Goal: Task Accomplishment & Management: Manage account settings

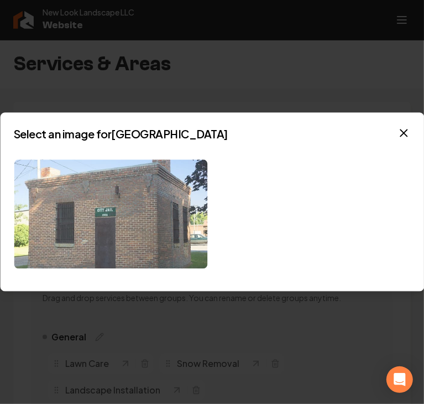
scroll to position [398, 0]
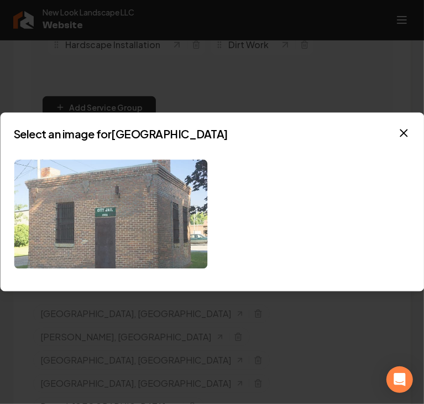
click at [101, 226] on img at bounding box center [111, 213] width 194 height 109
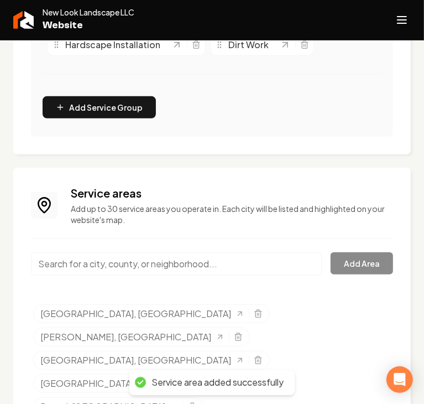
click at [100, 275] on input "Main content area" at bounding box center [176, 263] width 291 height 23
paste input "Granite Falls"
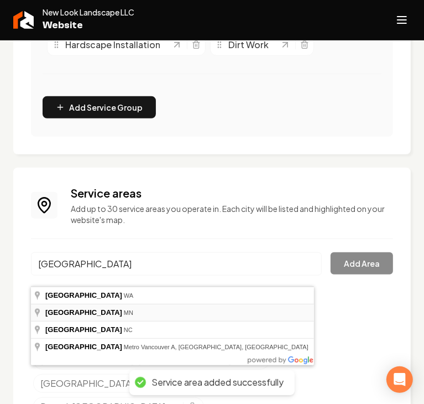
type input "Granite Falls, MN"
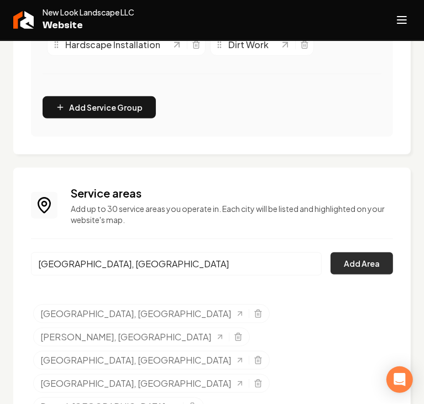
click at [336, 274] on button "Add Area" at bounding box center [362, 263] width 62 height 22
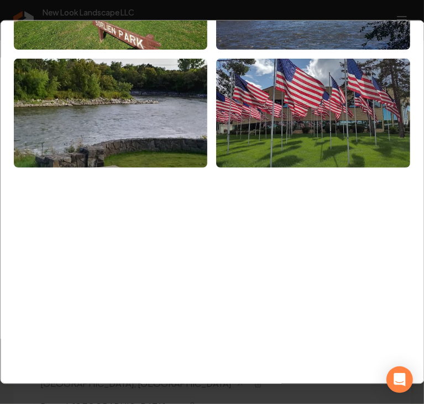
scroll to position [275, 0]
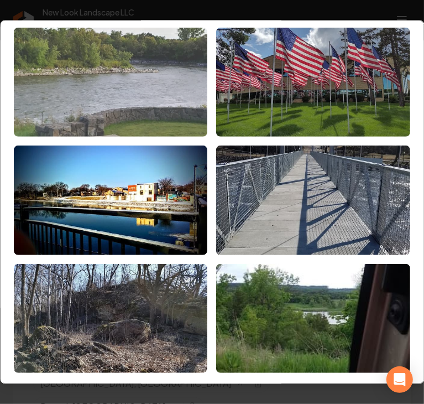
click at [103, 92] on img at bounding box center [111, 82] width 194 height 109
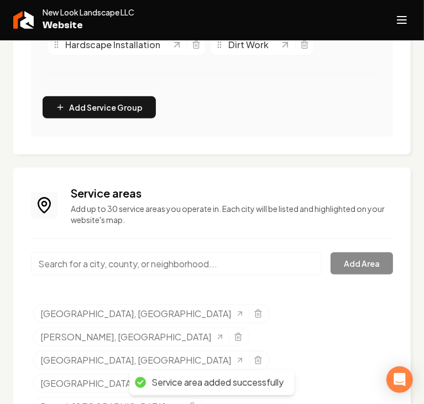
click at [115, 275] on input "Main content area" at bounding box center [176, 263] width 291 height 23
paste input "Hutchinson"
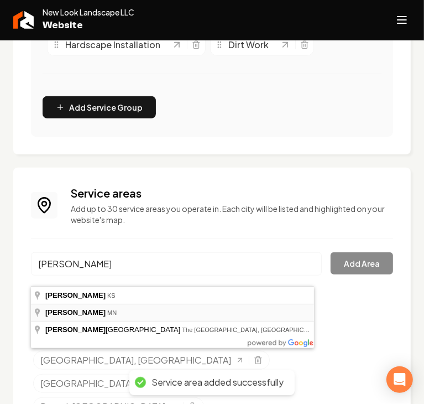
type input "Hutchinson, MN"
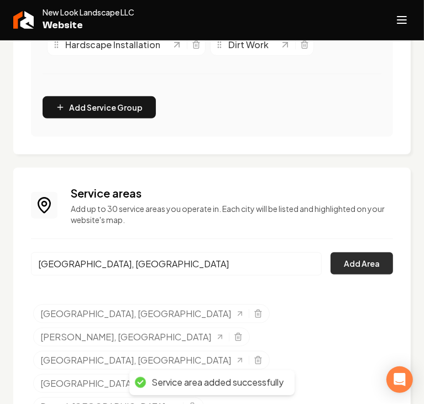
click at [338, 274] on button "Add Area" at bounding box center [362, 263] width 62 height 22
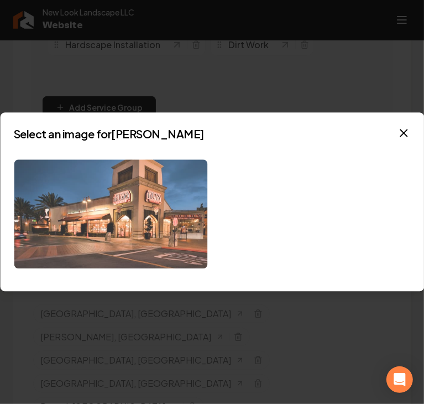
click at [186, 237] on img at bounding box center [111, 213] width 194 height 109
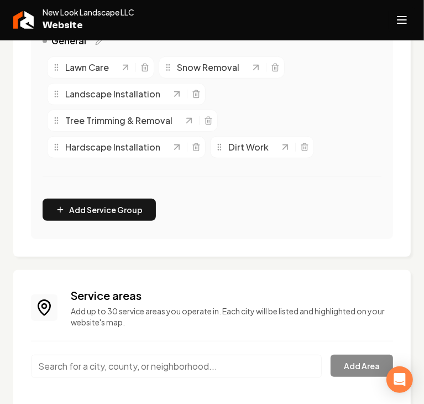
scroll to position [280, 0]
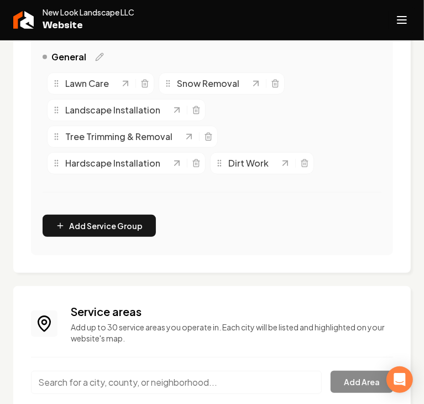
click at [405, 13] on icon "Open navigation menu" at bounding box center [401, 20] width 13 height 18
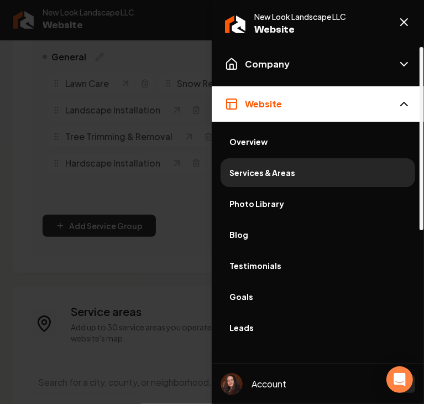
click at [299, 105] on button "Website" at bounding box center [318, 103] width 212 height 35
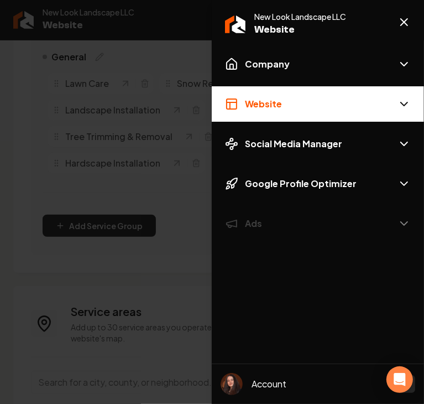
click at [299, 105] on button "Website" at bounding box center [318, 103] width 212 height 35
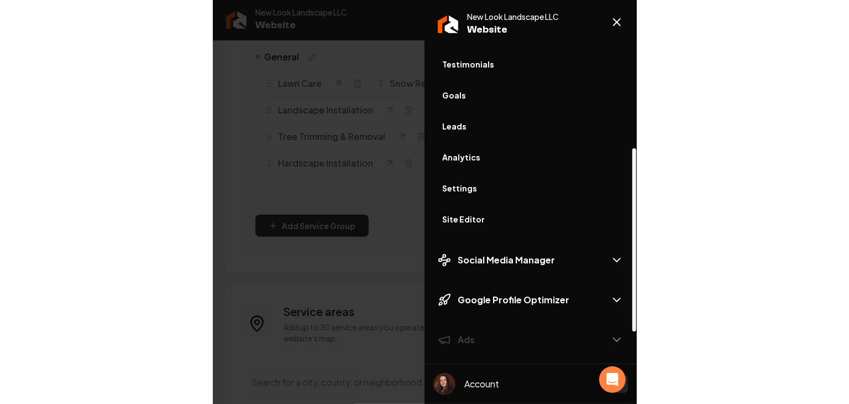
scroll to position [208, 0]
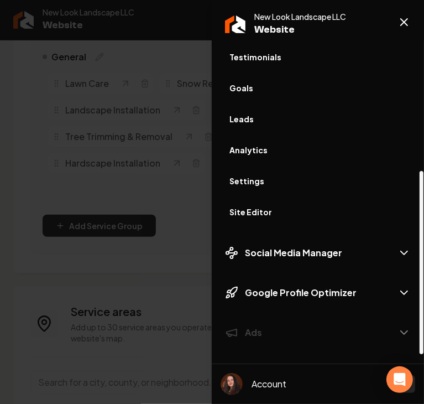
click at [272, 218] on link "Site Editor" at bounding box center [318, 211] width 195 height 29
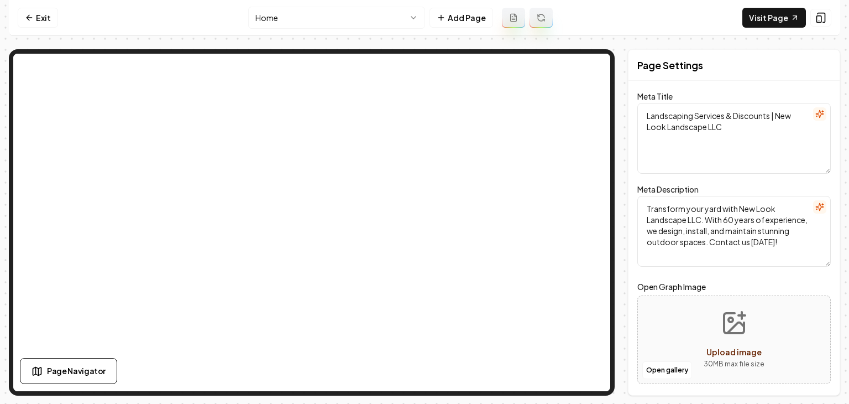
click at [365, 18] on html "Computer Required This feature is only available on a computer. Please switch t…" at bounding box center [424, 202] width 849 height 404
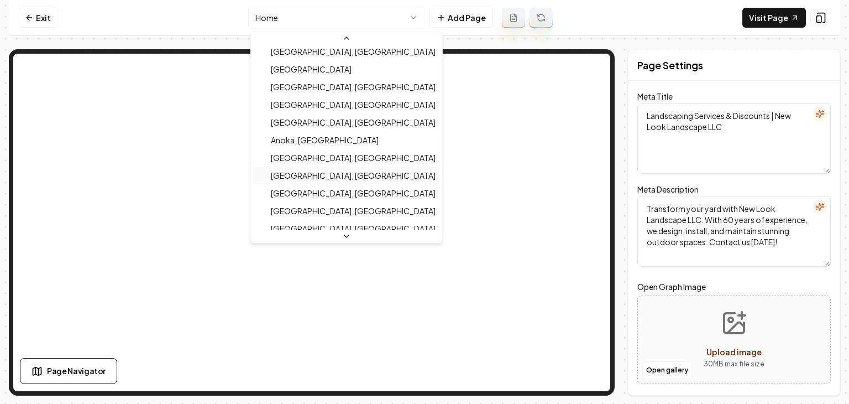
scroll to position [337, 0]
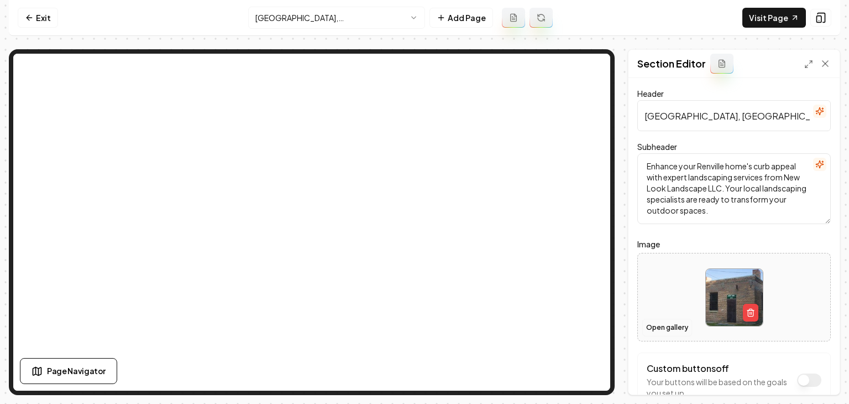
click at [424, 328] on button "Open gallery" at bounding box center [668, 328] width 50 height 18
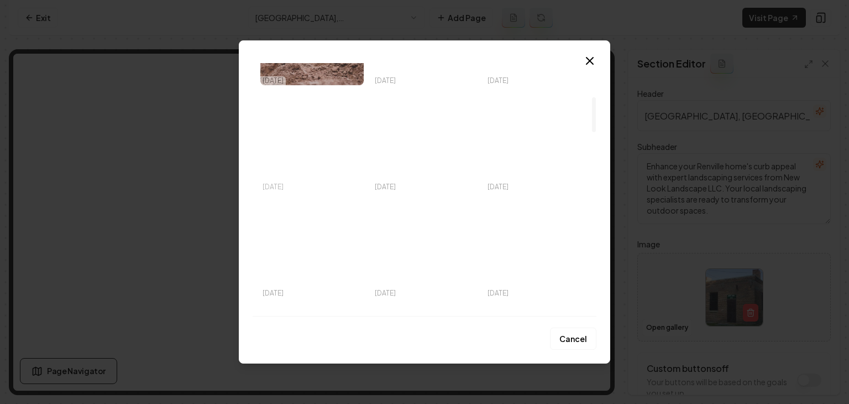
scroll to position [442, 0]
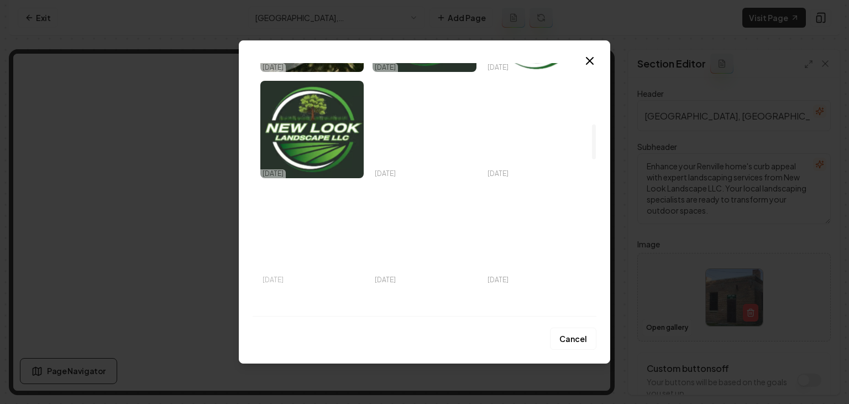
click at [326, 253] on img "Select image image_68cd4ed05c7cd75eb8079a9d.png" at bounding box center [311, 235] width 103 height 97
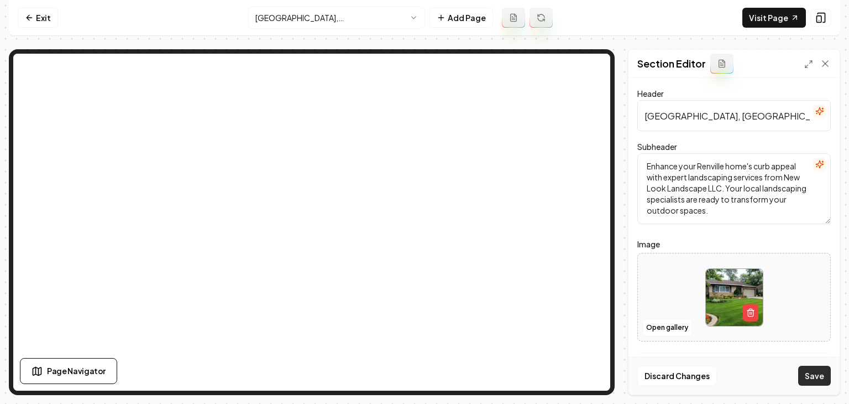
click at [424, 373] on button "Save" at bounding box center [815, 376] width 33 height 20
click at [305, 21] on html "Computer Required This feature is only available on a computer. Please switch t…" at bounding box center [424, 202] width 849 height 404
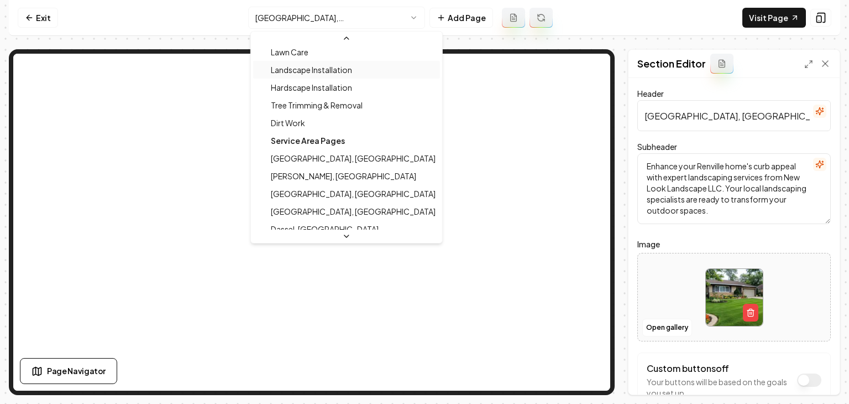
scroll to position [0, 0]
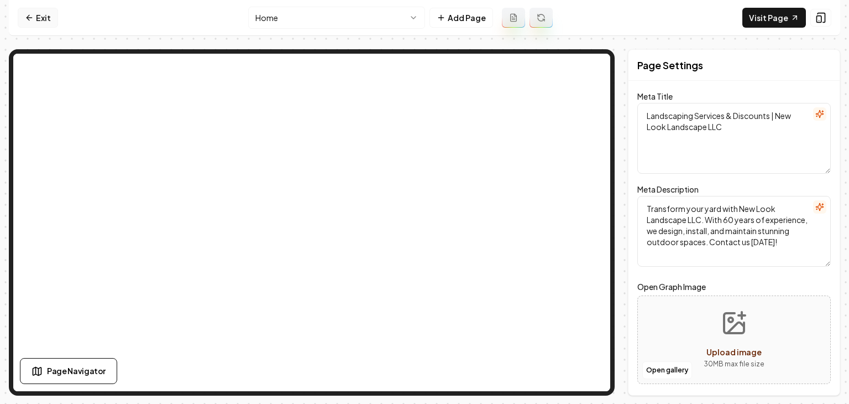
click at [25, 20] on icon at bounding box center [29, 17] width 9 height 9
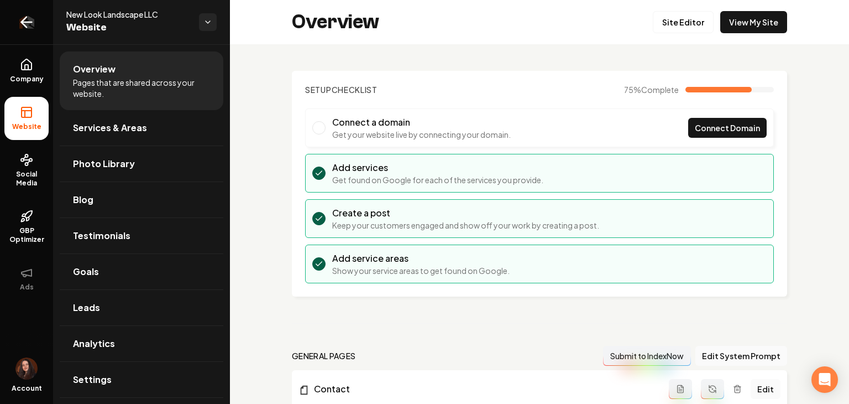
click at [29, 22] on icon "Return to dashboard" at bounding box center [27, 22] width 11 height 0
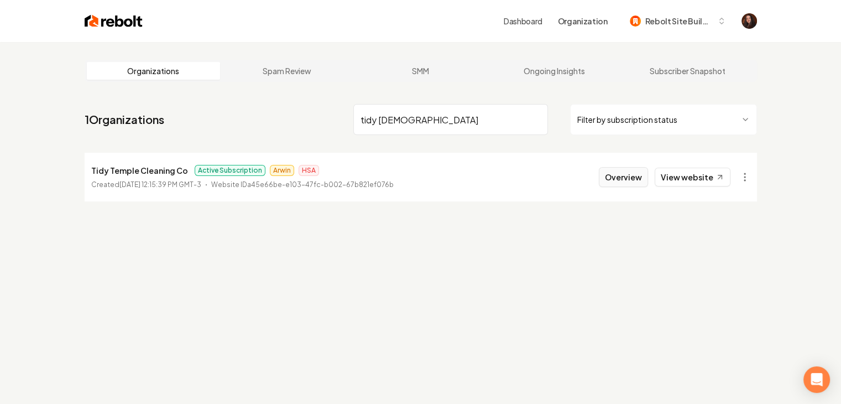
type input "tidy temple"
click at [424, 178] on button "Overview" at bounding box center [623, 177] width 49 height 20
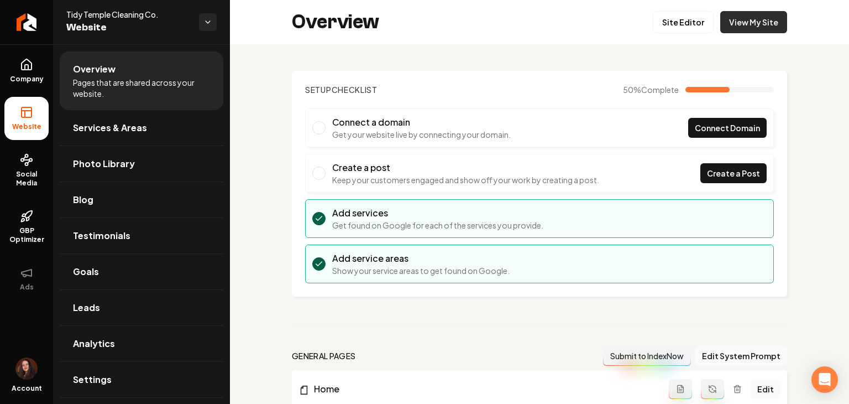
click at [424, 23] on link "View My Site" at bounding box center [754, 22] width 67 height 22
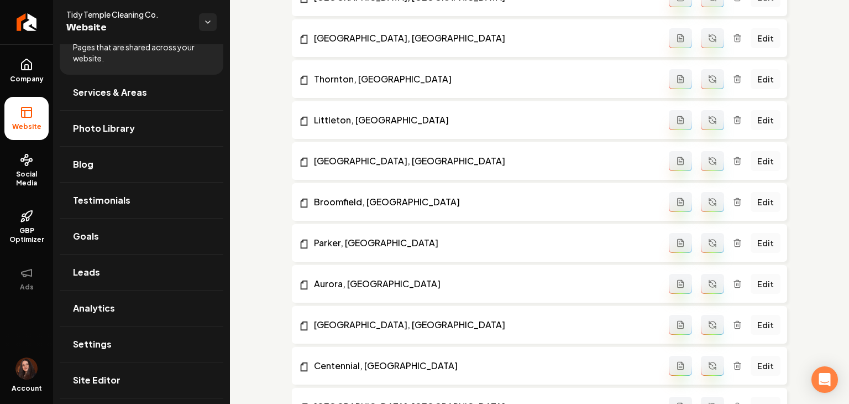
scroll to position [1314, 0]
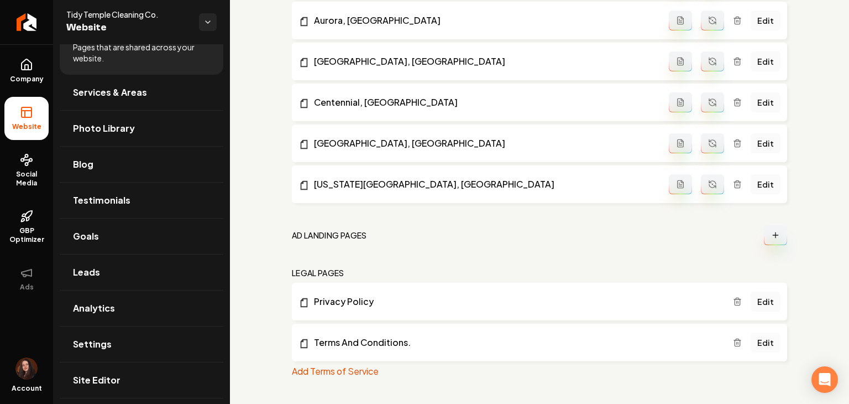
click at [424, 340] on link "Edit" at bounding box center [766, 342] width 30 height 20
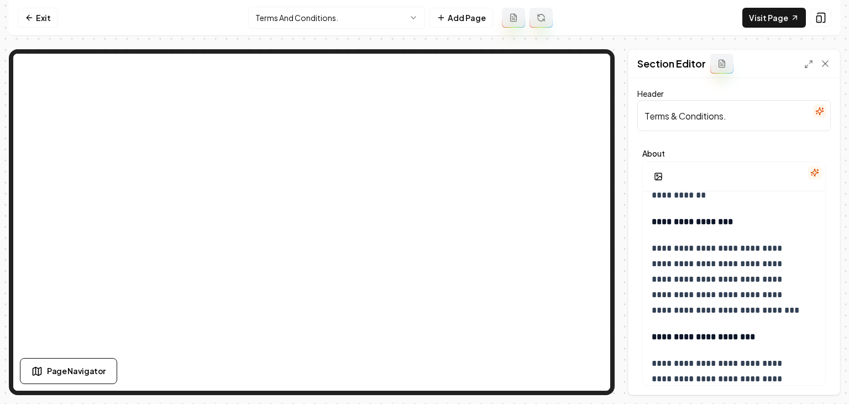
scroll to position [221, 0]
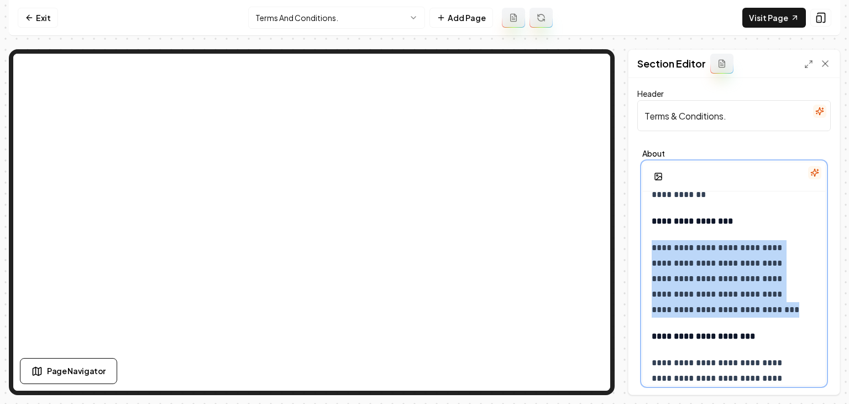
drag, startPoint x: 733, startPoint y: 310, endPoint x: 649, endPoint y: 253, distance: 101.5
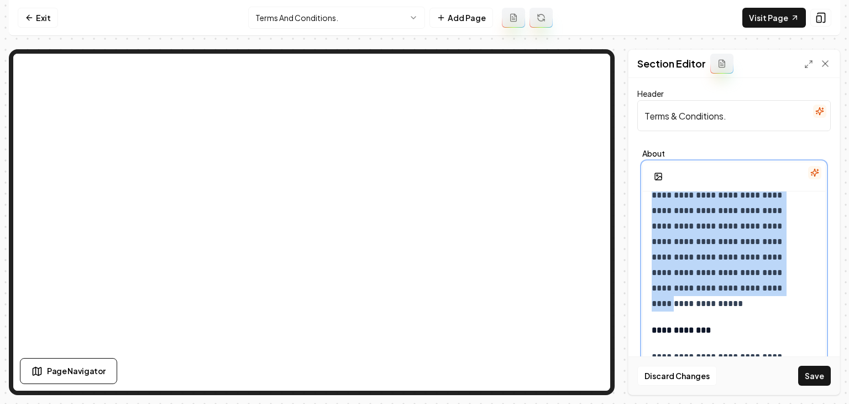
scroll to position [1659, 0]
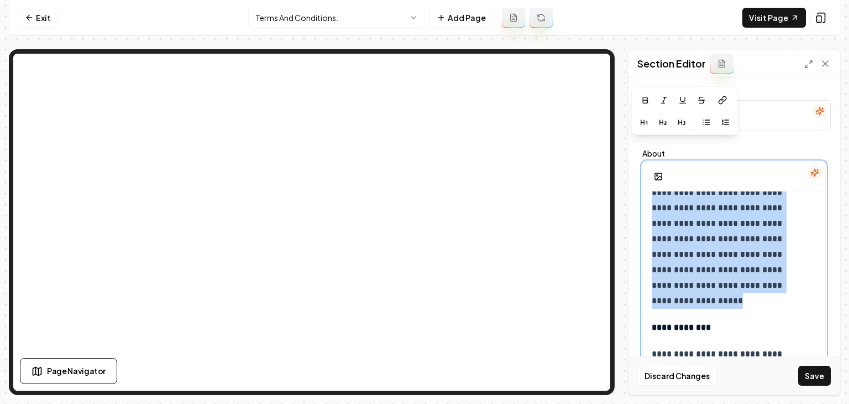
drag, startPoint x: 654, startPoint y: 256, endPoint x: 758, endPoint y: 296, distance: 111.5
click at [424, 296] on p "**********" at bounding box center [726, 223] width 149 height 170
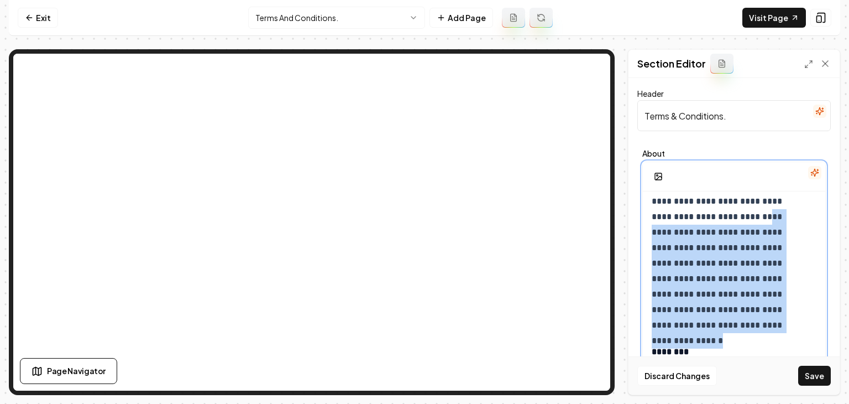
scroll to position [2157, 0]
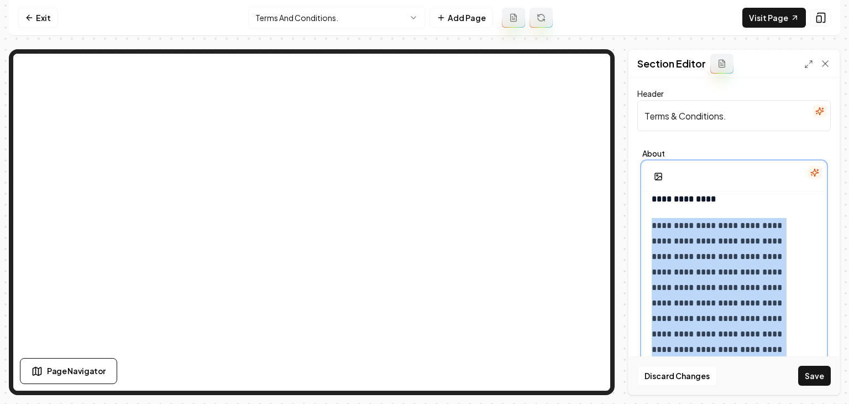
drag, startPoint x: 706, startPoint y: 244, endPoint x: 645, endPoint y: 229, distance: 62.1
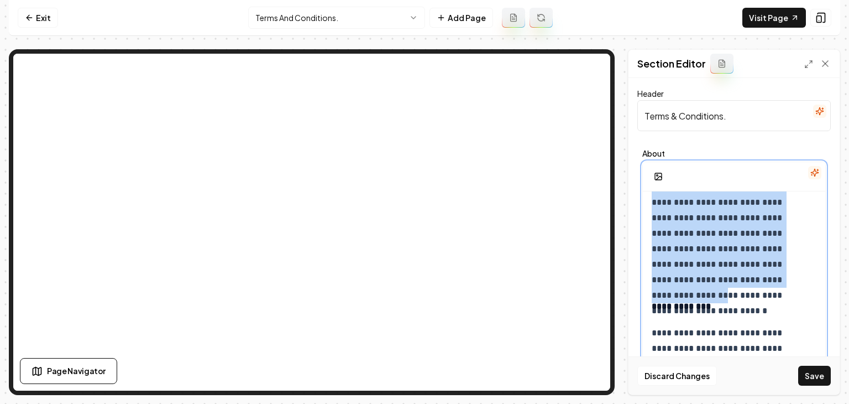
scroll to position [2488, 0]
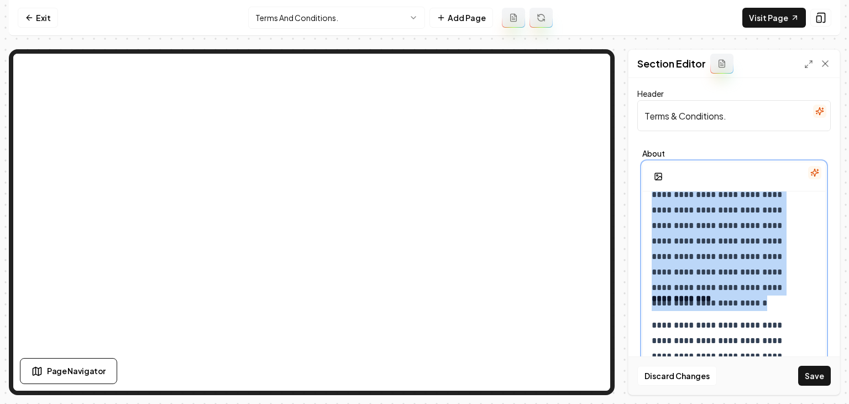
drag, startPoint x: 644, startPoint y: 229, endPoint x: 759, endPoint y: 271, distance: 122.5
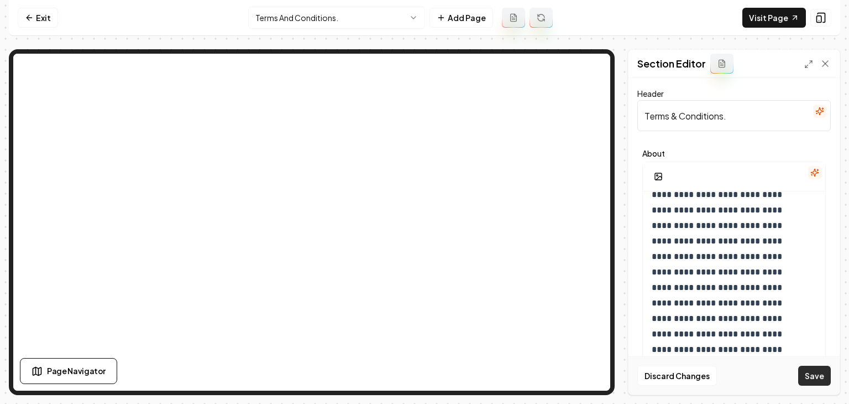
click at [424, 371] on button "Save" at bounding box center [815, 376] width 33 height 20
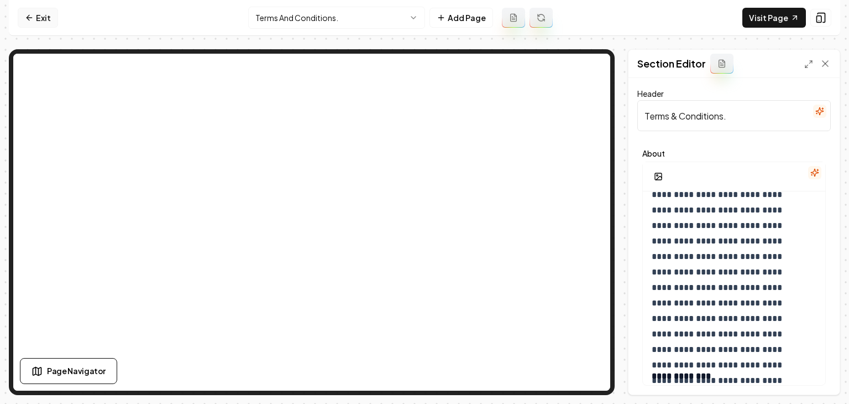
click at [25, 8] on link "Exit" at bounding box center [38, 18] width 40 height 20
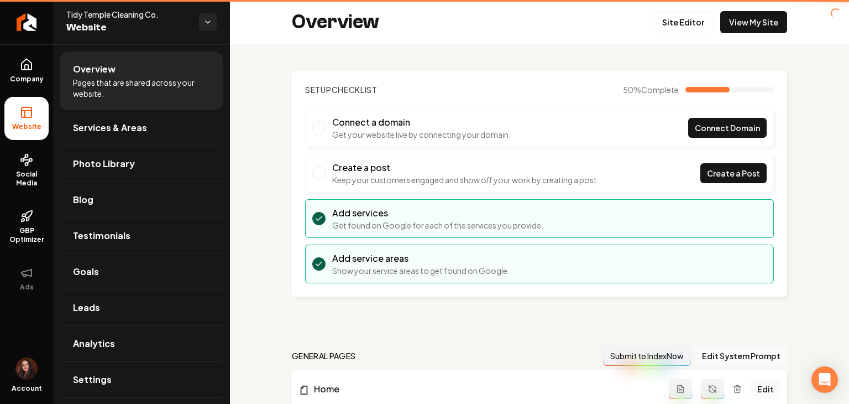
click at [25, 13] on link "Return to dashboard" at bounding box center [26, 22] width 53 height 44
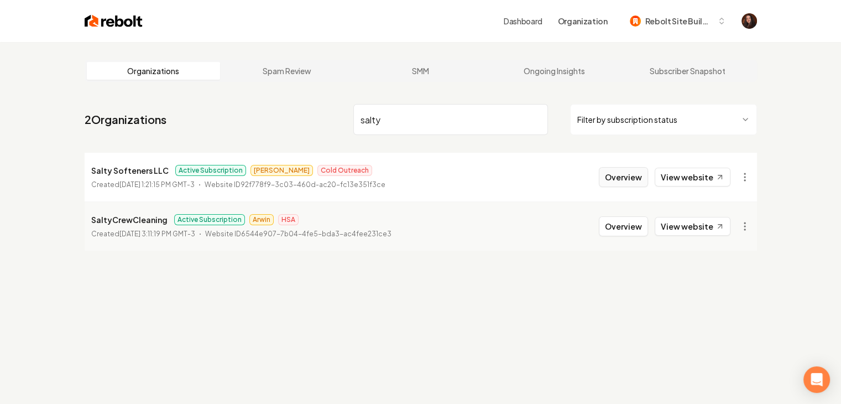
type input "salty"
click at [424, 171] on button "Overview" at bounding box center [623, 177] width 49 height 20
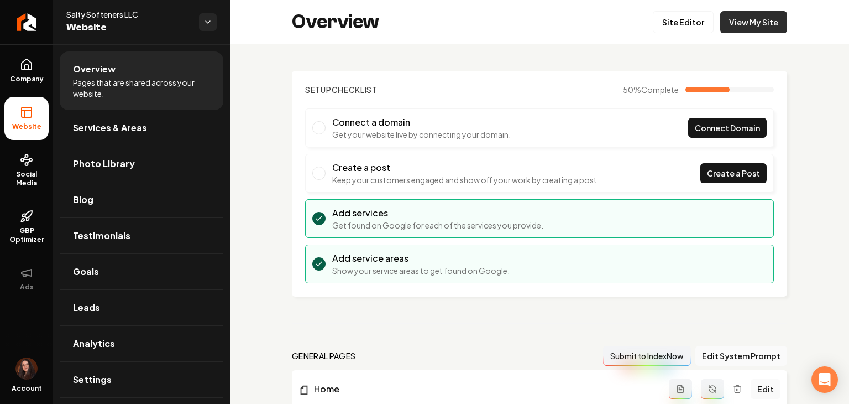
click at [424, 22] on link "View My Site" at bounding box center [754, 22] width 67 height 22
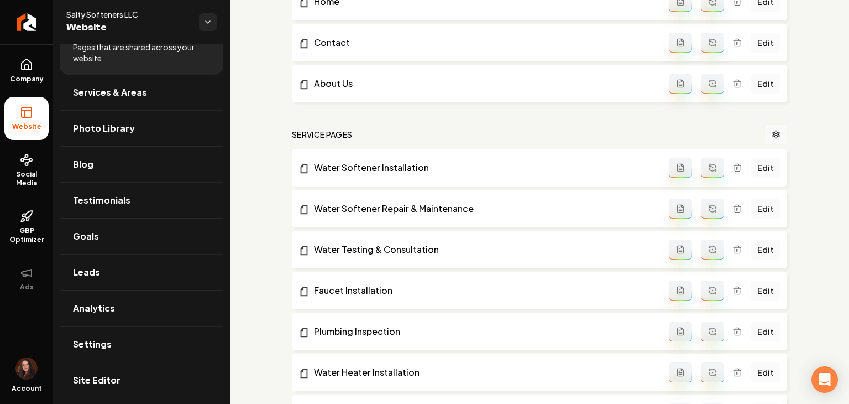
scroll to position [774, 0]
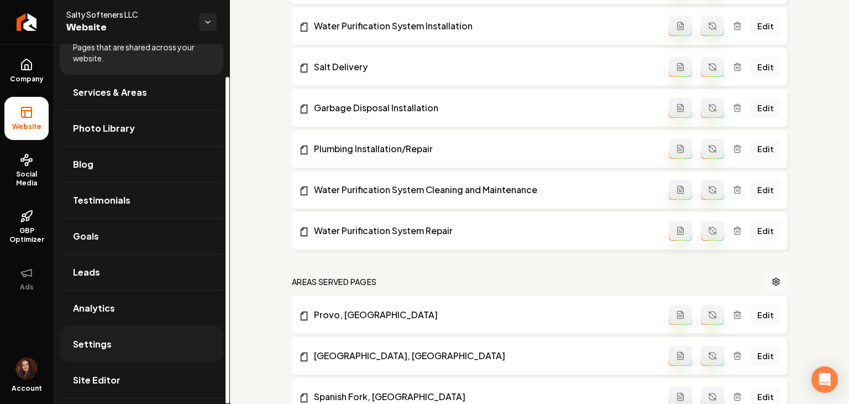
click at [85, 340] on span "Settings" at bounding box center [92, 343] width 39 height 13
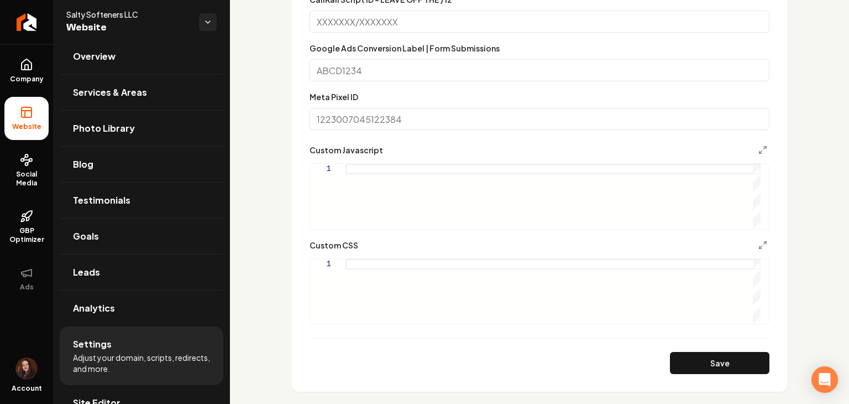
scroll to position [829, 0]
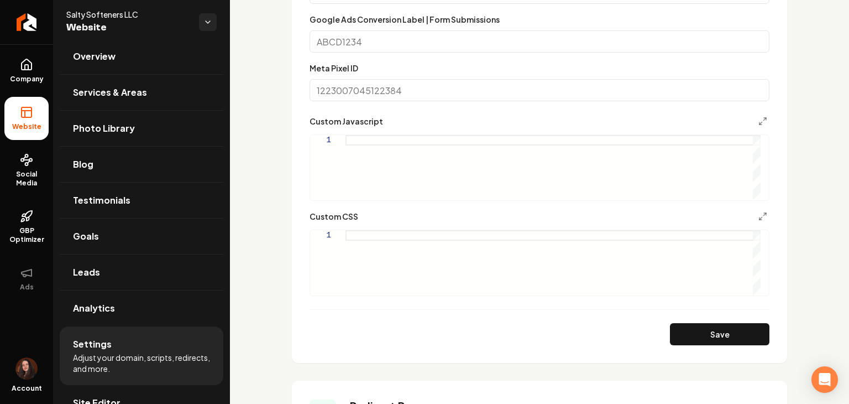
click at [371, 263] on div "Main content area" at bounding box center [553, 262] width 415 height 65
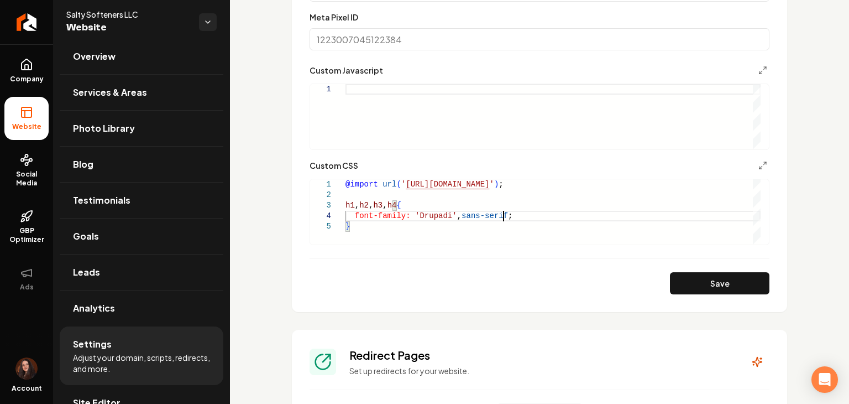
scroll to position [885, 0]
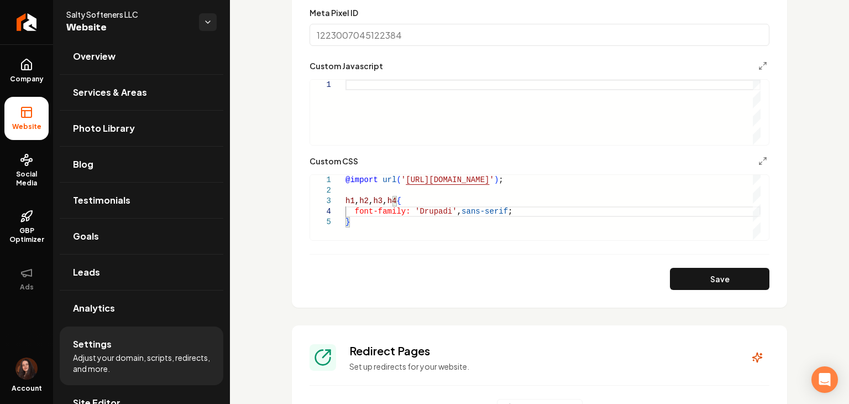
click at [424, 267] on form "**********" at bounding box center [540, 26] width 460 height 527
click at [424, 270] on button "Save" at bounding box center [720, 279] width 100 height 22
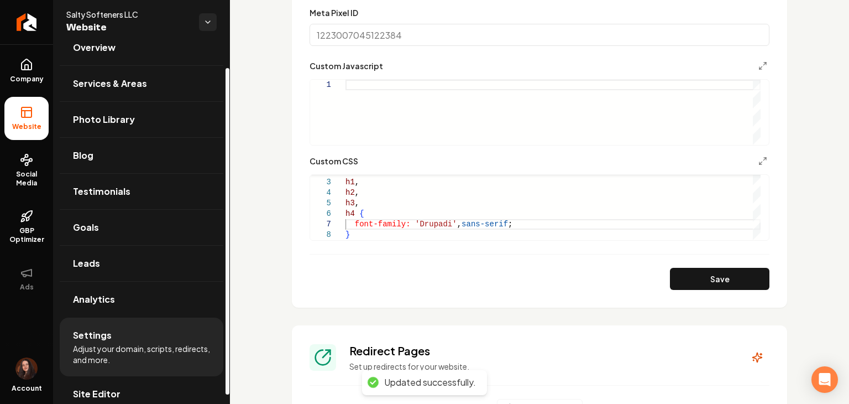
scroll to position [35, 0]
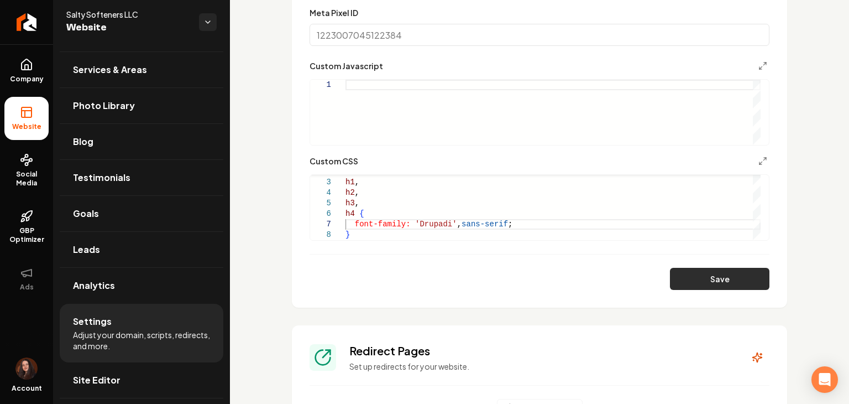
click at [424, 280] on button "Save" at bounding box center [720, 279] width 100 height 22
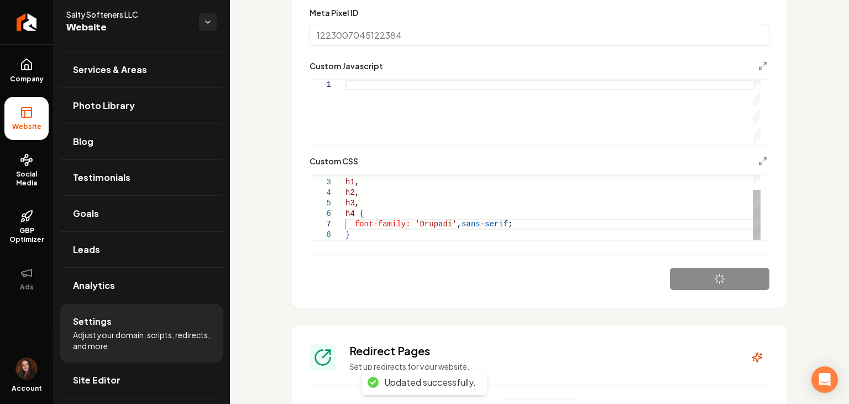
scroll to position [32, 3]
click at [424, 224] on div "h1 , h2 , h3 , h4 { font-family: 'Drupadi' , sans-serif ; }" at bounding box center [553, 198] width 415 height 84
click at [424, 223] on div "h1 , h2 , h3 , h4 { font-family: 'Drupadi' , sans-serif ; }" at bounding box center [553, 198] width 415 height 84
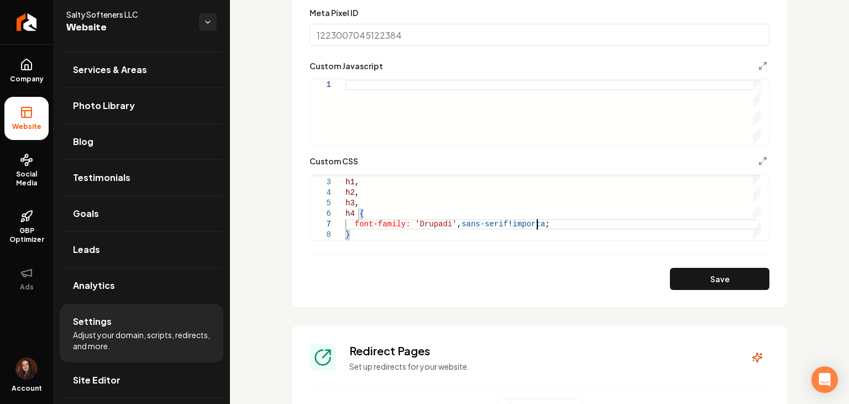
scroll to position [63, 200]
click at [424, 281] on button "Save" at bounding box center [720, 279] width 100 height 22
drag, startPoint x: 584, startPoint y: 180, endPoint x: 583, endPoint y: 189, distance: 9.5
click at [424, 179] on div "h1 , h2 , h3 , h4 { font-family: 'Drupadi' , sans-serif !important ; @import ur…" at bounding box center [553, 217] width 415 height 84
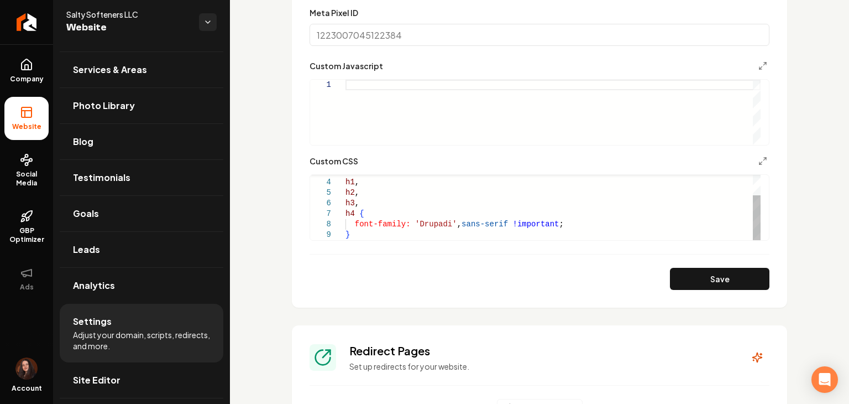
click at [363, 232] on div "h1 , h2 , h3 , h4 { font-family: 'Drupadi' , sans-serif !important ; }" at bounding box center [553, 192] width 415 height 95
type textarea "**********"
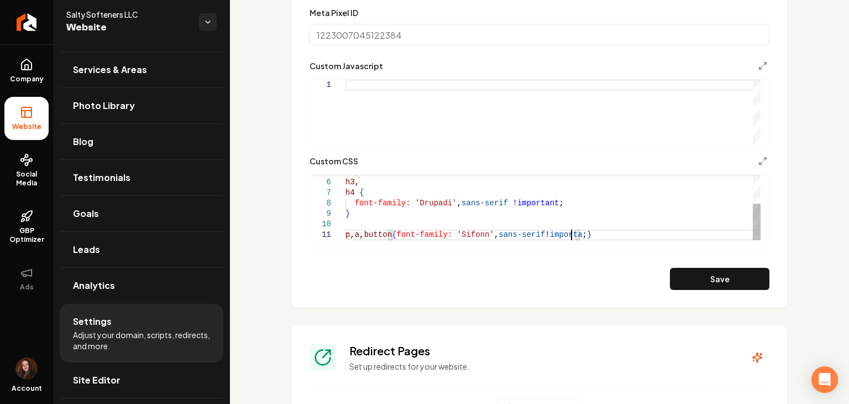
scroll to position [9, 234]
click at [424, 276] on button "Save" at bounding box center [720, 279] width 100 height 22
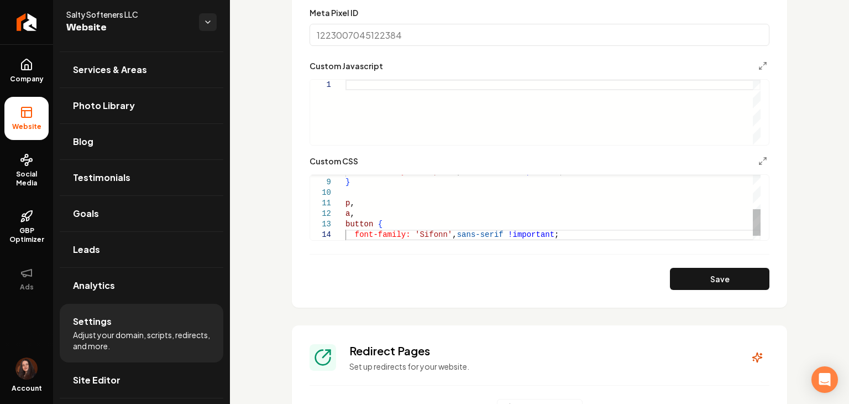
click at [424, 233] on div "font-family: 'Drupadi' , sans-serif !important ; } p , a , button { font-family…" at bounding box center [553, 172] width 415 height 158
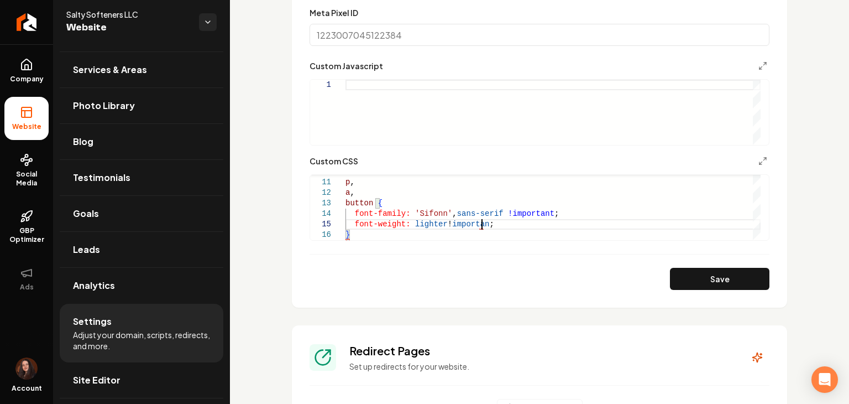
scroll to position [42, 140]
click at [424, 288] on button "Save" at bounding box center [720, 279] width 100 height 22
drag, startPoint x: 438, startPoint y: 227, endPoint x: 410, endPoint y: 226, distance: 28.2
click at [410, 226] on div "p , a , button { font-family: 'Sifonn' , sans-serif !important ; font-weight: l…" at bounding box center [553, 156] width 415 height 168
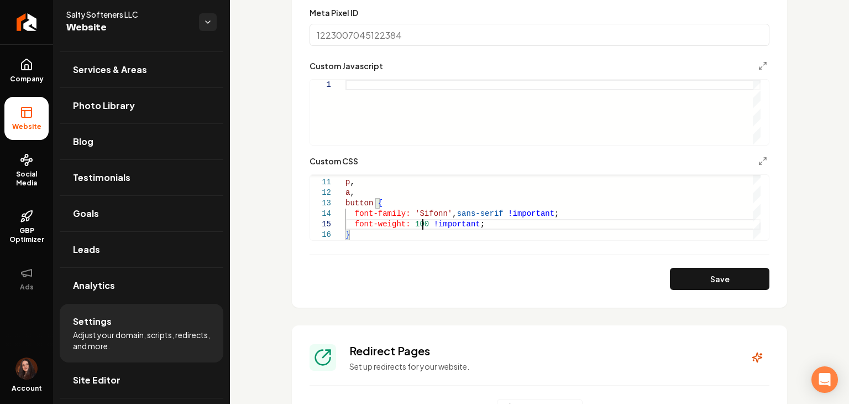
click at [424, 278] on button "Save" at bounding box center [720, 279] width 100 height 22
click at [424, 282] on button "Save" at bounding box center [720, 279] width 100 height 22
drag, startPoint x: 372, startPoint y: 202, endPoint x: 342, endPoint y: 196, distance: 29.9
click at [346, 196] on div "p , a , button { font-family: 'Sifonn' , sans-serif !important ; font-weight: 1…" at bounding box center [553, 156] width 415 height 168
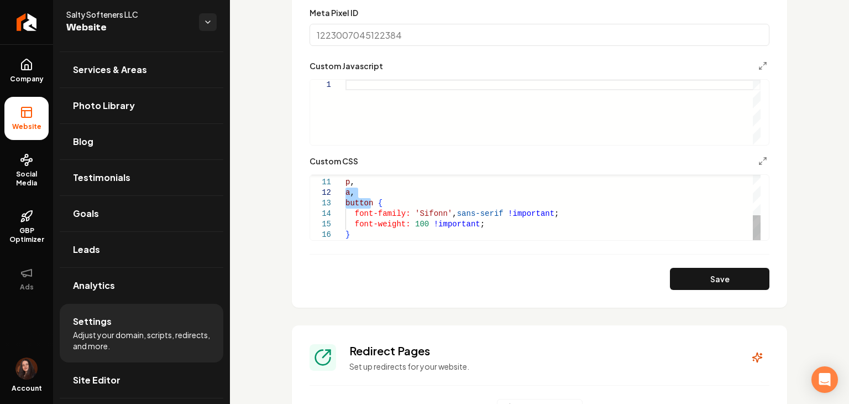
click at [351, 193] on div "p , a , button { font-family: 'Sifonn' , sans-serif !important ; font-weight: 1…" at bounding box center [553, 156] width 415 height 168
click at [346, 184] on div "p , a , button { font-family: 'Sifonn' , sans-serif !important ; font-weight: 1…" at bounding box center [553, 156] width 415 height 168
drag, startPoint x: 374, startPoint y: 203, endPoint x: 342, endPoint y: 182, distance: 37.9
click at [346, 182] on div "p , a , button { font-family: 'Sifonn' , sans-serif !important ; font-weight: 1…" at bounding box center [553, 156] width 415 height 168
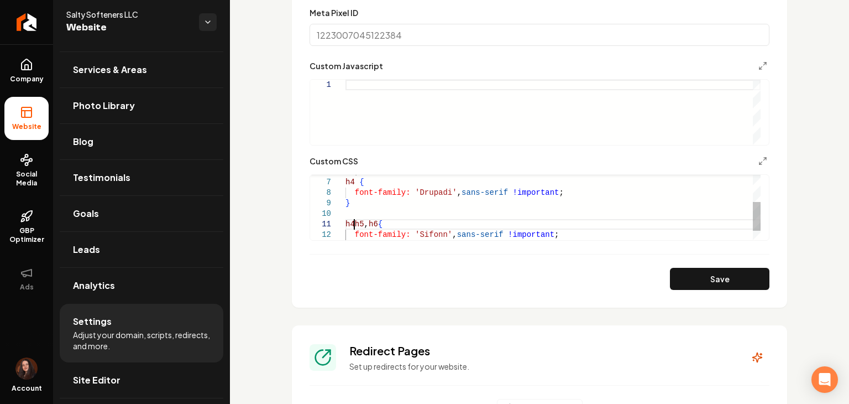
scroll to position [9, 12]
drag, startPoint x: 355, startPoint y: 184, endPoint x: 345, endPoint y: 184, distance: 10.5
click at [346, 184] on div "h4 , h5 , h6 { font-family: 'Drupadi' , sans-serif !important ; } h3 , h4 { fon…" at bounding box center [553, 187] width 415 height 147
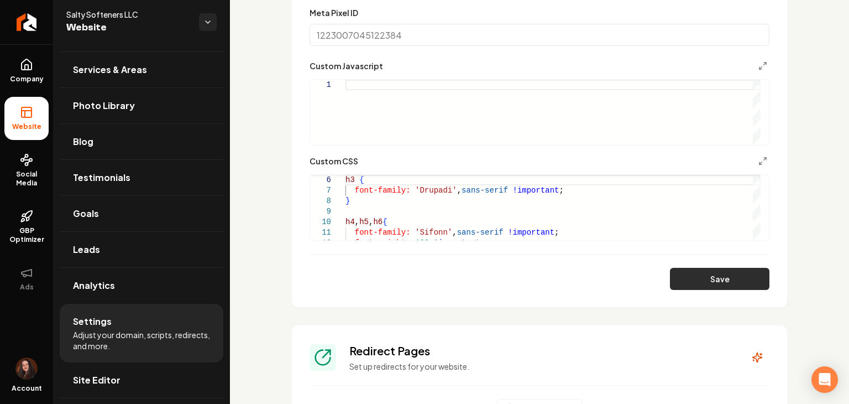
click at [424, 286] on button "Save" at bounding box center [720, 279] width 100 height 22
type textarea "**********"
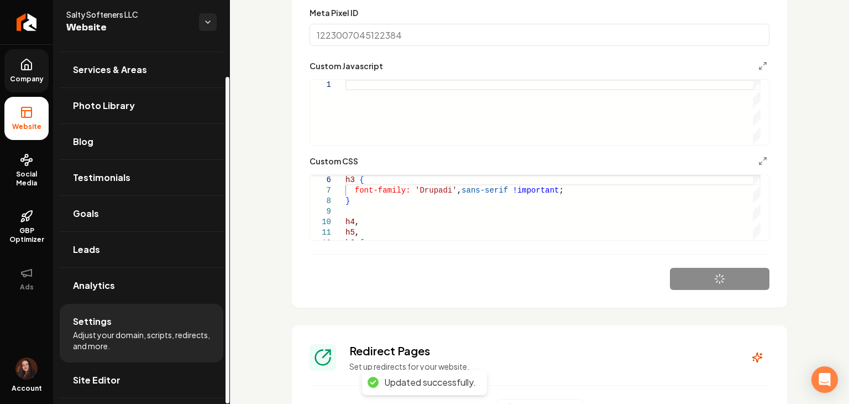
click at [25, 82] on span "Company" at bounding box center [27, 79] width 43 height 9
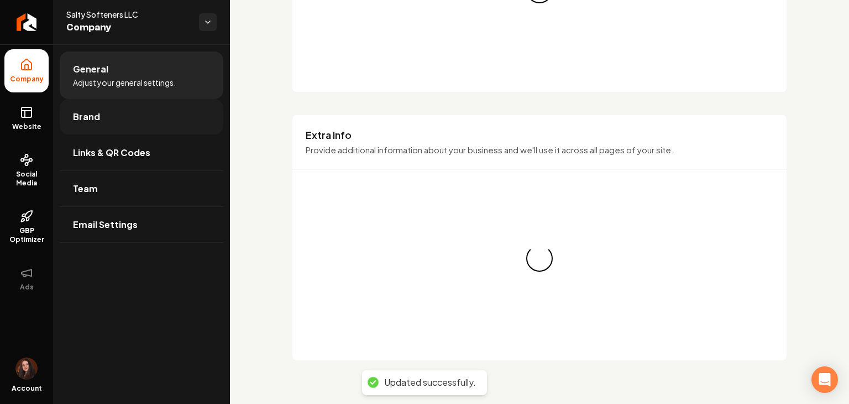
click at [80, 112] on span "Brand" at bounding box center [86, 116] width 27 height 13
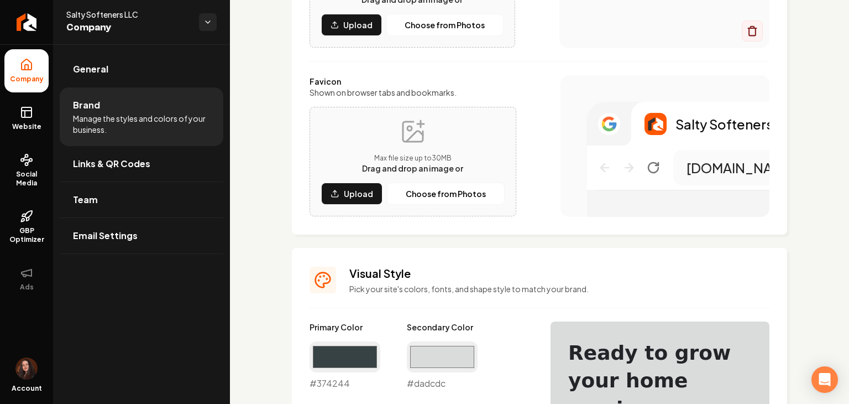
scroll to position [55, 0]
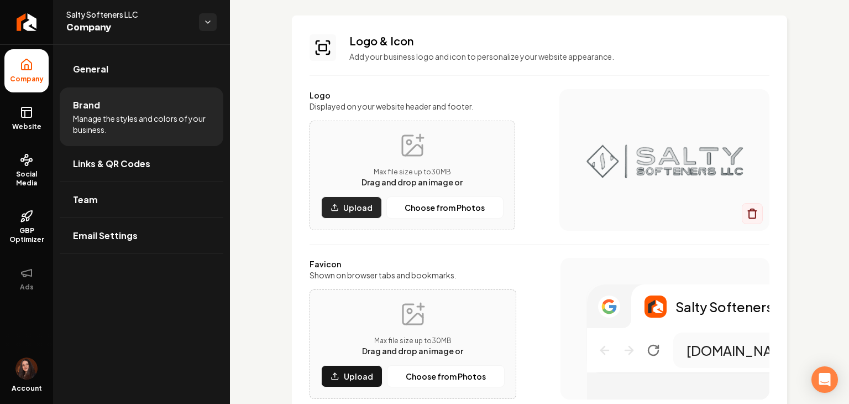
click at [336, 211] on button "Upload" at bounding box center [351, 207] width 61 height 22
click at [365, 215] on button "Upload" at bounding box center [351, 207] width 61 height 22
click at [387, 166] on div "Max file size up to 30 MB Drag and drop an image or" at bounding box center [412, 159] width 101 height 55
click at [358, 208] on p "Upload" at bounding box center [357, 207] width 29 height 11
click at [31, 122] on span "Website" at bounding box center [27, 126] width 38 height 9
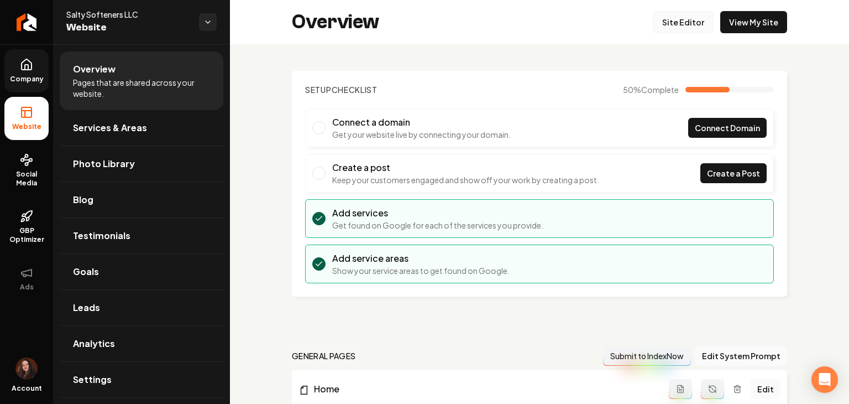
click at [424, 29] on link "Site Editor" at bounding box center [683, 22] width 61 height 22
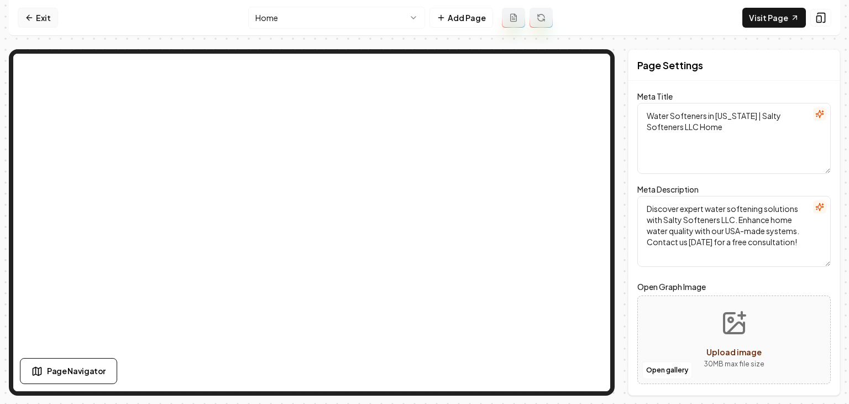
click at [51, 18] on link "Exit" at bounding box center [38, 18] width 40 height 20
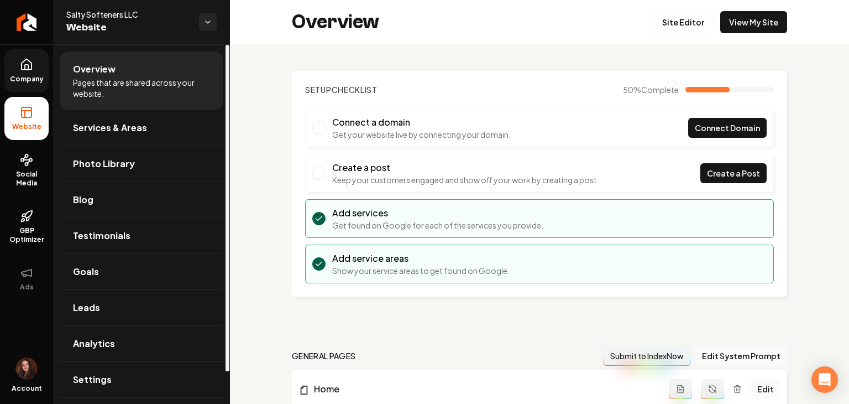
click at [9, 62] on link "Company" at bounding box center [26, 70] width 44 height 43
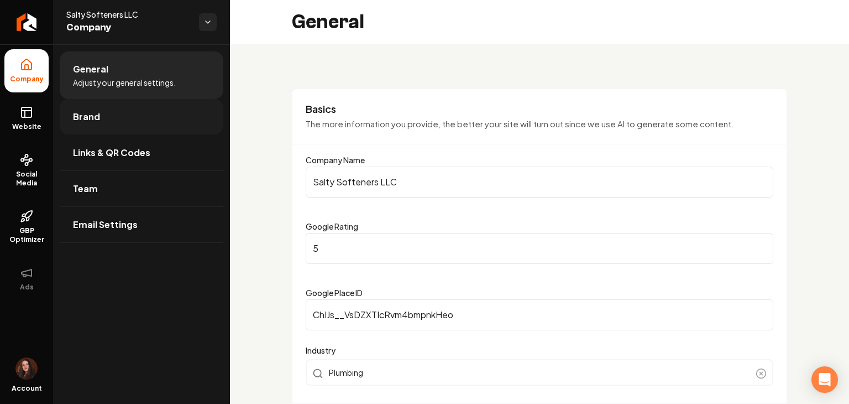
click at [109, 123] on link "Brand" at bounding box center [142, 116] width 164 height 35
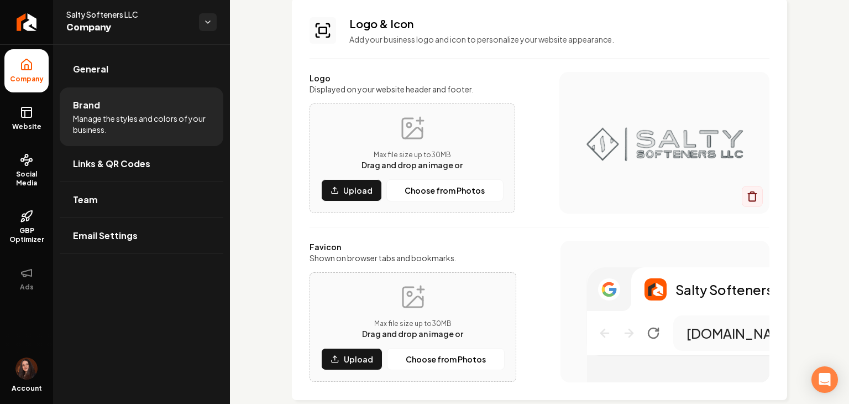
scroll to position [166, 0]
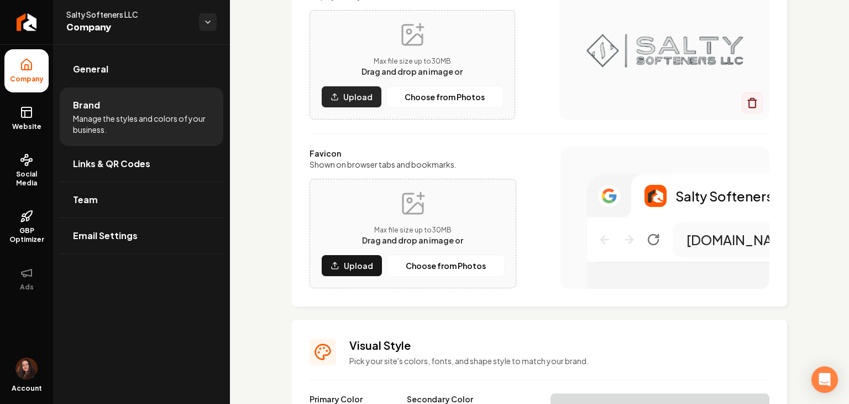
click at [354, 95] on p "Upload" at bounding box center [357, 96] width 29 height 11
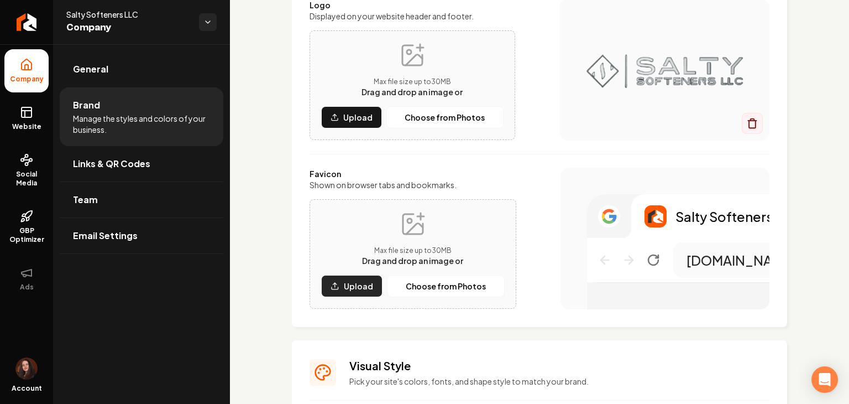
scroll to position [221, 0]
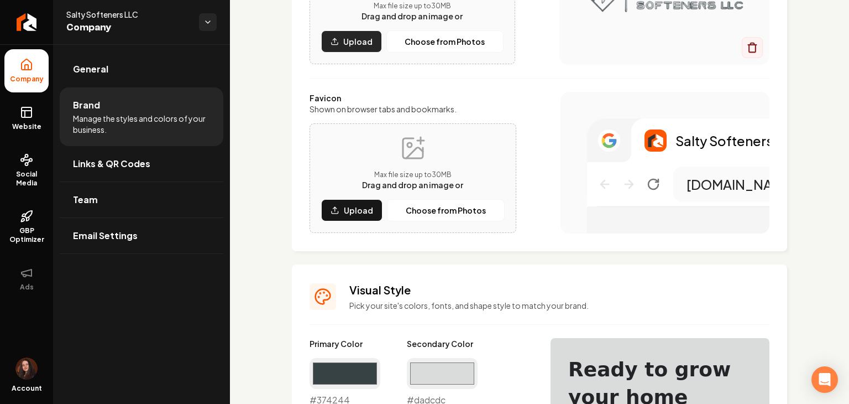
click at [347, 37] on p "Upload" at bounding box center [357, 41] width 29 height 11
click at [340, 207] on button "Upload" at bounding box center [351, 210] width 61 height 22
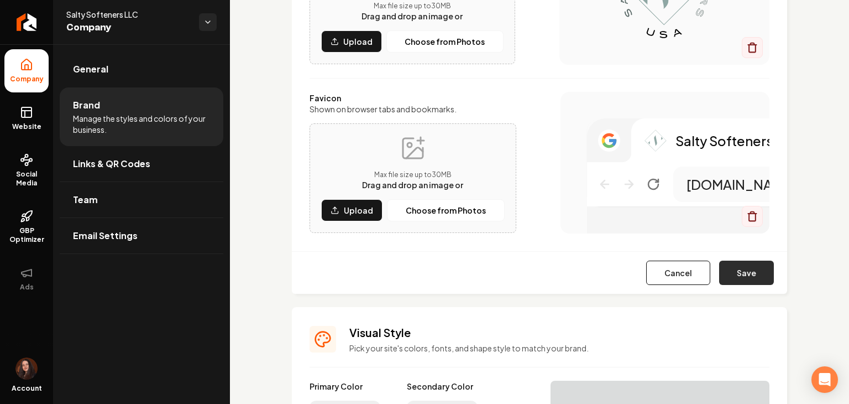
click at [424, 283] on button "Save" at bounding box center [746, 272] width 55 height 24
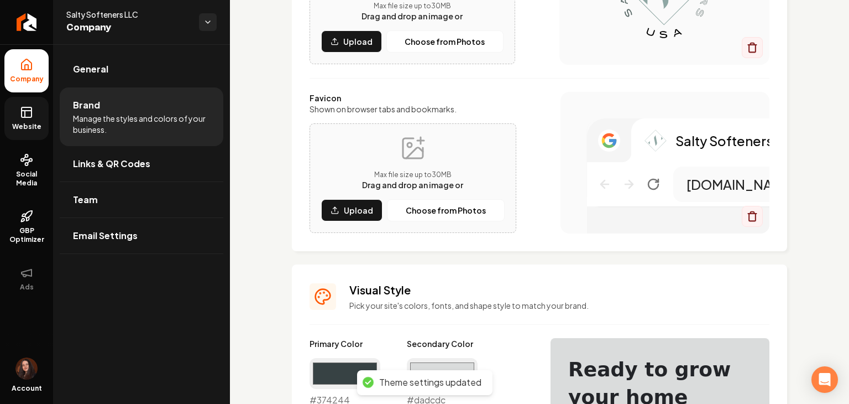
click at [25, 133] on link "Website" at bounding box center [26, 118] width 44 height 43
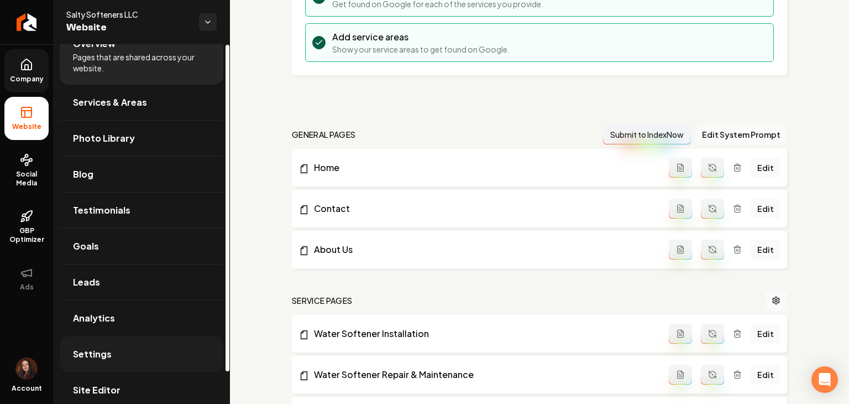
scroll to position [35, 0]
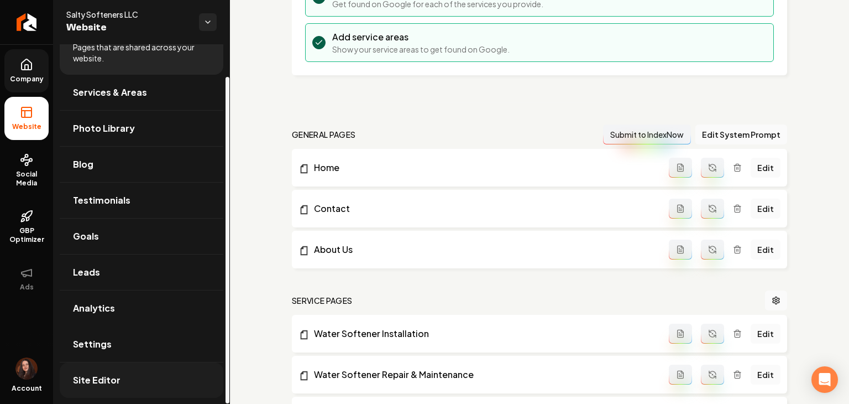
click at [123, 378] on link "Site Editor" at bounding box center [142, 379] width 164 height 35
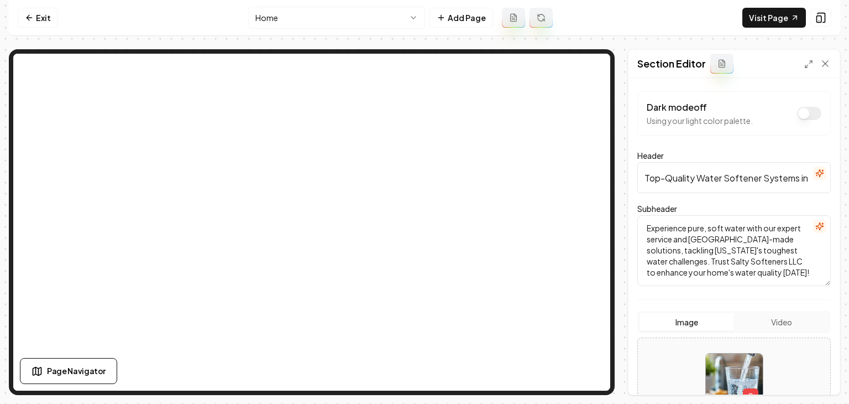
click at [424, 173] on icon "button" at bounding box center [820, 173] width 9 height 9
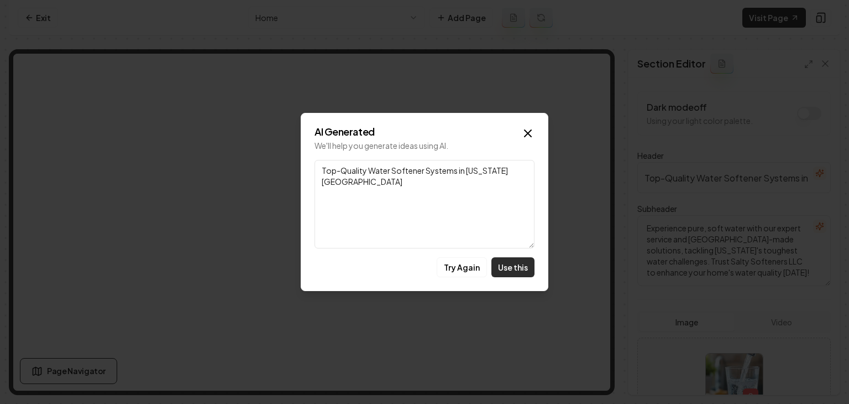
click at [424, 260] on button "Use this" at bounding box center [513, 267] width 43 height 20
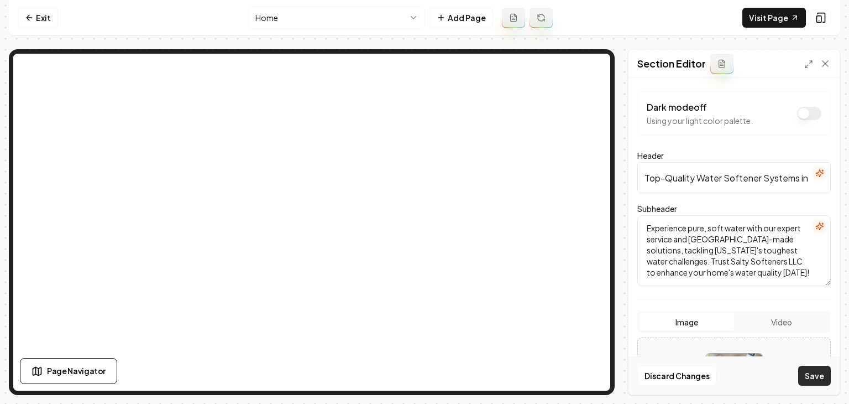
click at [424, 378] on button "Save" at bounding box center [815, 376] width 33 height 20
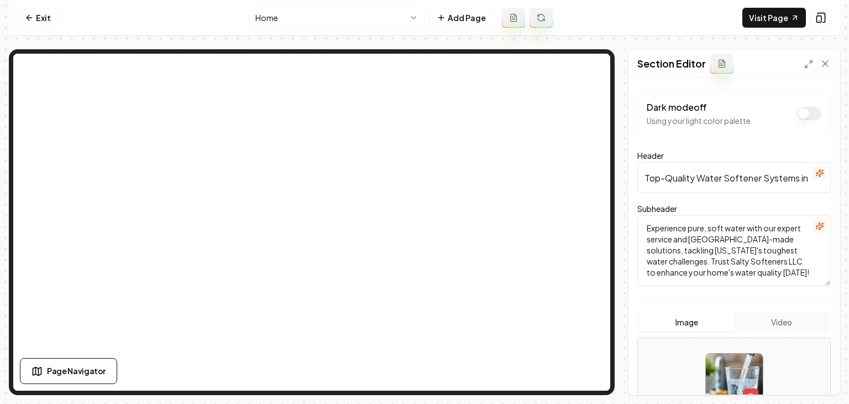
click at [424, 174] on icon "button" at bounding box center [820, 173] width 9 height 9
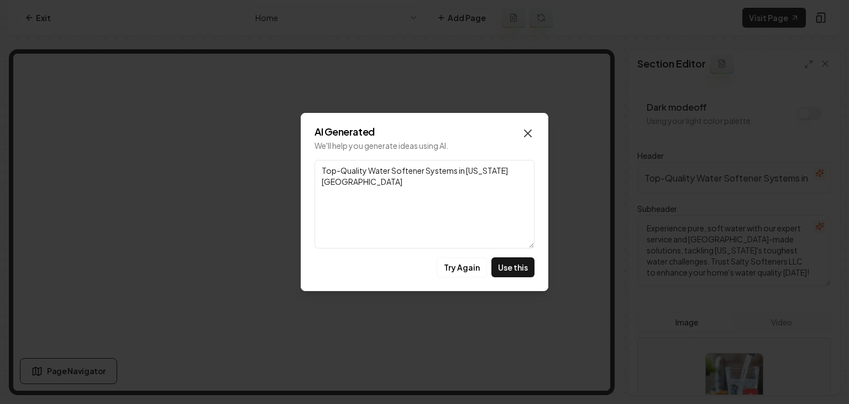
click at [424, 127] on icon "button" at bounding box center [527, 133] width 13 height 13
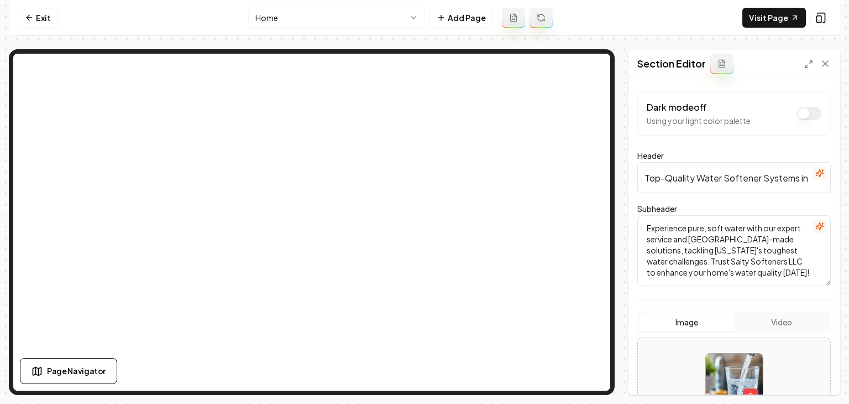
click at [424, 186] on input "Top-Quality Water Softener Systems in Utah County" at bounding box center [735, 177] width 194 height 31
paste input "Reliable Water Softeners –"
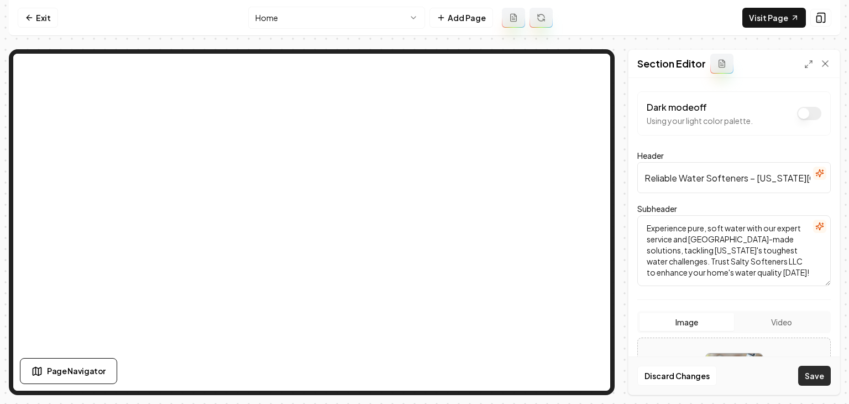
click at [424, 369] on button "Save" at bounding box center [815, 376] width 33 height 20
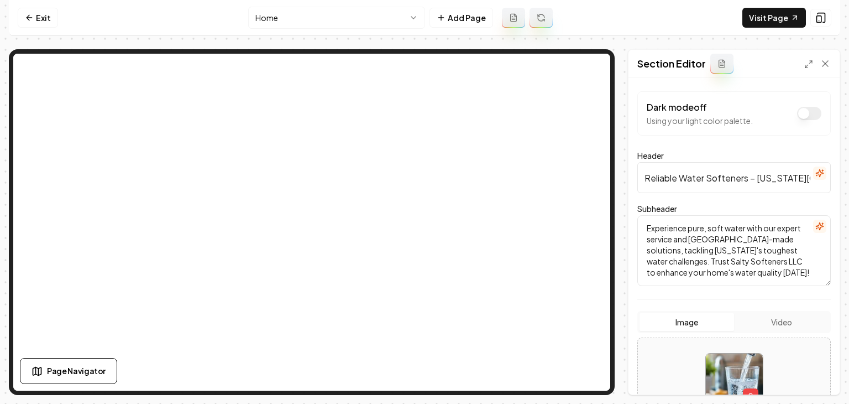
click at [424, 177] on input "Reliable Water Softeners – Utah County" at bounding box center [735, 177] width 194 height 31
click at [424, 178] on input "Reliable Water Softeners – Utah County" at bounding box center [735, 177] width 194 height 31
paste input "Soft Water, Happy Home"
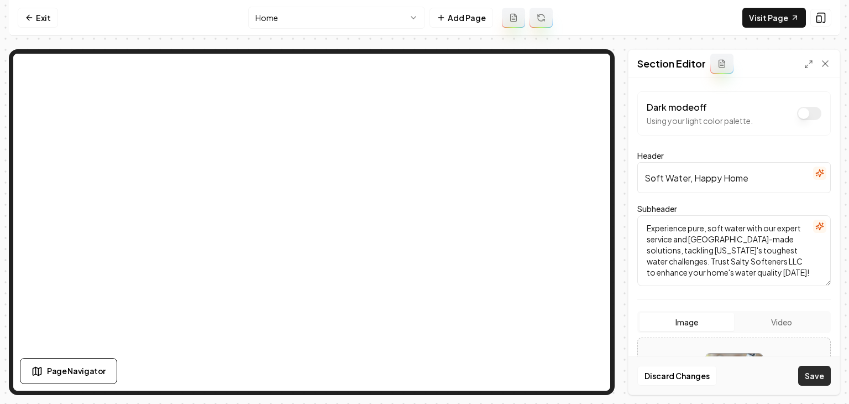
type input "Soft Water, Happy Home"
click at [424, 377] on button "Save" at bounding box center [815, 376] width 33 height 20
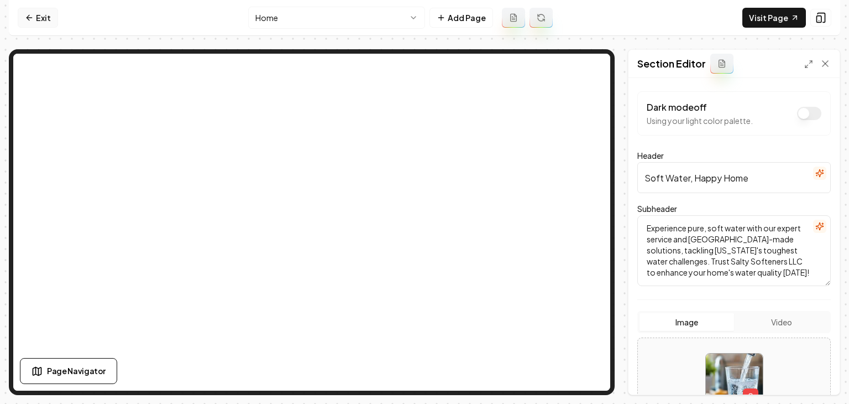
click at [40, 15] on link "Exit" at bounding box center [38, 18] width 40 height 20
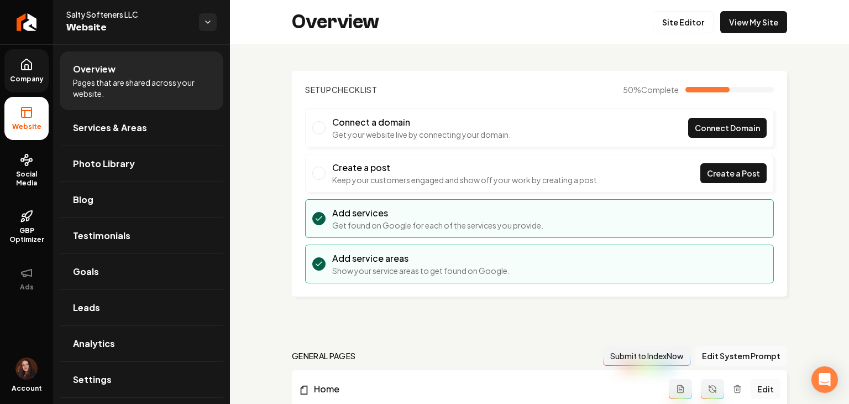
click at [17, 61] on link "Company" at bounding box center [26, 70] width 44 height 43
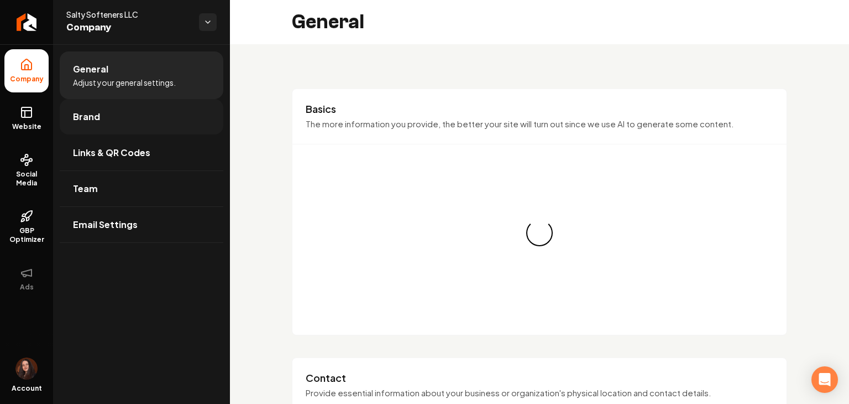
click at [127, 122] on link "Brand" at bounding box center [142, 116] width 164 height 35
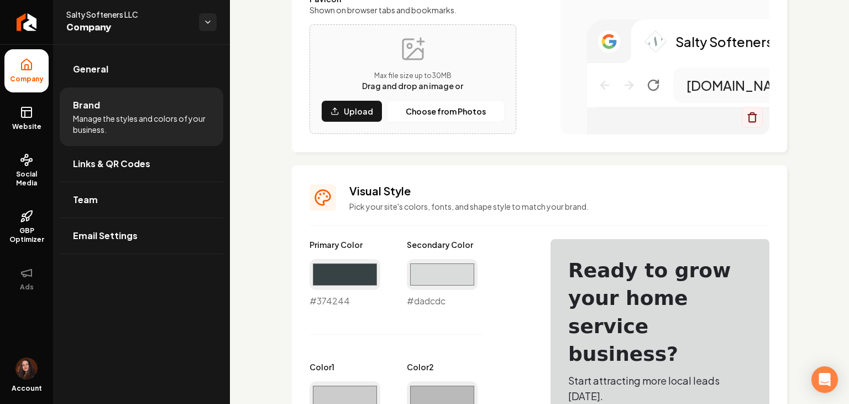
scroll to position [387, 0]
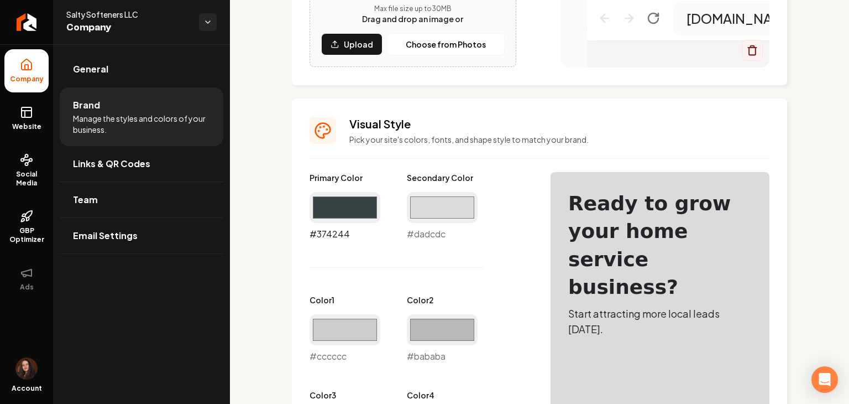
click at [354, 213] on input "#374244" at bounding box center [345, 207] width 71 height 31
type input "#5d6866"
click at [420, 207] on input "#dadcdc" at bounding box center [442, 207] width 71 height 31
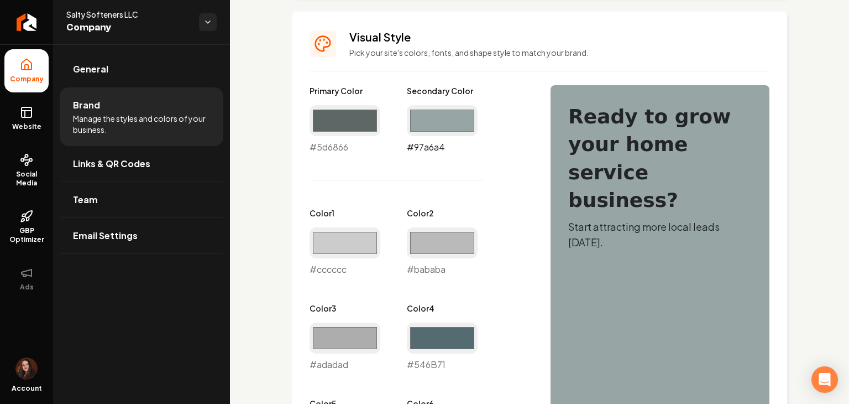
scroll to position [442, 0]
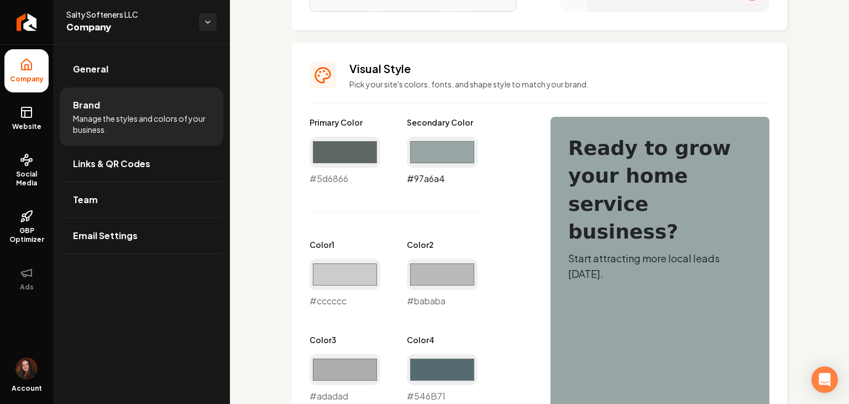
click at [424, 161] on input "#97a6a4" at bounding box center [442, 152] width 71 height 31
type input "#8fa7a4"
click at [336, 155] on input "#5d6866" at bounding box center [345, 152] width 71 height 31
type input "#586866"
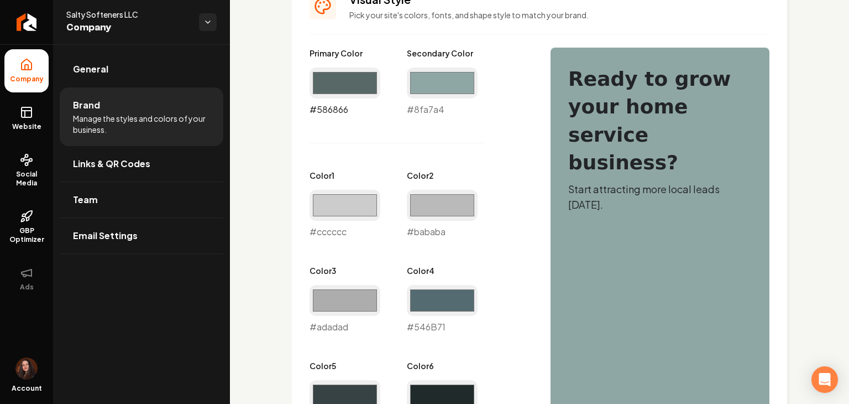
scroll to position [774, 0]
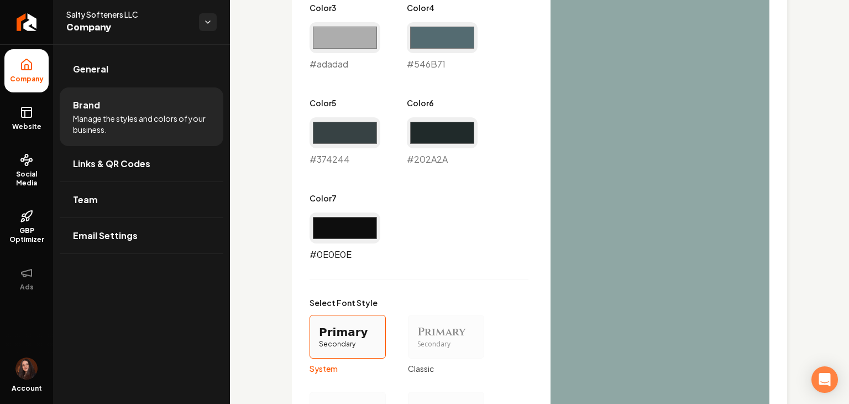
drag, startPoint x: 321, startPoint y: 212, endPoint x: 332, endPoint y: 228, distance: 19.0
click at [321, 212] on input "#0e0e0e" at bounding box center [345, 227] width 71 height 31
type input "#000000"
drag, startPoint x: 439, startPoint y: 121, endPoint x: 440, endPoint y: 127, distance: 6.2
click at [424, 121] on input "#202a2a" at bounding box center [442, 132] width 71 height 31
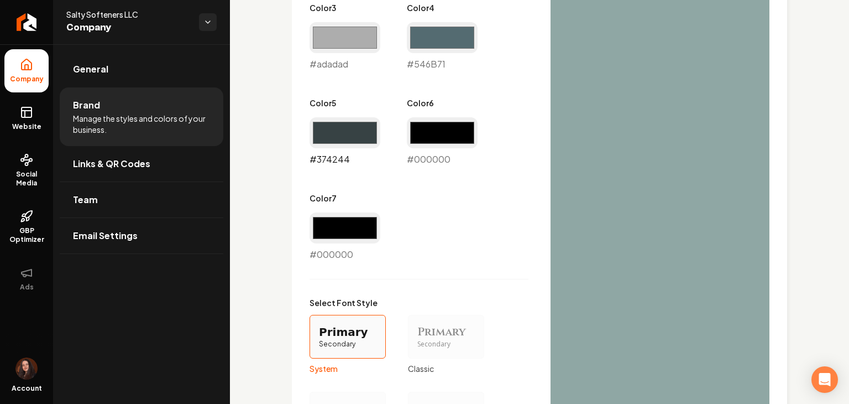
type input "#000000"
click at [321, 122] on input "#374244" at bounding box center [345, 132] width 71 height 31
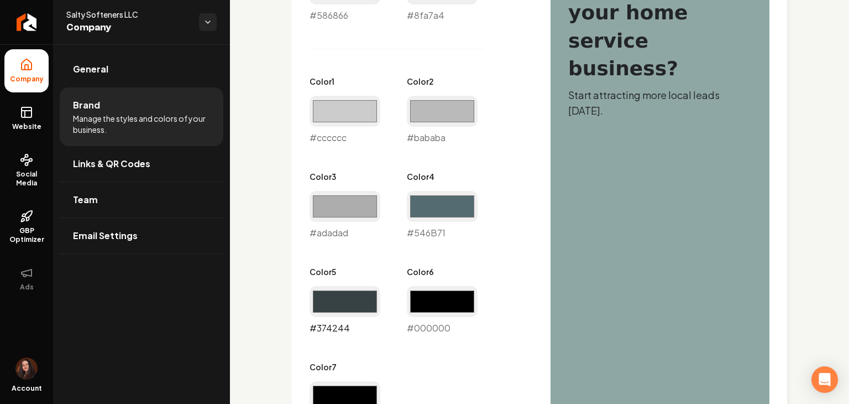
scroll to position [608, 0]
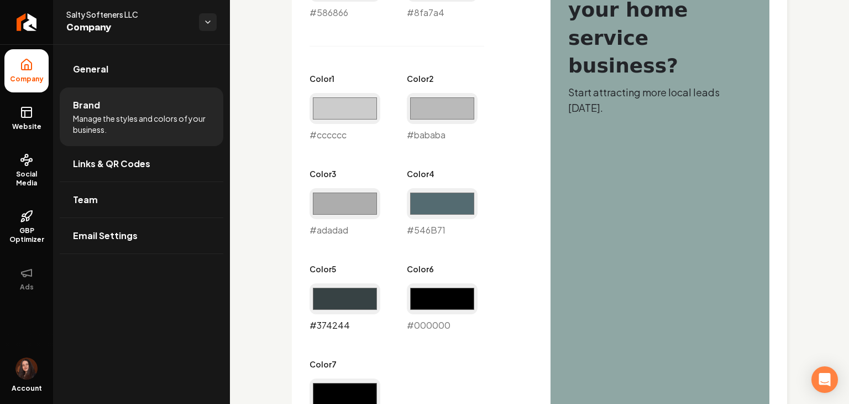
click at [315, 295] on input "#374244" at bounding box center [345, 298] width 71 height 31
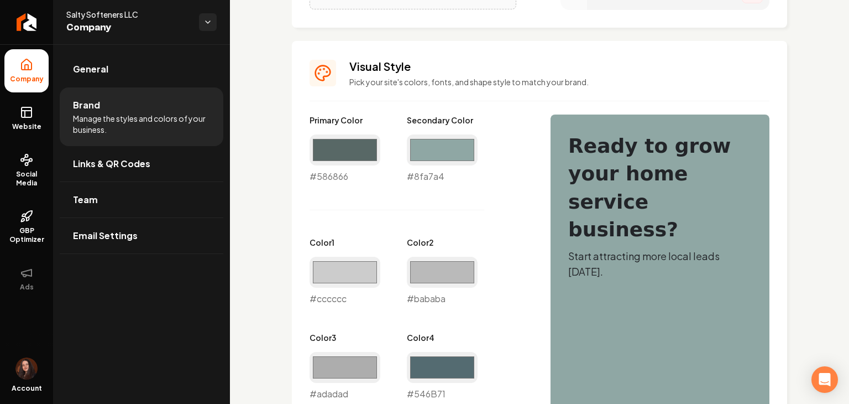
scroll to position [442, 0]
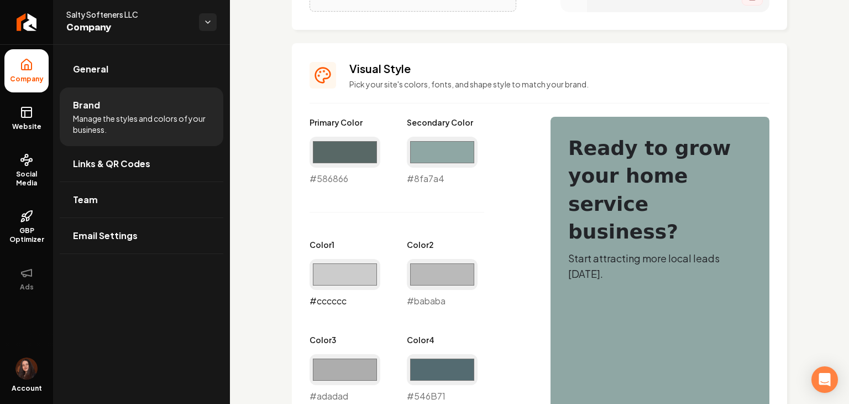
drag, startPoint x: 342, startPoint y: 274, endPoint x: 328, endPoint y: 302, distance: 31.4
click at [341, 275] on input "#cccccc" at bounding box center [345, 274] width 71 height 31
type input "#d0d7d6"
click at [424, 278] on input "#bababa" at bounding box center [442, 274] width 71 height 31
type input "#ccdbd8"
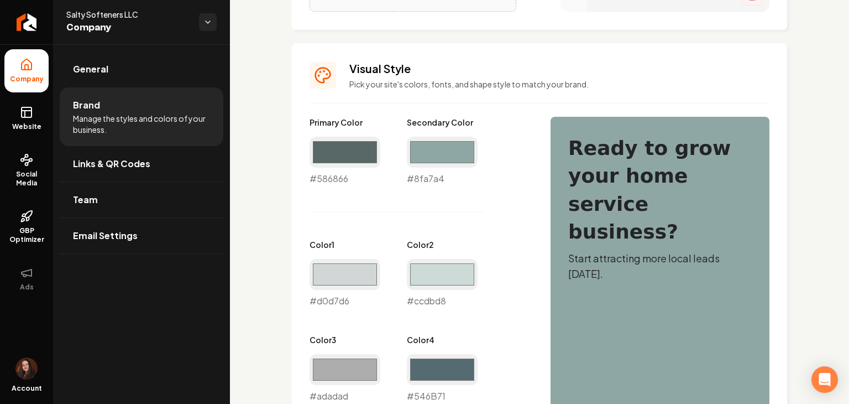
click at [325, 385] on div "#adadad #adadad" at bounding box center [345, 378] width 71 height 49
click at [330, 371] on input "#adadad" at bounding box center [345, 369] width 71 height 31
type input "#97a7a4"
click at [424, 376] on input "#546b71" at bounding box center [442, 369] width 71 height 31
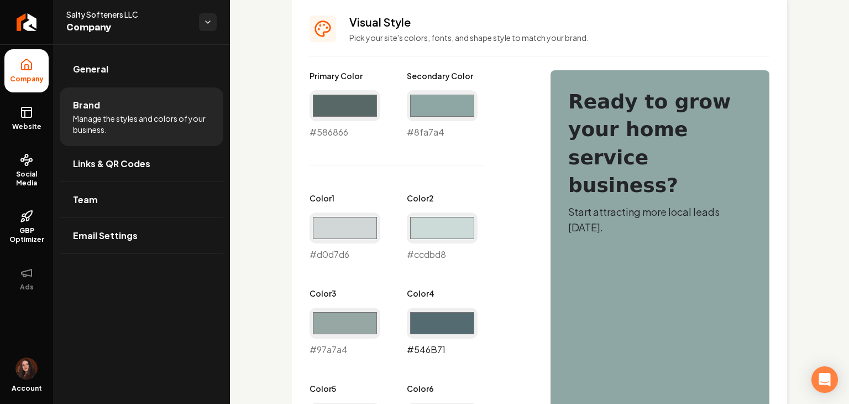
scroll to position [553, 0]
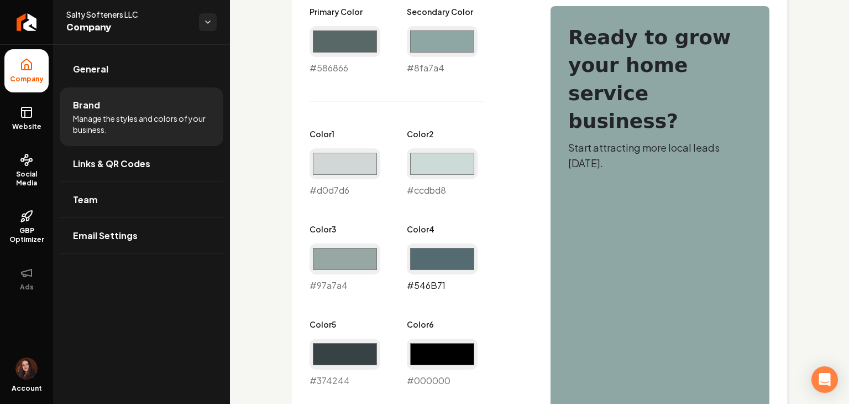
click at [424, 255] on input "#546b71" at bounding box center [442, 258] width 71 height 31
type input "#5d6866"
click at [424, 299] on div "Primary Color #586866 #586866 Secondary Color #8fa7a4 #8fa7a4 Color 1 #d0d7d6 #…" at bounding box center [419, 244] width 219 height 476
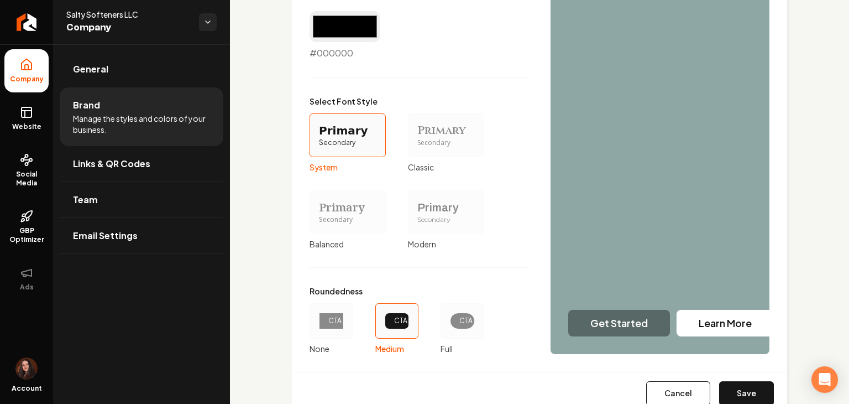
scroll to position [1011, 0]
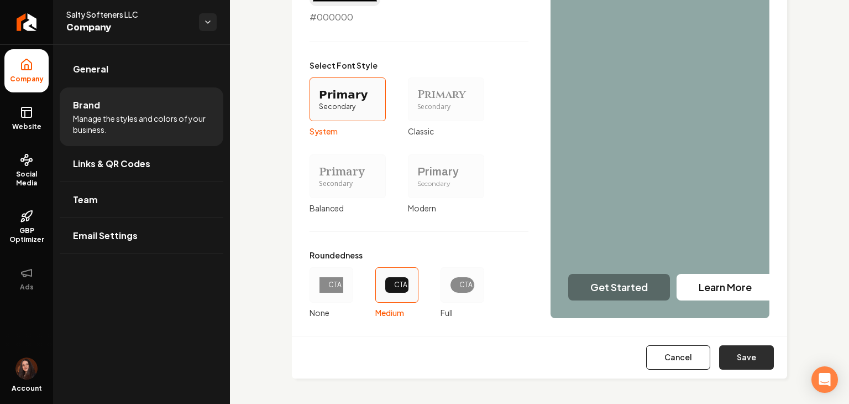
click at [424, 359] on button "Save" at bounding box center [746, 357] width 55 height 24
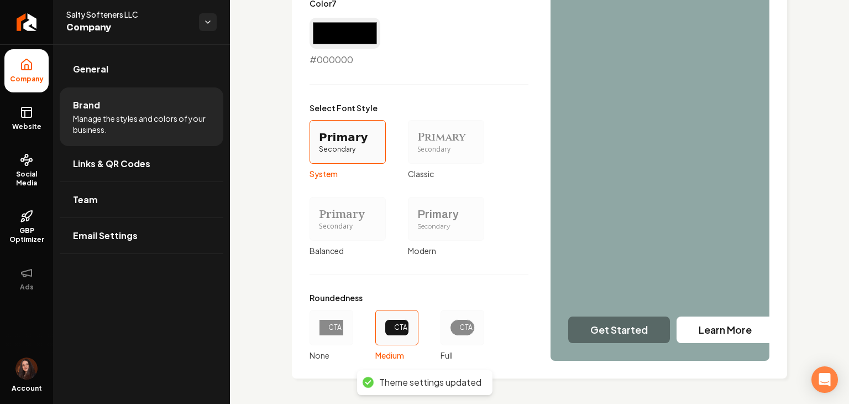
click at [424, 212] on div "Primary" at bounding box center [447, 213] width 58 height 15
click at [416, 214] on button "Primary Secondary Modern" at bounding box center [412, 218] width 9 height 9
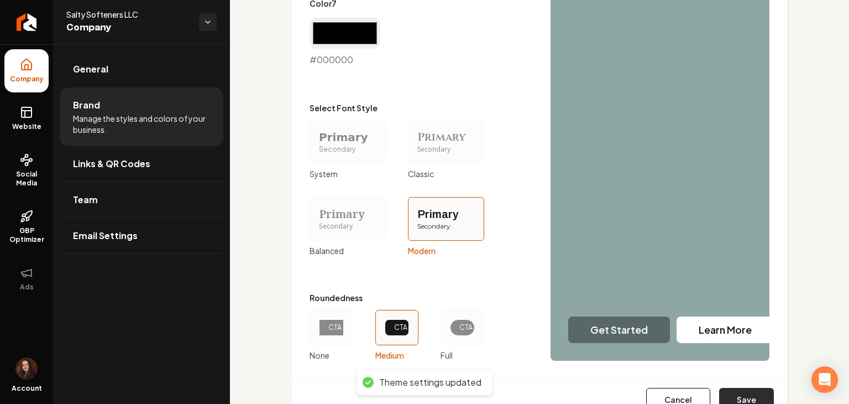
click at [424, 396] on button "Save" at bounding box center [746, 400] width 55 height 24
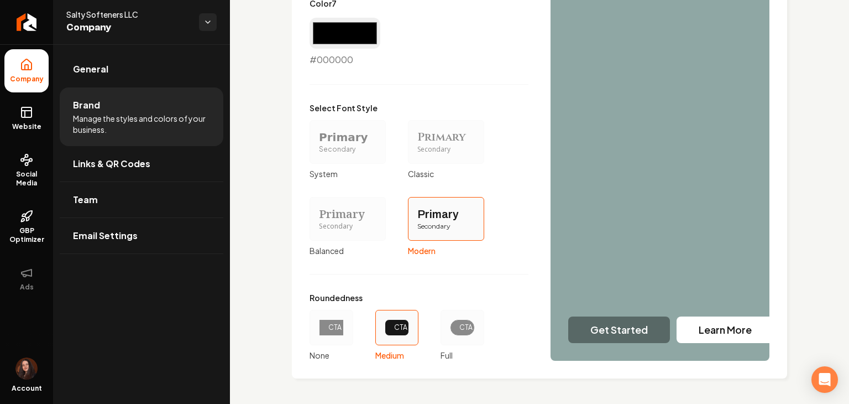
click at [349, 333] on div "CTA" at bounding box center [332, 327] width 44 height 35
click at [318, 332] on button "CTA None" at bounding box center [313, 327] width 9 height 9
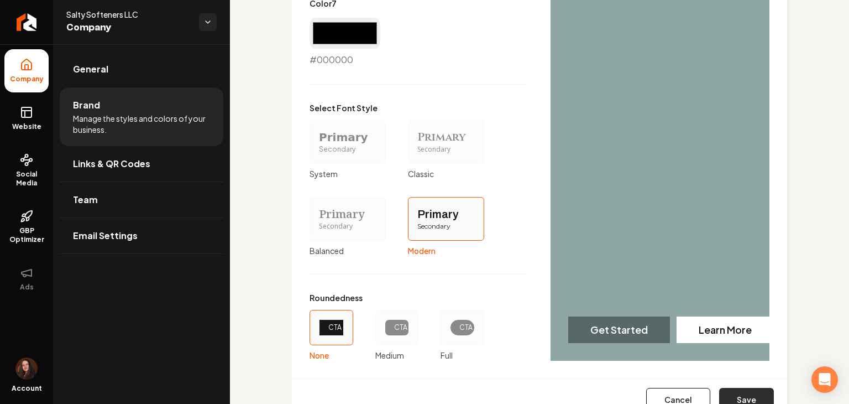
click at [424, 399] on button "Save" at bounding box center [746, 400] width 55 height 24
drag, startPoint x: 20, startPoint y: 120, endPoint x: 521, endPoint y: 58, distance: 504.3
click at [20, 120] on link "Website" at bounding box center [26, 118] width 44 height 43
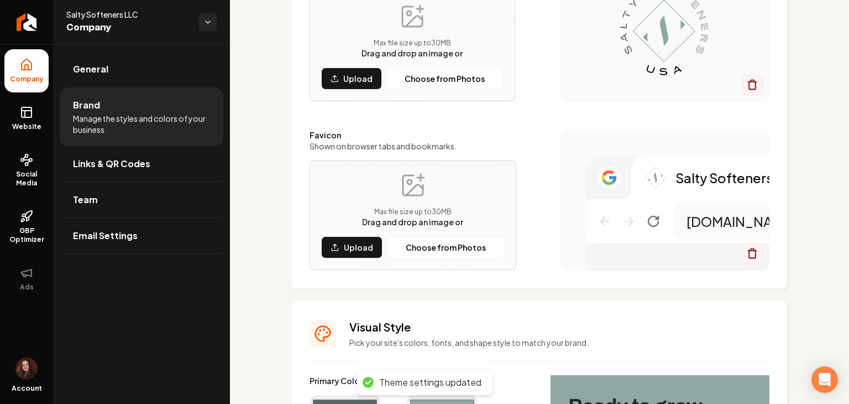
scroll to position [139, 0]
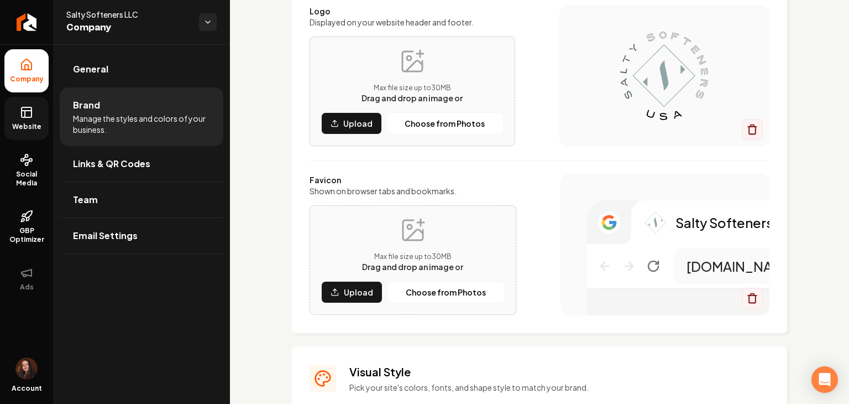
click at [20, 123] on span "Website" at bounding box center [27, 126] width 38 height 9
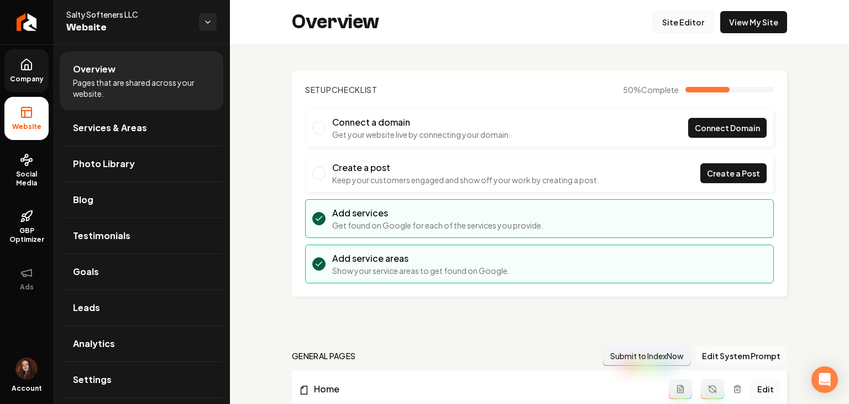
click at [424, 22] on link "Site Editor" at bounding box center [683, 22] width 61 height 22
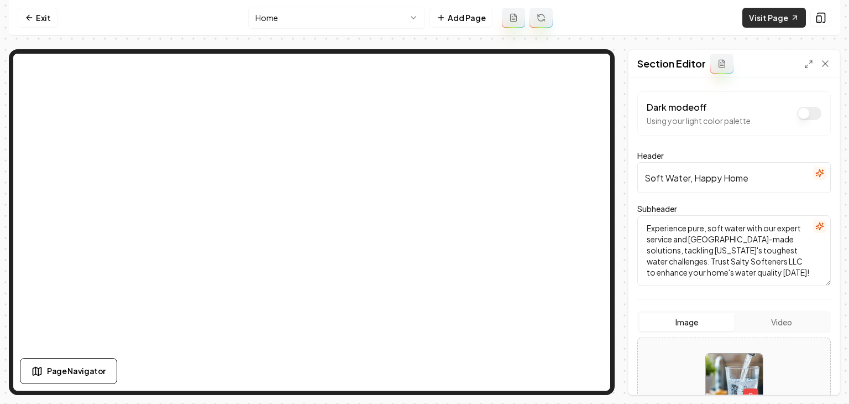
click at [424, 17] on link "Visit Page" at bounding box center [775, 18] width 64 height 20
click at [424, 175] on input "Soft Water, Happy Home" at bounding box center [735, 177] width 194 height 31
click at [424, 176] on input "Soft Water, Happy Home" at bounding box center [735, 177] width 194 height 31
paste input "Utah County Goes Soft"
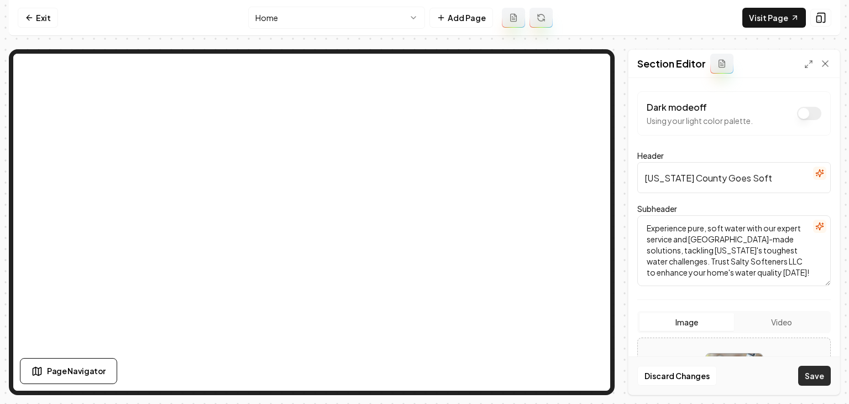
click at [424, 372] on button "Save" at bounding box center [815, 376] width 33 height 20
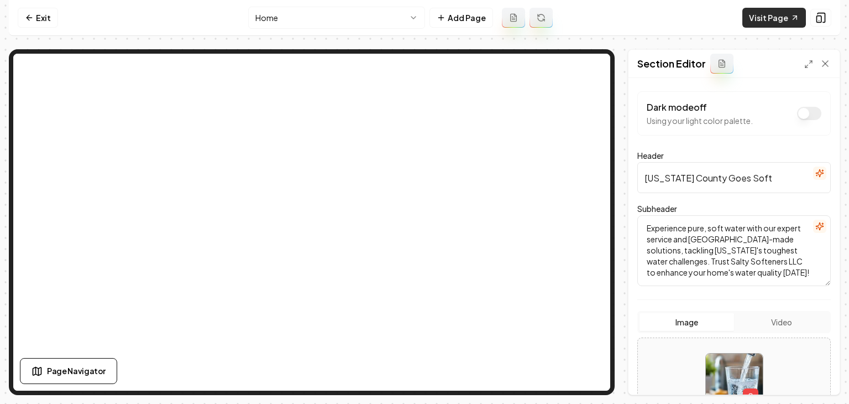
click at [424, 18] on link "Visit Page" at bounding box center [775, 18] width 64 height 20
click at [424, 169] on input "Utah County Goes Soft" at bounding box center [735, 177] width 194 height 31
paste input "text"
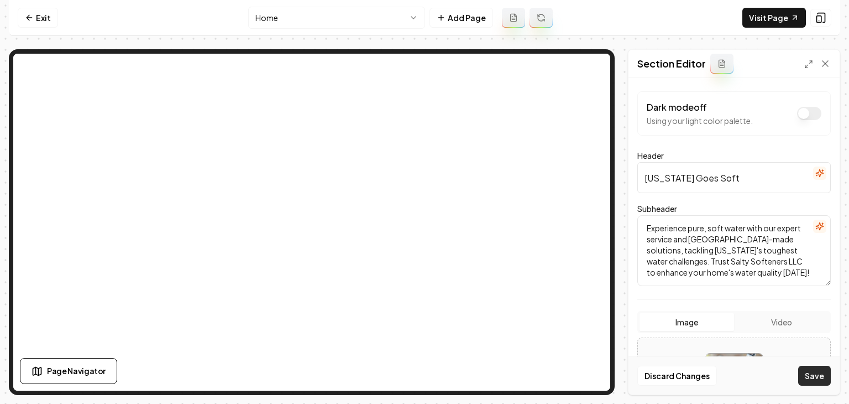
type input "Utah Goes Soft"
click at [424, 383] on button "Save" at bounding box center [815, 376] width 33 height 20
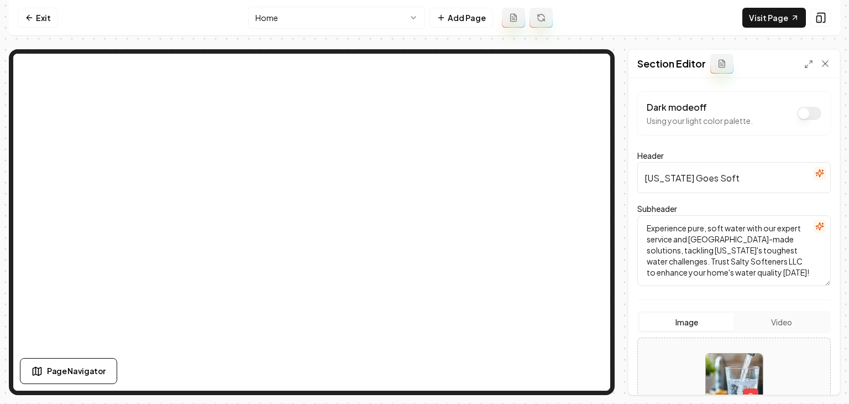
click at [424, 220] on div "Subheader Experience pure, soft water with our expert service and USA-made solu…" at bounding box center [735, 244] width 194 height 84
click at [424, 224] on icon "button" at bounding box center [820, 226] width 9 height 9
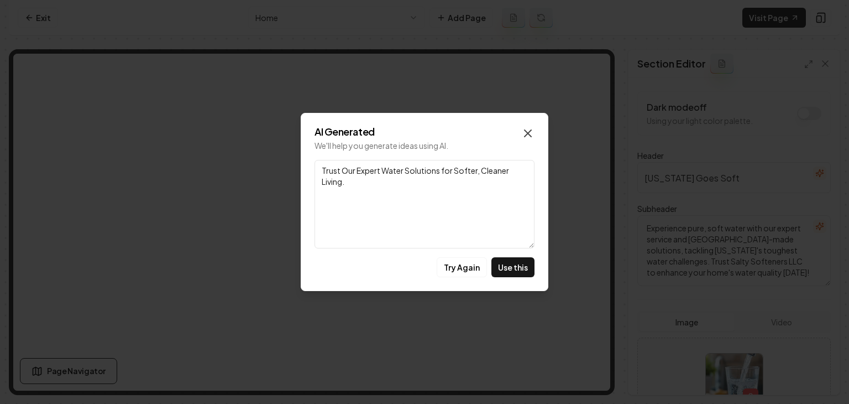
click at [424, 133] on icon "button" at bounding box center [527, 133] width 13 height 13
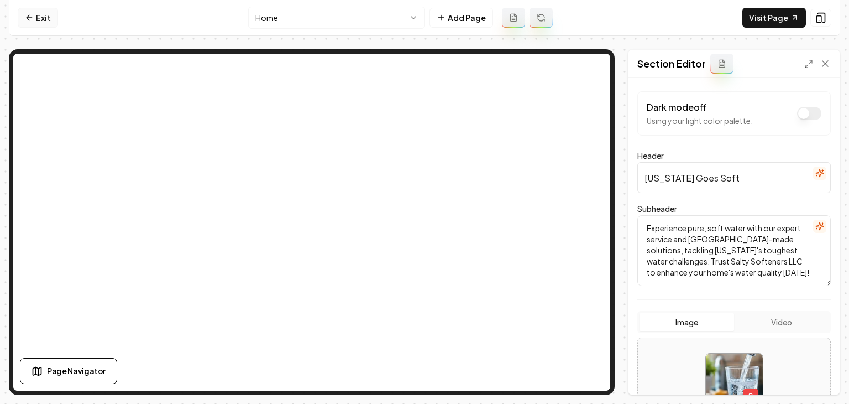
click at [29, 13] on icon at bounding box center [29, 17] width 9 height 9
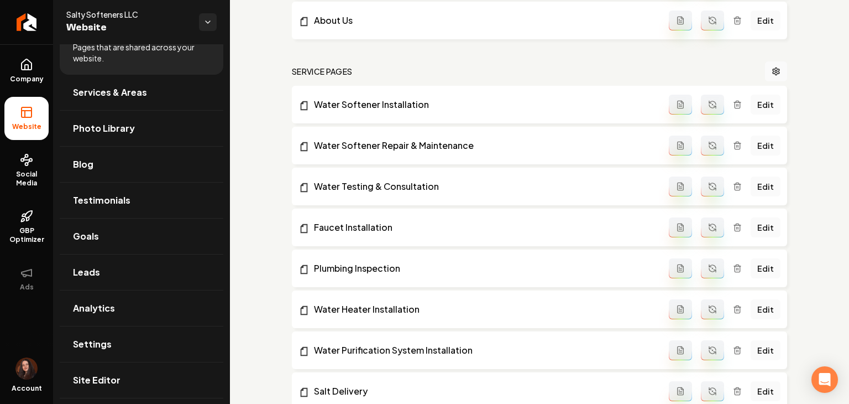
scroll to position [442, 0]
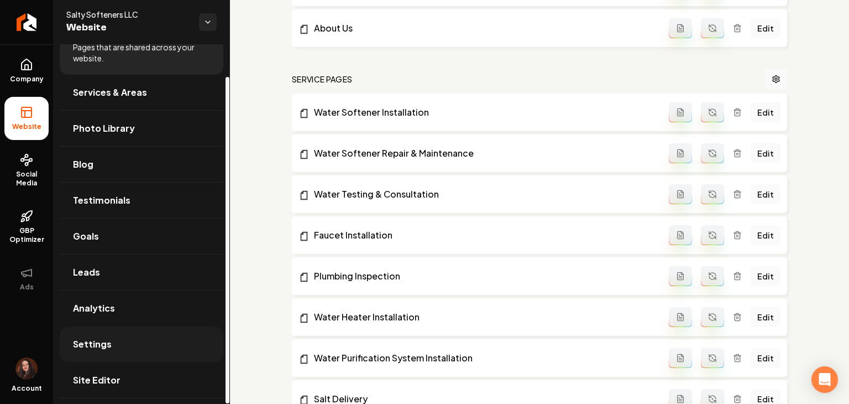
click at [95, 352] on link "Settings" at bounding box center [142, 343] width 164 height 35
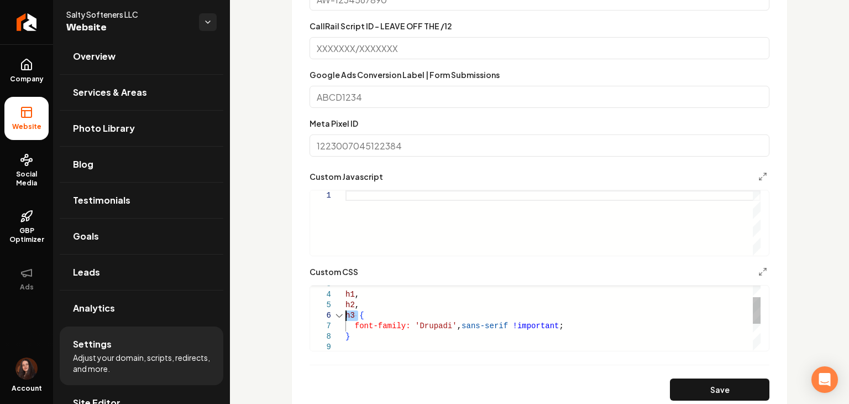
drag, startPoint x: 357, startPoint y: 316, endPoint x: 342, endPoint y: 316, distance: 14.4
click at [346, 316] on div "} h3 { font-family: 'Drupadi' , sans-serif !important ; h1 , h2 ," at bounding box center [553, 337] width 415 height 158
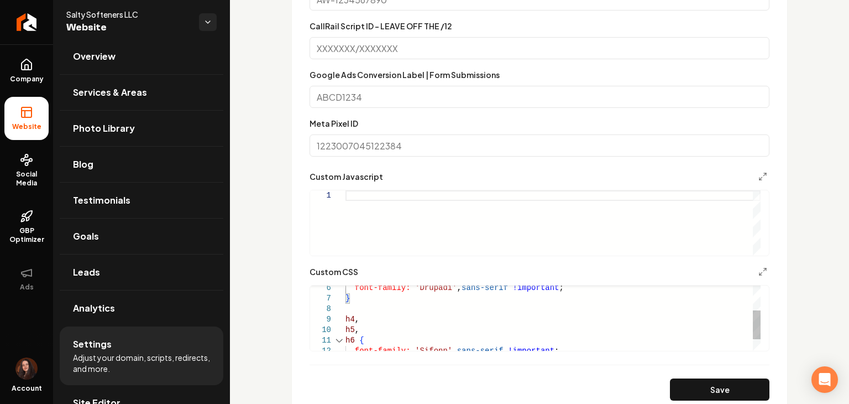
click at [346, 320] on span "h4" at bounding box center [350, 319] width 9 height 9
click at [347, 315] on div "} font-family: 'Drupadi' , sans-serif !important ; h4 , h5 , h6 { font-family: …" at bounding box center [553, 303] width 415 height 147
click at [424, 388] on button "Save" at bounding box center [720, 389] width 100 height 22
type textarea "**********"
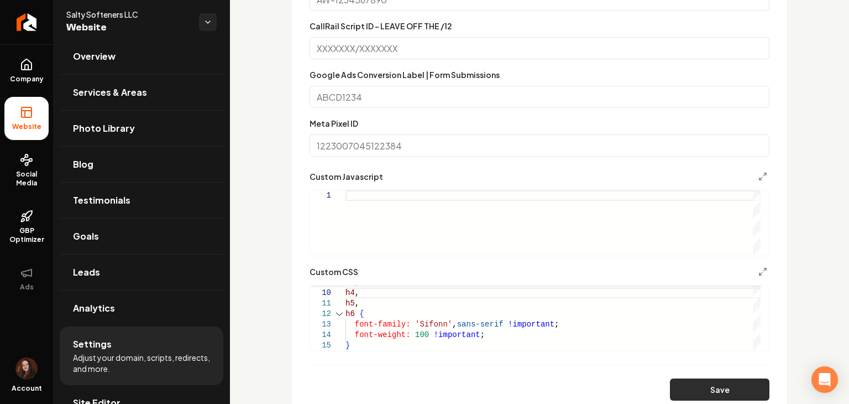
click at [424, 390] on button "Save" at bounding box center [720, 389] width 100 height 22
click at [424, 382] on button "Save" at bounding box center [720, 389] width 100 height 22
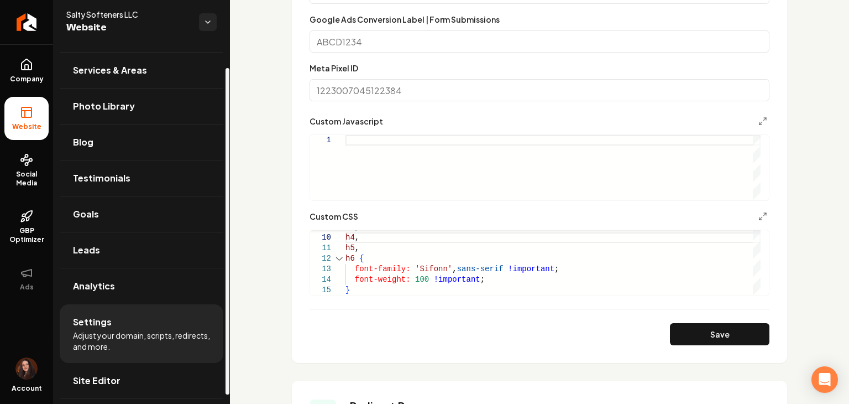
scroll to position [35, 0]
click at [131, 378] on link "Site Editor" at bounding box center [142, 379] width 164 height 35
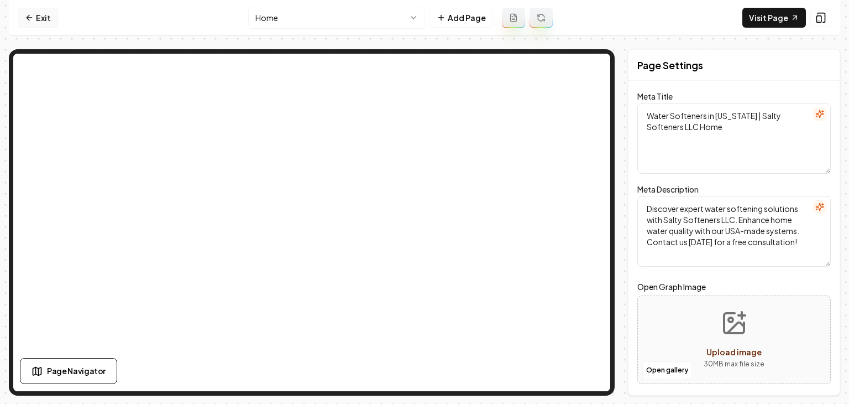
click at [30, 22] on icon at bounding box center [29, 17] width 9 height 9
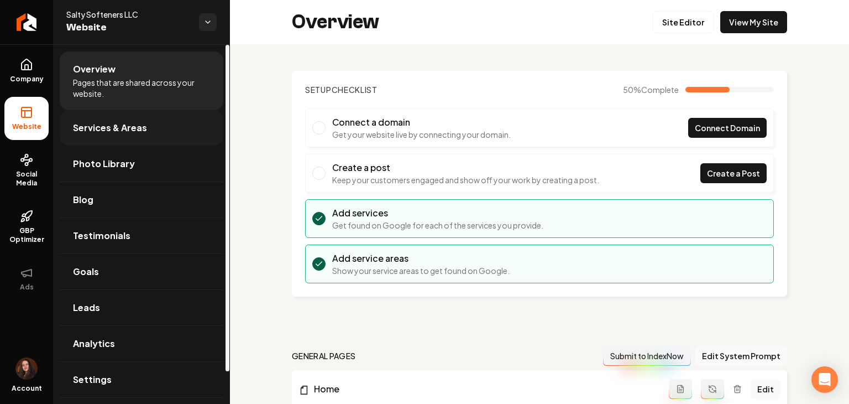
click at [85, 128] on span "Services & Areas" at bounding box center [110, 127] width 74 height 13
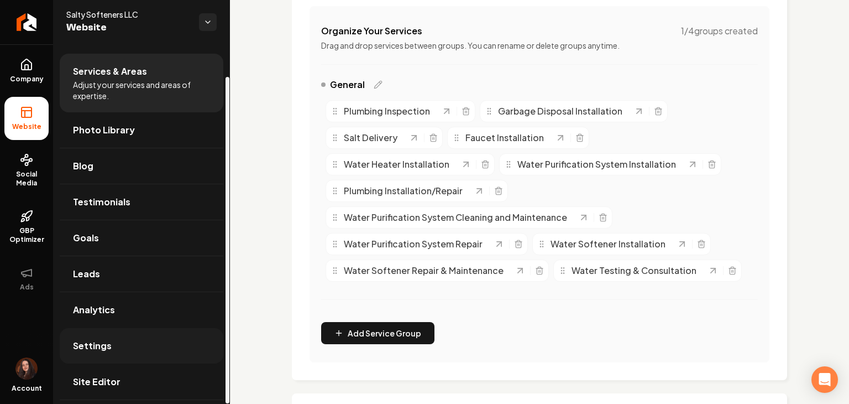
scroll to position [35, 0]
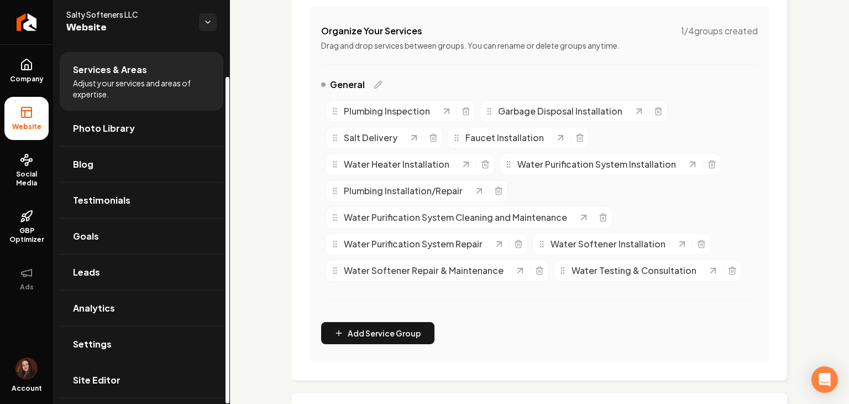
click at [116, 380] on span "Site Editor" at bounding box center [97, 379] width 48 height 13
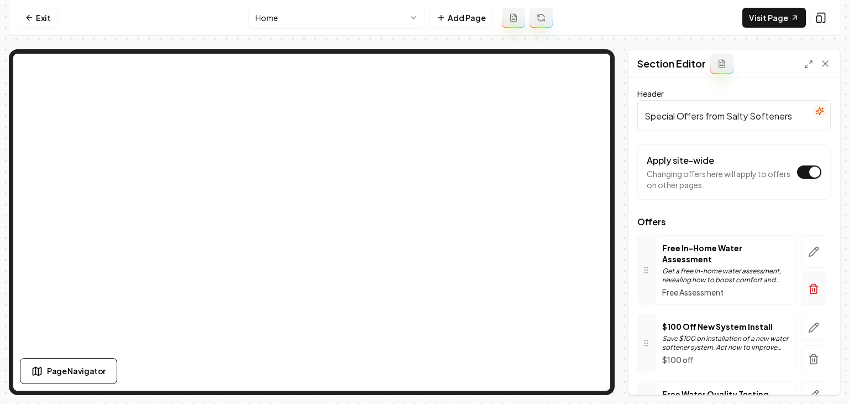
click at [424, 288] on icon "button" at bounding box center [813, 288] width 11 height 11
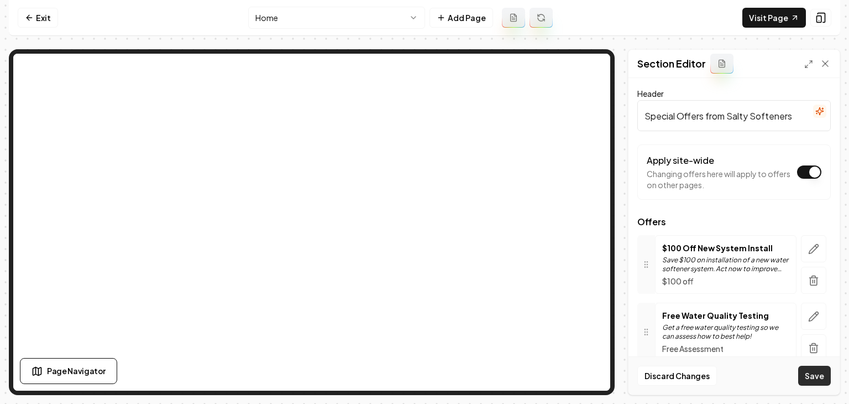
click at [424, 375] on button "Save" at bounding box center [815, 376] width 33 height 20
click at [35, 16] on link "Exit" at bounding box center [38, 18] width 40 height 20
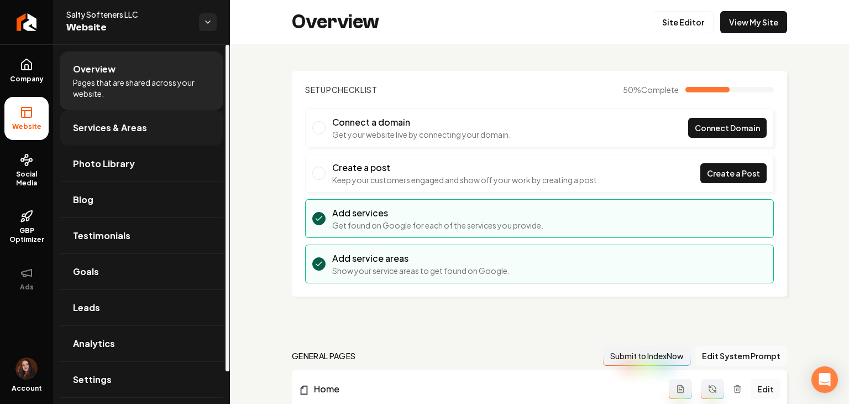
click at [87, 127] on span "Services & Areas" at bounding box center [110, 127] width 74 height 13
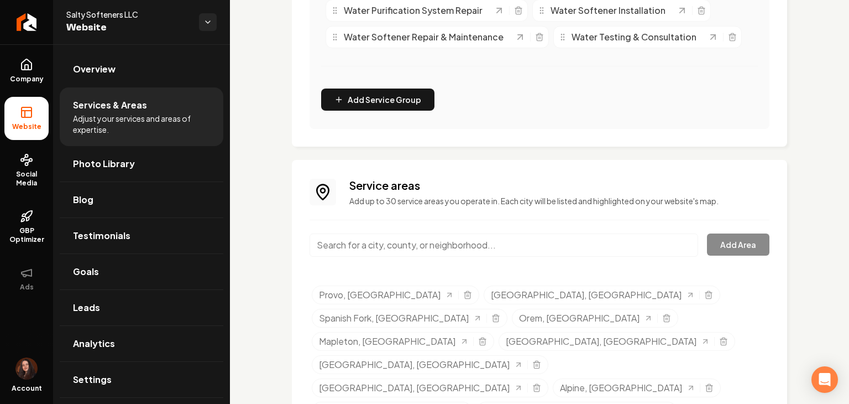
scroll to position [472, 0]
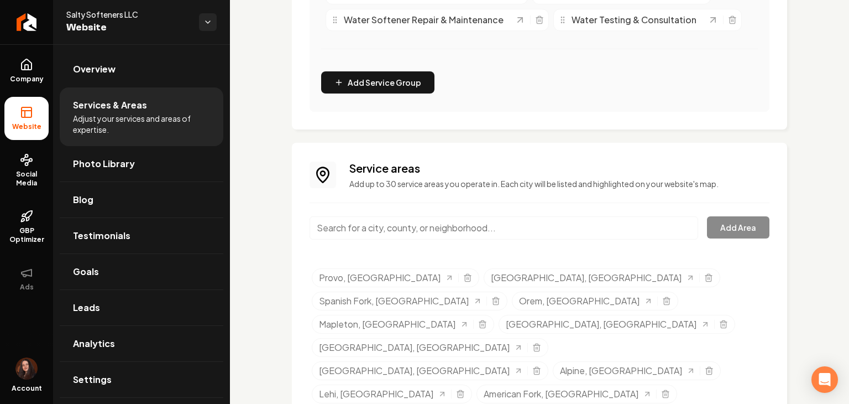
click at [424, 212] on div "Service areas Add up to 30 service areas you operate in. Each city will be list…" at bounding box center [540, 318] width 460 height 317
click at [424, 222] on input "Main content area" at bounding box center [504, 227] width 389 height 23
paste input "Santaquin,"
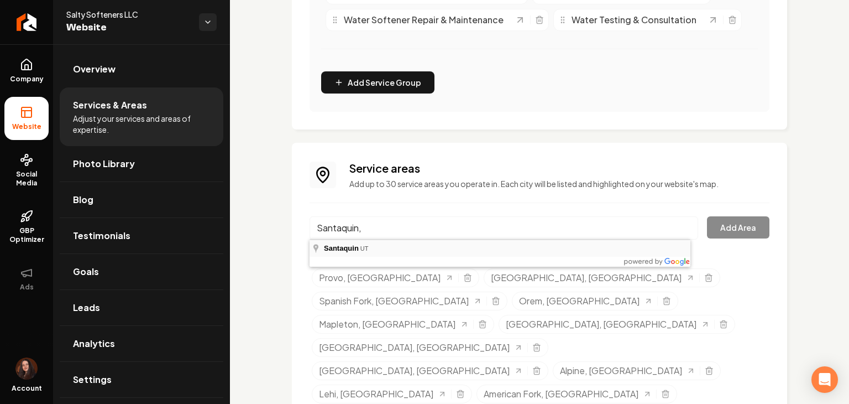
type input "Santaquin, UT"
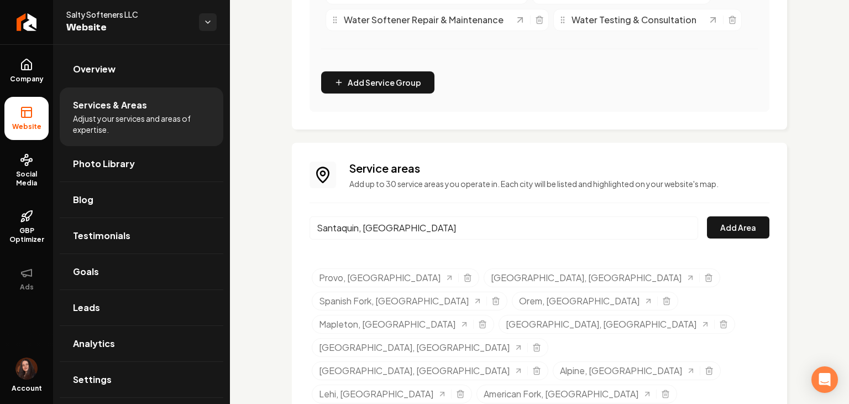
click at [424, 227] on button "Add Area" at bounding box center [738, 227] width 62 height 22
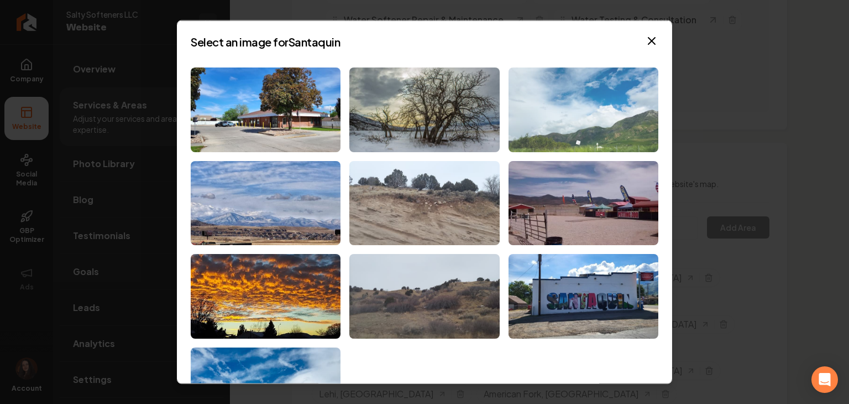
click at [424, 103] on img at bounding box center [584, 109] width 150 height 85
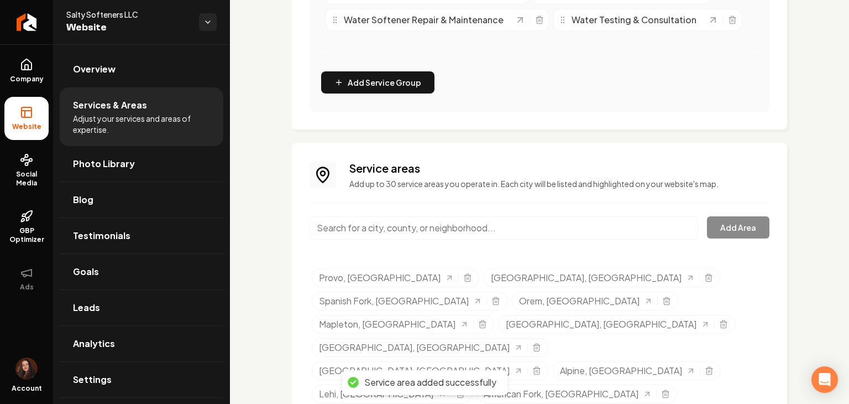
click at [424, 227] on input "Main content area" at bounding box center [504, 227] width 389 height 23
paste input "Mona"
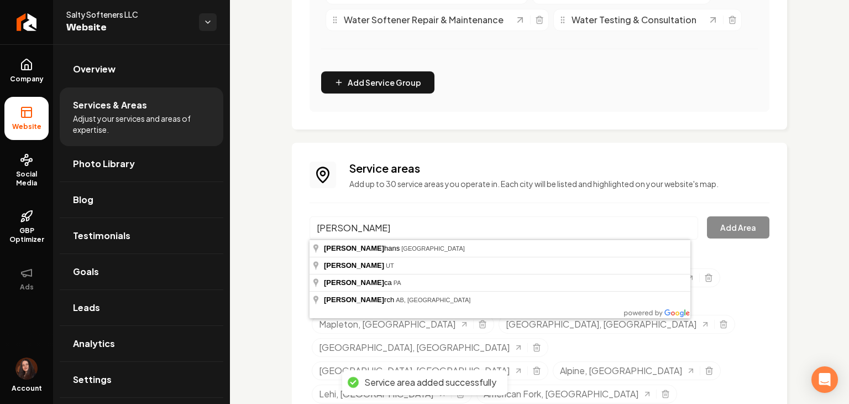
type input "Mona, UT"
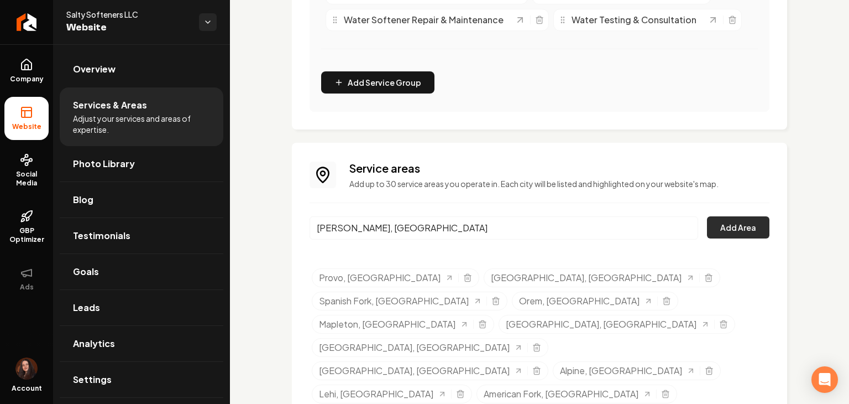
click at [424, 225] on button "Add Area" at bounding box center [738, 227] width 62 height 22
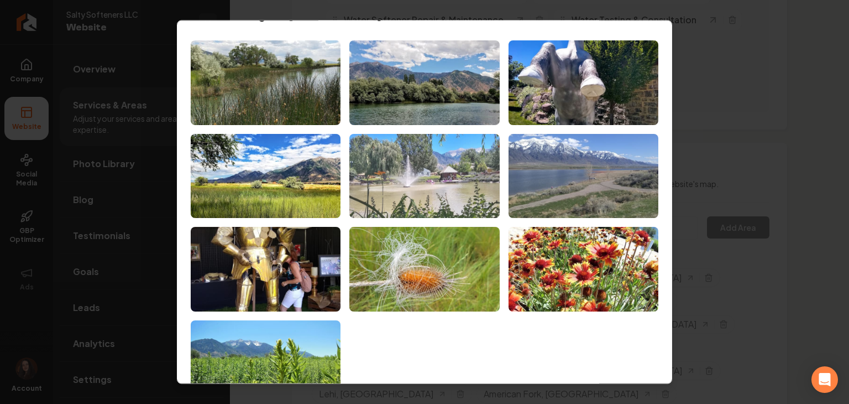
scroll to position [55, 0]
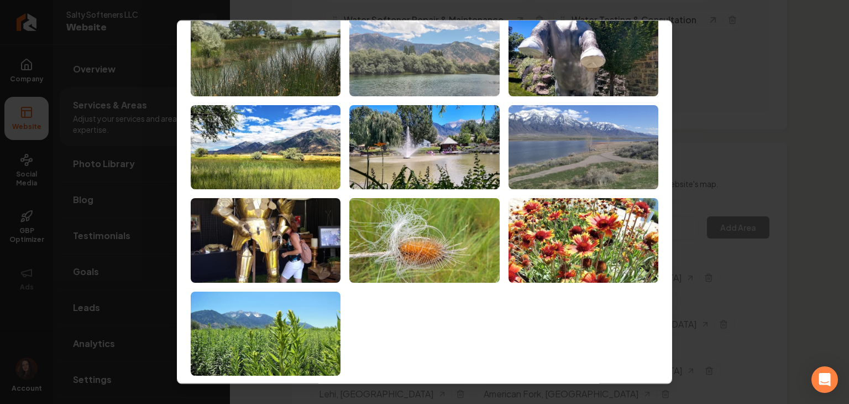
click at [403, 77] on img at bounding box center [424, 54] width 150 height 85
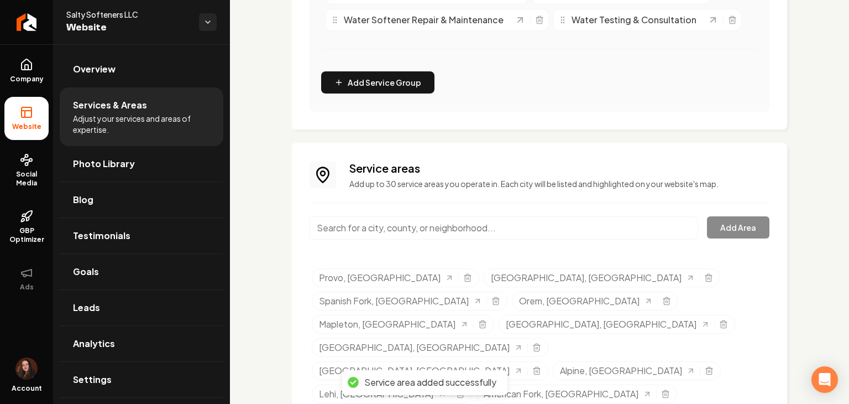
click at [377, 222] on input "Main content area" at bounding box center [504, 227] width 389 height 23
paste input "Nephi,"
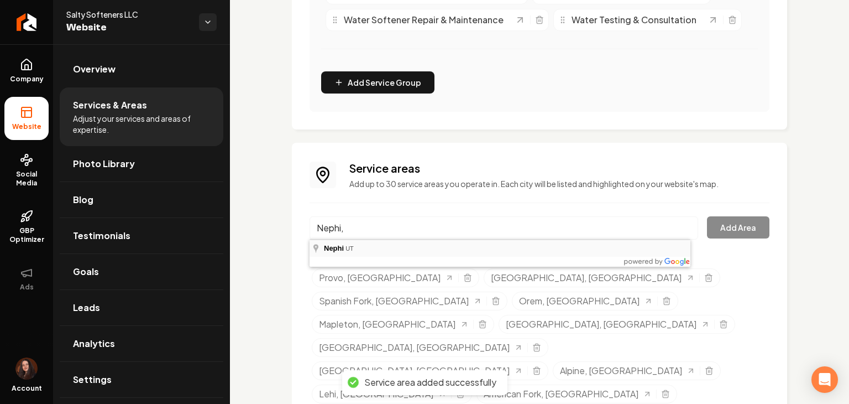
type input "Nephi, UT"
drag, startPoint x: 382, startPoint y: 251, endPoint x: 617, endPoint y: 212, distance: 238.7
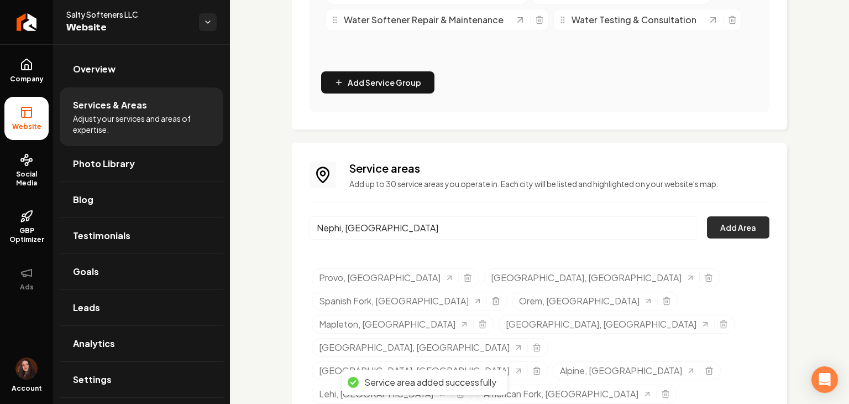
click at [424, 229] on button "Add Area" at bounding box center [738, 227] width 62 height 22
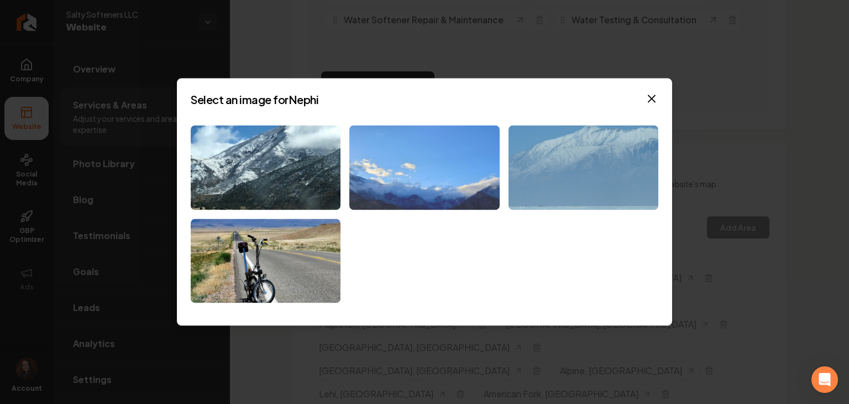
click at [410, 169] on img at bounding box center [424, 167] width 150 height 85
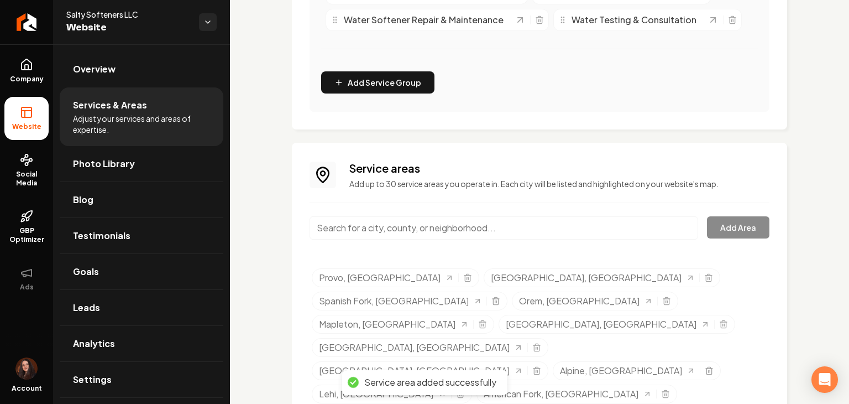
click at [360, 235] on input "Main content area" at bounding box center [504, 227] width 389 height 23
paste input "West Jordan,"
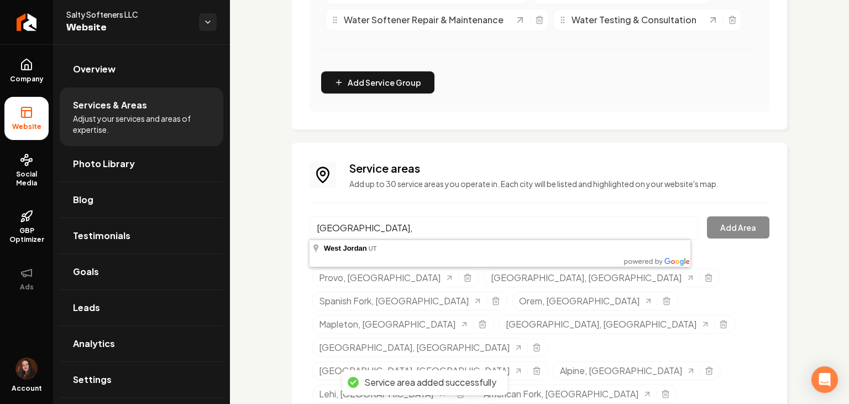
type input "West Jordan, UT"
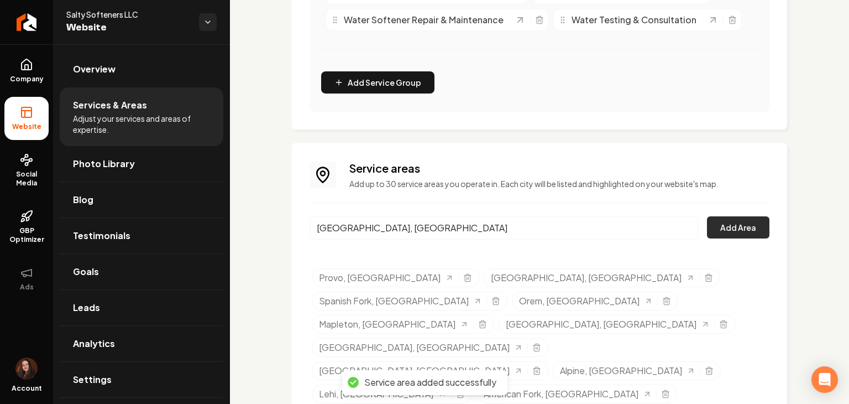
click at [424, 229] on button "Add Area" at bounding box center [738, 227] width 62 height 22
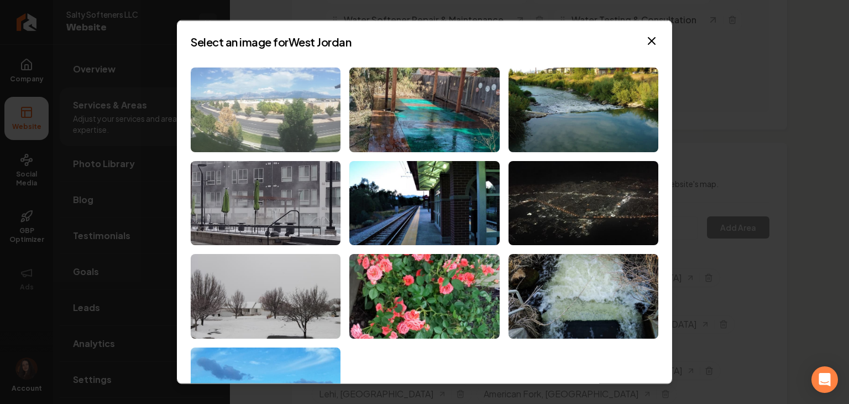
click at [278, 124] on img at bounding box center [266, 109] width 150 height 85
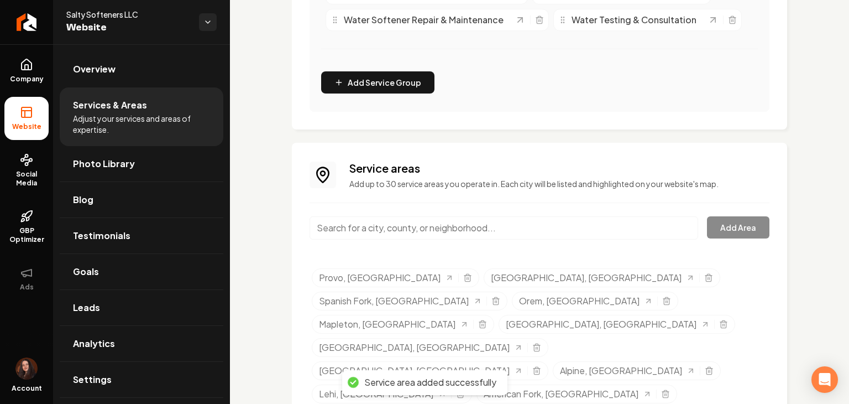
click at [394, 226] on input "Main content area" at bounding box center [504, 227] width 389 height 23
paste input "Sandy"
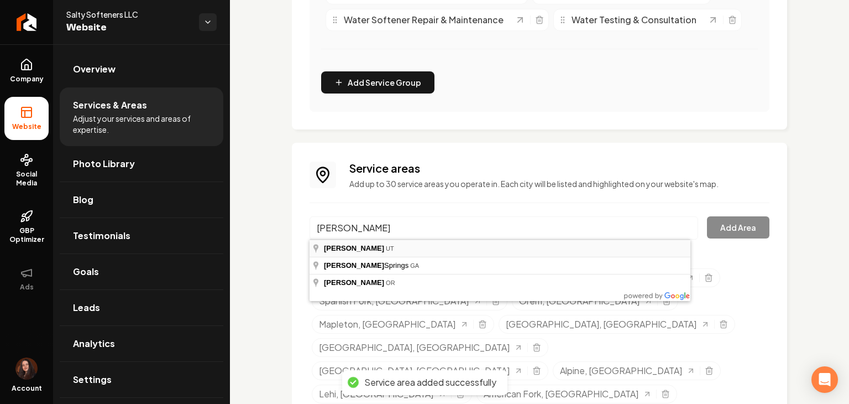
type input "Sandy, UT"
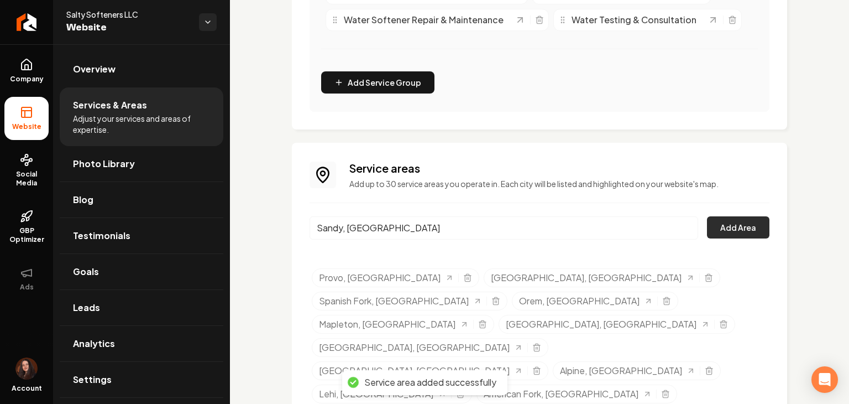
click at [424, 235] on button "Add Area" at bounding box center [738, 227] width 62 height 22
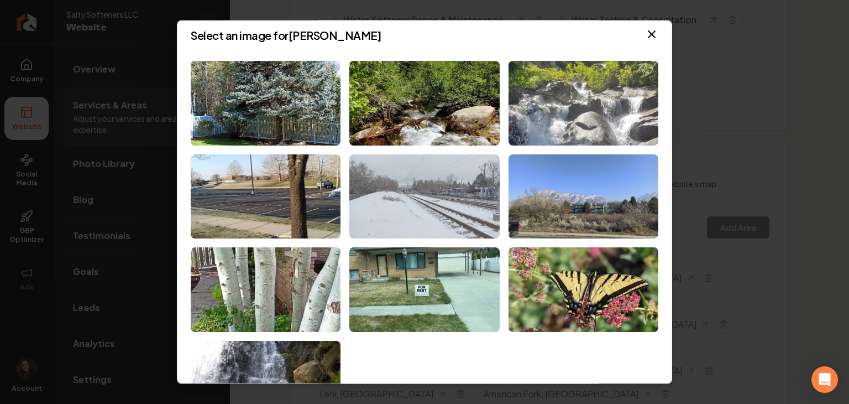
scroll to position [0, 0]
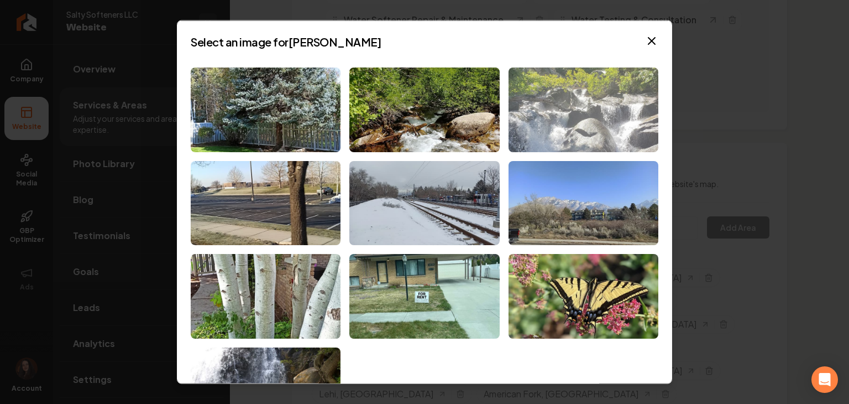
click at [424, 116] on img at bounding box center [584, 109] width 150 height 85
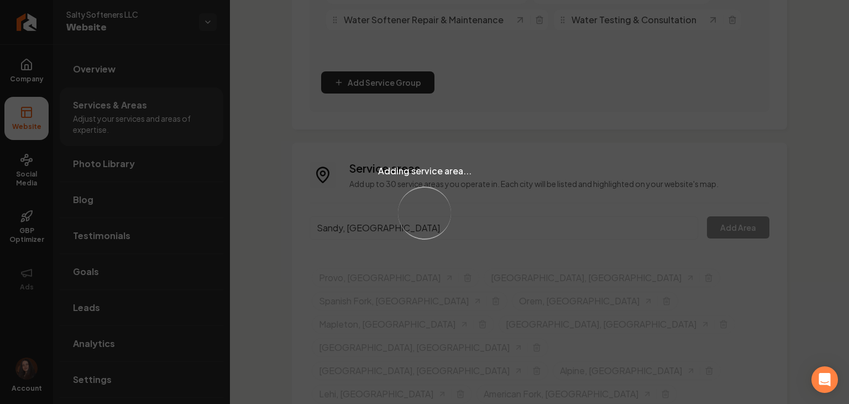
click at [371, 228] on div "Adding service area... Loading..." at bounding box center [424, 202] width 849 height 404
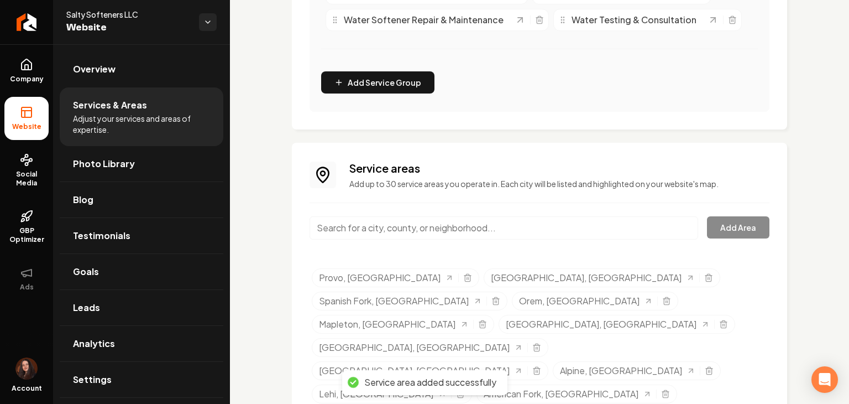
click at [371, 226] on input "Main content area" at bounding box center [504, 227] width 389 height 23
paste input "Herriman,"
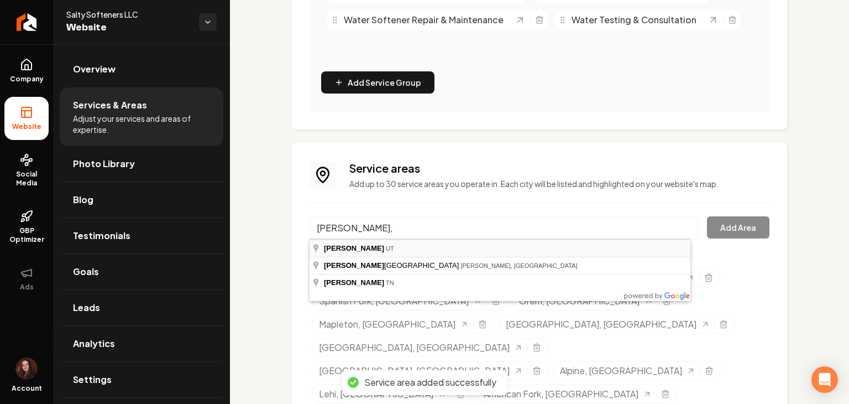
type input "Herriman, UT"
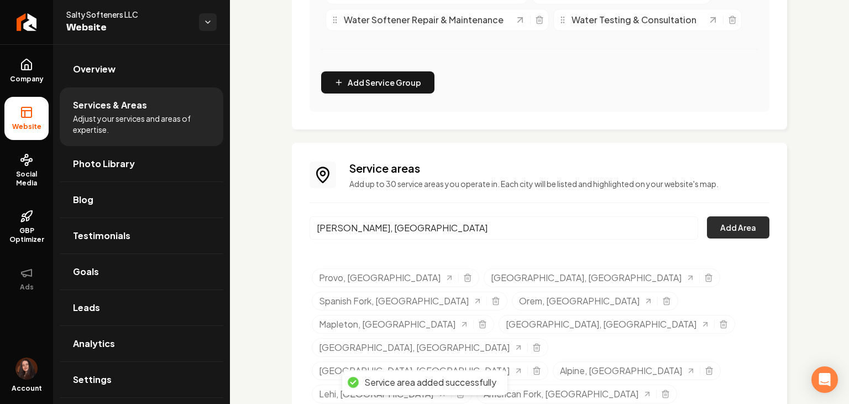
click at [424, 232] on button "Add Area" at bounding box center [738, 227] width 62 height 22
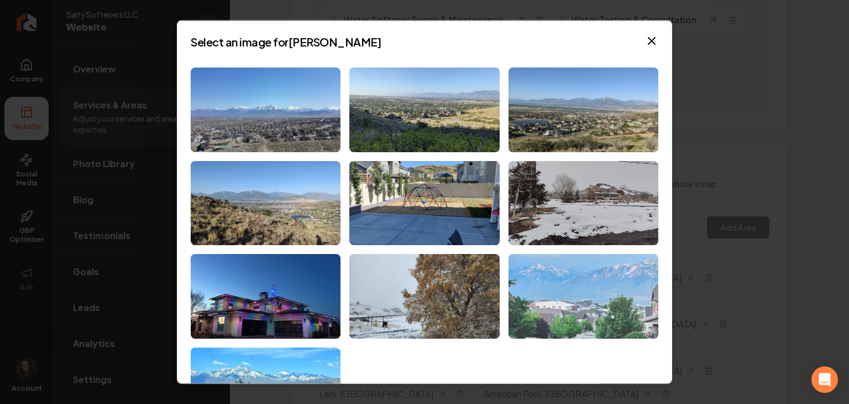
click at [424, 320] on img at bounding box center [584, 296] width 150 height 85
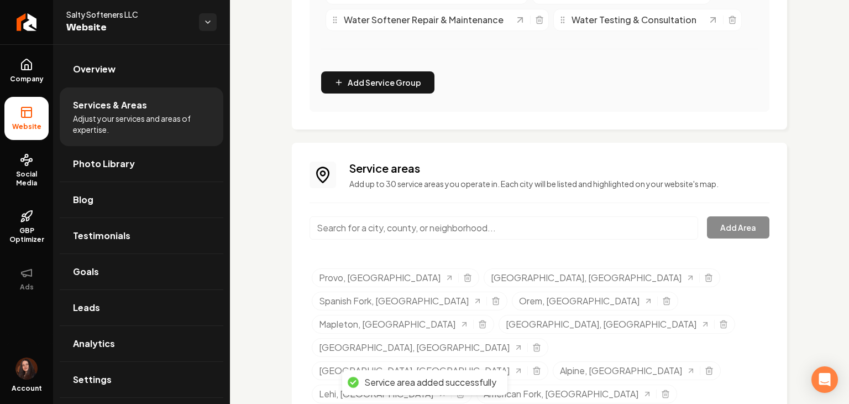
click at [374, 224] on input "Main content area" at bounding box center [504, 227] width 389 height 23
paste input "Riverton"
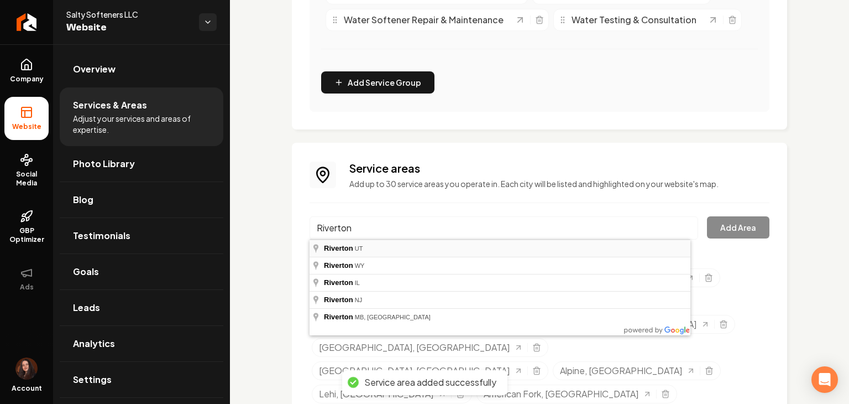
type input "Riverton, UT"
drag, startPoint x: 375, startPoint y: 250, endPoint x: 383, endPoint y: 245, distance: 9.2
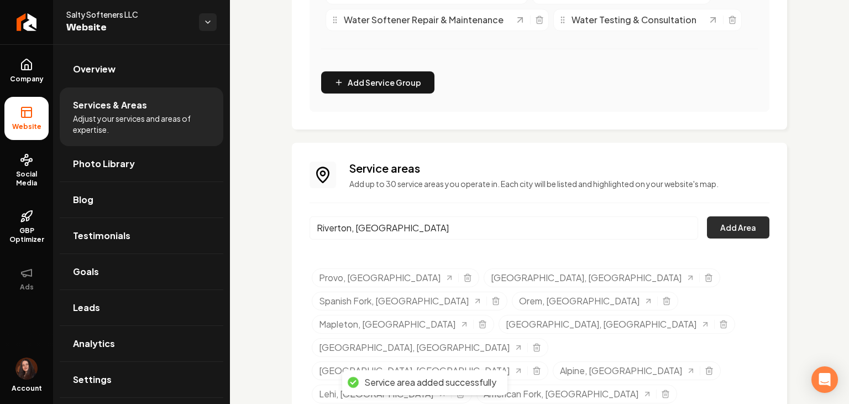
click at [424, 235] on button "Add Area" at bounding box center [738, 227] width 62 height 22
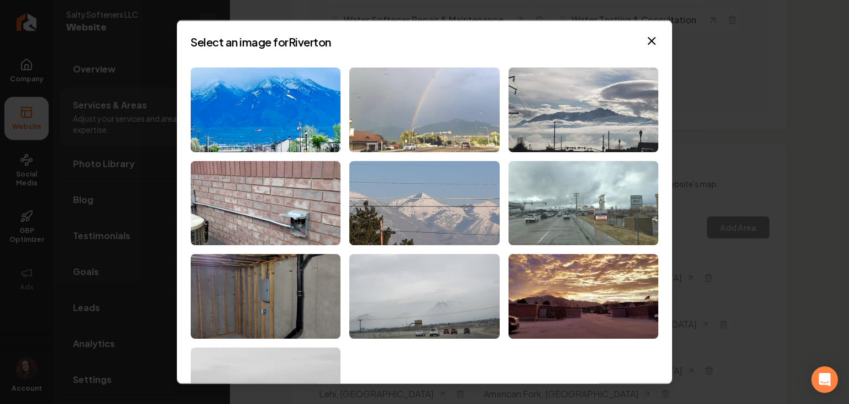
click at [387, 107] on img at bounding box center [424, 109] width 150 height 85
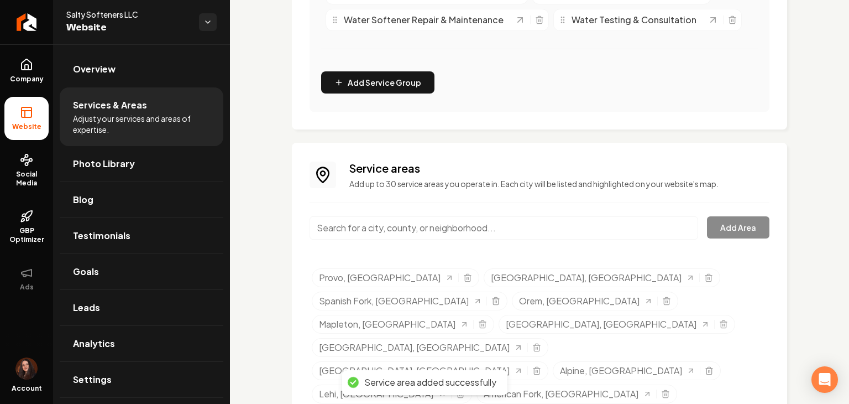
paste input "Draper"
click at [366, 235] on input "Draper" at bounding box center [504, 227] width 389 height 23
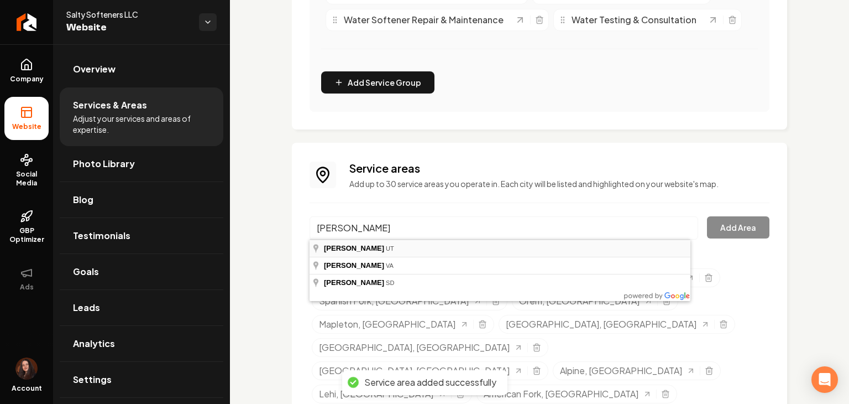
type input "Draper, UT"
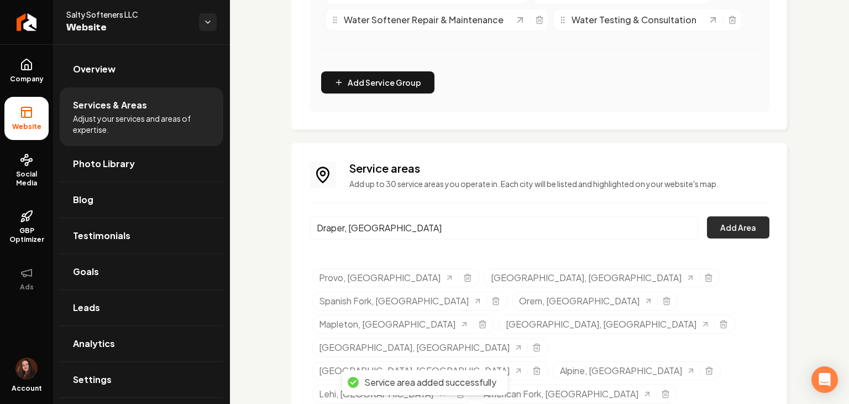
click at [424, 231] on button "Add Area" at bounding box center [738, 227] width 62 height 22
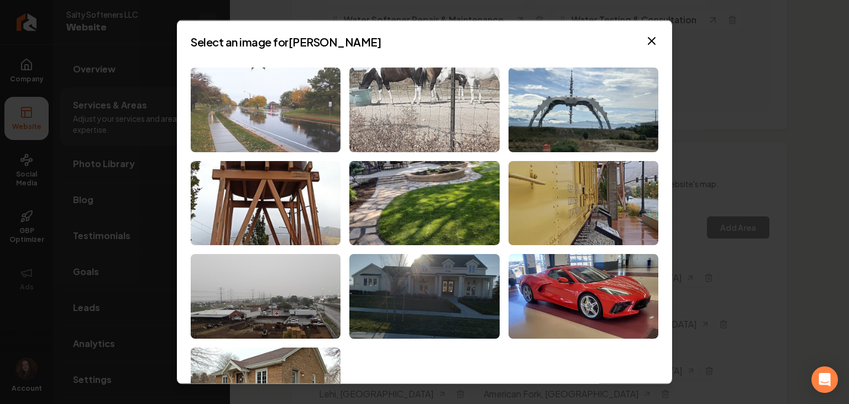
click at [272, 123] on img at bounding box center [266, 109] width 150 height 85
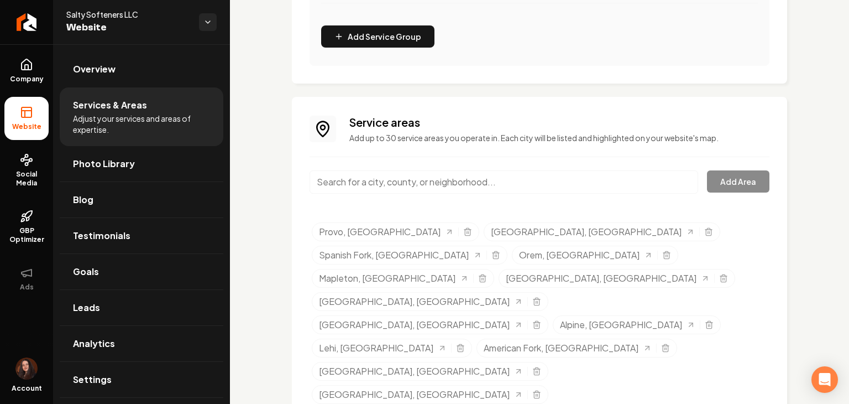
scroll to position [518, 0]
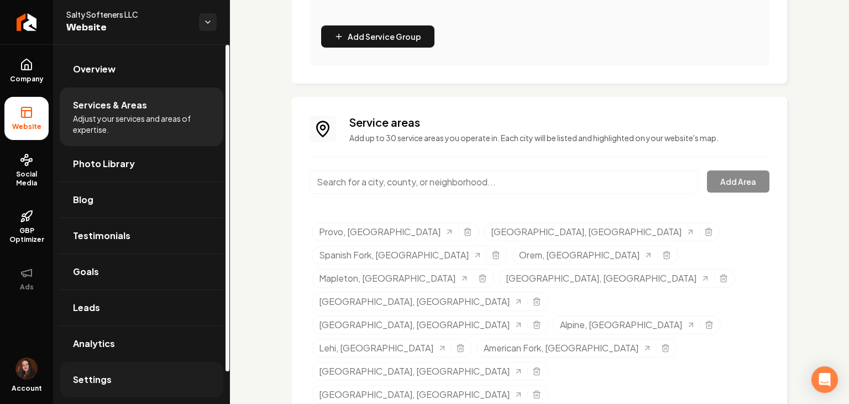
click at [134, 374] on link "Settings" at bounding box center [142, 379] width 164 height 35
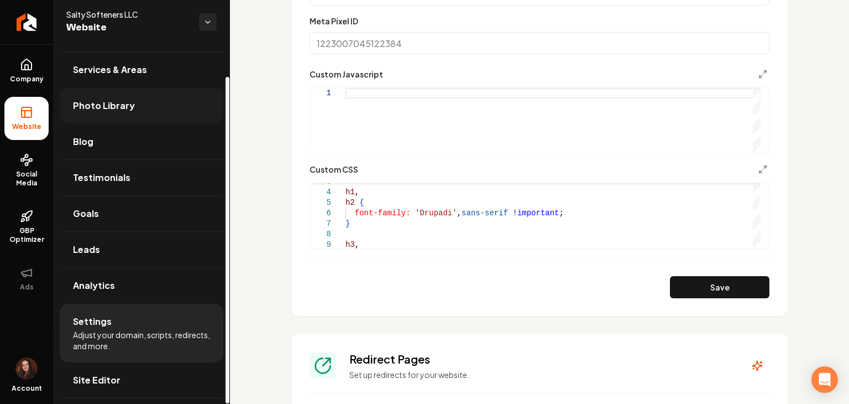
scroll to position [885, 0]
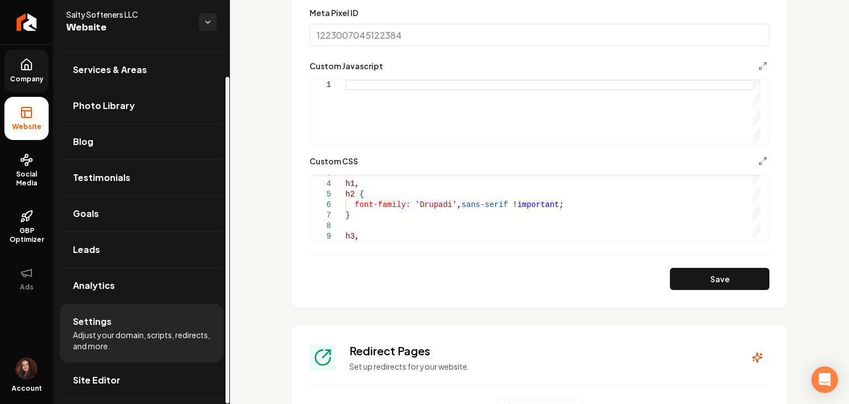
click at [25, 78] on span "Company" at bounding box center [27, 79] width 43 height 9
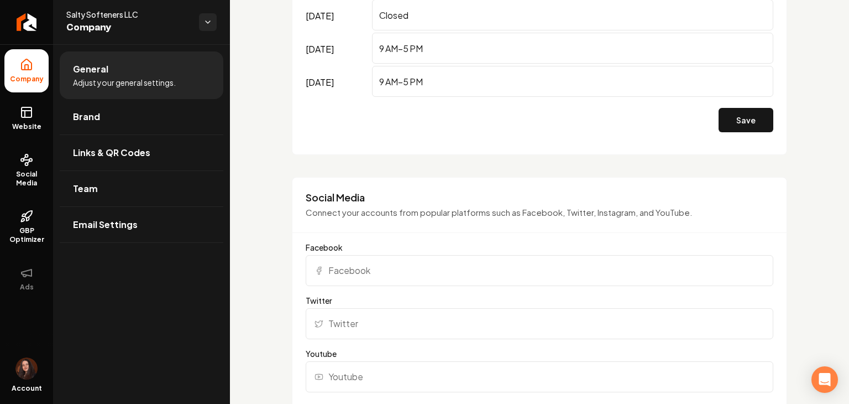
scroll to position [829, 0]
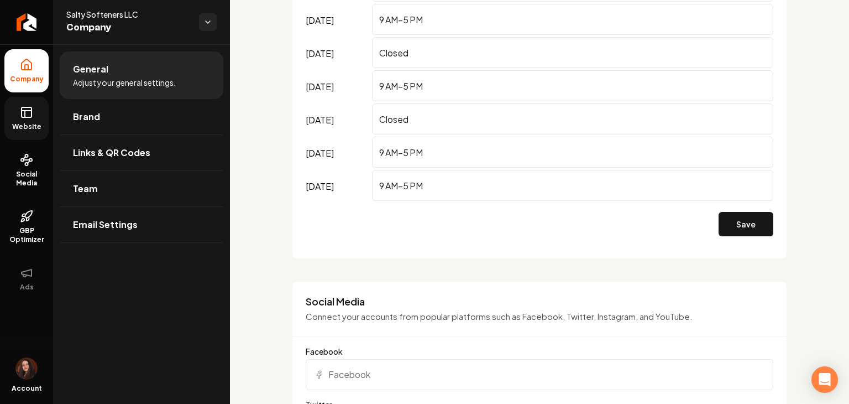
click at [35, 116] on link "Website" at bounding box center [26, 118] width 44 height 43
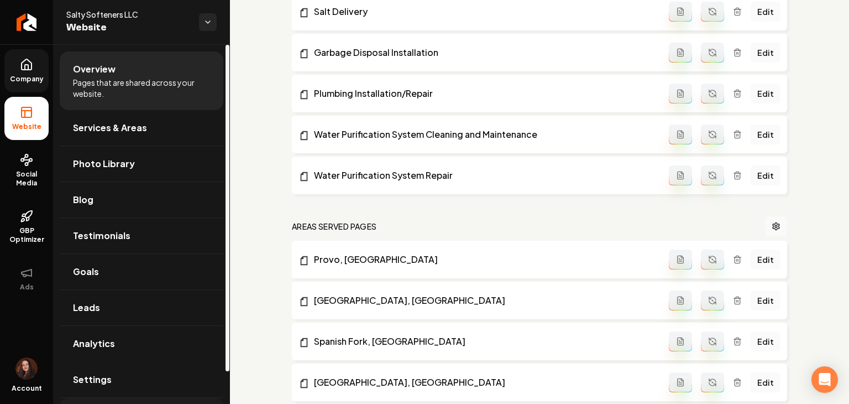
scroll to position [35, 0]
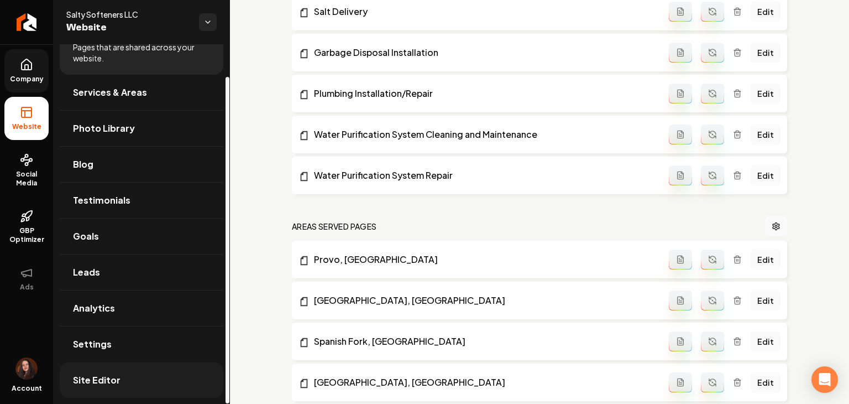
click at [128, 370] on link "Site Editor" at bounding box center [142, 379] width 164 height 35
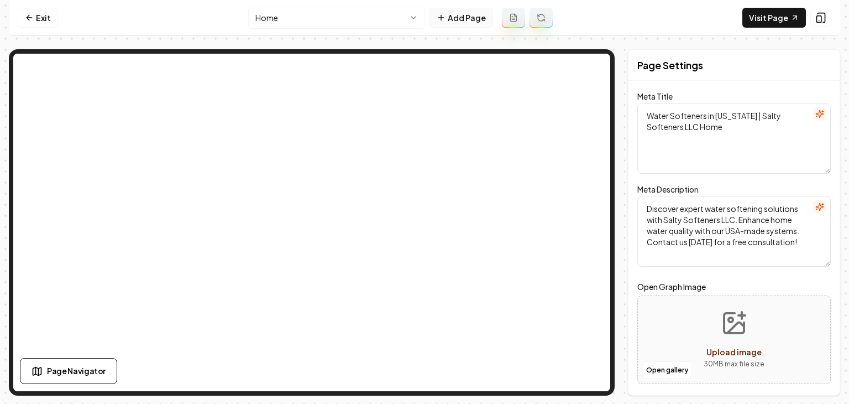
click at [424, 25] on button "Add Page" at bounding box center [462, 18] width 64 height 20
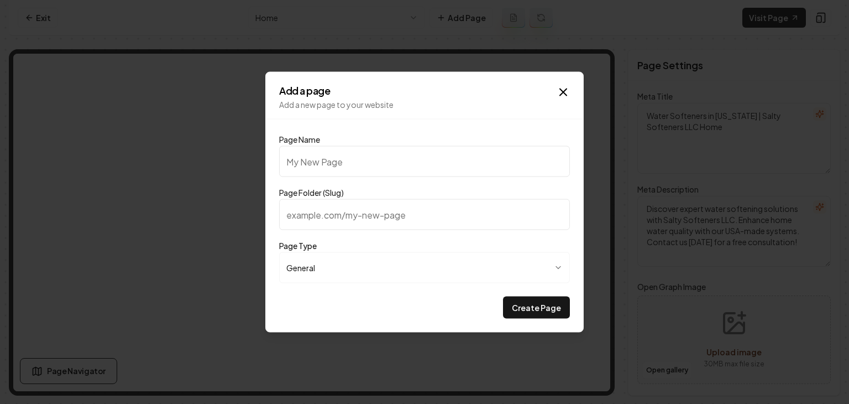
type input "Benefits of Soft Water Systems"
type input "benefits-of-soft-water-systems"
type input "Benefits of Soft Water Systems"
click at [424, 306] on button "Create Page" at bounding box center [536, 307] width 67 height 22
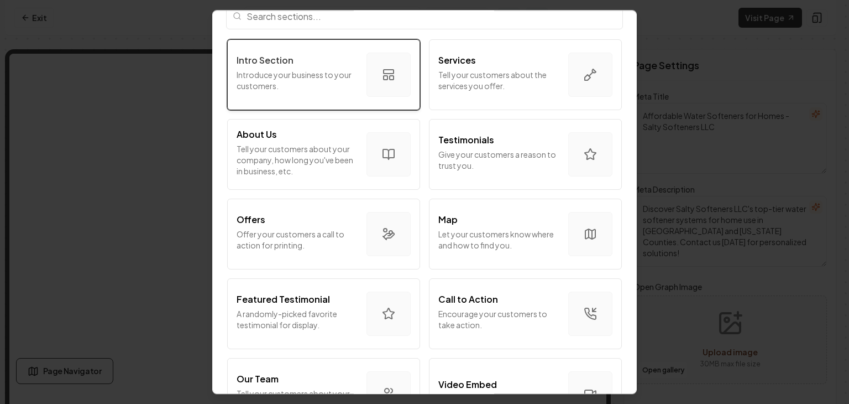
scroll to position [55, 0]
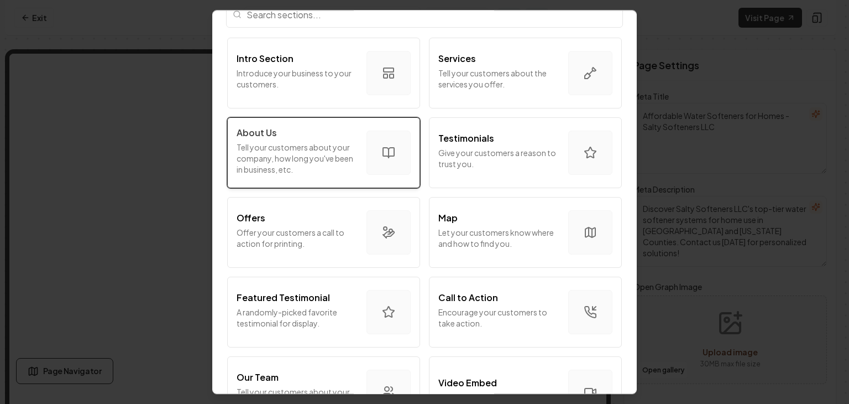
click at [288, 124] on button "About Us Tell your customers about your company, how long you've been in busine…" at bounding box center [323, 152] width 193 height 71
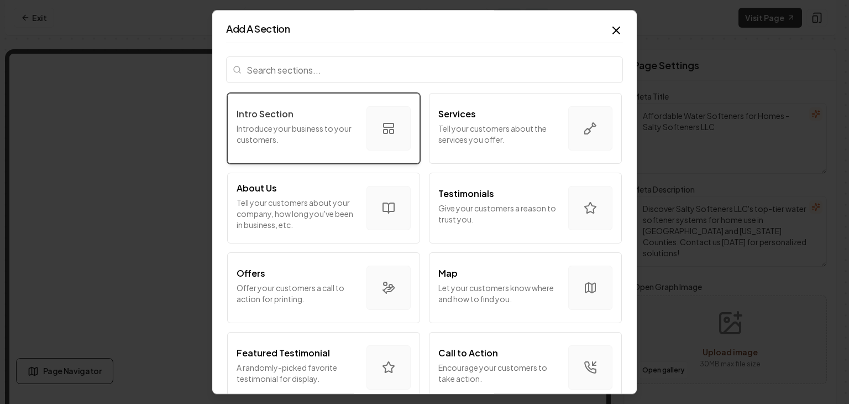
click at [281, 123] on p "Introduce your business to your customers." at bounding box center [297, 134] width 121 height 22
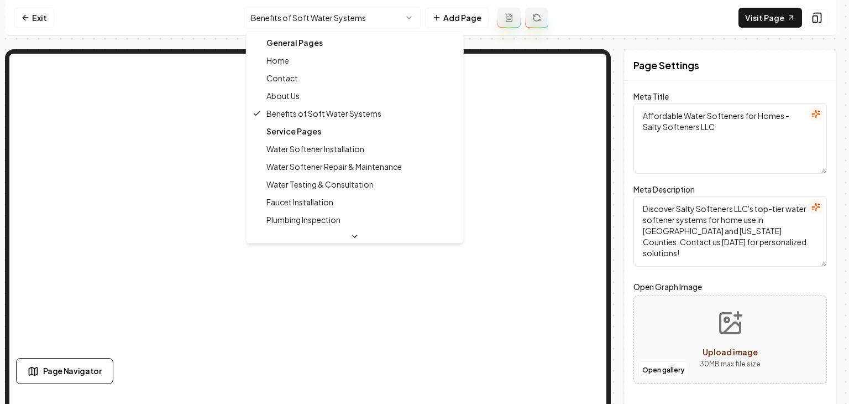
click at [281, 26] on html "Computer Required This feature is only available on a computer. Please switch t…" at bounding box center [424, 202] width 849 height 404
type textarea "Water Softeners in Utah | Salty Softeners LLC Home"
type textarea "Discover expert water softening solutions with Salty Softeners LLC. Enhance hom…"
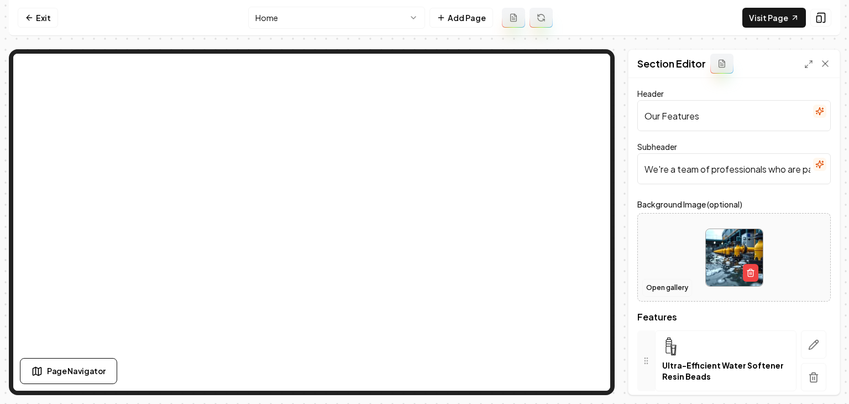
click at [424, 288] on button "Open gallery" at bounding box center [668, 288] width 50 height 18
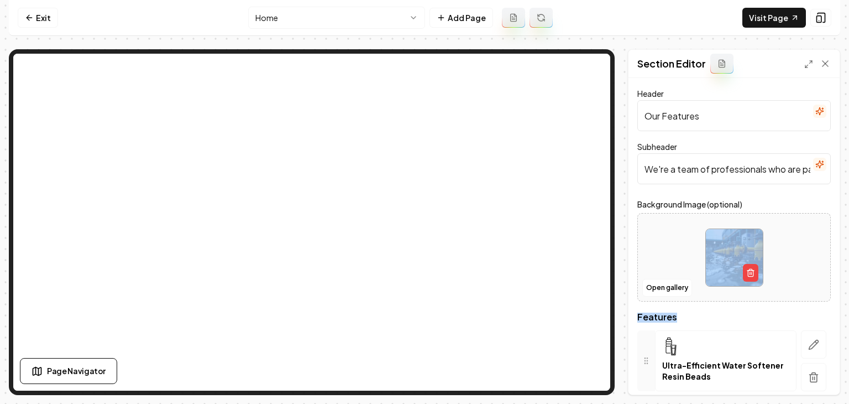
click at [424, 248] on div at bounding box center [734, 258] width 192 height 76
type input "**********"
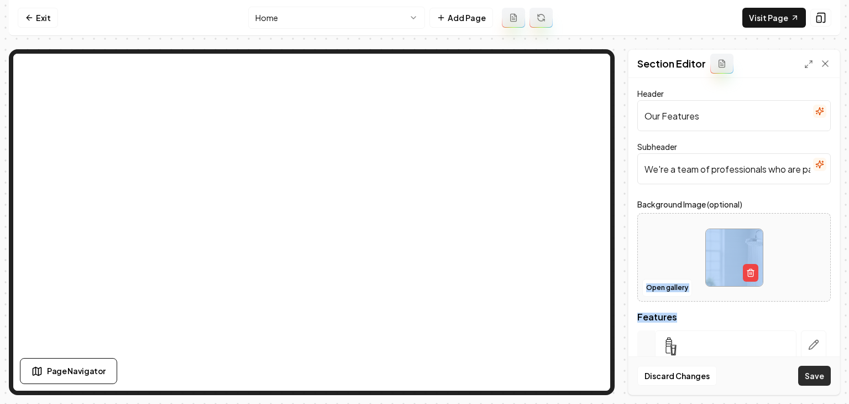
click at [424, 376] on button "Save" at bounding box center [815, 376] width 33 height 20
click at [274, 26] on html "Computer Required This feature is only available on a computer. Please switch t…" at bounding box center [424, 202] width 849 height 404
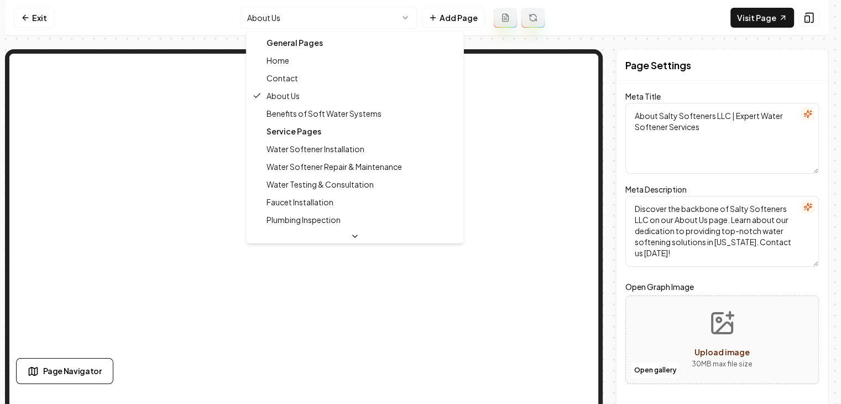
click at [323, 20] on html "Computer Required This feature is only available on a computer. Please switch t…" at bounding box center [420, 202] width 841 height 404
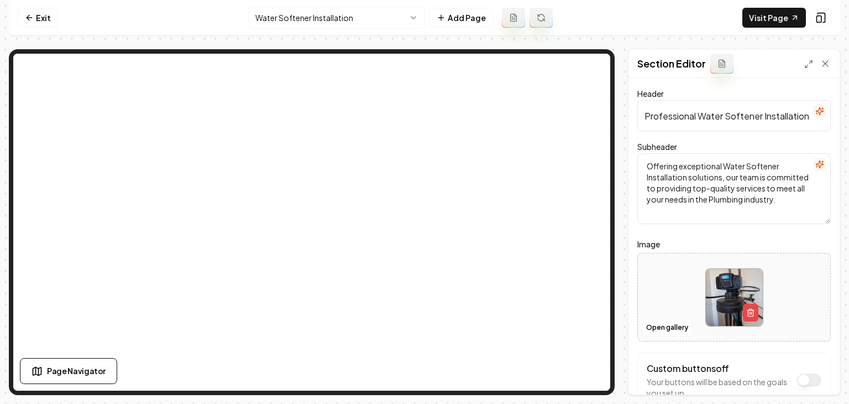
click at [424, 299] on div at bounding box center [734, 297] width 192 height 76
type input "**********"
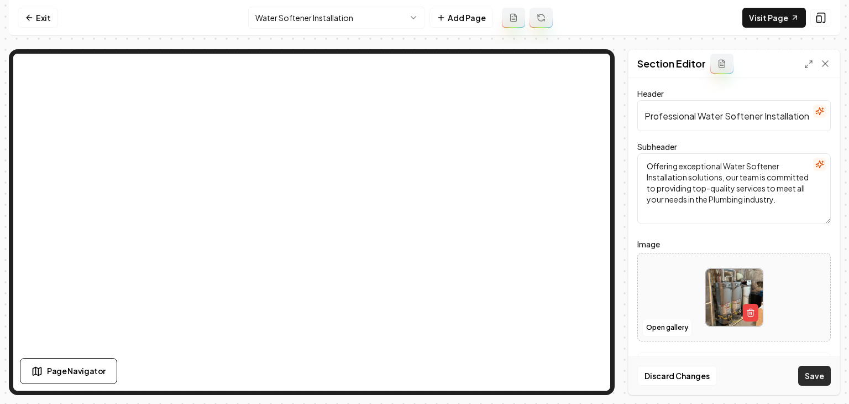
click at [424, 381] on button "Save" at bounding box center [815, 376] width 33 height 20
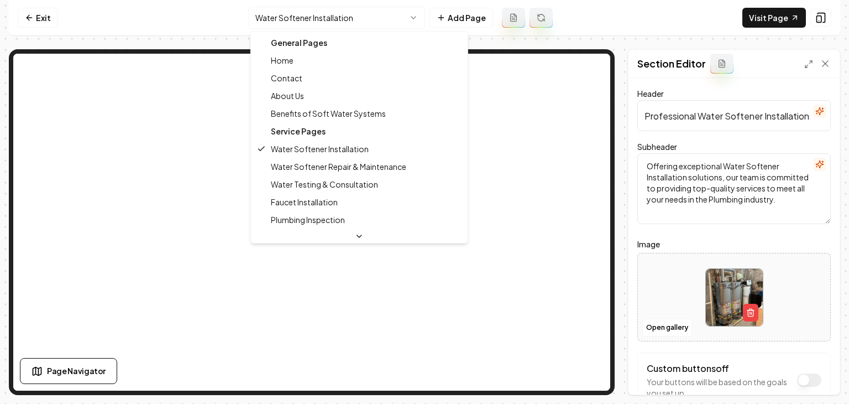
click at [319, 19] on html "Computer Required This feature is only available on a computer. Please switch t…" at bounding box center [424, 202] width 849 height 404
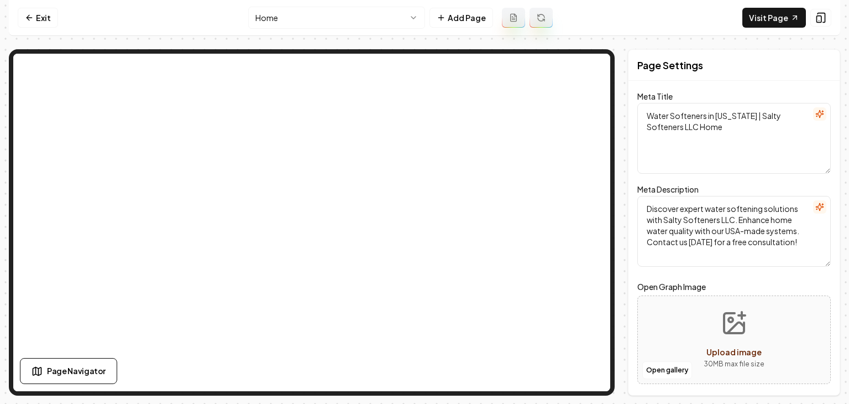
click at [310, 18] on html "Computer Required This feature is only available on a computer. Please switch t…" at bounding box center [424, 202] width 849 height 404
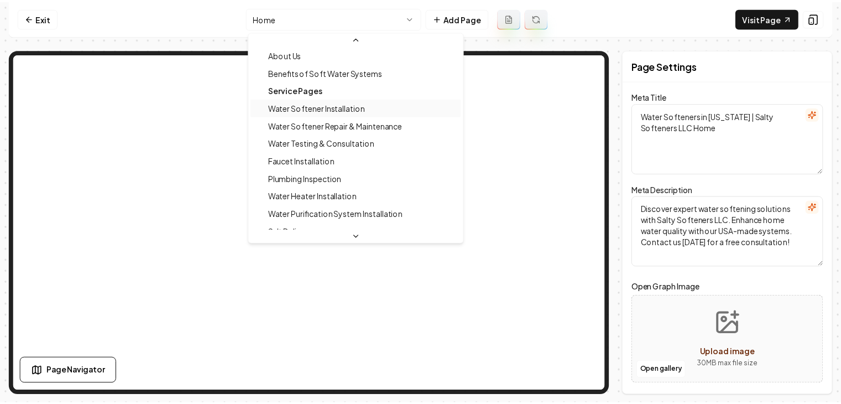
scroll to position [55, 0]
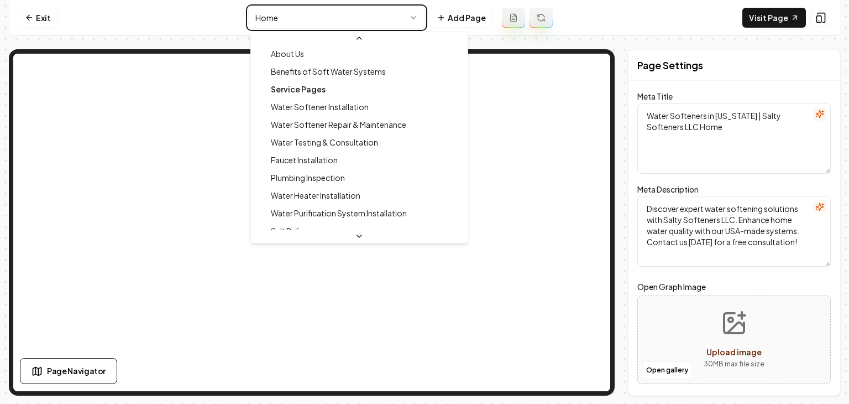
type textarea "Affordable Water Softeners for Homes - Salty Softeners LLC"
type textarea "Discover Salty Softeners LLC's top-tier water softener systems for home use in …"
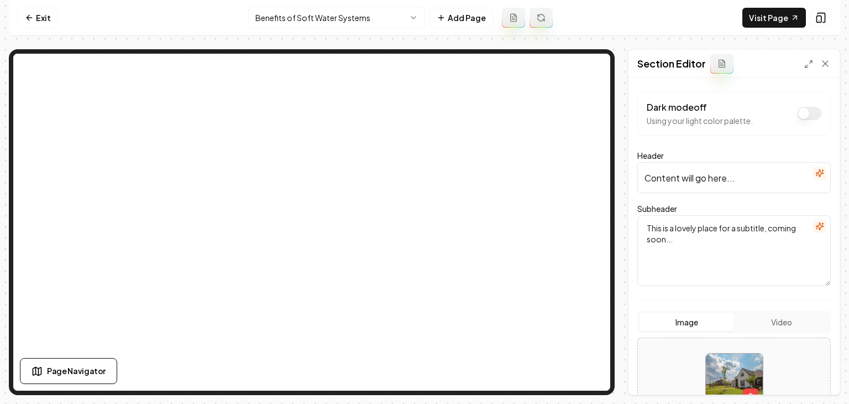
drag, startPoint x: 677, startPoint y: 238, endPoint x: 675, endPoint y: 207, distance: 31.0
click at [424, 239] on textarea "This is a lovely place for a subtitle, coming soon..." at bounding box center [735, 250] width 194 height 71
click at [424, 177] on input "Content will go here..." at bounding box center [735, 177] width 194 height 31
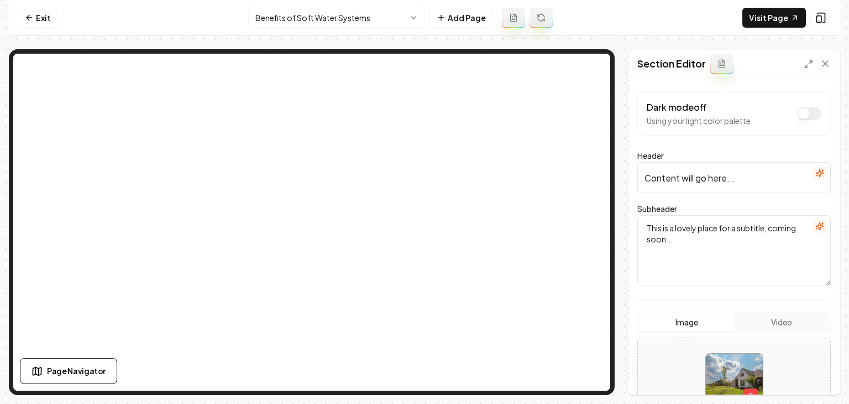
paste input "Top-Rated Water Softeners in Utah"
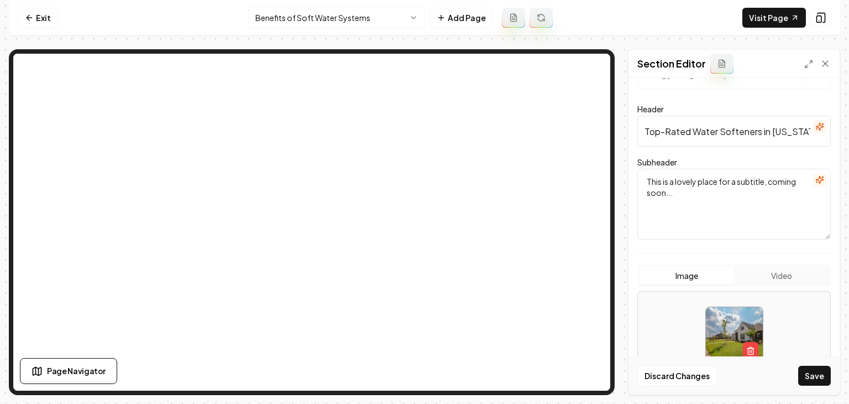
scroll to position [111, 0]
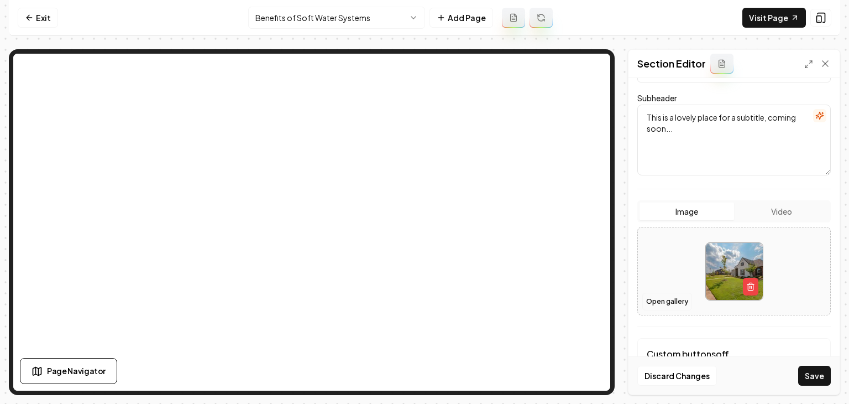
type input "Top-Rated Water Softeners in Utah"
click at [424, 302] on button "Open gallery" at bounding box center [668, 302] width 50 height 18
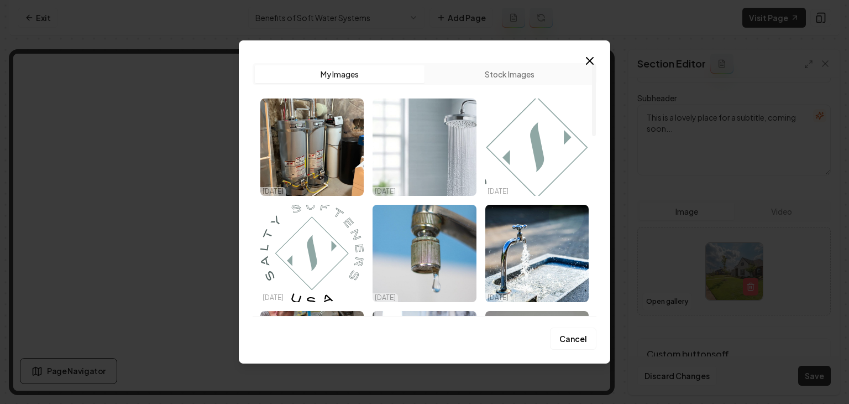
click at [410, 145] on img "Select image image_68d2eddd5c7cd75eb8bfb69f.jpeg" at bounding box center [424, 146] width 103 height 97
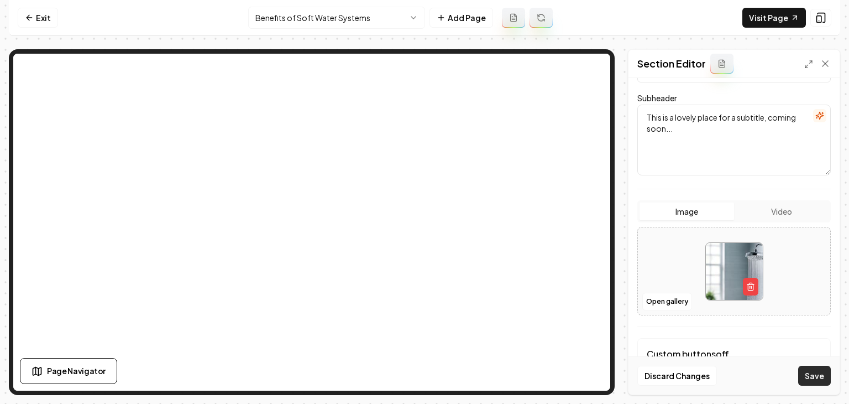
click at [424, 378] on button "Save" at bounding box center [815, 376] width 33 height 20
drag, startPoint x: 688, startPoint y: 129, endPoint x: 613, endPoint y: 116, distance: 76.4
click at [424, 115] on div "Page Settings Section Editor Dark mode off Using your light color palette. Head…" at bounding box center [425, 222] width 832 height 346
paste textarea "As a local company, we know that Utah’s hard water requires a special solution.…"
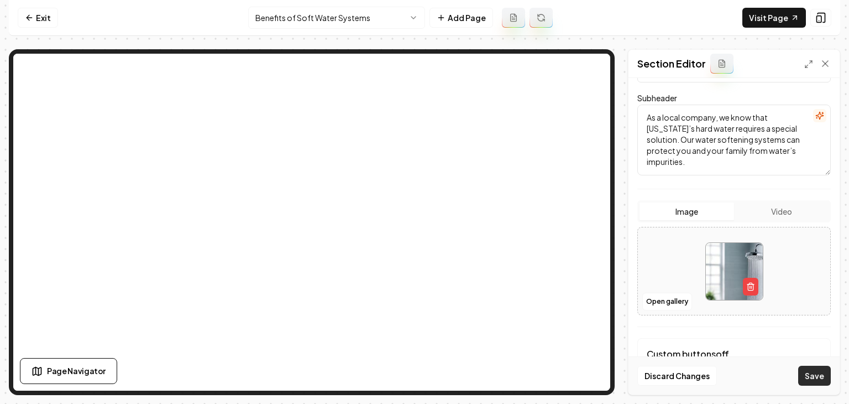
type textarea "As a local company, we know that Utah’s hard water requires a special solution.…"
click at [424, 368] on button "Save" at bounding box center [815, 376] width 33 height 20
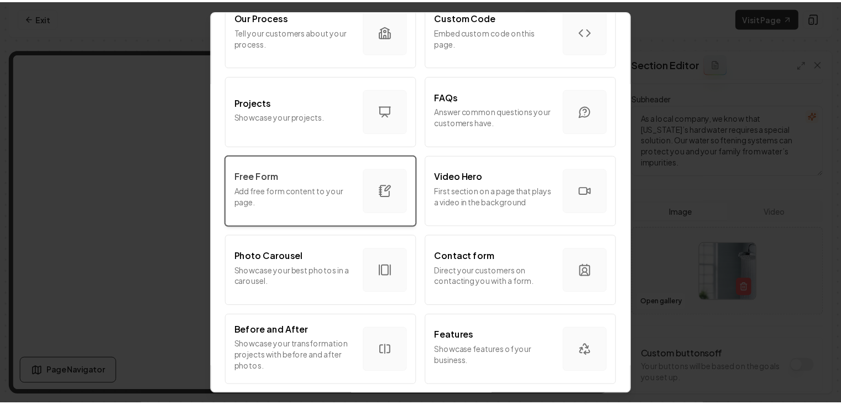
scroll to position [493, 0]
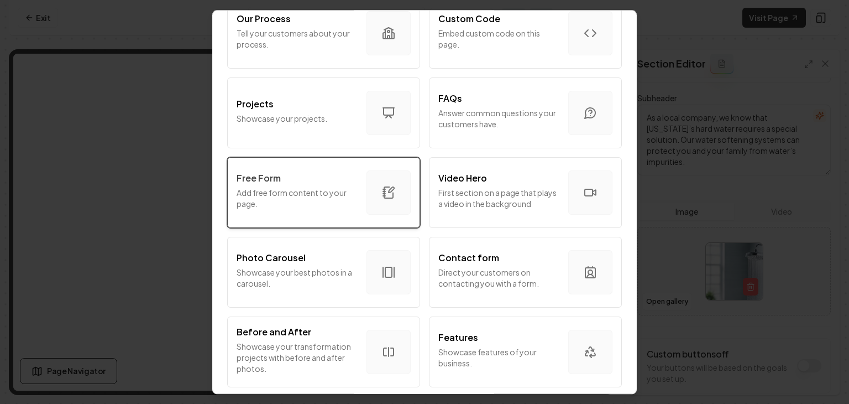
click at [280, 192] on p "Add free form content to your page." at bounding box center [297, 198] width 121 height 22
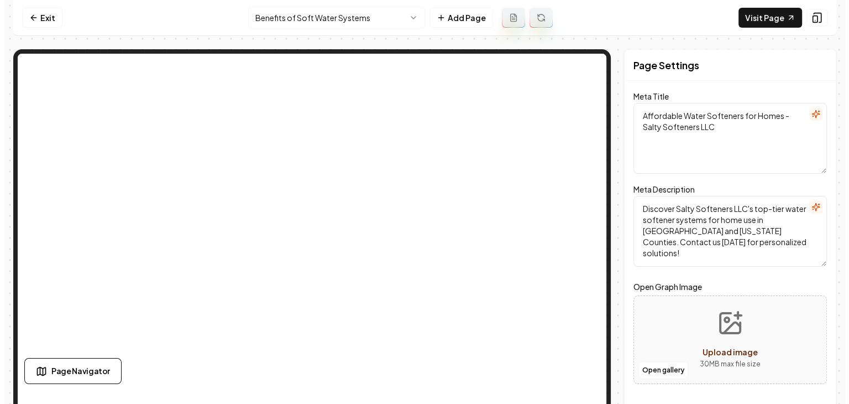
scroll to position [0, 0]
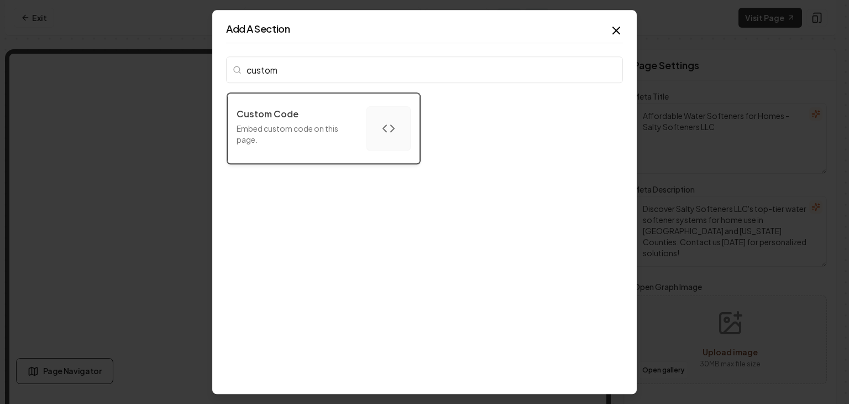
type input "custom"
click at [321, 118] on div "Custom Code" at bounding box center [297, 113] width 121 height 13
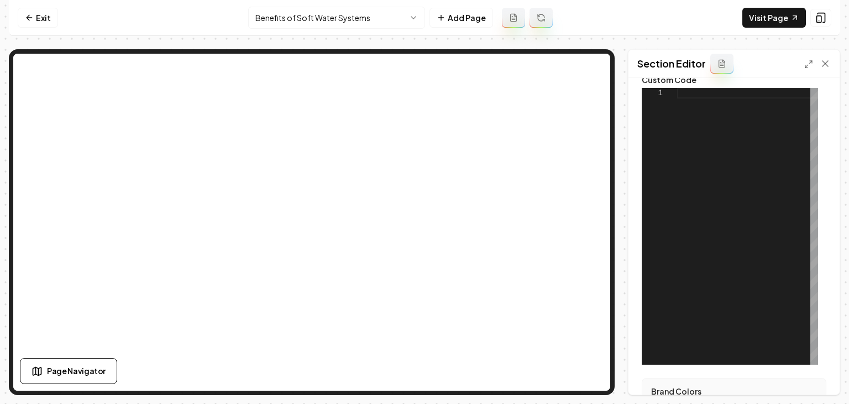
scroll to position [166, 0]
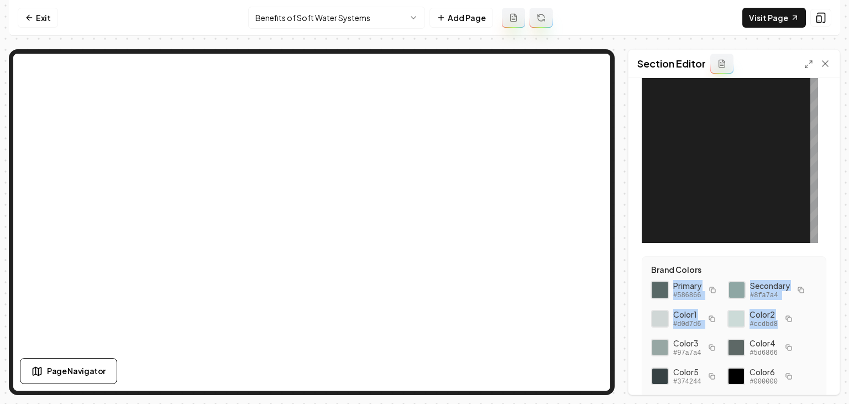
drag, startPoint x: 782, startPoint y: 326, endPoint x: 657, endPoint y: 288, distance: 131.2
click at [424, 288] on div "Primary #586866 Secondary #8fa7a4 Color 1 #d0d7d6 Color 2 #ccdbd8 Color 3 #97a7…" at bounding box center [734, 347] width 166 height 135
copy div "Primary #586866 Secondary #8fa7a4 Color 1 #d0d7d6 Color 2 #ccdbd8"
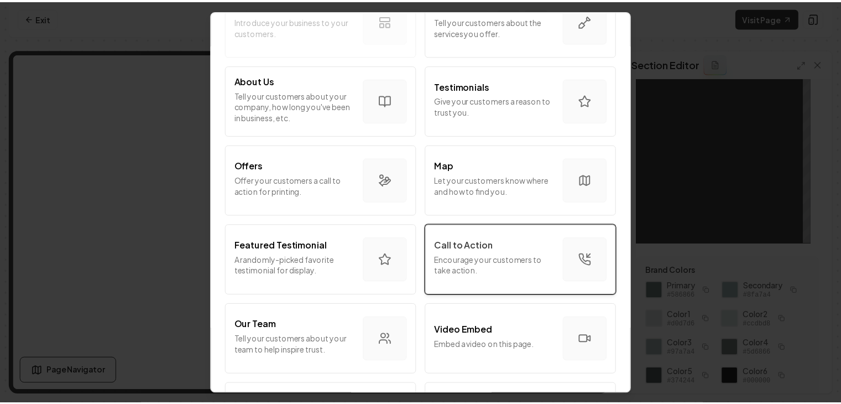
scroll to position [111, 0]
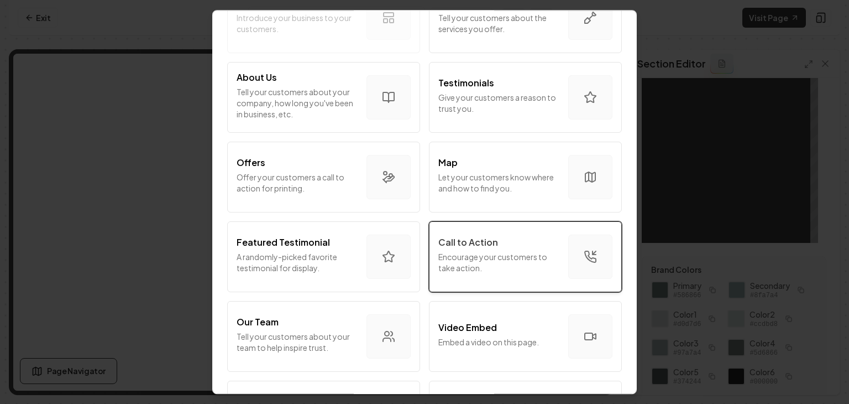
click at [424, 255] on p "Encourage your customers to take action." at bounding box center [499, 262] width 121 height 22
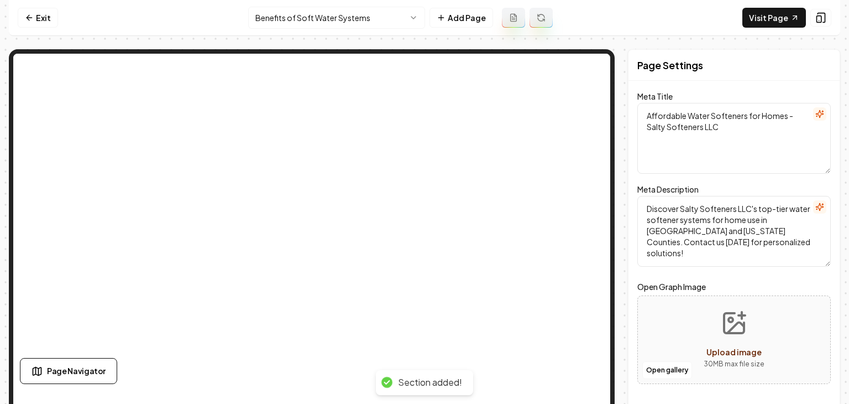
scroll to position [0, 0]
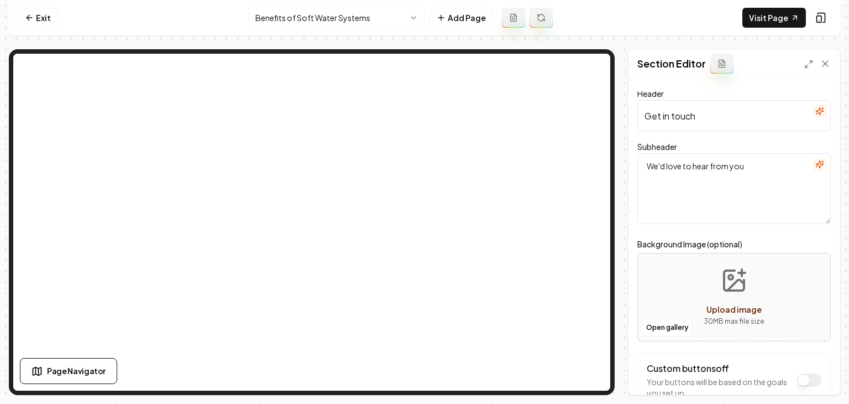
click at [424, 116] on button "button" at bounding box center [819, 111] width 13 height 13
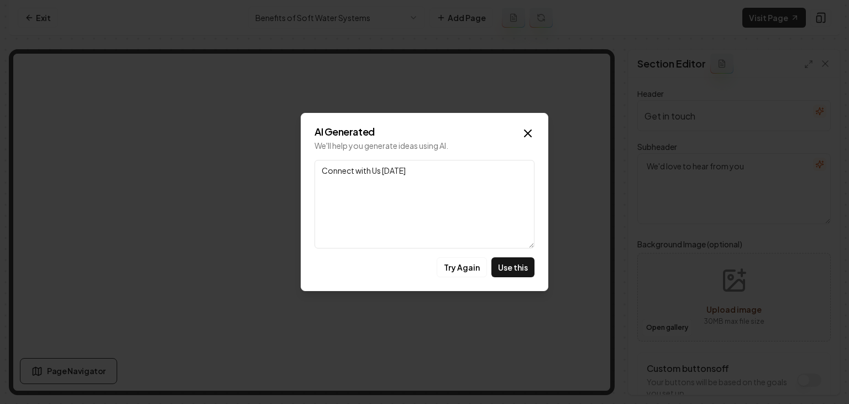
drag, startPoint x: 384, startPoint y: 168, endPoint x: 440, endPoint y: 171, distance: 56.0
click at [424, 171] on textarea "Connect with Us Today" at bounding box center [425, 204] width 220 height 88
type textarea "Connect with Us"
click at [424, 268] on button "Use this" at bounding box center [513, 267] width 43 height 20
type input "Connect with Us"
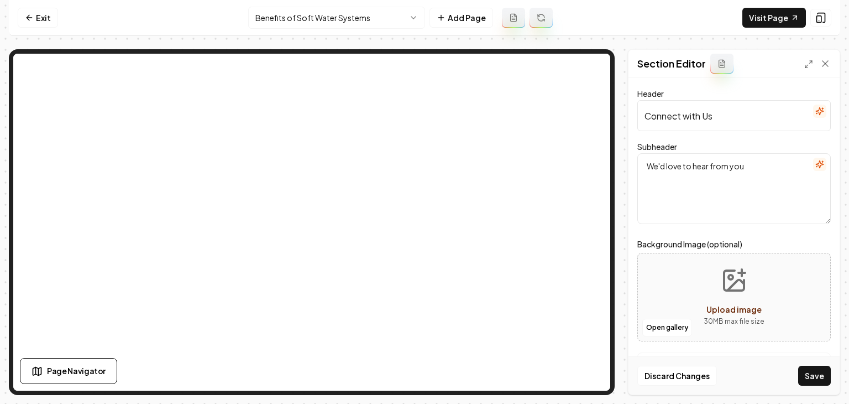
click at [424, 160] on button "button" at bounding box center [819, 164] width 13 height 13
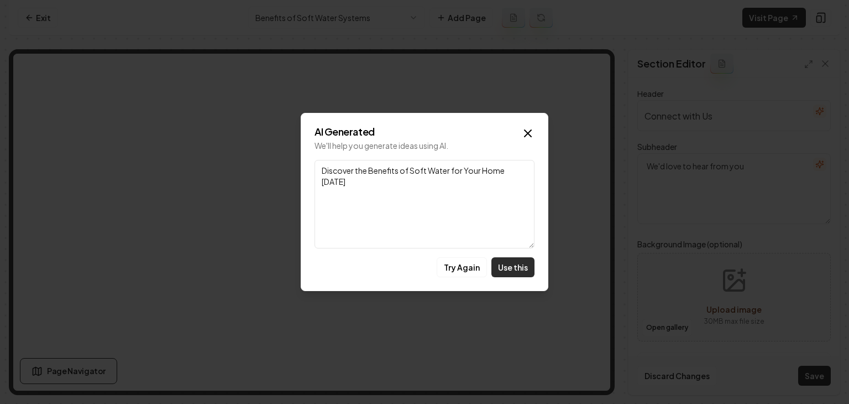
click at [424, 263] on button "Use this" at bounding box center [513, 267] width 43 height 20
type textarea "Discover the Benefits of Soft Water for Your Home Today"
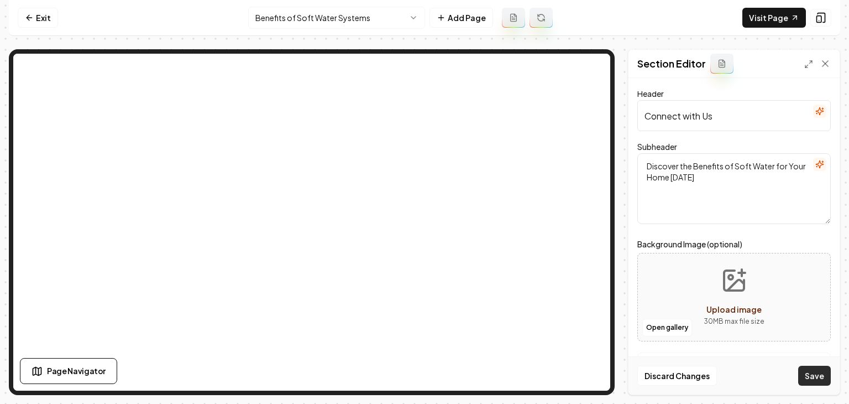
click at [424, 379] on button "Save" at bounding box center [815, 376] width 33 height 20
click at [424, 111] on icon "button" at bounding box center [819, 110] width 7 height 7
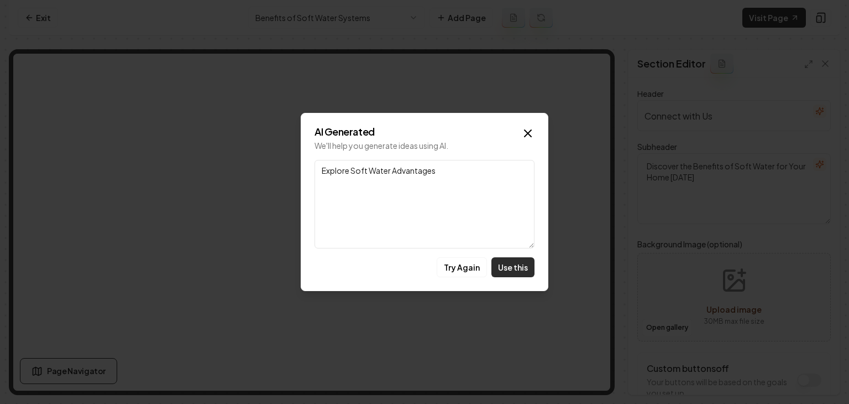
click at [424, 274] on button "Use this" at bounding box center [513, 267] width 43 height 20
type input "Explore Soft Water Advantages"
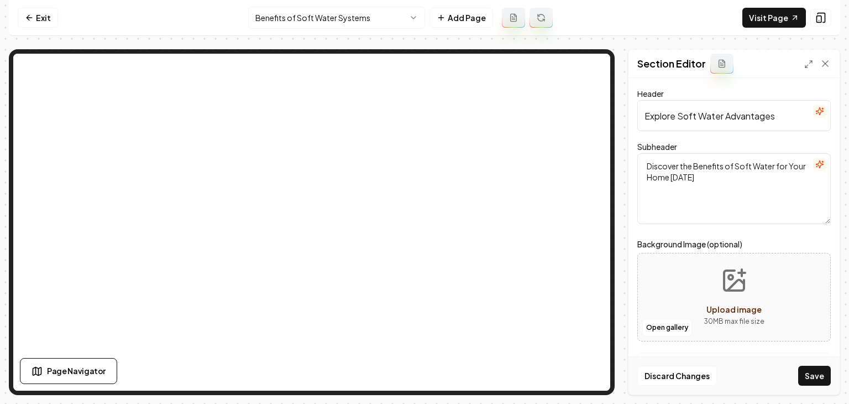
click at [424, 385] on div "Discard Changes Save" at bounding box center [734, 375] width 211 height 38
click at [424, 382] on button "Save" at bounding box center [815, 376] width 33 height 20
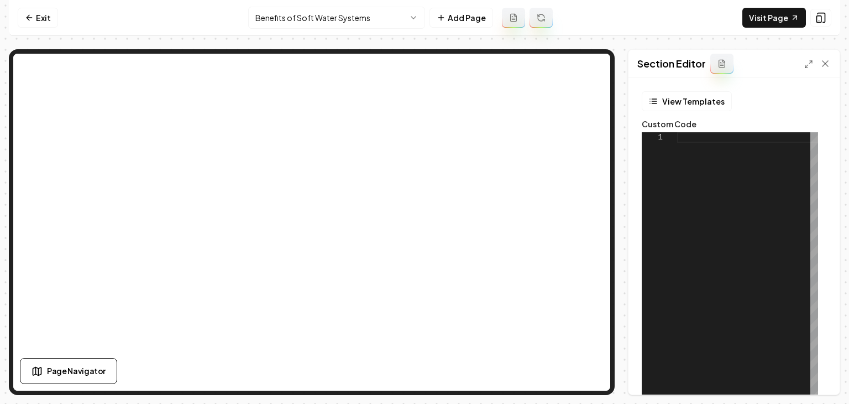
click at [345, 20] on html "Computer Required This feature is only available on a computer. Please switch t…" at bounding box center [424, 202] width 849 height 404
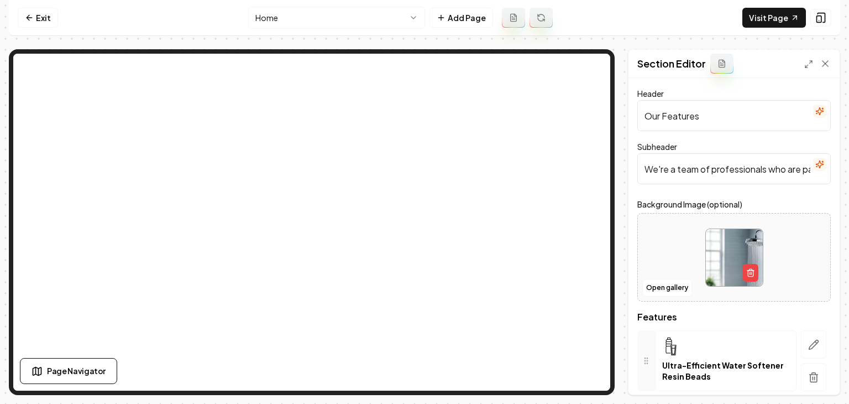
click at [424, 233] on div at bounding box center [734, 258] width 192 height 76
click at [424, 270] on div at bounding box center [734, 258] width 192 height 76
type input "**********"
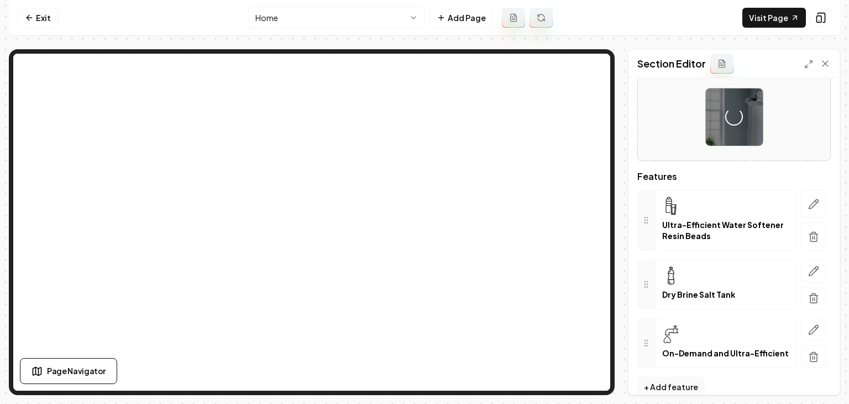
scroll to position [155, 0]
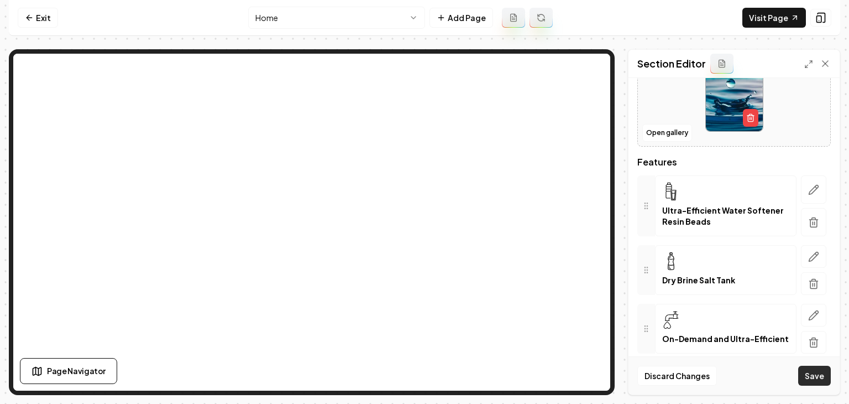
click at [424, 381] on button "Save" at bounding box center [815, 376] width 33 height 20
click at [342, 25] on html "Computer Required This feature is only available on a computer. Please switch t…" at bounding box center [424, 202] width 849 height 404
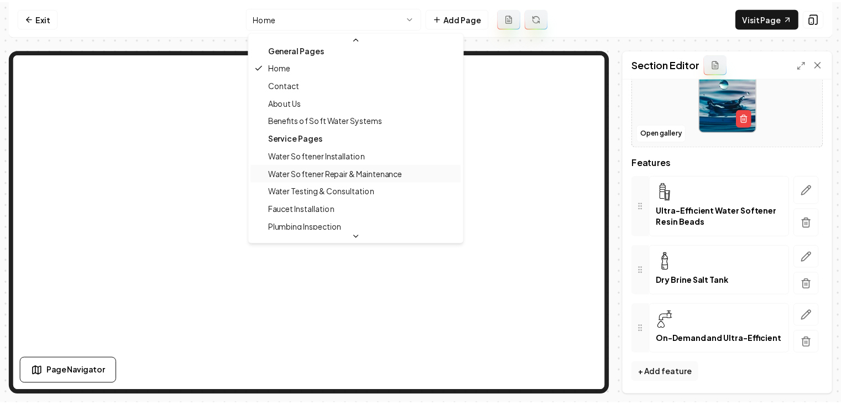
scroll to position [0, 0]
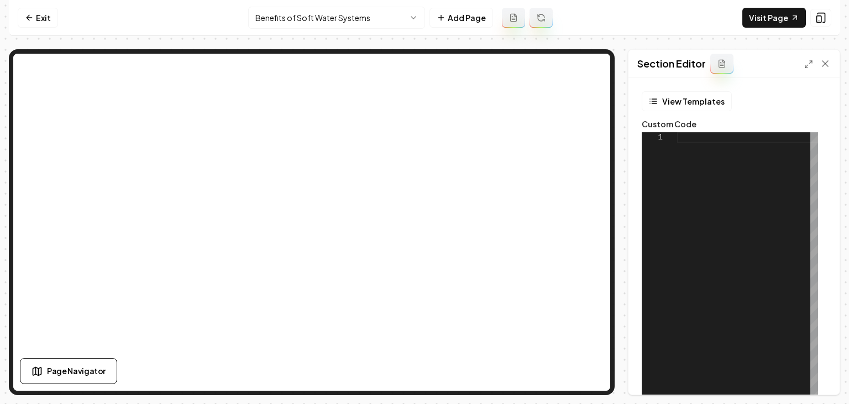
click at [321, 22] on html "Computer Required This feature is only available on a computer. Please switch t…" at bounding box center [424, 202] width 849 height 404
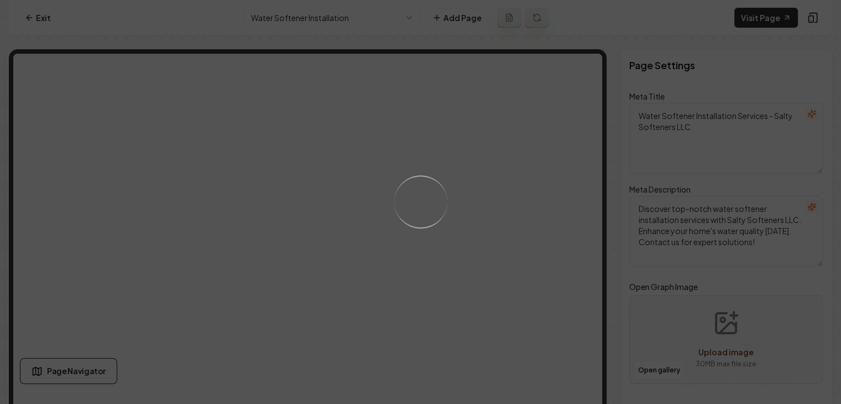
click at [346, 17] on div "Loading..." at bounding box center [420, 202] width 841 height 404
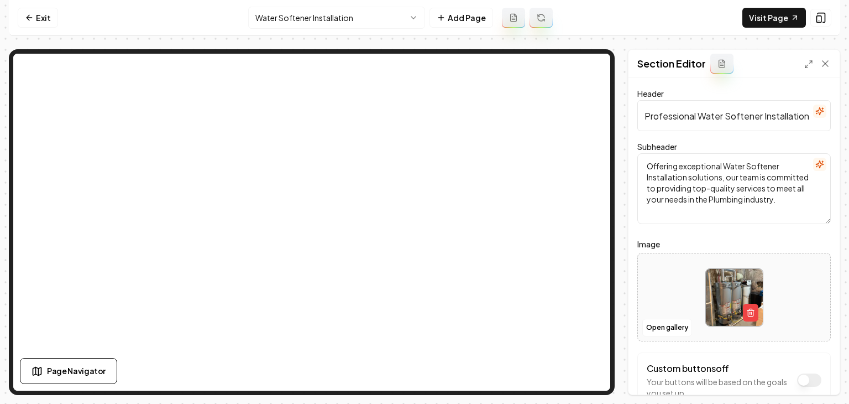
click at [816, 111] on icon "button" at bounding box center [820, 111] width 9 height 9
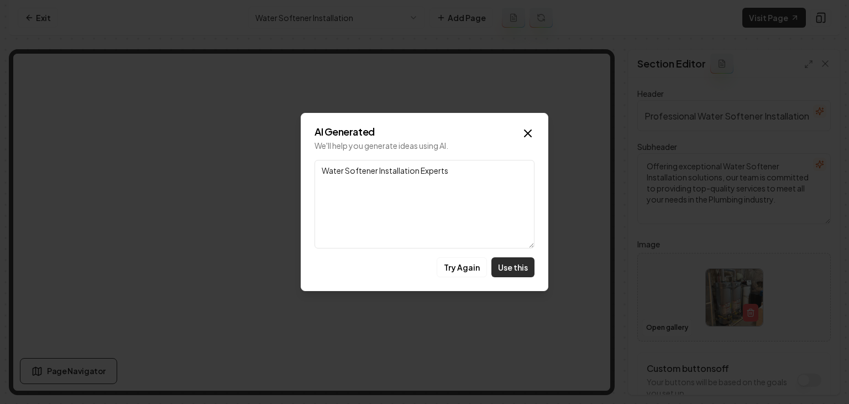
click at [520, 259] on button "Use this" at bounding box center [513, 267] width 43 height 20
type input "Water Softener Installation Experts"
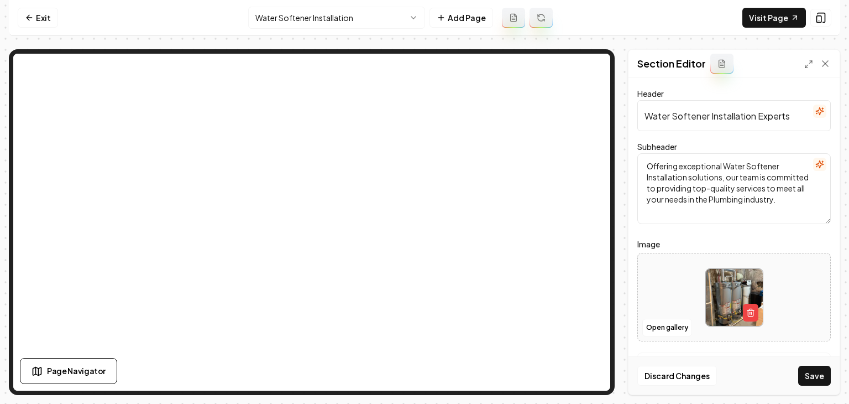
click at [821, 374] on button "Save" at bounding box center [815, 376] width 33 height 20
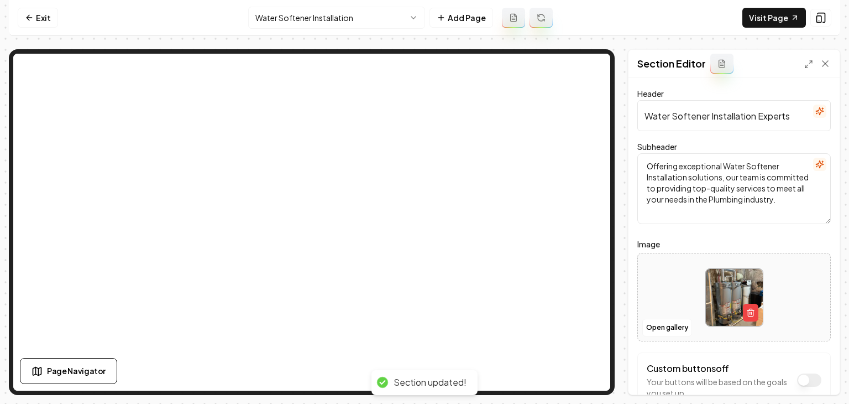
click at [352, 36] on div "Exit Water Softener Installation Add Page Visit Page Page Navigator Page Settin…" at bounding box center [425, 197] width 832 height 395
click at [352, 27] on html "Computer Required This feature is only available on a computer. Please switch t…" at bounding box center [424, 202] width 849 height 404
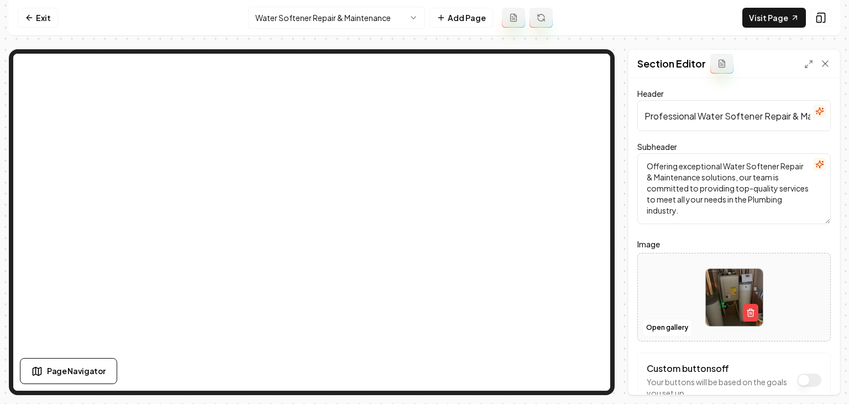
click at [816, 113] on icon "button" at bounding box center [820, 111] width 9 height 9
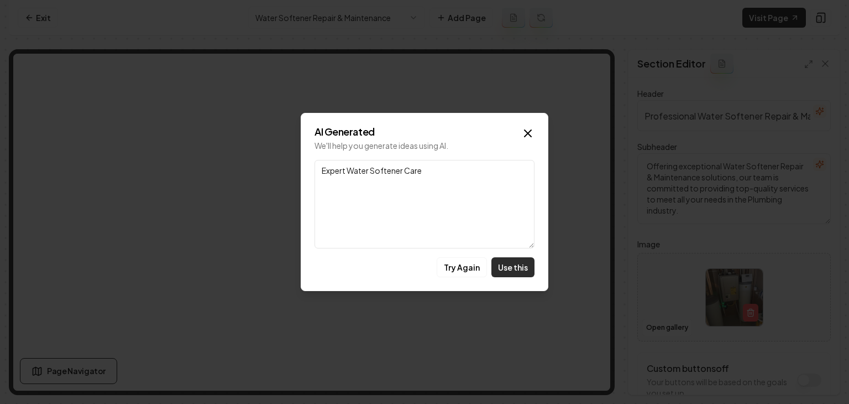
click at [524, 262] on button "Use this" at bounding box center [513, 267] width 43 height 20
type input "Expert Water Softener Care"
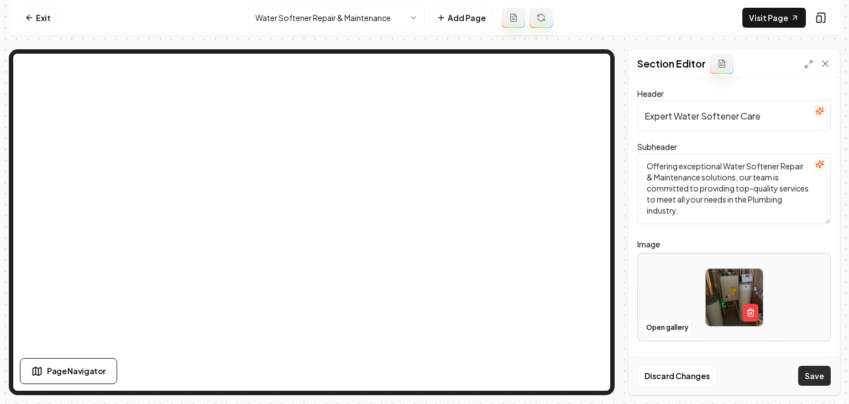
click at [813, 379] on button "Save" at bounding box center [815, 376] width 33 height 20
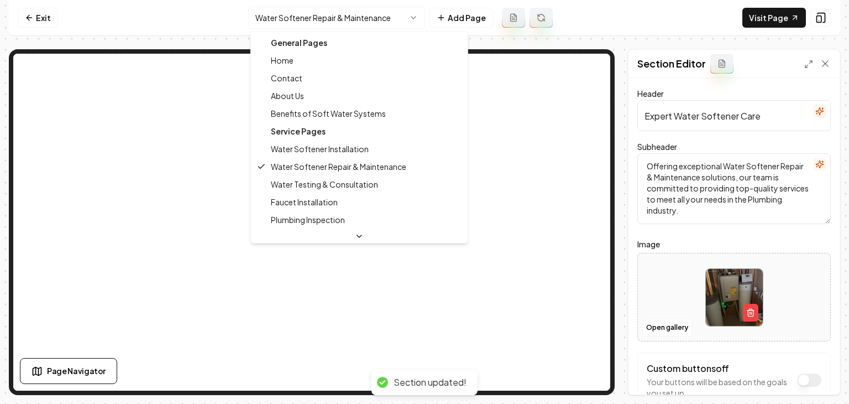
click at [384, 20] on html "Computer Required This feature is only available on a computer. Please switch t…" at bounding box center [424, 202] width 849 height 404
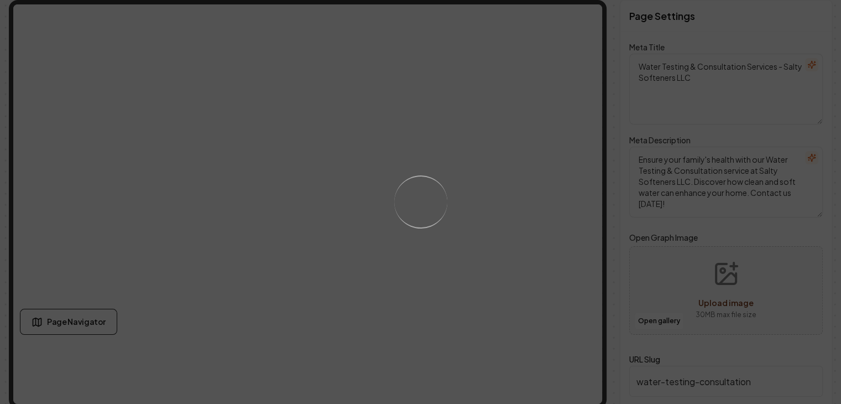
scroll to position [53, 0]
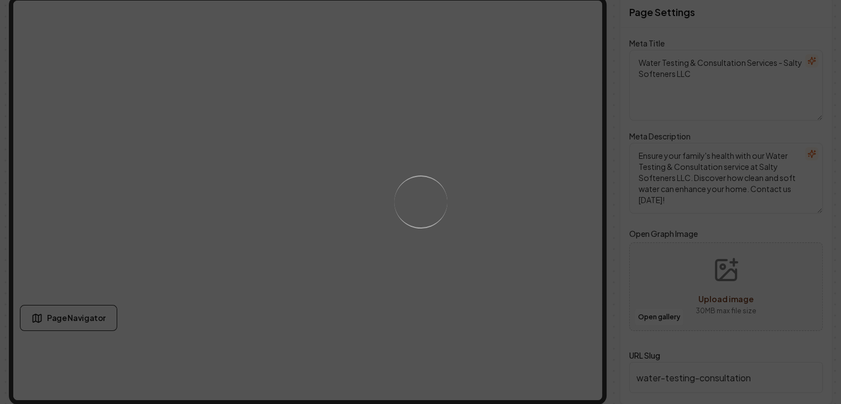
drag, startPoint x: 430, startPoint y: 235, endPoint x: 442, endPoint y: 221, distance: 18.4
click at [431, 237] on div "Loading..." at bounding box center [420, 202] width 841 height 404
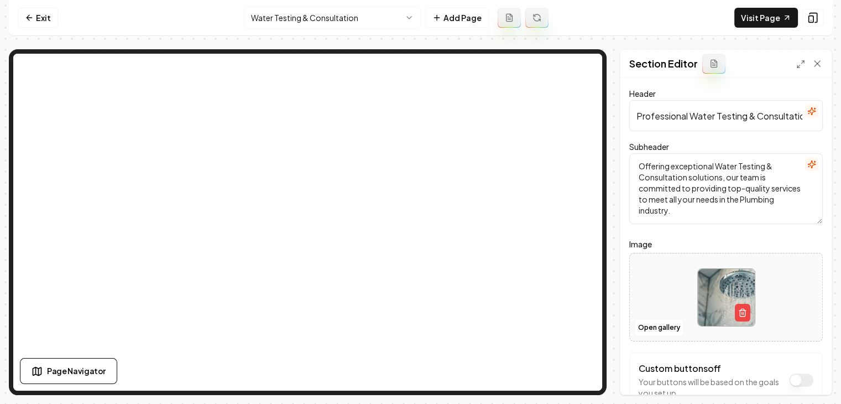
scroll to position [0, 0]
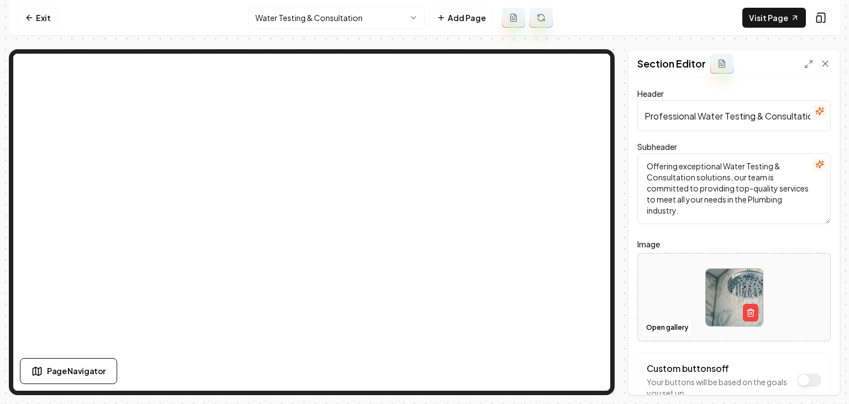
click at [816, 112] on icon "button" at bounding box center [820, 111] width 9 height 9
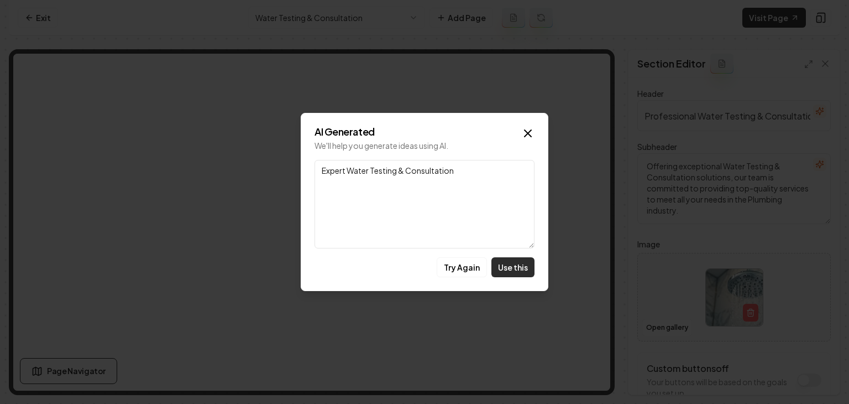
click at [513, 265] on button "Use this" at bounding box center [513, 267] width 43 height 20
type input "Expert Water Testing & Consultation"
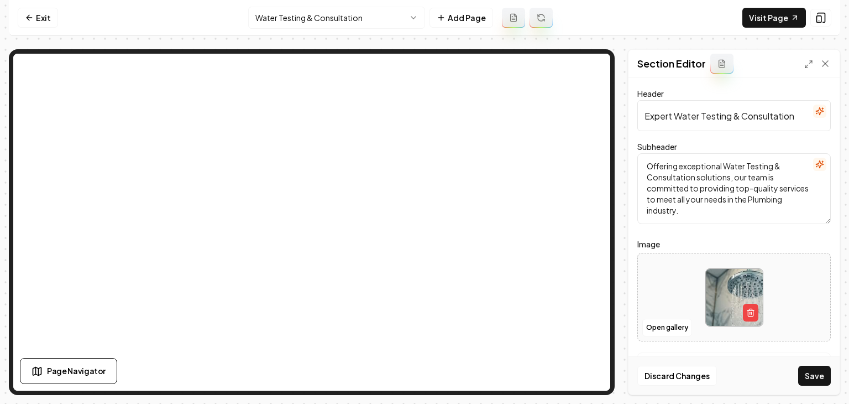
click at [802, 369] on button "Save" at bounding box center [815, 376] width 33 height 20
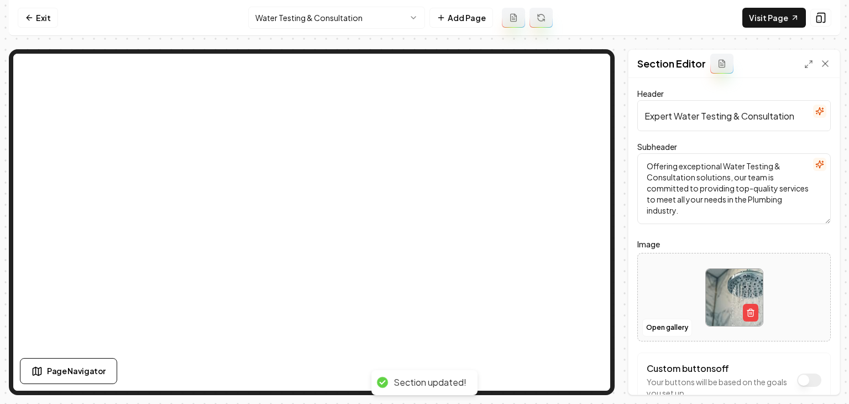
click at [355, 18] on html "Computer Required This feature is only available on a computer. Please switch t…" at bounding box center [424, 202] width 849 height 404
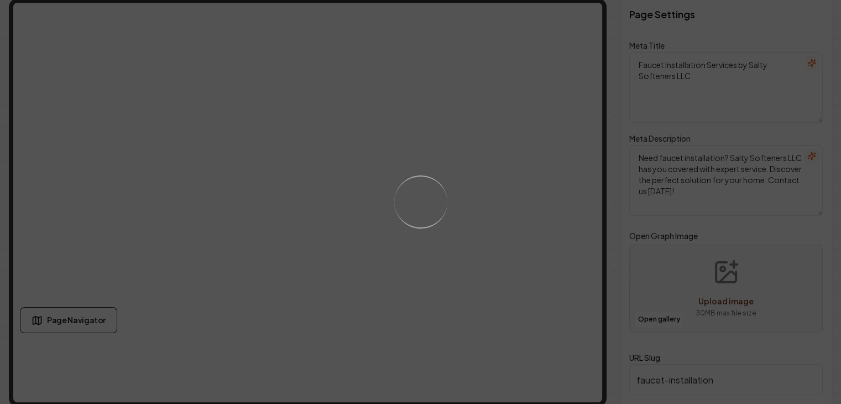
scroll to position [53, 0]
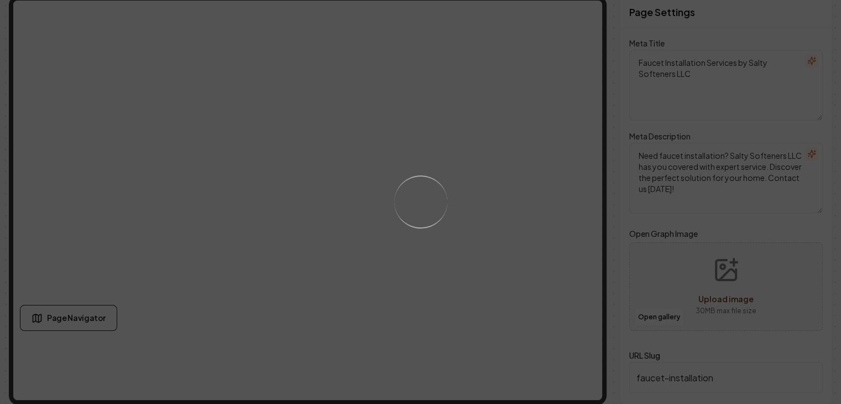
click at [354, 269] on div "Loading..." at bounding box center [420, 202] width 841 height 404
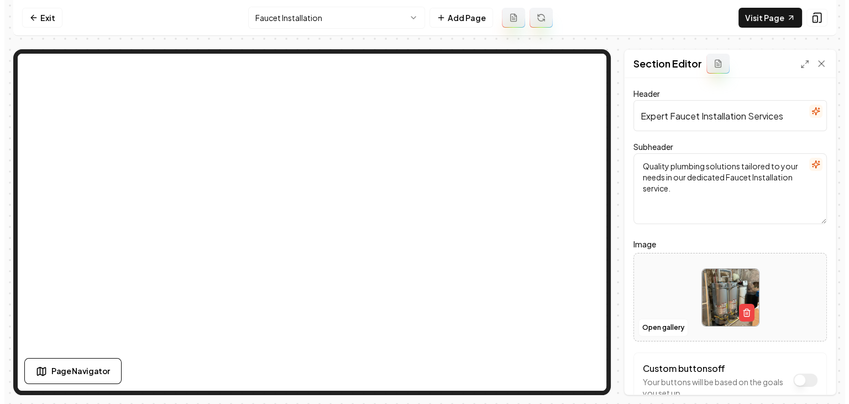
scroll to position [0, 0]
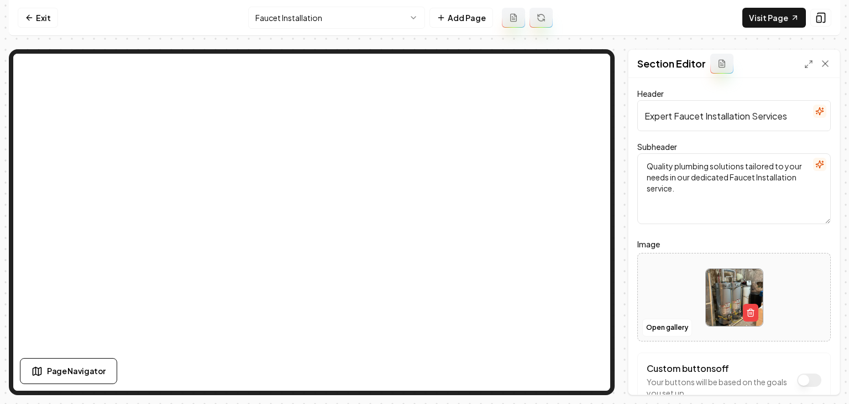
click at [813, 116] on button "button" at bounding box center [819, 111] width 13 height 13
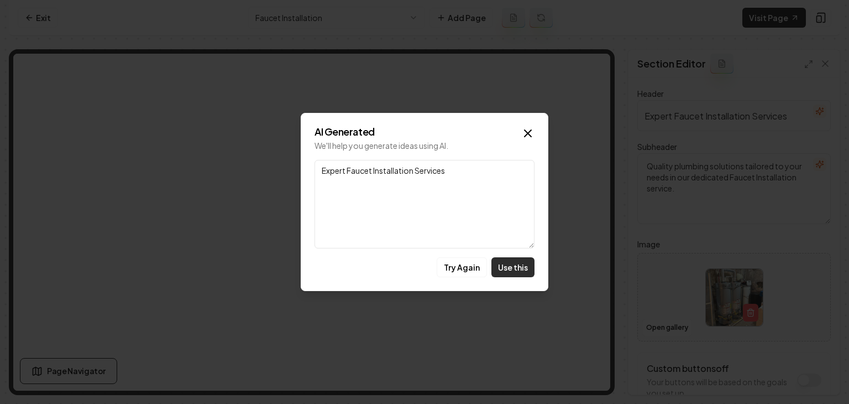
click at [515, 262] on button "Use this" at bounding box center [513, 267] width 43 height 20
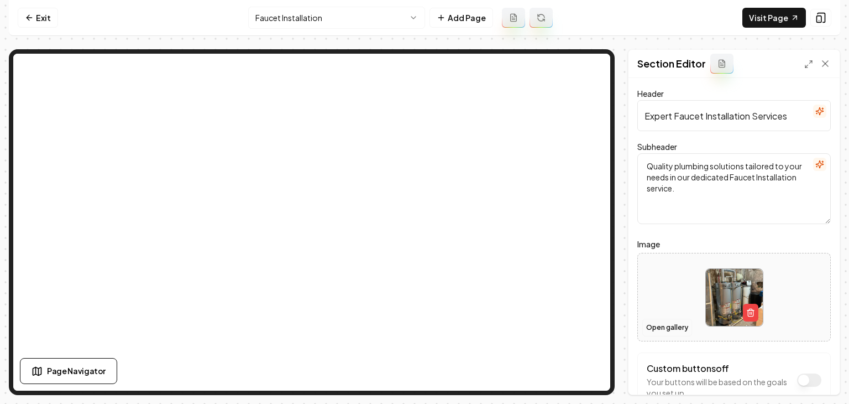
click at [667, 325] on button "Open gallery" at bounding box center [668, 328] width 50 height 18
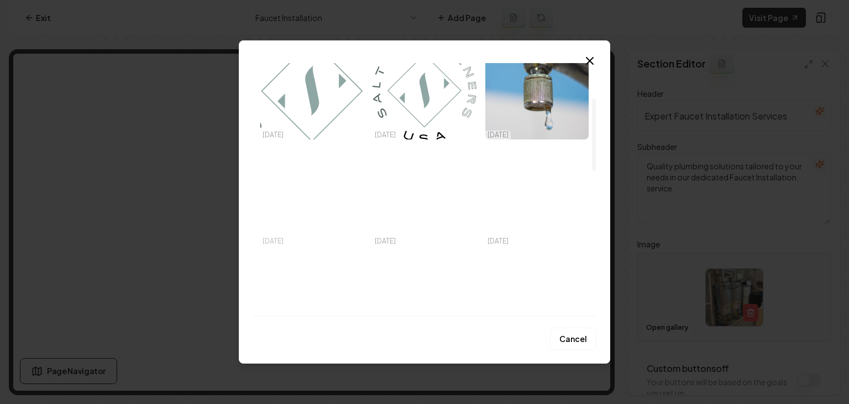
scroll to position [166, 0]
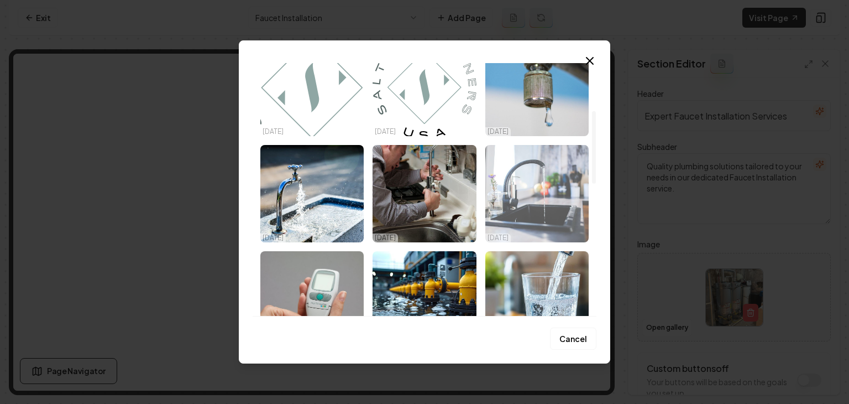
click at [520, 194] on img "Select image image_68cc12195c7cd75eb8a6a652.jpeg" at bounding box center [537, 193] width 103 height 97
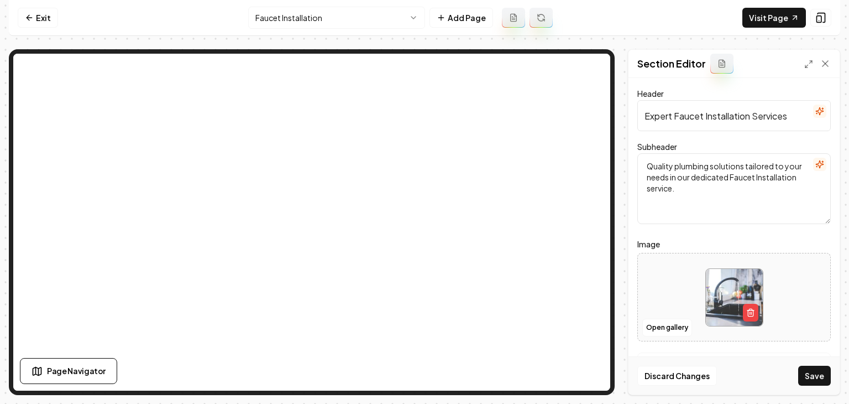
click at [810, 374] on button "Save" at bounding box center [815, 376] width 33 height 20
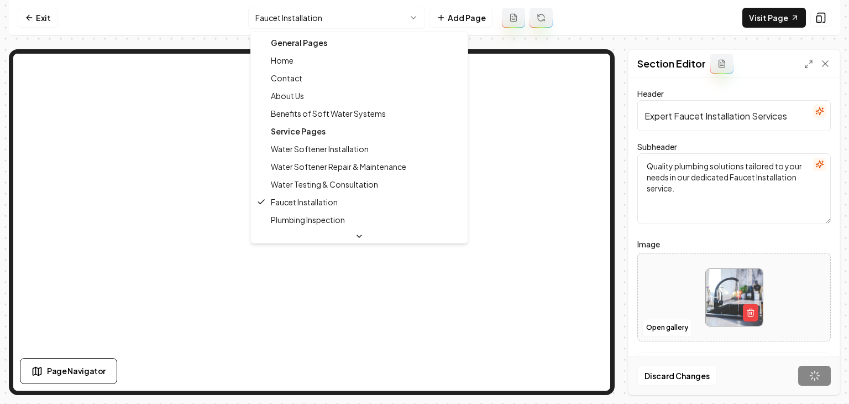
click at [300, 25] on html "Computer Required This feature is only available on a computer. Please switch t…" at bounding box center [424, 202] width 849 height 404
click at [305, 13] on html "Computer Required This feature is only available on a computer. Please switch t…" at bounding box center [424, 202] width 849 height 404
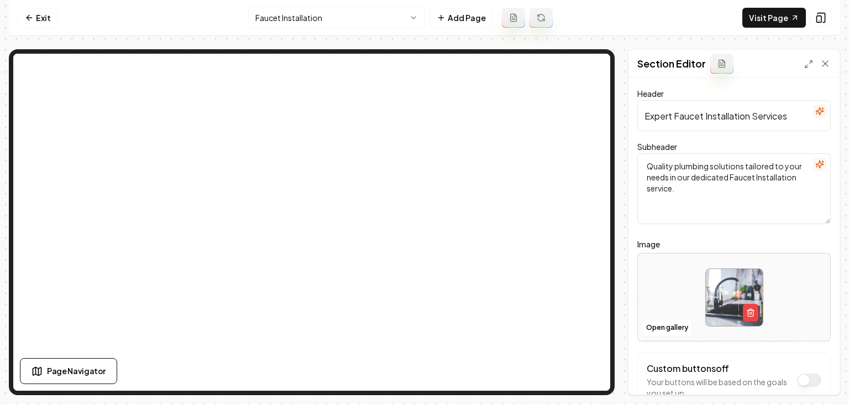
click at [292, 14] on html "Computer Required This feature is only available on a computer. Please switch t…" at bounding box center [424, 202] width 849 height 404
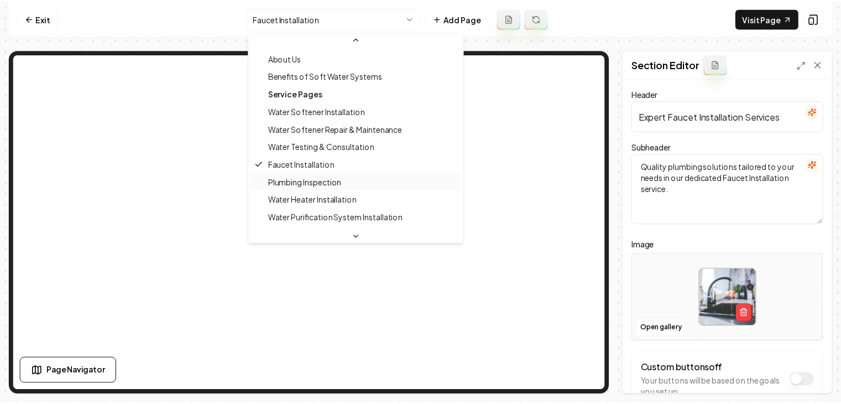
scroll to position [55, 0]
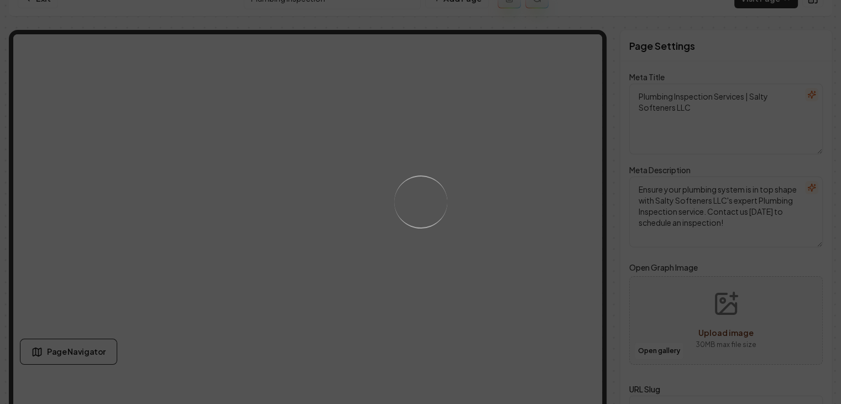
scroll to position [53, 0]
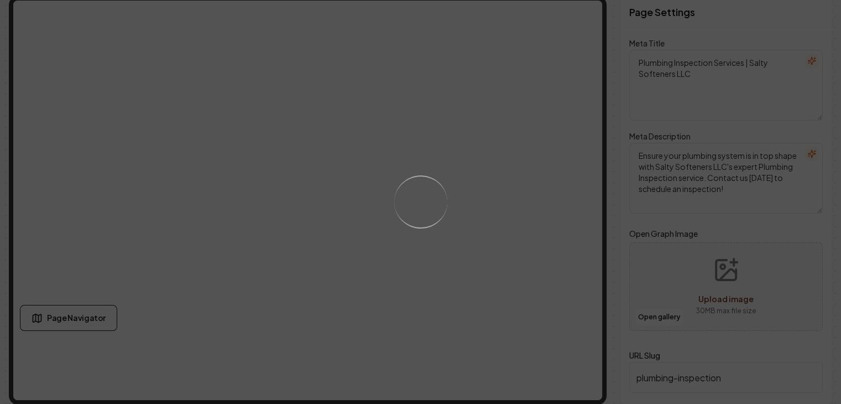
click at [301, 247] on div "Loading..." at bounding box center [420, 202] width 841 height 404
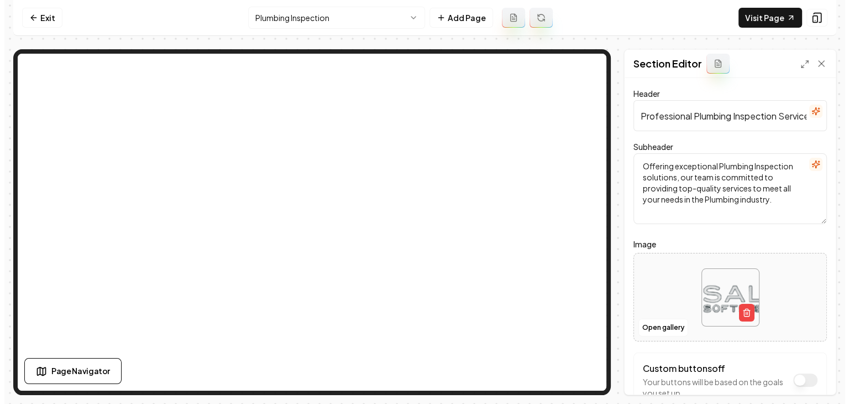
scroll to position [0, 0]
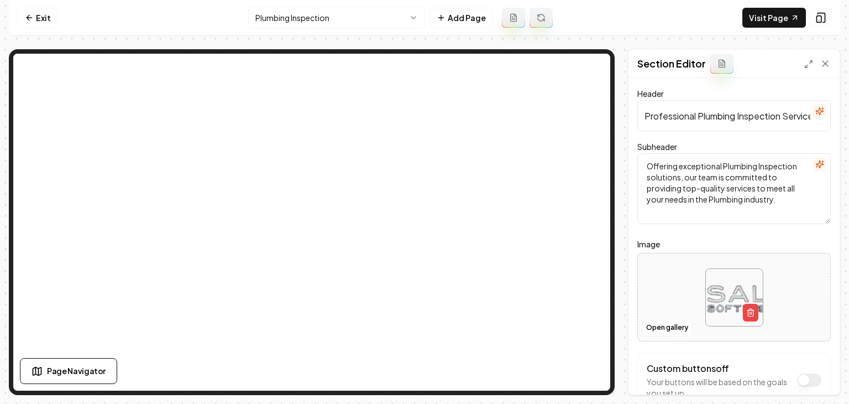
click at [809, 118] on input "Professional Plumbing Inspection Services" at bounding box center [735, 115] width 194 height 31
click at [816, 114] on icon "button" at bounding box center [820, 111] width 9 height 9
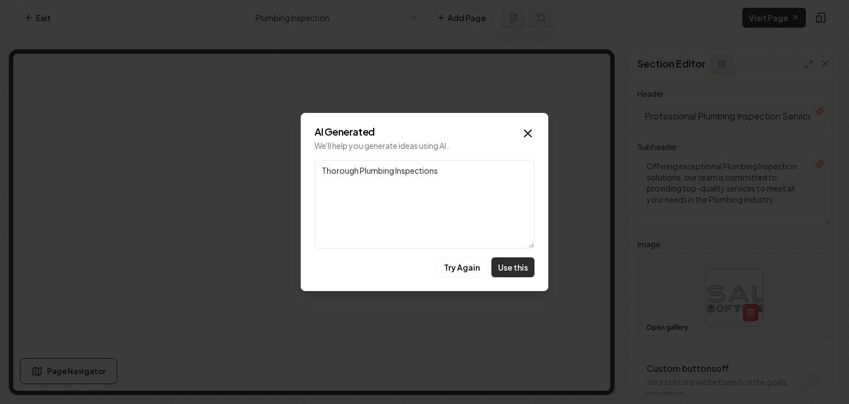
click at [513, 264] on button "Use this" at bounding box center [513, 267] width 43 height 20
type input "Thorough Plumbing Inspections"
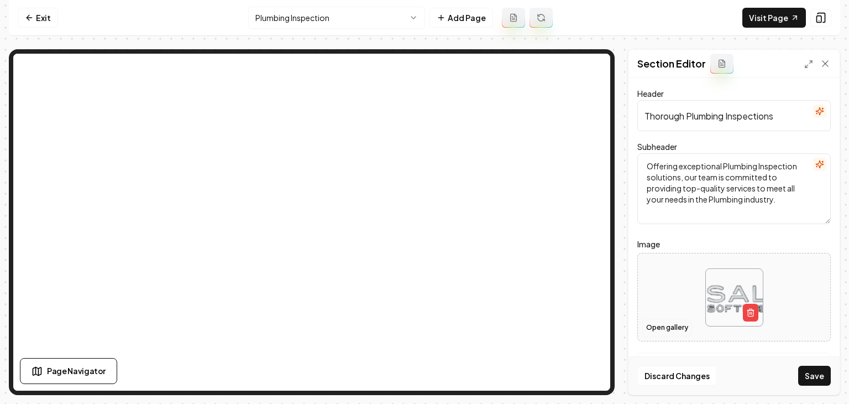
click at [654, 328] on button "Open gallery" at bounding box center [668, 328] width 50 height 18
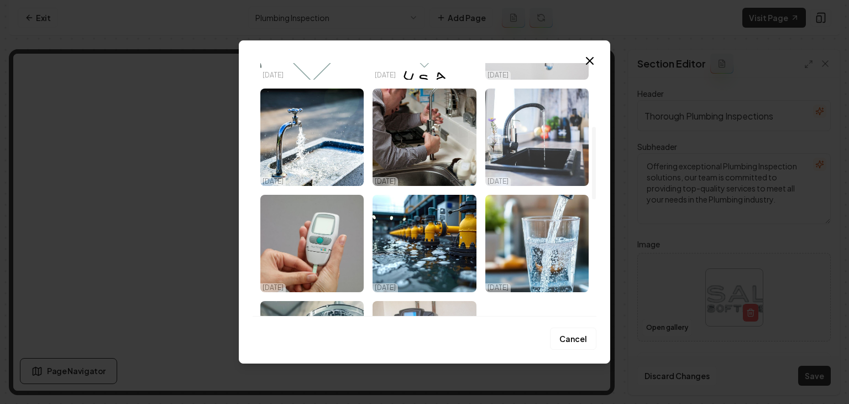
scroll to position [221, 0]
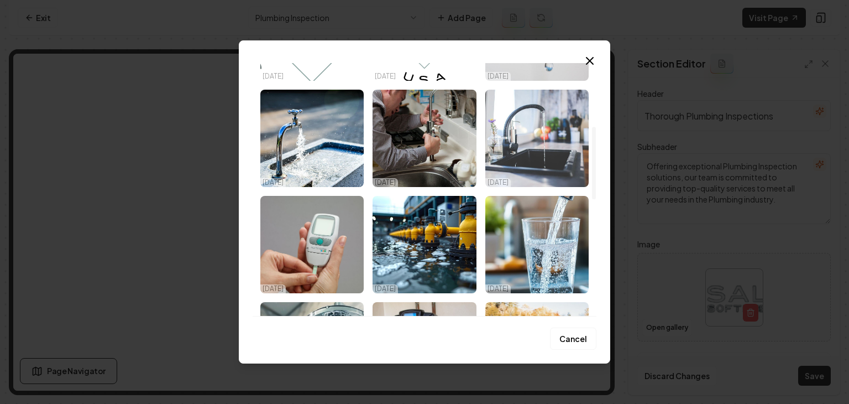
click at [424, 170] on img "Select image image_68cc124e5c7cd75eb8a85053.jpeg" at bounding box center [424, 138] width 103 height 97
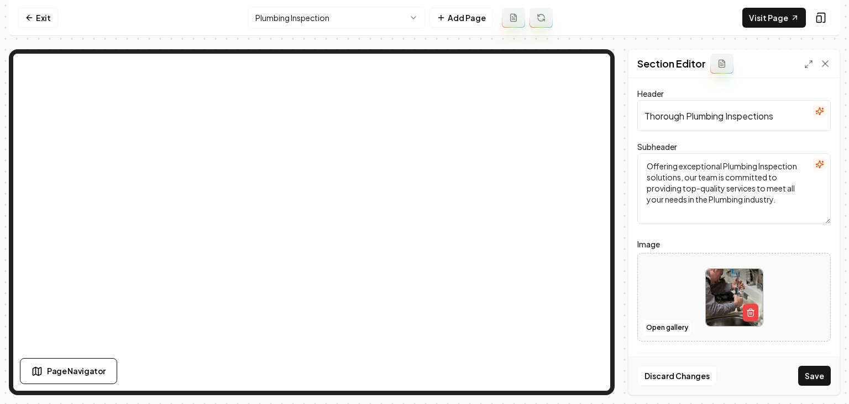
click at [823, 380] on button "Save" at bounding box center [815, 376] width 33 height 20
click at [342, 20] on html "Computer Required This feature is only available on a computer. Please switch t…" at bounding box center [424, 202] width 849 height 404
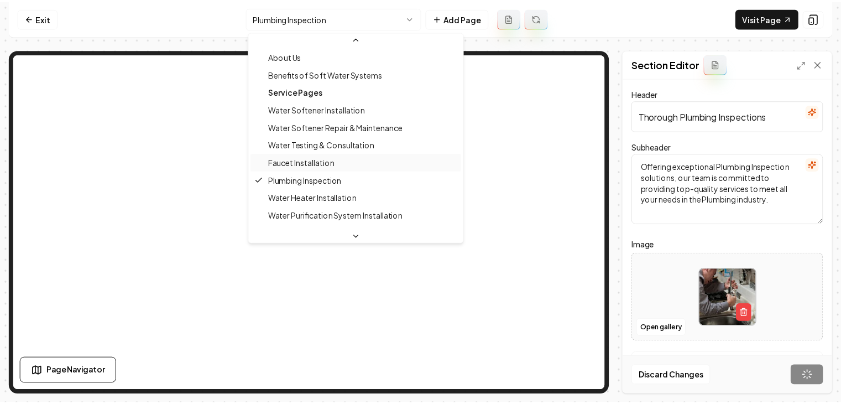
scroll to position [55, 0]
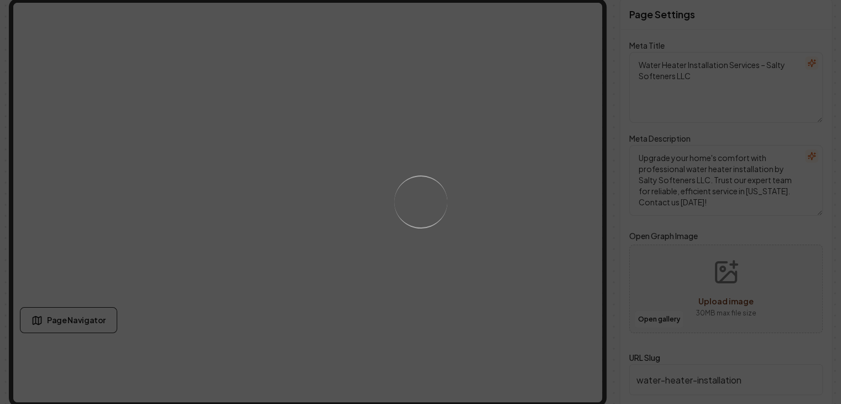
scroll to position [53, 0]
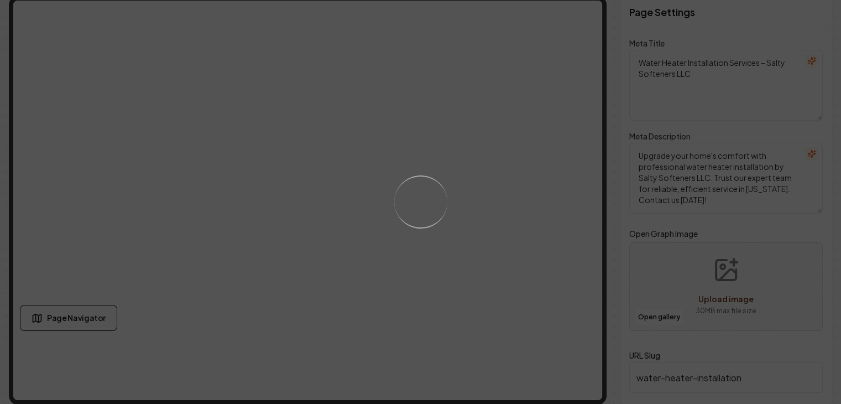
click at [453, 285] on div "Loading..." at bounding box center [420, 202] width 841 height 404
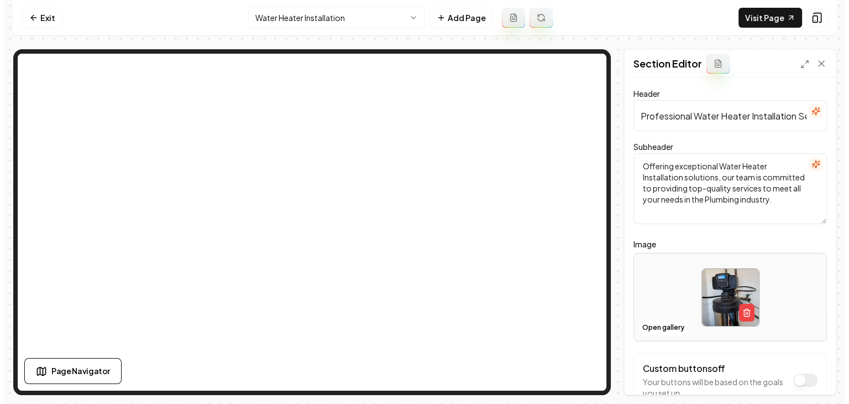
scroll to position [0, 0]
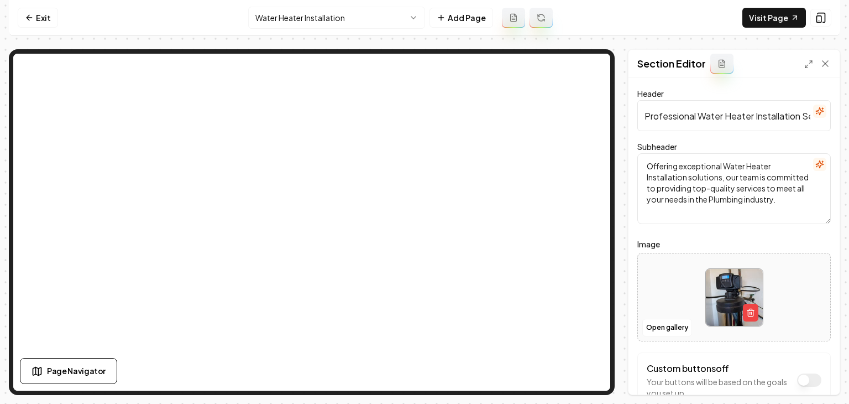
click at [816, 112] on icon "button" at bounding box center [820, 111] width 9 height 9
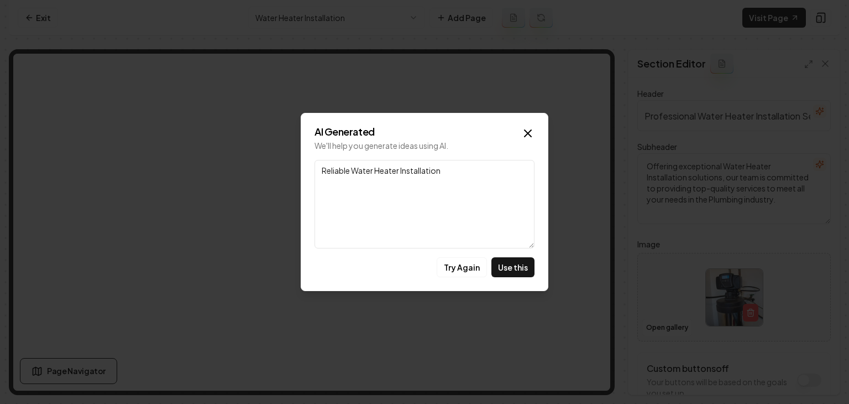
click at [512, 258] on button "Use this" at bounding box center [513, 267] width 43 height 20
type input "Reliable Water Heater Installation"
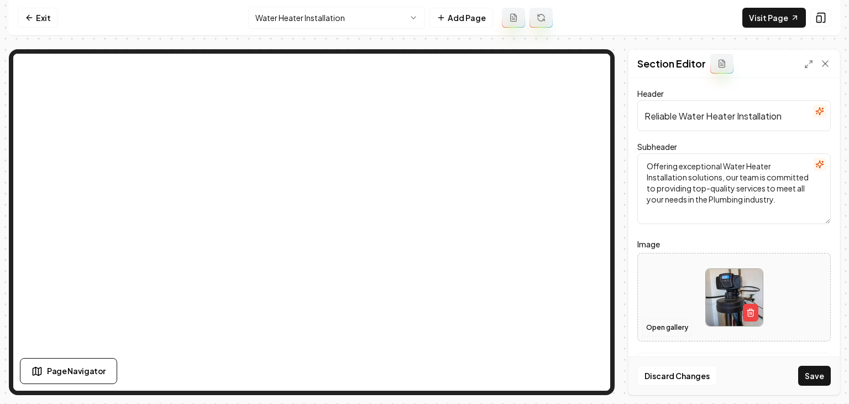
click at [662, 323] on button "Open gallery" at bounding box center [668, 328] width 50 height 18
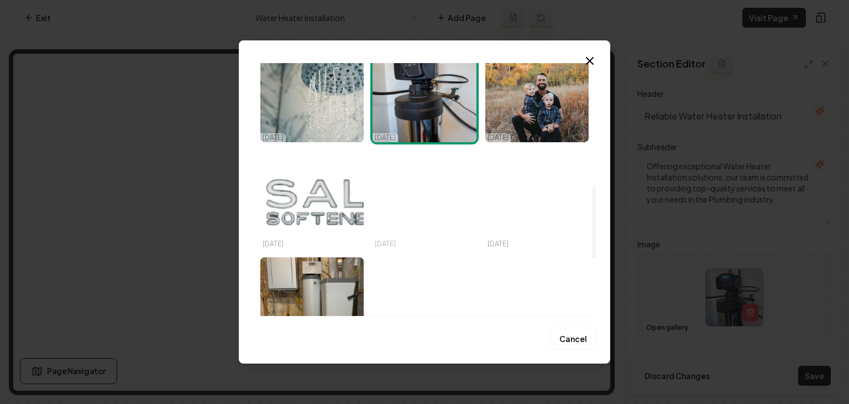
scroll to position [406, 0]
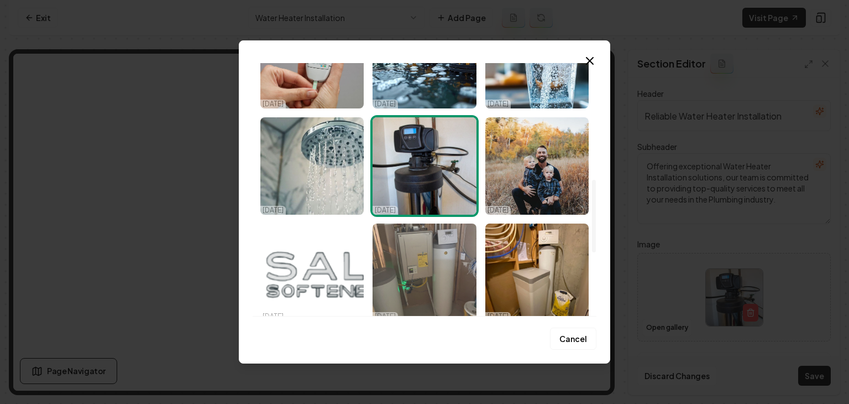
click at [405, 257] on img "Select image image_68c980a95c7cd75eb864fb56.jpeg" at bounding box center [424, 271] width 103 height 97
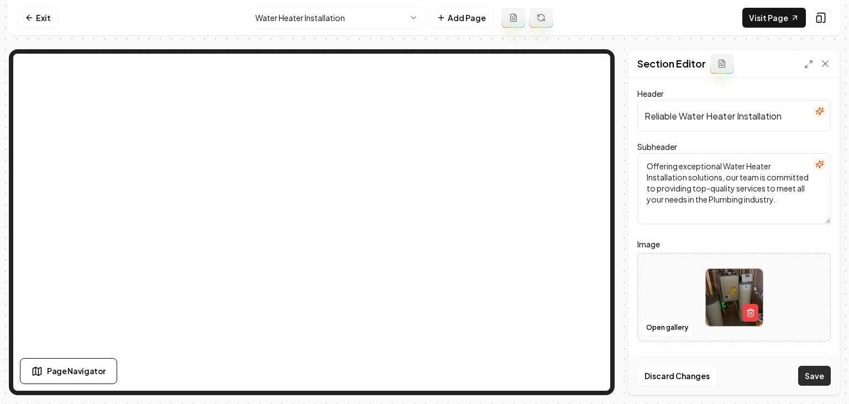
click at [817, 375] on button "Save" at bounding box center [815, 376] width 33 height 20
click at [378, 26] on html "Computer Required This feature is only available on a computer. Please switch t…" at bounding box center [424, 202] width 849 height 404
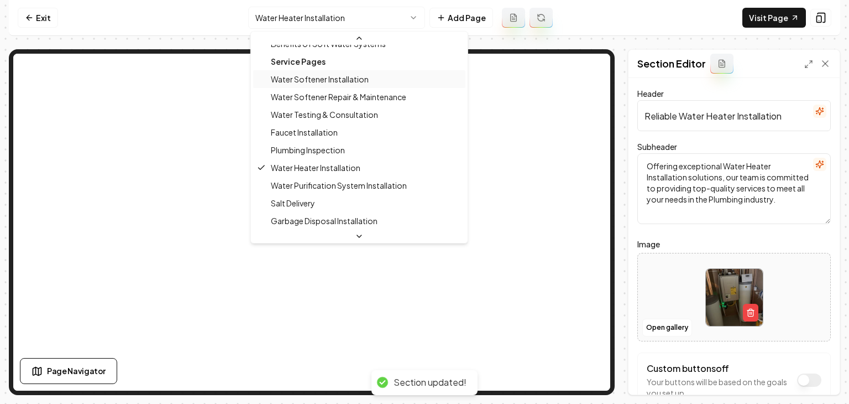
scroll to position [85, 0]
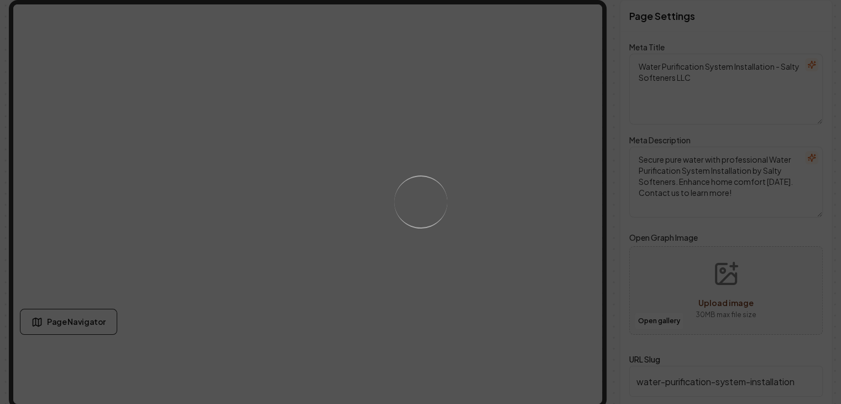
scroll to position [53, 0]
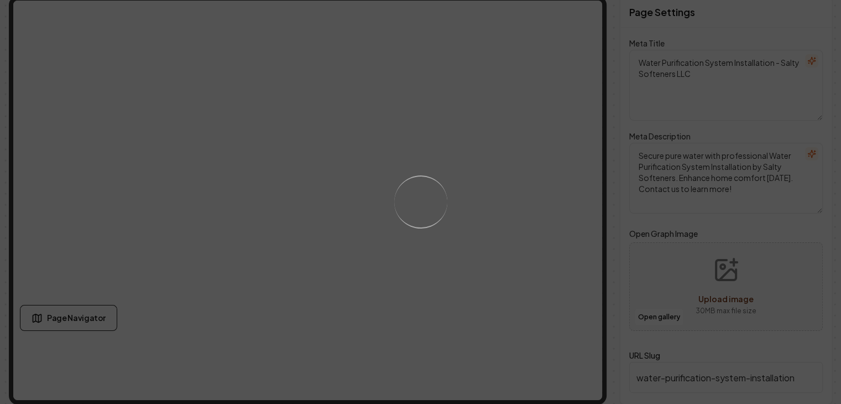
click at [430, 248] on div "Loading..." at bounding box center [420, 202] width 841 height 404
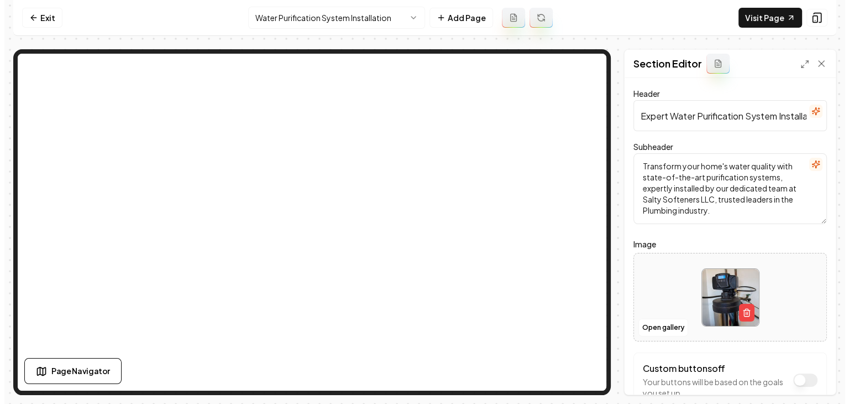
scroll to position [0, 0]
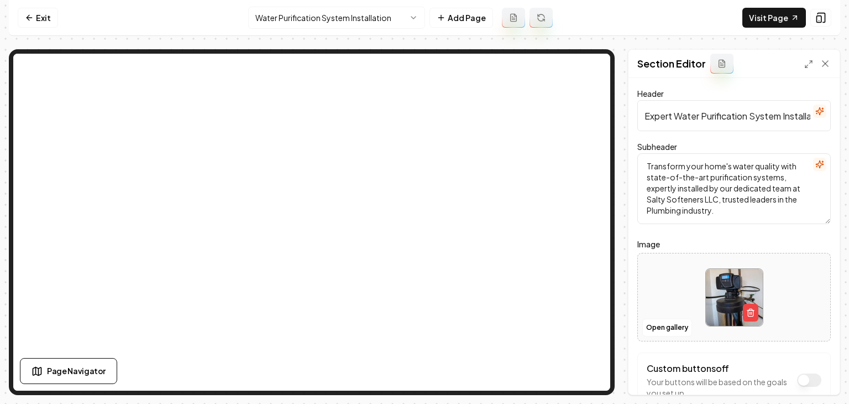
click at [816, 111] on icon "button" at bounding box center [820, 111] width 9 height 9
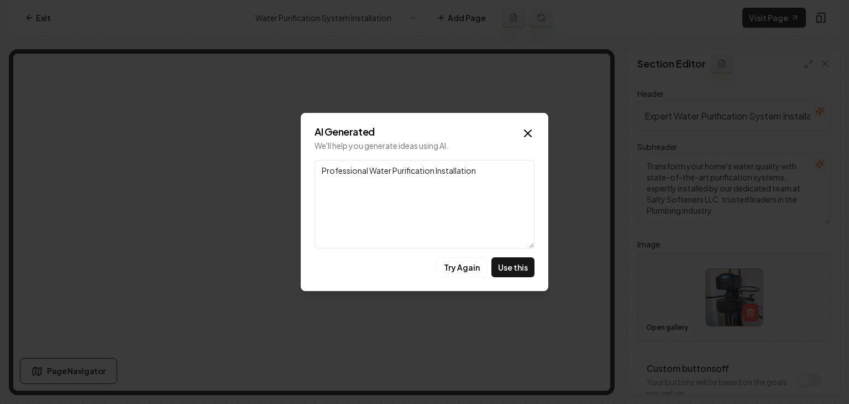
click at [509, 262] on button "Use this" at bounding box center [513, 267] width 43 height 20
type input "Professional Water Purification Installation"
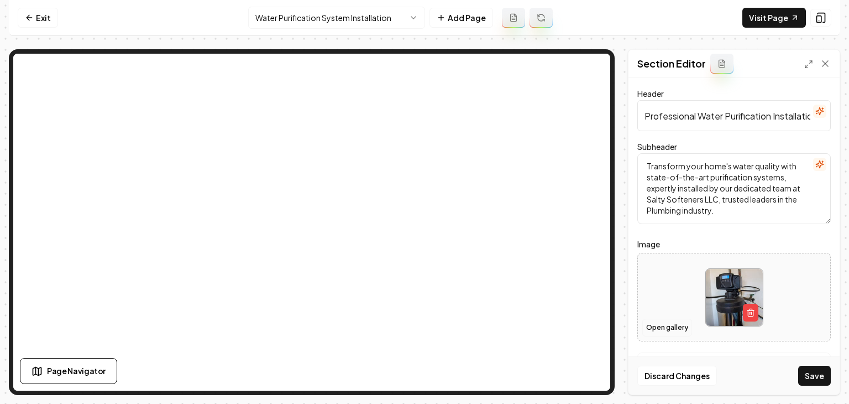
click at [657, 328] on button "Open gallery" at bounding box center [668, 328] width 50 height 18
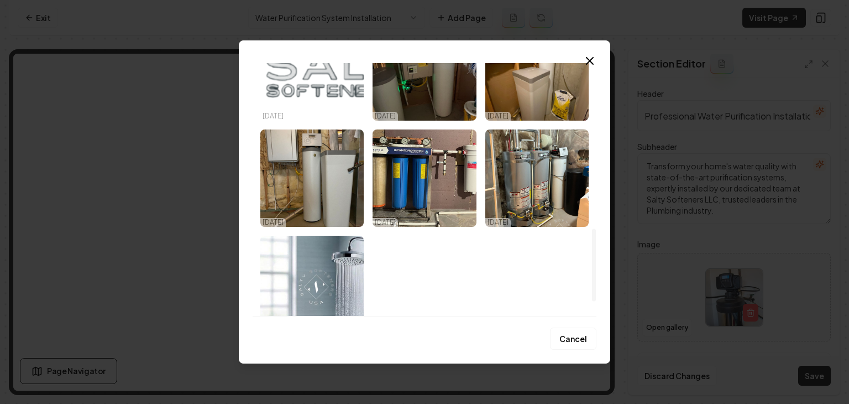
scroll to position [608, 0]
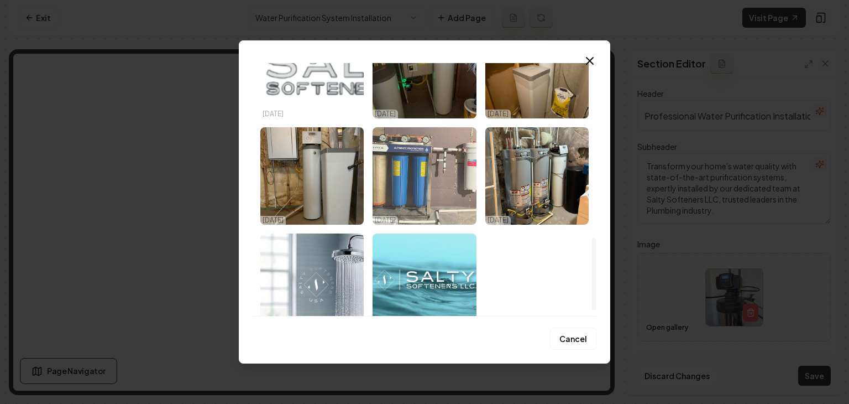
click at [449, 189] on img "Select image image_68c980a95c7cd75eb864faa1.jpeg" at bounding box center [424, 175] width 103 height 97
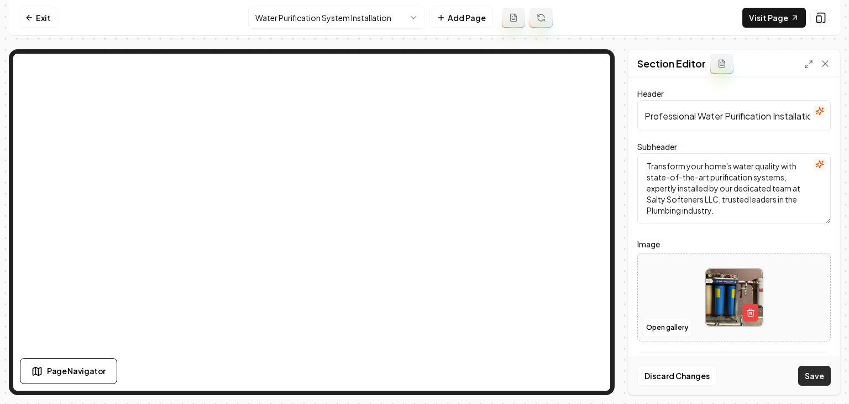
click at [825, 370] on button "Save" at bounding box center [815, 376] width 33 height 20
click at [327, 19] on html "Computer Required This feature is only available on a computer. Please switch t…" at bounding box center [424, 202] width 849 height 404
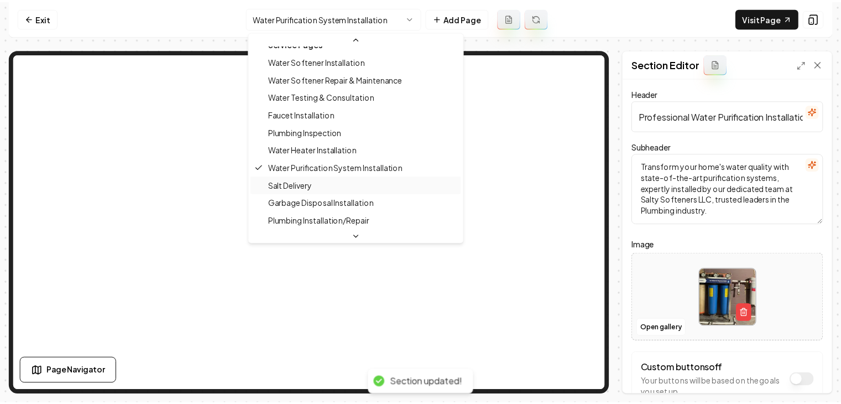
scroll to position [102, 0]
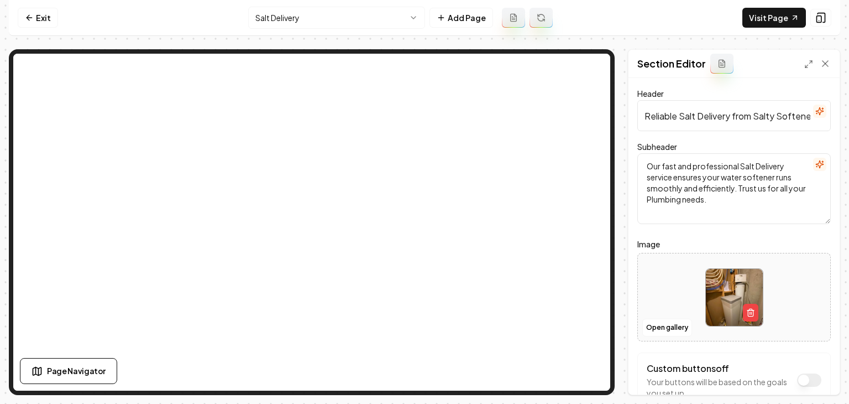
click at [815, 118] on div at bounding box center [819, 112] width 13 height 14
click at [816, 110] on icon "button" at bounding box center [820, 111] width 9 height 9
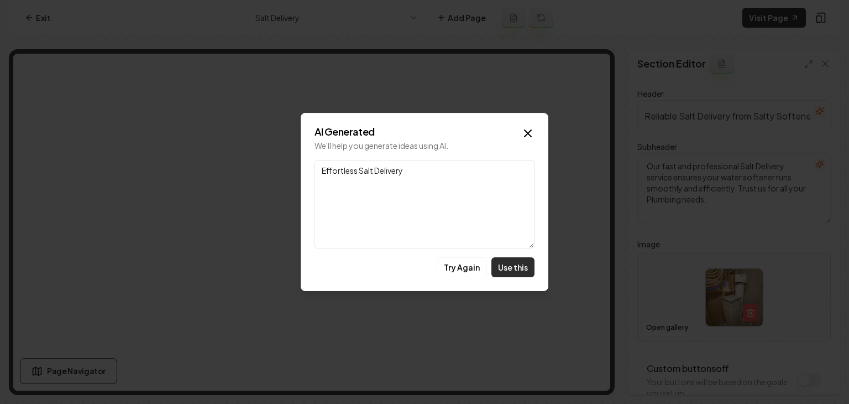
click at [521, 268] on button "Use this" at bounding box center [513, 267] width 43 height 20
type input "Effortless Salt Delivery"
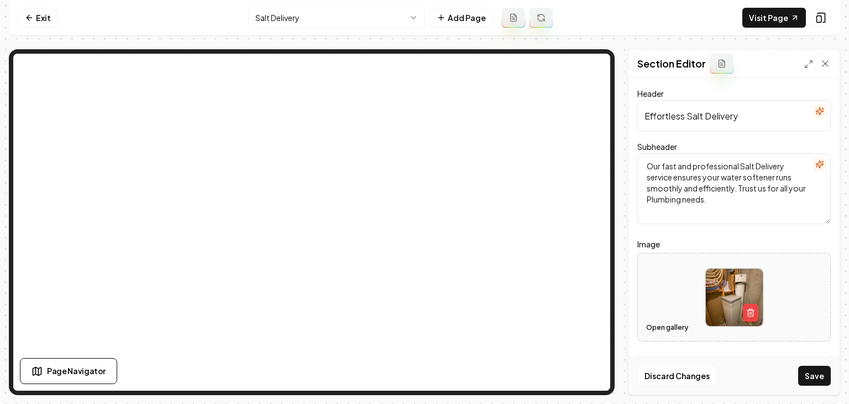
click at [662, 322] on button "Open gallery" at bounding box center [668, 328] width 50 height 18
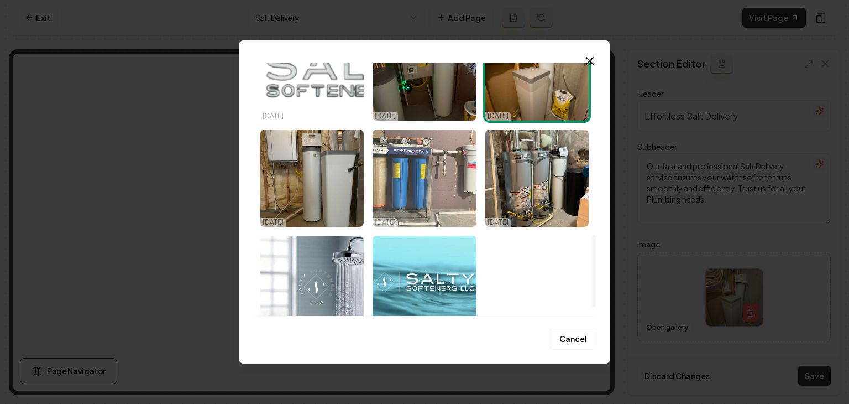
scroll to position [627, 0]
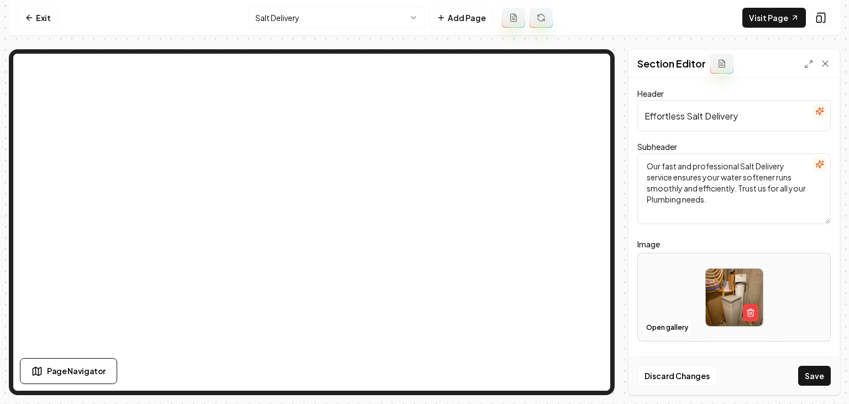
click at [677, 283] on div at bounding box center [734, 297] width 192 height 76
type input "**********"
drag, startPoint x: 813, startPoint y: 374, endPoint x: 776, endPoint y: 348, distance: 45.1
click at [813, 374] on button "Save" at bounding box center [815, 376] width 33 height 20
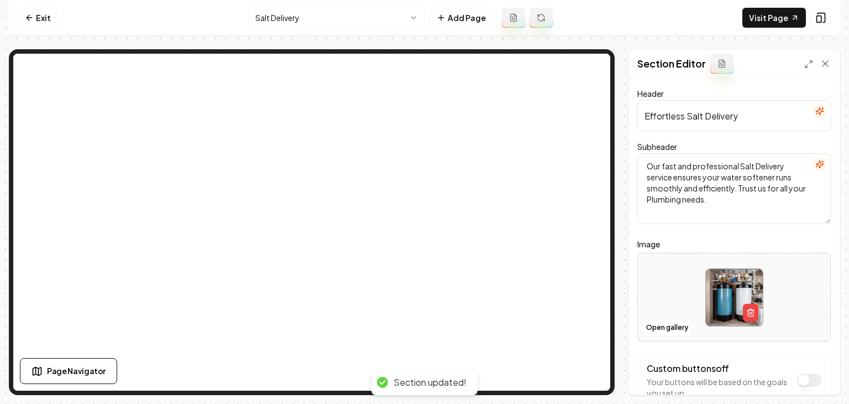
click at [364, 19] on html "Computer Required This feature is only available on a computer. Please switch t…" at bounding box center [424, 202] width 849 height 404
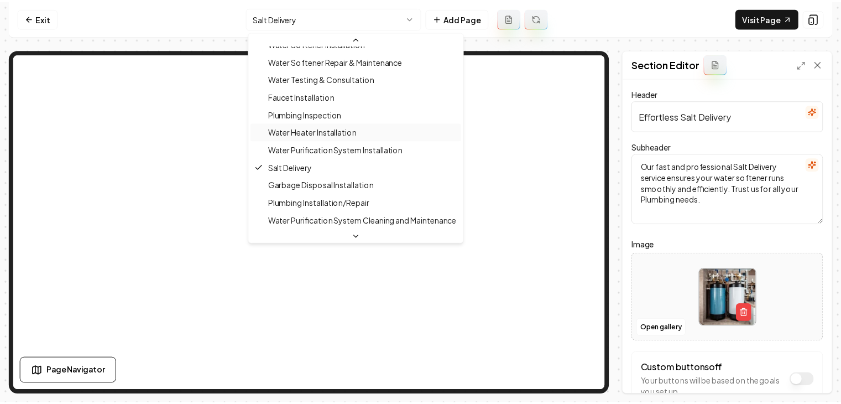
scroll to position [120, 0]
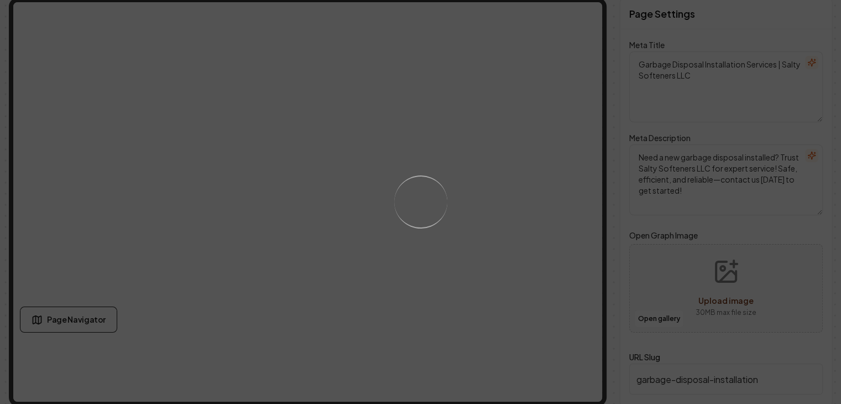
scroll to position [53, 0]
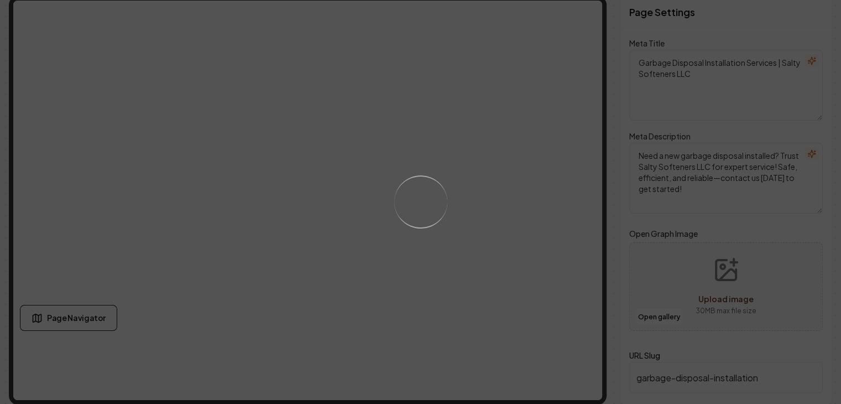
click at [323, 257] on div "Loading..." at bounding box center [420, 202] width 841 height 404
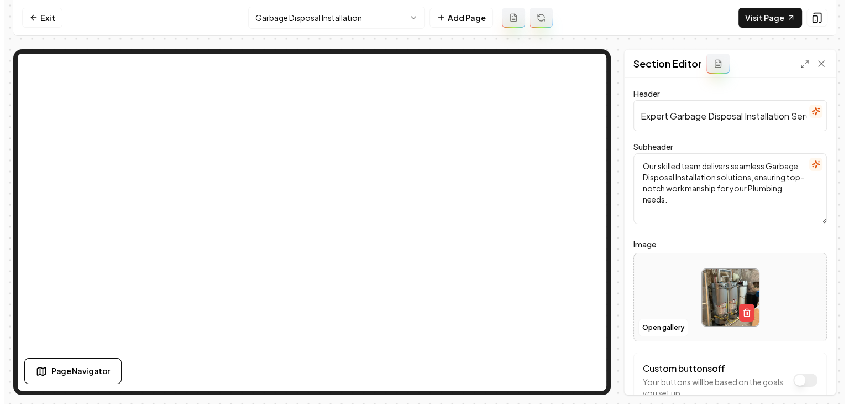
scroll to position [0, 0]
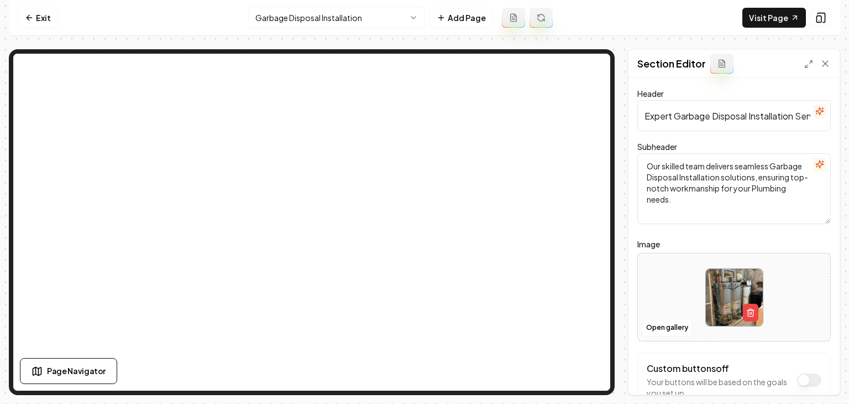
click at [816, 113] on icon "button" at bounding box center [820, 111] width 9 height 9
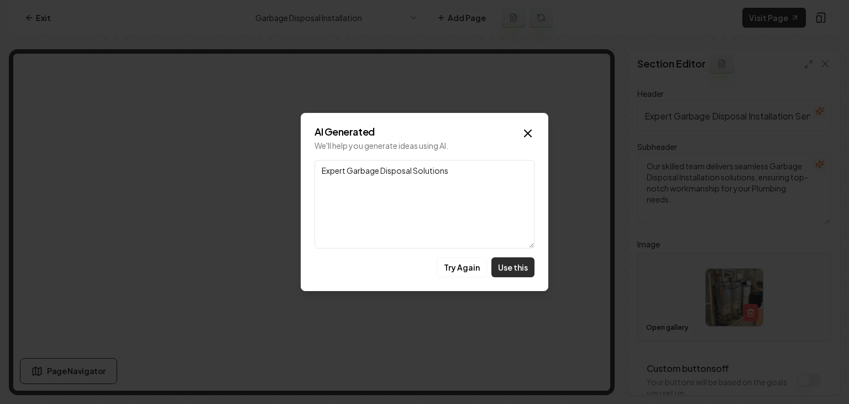
click at [520, 270] on button "Use this" at bounding box center [513, 267] width 43 height 20
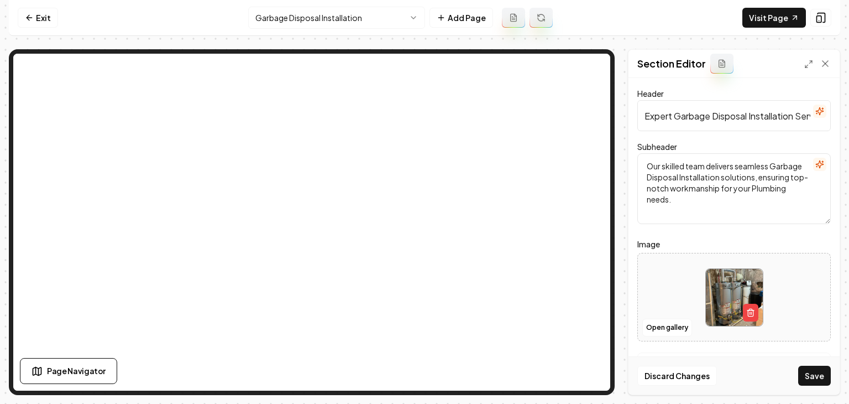
type input "Expert Garbage Disposal Solutions"
click at [664, 328] on button "Open gallery" at bounding box center [668, 328] width 50 height 18
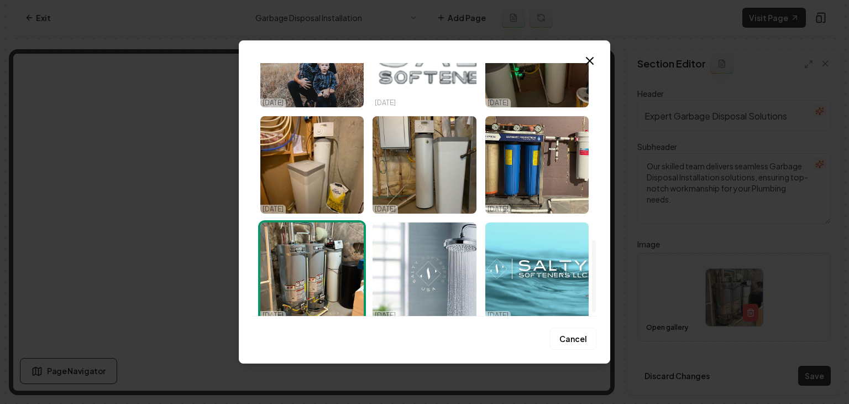
scroll to position [627, 0]
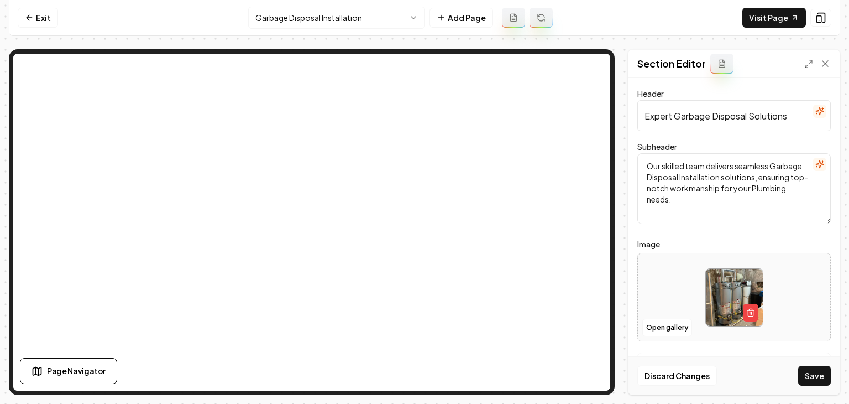
click at [662, 277] on div at bounding box center [734, 297] width 192 height 76
type input "**********"
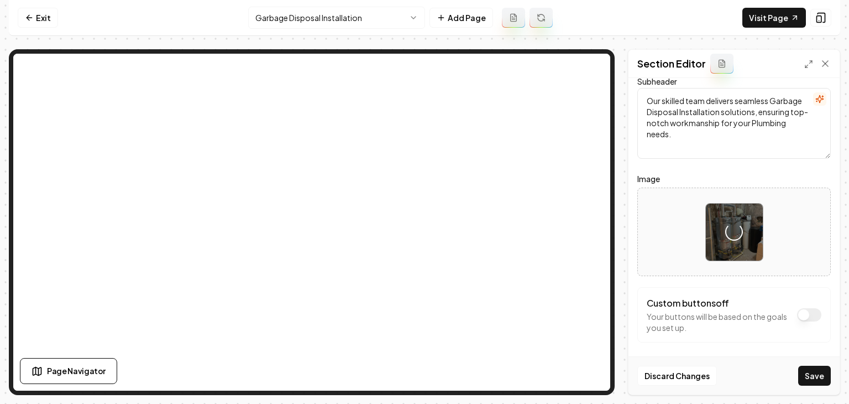
scroll to position [70, 0]
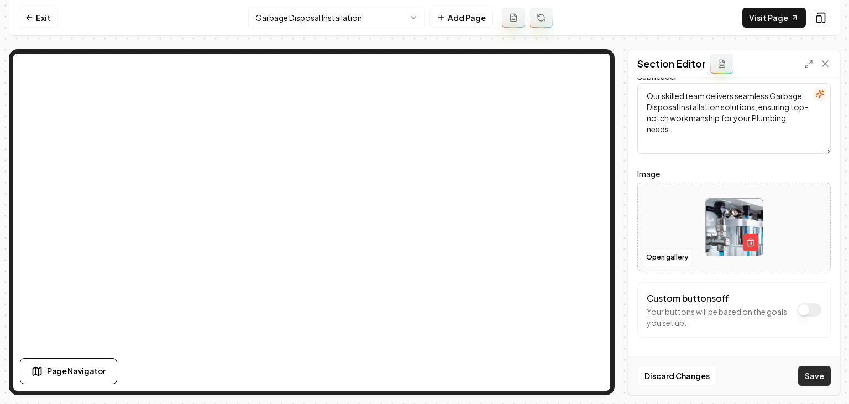
click at [817, 375] on button "Save" at bounding box center [815, 376] width 33 height 20
click at [670, 257] on button "Open gallery" at bounding box center [668, 257] width 50 height 18
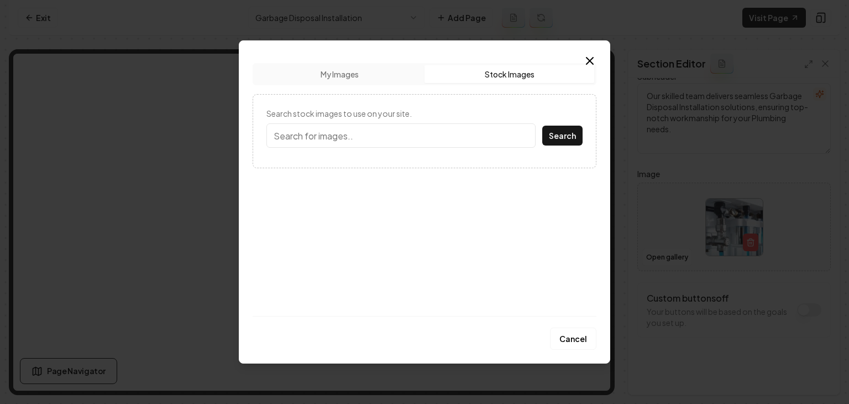
click at [500, 82] on button "Stock Images" at bounding box center [510, 74] width 170 height 18
click at [369, 148] on form "Search stock images to use on your site. Search" at bounding box center [425, 131] width 316 height 46
click at [365, 140] on input "Search stock images to use on your site." at bounding box center [401, 135] width 269 height 24
type input "garbage disposal"
click at [542, 126] on button "Search" at bounding box center [562, 136] width 40 height 20
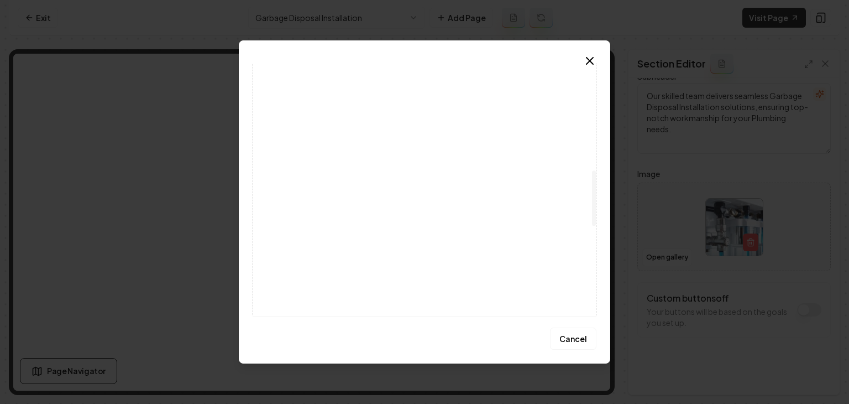
scroll to position [477, 0]
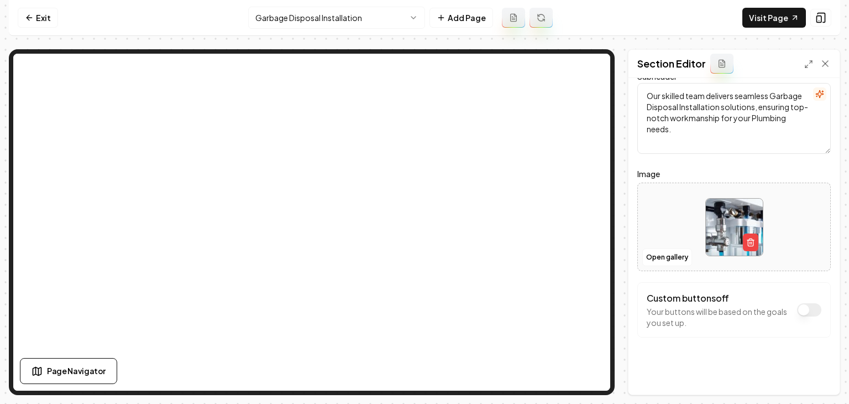
click at [661, 211] on div at bounding box center [734, 227] width 192 height 76
click at [812, 251] on div at bounding box center [734, 227] width 192 height 76
type input "**********"
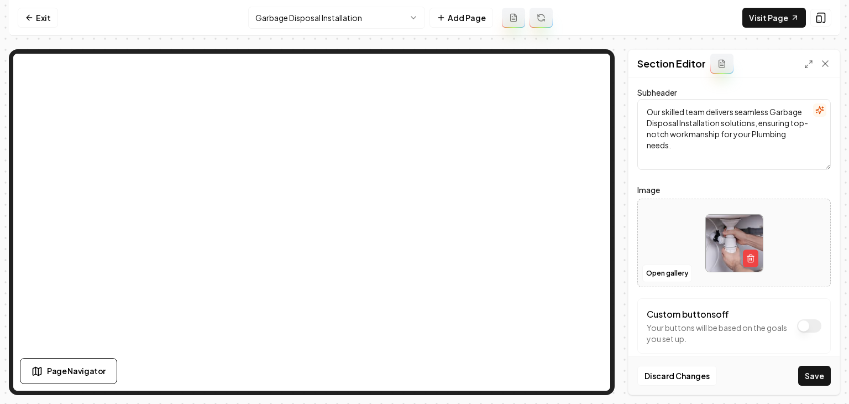
scroll to position [55, 0]
click at [816, 372] on button "Save" at bounding box center [815, 376] width 33 height 20
click at [322, 24] on html "Computer Required This feature is only available on a computer. Please switch t…" at bounding box center [424, 202] width 849 height 404
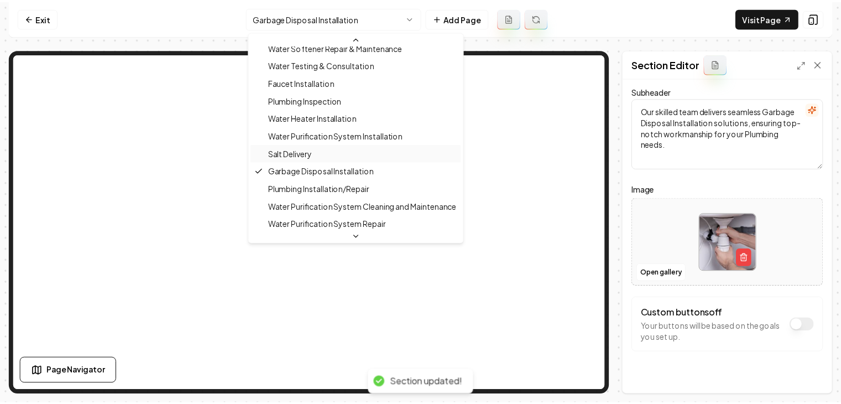
scroll to position [138, 0]
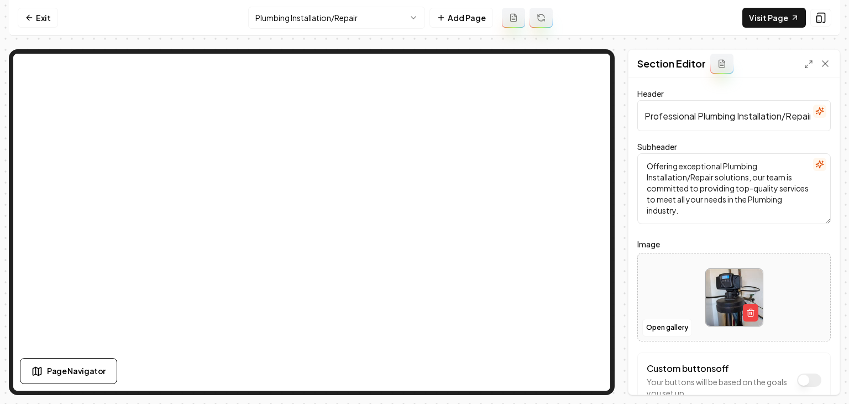
click at [803, 109] on input "Professional Plumbing Installation/Repair Services" at bounding box center [735, 115] width 194 height 31
click at [816, 111] on icon "button" at bounding box center [820, 111] width 9 height 9
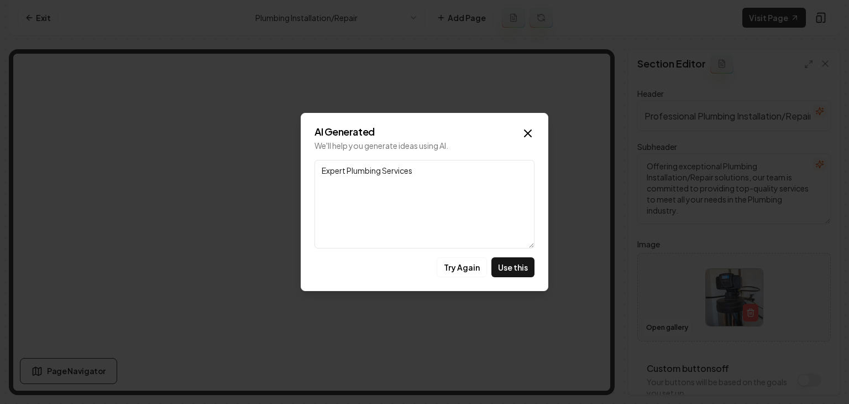
click at [521, 274] on button "Use this" at bounding box center [513, 267] width 43 height 20
type input "Expert Plumbing Services"
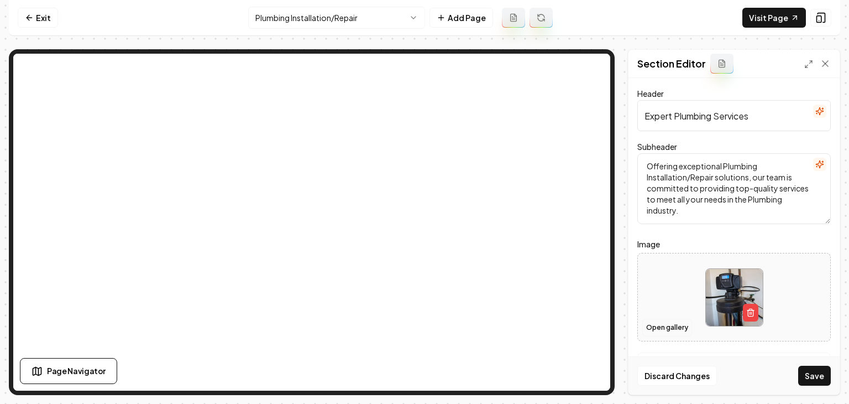
click at [664, 326] on button "Open gallery" at bounding box center [668, 328] width 50 height 18
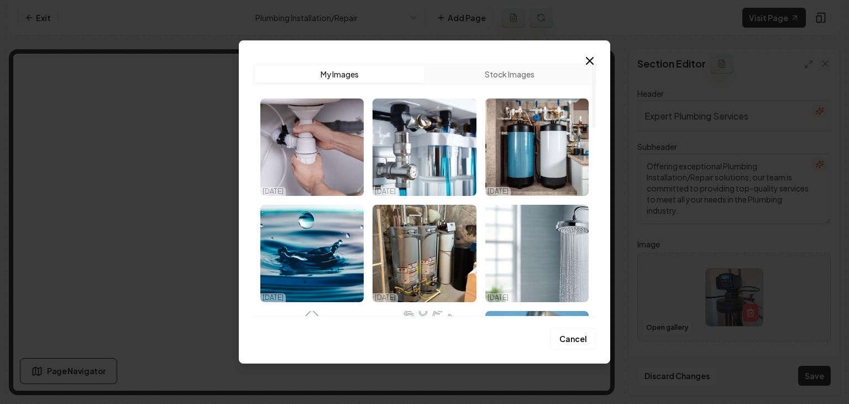
click at [395, 154] on img "Select image image_68d2f08d5c7cd75eb8d7e5c4.jpeg" at bounding box center [424, 146] width 103 height 97
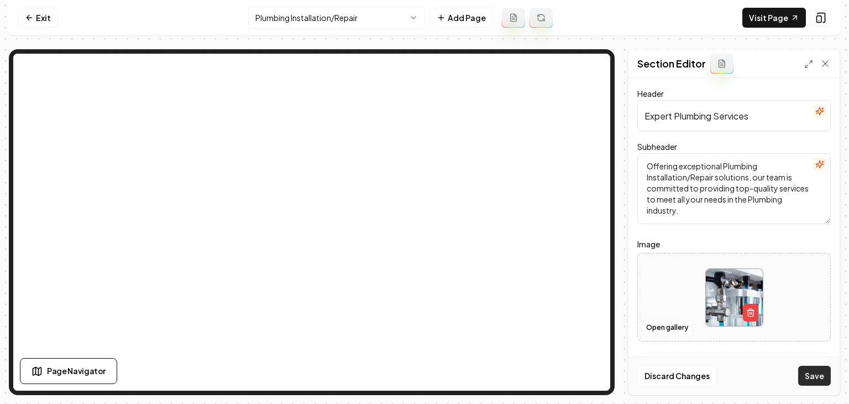
click at [814, 373] on button "Save" at bounding box center [815, 376] width 33 height 20
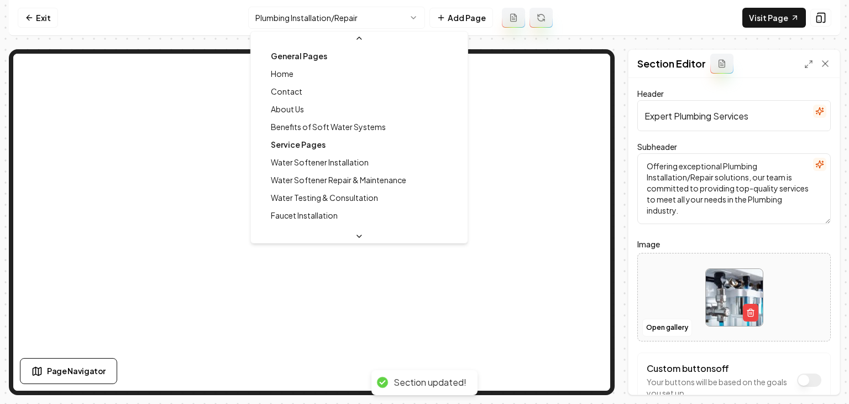
click at [325, 20] on html "Computer Required This feature is only available on a computer. Please switch t…" at bounding box center [424, 202] width 849 height 404
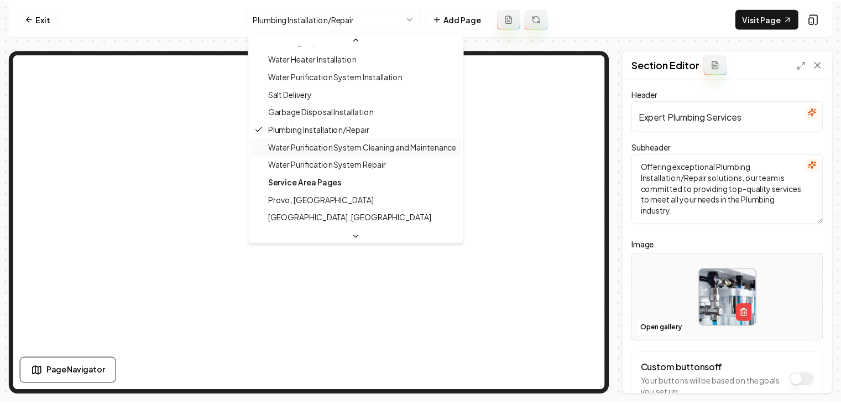
scroll to position [211, 0]
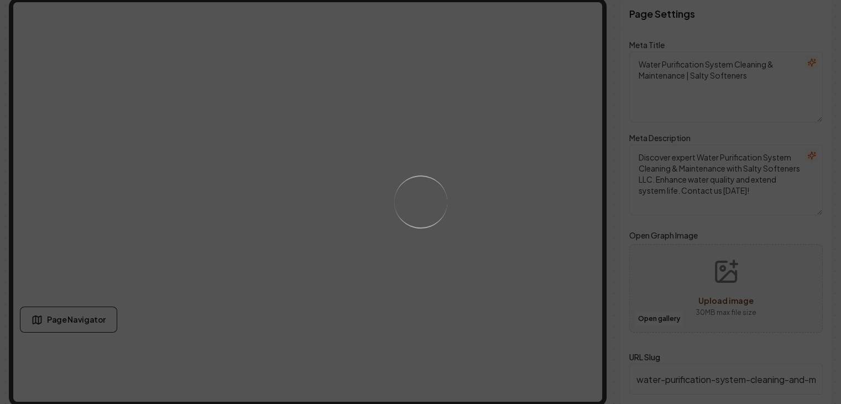
scroll to position [53, 0]
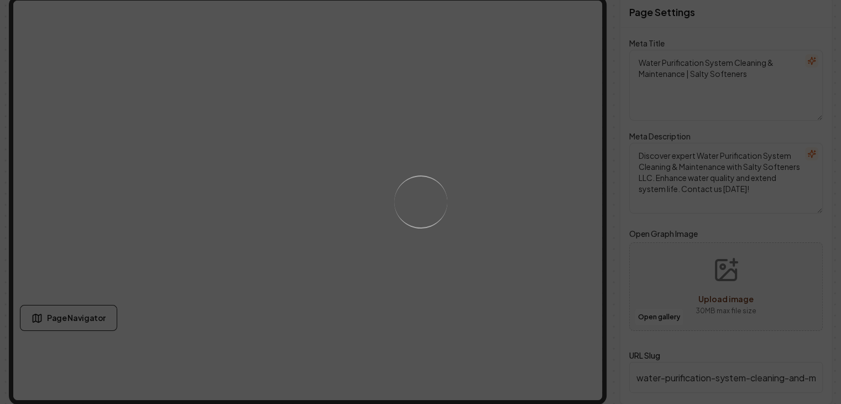
click at [294, 245] on div "Loading..." at bounding box center [420, 202] width 841 height 404
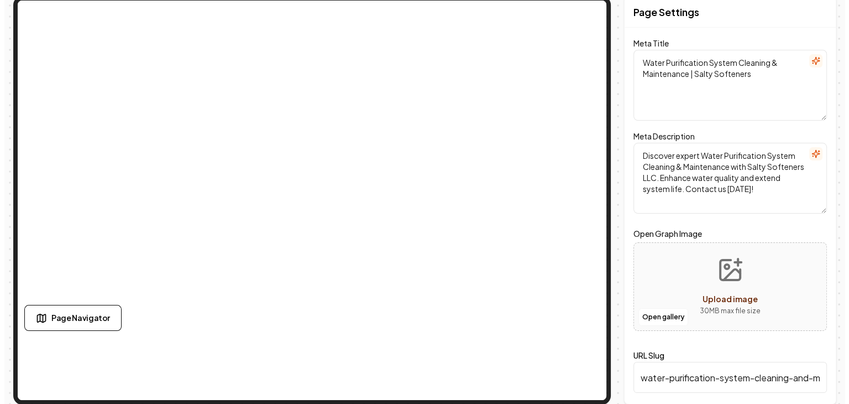
scroll to position [0, 0]
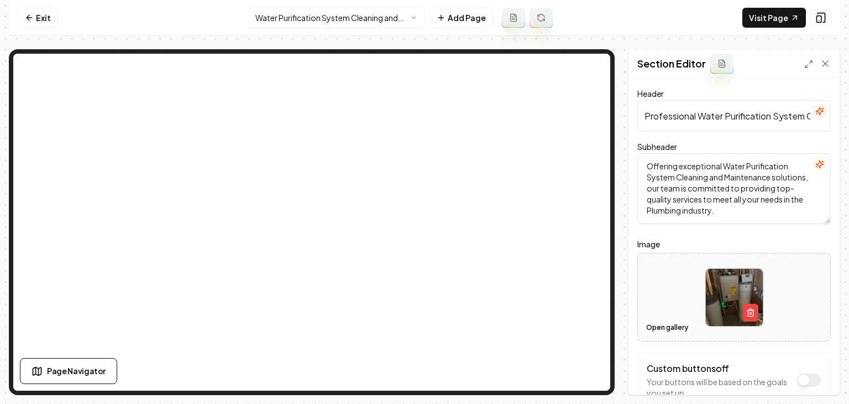
click at [805, 118] on input "Professional Water Purification System Cleaning and Maintenance Services" at bounding box center [735, 115] width 194 height 31
click at [816, 113] on icon "button" at bounding box center [820, 111] width 9 height 9
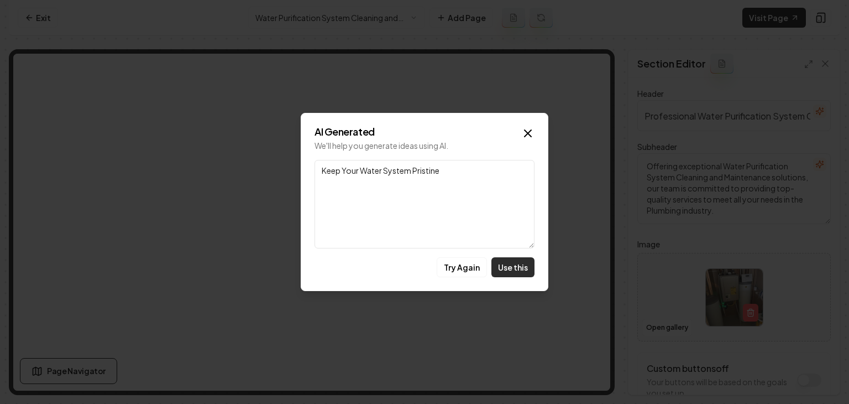
click at [515, 267] on button "Use this" at bounding box center [513, 267] width 43 height 20
type input "Keep Your Water System Pristine"
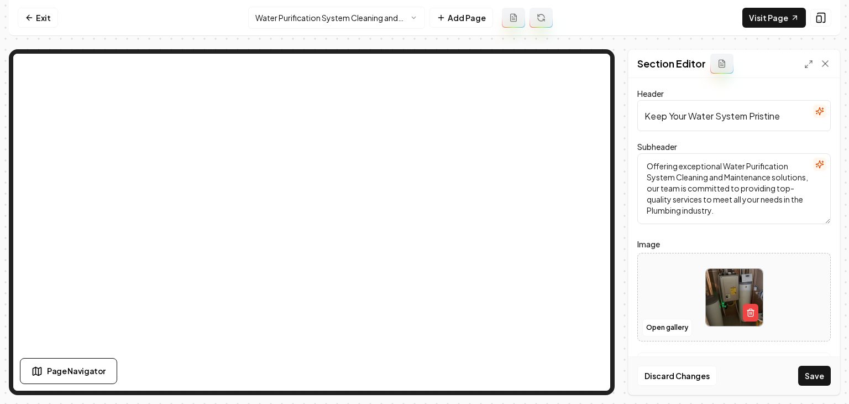
click at [646, 286] on div at bounding box center [734, 297] width 192 height 76
type input "**********"
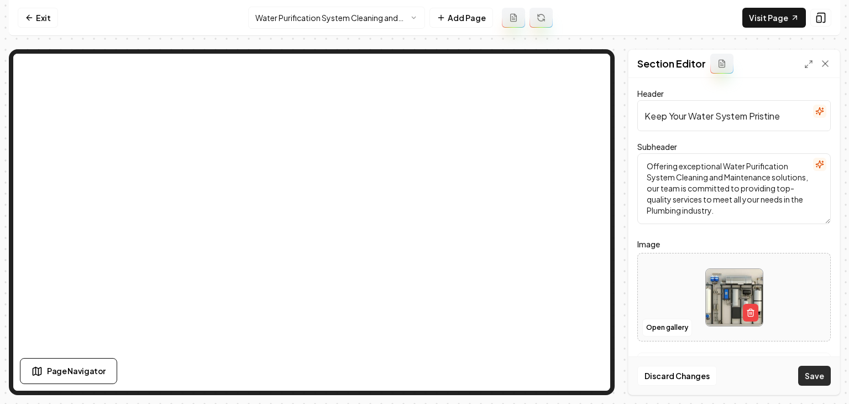
click at [821, 382] on button "Save" at bounding box center [815, 376] width 33 height 20
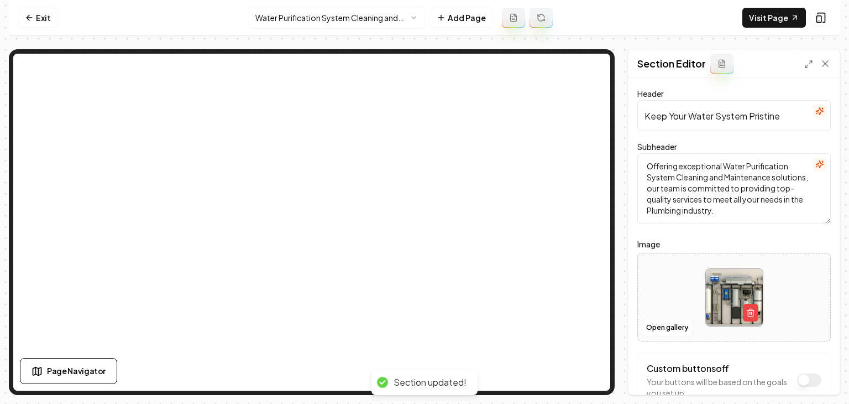
click at [349, 16] on html "Computer Required This feature is only available on a computer. Please switch t…" at bounding box center [424, 202] width 849 height 404
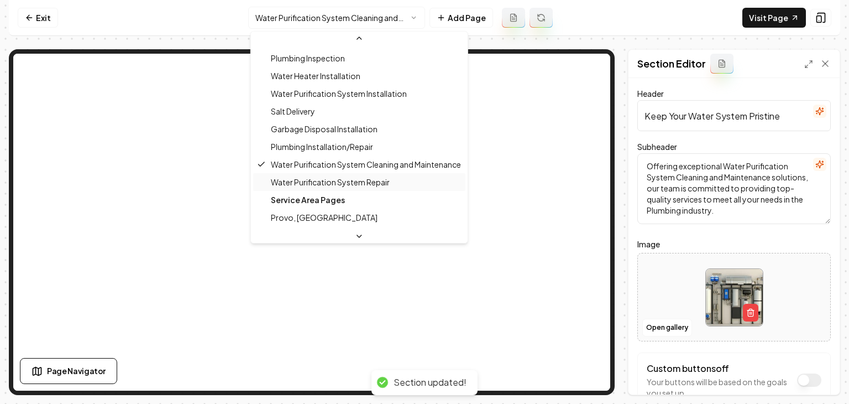
scroll to position [228, 0]
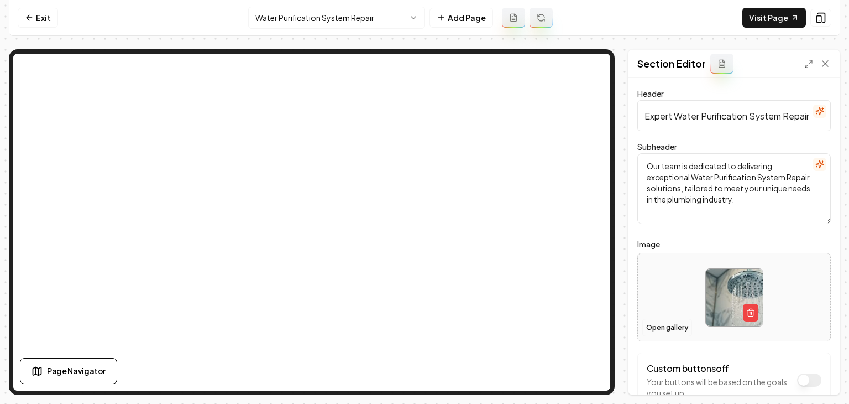
click at [666, 330] on button "Open gallery" at bounding box center [668, 328] width 50 height 18
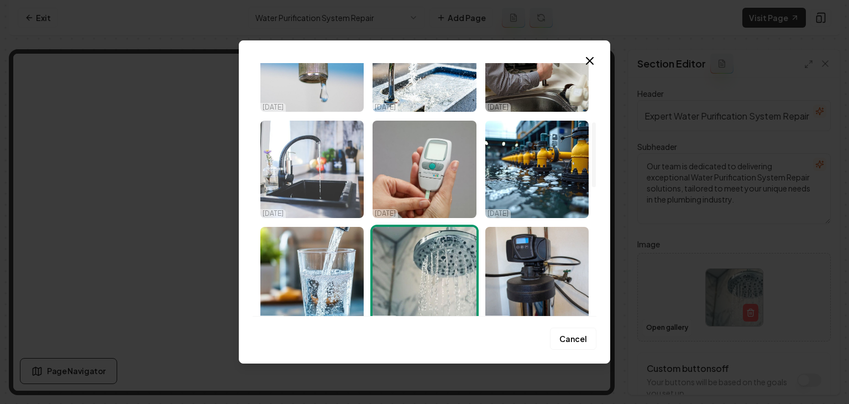
scroll to position [442, 0]
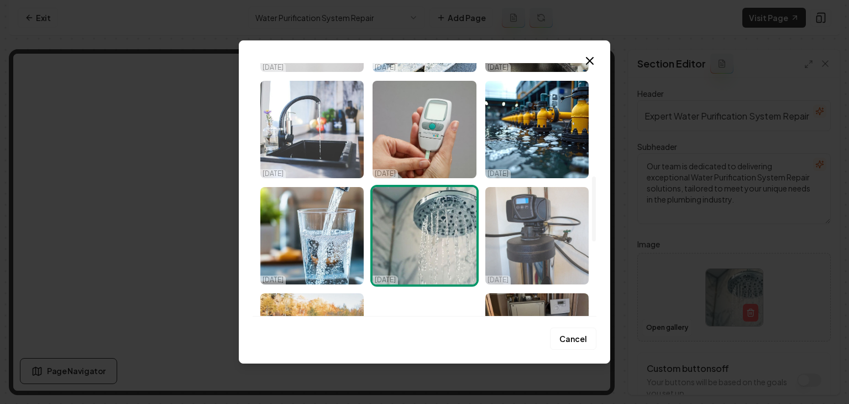
click at [564, 237] on img "Select image image_68c9816d5c7cd75eb869c34f.jpeg" at bounding box center [537, 235] width 103 height 97
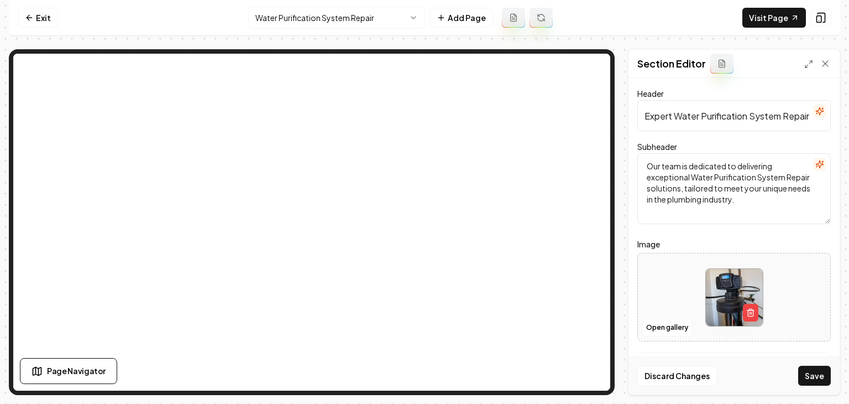
click at [813, 116] on button "button" at bounding box center [819, 111] width 13 height 13
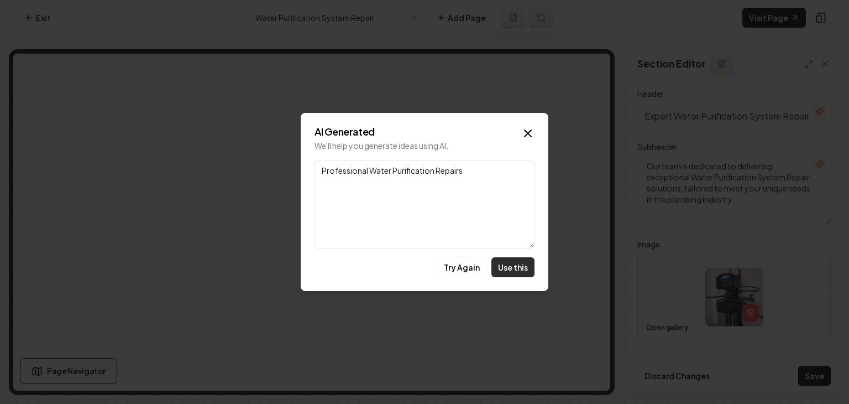
click at [498, 265] on button "Use this" at bounding box center [513, 267] width 43 height 20
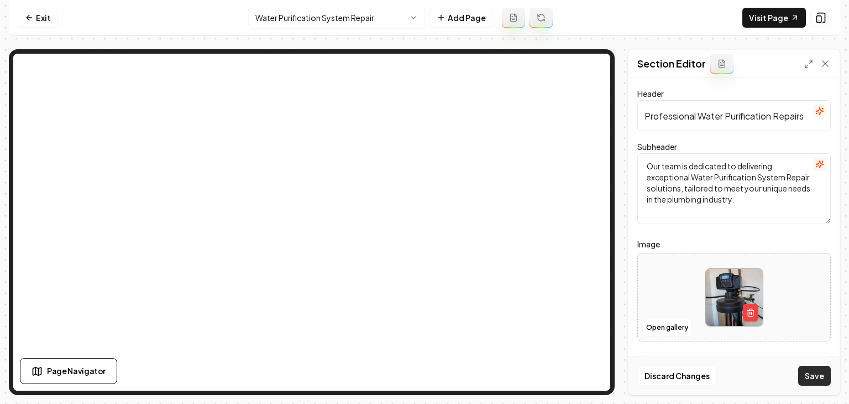
click at [802, 374] on button "Save" at bounding box center [815, 376] width 33 height 20
click at [818, 111] on input "Professional Water Purification Repairs" at bounding box center [735, 115] width 194 height 31
drag, startPoint x: 700, startPoint y: 117, endPoint x: 598, endPoint y: 117, distance: 101.8
click at [512, 62] on div "Page Settings Section Editor Header Professional Water Purification Repairs Sub…" at bounding box center [425, 222] width 832 height 346
type input "Water Purification Repairs"
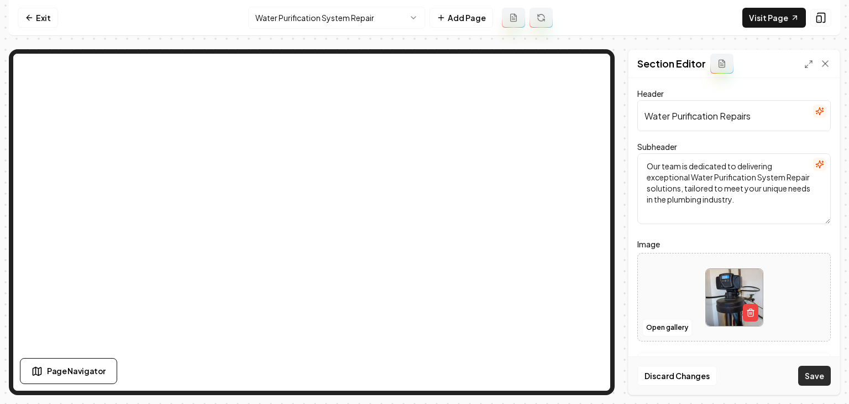
click at [818, 373] on button "Save" at bounding box center [815, 376] width 33 height 20
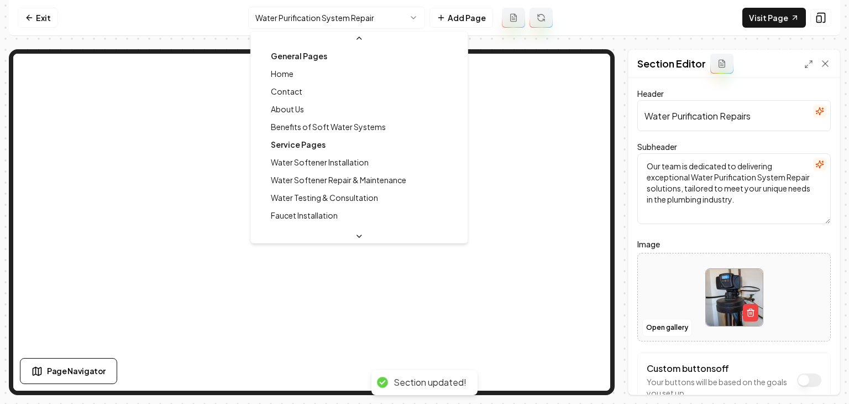
click at [313, 22] on html "Computer Required This feature is only available on a computer. Please switch t…" at bounding box center [424, 202] width 849 height 404
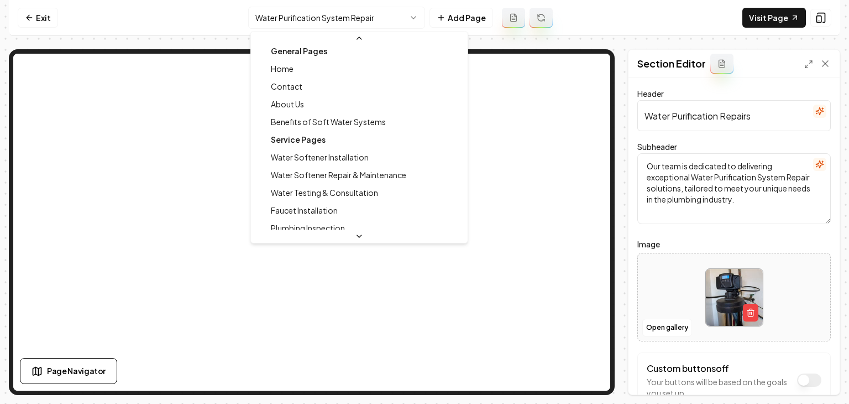
scroll to position [0, 0]
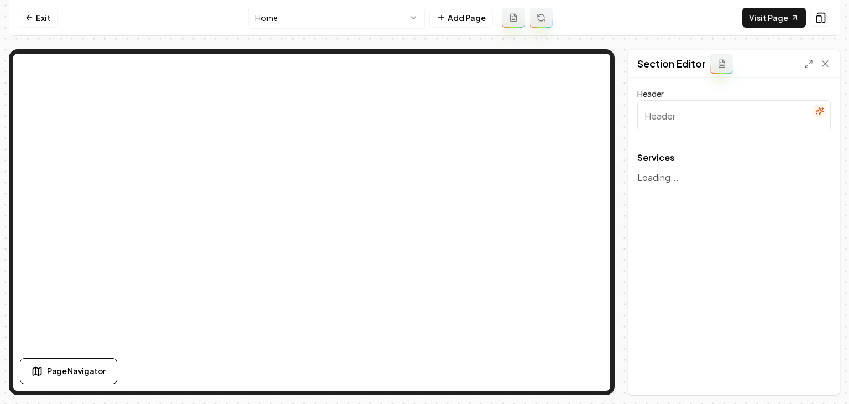
type input "Our Water Softening Solutions"
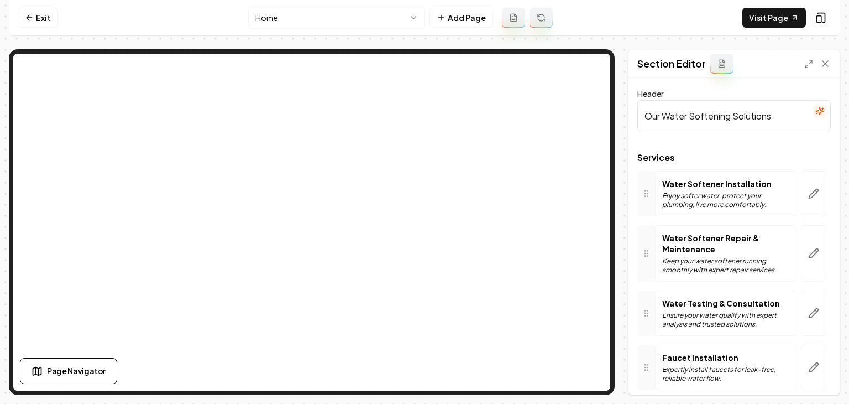
click at [816, 196] on button "button" at bounding box center [813, 193] width 25 height 45
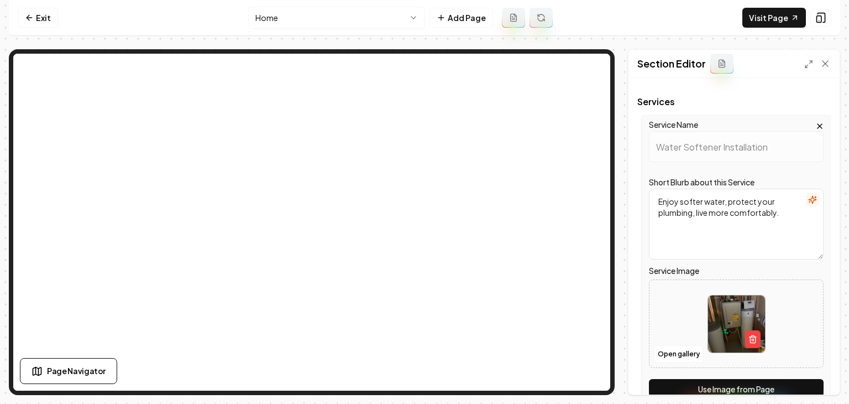
scroll to position [221, 0]
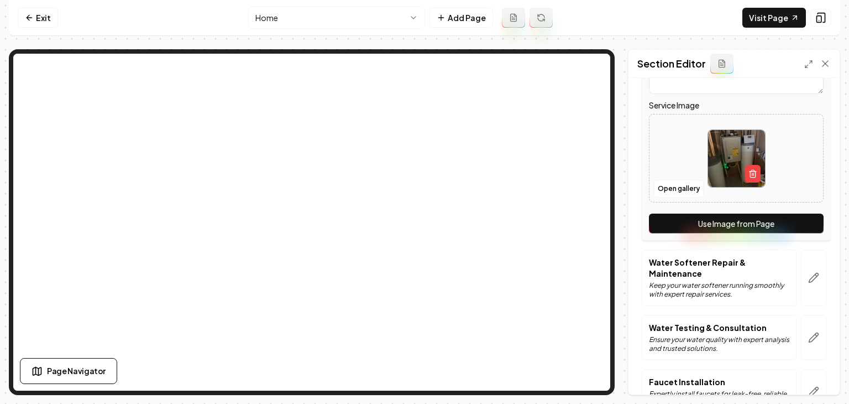
click at [763, 237] on div "Service Name Water Softener Installation Short Blurb about this Service Enjoy s…" at bounding box center [736, 95] width 189 height 291
click at [765, 227] on button "Use Image from Page" at bounding box center [736, 223] width 175 height 20
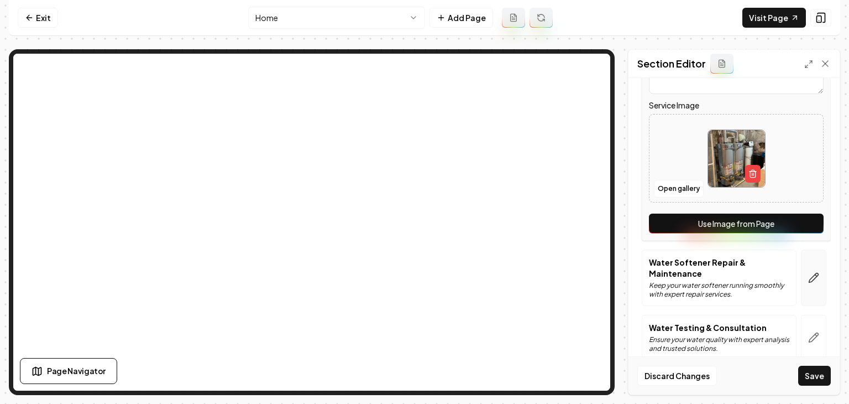
click at [809, 273] on icon "button" at bounding box center [813, 277] width 11 height 11
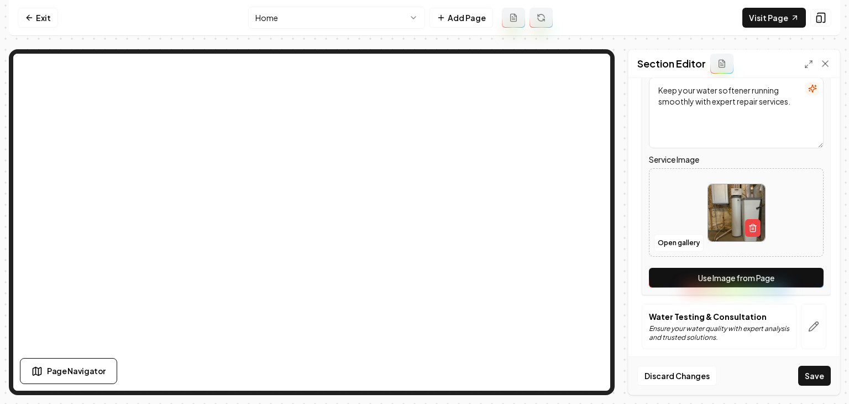
click at [797, 280] on button "Use Image from Page" at bounding box center [736, 278] width 175 height 20
drag, startPoint x: 805, startPoint y: 319, endPoint x: 800, endPoint y: 327, distance: 9.7
click at [805, 319] on button "button" at bounding box center [813, 326] width 25 height 45
click at [800, 327] on div "Water Testing & Consultation Ensure your water quality with expert analysis and…" at bounding box center [736, 326] width 189 height 45
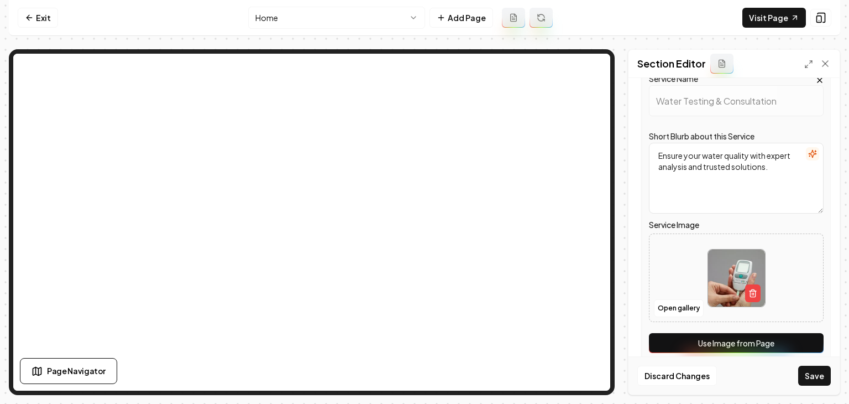
click at [799, 333] on button "Use Image from Page" at bounding box center [736, 343] width 175 height 20
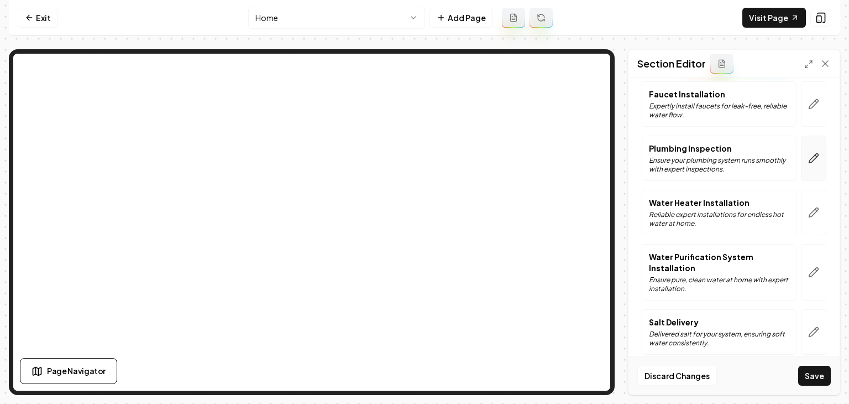
scroll to position [498, 0]
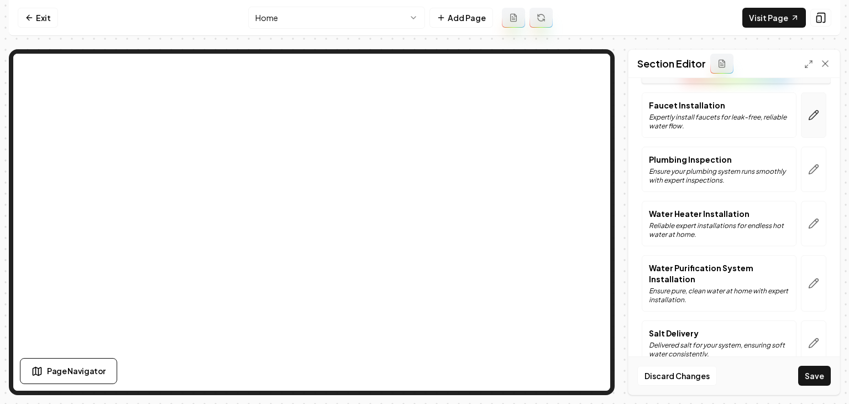
click at [808, 118] on icon "button" at bounding box center [813, 114] width 11 height 11
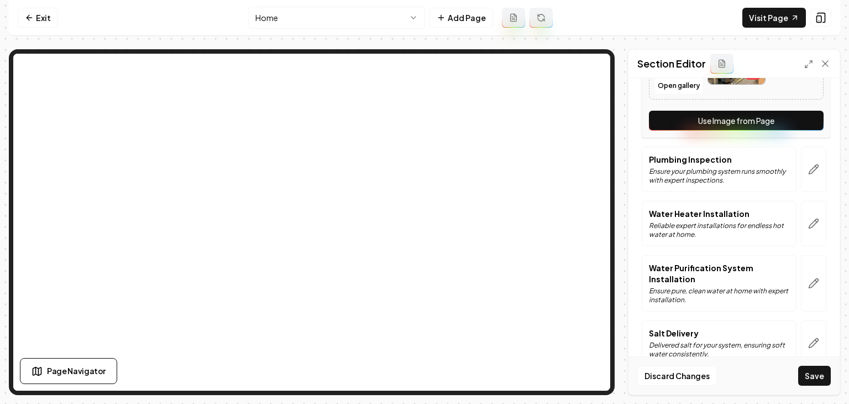
click at [783, 126] on button "Use Image from Page" at bounding box center [736, 121] width 175 height 20
click at [807, 179] on button "button" at bounding box center [813, 169] width 25 height 45
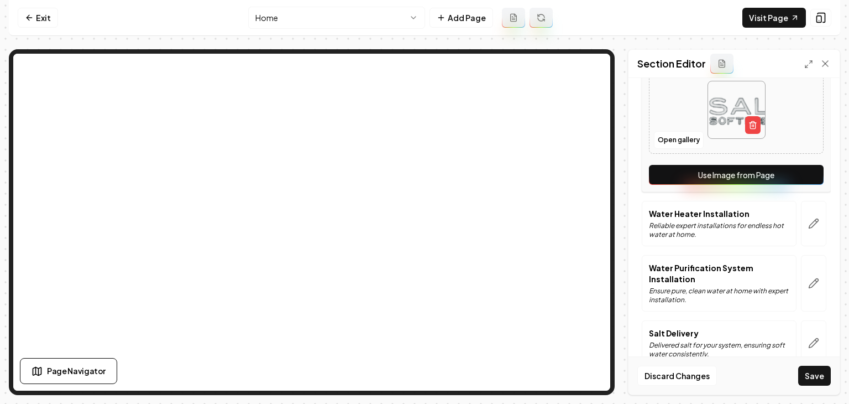
drag, startPoint x: 801, startPoint y: 173, endPoint x: 812, endPoint y: 215, distance: 43.3
click at [801, 173] on button "Use Image from Page" at bounding box center [736, 175] width 175 height 20
drag, startPoint x: 818, startPoint y: 242, endPoint x: 806, endPoint y: 237, distance: 13.5
click at [817, 242] on div at bounding box center [814, 223] width 34 height 45
click at [803, 229] on button "button" at bounding box center [813, 223] width 25 height 45
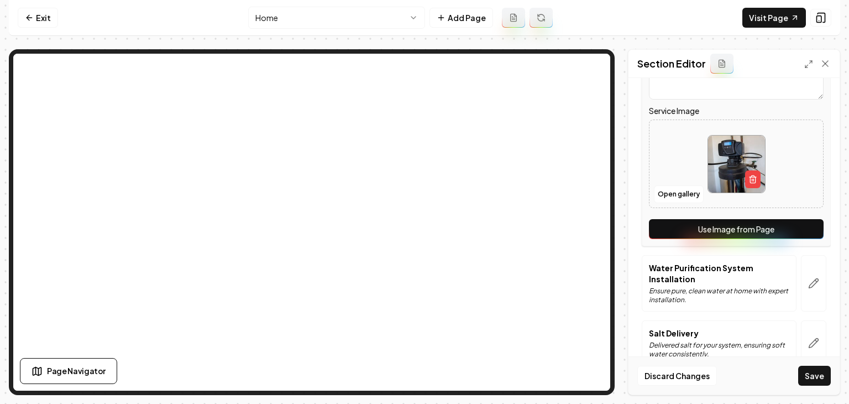
click at [801, 231] on button "Use Image from Page" at bounding box center [736, 229] width 175 height 20
click at [812, 284] on button "button" at bounding box center [813, 283] width 25 height 56
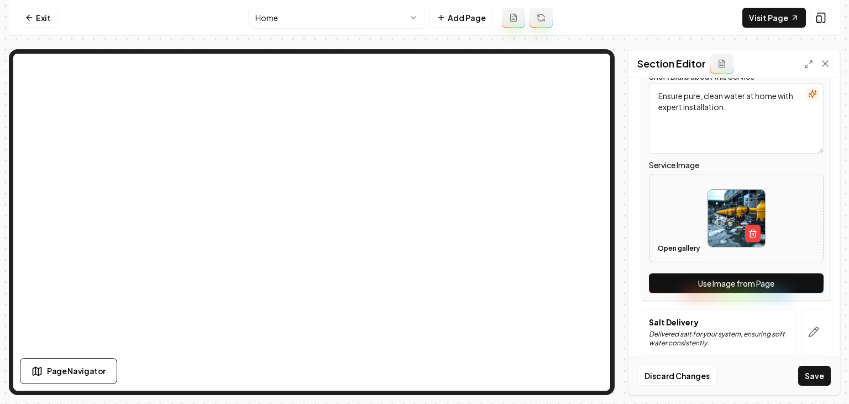
click at [800, 288] on button "Use Image from Page" at bounding box center [736, 283] width 175 height 20
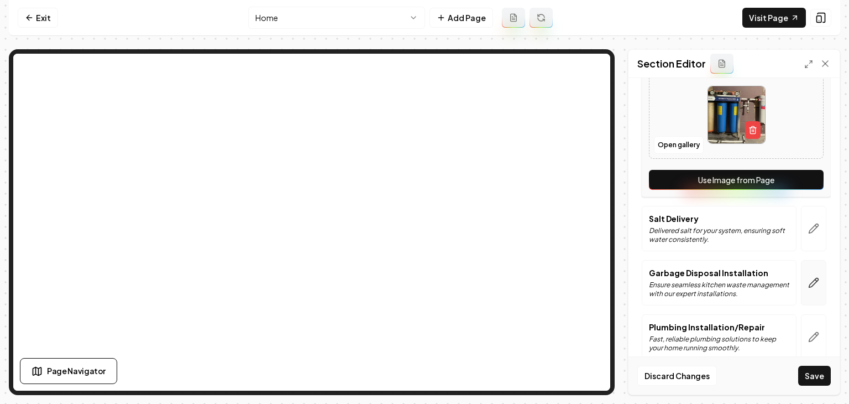
scroll to position [608, 0]
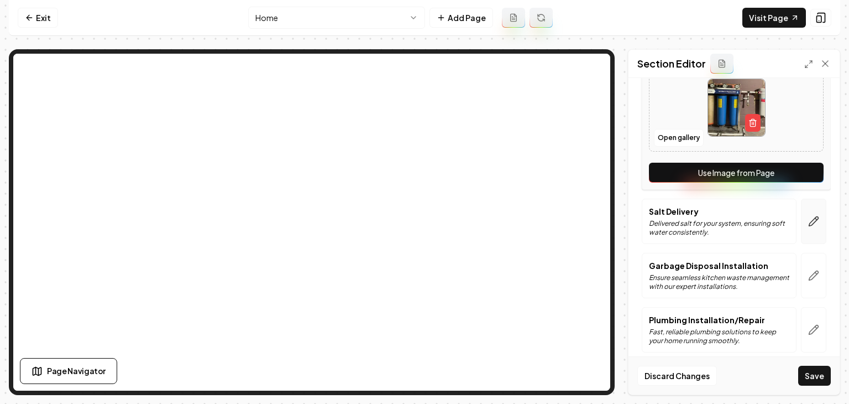
click at [807, 234] on button "button" at bounding box center [813, 221] width 25 height 45
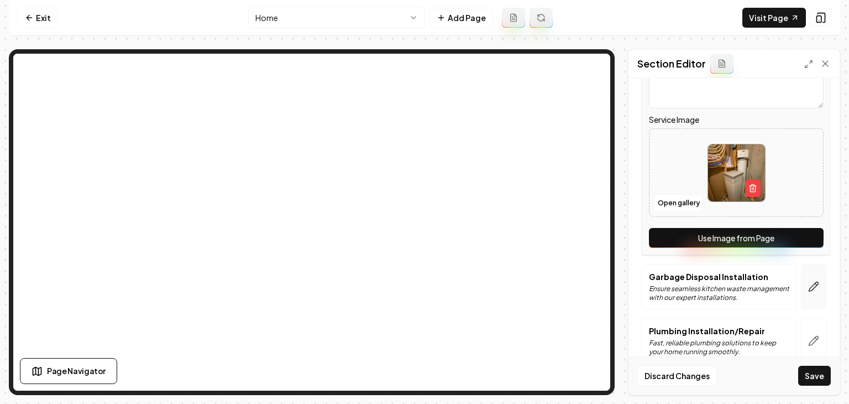
drag, startPoint x: 787, startPoint y: 237, endPoint x: 807, endPoint y: 279, distance: 46.5
click at [787, 237] on button "Use Image from Page" at bounding box center [736, 238] width 175 height 20
click at [808, 281] on icon "button" at bounding box center [813, 286] width 11 height 11
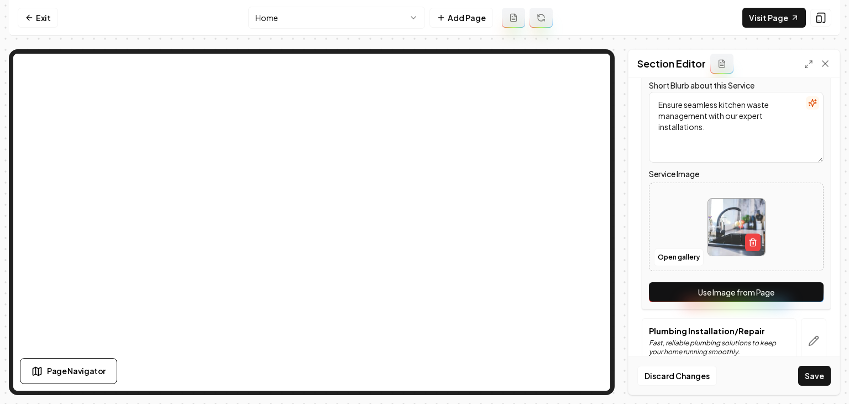
click at [794, 287] on button "Use Image from Page" at bounding box center [736, 292] width 175 height 20
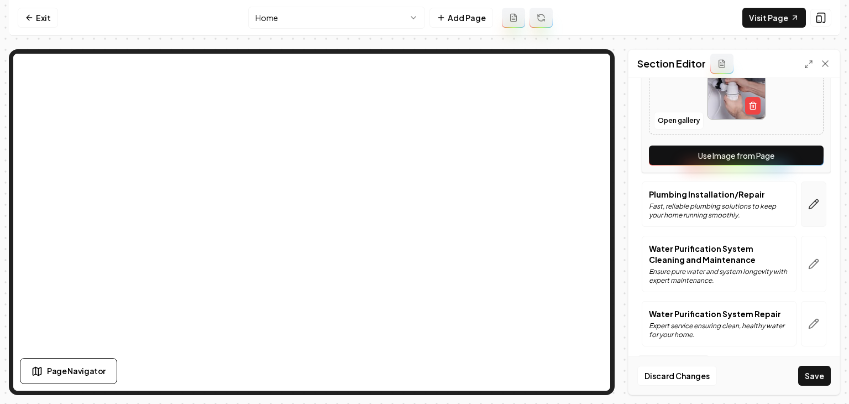
click at [808, 204] on icon "button" at bounding box center [813, 204] width 11 height 11
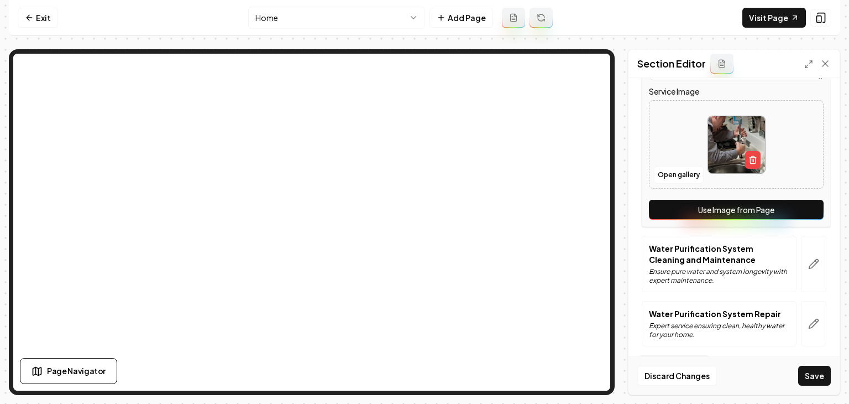
click at [803, 215] on button "Use Image from Page" at bounding box center [736, 210] width 175 height 20
click at [813, 258] on button "button" at bounding box center [813, 264] width 25 height 56
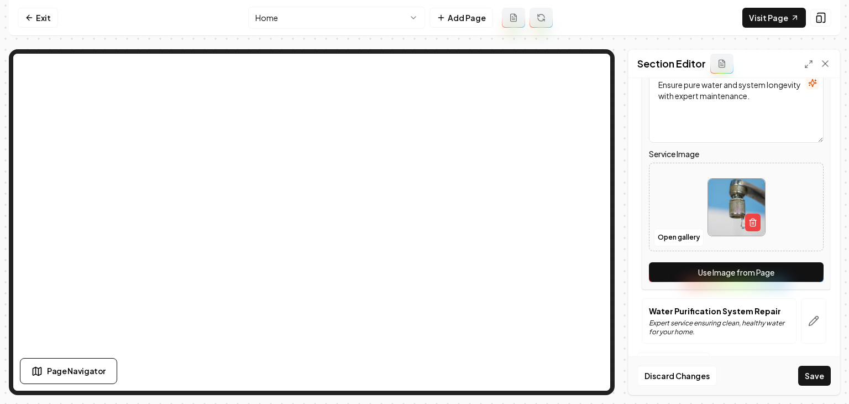
scroll to position [734, 0]
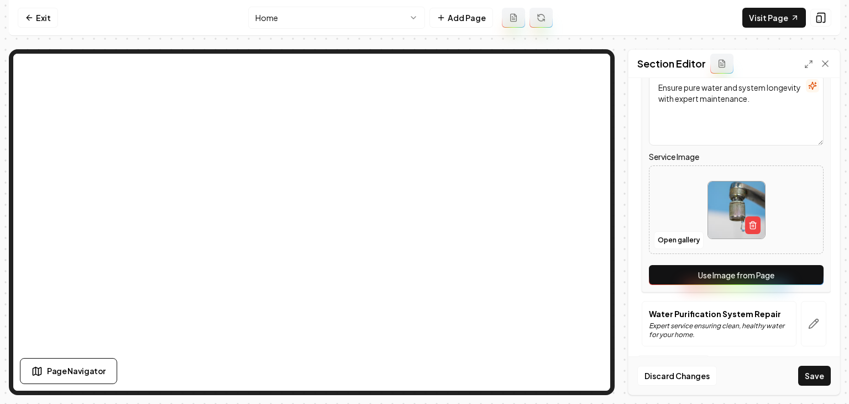
click at [804, 265] on button "Use Image from Page" at bounding box center [736, 275] width 175 height 20
drag, startPoint x: 806, startPoint y: 309, endPoint x: 803, endPoint y: 319, distance: 10.7
click at [805, 310] on button "button" at bounding box center [813, 323] width 25 height 45
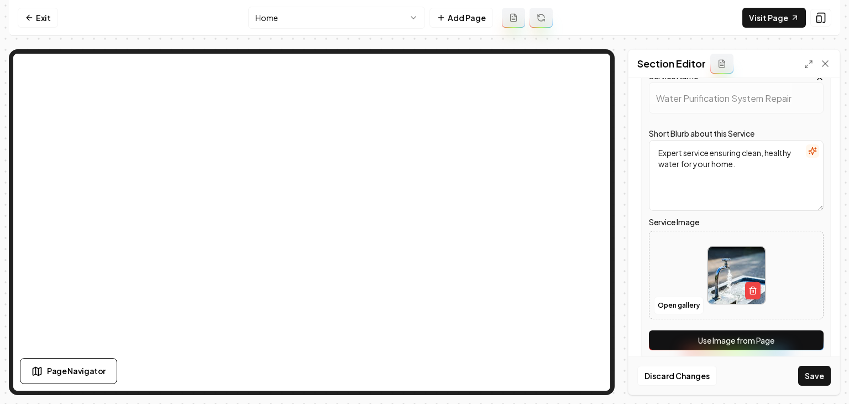
click at [803, 320] on div "Service Name Water Purification System Repair Short Blurb about this Service Ex…" at bounding box center [736, 211] width 189 height 291
drag, startPoint x: 806, startPoint y: 332, endPoint x: 816, endPoint y: 358, distance: 27.1
click at [807, 333] on button "Use Image from Page" at bounding box center [736, 340] width 175 height 20
click at [817, 372] on button "Save" at bounding box center [815, 376] width 33 height 20
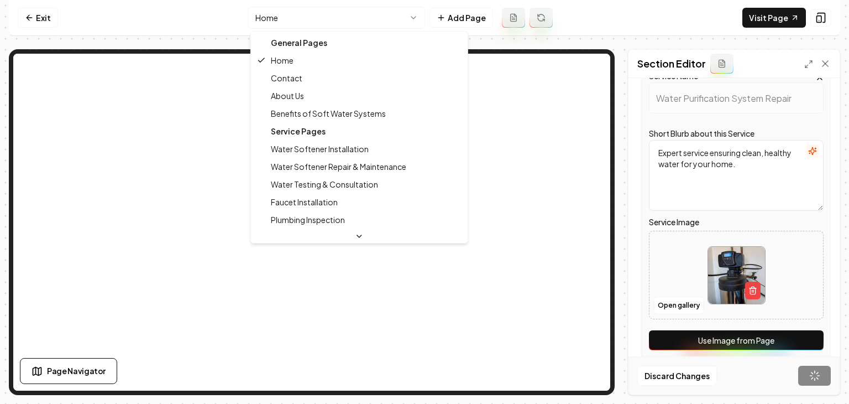
click at [274, 8] on html "Computer Required This feature is only available on a computer. Please switch t…" at bounding box center [424, 202] width 849 height 404
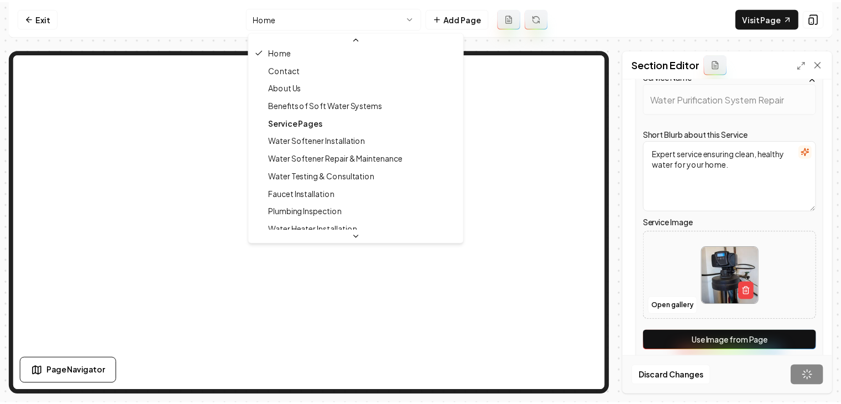
scroll to position [55, 0]
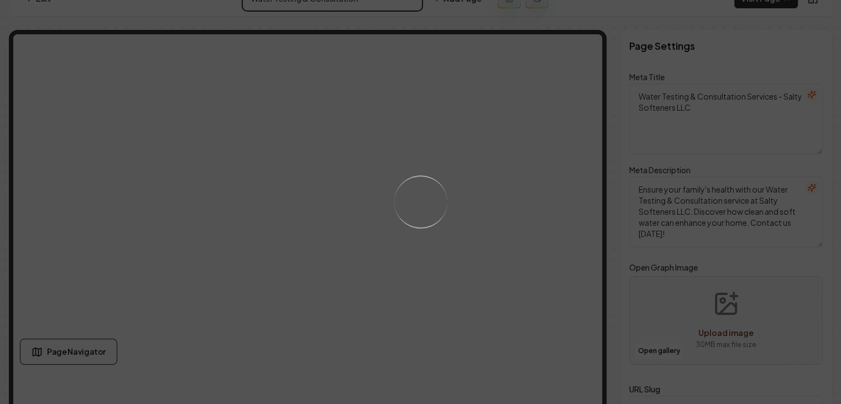
scroll to position [53, 0]
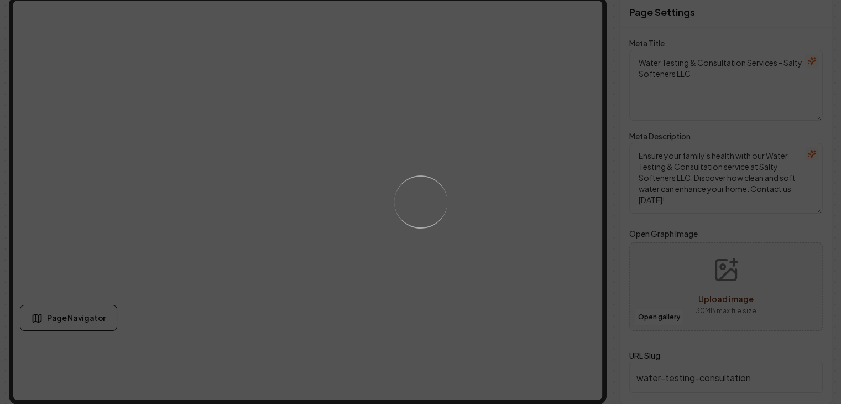
click at [458, 206] on div "Loading..." at bounding box center [420, 202] width 841 height 404
click at [450, 237] on div "Loading..." at bounding box center [420, 202] width 841 height 404
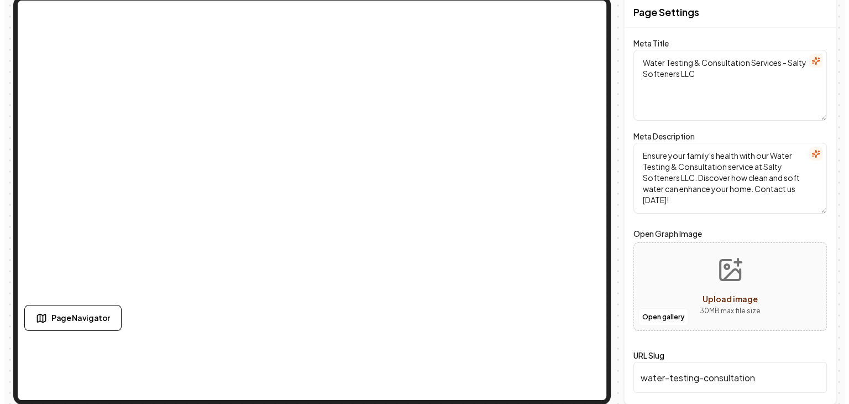
scroll to position [0, 0]
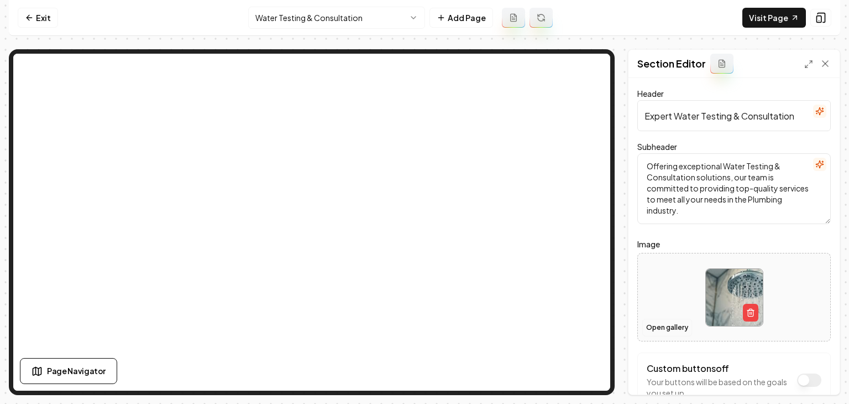
click at [677, 321] on button "Open gallery" at bounding box center [668, 328] width 50 height 18
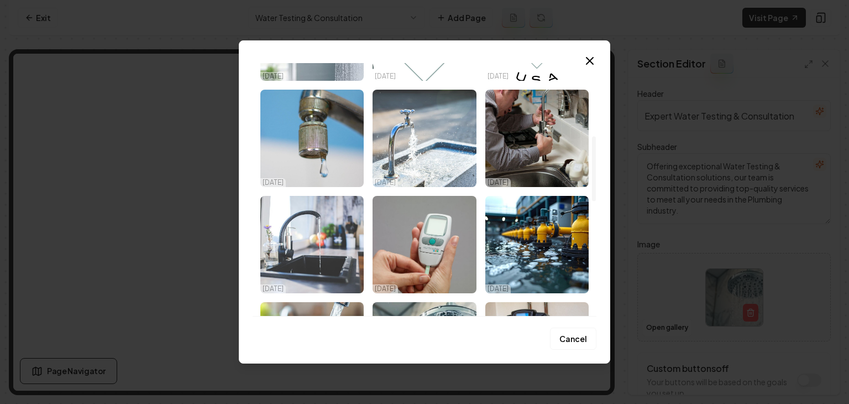
scroll to position [332, 0]
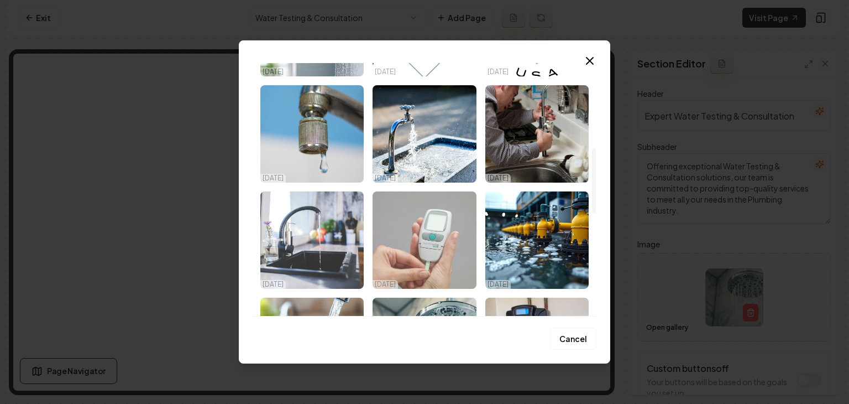
click at [427, 242] on img "Select image image_68cc118f5c7cd75eb8a272a8.jpeg" at bounding box center [424, 239] width 103 height 97
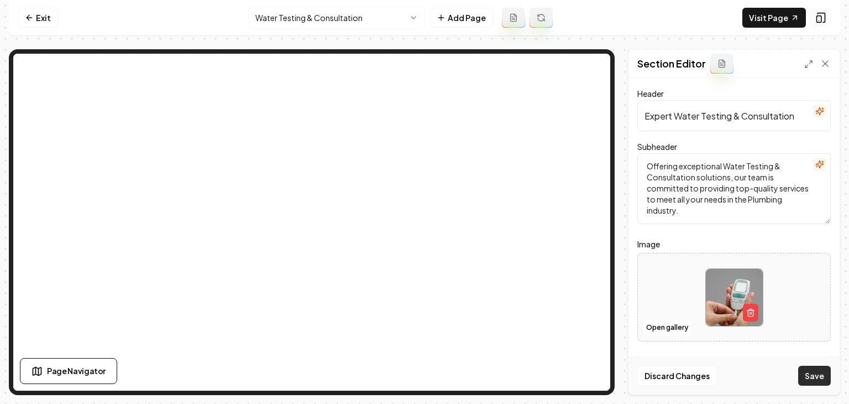
click at [821, 369] on button "Save" at bounding box center [815, 376] width 33 height 20
click at [352, 20] on html "Computer Required This feature is only available on a computer. Please switch t…" at bounding box center [424, 202] width 849 height 404
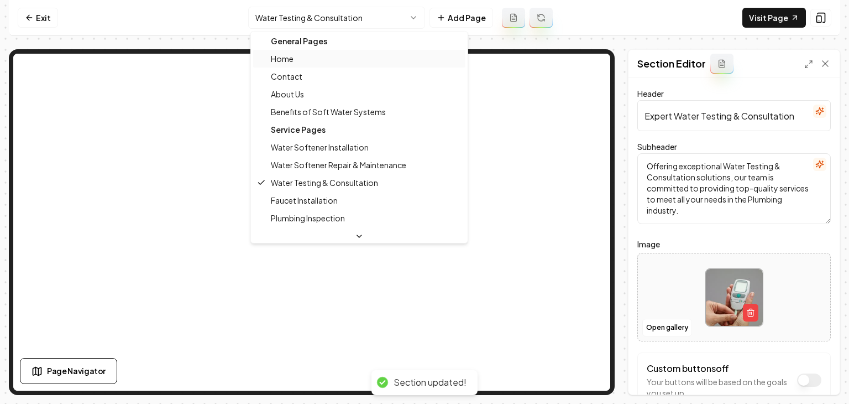
scroll to position [0, 0]
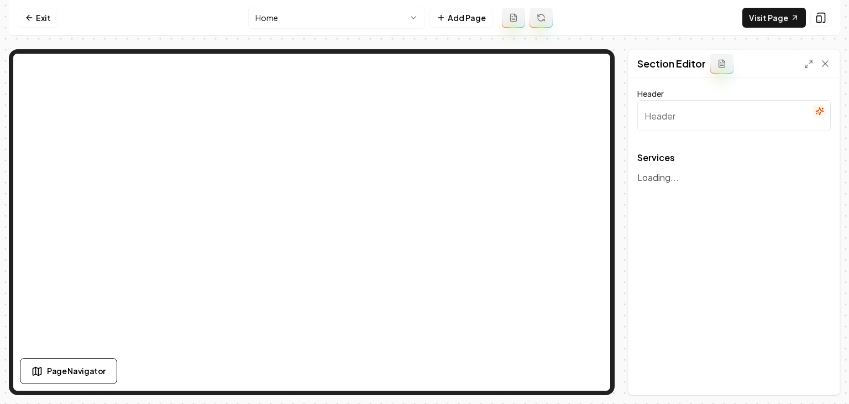
type input "Our Water Softening Solutions"
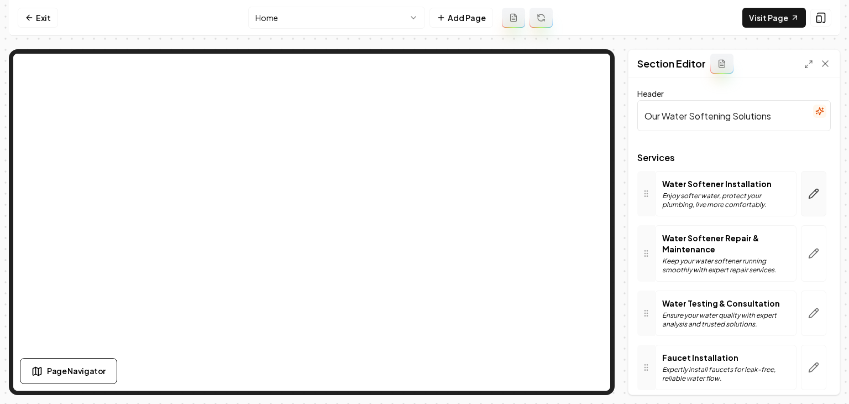
click at [811, 203] on button "button" at bounding box center [813, 193] width 25 height 45
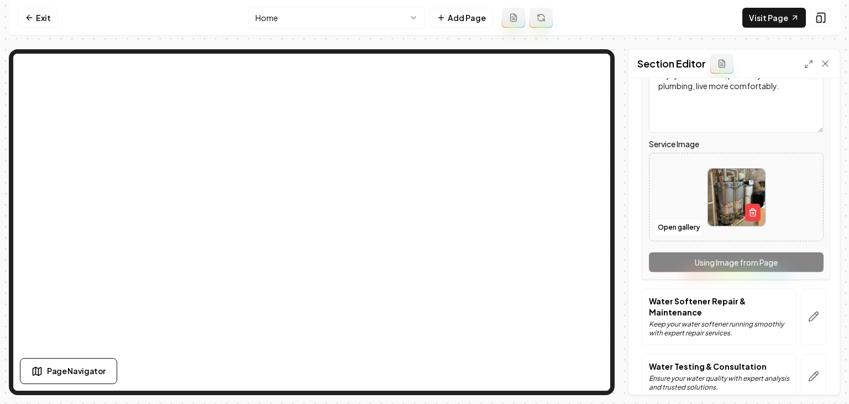
scroll to position [332, 0]
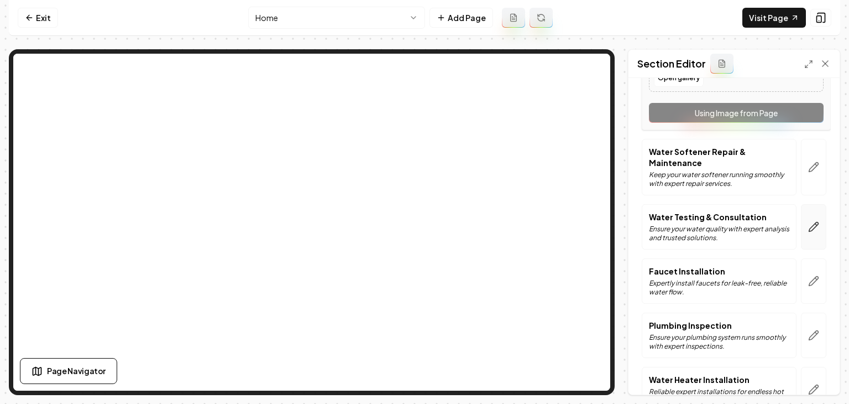
click at [812, 237] on button "button" at bounding box center [813, 226] width 25 height 45
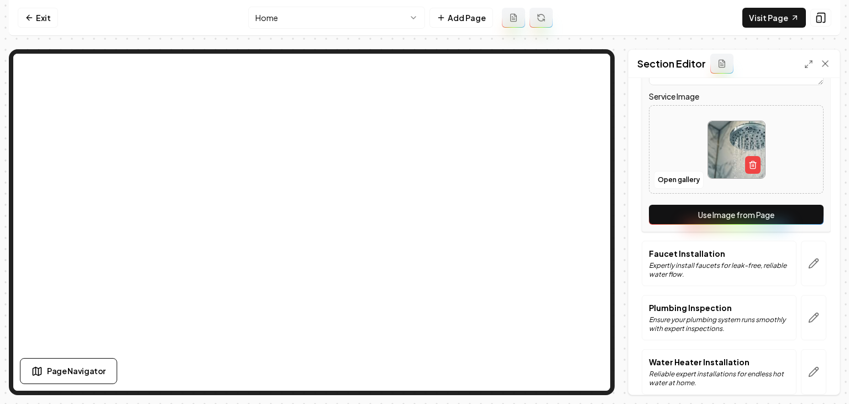
scroll to position [387, 0]
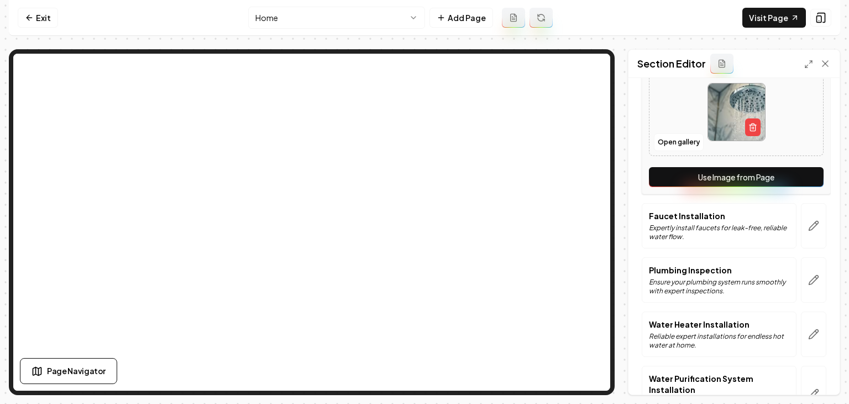
click at [749, 163] on div "Service Name Water Testing & Consultation Short Blurb about this Service Ensure…" at bounding box center [736, 48] width 189 height 291
click at [755, 178] on button "Use Image from Page" at bounding box center [736, 177] width 175 height 20
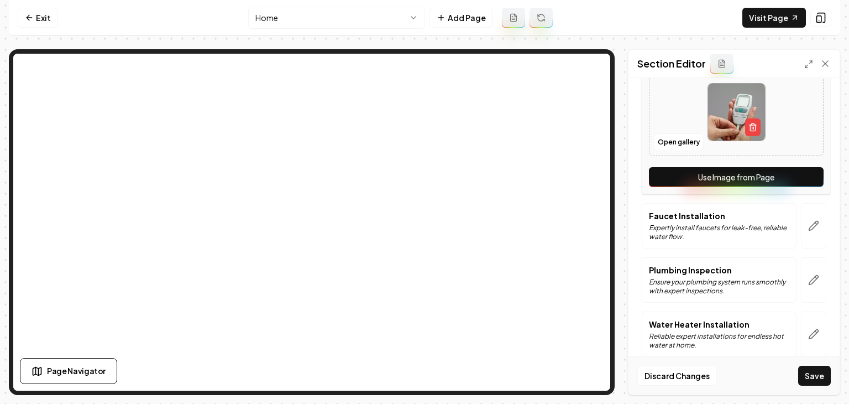
click at [821, 381] on button "Save" at bounding box center [815, 376] width 33 height 20
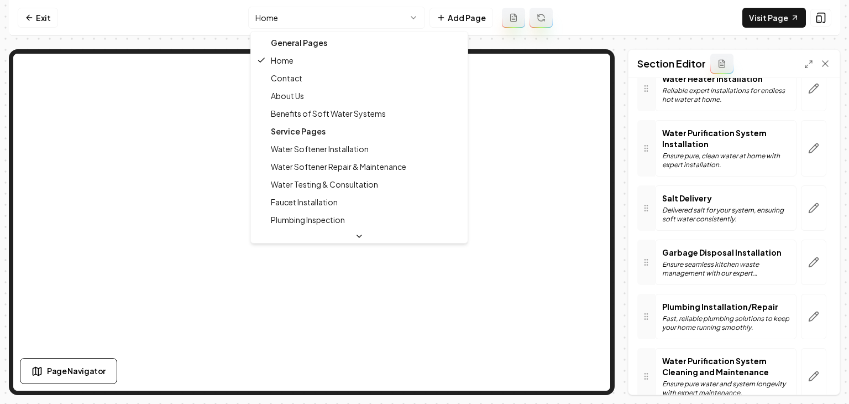
click at [348, 16] on html "Computer Required This feature is only available on a computer. Please switch t…" at bounding box center [424, 202] width 849 height 404
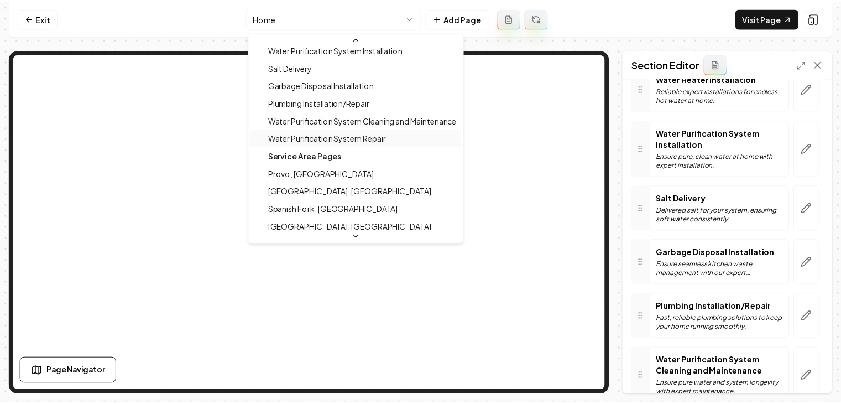
scroll to position [221, 0]
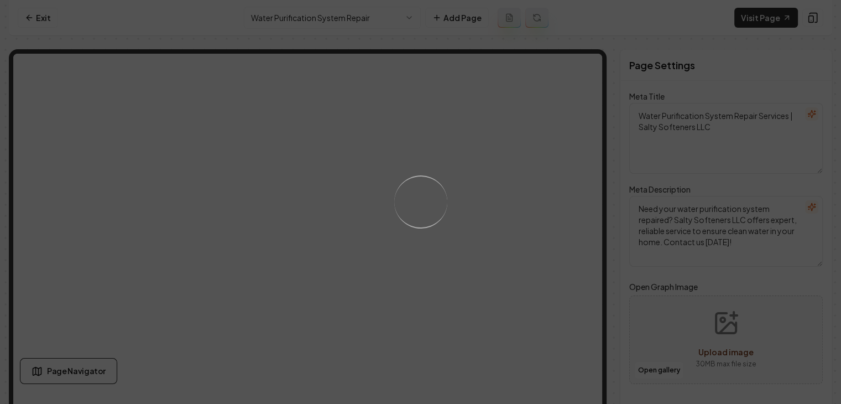
click at [299, 14] on div "Loading..." at bounding box center [420, 202] width 841 height 404
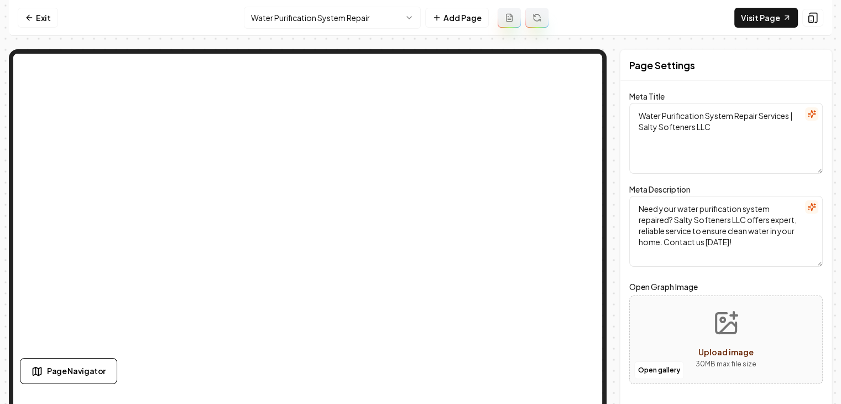
click at [322, 18] on html "Computer Required This feature is only available on a computer. Please switch t…" at bounding box center [420, 202] width 841 height 404
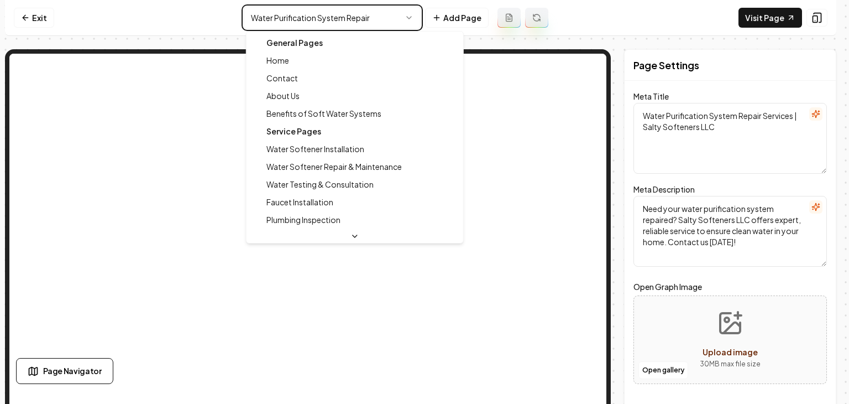
type textarea "Affordable Water Softeners for Homes - Salty Softeners LLC"
type textarea "Discover Salty Softeners LLC's top-tier water softener systems for home use in …"
type input "benefits-of-soft-water-systems"
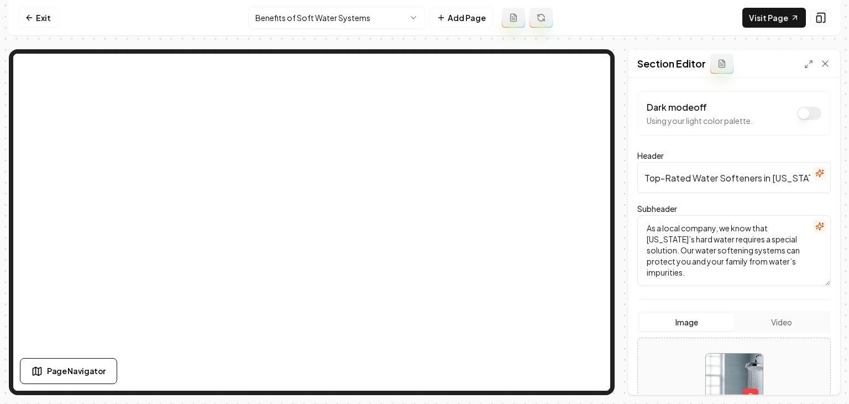
click at [816, 171] on icon "button" at bounding box center [820, 173] width 9 height 9
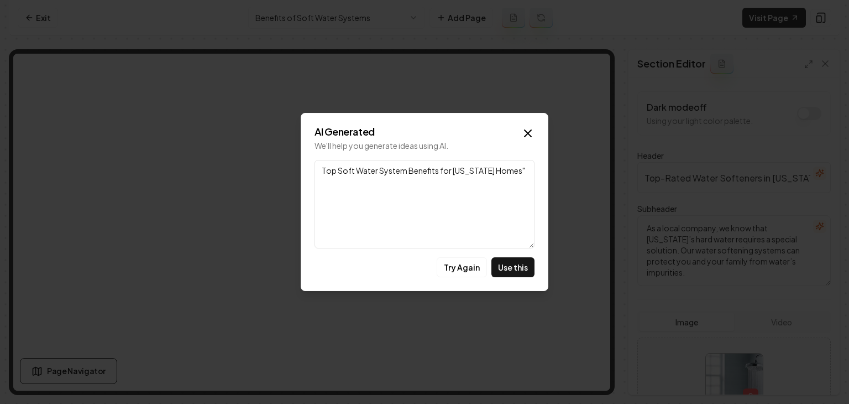
drag, startPoint x: 404, startPoint y: 171, endPoint x: 296, endPoint y: 173, distance: 107.3
click at [296, 173] on body "Computer Required This feature is only available on a computer. Please switch t…" at bounding box center [424, 202] width 849 height 404
click at [483, 171] on textarea "Benefits for Utah Homes"" at bounding box center [425, 204] width 220 height 88
type textarea "Benefits for Utah Homes"
click at [468, 268] on button "Try Again" at bounding box center [462, 267] width 50 height 20
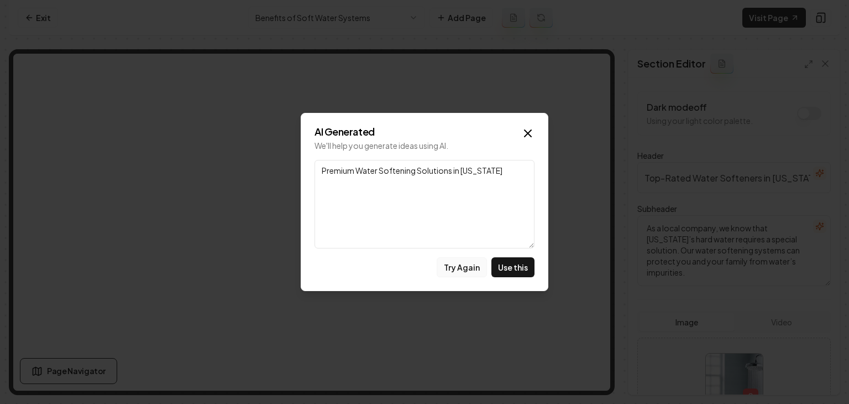
click at [467, 264] on button "Try Again" at bounding box center [462, 267] width 50 height 20
click at [499, 270] on button "Use this" at bounding box center [513, 267] width 43 height 20
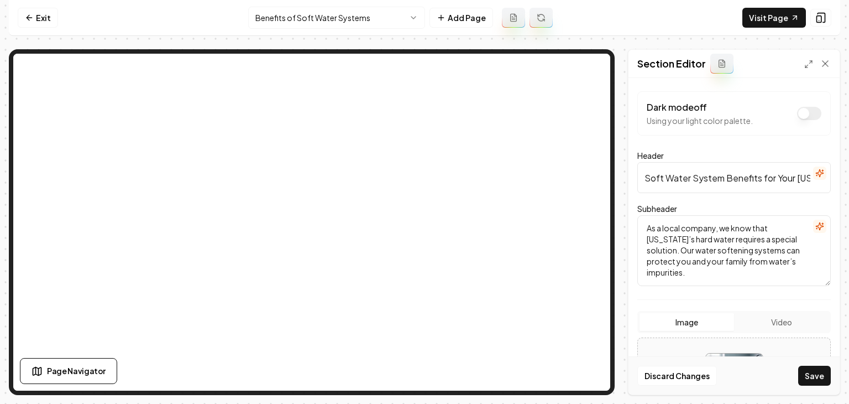
click at [813, 369] on button "Save" at bounding box center [815, 376] width 33 height 20
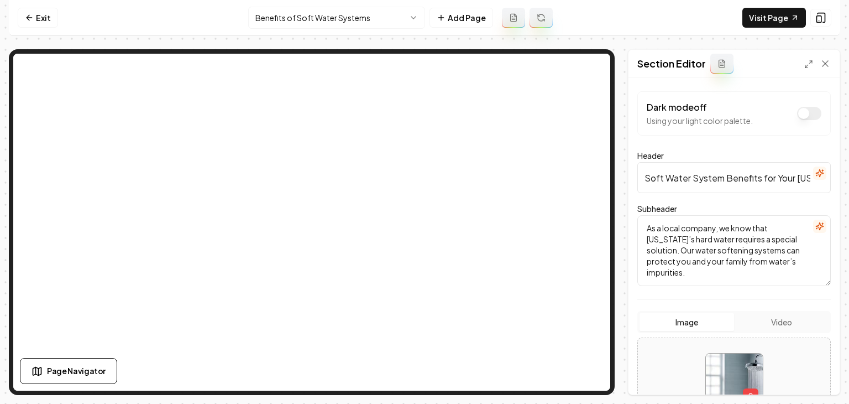
drag, startPoint x: 723, startPoint y: 177, endPoint x: 610, endPoint y: 174, distance: 113.4
click at [596, 121] on div "Page Settings Section Editor Dark mode off Using your light color palette. Head…" at bounding box center [425, 222] width 832 height 346
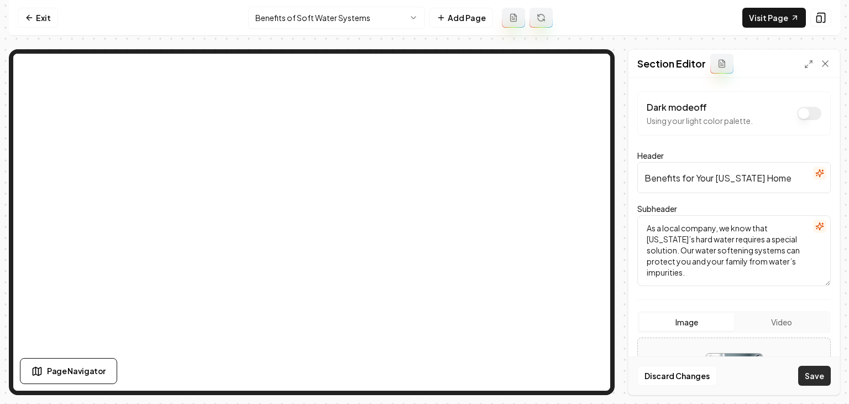
type input "Benefits for Your Utah Home"
click at [815, 377] on button "Save" at bounding box center [815, 376] width 33 height 20
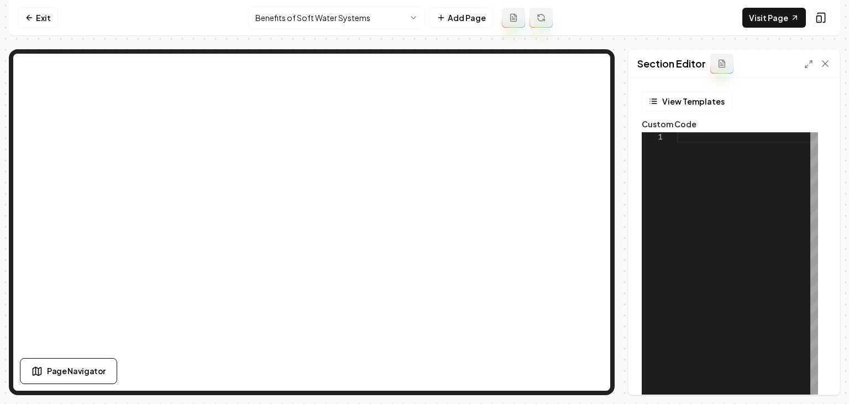
click at [748, 215] on div at bounding box center [747, 270] width 141 height 276
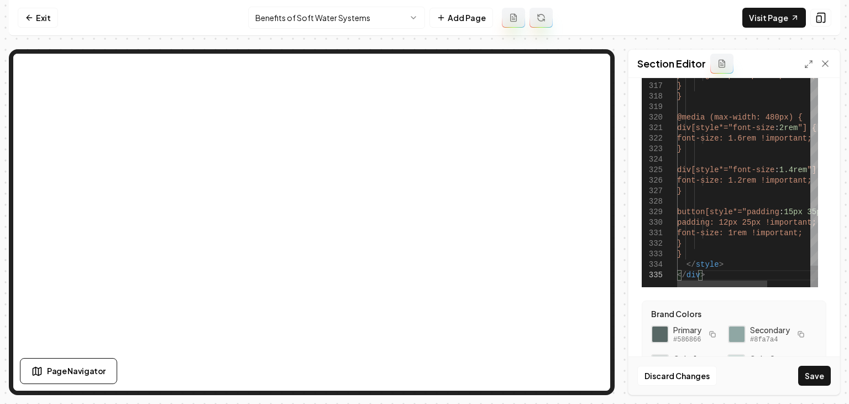
scroll to position [235, 0]
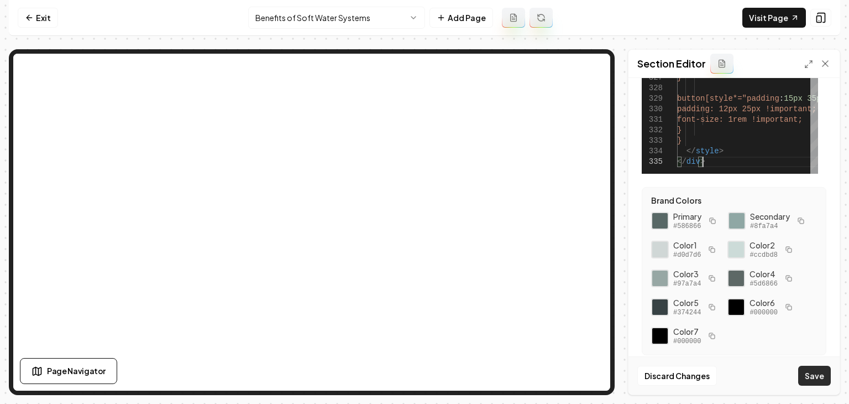
click at [817, 372] on button "Save" at bounding box center [815, 376] width 33 height 20
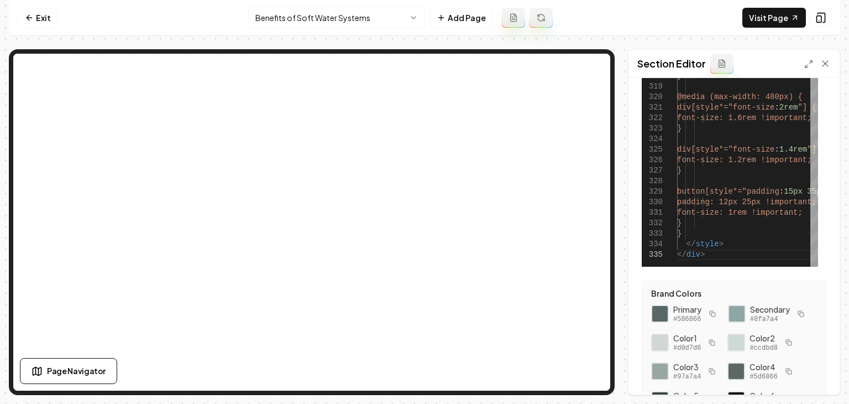
scroll to position [124, 0]
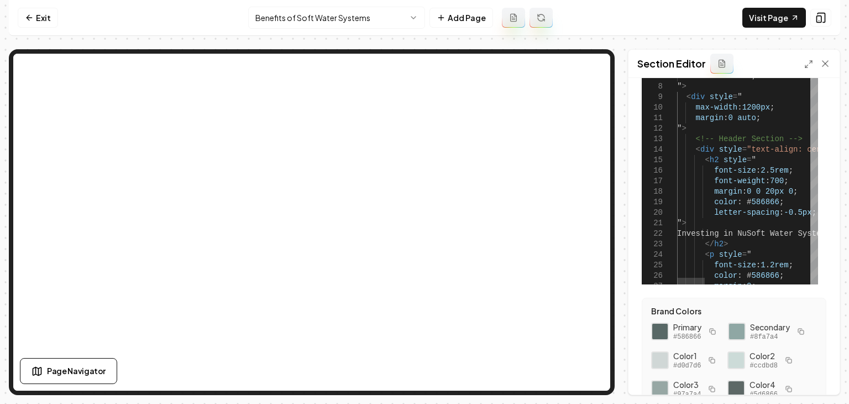
click at [812, 8] on div at bounding box center [815, 19] width 8 height 22
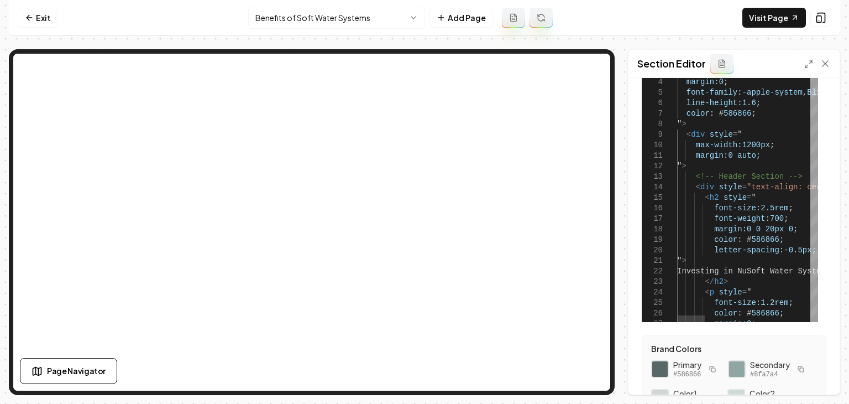
scroll to position [14, 0]
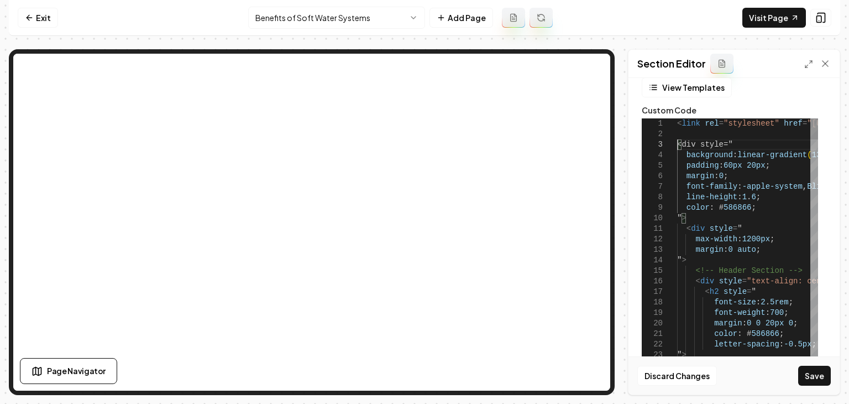
scroll to position [32, 0]
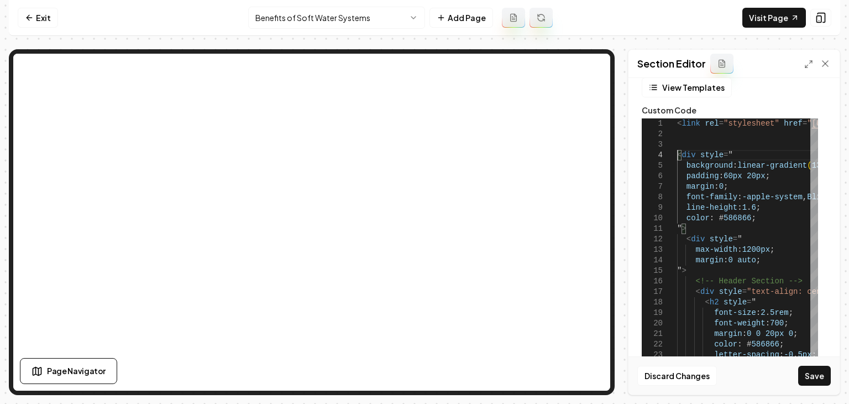
click at [808, 385] on div "Discard Changes Save" at bounding box center [734, 375] width 211 height 38
click at [812, 384] on button "Save" at bounding box center [815, 376] width 33 height 20
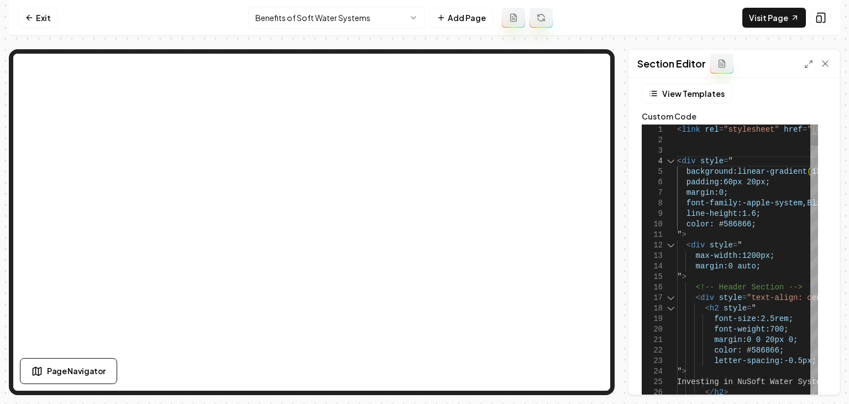
scroll to position [0, 0]
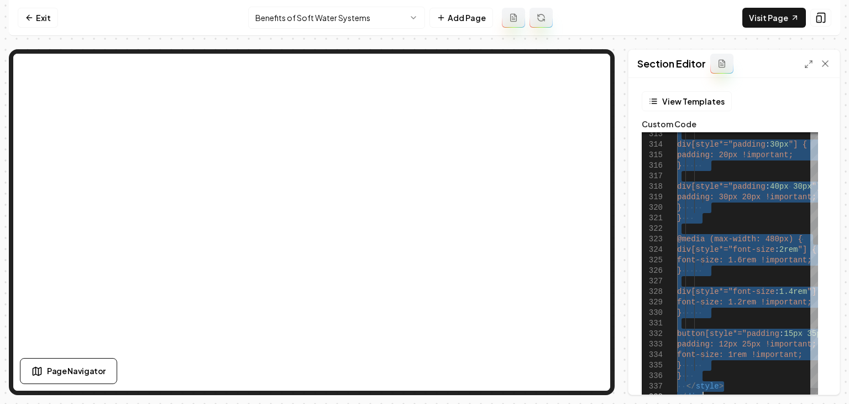
drag, startPoint x: 679, startPoint y: 158, endPoint x: 843, endPoint y: 429, distance: 317.0
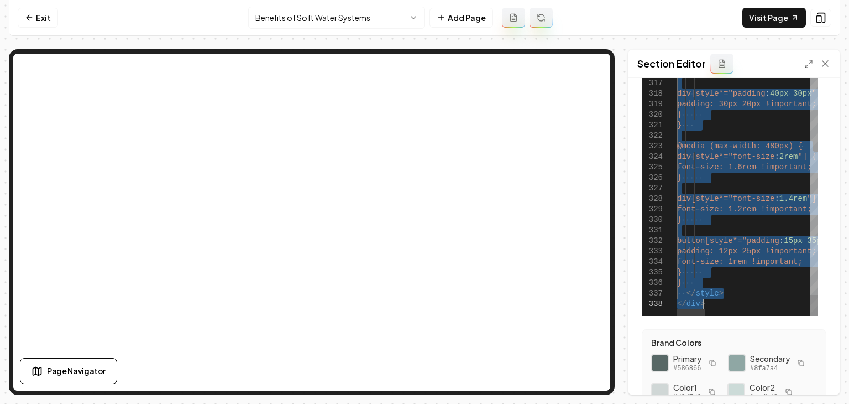
scroll to position [111, 0]
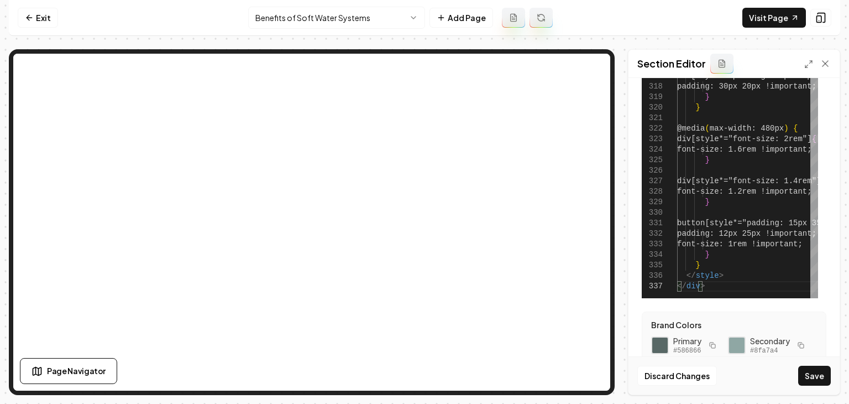
click at [809, 364] on div "Discard Changes Save" at bounding box center [734, 375] width 211 height 38
click at [810, 368] on button "Save" at bounding box center [815, 376] width 33 height 20
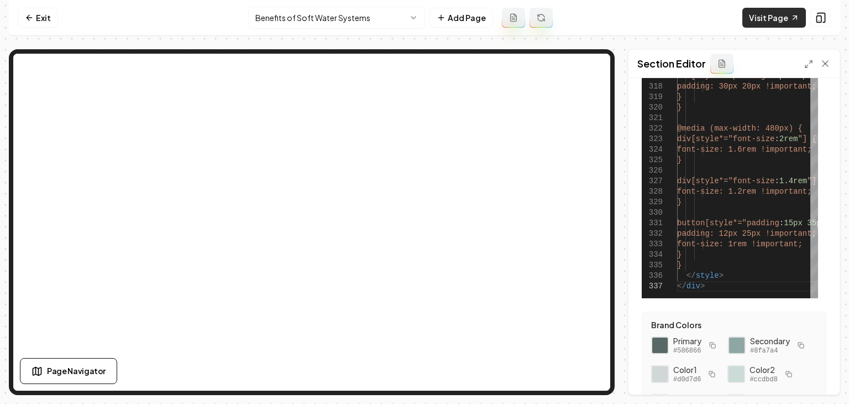
click at [766, 21] on link "Visit Page" at bounding box center [775, 18] width 64 height 20
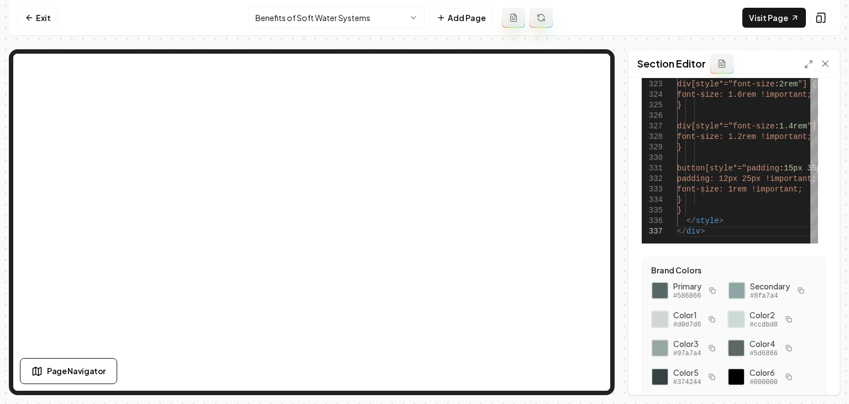
scroll to position [166, 0]
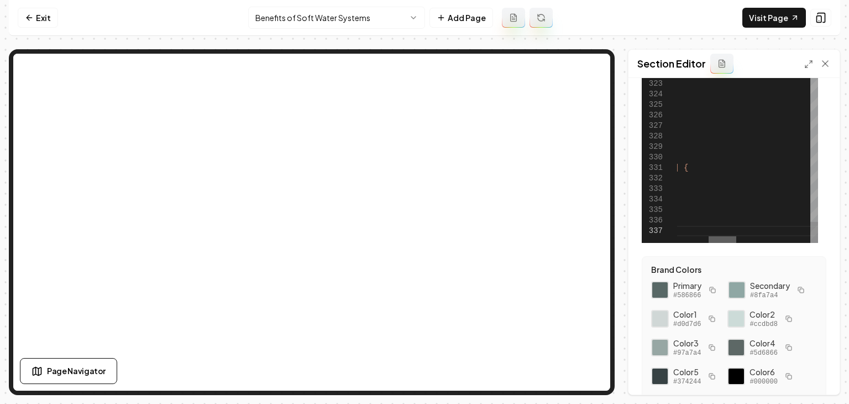
click at [722, 236] on div at bounding box center [743, 239] width 133 height 7
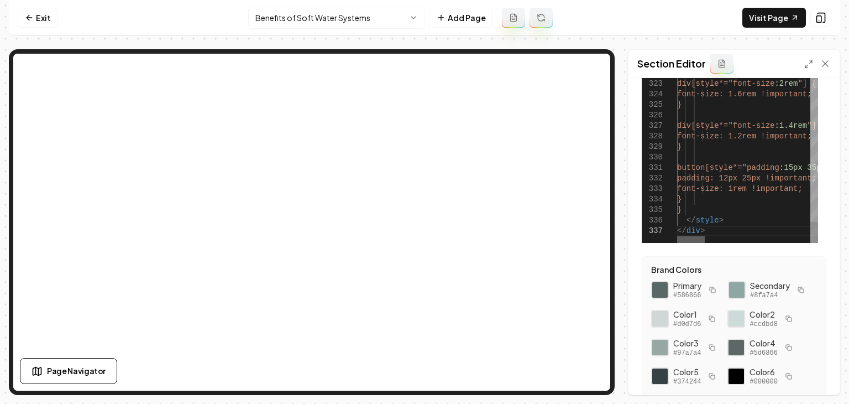
click at [677, 236] on div at bounding box center [691, 239] width 28 height 7
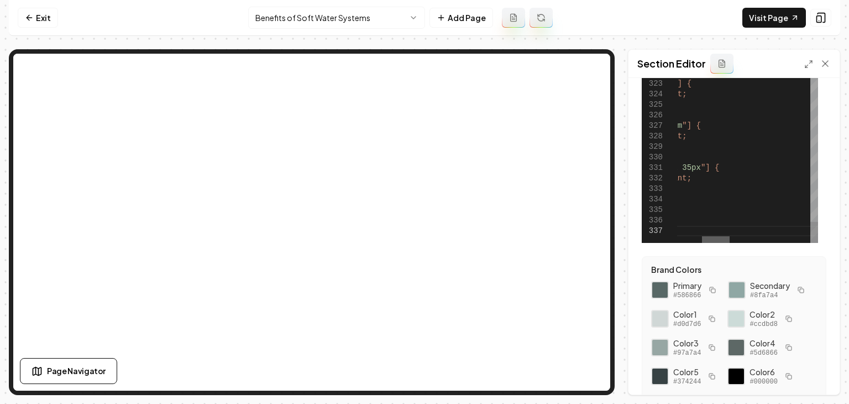
click at [716, 237] on div at bounding box center [743, 239] width 133 height 7
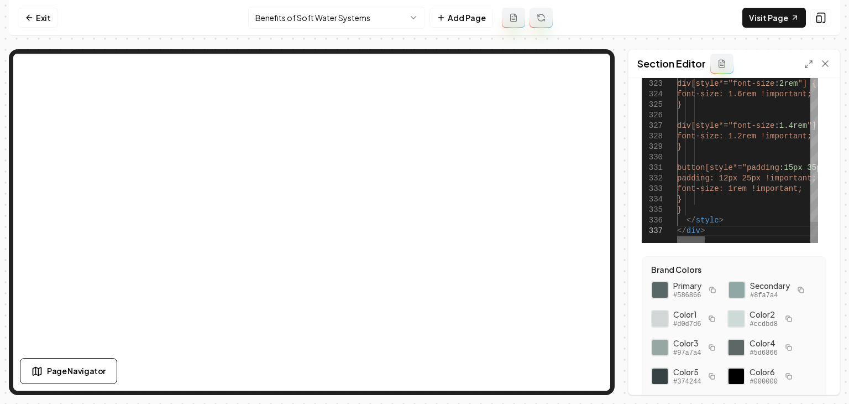
click at [677, 239] on div at bounding box center [743, 239] width 133 height 7
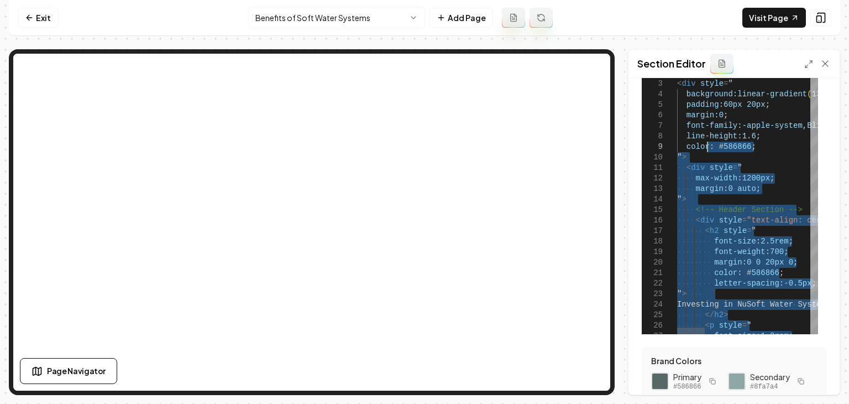
scroll to position [0, 0]
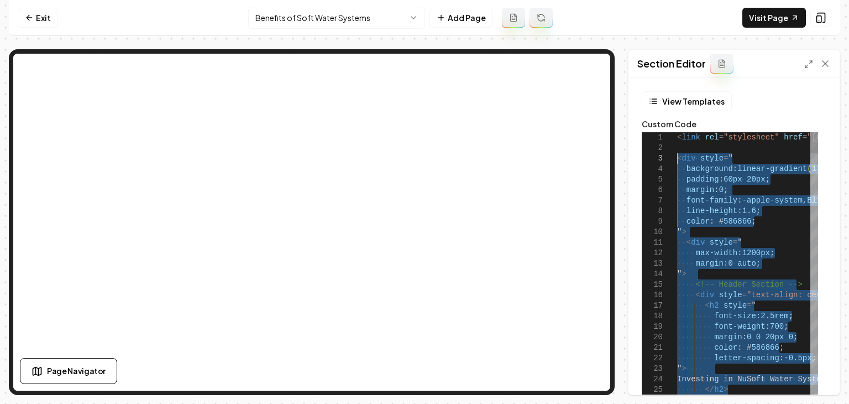
drag, startPoint x: 714, startPoint y: 233, endPoint x: 669, endPoint y: 160, distance: 86.7
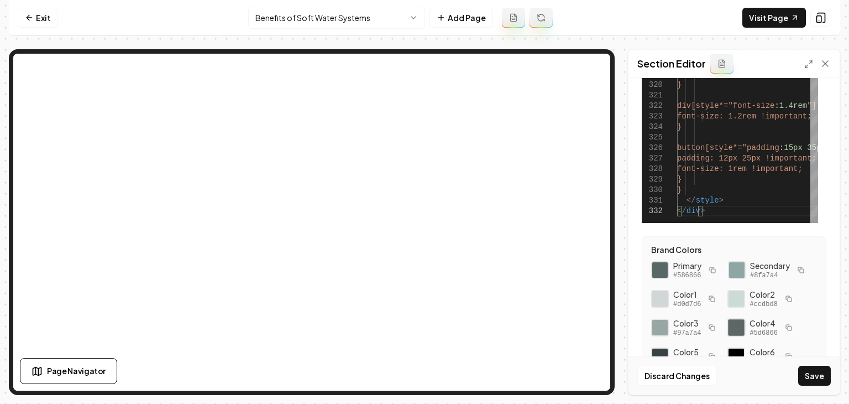
scroll to position [221, 0]
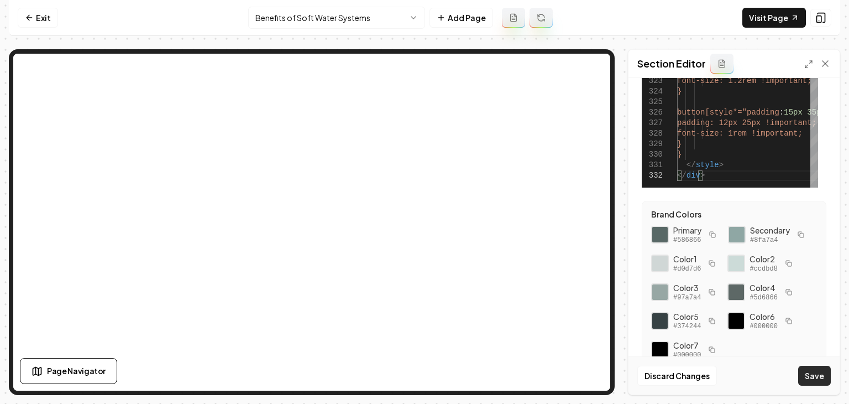
click at [808, 373] on button "Save" at bounding box center [815, 376] width 33 height 20
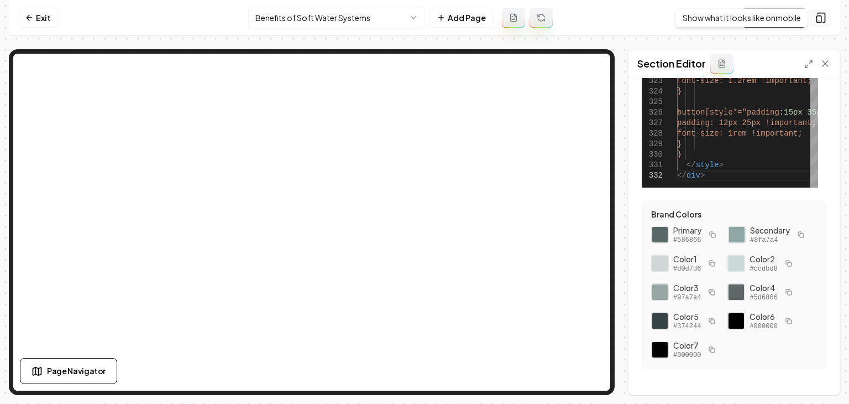
click at [823, 18] on icon at bounding box center [821, 17] width 11 height 11
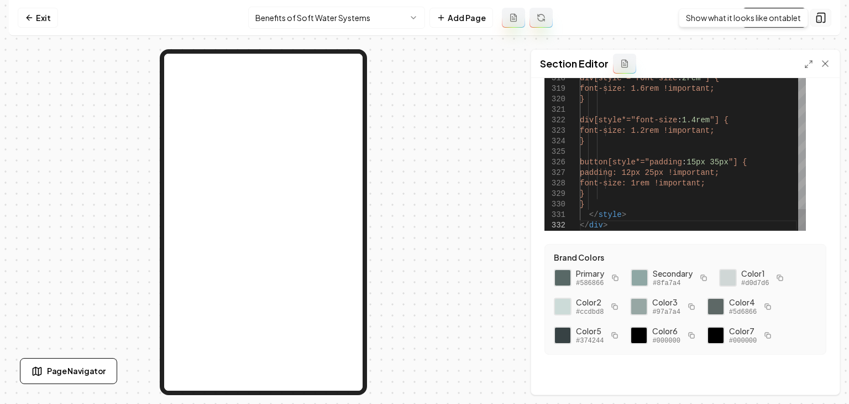
scroll to position [178, 0]
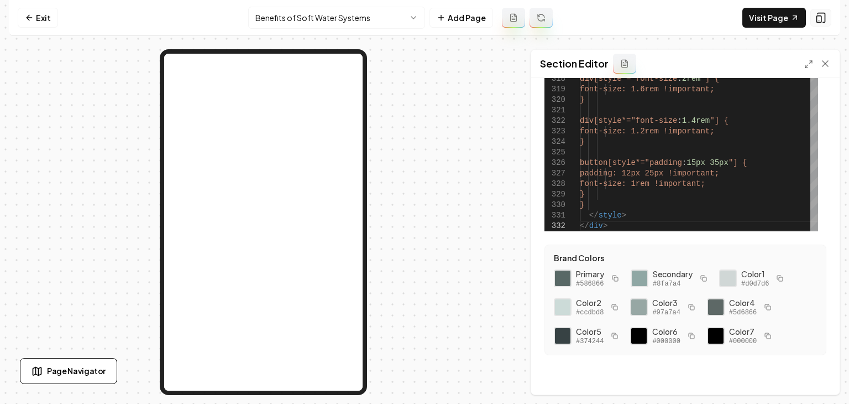
click at [822, 25] on button at bounding box center [821, 18] width 21 height 18
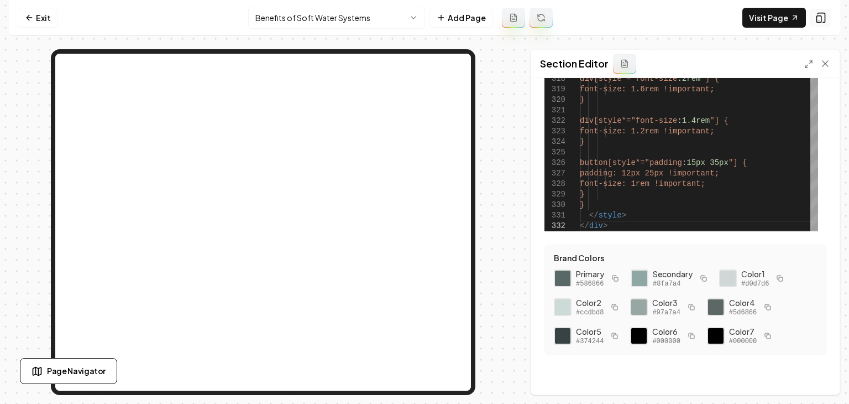
click at [822, 25] on button at bounding box center [821, 18] width 21 height 18
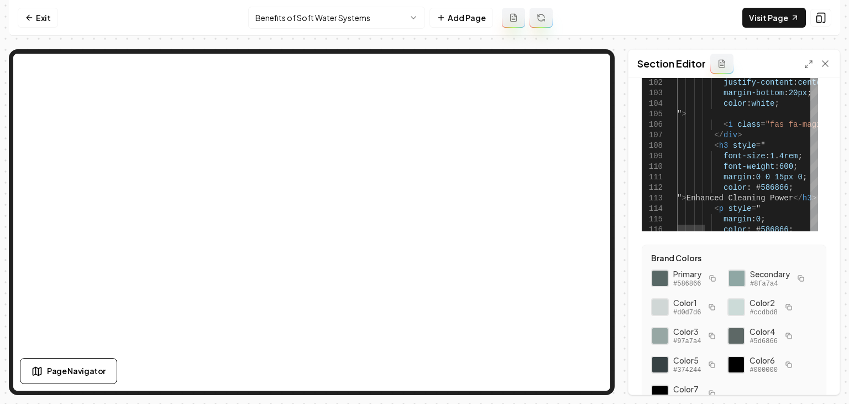
click at [818, 29] on div at bounding box center [815, 40] width 8 height 22
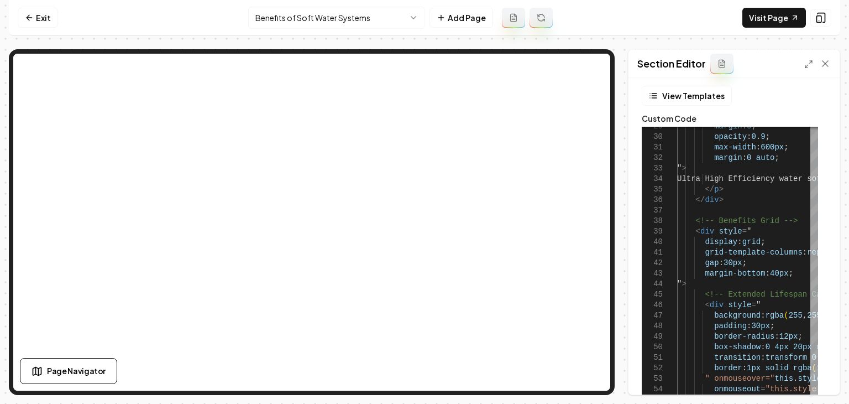
scroll to position [0, 0]
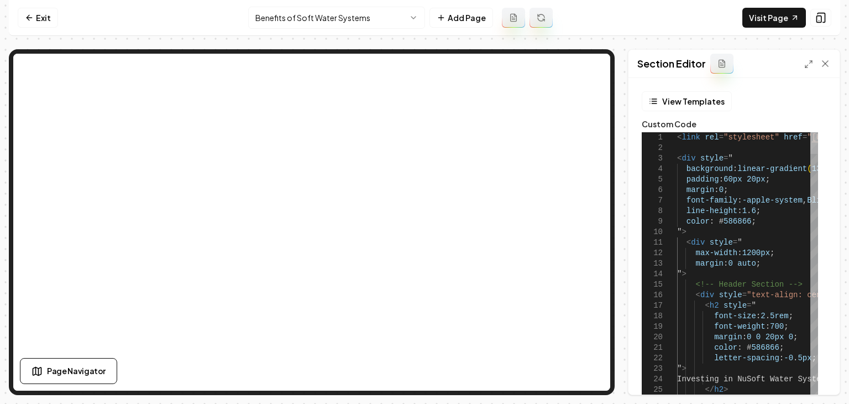
click at [811, 132] on div at bounding box center [815, 143] width 8 height 22
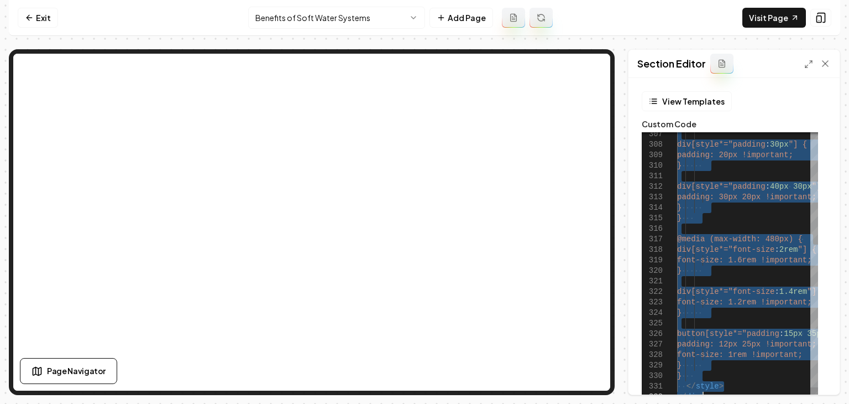
drag, startPoint x: 683, startPoint y: 151, endPoint x: 783, endPoint y: 429, distance: 295.4
type textarea "******"
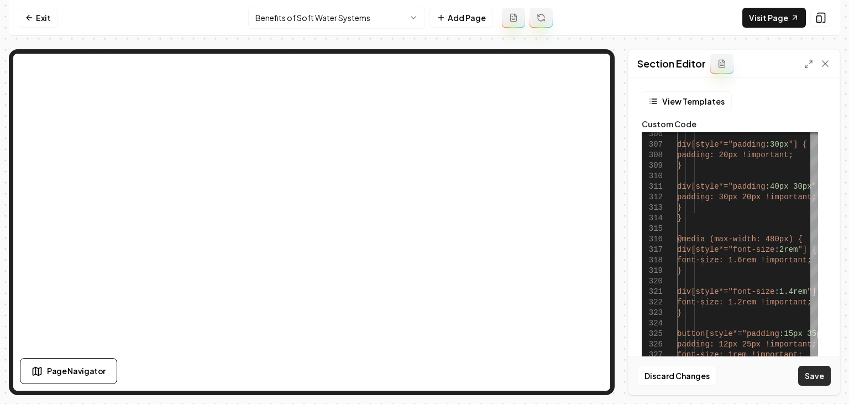
click at [812, 383] on button "Save" at bounding box center [815, 376] width 33 height 20
click at [807, 375] on div "Discard Changes Save" at bounding box center [734, 375] width 211 height 38
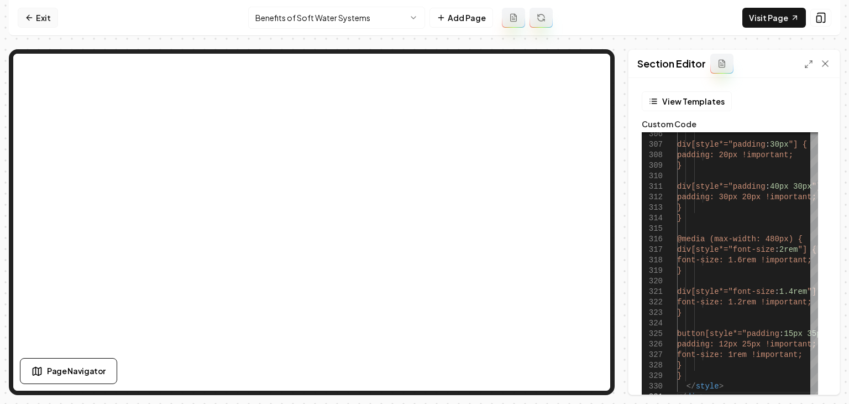
click at [45, 19] on link "Exit" at bounding box center [38, 18] width 40 height 20
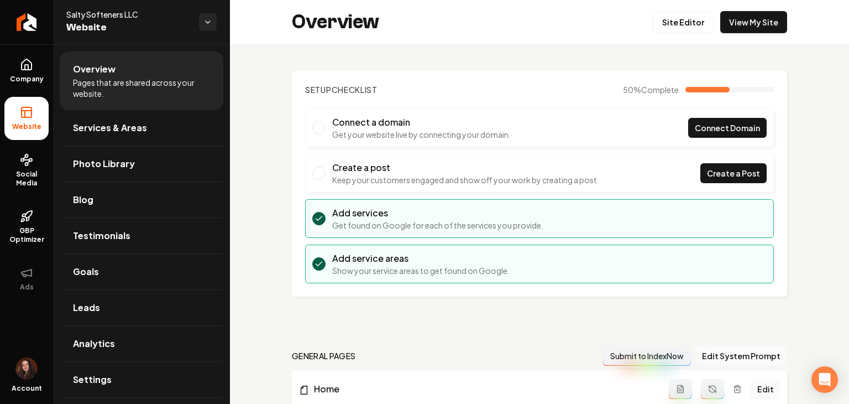
click at [30, 18] on icon "Return to dashboard" at bounding box center [26, 22] width 9 height 9
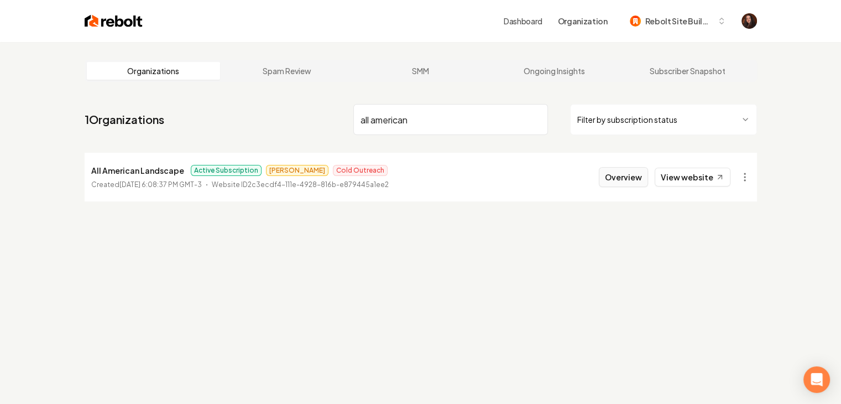
type input "all american"
click at [639, 182] on button "Overview" at bounding box center [623, 177] width 49 height 20
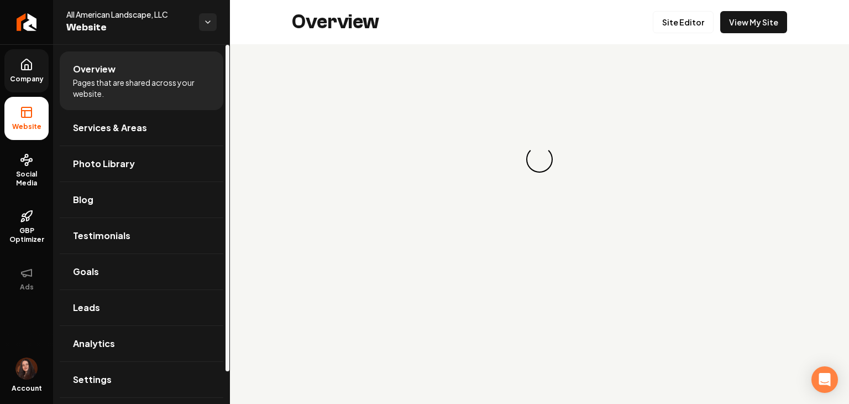
click at [34, 55] on link "Company" at bounding box center [26, 70] width 44 height 43
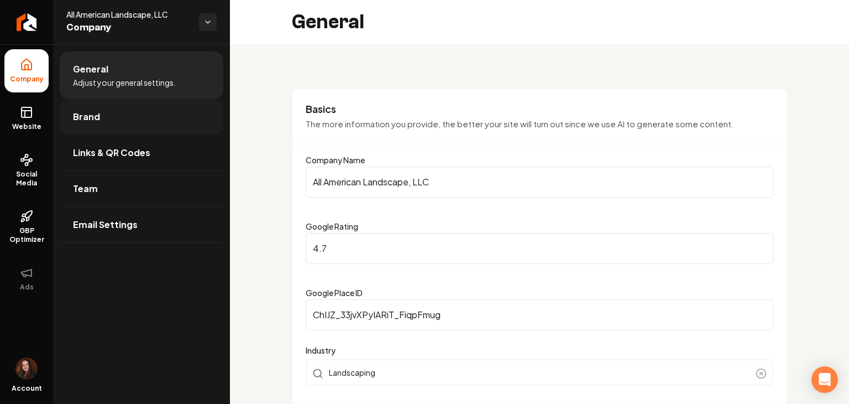
click at [105, 125] on link "Brand" at bounding box center [142, 116] width 164 height 35
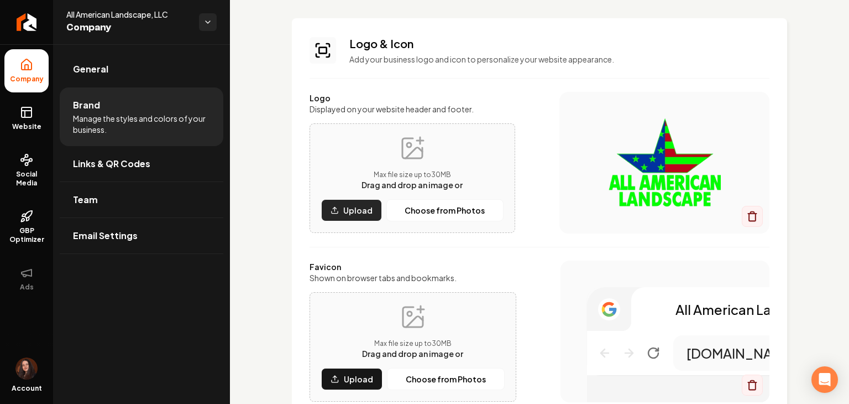
scroll to position [55, 0]
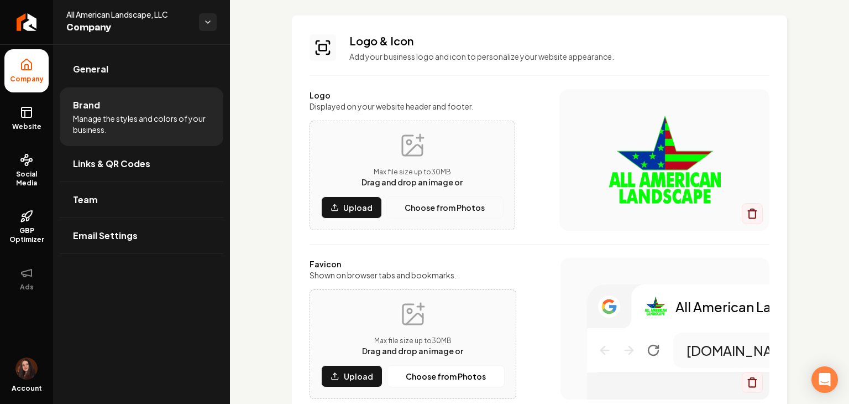
click at [410, 215] on button "Choose from Photos" at bounding box center [445, 207] width 117 height 22
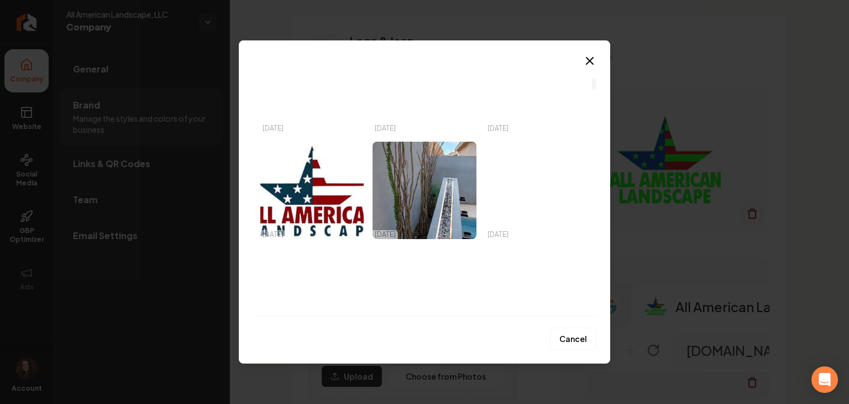
scroll to position [442, 0]
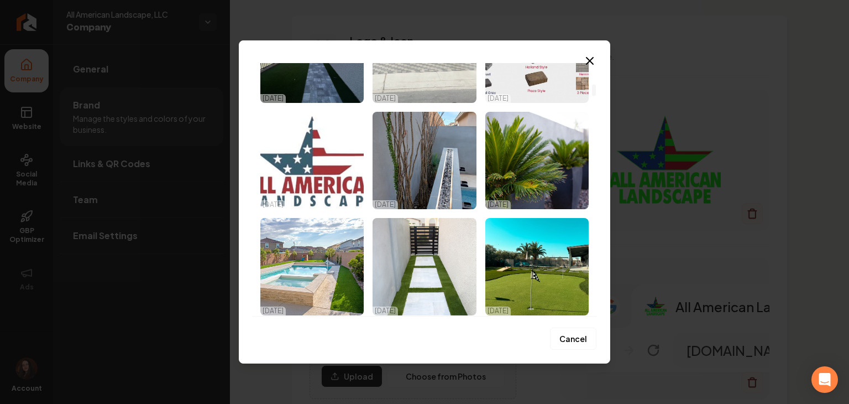
click at [332, 184] on img "Select image image_688d0e0e5c7cd75eb883e550.jpg" at bounding box center [311, 160] width 103 height 97
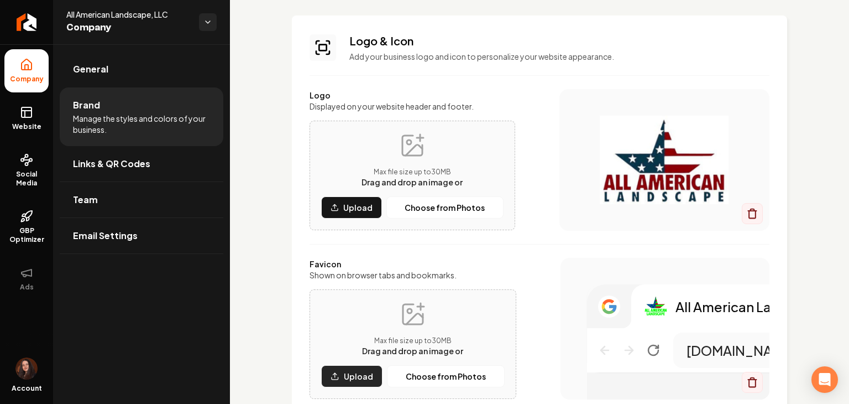
click at [347, 382] on button "Upload" at bounding box center [351, 376] width 61 height 22
click at [453, 374] on p "Choose from Photos" at bounding box center [446, 376] width 80 height 11
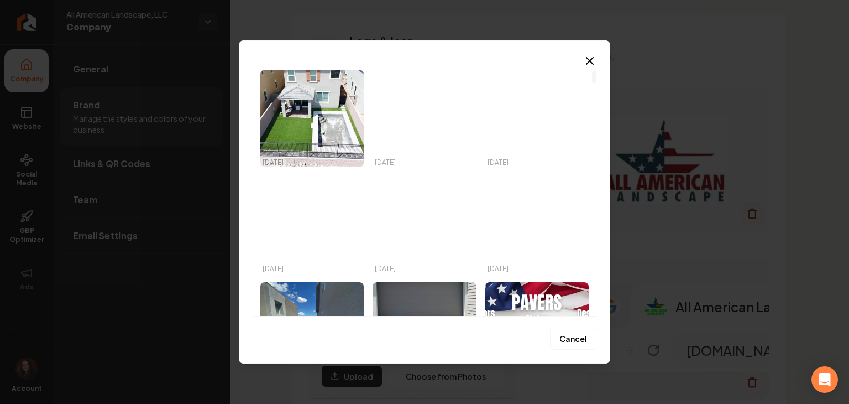
scroll to position [0, 0]
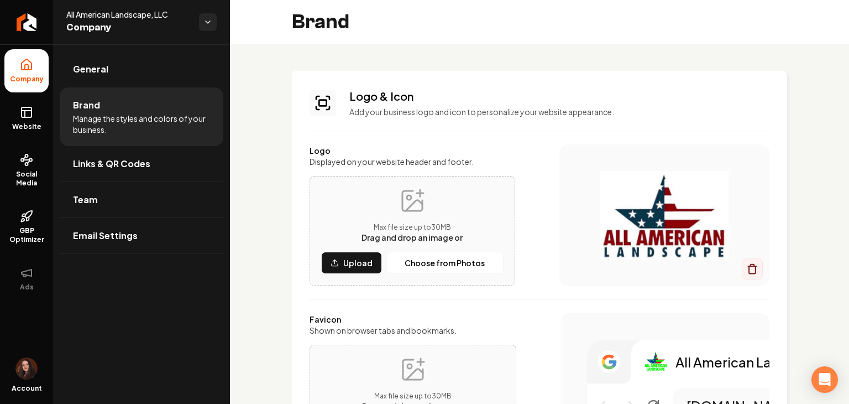
scroll to position [55, 0]
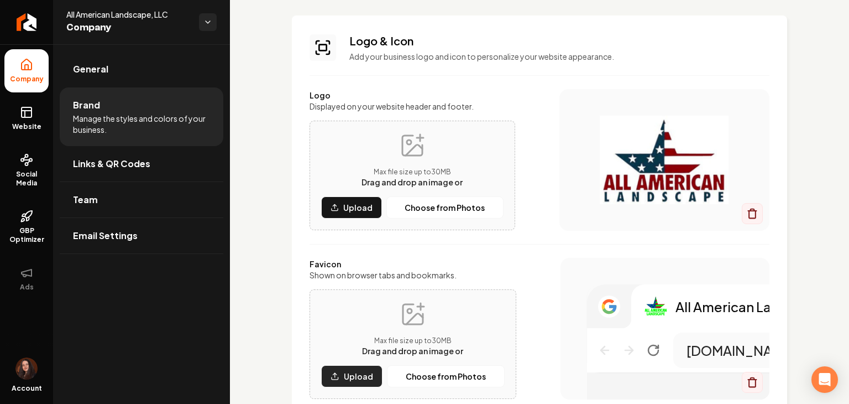
click at [353, 374] on p "Upload" at bounding box center [358, 376] width 29 height 11
click at [430, 377] on p "Choose from Photos" at bounding box center [446, 376] width 80 height 11
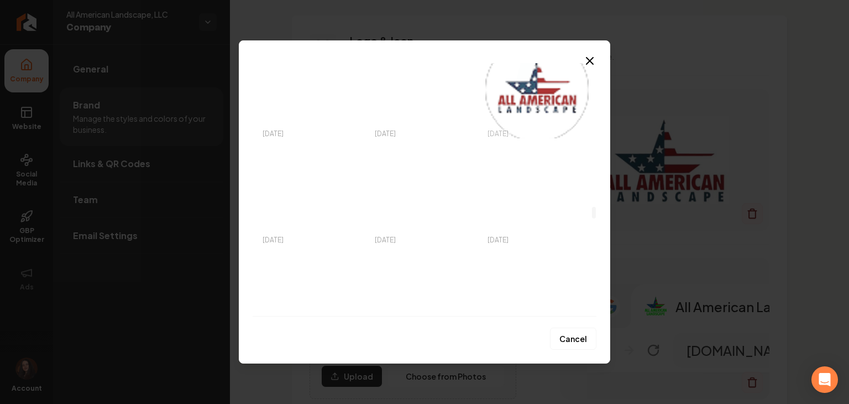
scroll to position [3097, 0]
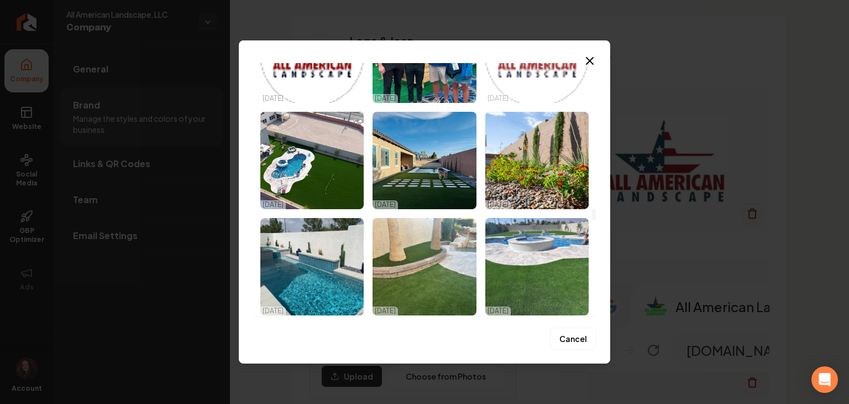
click at [559, 98] on img "Select image image_688193d45c7cd75eb8b3bdaf.png" at bounding box center [537, 54] width 103 height 97
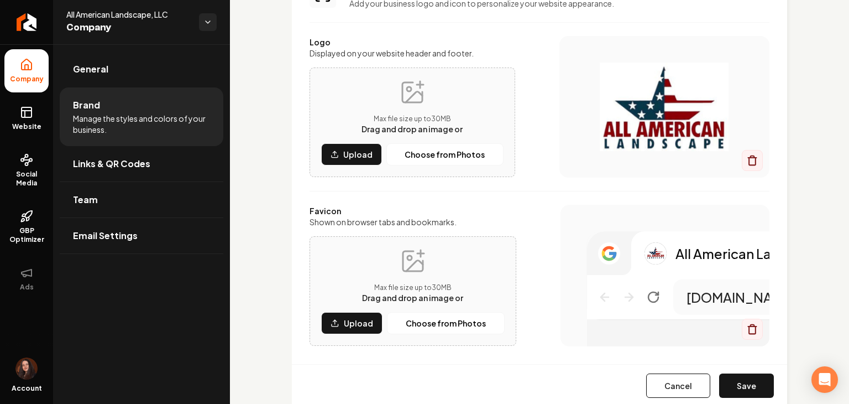
scroll to position [111, 0]
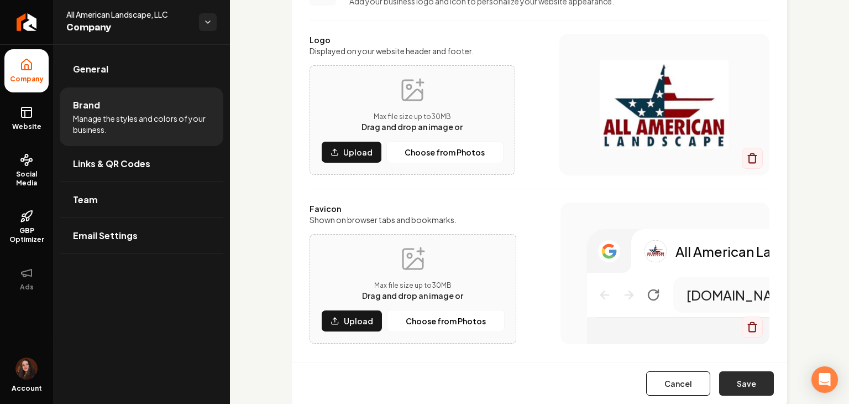
click at [730, 375] on button "Save" at bounding box center [746, 383] width 55 height 24
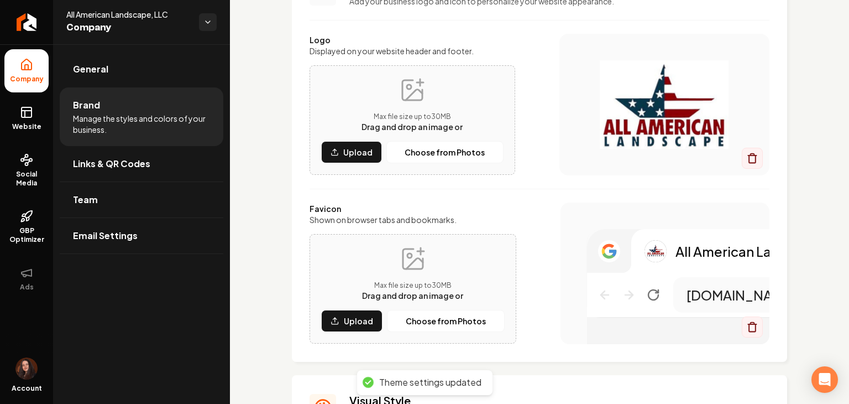
drag, startPoint x: 42, startPoint y: 128, endPoint x: 49, endPoint y: 134, distance: 9.4
click at [42, 128] on span "Website" at bounding box center [27, 126] width 38 height 9
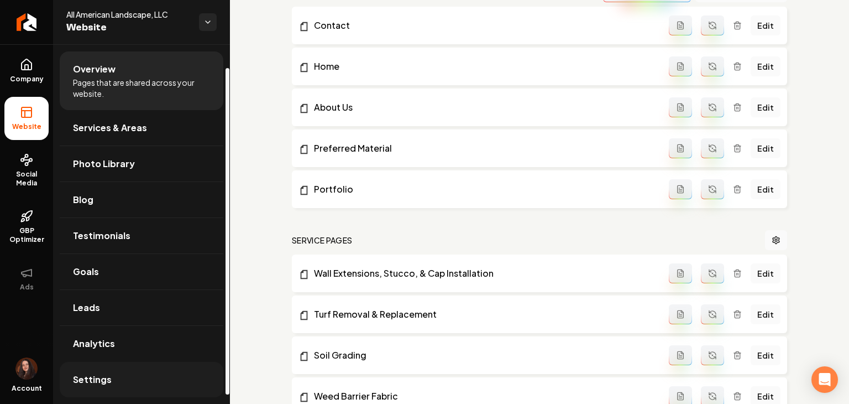
scroll to position [35, 0]
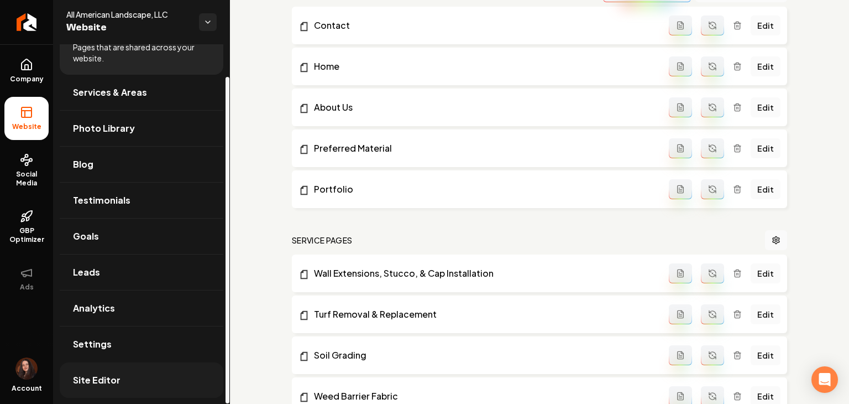
click at [124, 374] on link "Site Editor" at bounding box center [142, 379] width 164 height 35
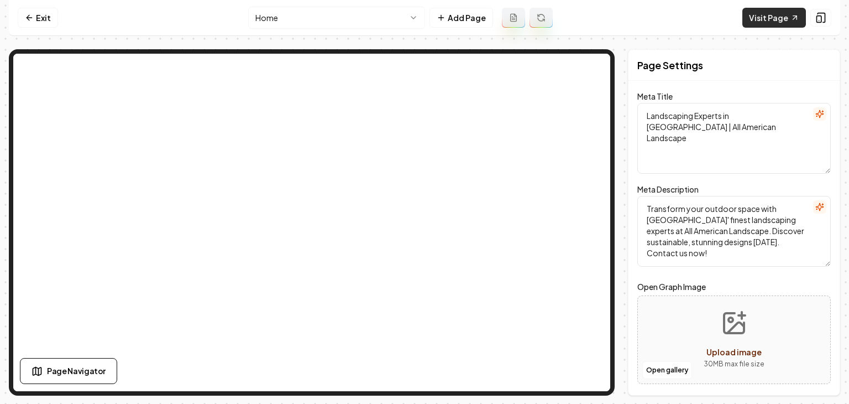
click at [780, 14] on link "Visit Page" at bounding box center [775, 18] width 64 height 20
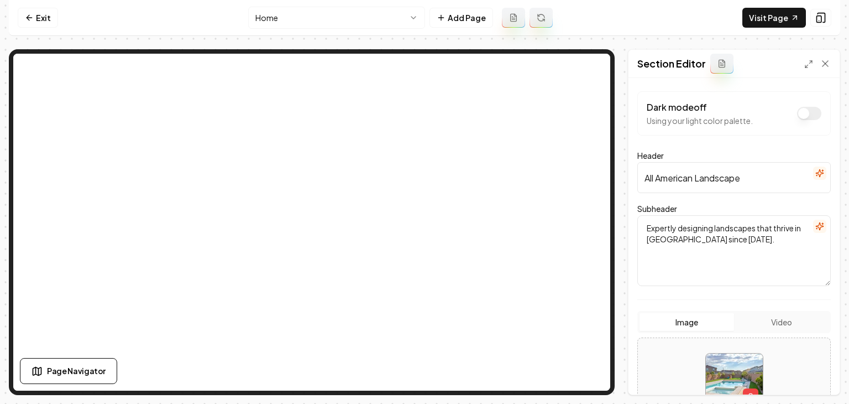
click at [15, 17] on nav "Exit Home Add Page Visit Page" at bounding box center [425, 18] width 832 height 36
click at [23, 16] on link "Exit" at bounding box center [38, 18] width 40 height 20
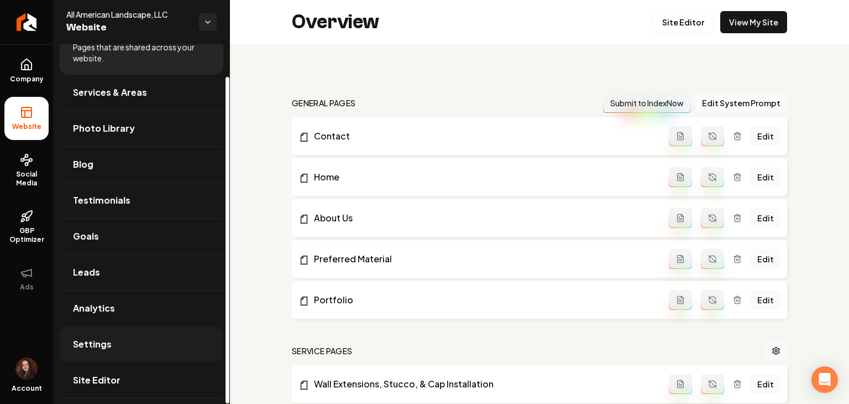
click at [134, 341] on link "Settings" at bounding box center [142, 343] width 164 height 35
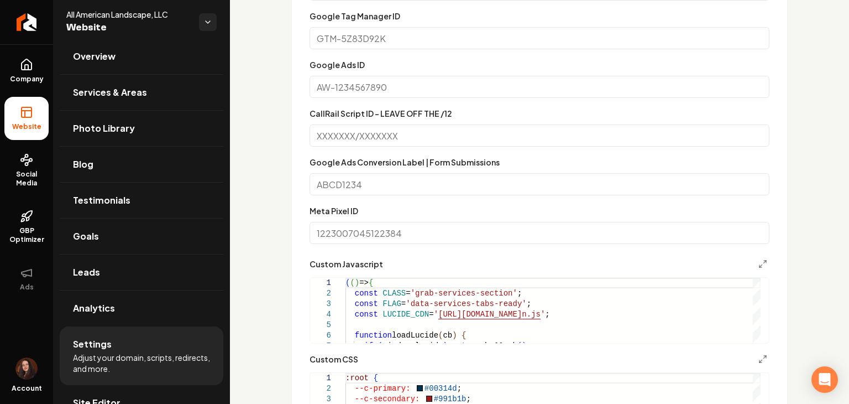
scroll to position [761, 0]
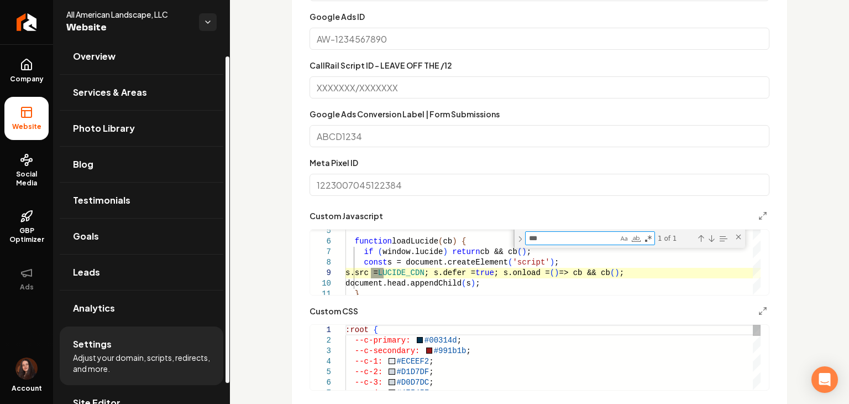
type textarea "***"
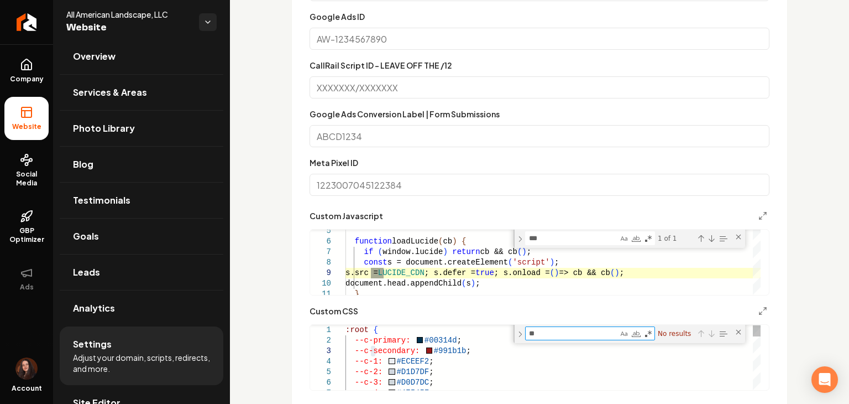
type textarea "*"
type textarea "**********"
type textarea "*"
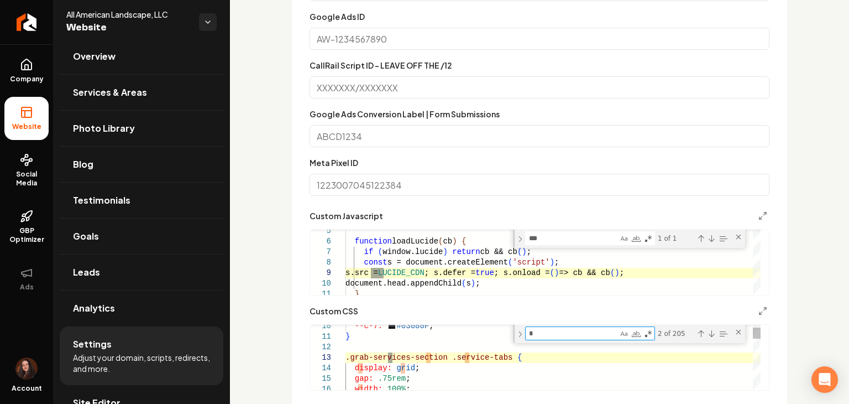
type textarea "**********"
type textarea "**"
type textarea "**********"
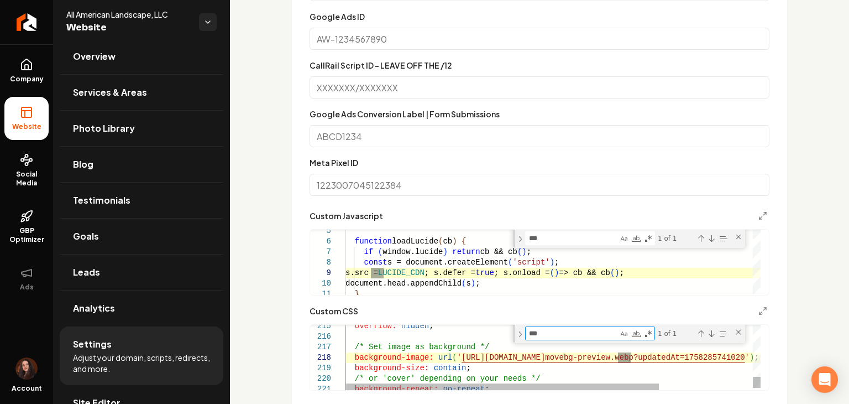
type textarea "***"
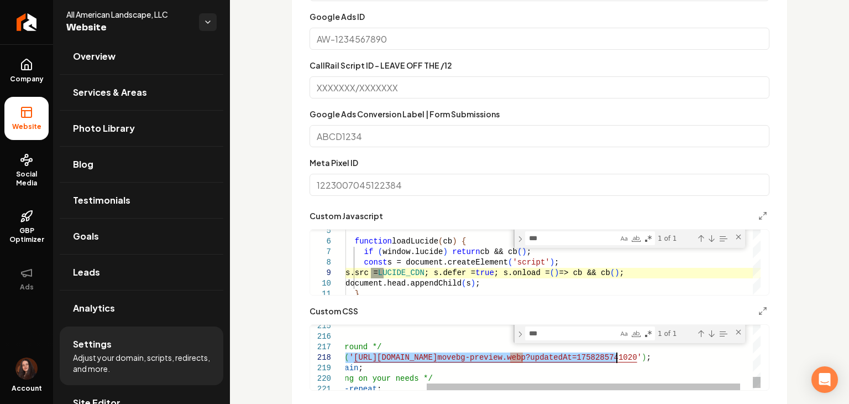
drag, startPoint x: 451, startPoint y: 357, endPoint x: 608, endPoint y: 361, distance: 157.1
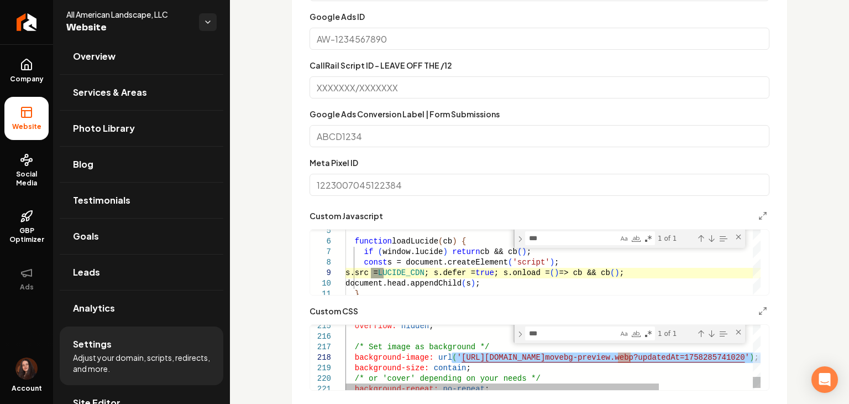
drag, startPoint x: 738, startPoint y: 357, endPoint x: 451, endPoint y: 356, distance: 287.0
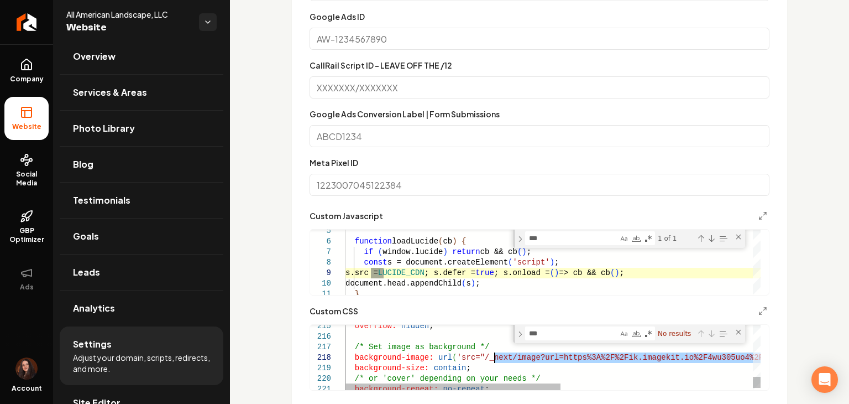
drag, startPoint x: 601, startPoint y: 358, endPoint x: 484, endPoint y: 358, distance: 116.1
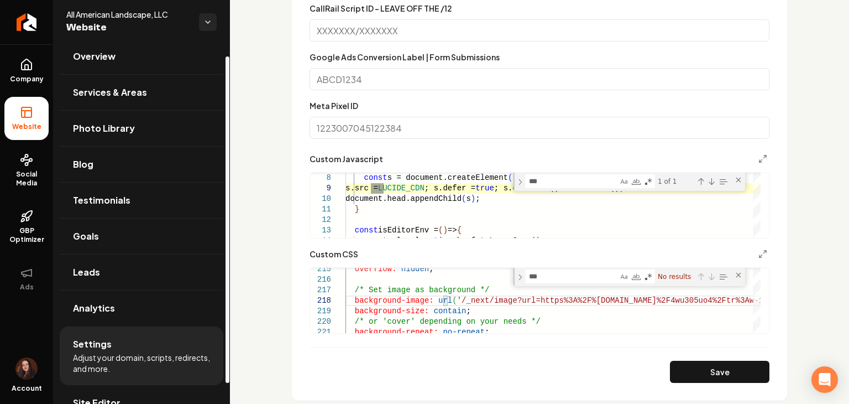
scroll to position [872, 0]
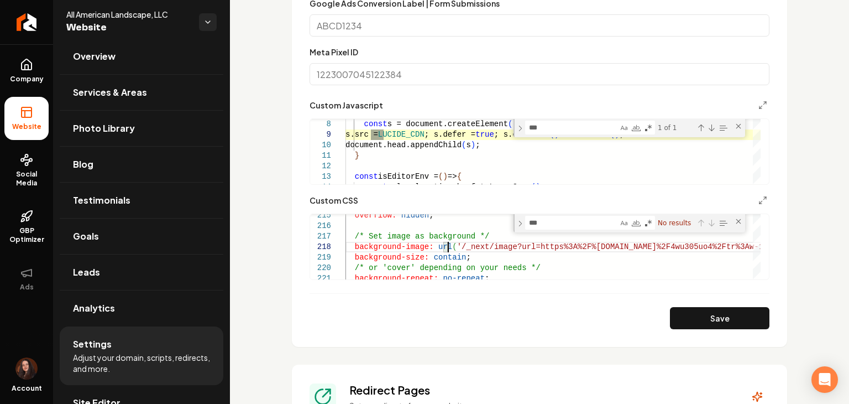
type textarea "**********"
click at [692, 305] on form "**********" at bounding box center [540, 65] width 460 height 527
click at [695, 314] on button "Save" at bounding box center [720, 318] width 100 height 22
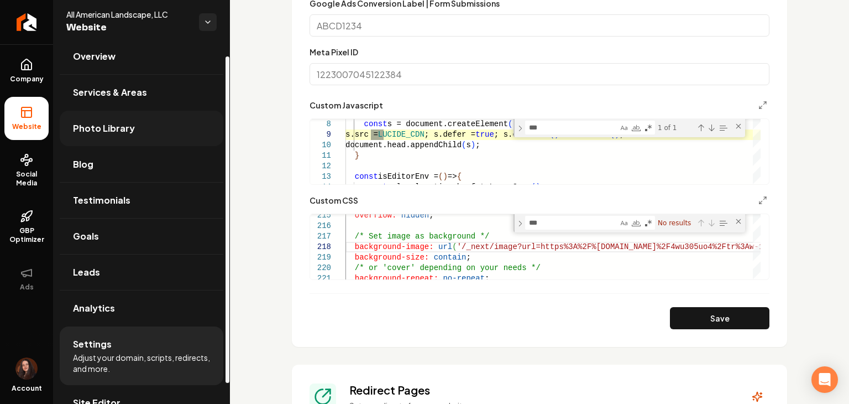
click at [114, 132] on span "Photo Library" at bounding box center [104, 128] width 62 height 13
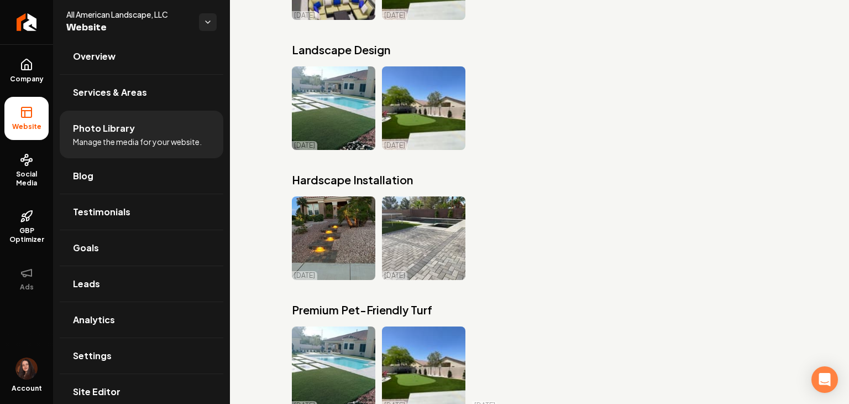
scroll to position [4335, 0]
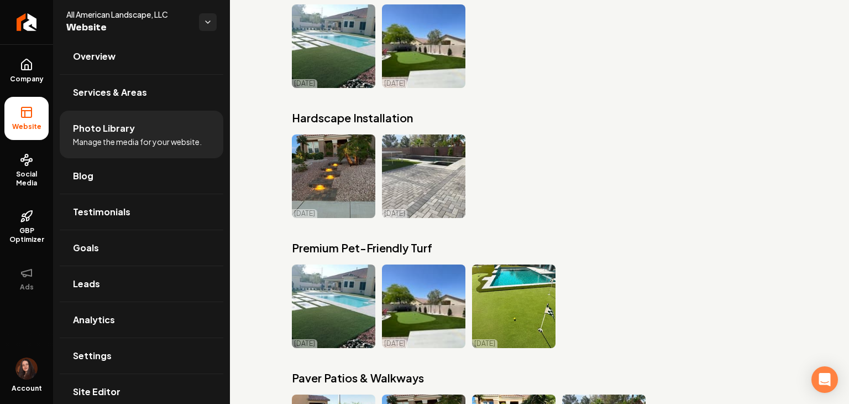
click at [30, 70] on icon at bounding box center [27, 64] width 10 height 11
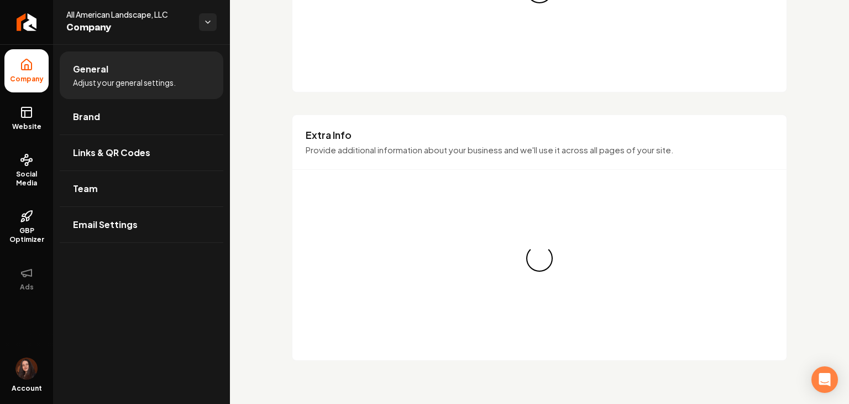
click at [107, 96] on li "General Adjust your general settings." at bounding box center [142, 75] width 164 height 48
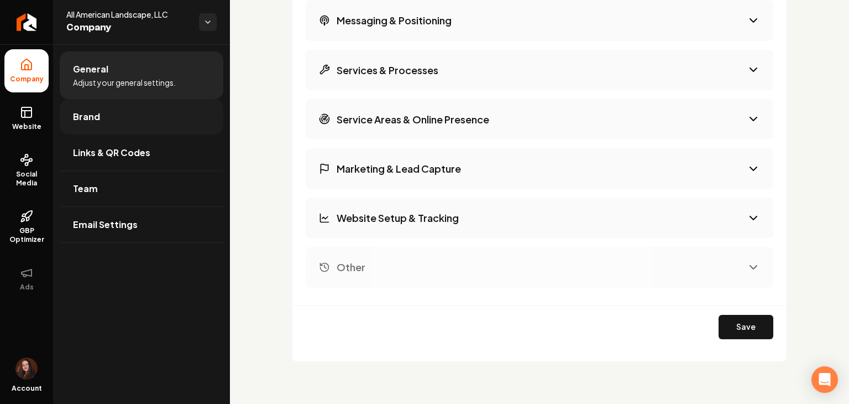
click at [107, 116] on link "Brand" at bounding box center [142, 116] width 164 height 35
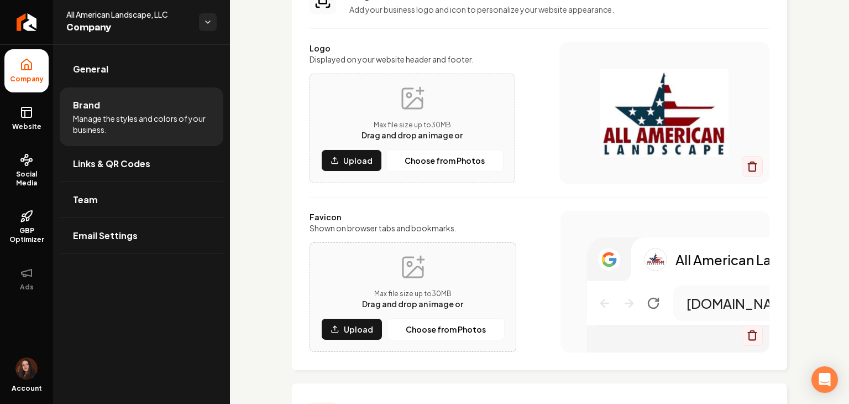
scroll to position [84, 0]
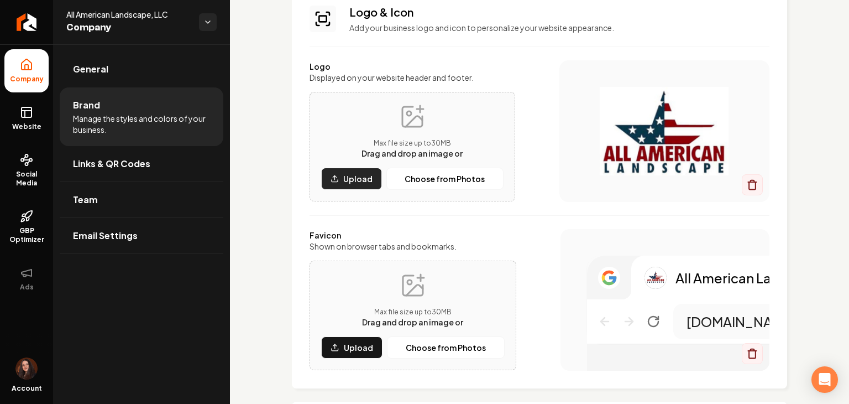
click at [341, 182] on button "Upload" at bounding box center [351, 179] width 61 height 22
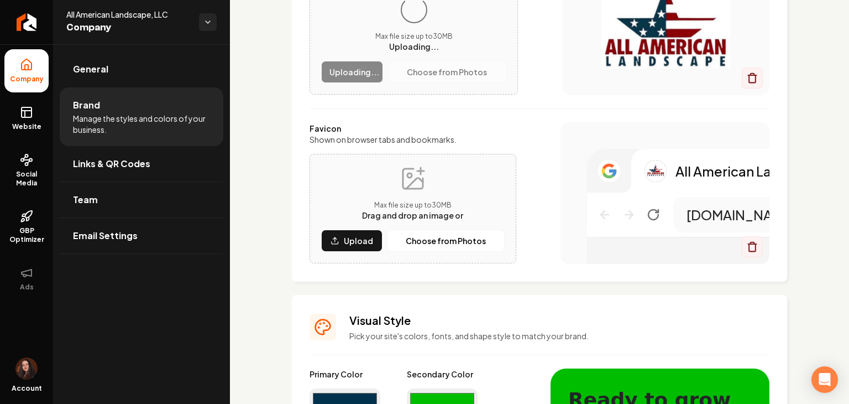
scroll to position [195, 0]
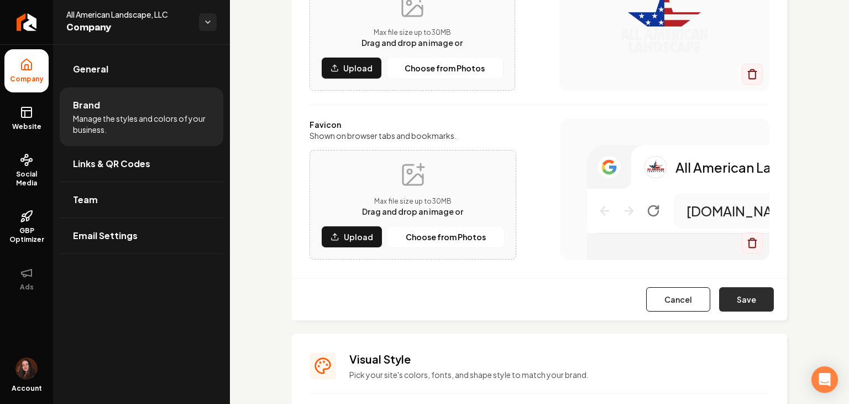
click at [726, 304] on button "Save" at bounding box center [746, 299] width 55 height 24
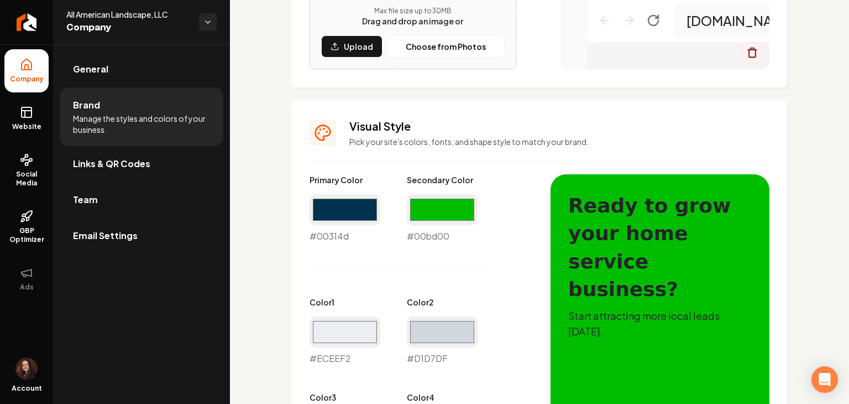
scroll to position [387, 0]
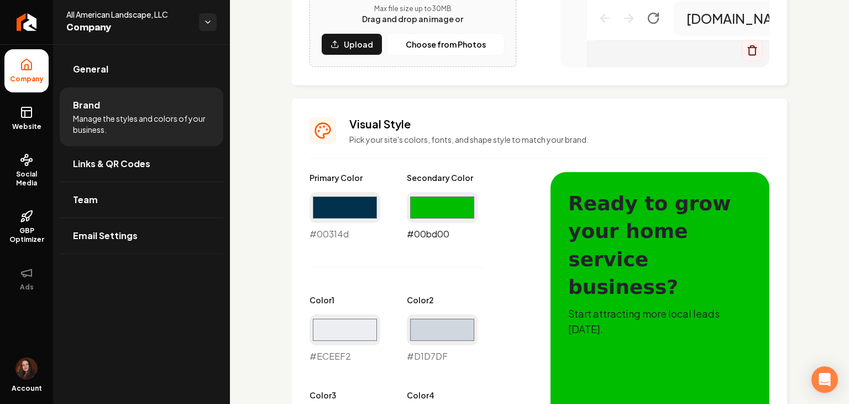
click at [442, 208] on input "#00bd00" at bounding box center [442, 207] width 71 height 31
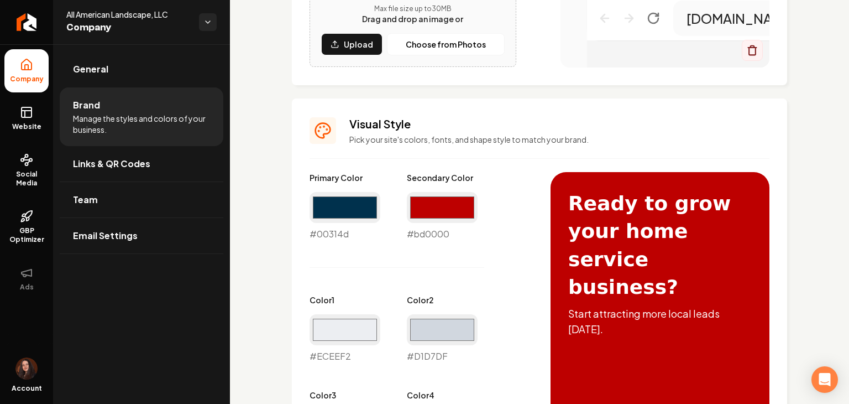
type input "#bd0000"
drag, startPoint x: 519, startPoint y: 211, endPoint x: 529, endPoint y: 238, distance: 29.4
click at [519, 210] on div "Primary Color #00314d #00314d Secondary Color #bd0000 #bd0000 Color 1 #eceef2 #…" at bounding box center [419, 410] width 219 height 476
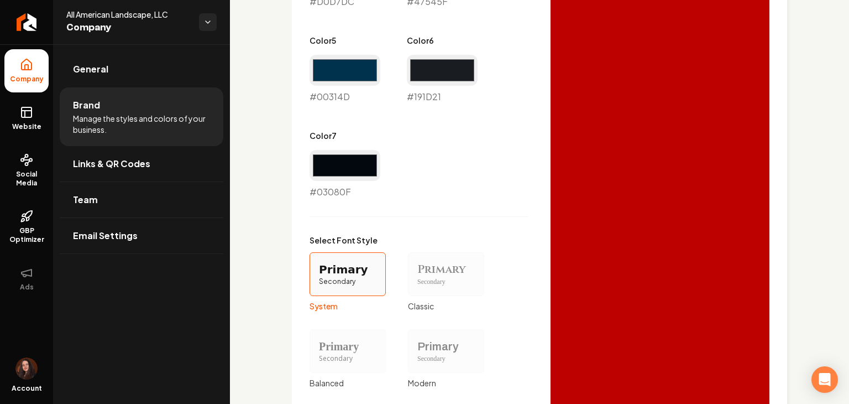
scroll to position [1011, 0]
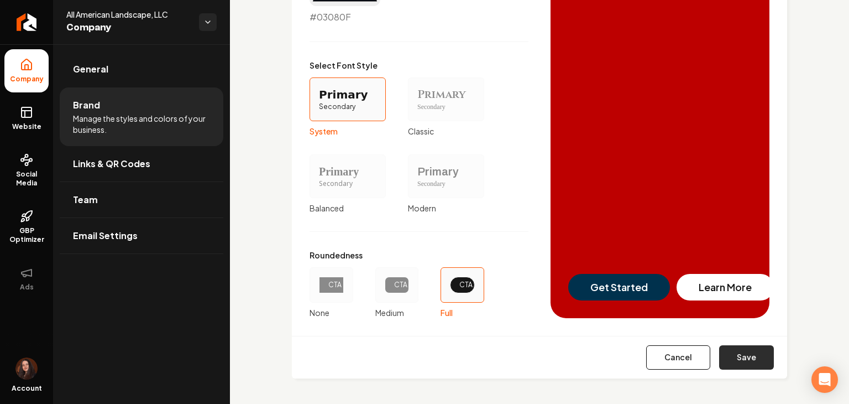
click at [759, 352] on button "Save" at bounding box center [746, 357] width 55 height 24
type input "#eceef2"
type input "#d1d7df"
type input "#d0d7dc"
type input "#47545f"
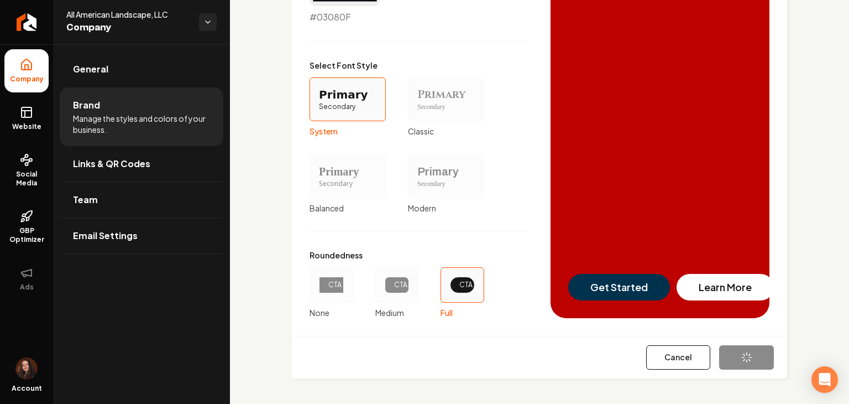
type input "#00314d"
type input "#191d21"
type input "#03080f"
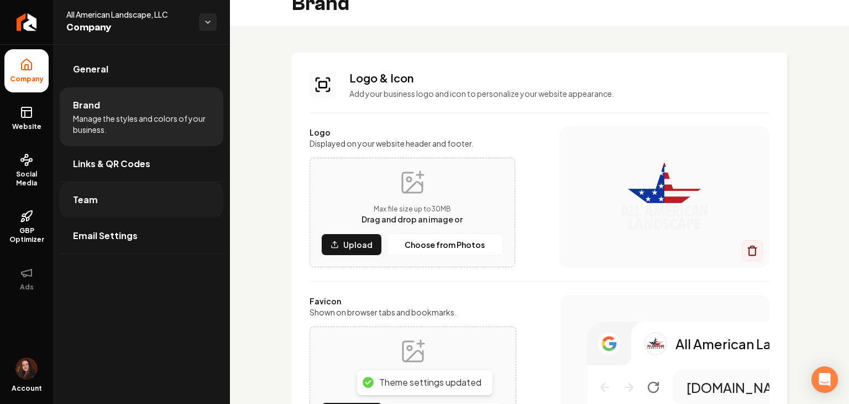
scroll to position [0, 0]
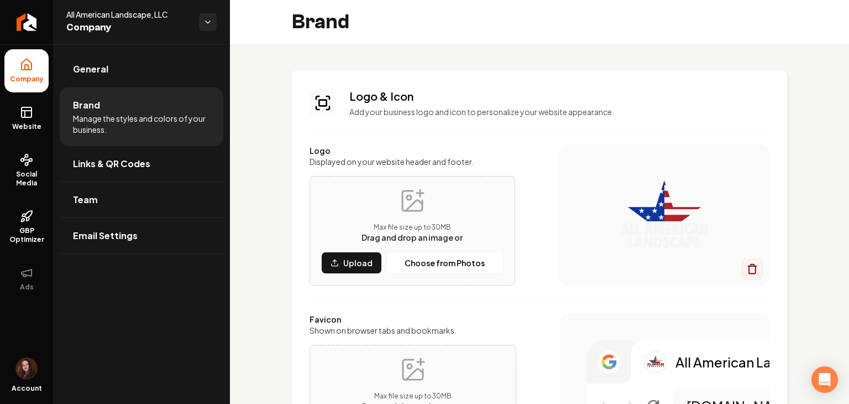
click at [49, 133] on ul "Company Website Social Media GBP Optimizer Ads" at bounding box center [26, 174] width 53 height 260
click at [37, 127] on span "Website" at bounding box center [27, 126] width 38 height 9
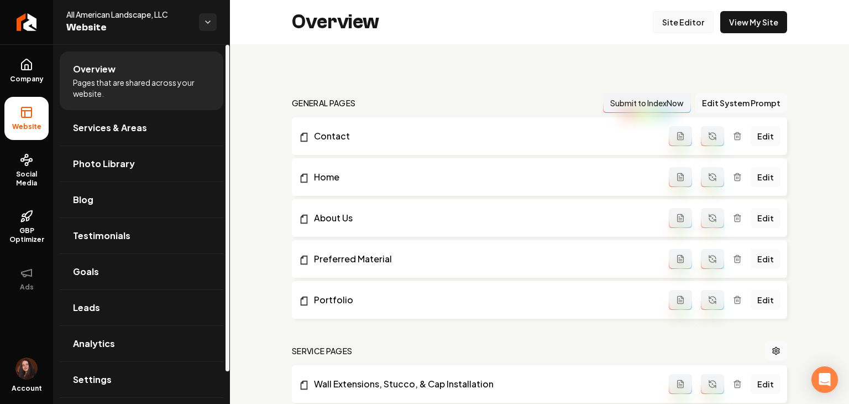
click at [679, 16] on link "Site Editor" at bounding box center [683, 22] width 61 height 22
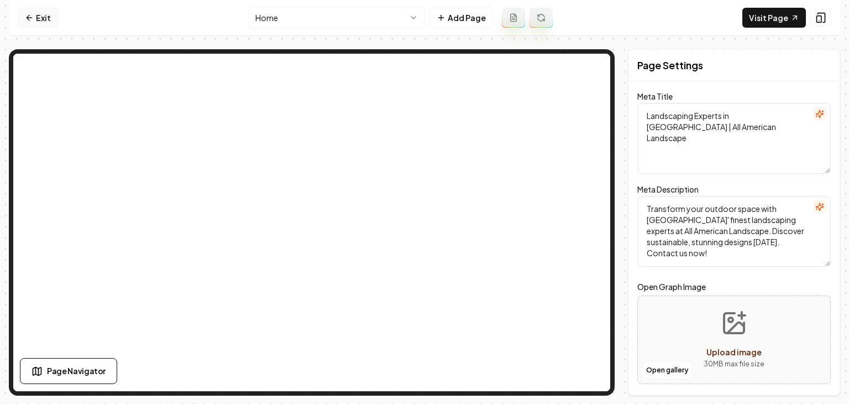
click at [34, 17] on link "Exit" at bounding box center [38, 18] width 40 height 20
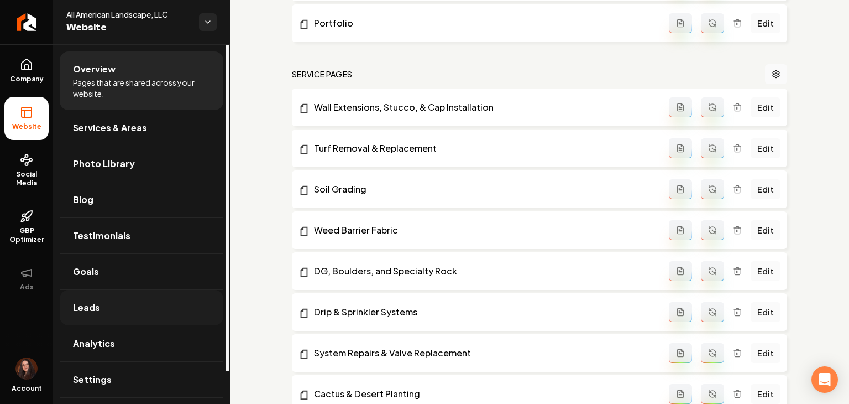
scroll to position [553, 0]
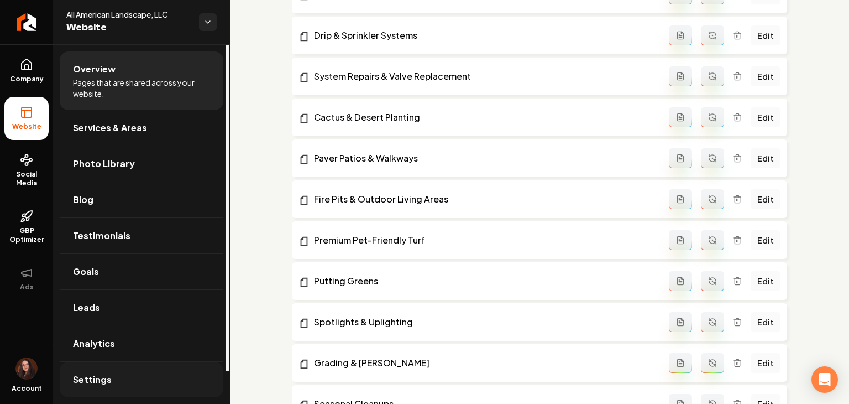
click at [123, 375] on link "Settings" at bounding box center [142, 379] width 164 height 35
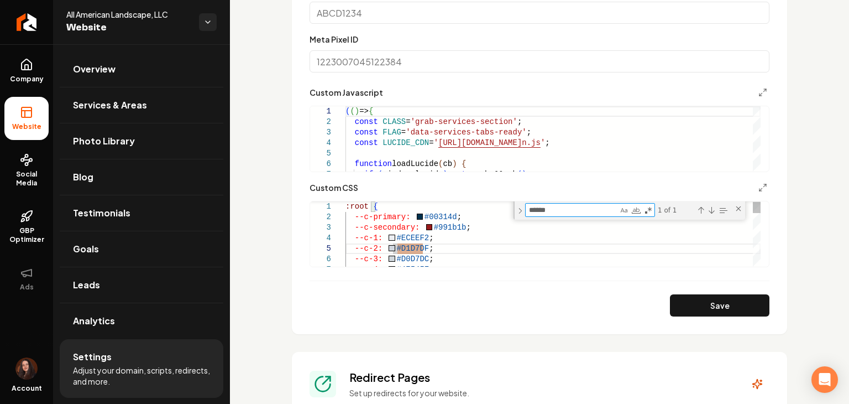
type textarea "**********"
type textarea "*"
type textarea "**********"
type textarea "**"
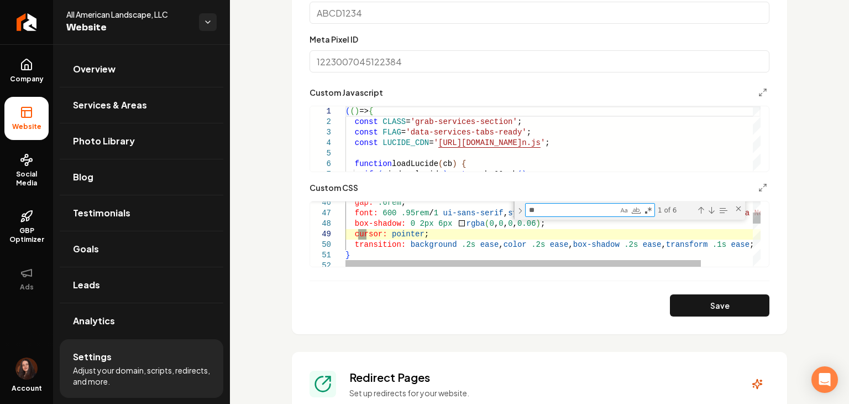
type textarea "**********"
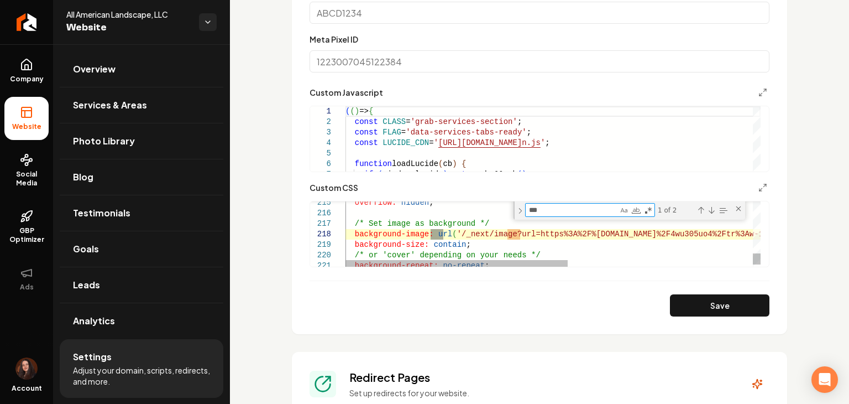
type textarea "***"
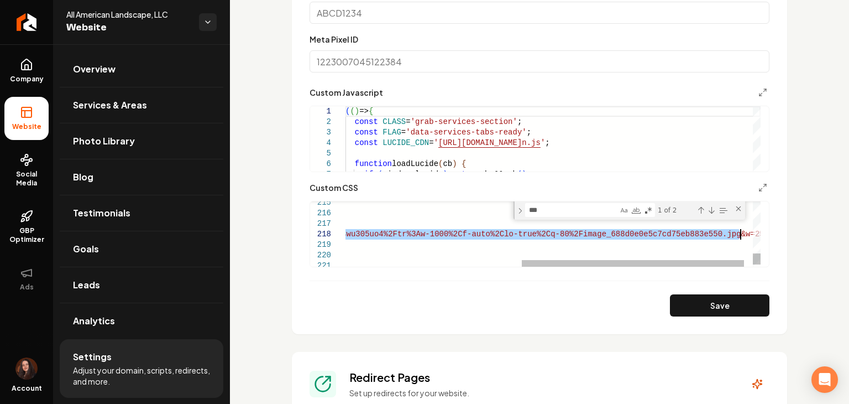
drag, startPoint x: 452, startPoint y: 235, endPoint x: 740, endPoint y: 238, distance: 288.1
type textarea "**********"
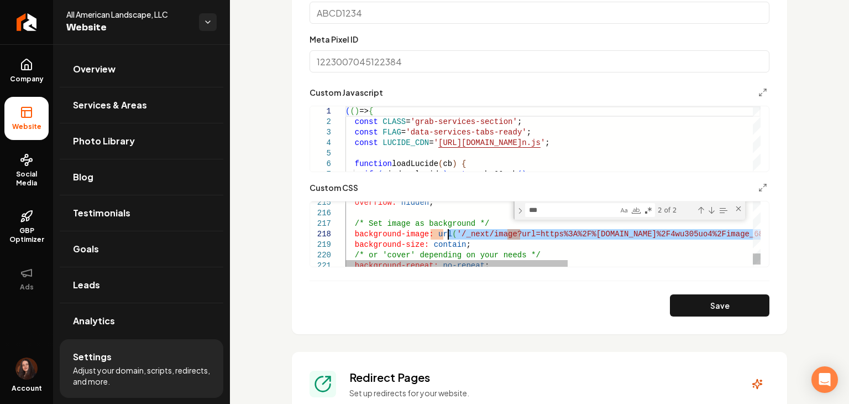
drag, startPoint x: 573, startPoint y: 232, endPoint x: 528, endPoint y: 268, distance: 57.9
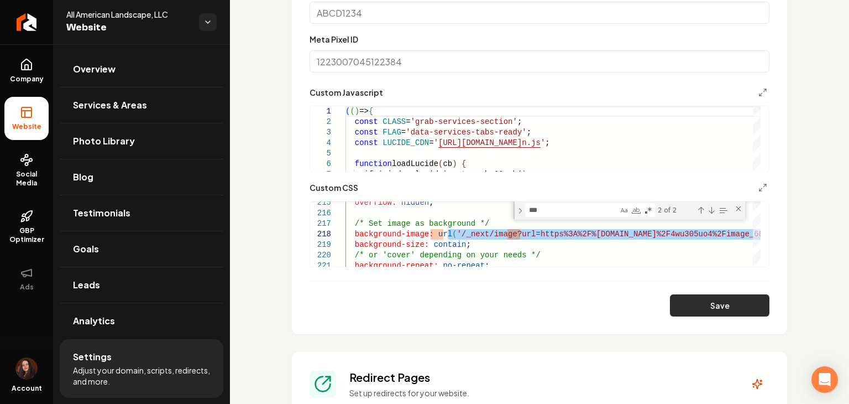
click at [695, 308] on button "Save" at bounding box center [720, 305] width 100 height 22
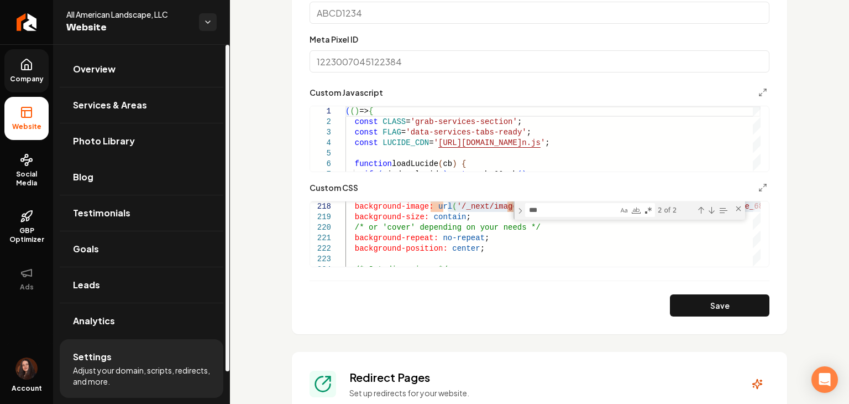
click at [40, 71] on link "Company" at bounding box center [26, 70] width 44 height 43
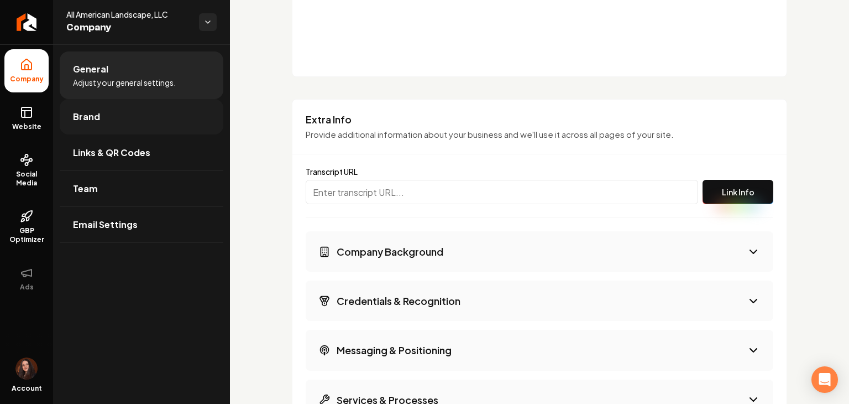
click at [117, 124] on link "Brand" at bounding box center [142, 116] width 164 height 35
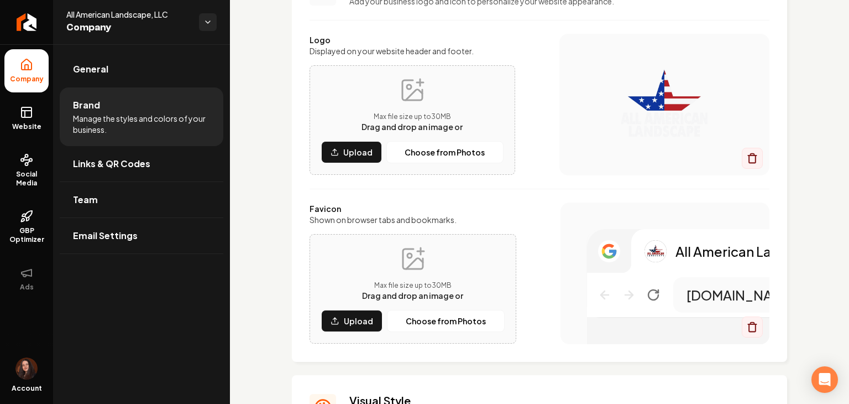
scroll to position [111, 0]
click at [366, 151] on p "Upload" at bounding box center [357, 152] width 29 height 11
click at [419, 158] on button "Choose from Photos" at bounding box center [445, 152] width 117 height 22
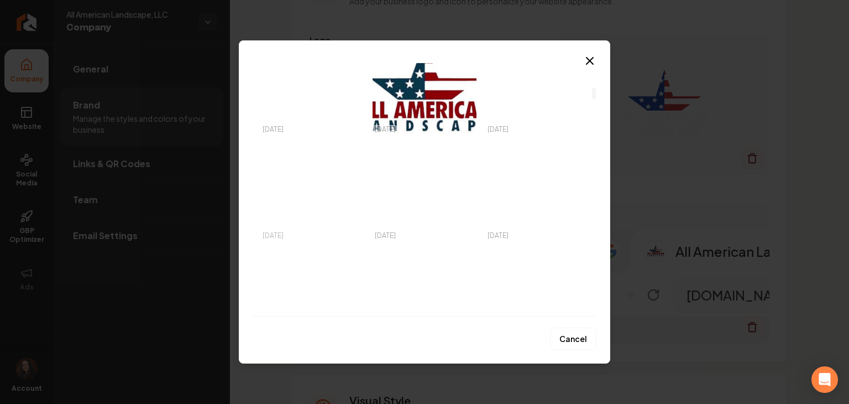
scroll to position [553, 0]
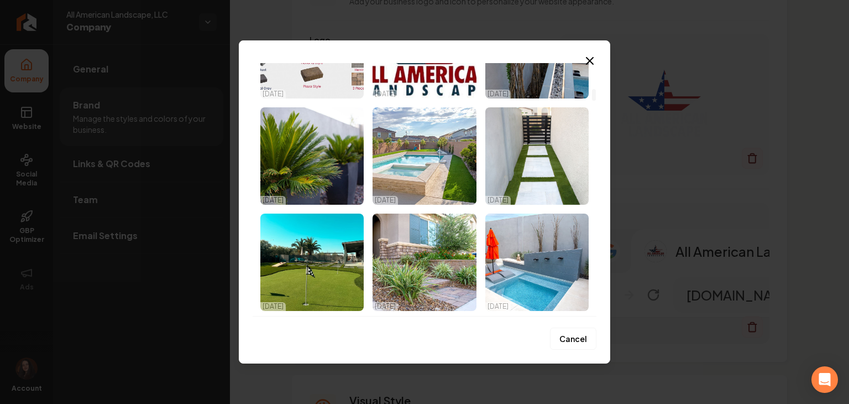
click at [426, 69] on img "Select image image_688d0e0e5c7cd75eb883e550.jpg" at bounding box center [424, 49] width 103 height 97
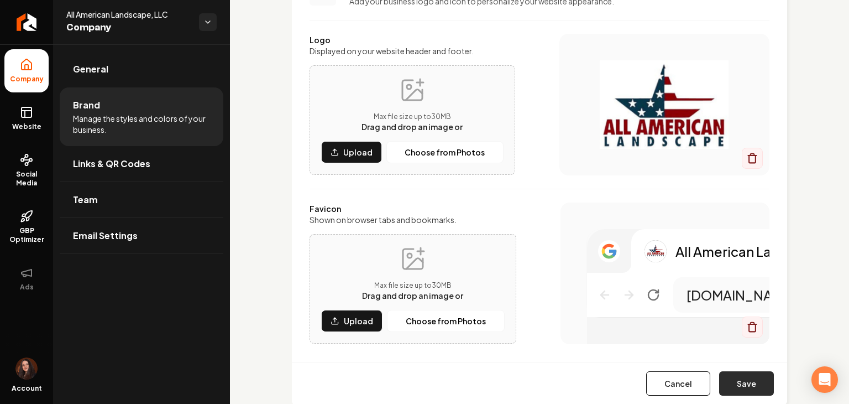
click at [738, 379] on button "Save" at bounding box center [746, 383] width 55 height 24
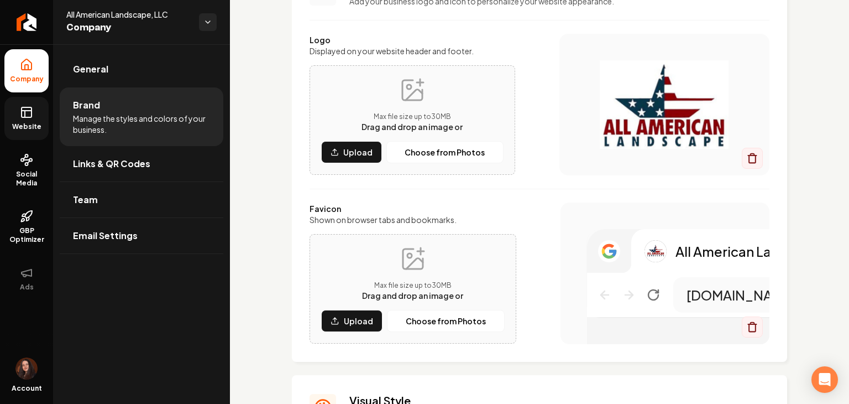
click at [28, 108] on icon at bounding box center [26, 112] width 13 height 13
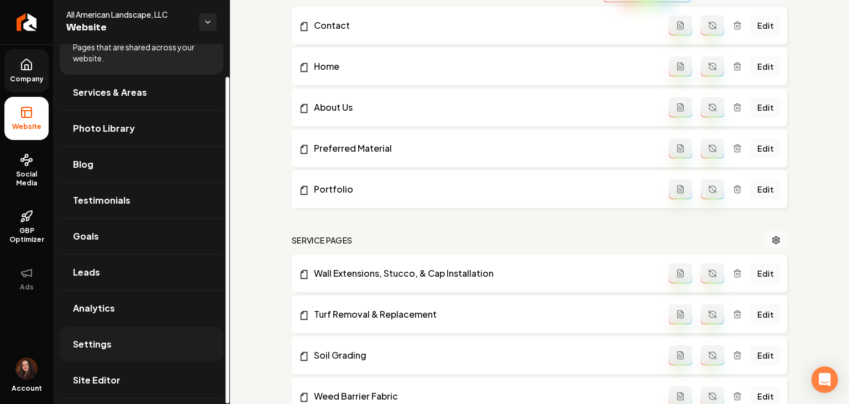
click at [108, 340] on span "Settings" at bounding box center [92, 343] width 39 height 13
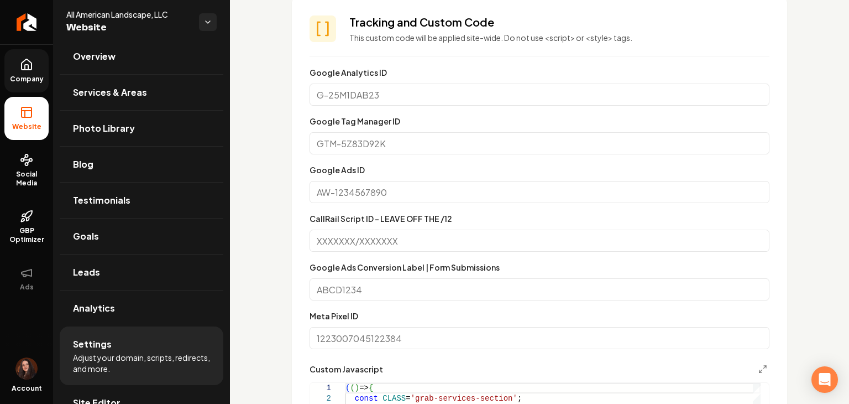
scroll to position [940, 0]
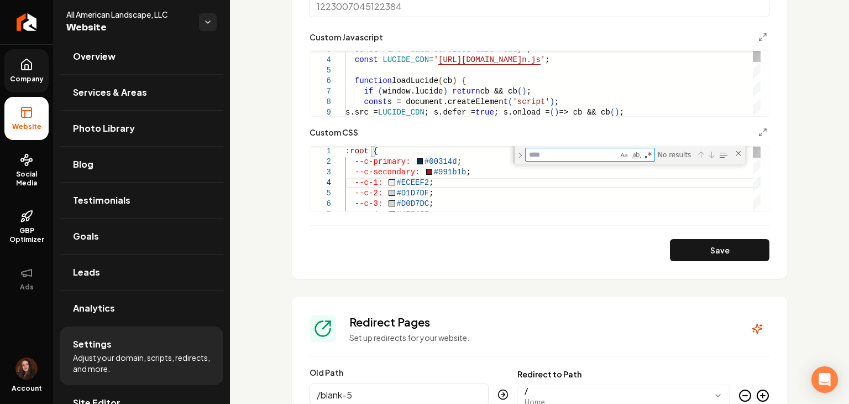
type textarea "**********"
type textarea "*"
type textarea "**********"
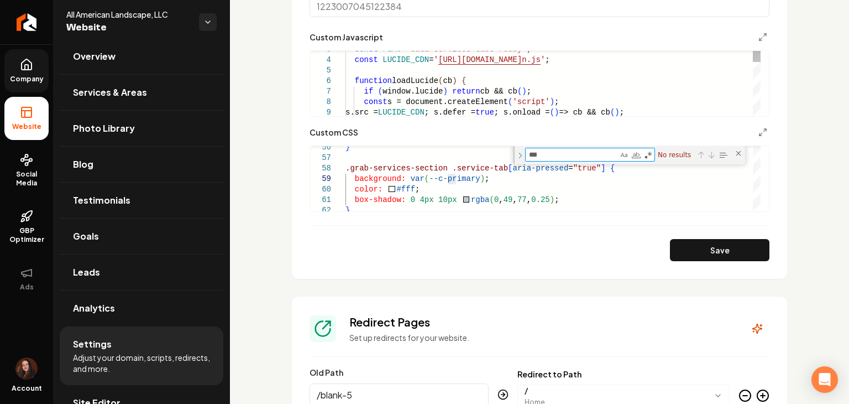
type textarea "**"
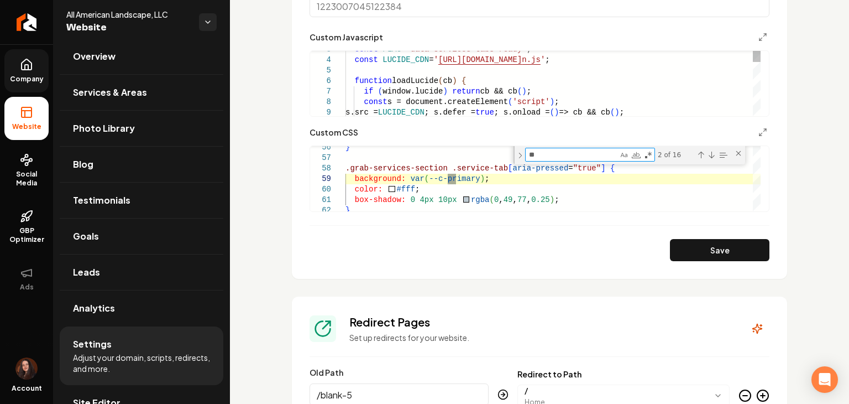
type textarea "**********"
type textarea "*"
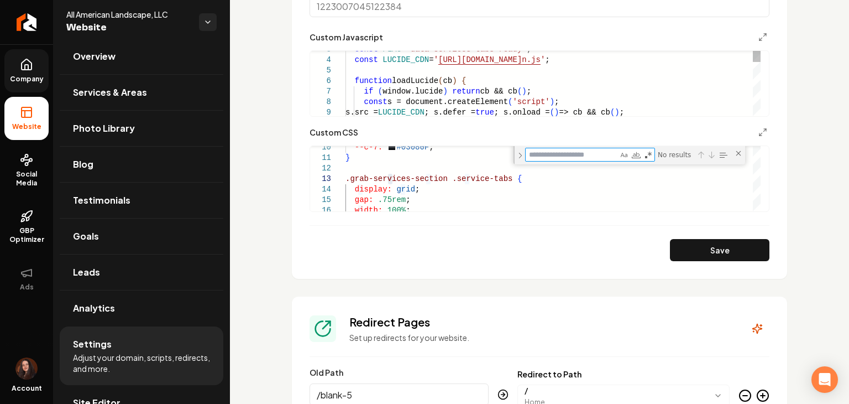
type textarea "*"
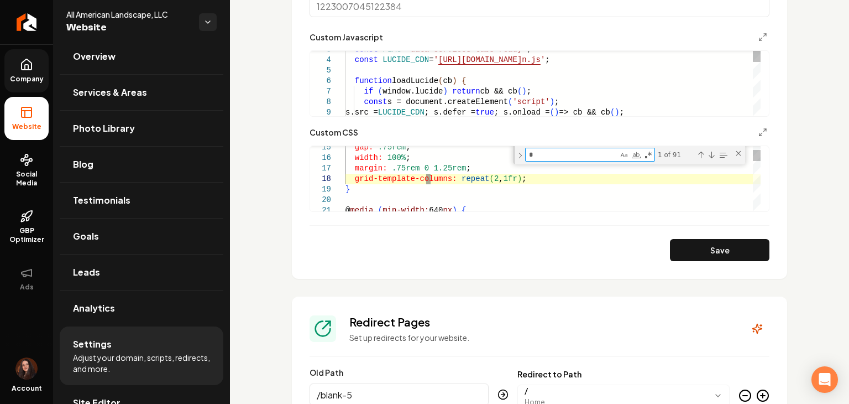
type textarea "**********"
type textarea "**"
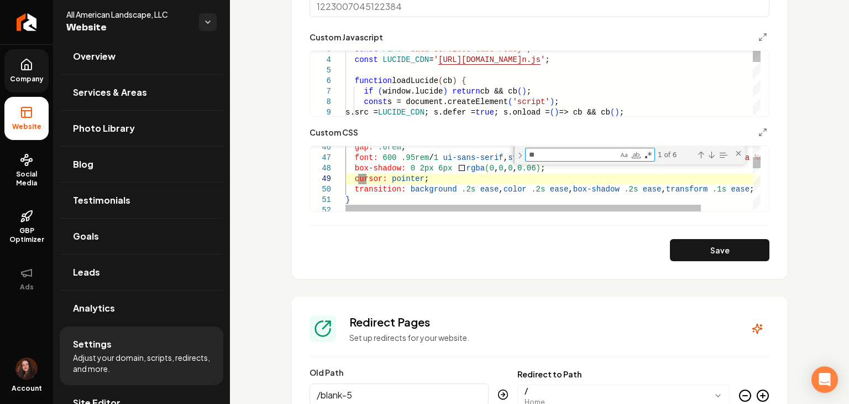
type textarea "**********"
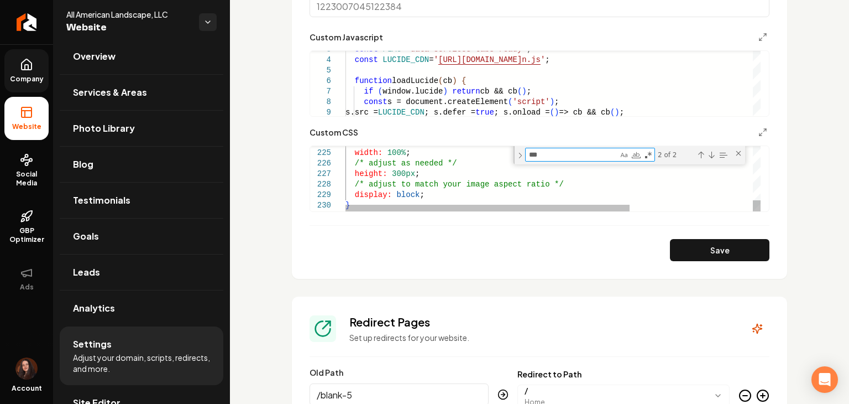
type textarea "***"
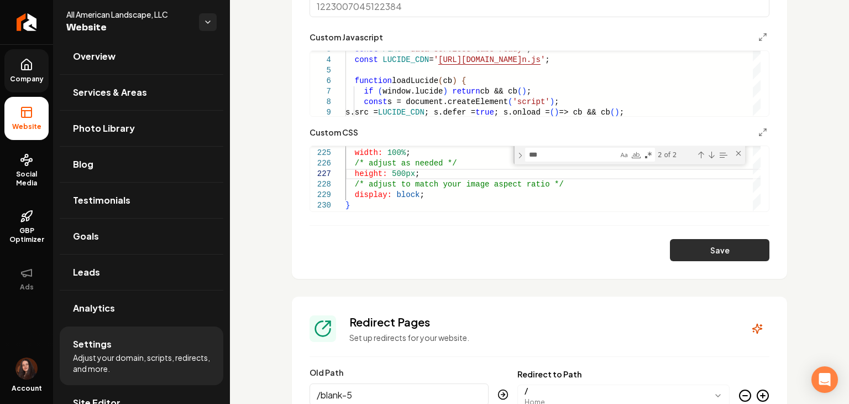
click at [679, 253] on button "Save" at bounding box center [720, 250] width 100 height 22
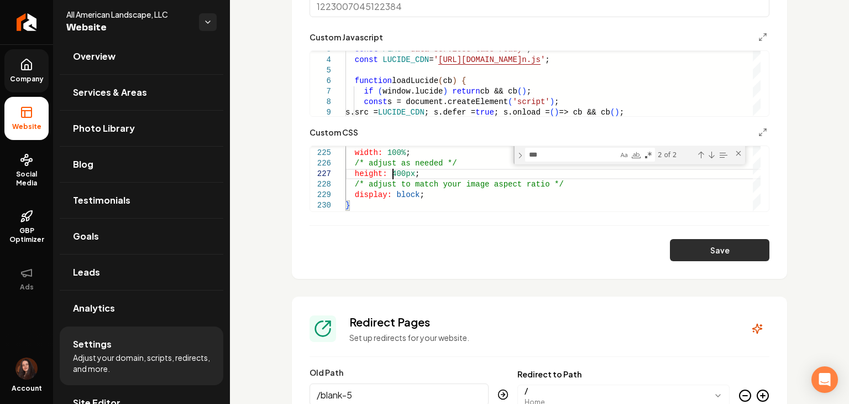
type textarea "**********"
click at [739, 254] on button "Save" at bounding box center [720, 250] width 100 height 22
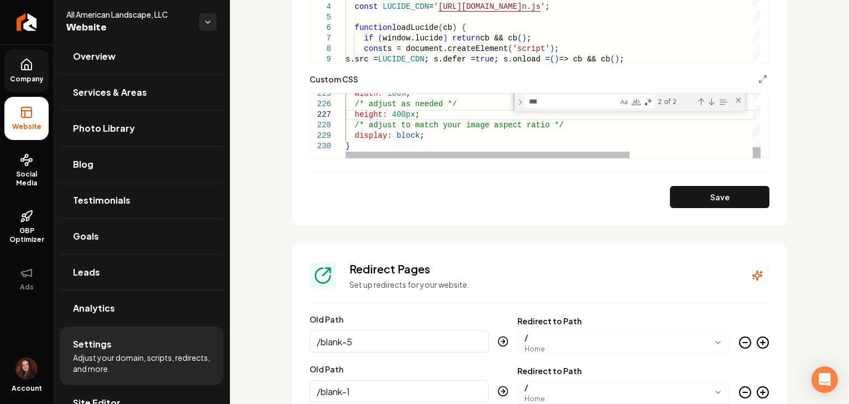
scroll to position [995, 0]
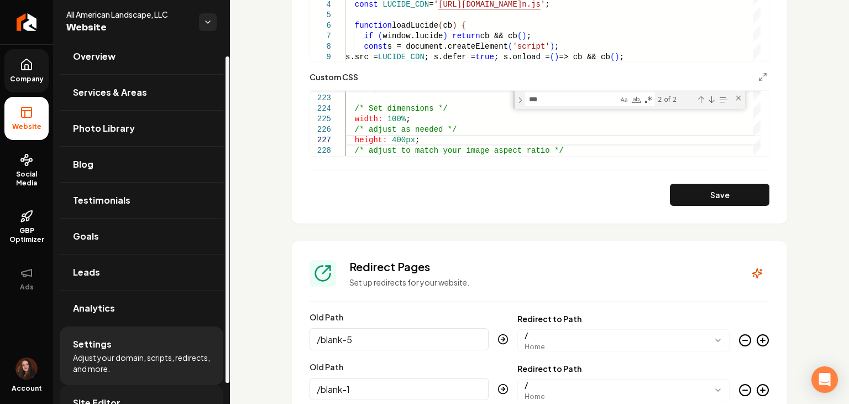
click at [128, 394] on link "Site Editor" at bounding box center [142, 402] width 164 height 35
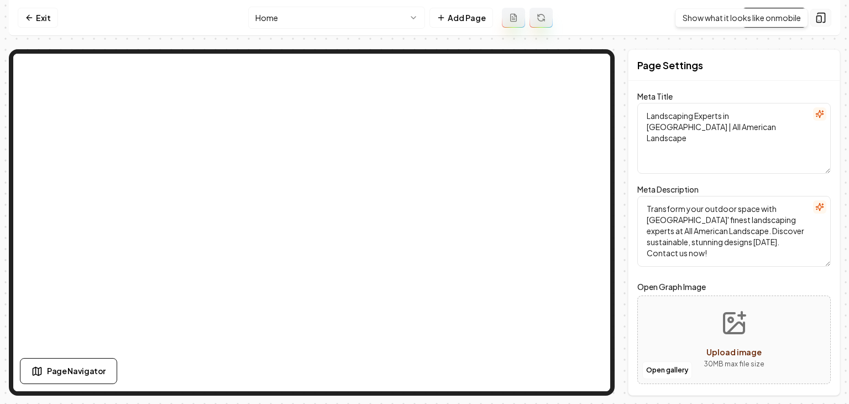
click at [823, 18] on icon at bounding box center [821, 17] width 11 height 11
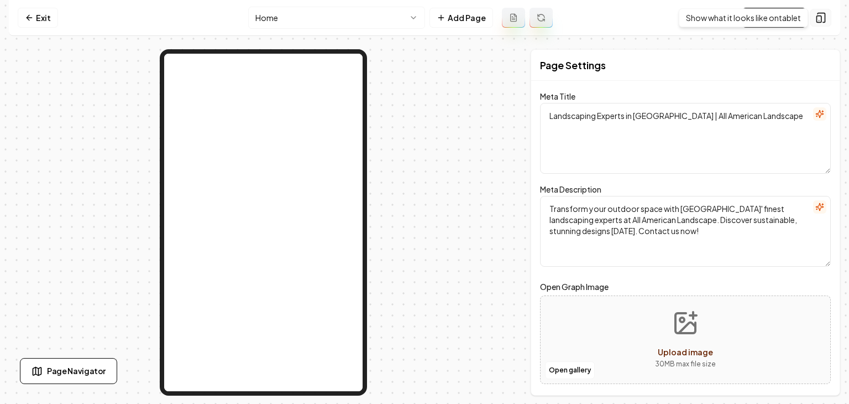
click at [827, 25] on button at bounding box center [821, 18] width 21 height 18
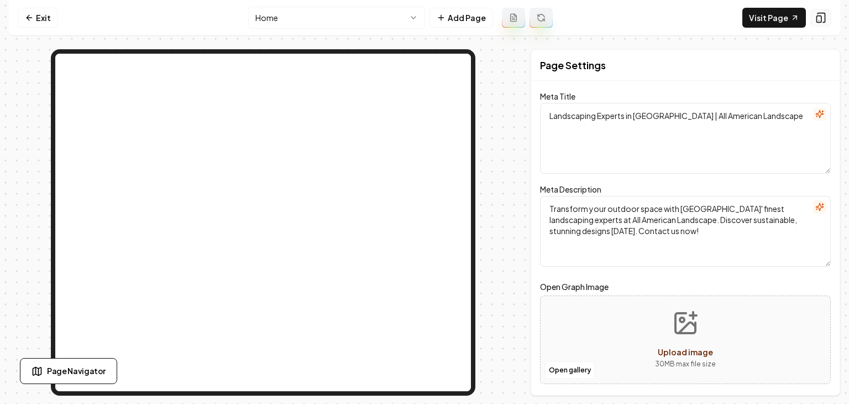
click at [827, 24] on button at bounding box center [821, 18] width 21 height 18
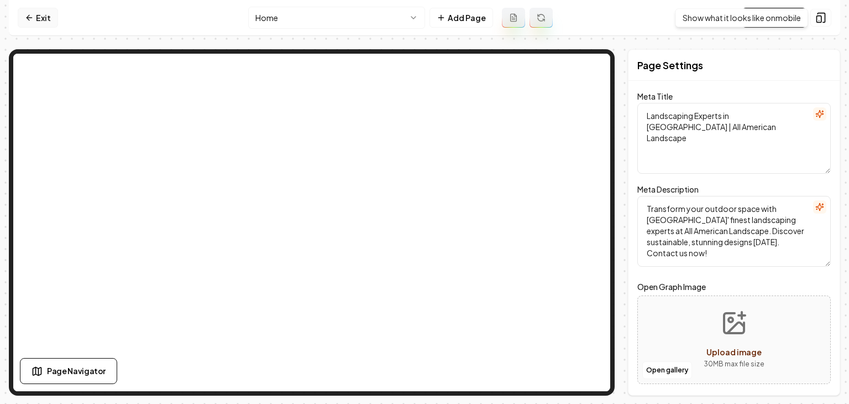
click at [32, 16] on icon at bounding box center [29, 17] width 9 height 9
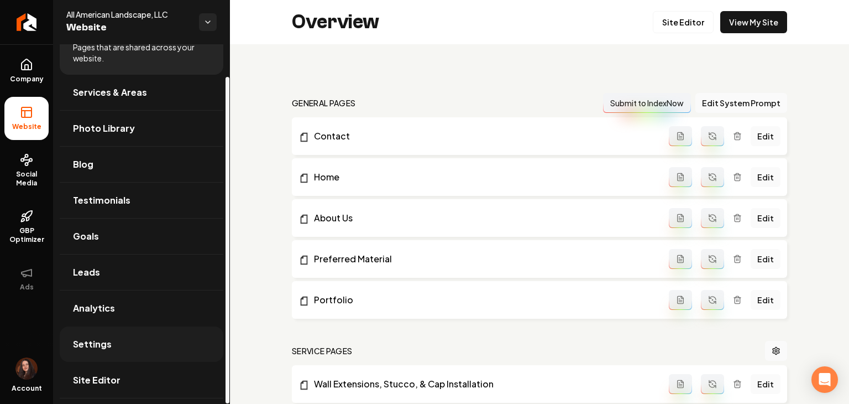
click at [94, 347] on span "Settings" at bounding box center [92, 343] width 39 height 13
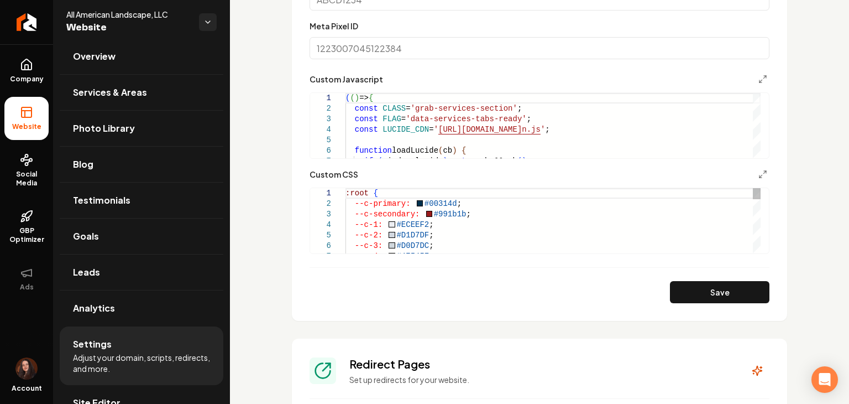
scroll to position [885, 0]
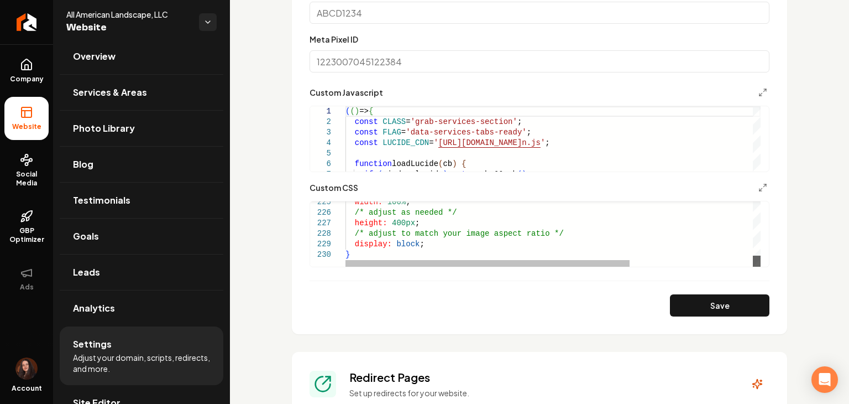
click at [753, 267] on div "Main content area" at bounding box center [757, 233] width 8 height 65
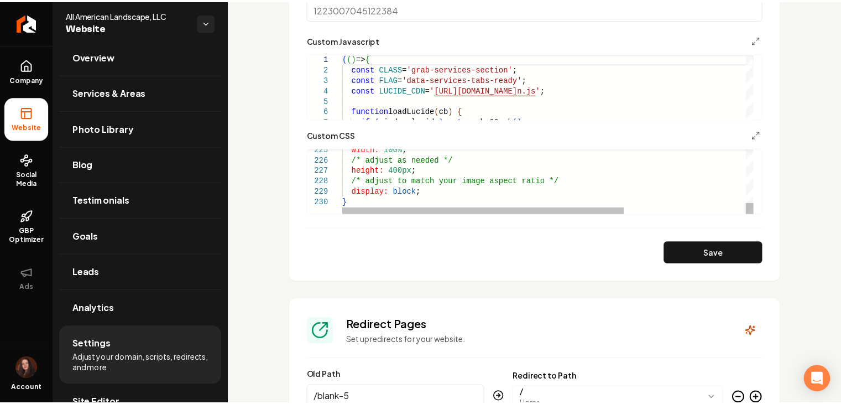
scroll to position [940, 0]
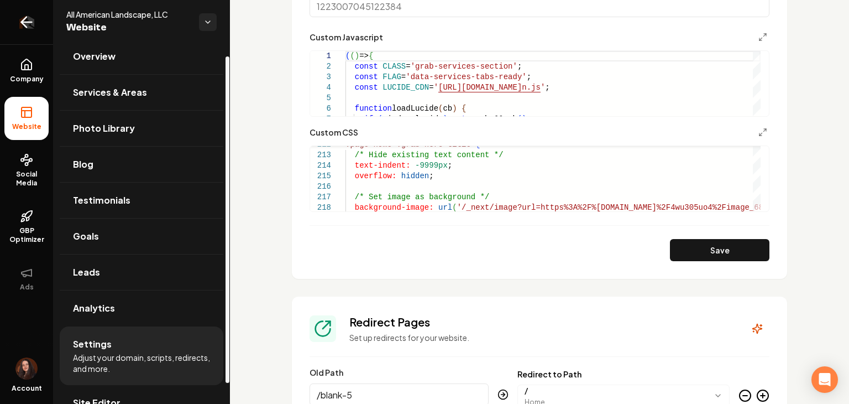
click at [32, 24] on icon "Return to dashboard" at bounding box center [27, 22] width 18 height 18
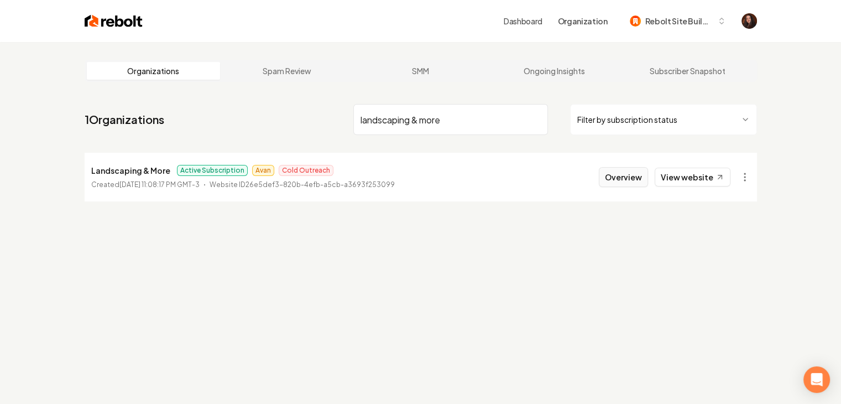
type input "landscaping & more"
click at [641, 178] on button "Overview" at bounding box center [623, 177] width 49 height 20
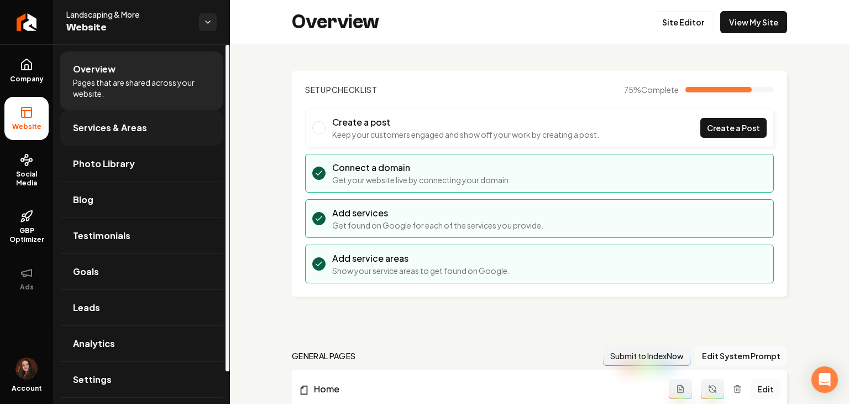
click at [86, 132] on span "Services & Areas" at bounding box center [110, 127] width 74 height 13
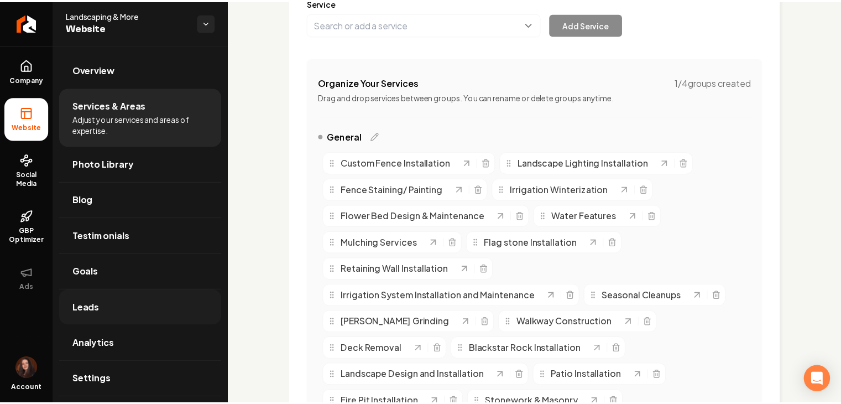
scroll to position [166, 0]
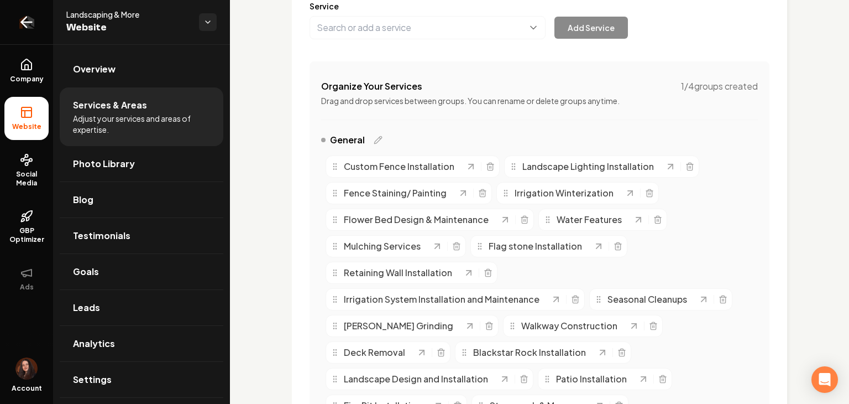
click at [41, 23] on link "Return to dashboard" at bounding box center [26, 22] width 53 height 44
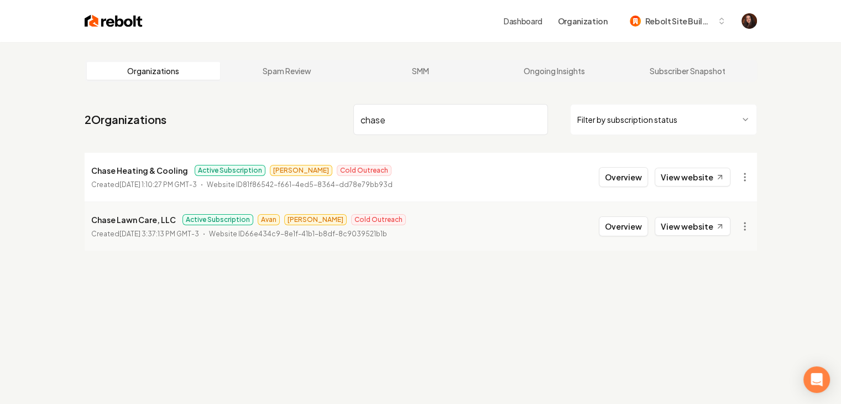
type input "chase"
click at [629, 182] on button "Overview" at bounding box center [623, 177] width 49 height 20
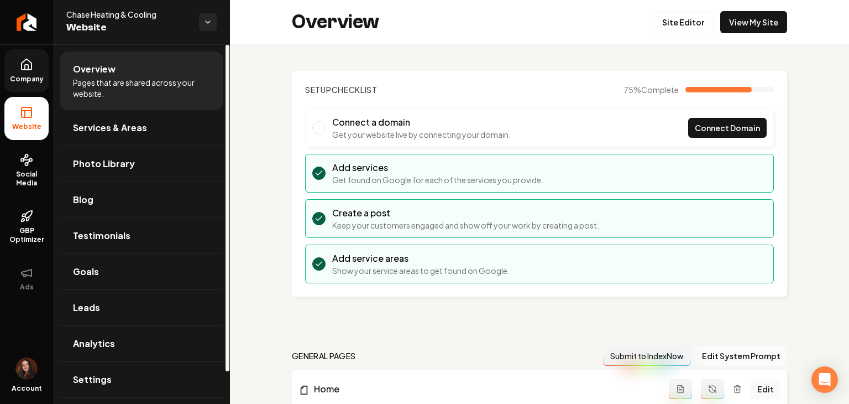
click at [22, 66] on icon at bounding box center [27, 64] width 10 height 11
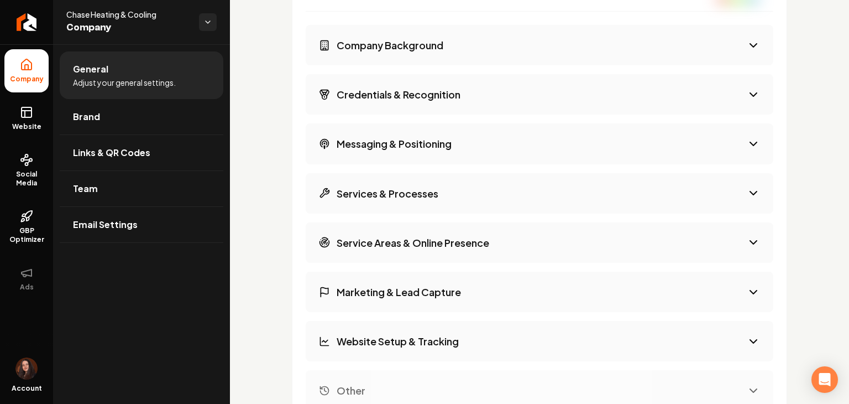
scroll to position [1944, 0]
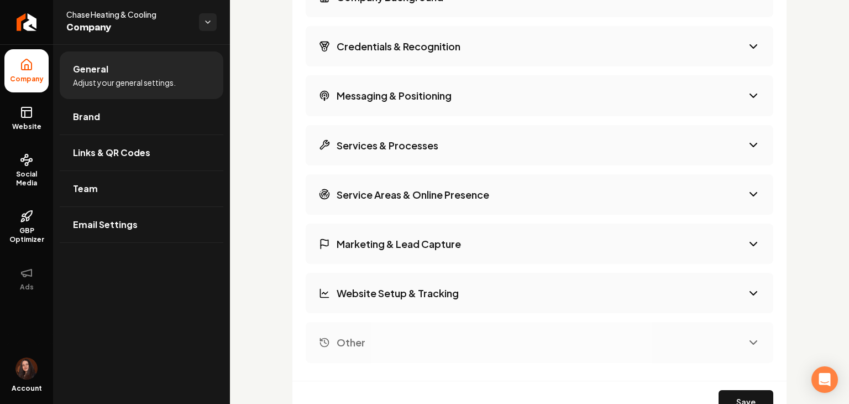
click at [431, 48] on h3 "Credentials & Recognition" at bounding box center [399, 46] width 124 height 14
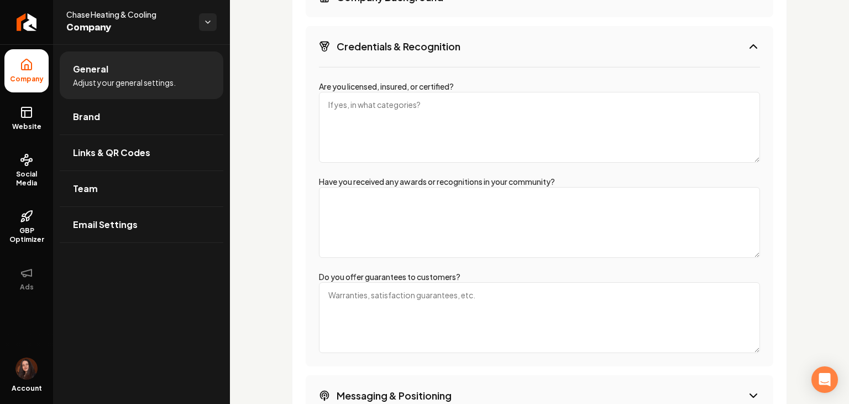
click at [429, 60] on button "Credentials & Recognition" at bounding box center [540, 46] width 468 height 40
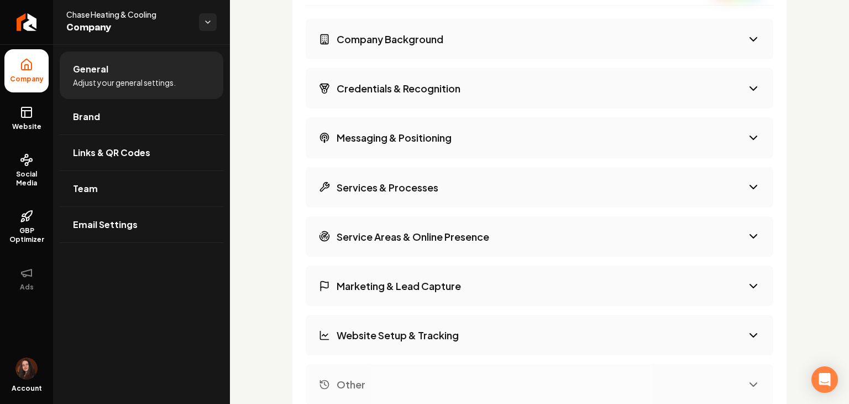
scroll to position [1778, 0]
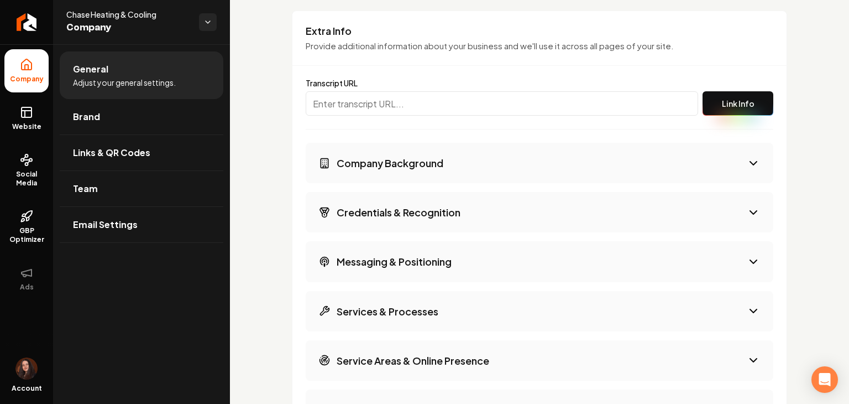
click at [388, 156] on h3 "Company Background" at bounding box center [390, 163] width 107 height 14
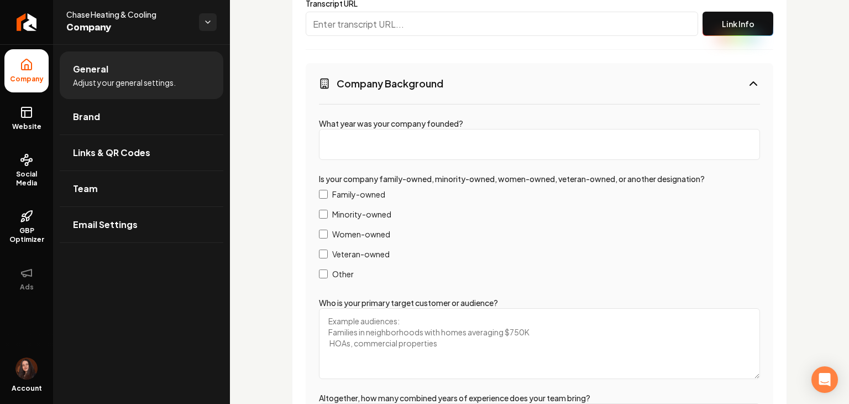
scroll to position [1944, 0]
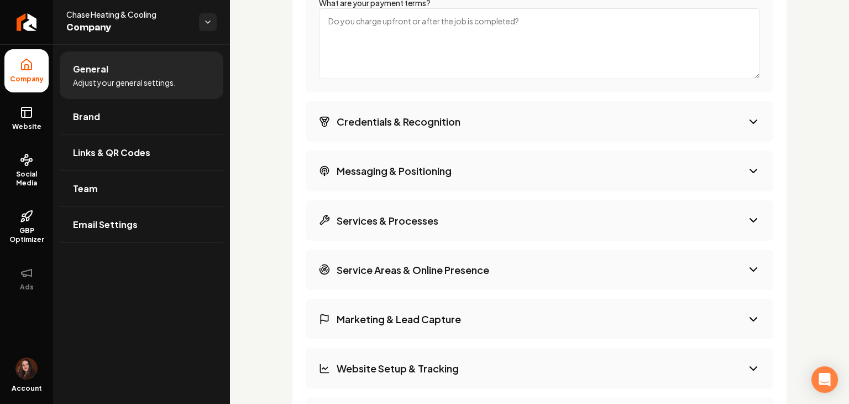
click at [373, 114] on h3 "Credentials & Recognition" at bounding box center [399, 121] width 124 height 14
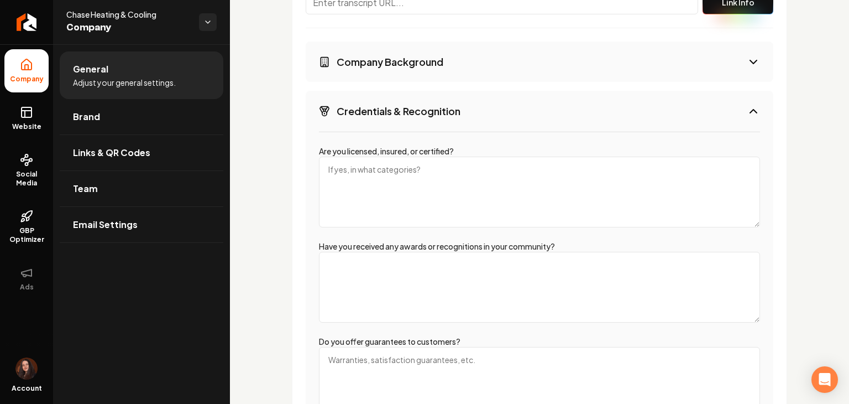
scroll to position [1877, 0]
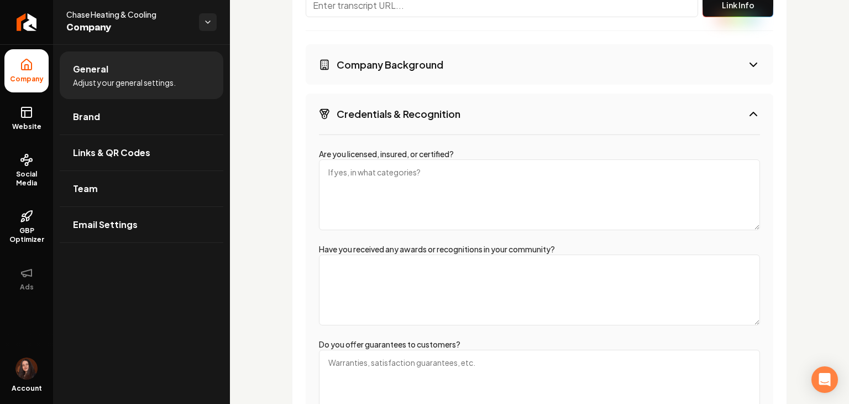
click at [371, 211] on textarea "Are you licensed, insured, or certified?" at bounding box center [539, 194] width 441 height 71
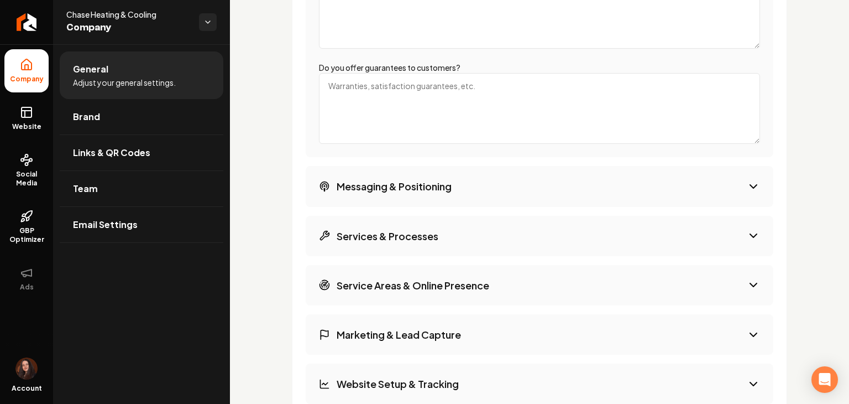
scroll to position [2319, 0]
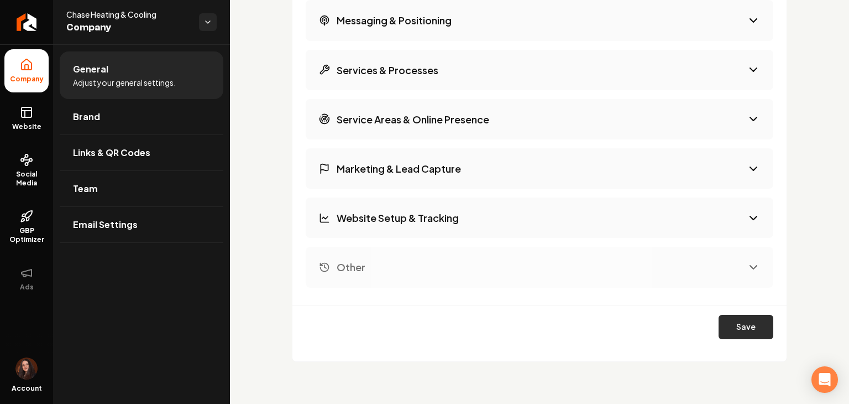
type textarea "Licensed and Insured"
click at [741, 331] on button "Save" at bounding box center [746, 327] width 55 height 24
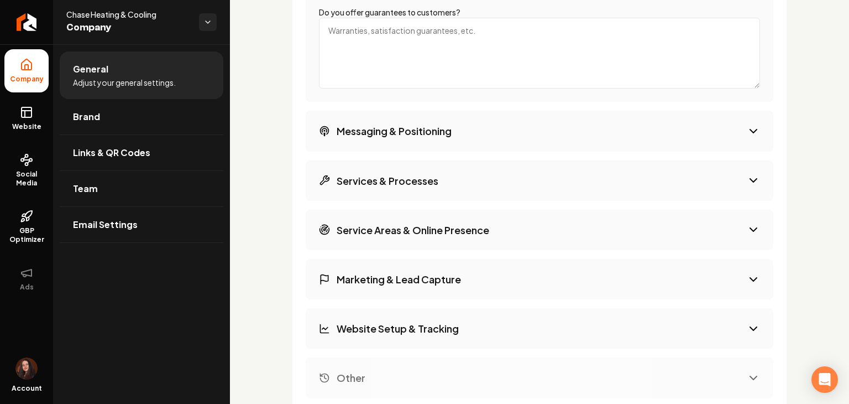
click at [431, 226] on h3 "Service Areas & Online Presence" at bounding box center [413, 230] width 153 height 14
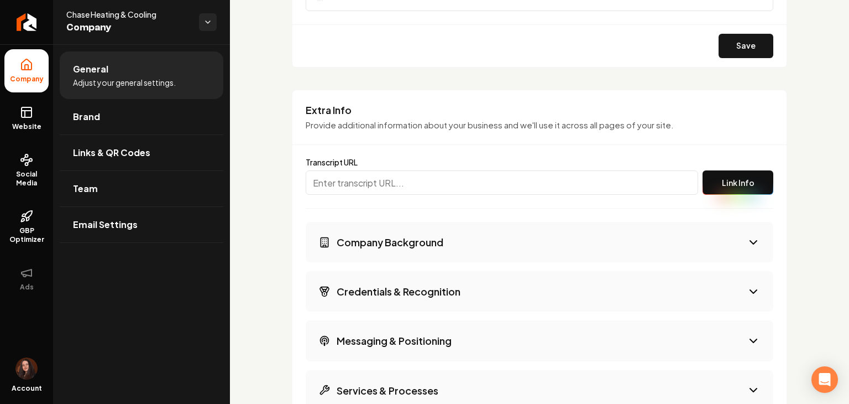
scroll to position [1688, 0]
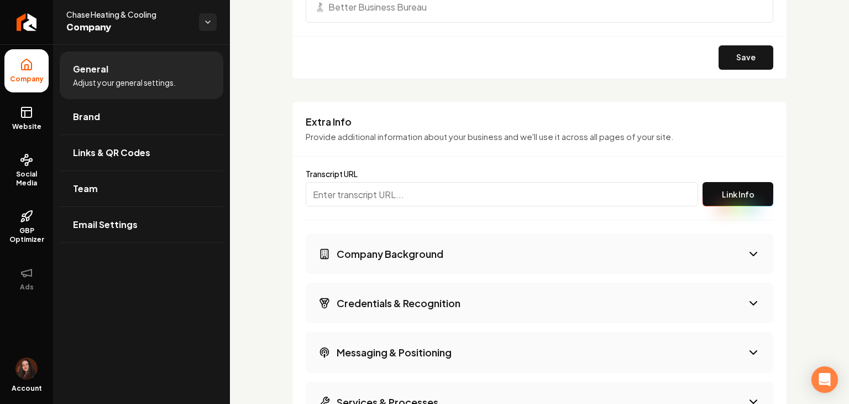
click at [380, 258] on h3 "Company Background" at bounding box center [390, 254] width 107 height 14
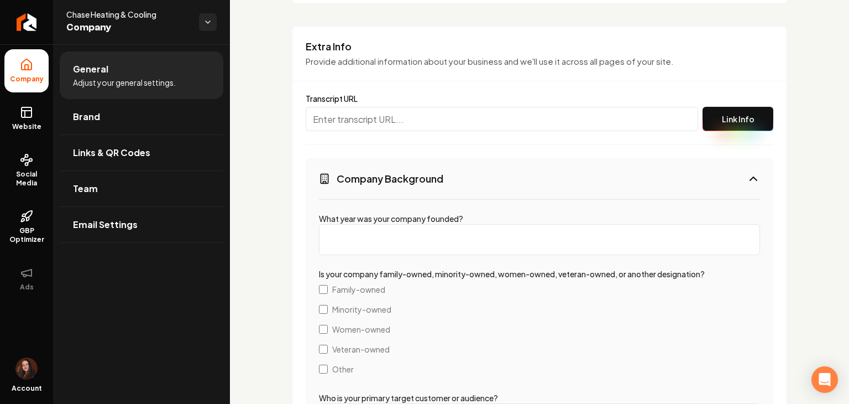
scroll to position [1743, 0]
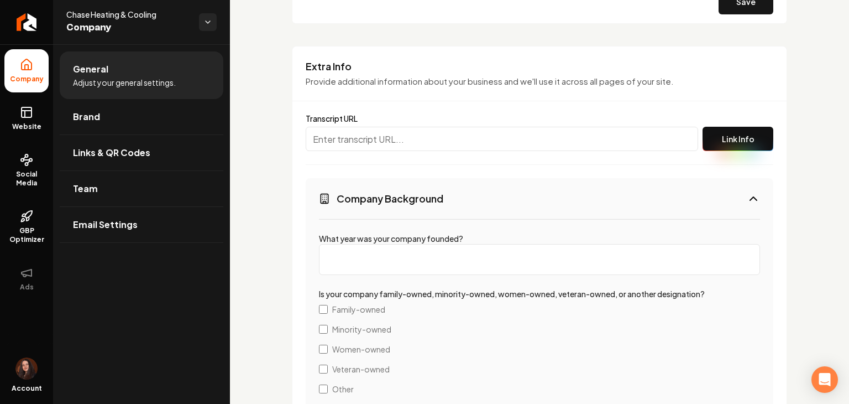
drag, startPoint x: 394, startPoint y: 236, endPoint x: 394, endPoint y: 244, distance: 8.8
click at [394, 236] on label "What year was your company founded?" at bounding box center [391, 238] width 144 height 10
click at [394, 244] on input "What year was your company founded?" at bounding box center [539, 259] width 441 height 31
click at [396, 251] on input "What year was your company founded?" at bounding box center [539, 259] width 441 height 31
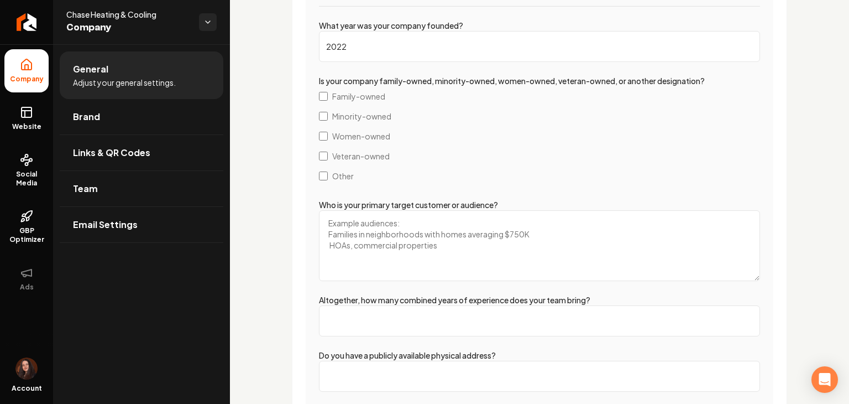
scroll to position [2020, 0]
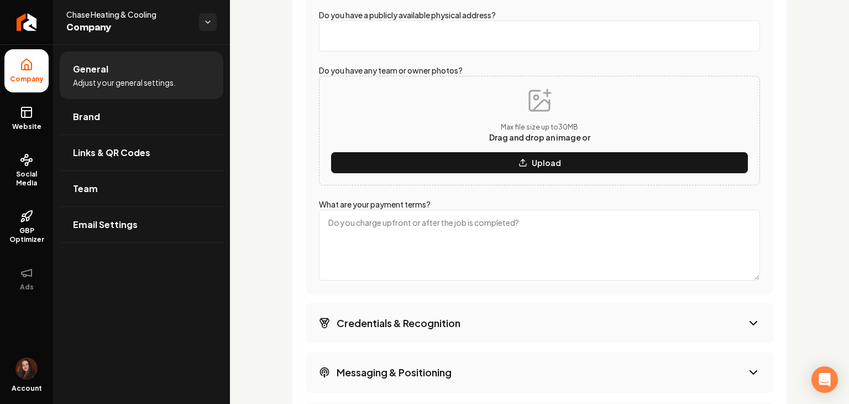
type input "2022"
click at [370, 307] on button "Credentials & Recognition" at bounding box center [540, 322] width 468 height 40
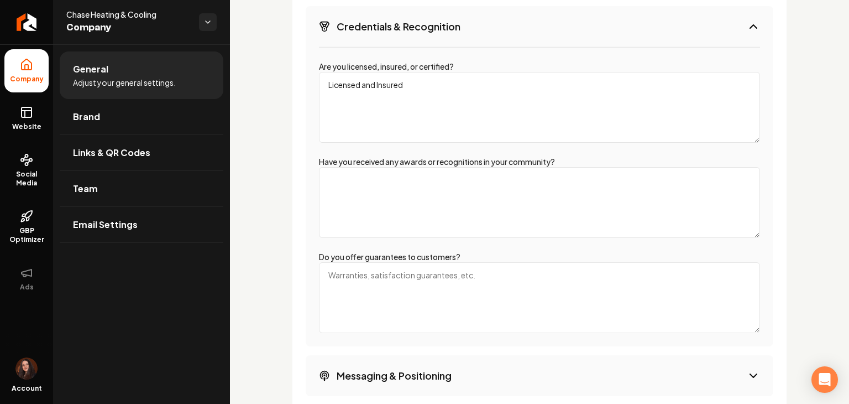
scroll to position [1932, 0]
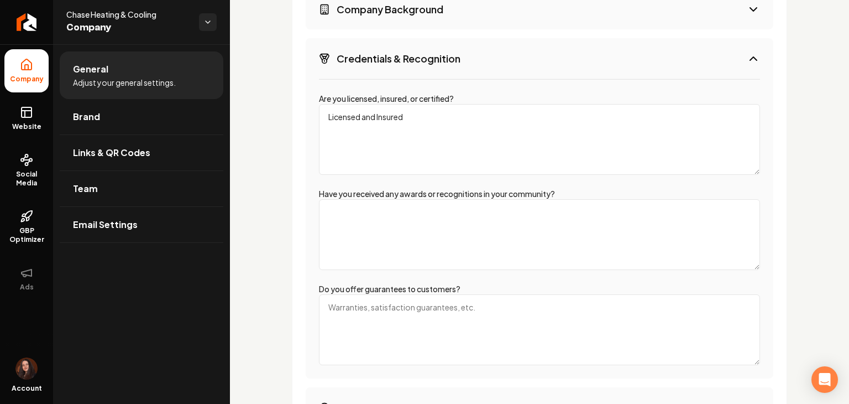
click at [372, 233] on textarea "Have you received any awards or recognitions in your community?" at bounding box center [539, 234] width 441 height 71
paste textarea "certified midea installer"
type textarea "certified midea installer"
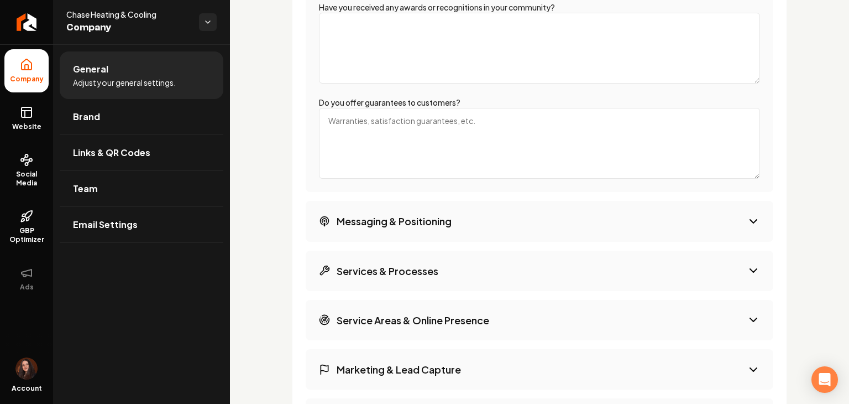
scroll to position [1877, 0]
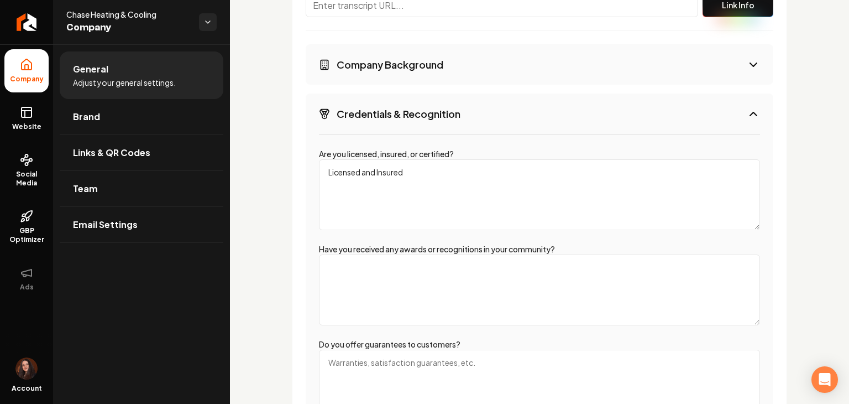
click at [431, 124] on button "Credentials & Recognition" at bounding box center [540, 113] width 468 height 40
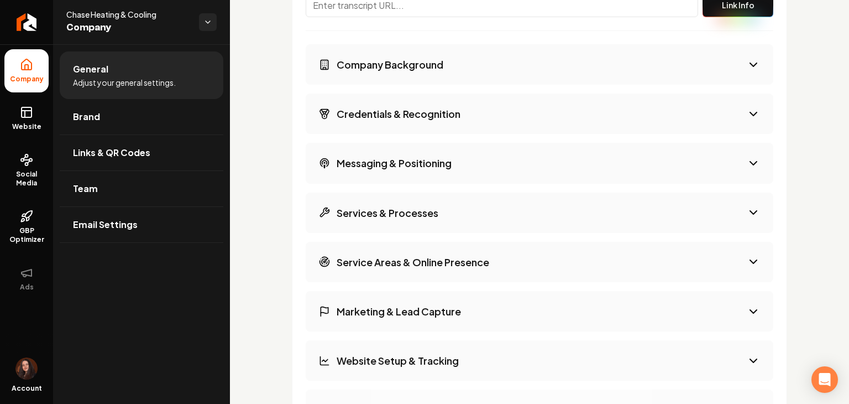
click at [427, 69] on h3 "Company Background" at bounding box center [390, 65] width 107 height 14
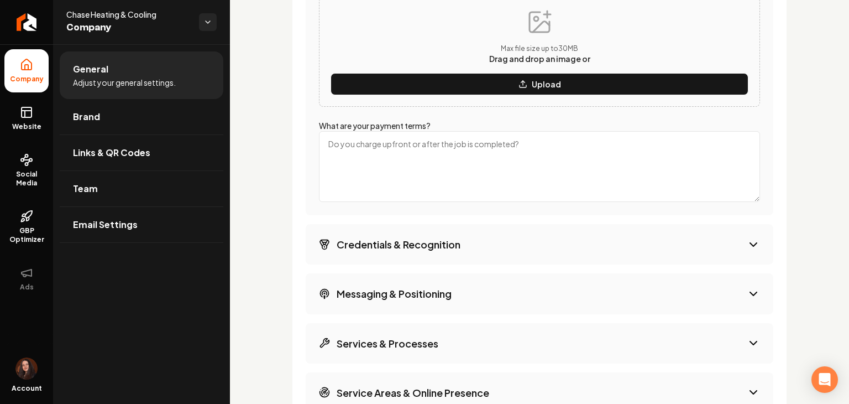
click at [392, 242] on h3 "Credentials & Recognition" at bounding box center [399, 244] width 124 height 14
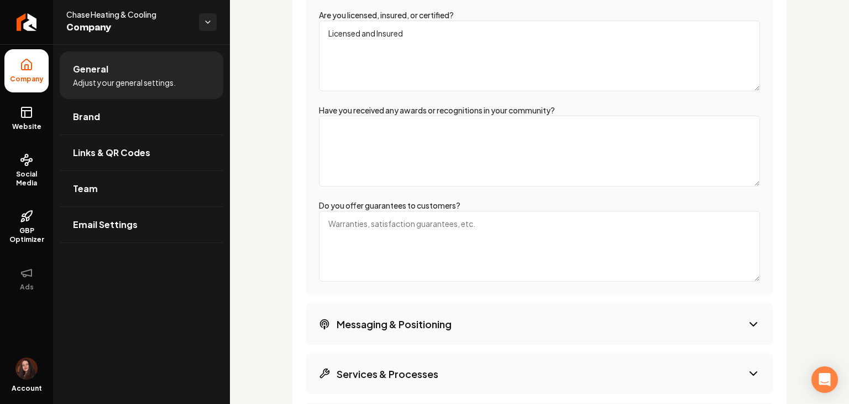
scroll to position [1987, 0]
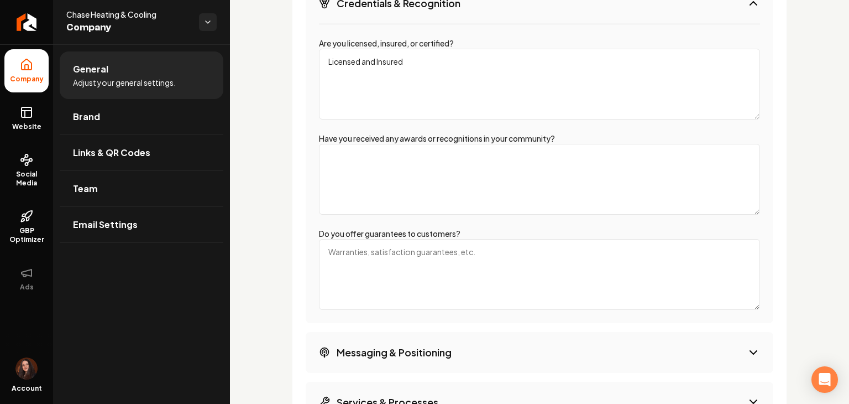
click at [380, 175] on textarea "Have you received any awards or recognitions in your community?" at bounding box center [539, 179] width 441 height 71
click at [379, 108] on textarea "Licensed and Insured" at bounding box center [539, 84] width 441 height 71
click at [366, 178] on textarea "Have you received any awards or recognitions in your community?" at bounding box center [539, 179] width 441 height 71
drag, startPoint x: 447, startPoint y: 43, endPoint x: 442, endPoint y: 60, distance: 17.3
click at [448, 43] on label "Are you licensed, insured, or certified?" at bounding box center [386, 43] width 135 height 10
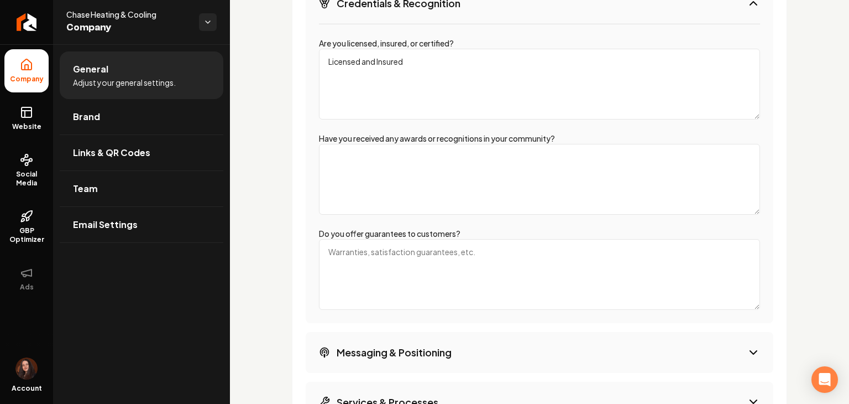
click at [441, 61] on textarea "Licensed and Insured" at bounding box center [539, 84] width 441 height 71
paste textarea "certified midea installer"
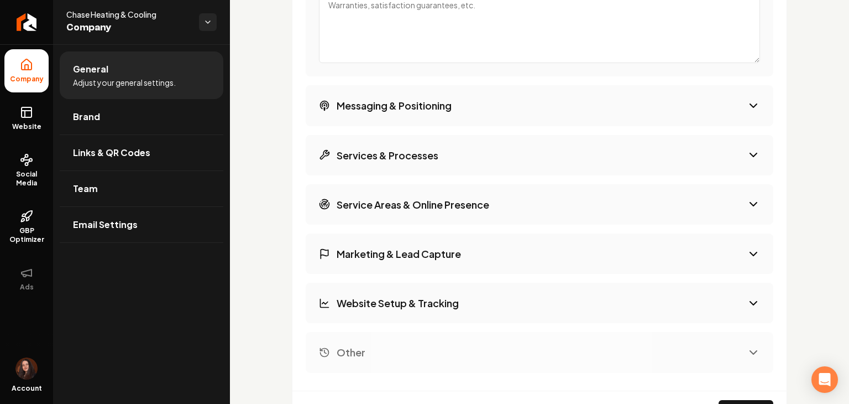
scroll to position [2264, 0]
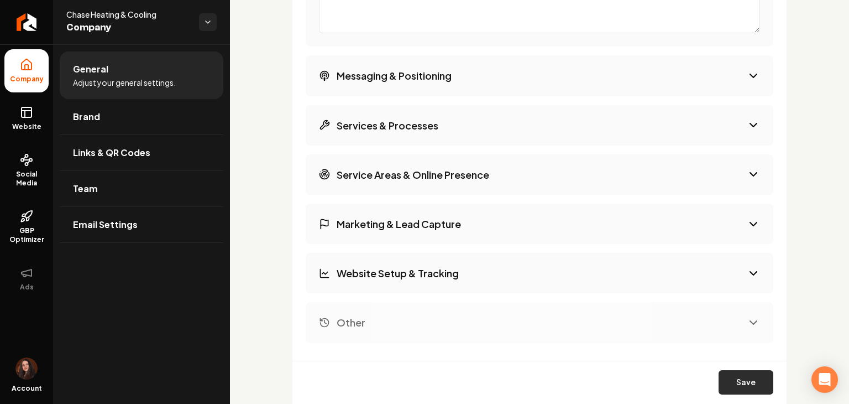
type textarea "Licensed and Insured, certified midea installer"
click at [723, 389] on button "Save" at bounding box center [746, 382] width 55 height 24
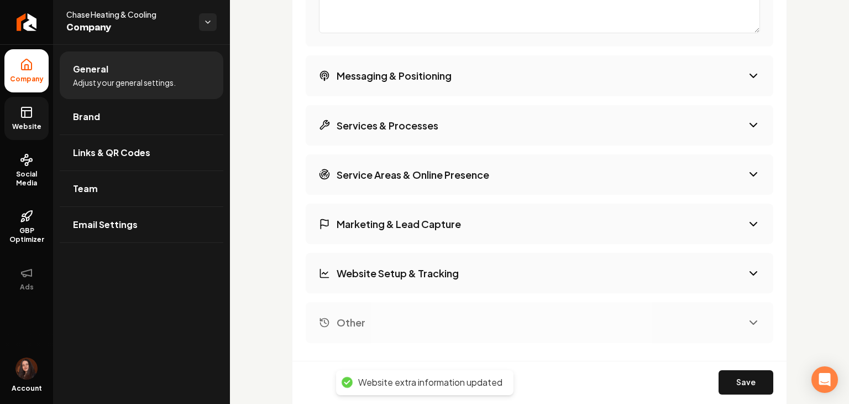
click at [22, 121] on link "Website" at bounding box center [26, 118] width 44 height 43
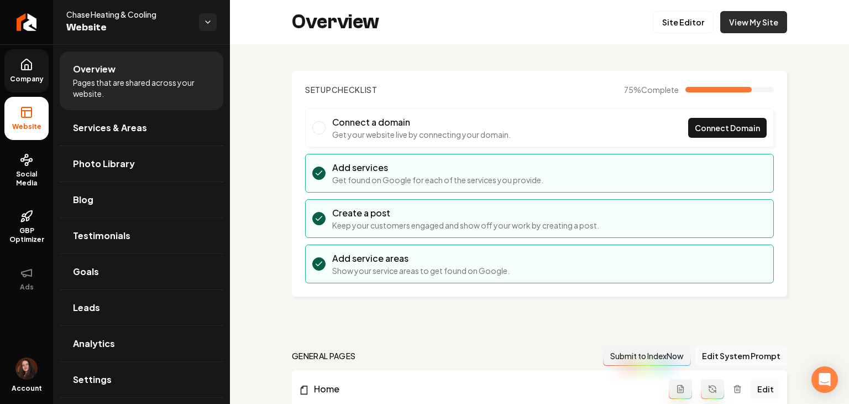
click at [747, 20] on link "View My Site" at bounding box center [754, 22] width 67 height 22
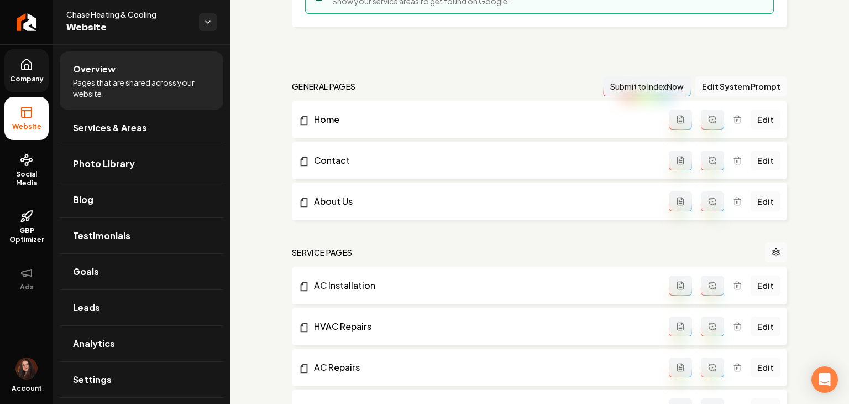
scroll to position [276, 0]
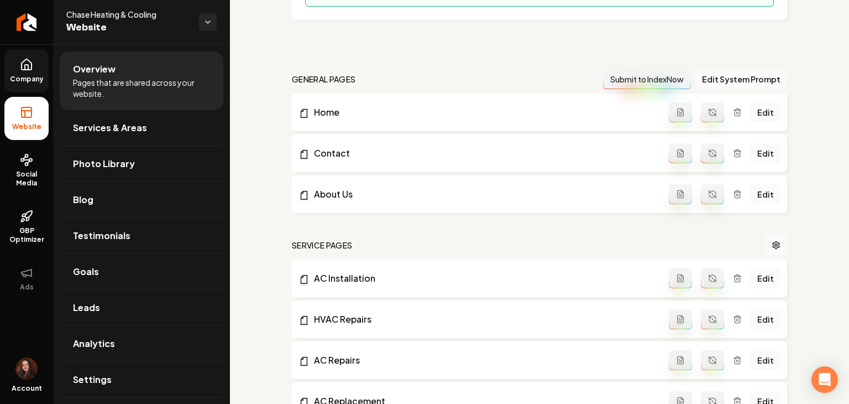
click at [707, 118] on button "Main content area" at bounding box center [712, 112] width 23 height 20
click at [713, 193] on button "Main content area" at bounding box center [712, 194] width 23 height 20
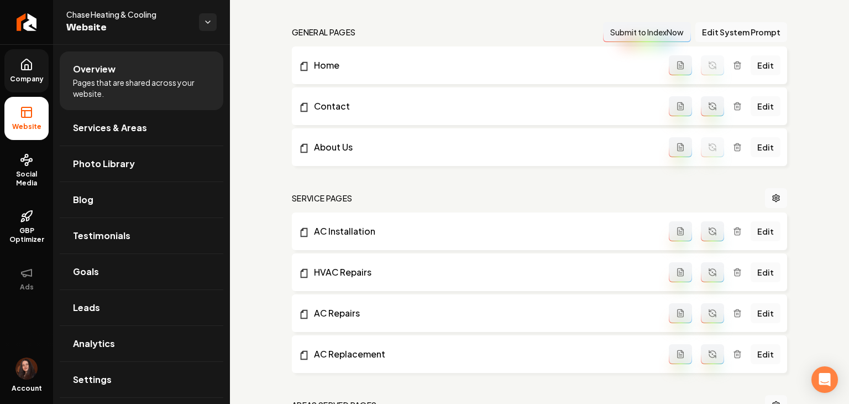
scroll to position [387, 0]
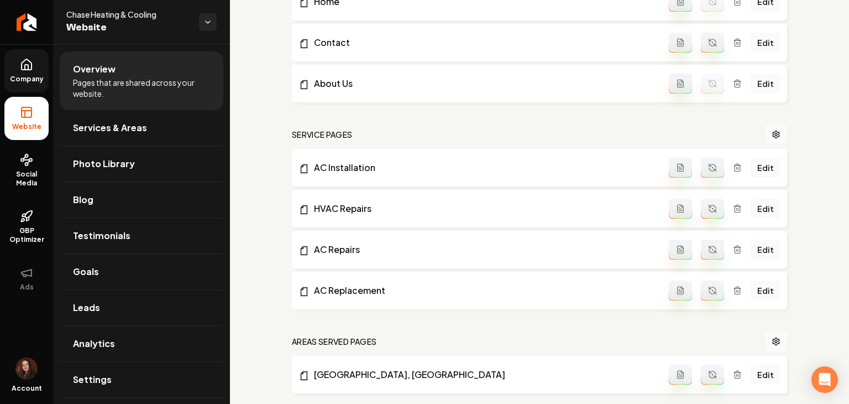
click at [710, 173] on button "Main content area" at bounding box center [712, 168] width 23 height 20
click at [709, 206] on icon "Main content area" at bounding box center [712, 208] width 9 height 9
drag, startPoint x: 703, startPoint y: 251, endPoint x: 710, endPoint y: 272, distance: 21.5
click at [708, 251] on icon "Main content area" at bounding box center [712, 249] width 9 height 9
click at [711, 296] on button "Main content area" at bounding box center [712, 290] width 23 height 20
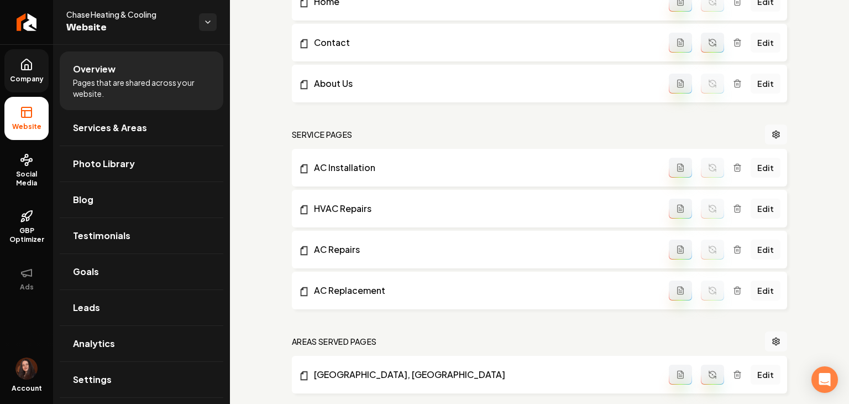
click at [709, 41] on icon "Main content area" at bounding box center [712, 40] width 7 height 3
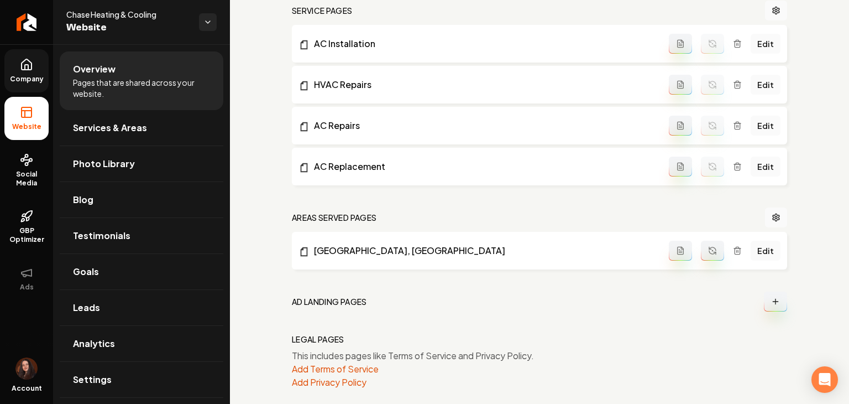
scroll to position [522, 0]
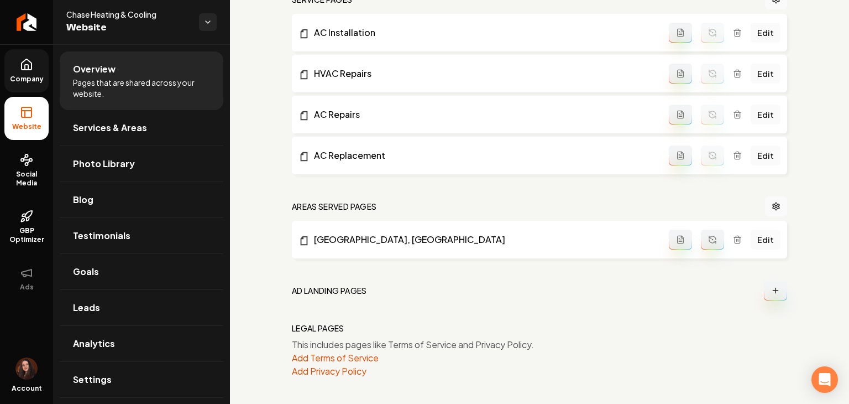
click at [710, 238] on icon "Main content area" at bounding box center [712, 239] width 9 height 9
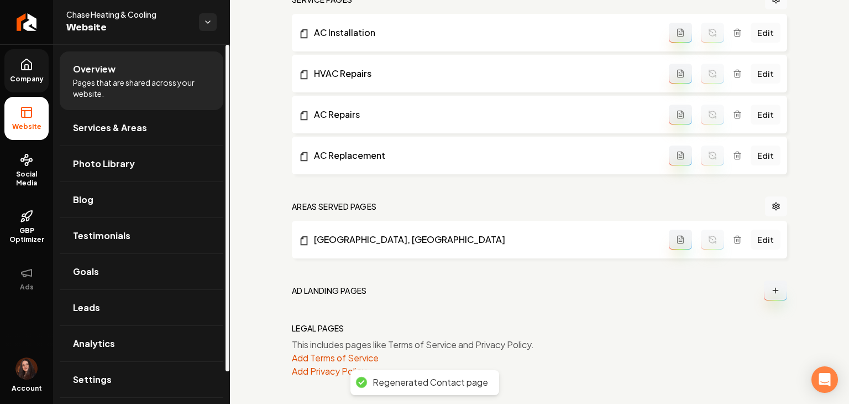
click at [44, 72] on link "Company" at bounding box center [26, 70] width 44 height 43
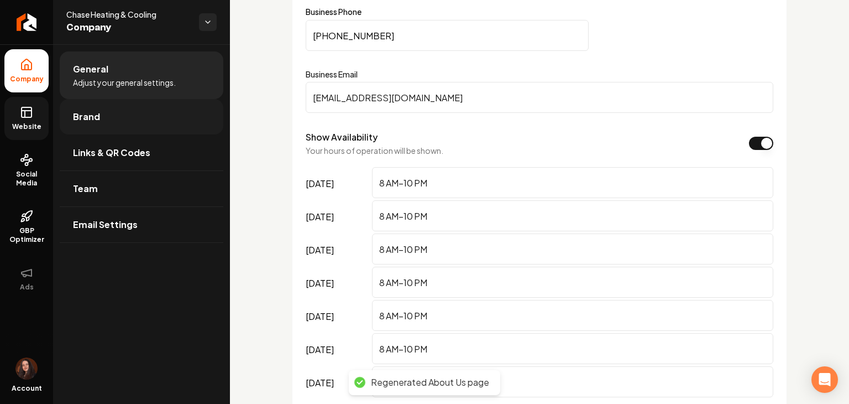
click at [104, 122] on link "Brand" at bounding box center [142, 116] width 164 height 35
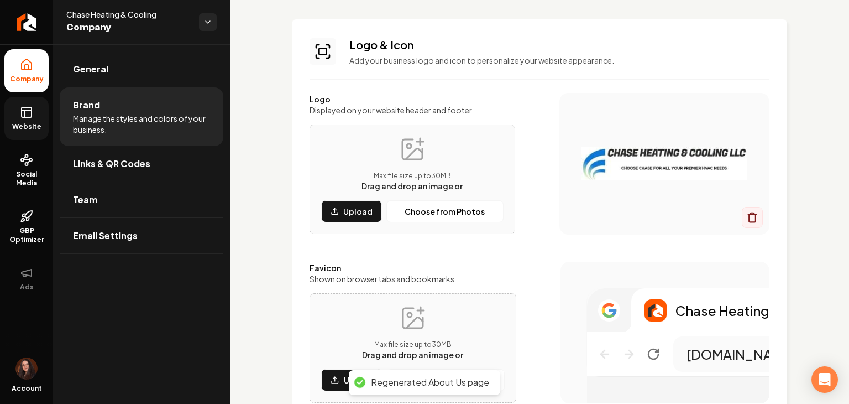
scroll to position [166, 0]
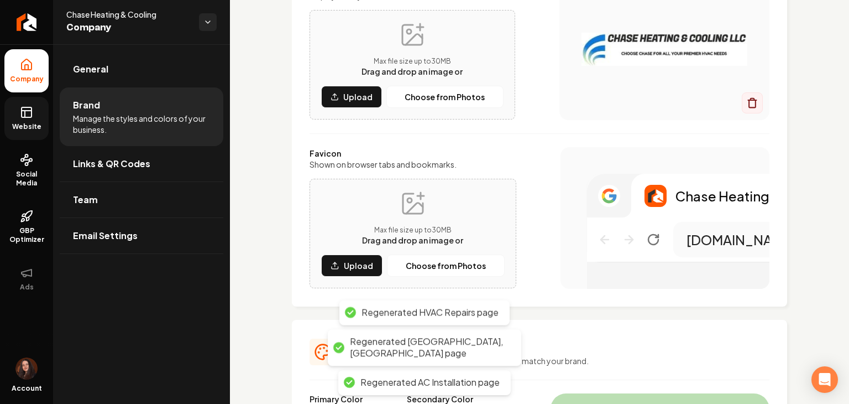
click at [476, 212] on div "Max file size up to 30 MB Drag and drop an image or Upload Choose from Photos" at bounding box center [413, 233] width 184 height 86
click at [361, 261] on p "Upload" at bounding box center [358, 265] width 29 height 11
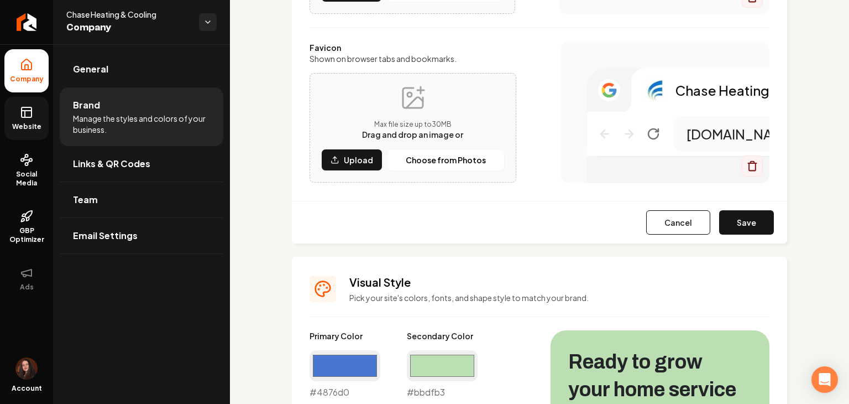
scroll to position [276, 0]
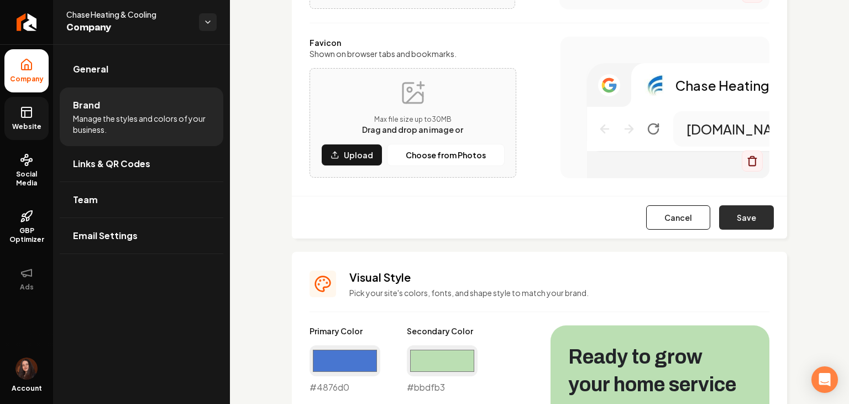
click at [721, 223] on button "Save" at bounding box center [746, 217] width 55 height 24
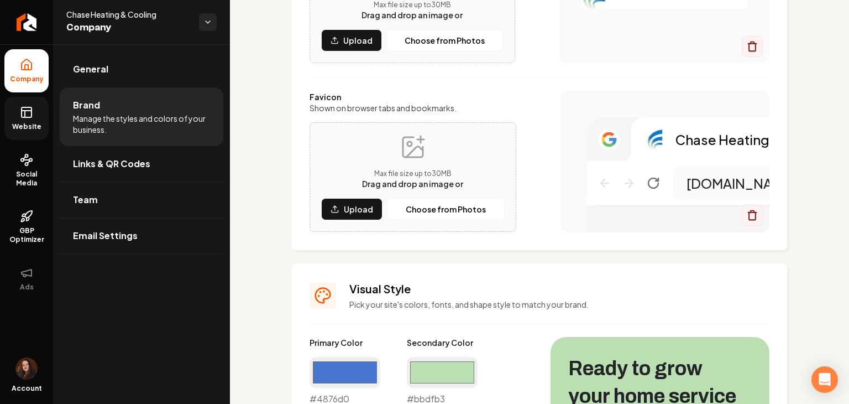
scroll to position [221, 0]
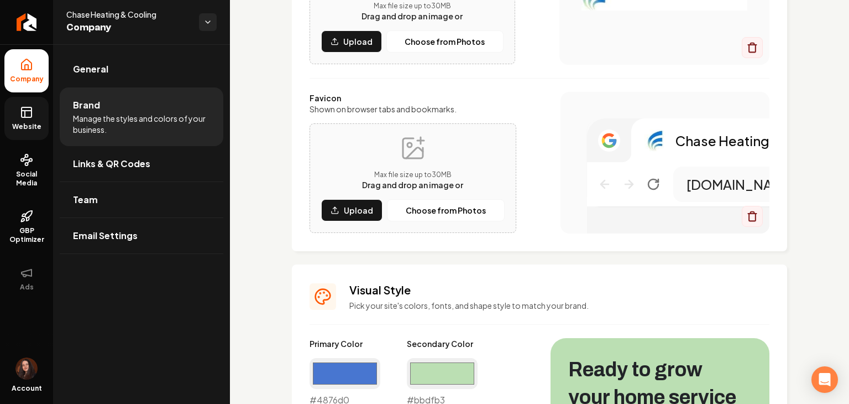
click at [40, 123] on span "Website" at bounding box center [27, 126] width 38 height 9
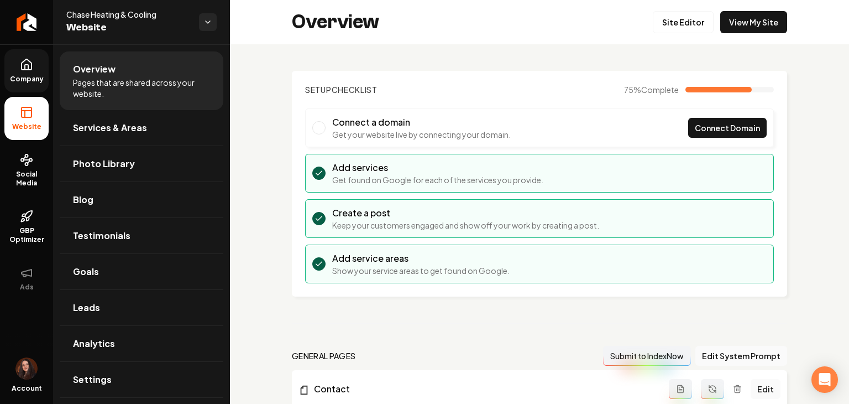
click at [780, 28] on div "Overview Site Editor View My Site" at bounding box center [539, 22] width 619 height 44
click at [770, 25] on link "View My Site" at bounding box center [754, 22] width 67 height 22
click at [681, 18] on link "Site Editor" at bounding box center [683, 22] width 61 height 22
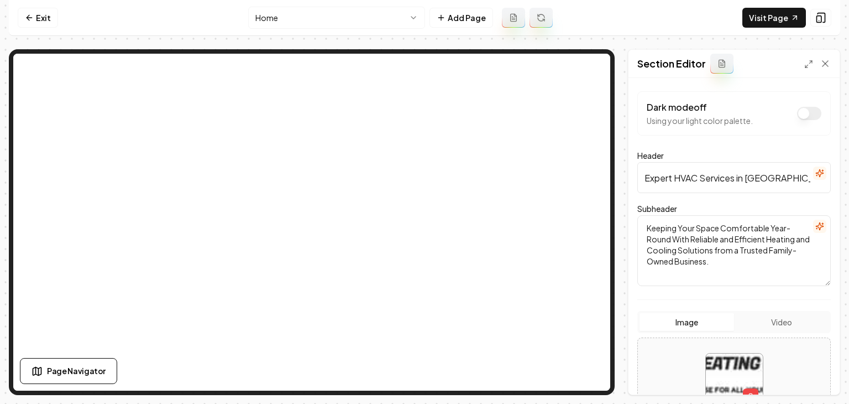
scroll to position [166, 0]
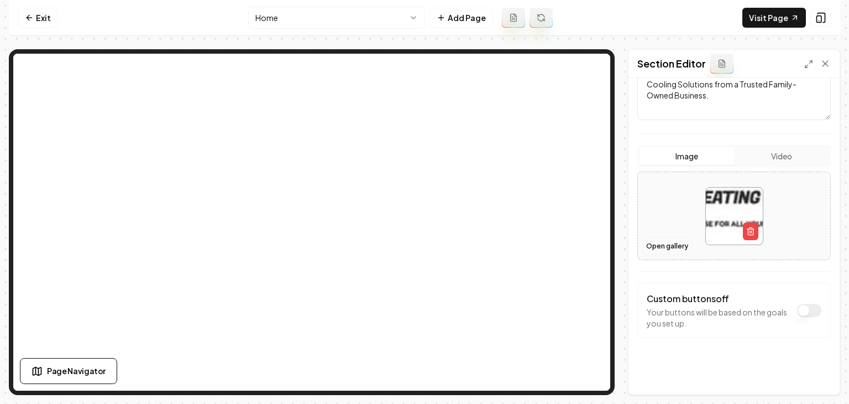
click at [668, 252] on button "Open gallery" at bounding box center [668, 246] width 50 height 18
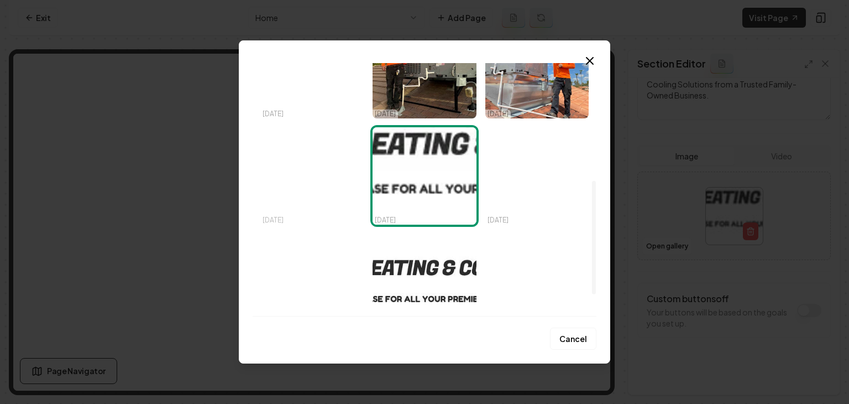
scroll to position [309, 0]
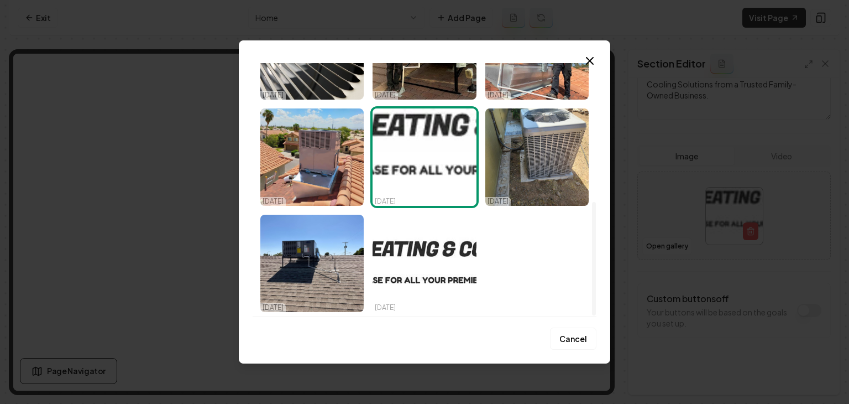
click at [288, 169] on img "Select image image_68d156195c7cd75eb83326ef.jpg" at bounding box center [311, 156] width 103 height 97
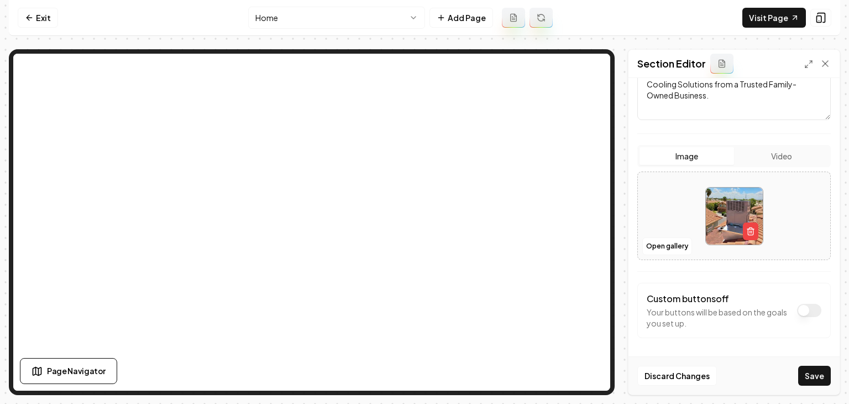
click at [811, 378] on button "Save" at bounding box center [815, 376] width 33 height 20
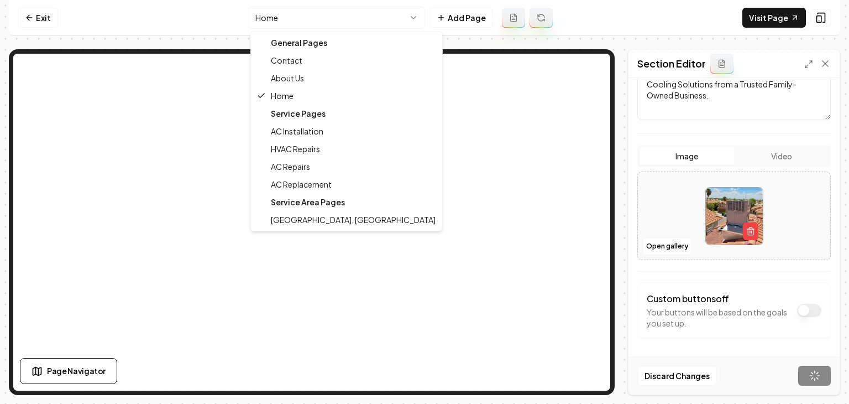
click at [331, 19] on html "Computer Required This feature is only available on a computer. Please switch t…" at bounding box center [424, 202] width 849 height 404
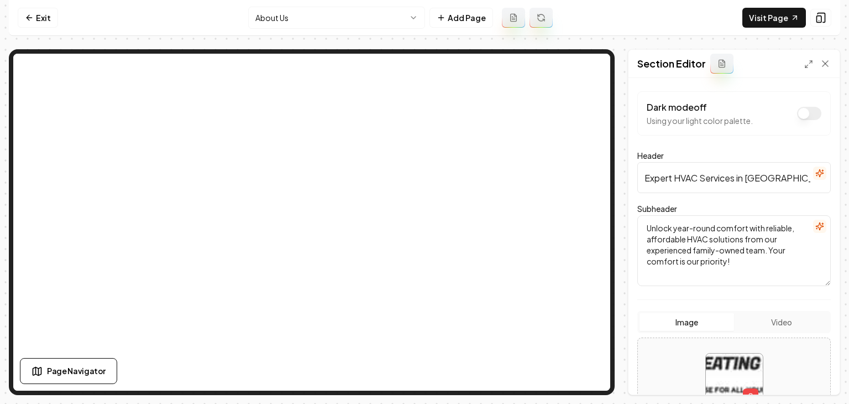
scroll to position [166, 0]
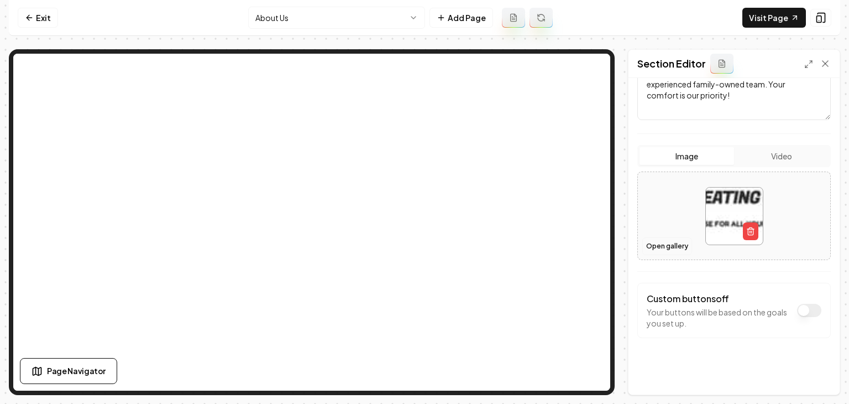
click at [657, 241] on button "Open gallery" at bounding box center [668, 246] width 50 height 18
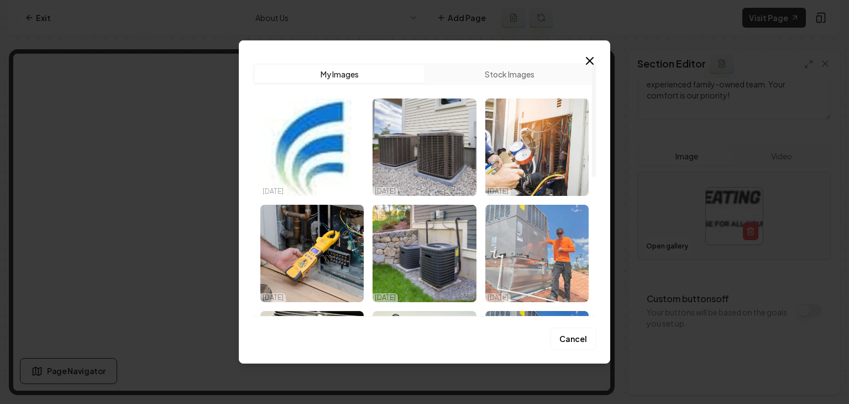
click at [545, 256] on img "Select image image_68d1567c5c7cd75eb835c38a.jpg" at bounding box center [537, 253] width 103 height 97
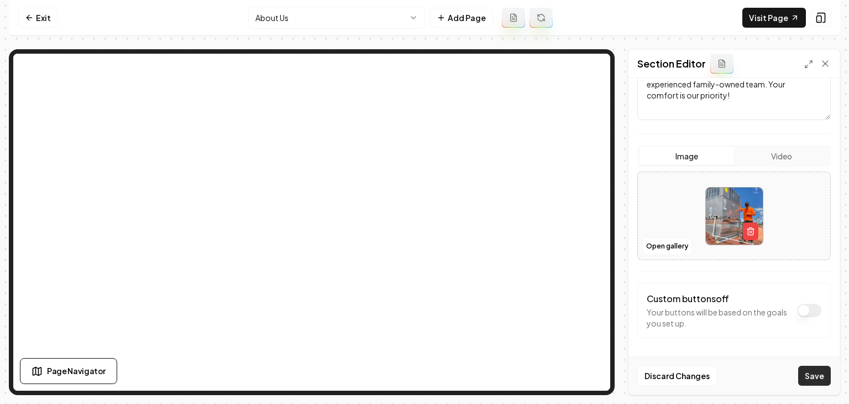
click at [817, 381] on button "Save" at bounding box center [815, 376] width 33 height 20
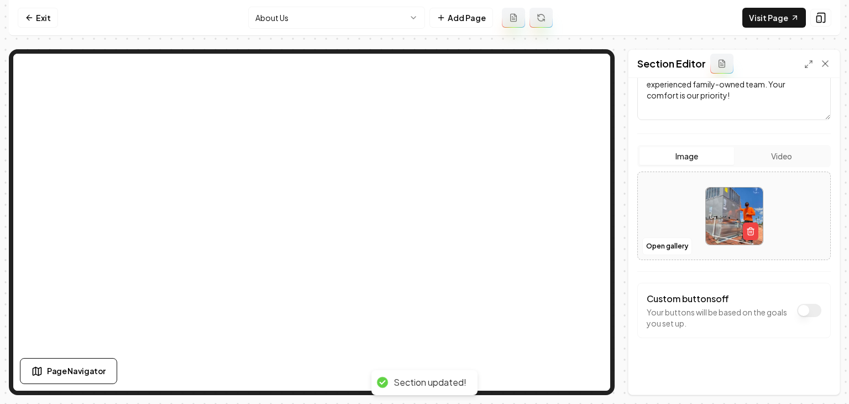
click at [316, 24] on html "Computer Required This feature is only available on a computer. Please switch t…" at bounding box center [424, 202] width 849 height 404
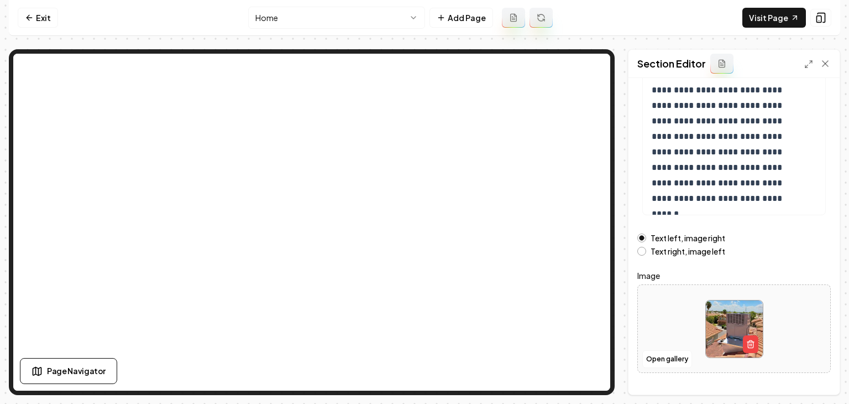
scroll to position [192, 0]
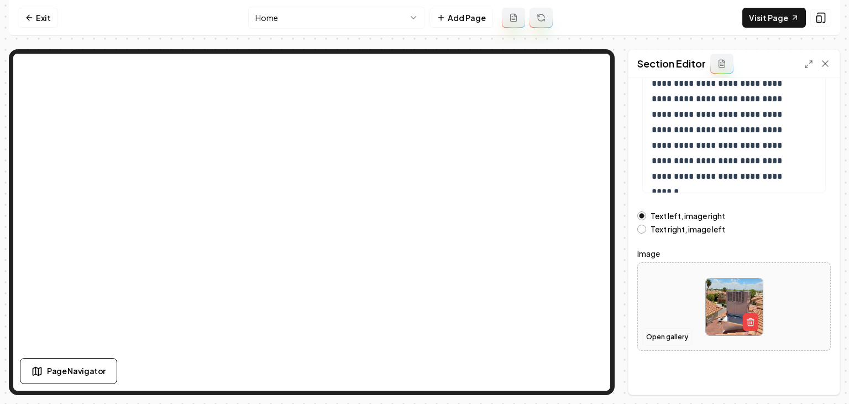
click at [675, 338] on button "Open gallery" at bounding box center [668, 337] width 50 height 18
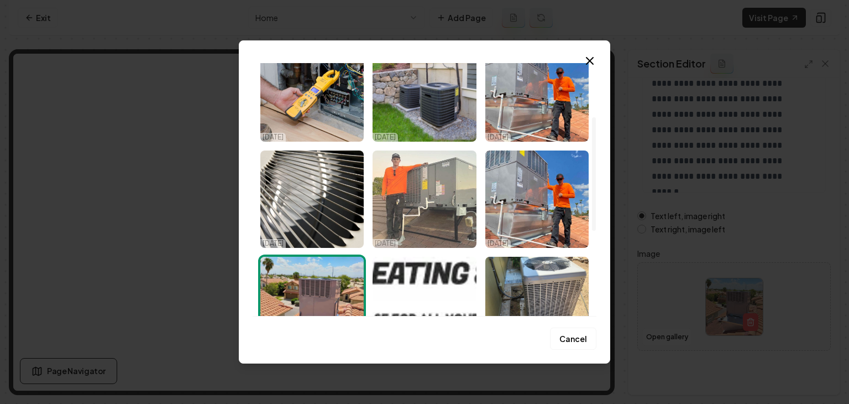
scroll to position [166, 0]
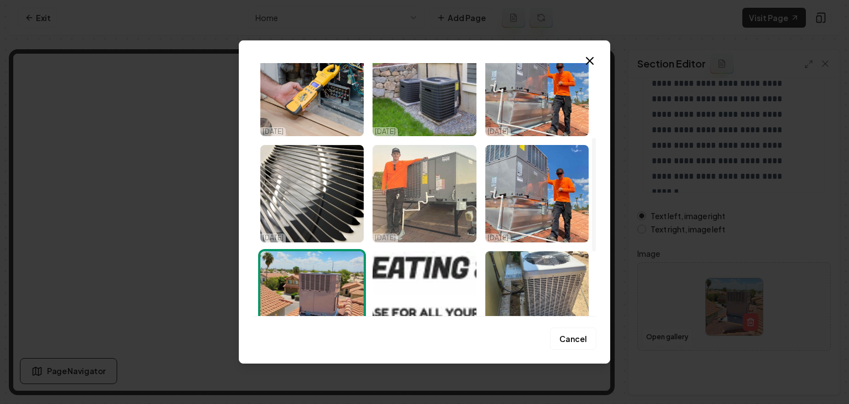
click at [435, 224] on img "Select image image_68d156415c7cd75eb834337b.jpg" at bounding box center [424, 193] width 103 height 97
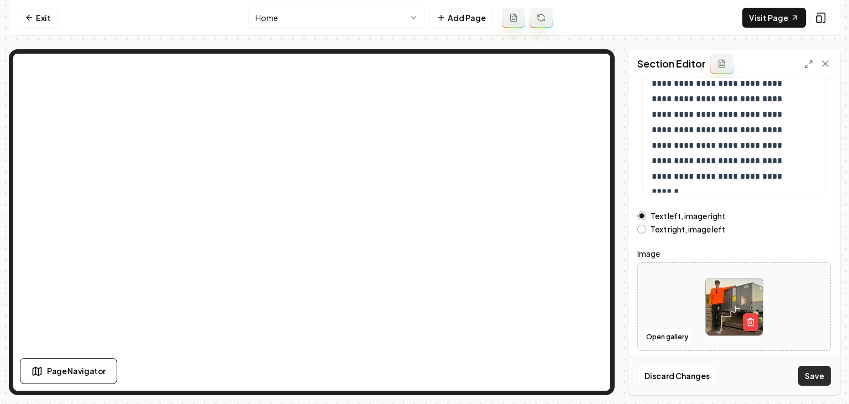
click at [816, 376] on button "Save" at bounding box center [815, 376] width 33 height 20
click at [30, 14] on icon at bounding box center [29, 17] width 9 height 9
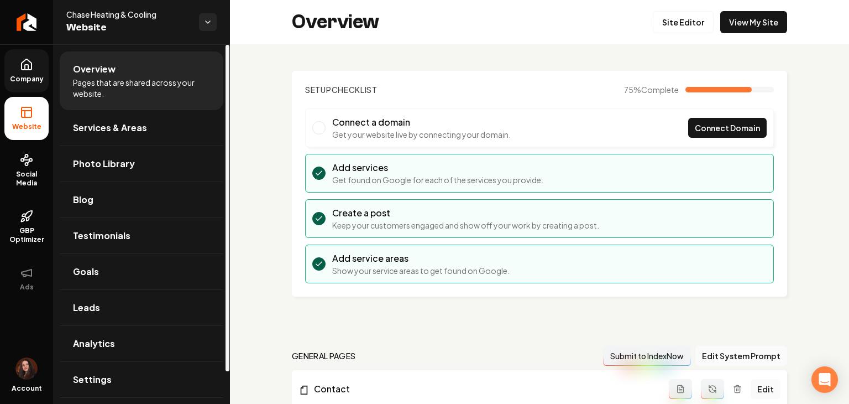
click at [28, 86] on link "Company" at bounding box center [26, 70] width 44 height 43
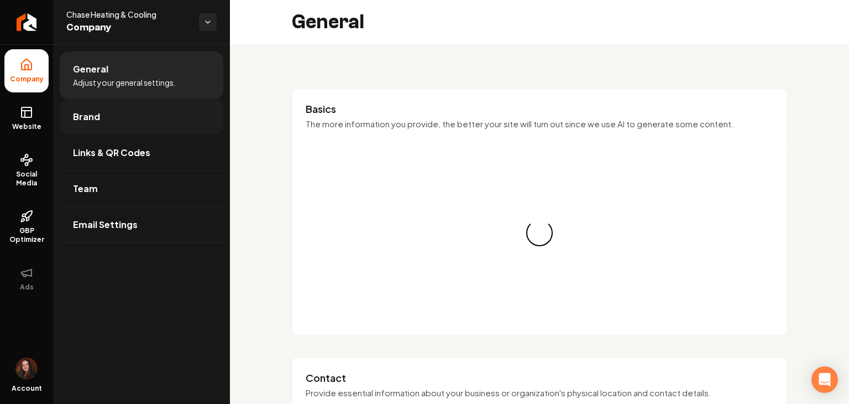
click at [108, 121] on link "Brand" at bounding box center [142, 116] width 164 height 35
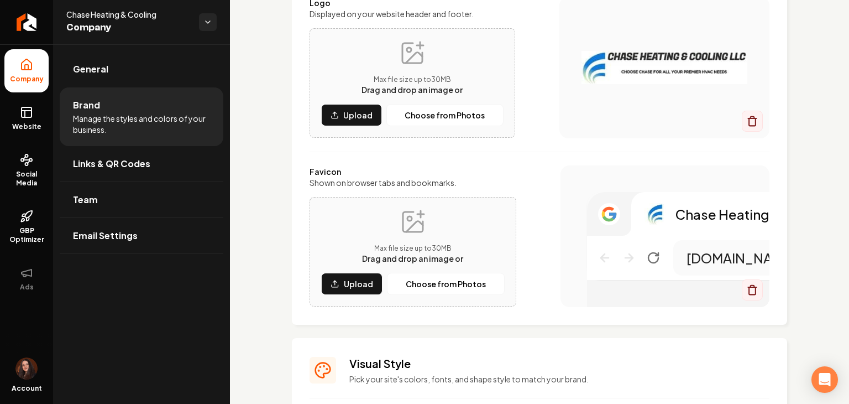
scroll to position [55, 0]
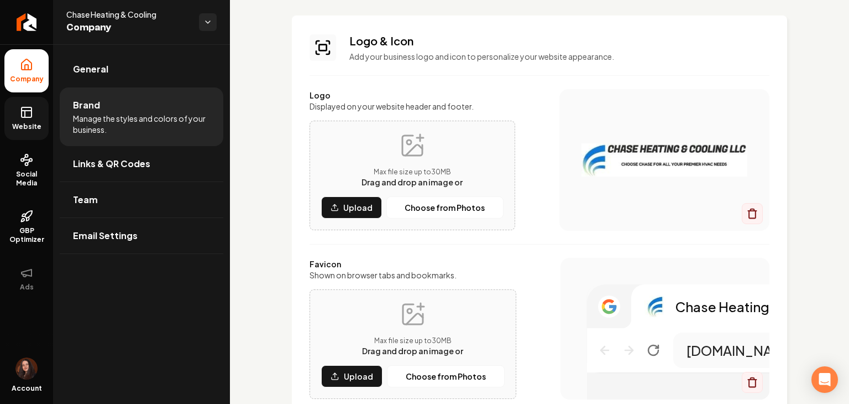
click at [18, 122] on span "Website" at bounding box center [27, 126] width 38 height 9
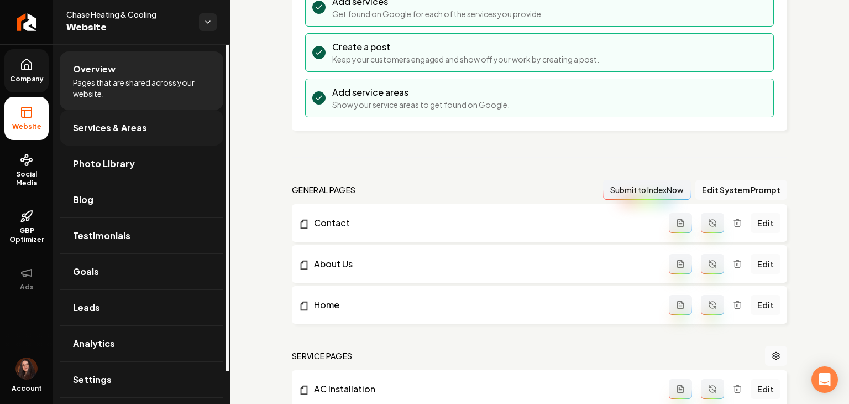
click at [157, 116] on link "Services & Areas" at bounding box center [142, 127] width 164 height 35
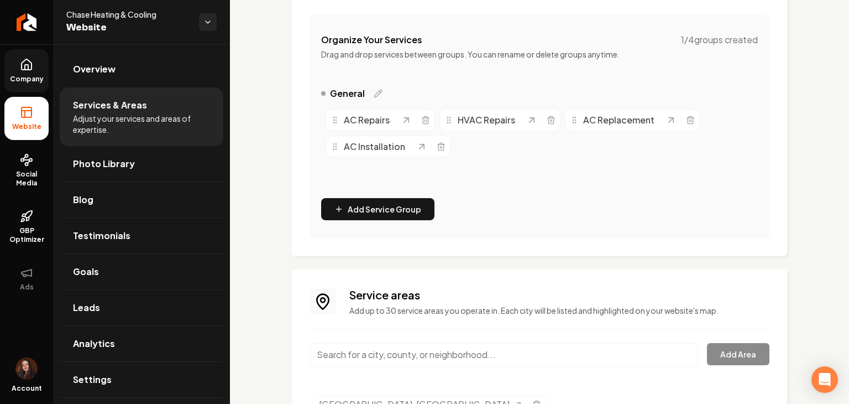
scroll to position [270, 0]
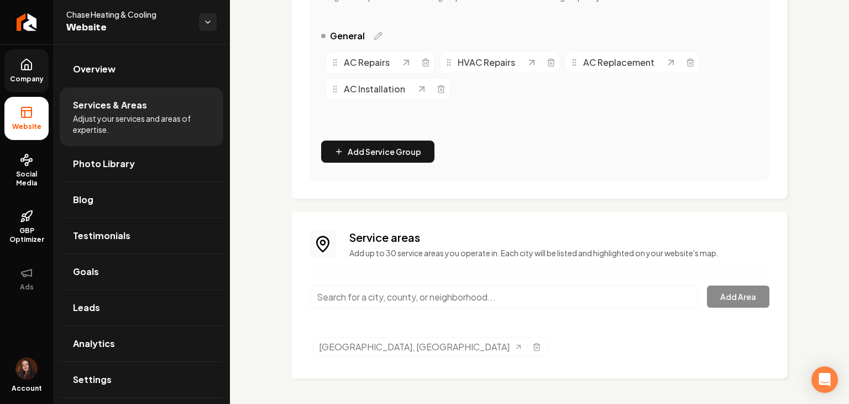
click at [379, 299] on input "Main content area" at bounding box center [504, 296] width 389 height 23
paste input "Queen Creek"
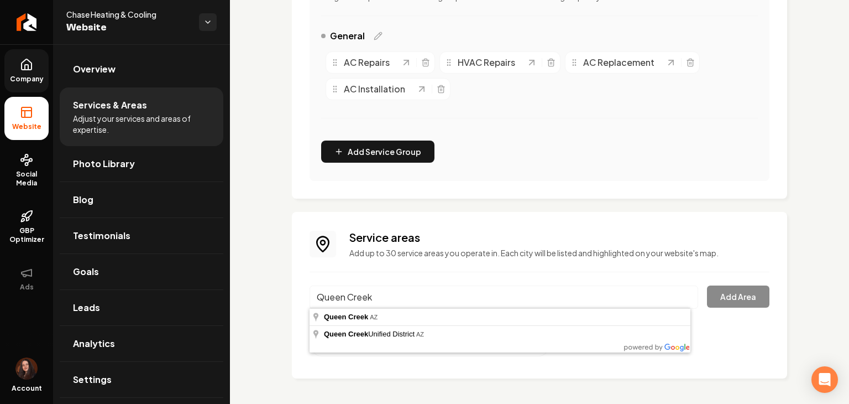
type input "[GEOGRAPHIC_DATA], [GEOGRAPHIC_DATA]"
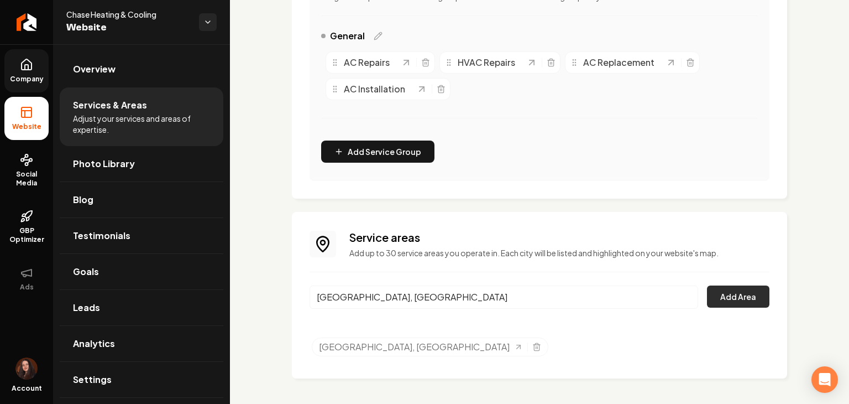
click at [707, 297] on button "Add Area" at bounding box center [738, 296] width 62 height 22
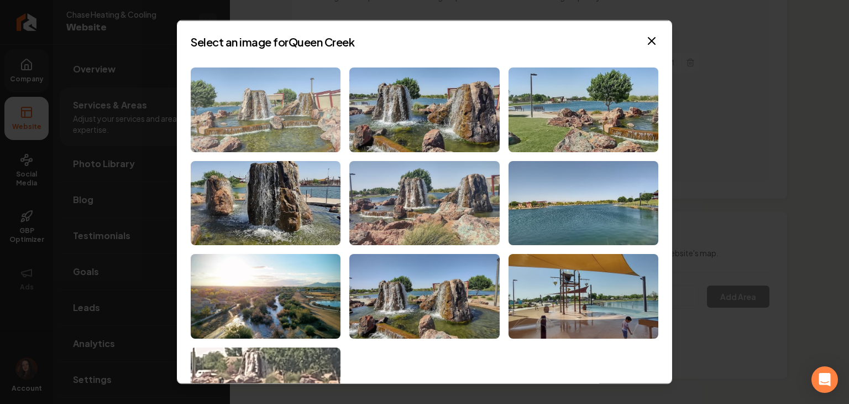
click at [305, 107] on img at bounding box center [266, 109] width 150 height 85
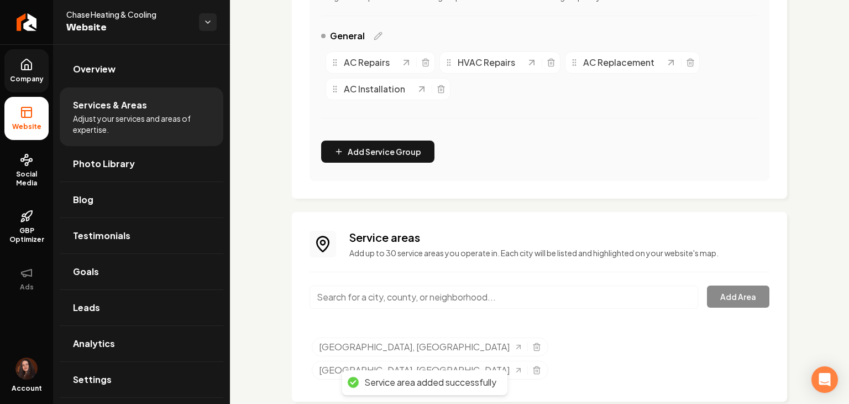
click at [419, 301] on input "Main content area" at bounding box center [504, 296] width 389 height 23
paste input "Glendale"
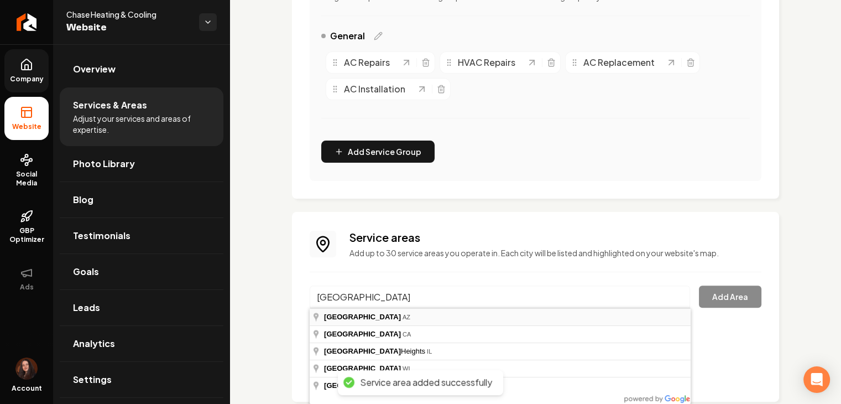
type input "[GEOGRAPHIC_DATA], [GEOGRAPHIC_DATA]"
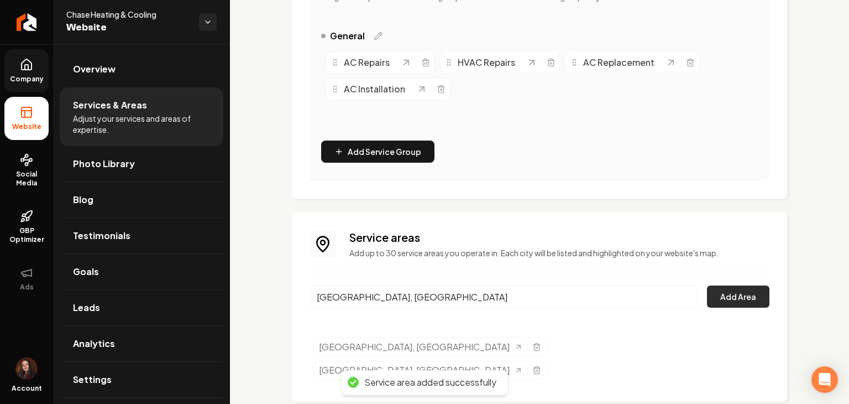
click at [732, 299] on button "Add Area" at bounding box center [738, 296] width 62 height 22
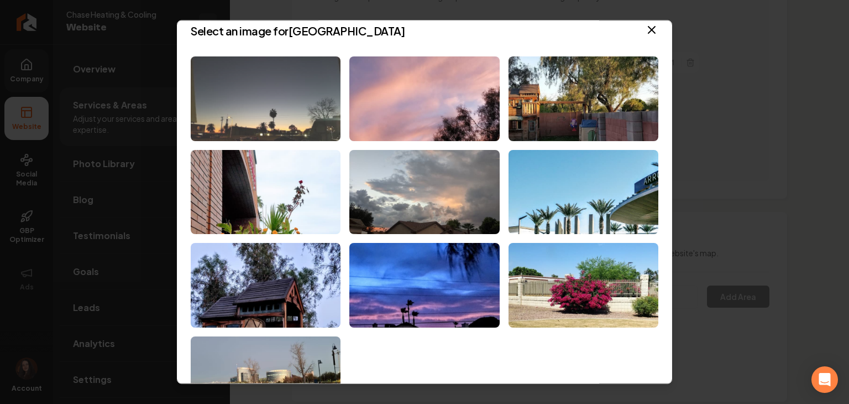
scroll to position [9, 0]
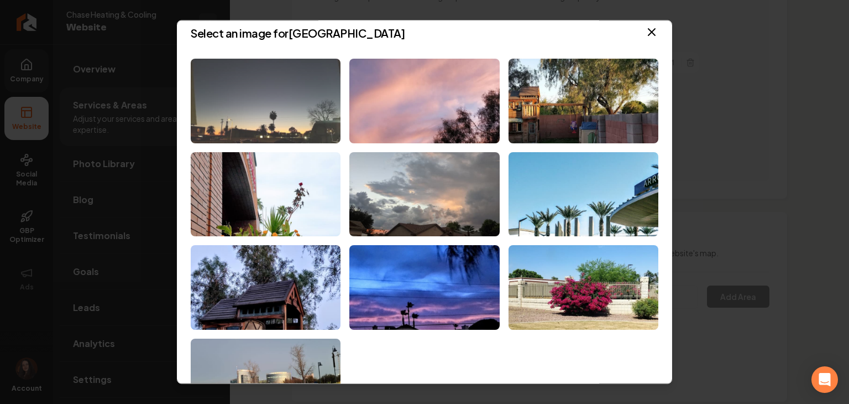
click at [286, 107] on img at bounding box center [266, 101] width 150 height 85
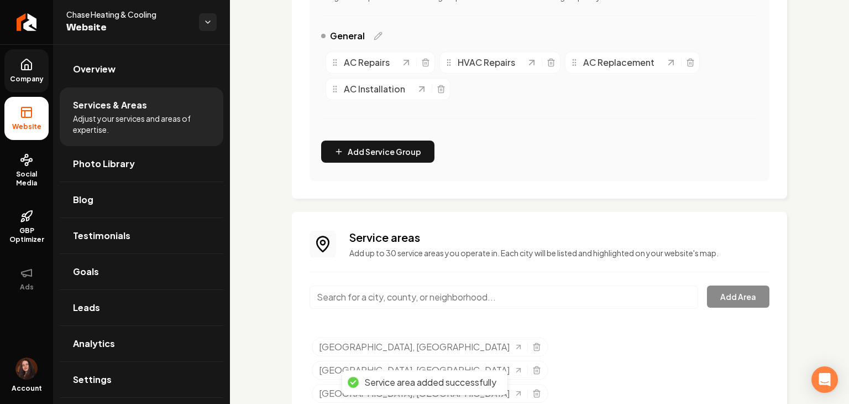
click at [372, 293] on input "Main content area" at bounding box center [504, 296] width 389 height 23
paste input "Scottsdale"
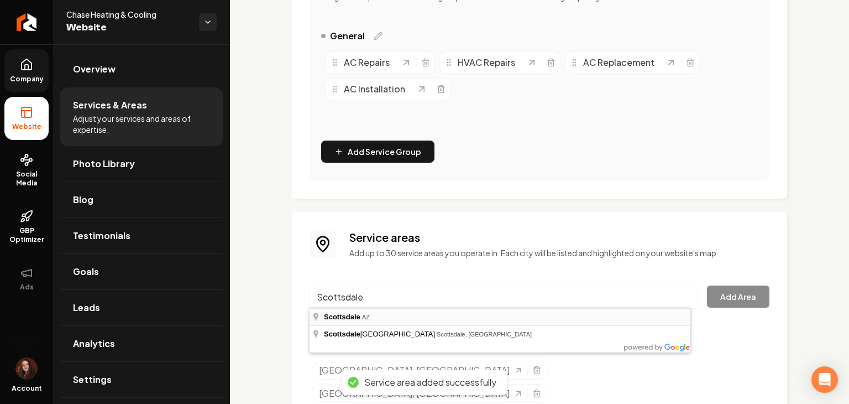
type input "Scottsdale, [GEOGRAPHIC_DATA]"
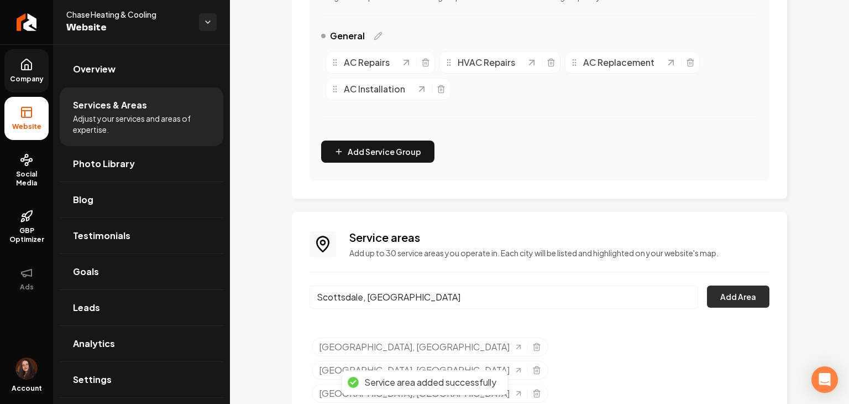
click at [708, 296] on button "Add Area" at bounding box center [738, 296] width 62 height 22
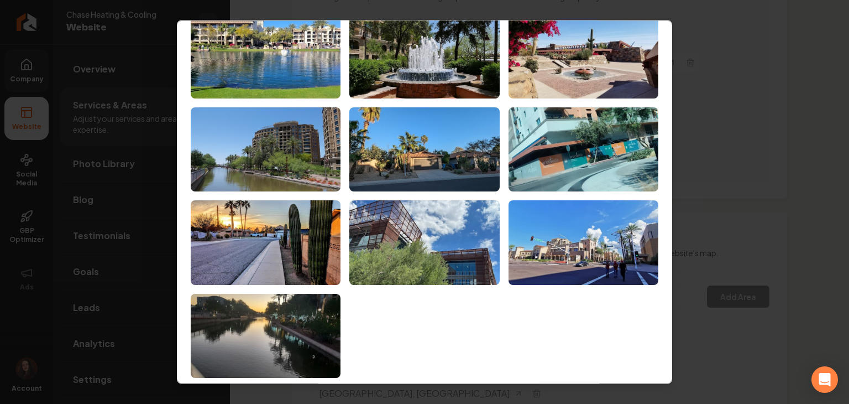
scroll to position [55, 0]
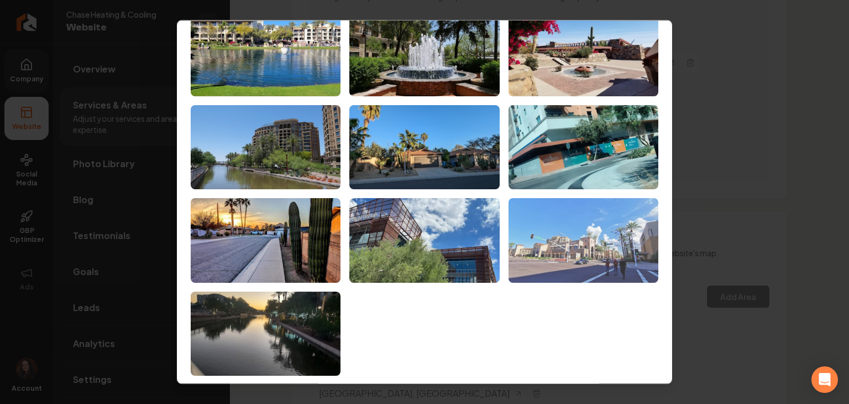
click at [535, 232] on img at bounding box center [584, 241] width 150 height 85
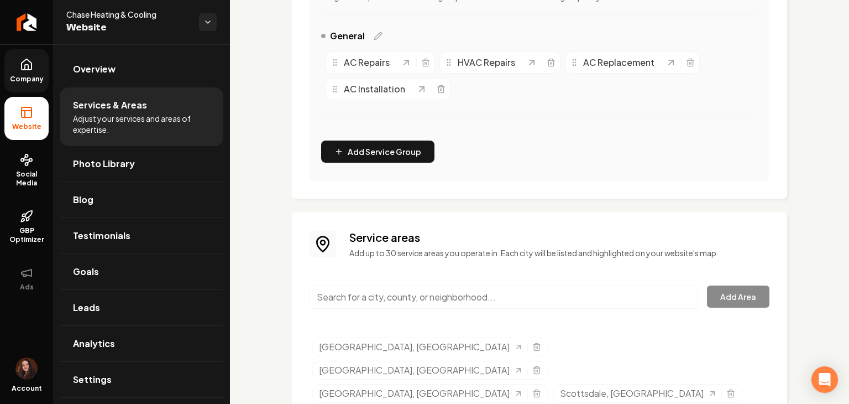
click at [451, 312] on div "Main content area" at bounding box center [504, 303] width 389 height 36
paste input "Phoenix"
click at [451, 304] on input "Main content area" at bounding box center [504, 296] width 389 height 23
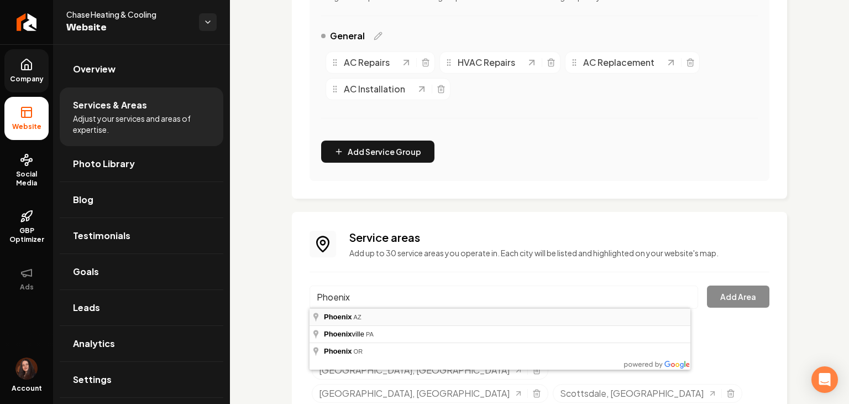
type input "[GEOGRAPHIC_DATA], [GEOGRAPHIC_DATA]"
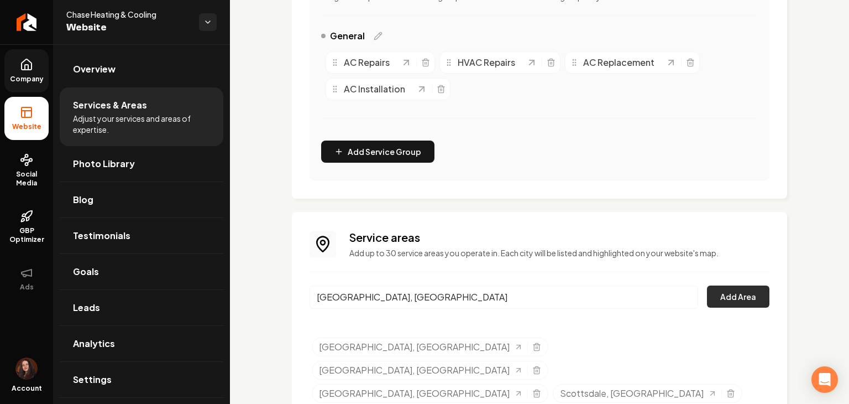
click at [713, 296] on button "Add Area" at bounding box center [738, 296] width 62 height 22
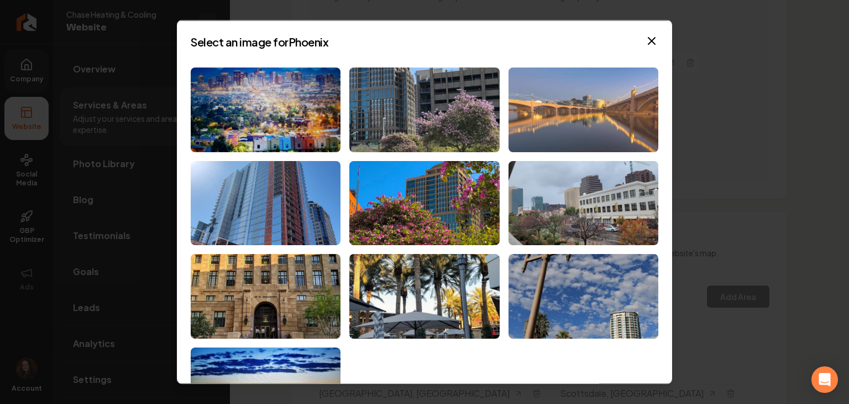
click at [580, 109] on img at bounding box center [584, 109] width 150 height 85
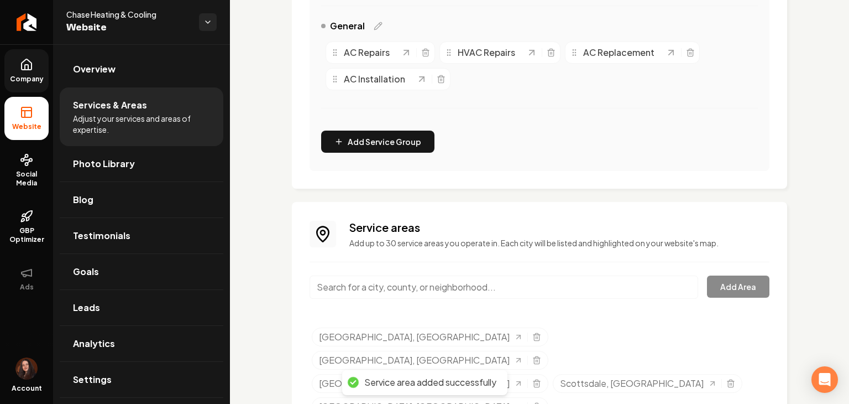
scroll to position [293, 0]
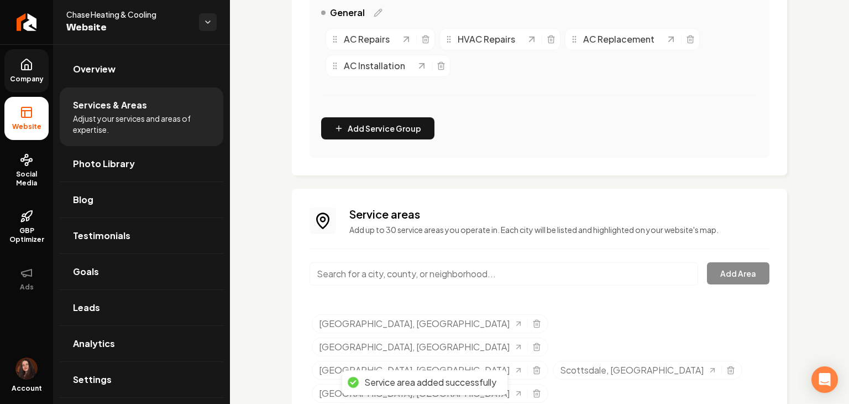
click at [468, 270] on input "Main content area" at bounding box center [504, 273] width 389 height 23
paste input "Queen Valley"
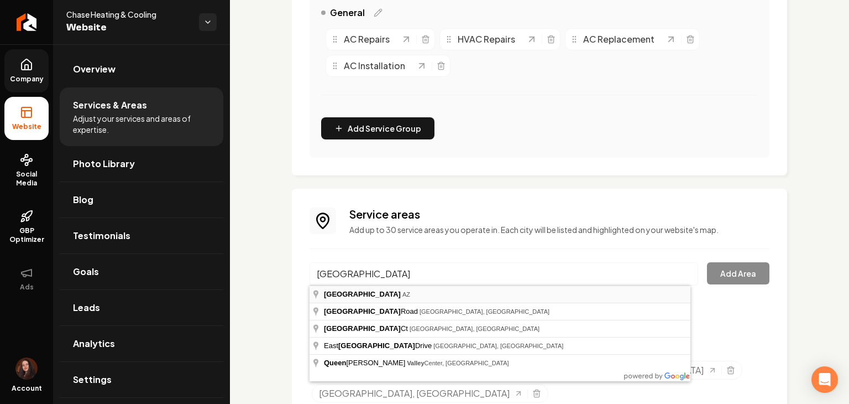
type input "[GEOGRAPHIC_DATA], [GEOGRAPHIC_DATA]"
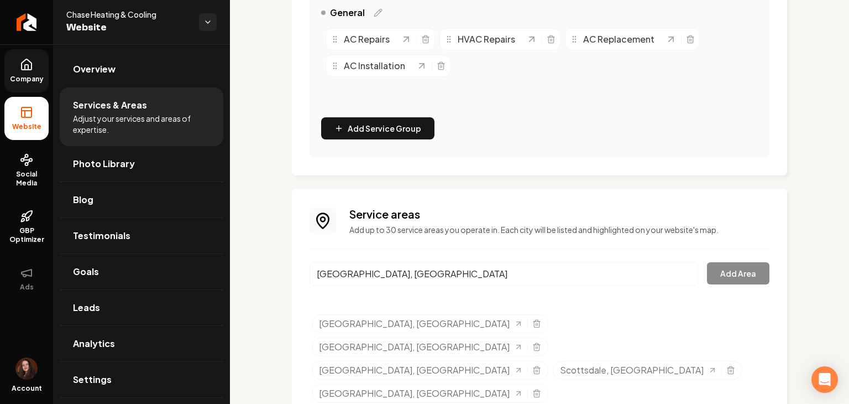
drag, startPoint x: 456, startPoint y: 300, endPoint x: 710, endPoint y: 298, distance: 254.4
click at [745, 278] on button "Add Area" at bounding box center [738, 273] width 62 height 22
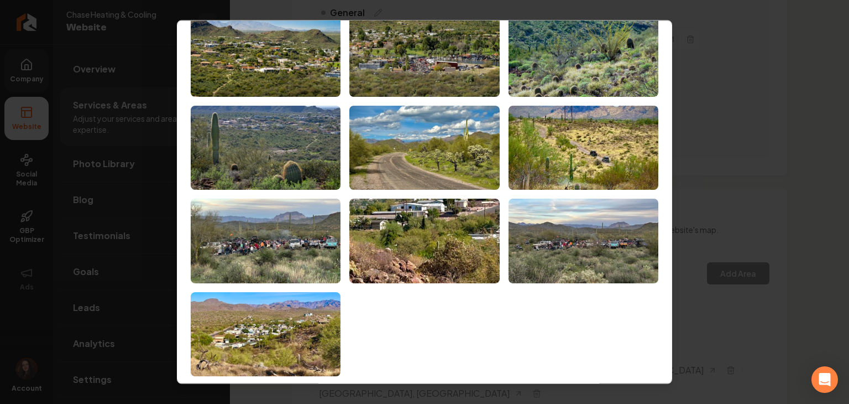
scroll to position [64, 0]
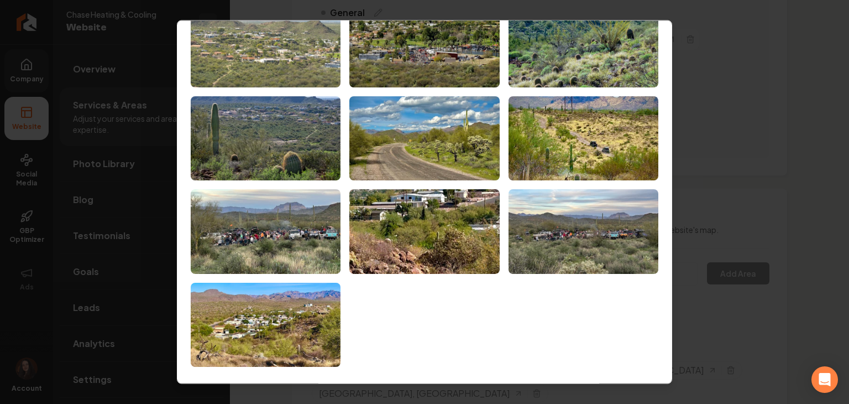
click at [283, 56] on img at bounding box center [266, 45] width 150 height 85
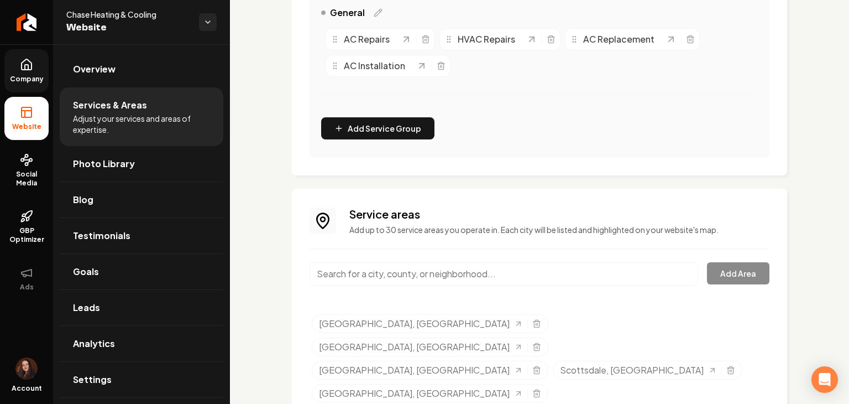
click at [431, 263] on input "Main content area" at bounding box center [504, 273] width 389 height 23
paste input "Gold Canyon"
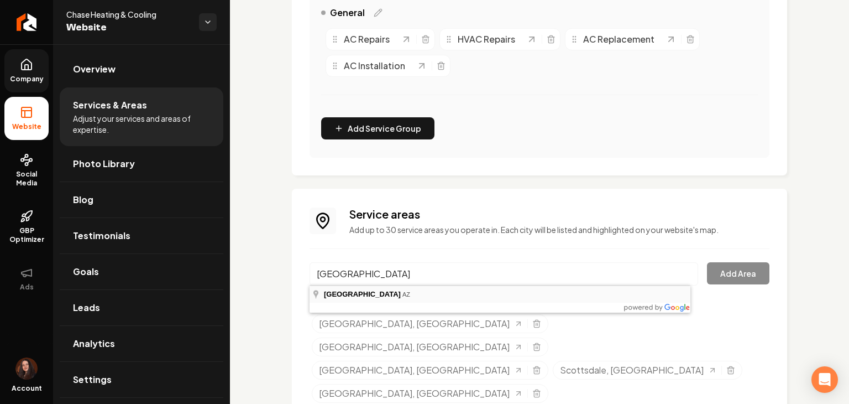
type input "[GEOGRAPHIC_DATA], [GEOGRAPHIC_DATA]"
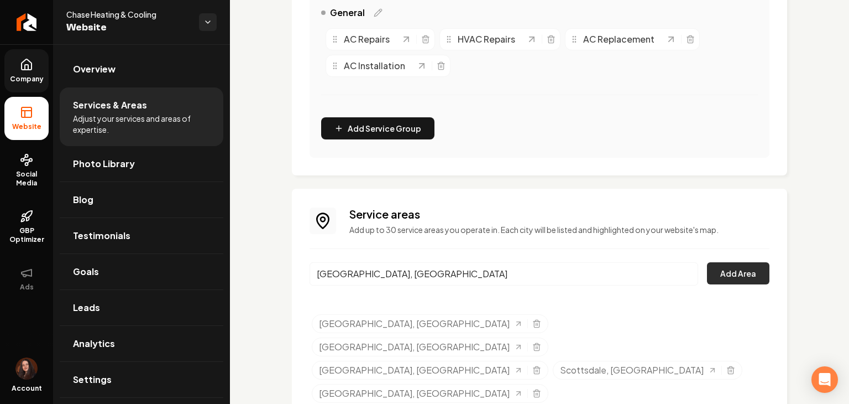
click at [718, 281] on button "Add Area" at bounding box center [738, 273] width 62 height 22
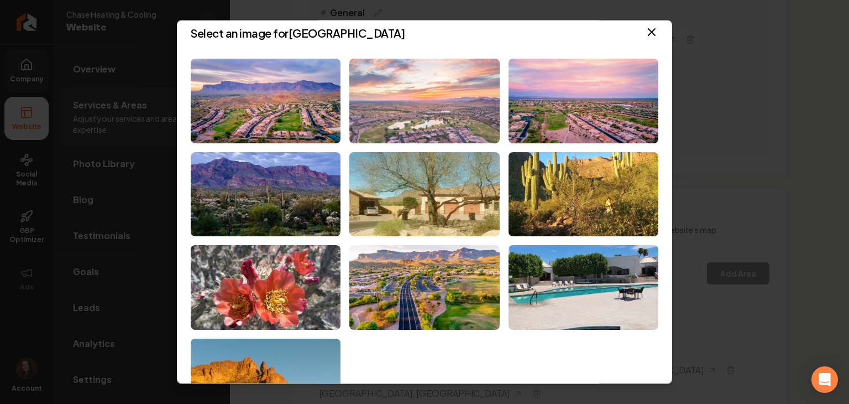
scroll to position [0, 0]
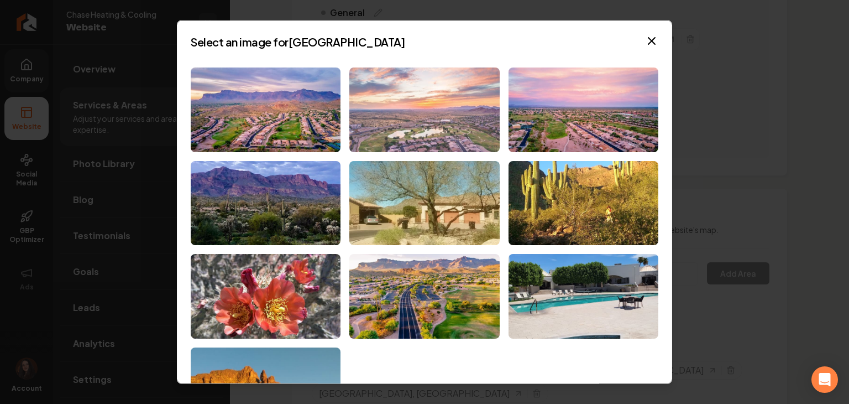
click at [397, 129] on img at bounding box center [424, 109] width 150 height 85
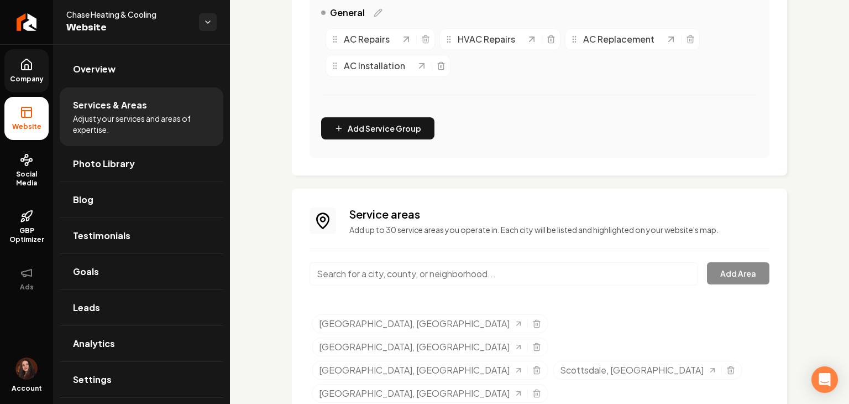
click at [414, 278] on input "Main content area" at bounding box center [504, 273] width 389 height 23
paste input "Peoria"
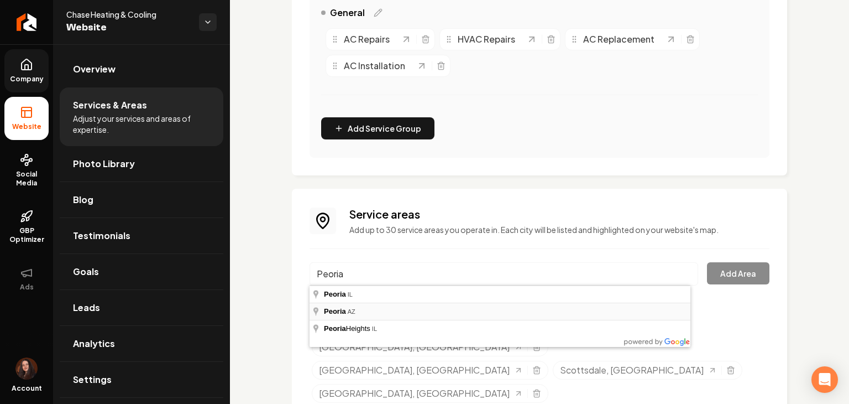
type input "Peoria, [GEOGRAPHIC_DATA]"
drag, startPoint x: 364, startPoint y: 310, endPoint x: 382, endPoint y: 302, distance: 19.6
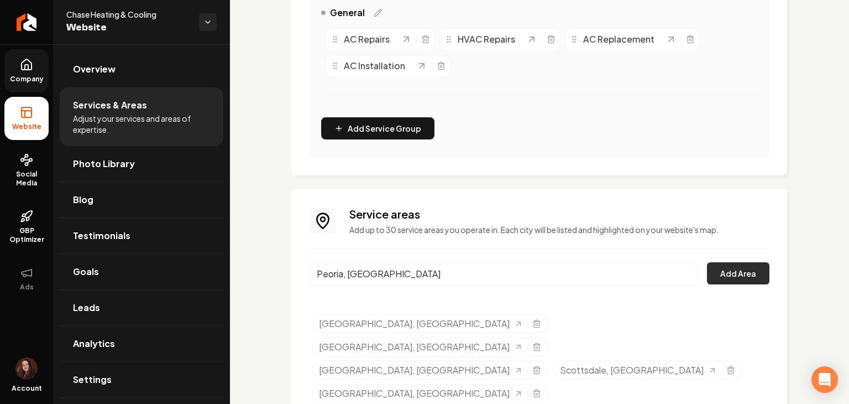
click at [708, 275] on button "Add Area" at bounding box center [738, 273] width 62 height 22
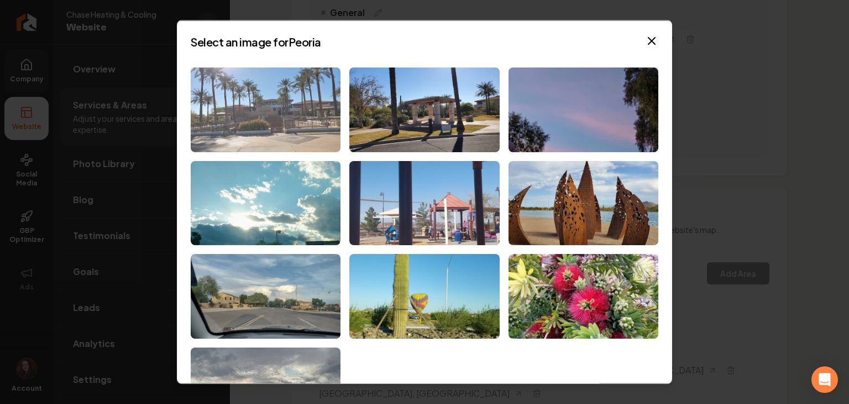
click at [272, 134] on img at bounding box center [266, 109] width 150 height 85
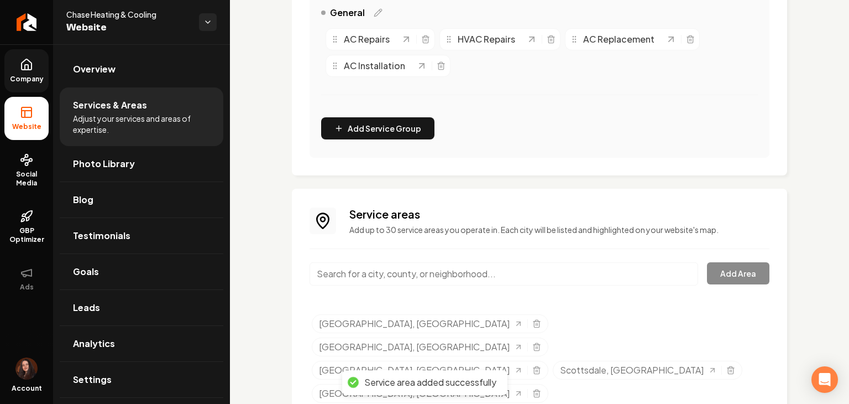
click at [365, 279] on input "Main content area" at bounding box center [504, 273] width 389 height 23
paste input "Gilbert"
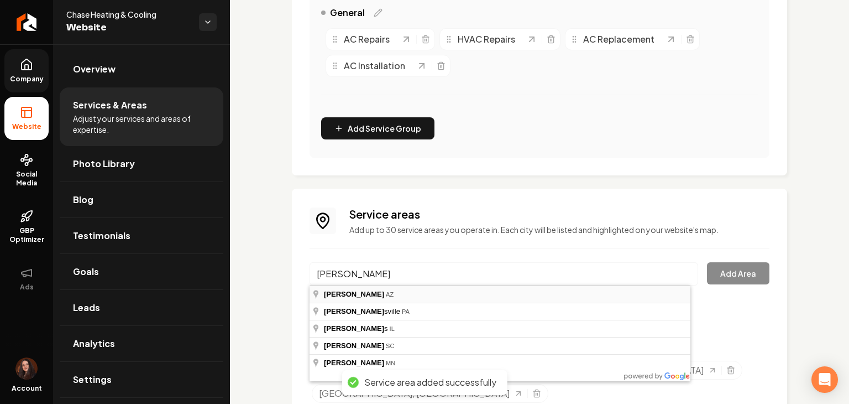
type input "Gilbert, [GEOGRAPHIC_DATA]"
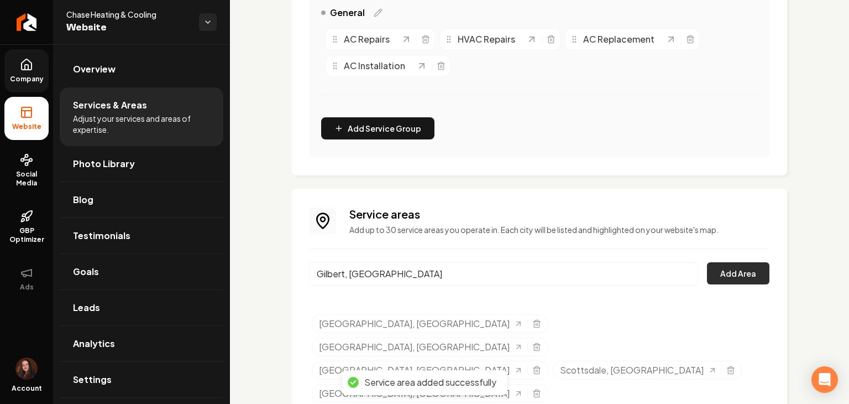
click at [708, 270] on button "Add Area" at bounding box center [738, 273] width 62 height 22
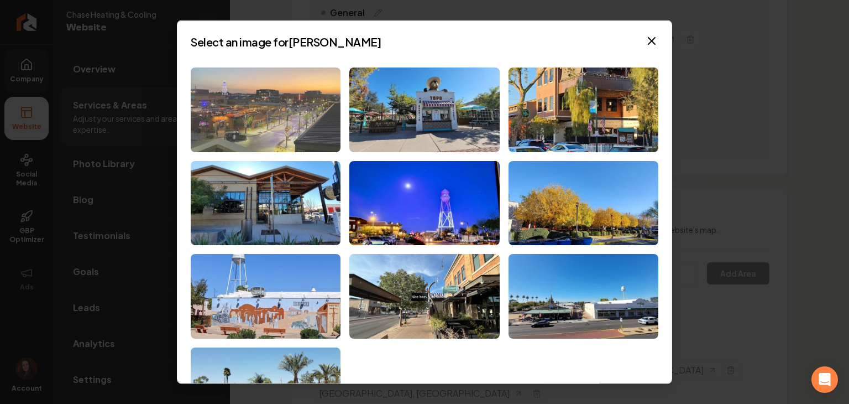
click at [270, 118] on img at bounding box center [266, 109] width 150 height 85
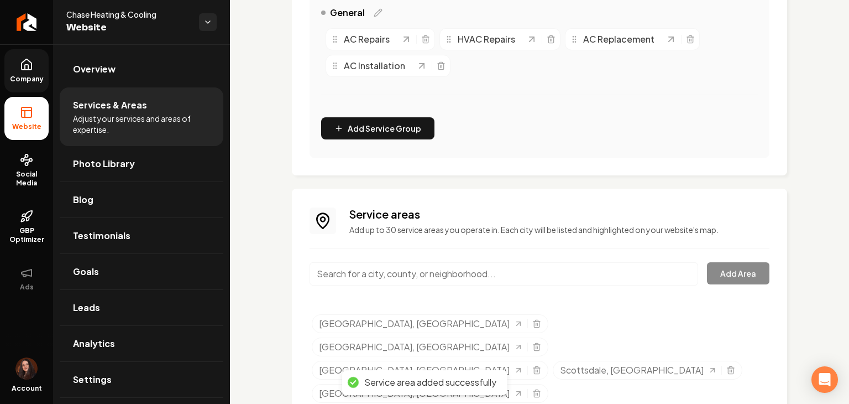
click at [374, 274] on input "Main content area" at bounding box center [504, 273] width 389 height 23
paste input "Chandler"
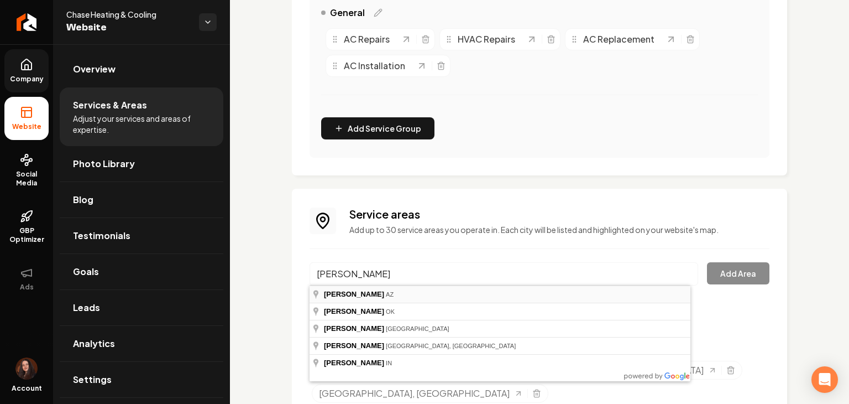
type input "Chandler, [GEOGRAPHIC_DATA]"
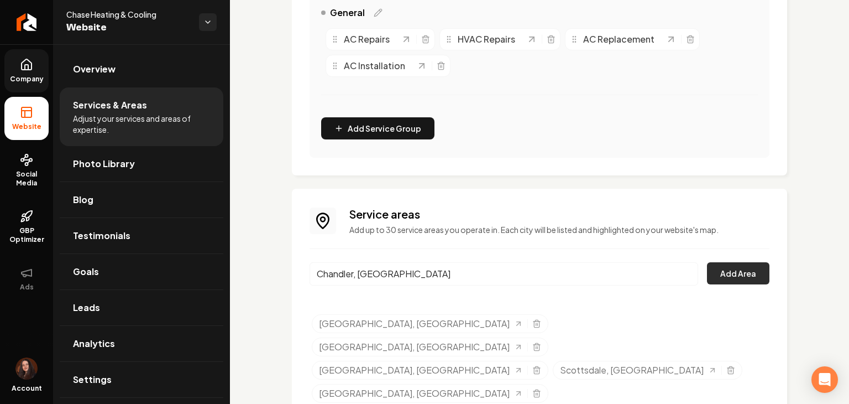
click at [723, 268] on button "Add Area" at bounding box center [738, 273] width 62 height 22
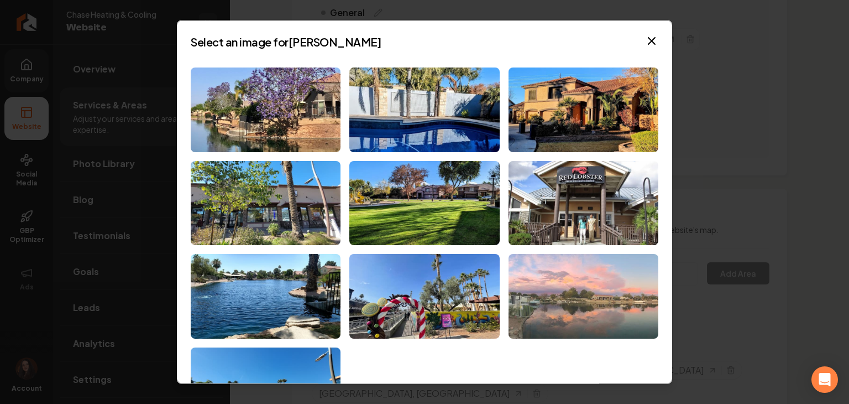
click at [565, 312] on img at bounding box center [584, 296] width 150 height 85
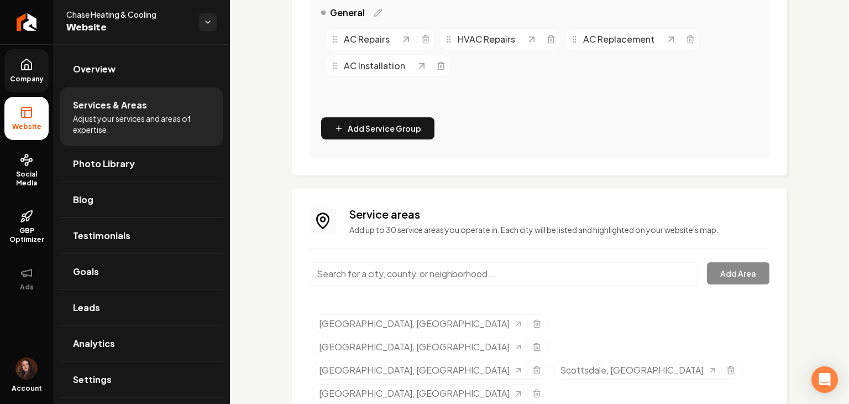
click at [408, 277] on input "Main content area" at bounding box center [504, 273] width 389 height 23
paste input "Mesa"
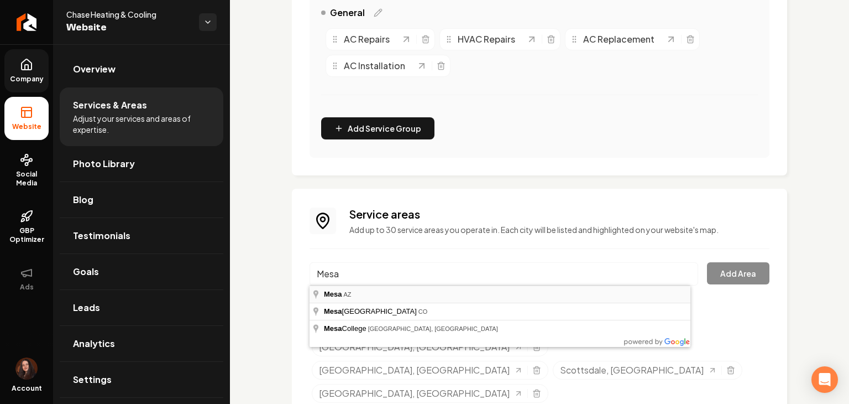
type input "[GEOGRAPHIC_DATA], [GEOGRAPHIC_DATA]"
drag, startPoint x: 408, startPoint y: 290, endPoint x: 466, endPoint y: 293, distance: 57.6
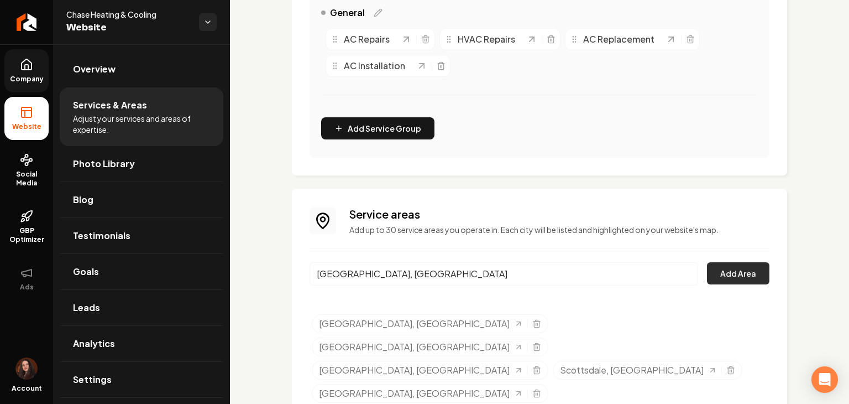
click at [707, 278] on button "Add Area" at bounding box center [738, 273] width 62 height 22
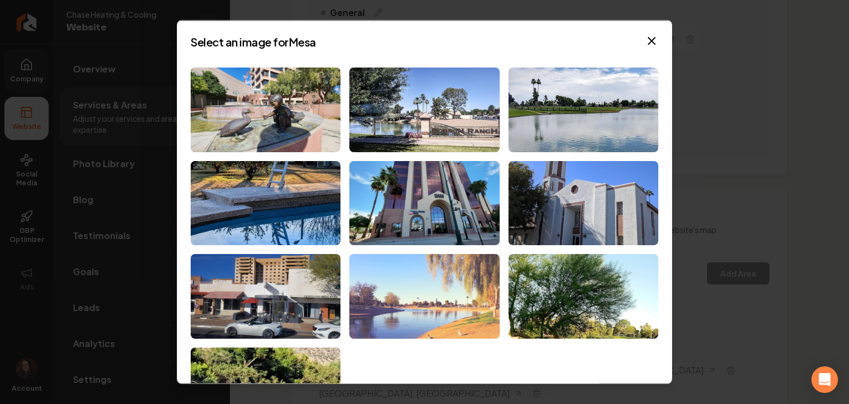
click at [411, 315] on img at bounding box center [424, 296] width 150 height 85
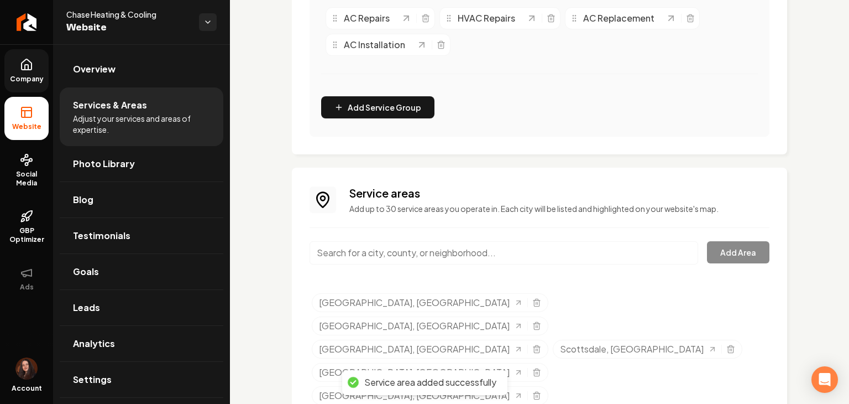
scroll to position [316, 0]
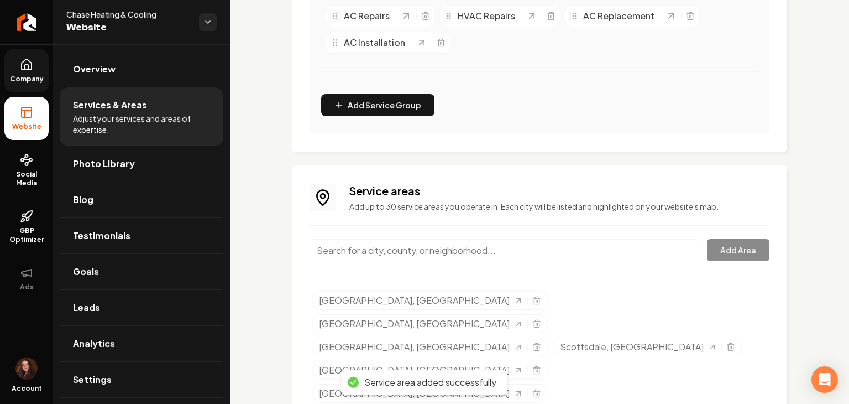
click at [361, 251] on input "Main content area" at bounding box center [504, 250] width 389 height 23
paste input "Tempe"
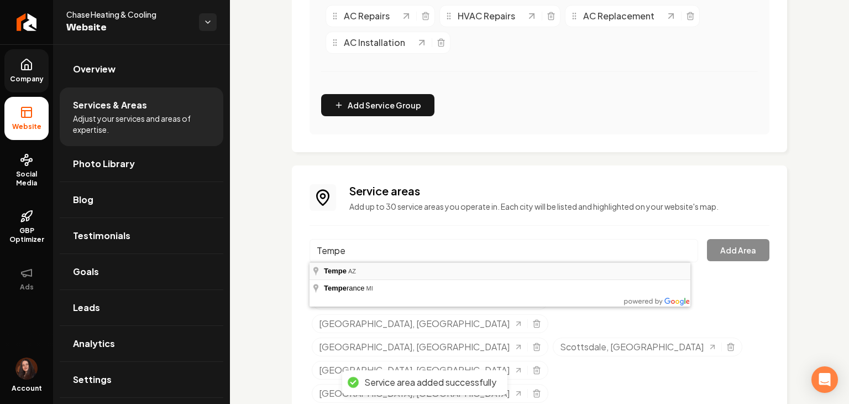
type input "Tempe, [GEOGRAPHIC_DATA]"
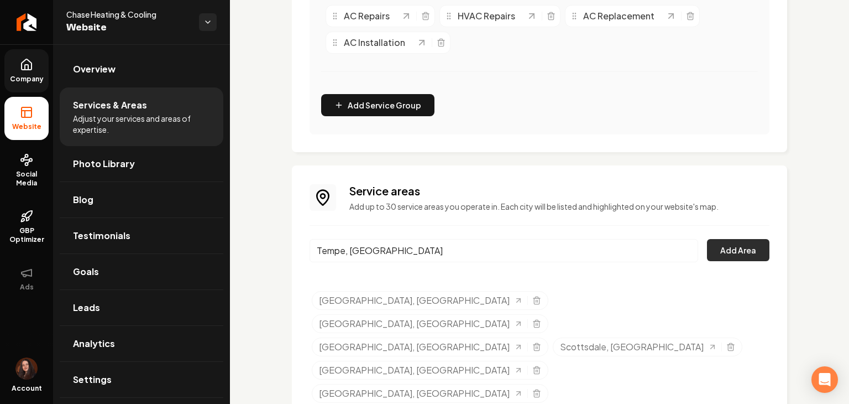
click at [748, 251] on button "Add Area" at bounding box center [738, 250] width 62 height 22
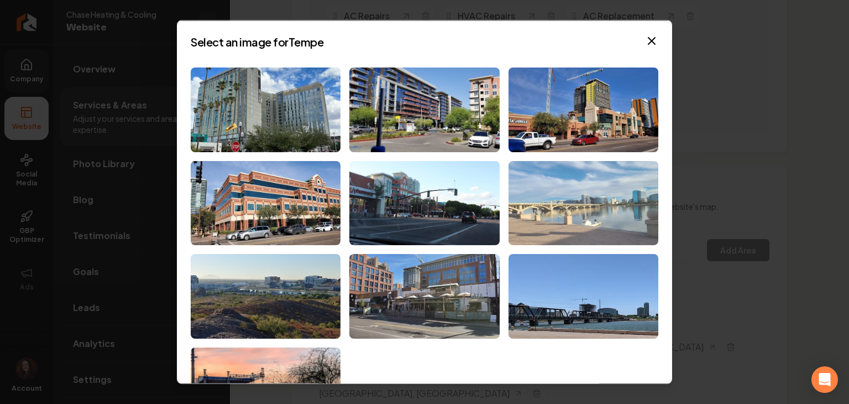
click at [565, 226] on img at bounding box center [584, 202] width 150 height 85
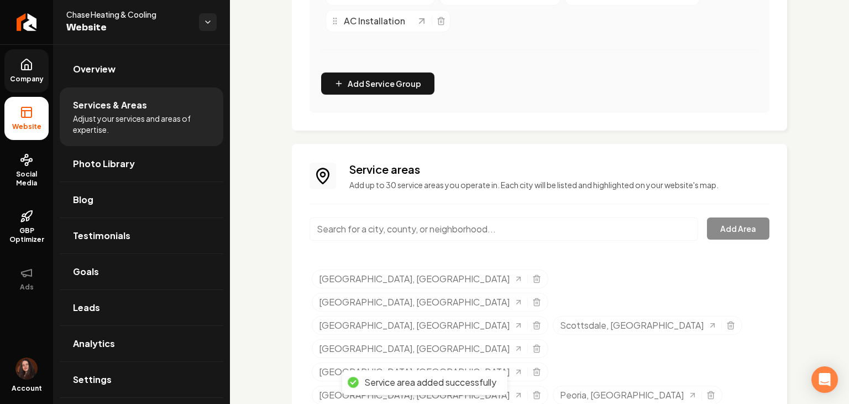
scroll to position [339, 0]
click at [394, 217] on input "Main content area" at bounding box center [504, 227] width 389 height 23
paste input "Paradise Valley"
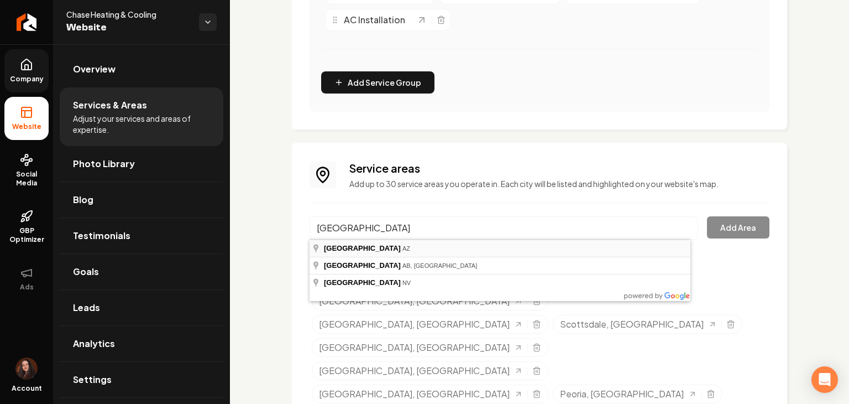
type input "[GEOGRAPHIC_DATA], [GEOGRAPHIC_DATA]"
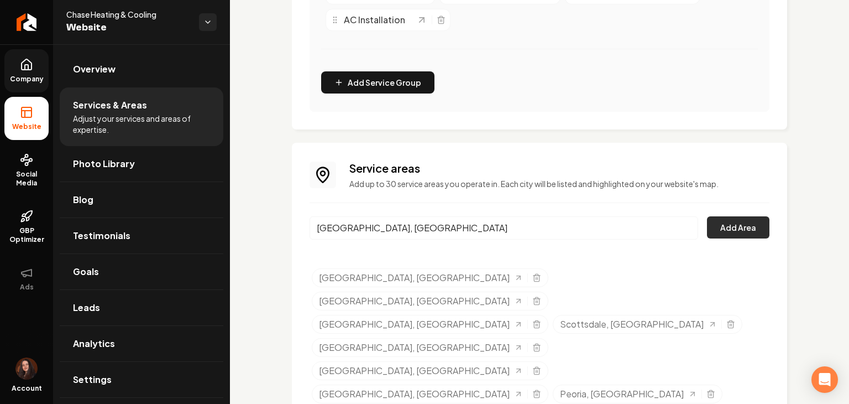
click at [724, 233] on button "Add Area" at bounding box center [738, 227] width 62 height 22
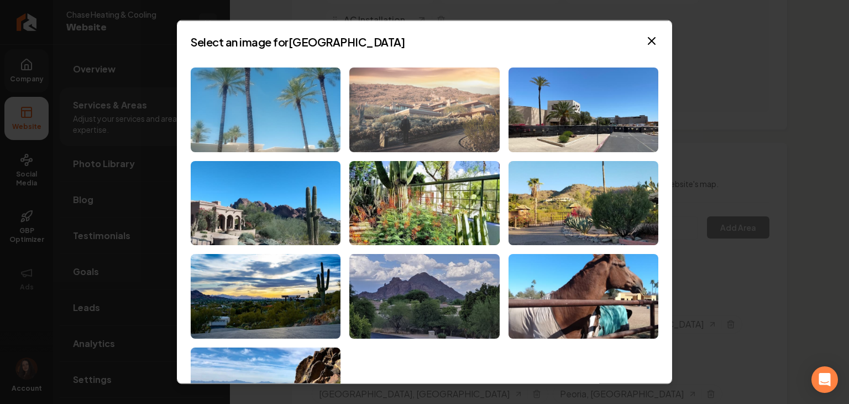
click at [436, 123] on img at bounding box center [424, 109] width 150 height 85
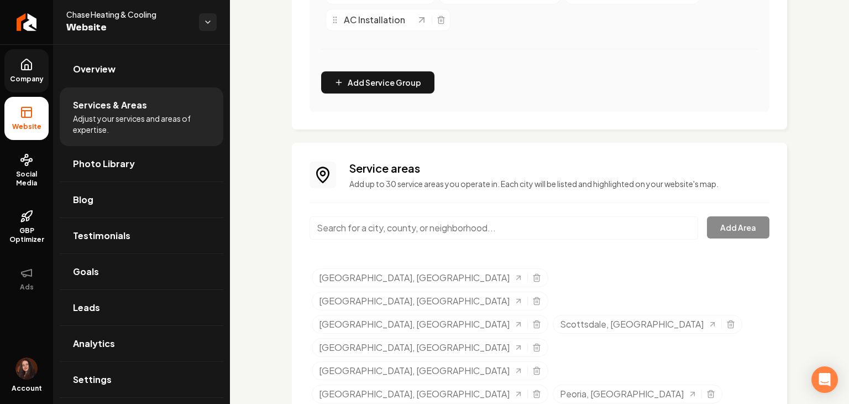
click at [399, 221] on input "Main content area" at bounding box center [504, 227] width 389 height 23
paste input "Fountain Hills"
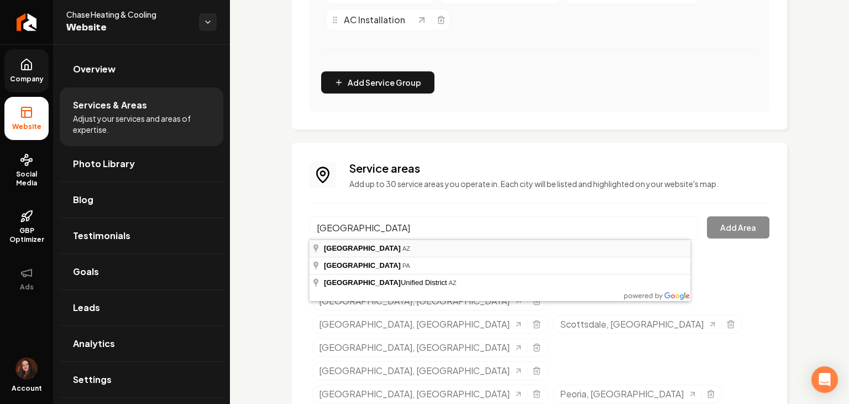
type input "[GEOGRAPHIC_DATA], [GEOGRAPHIC_DATA]"
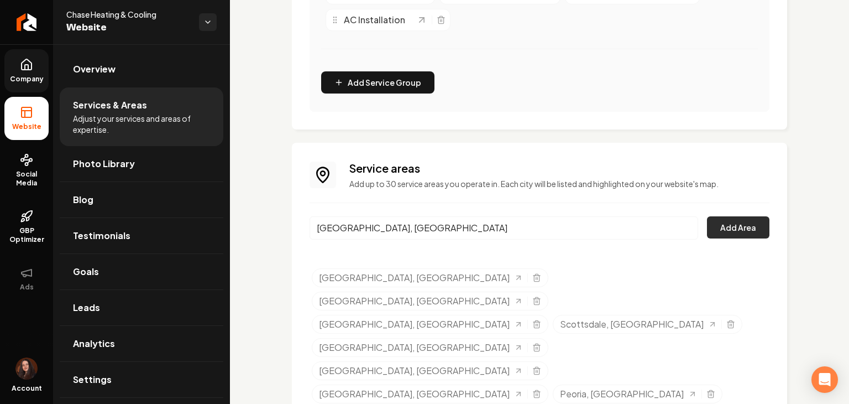
click at [719, 225] on button "Add Area" at bounding box center [738, 227] width 62 height 22
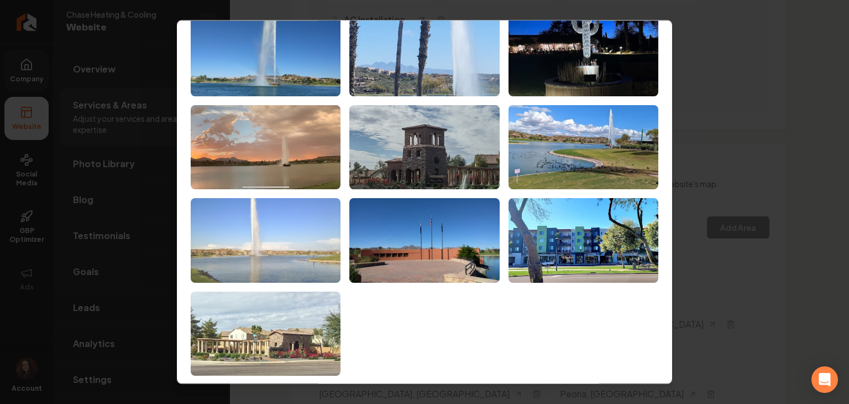
scroll to position [64, 0]
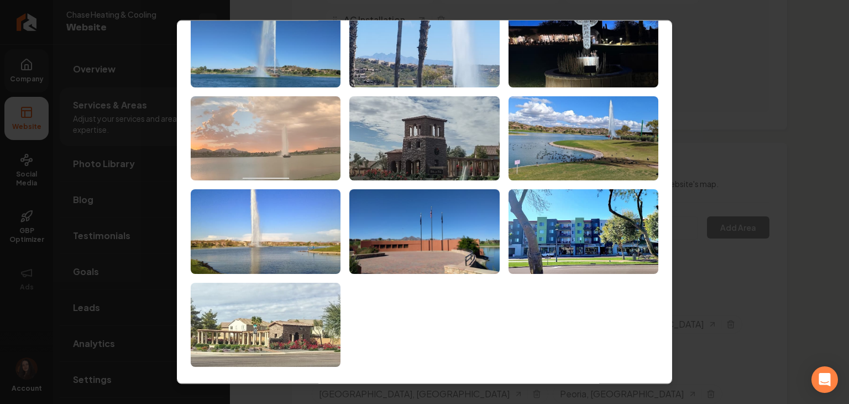
click at [252, 141] on img at bounding box center [266, 138] width 150 height 85
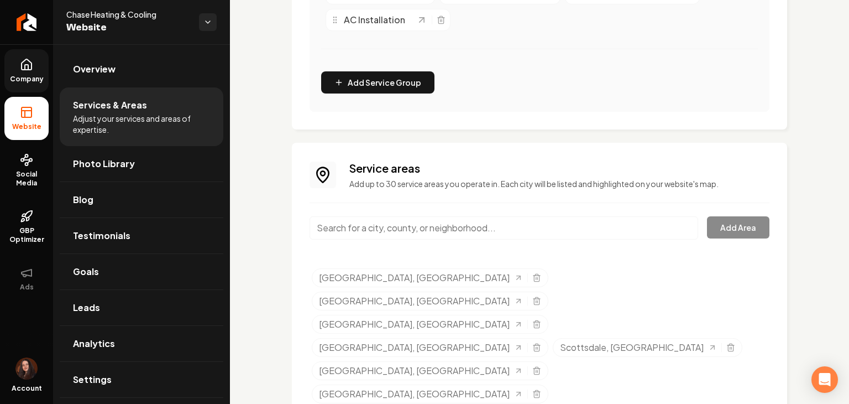
click at [392, 231] on input "Main content area" at bounding box center [504, 227] width 389 height 23
paste input "Cave Creek"
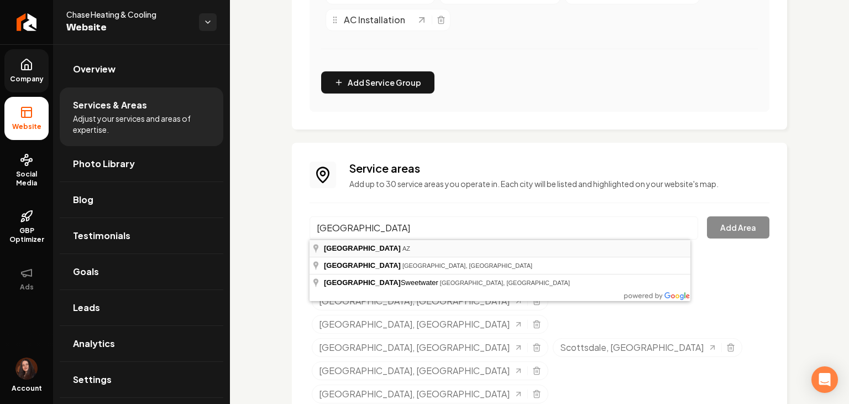
type input "[GEOGRAPHIC_DATA], [GEOGRAPHIC_DATA]"
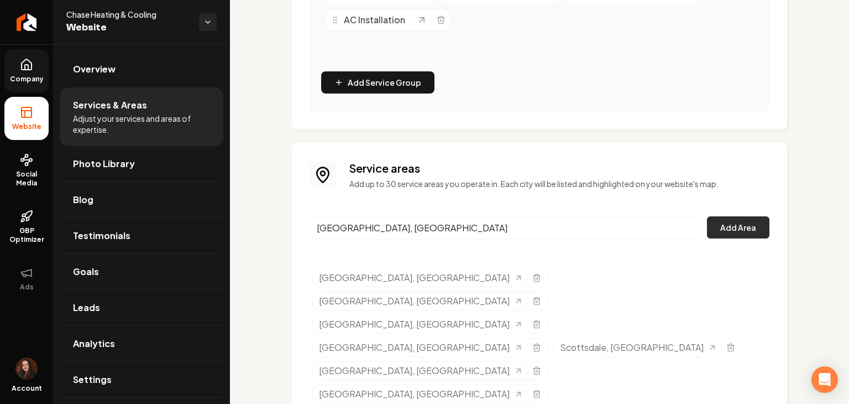
click at [741, 231] on button "Add Area" at bounding box center [738, 227] width 62 height 22
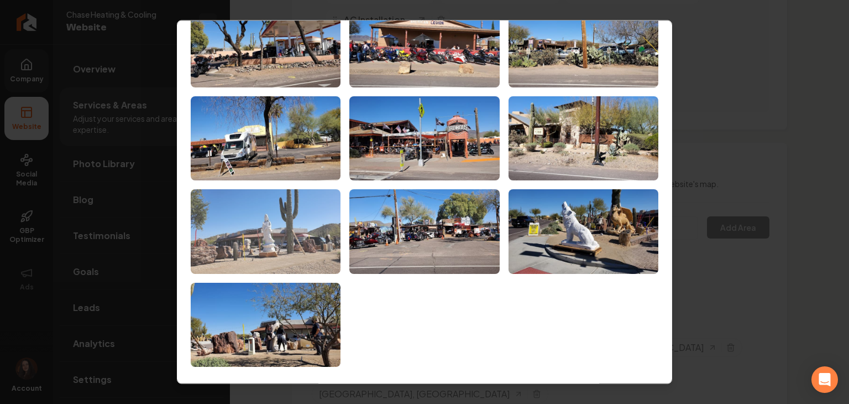
click at [288, 226] on img at bounding box center [266, 232] width 150 height 85
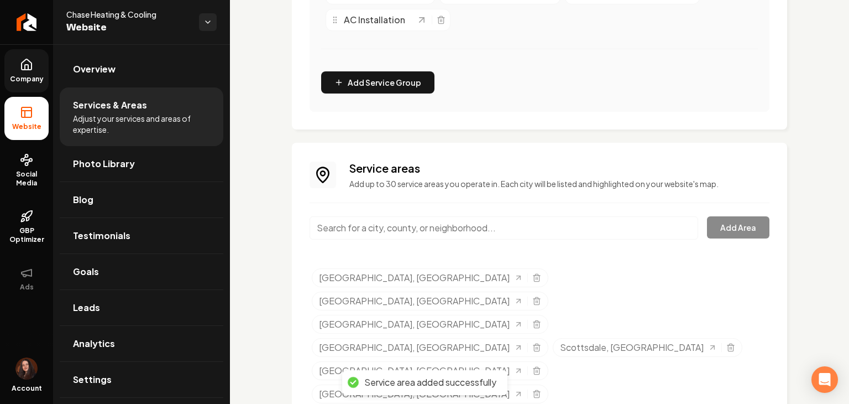
click at [357, 234] on input "Main content area" at bounding box center [504, 227] width 389 height 23
paste input "Ahwatukee"
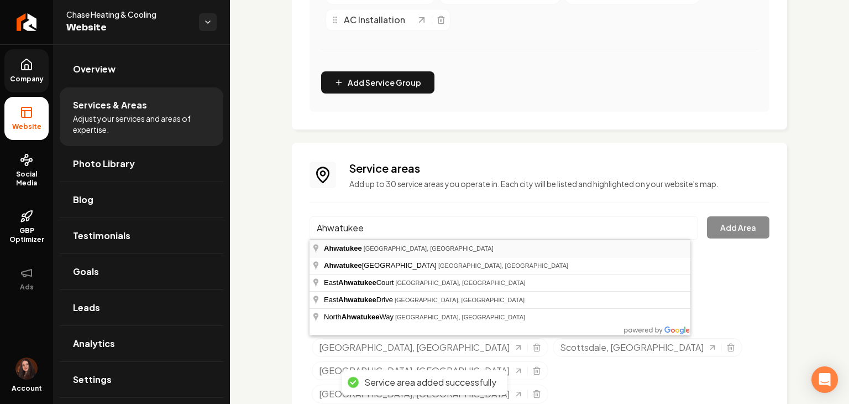
type input "Ahwatukee, Phoenix, AZ"
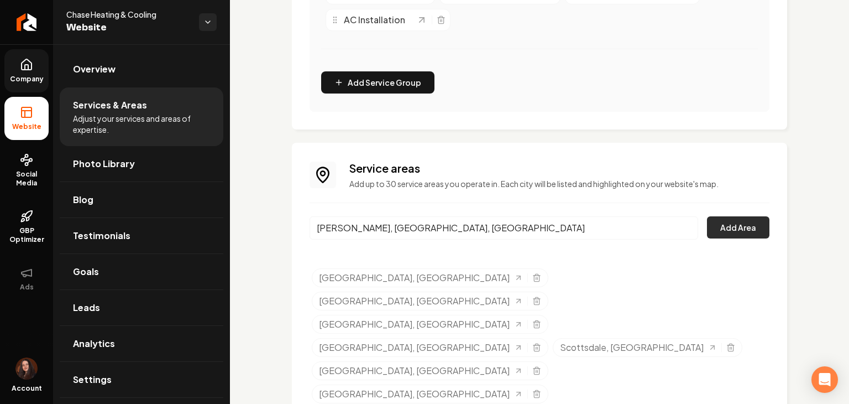
click at [714, 231] on button "Add Area" at bounding box center [738, 227] width 62 height 22
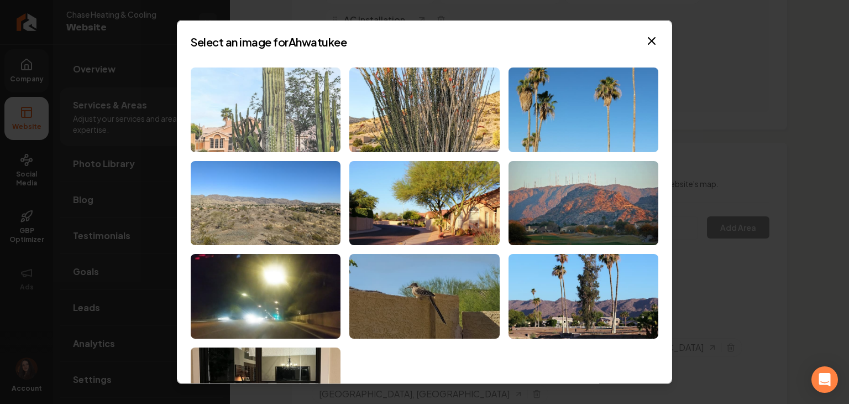
click at [246, 111] on img at bounding box center [266, 109] width 150 height 85
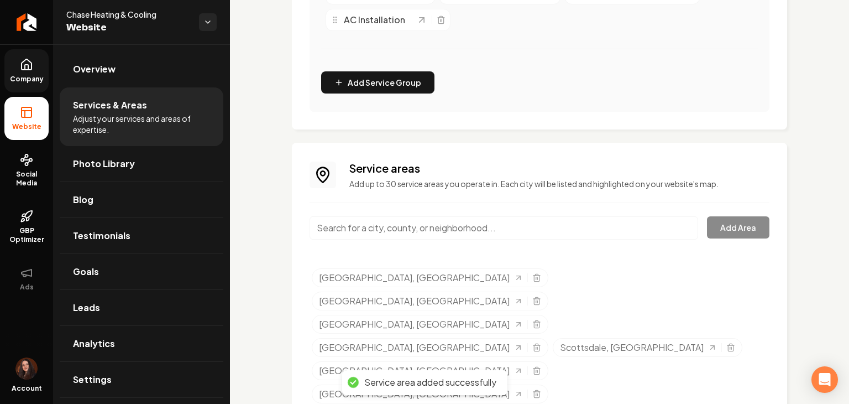
click at [425, 231] on input "Main content area" at bounding box center [504, 227] width 389 height 23
paste input "Rio Verde"
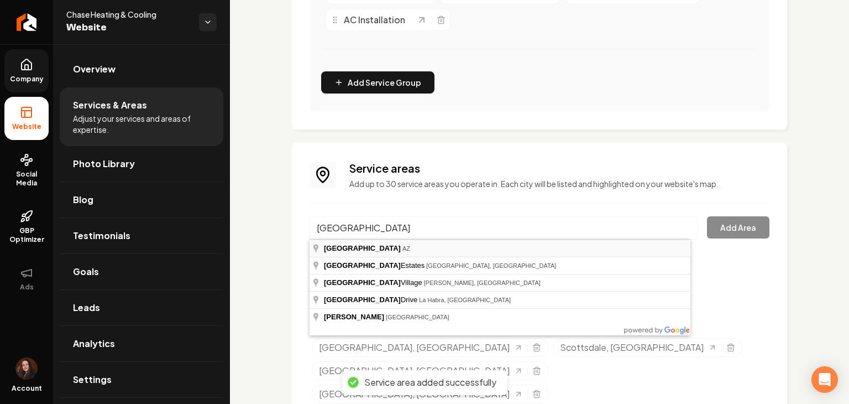
type input "[GEOGRAPHIC_DATA], [GEOGRAPHIC_DATA]"
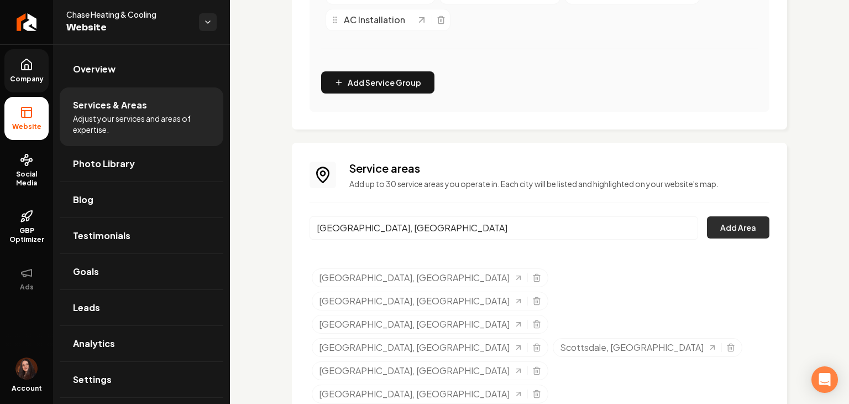
click at [728, 231] on button "Add Area" at bounding box center [738, 227] width 62 height 22
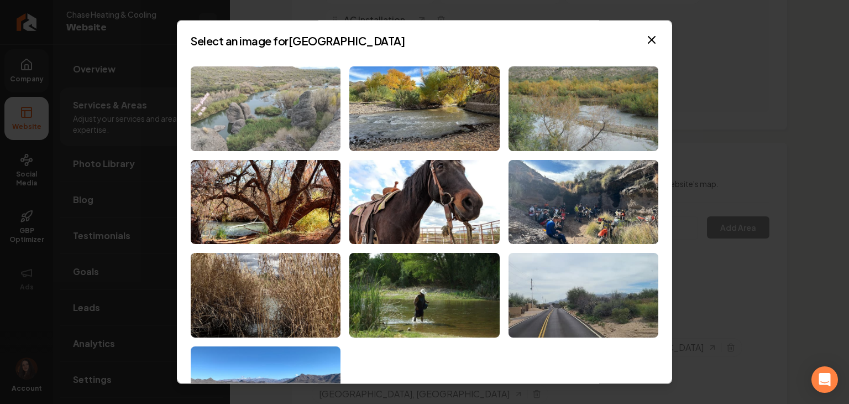
scroll to position [0, 0]
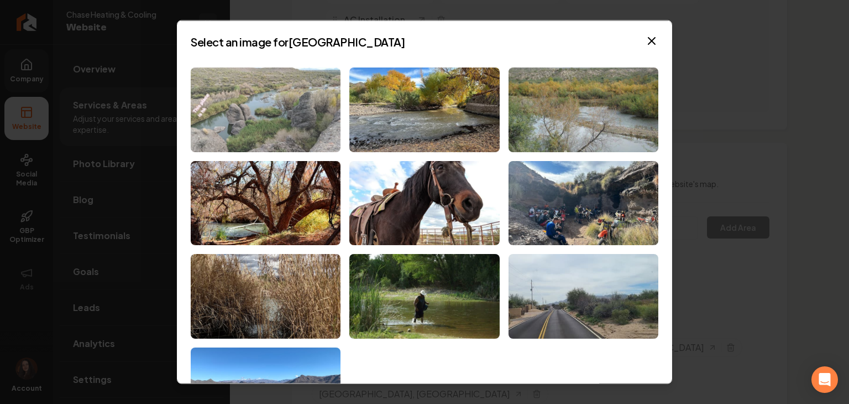
click at [239, 108] on img at bounding box center [266, 109] width 150 height 85
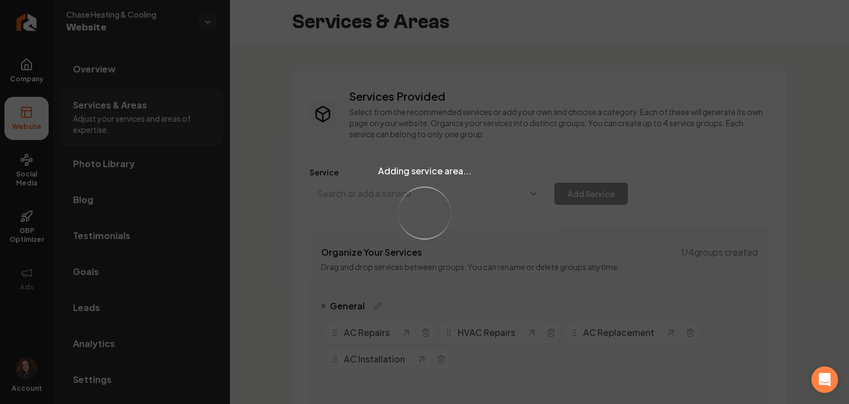
scroll to position [339, 0]
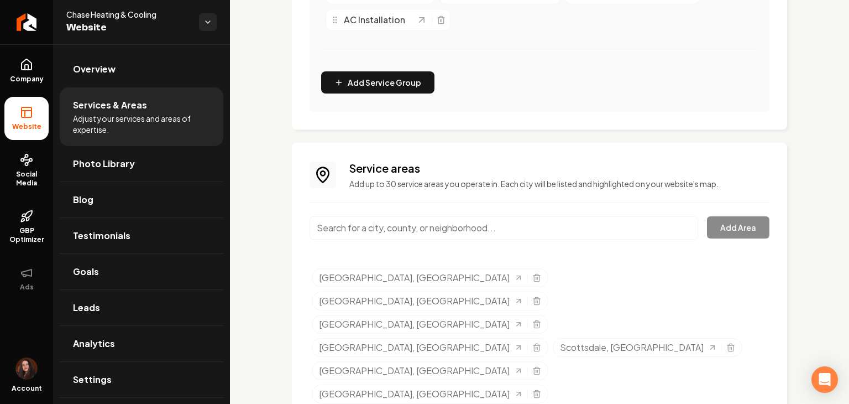
click at [401, 237] on input "Main content area" at bounding box center [504, 227] width 389 height 23
paste input "Laveen"
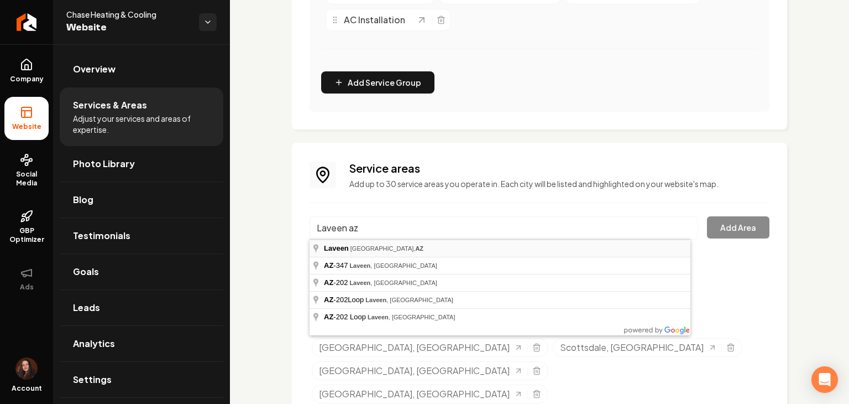
type input "Laveen, [GEOGRAPHIC_DATA], [GEOGRAPHIC_DATA]"
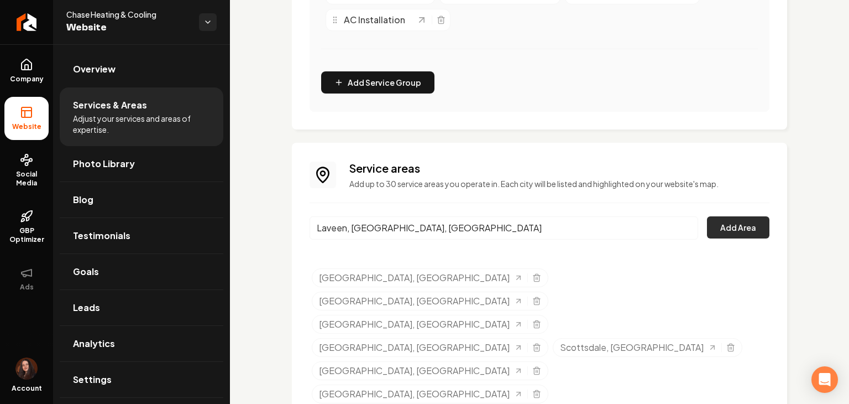
click at [707, 230] on button "Add Area" at bounding box center [738, 227] width 62 height 22
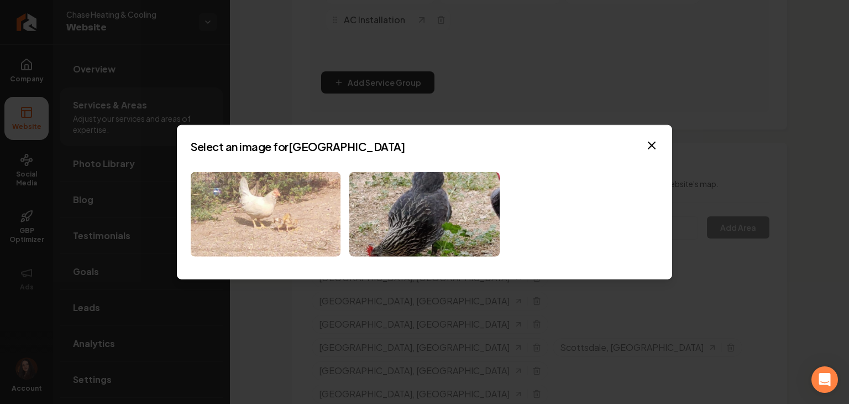
click at [326, 233] on img at bounding box center [266, 214] width 150 height 85
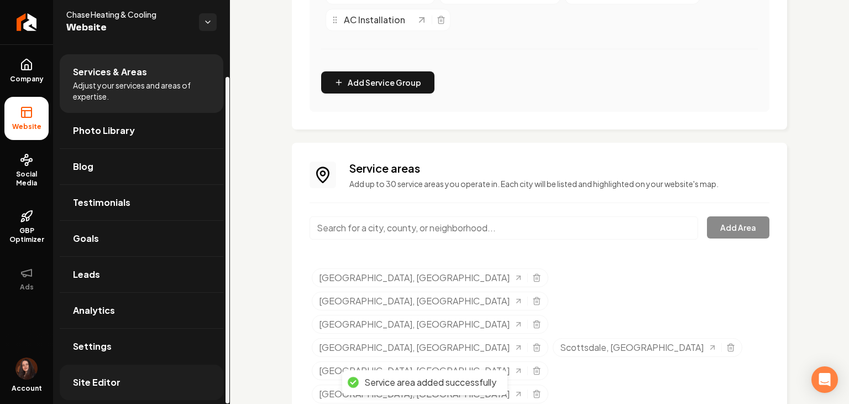
scroll to position [35, 0]
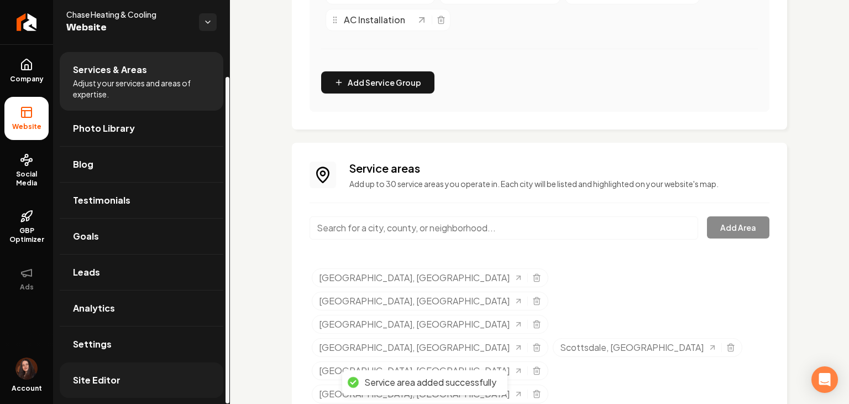
drag, startPoint x: 129, startPoint y: 388, endPoint x: 124, endPoint y: 363, distance: 24.8
click at [129, 388] on link "Site Editor" at bounding box center [142, 379] width 164 height 35
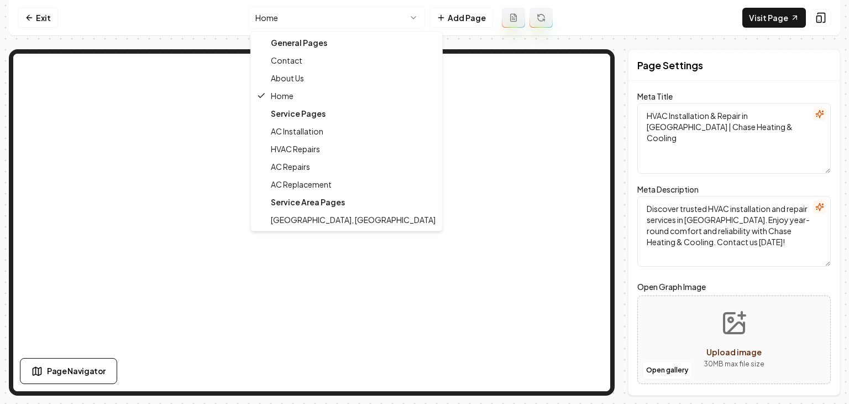
click at [330, 25] on html "Computer Required This feature is only available on a computer. Please switch t…" at bounding box center [424, 202] width 849 height 404
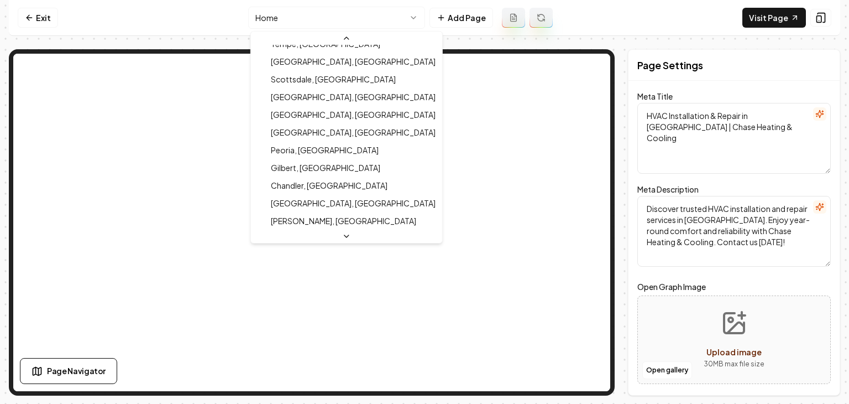
scroll to position [301, 0]
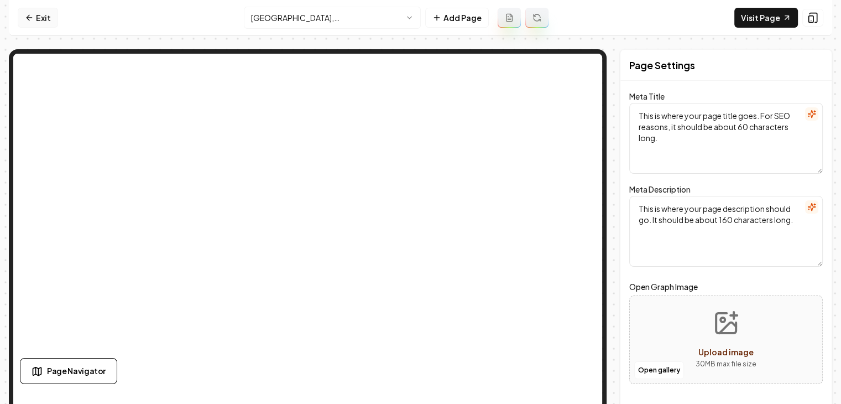
click at [50, 19] on link "Exit" at bounding box center [38, 18] width 40 height 20
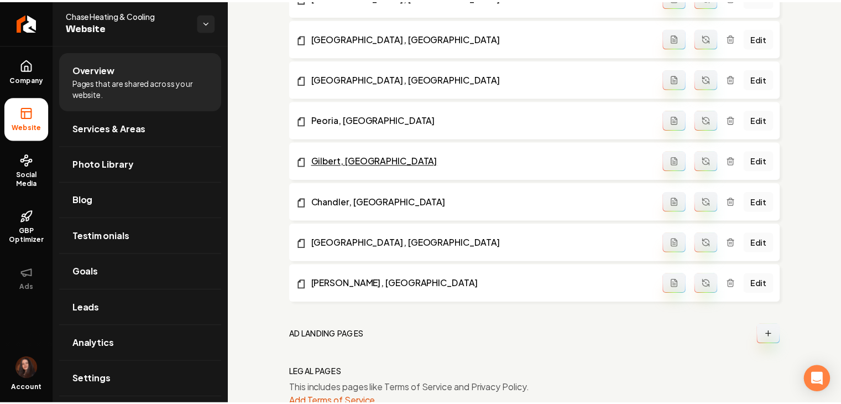
scroll to position [1217, 0]
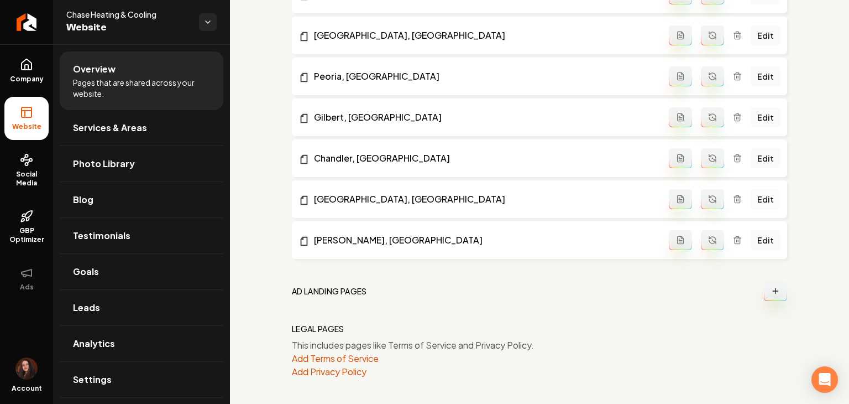
click at [753, 197] on link "Edit" at bounding box center [766, 199] width 30 height 20
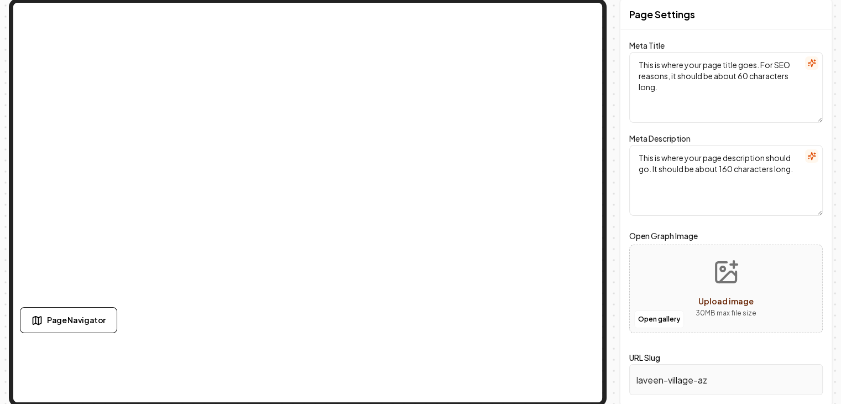
scroll to position [53, 0]
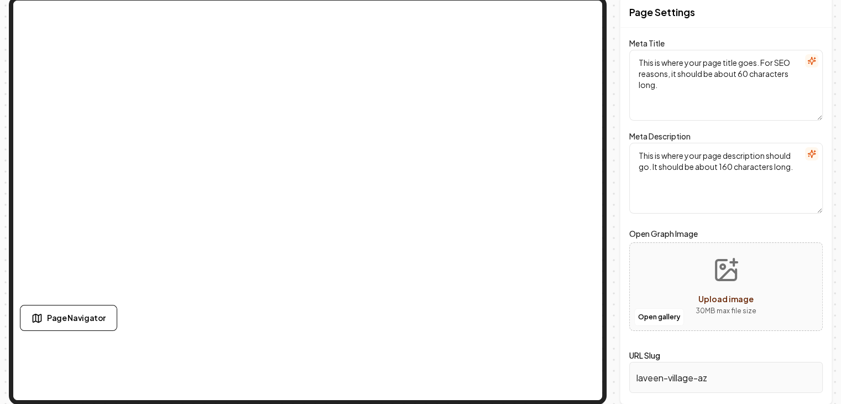
type textarea "HVAC Services in [GEOGRAPHIC_DATA], [GEOGRAPHIC_DATA] | Chase Heating & Cooling"
type textarea "Discover expert HVAC services in [GEOGRAPHIC_DATA], [GEOGRAPHIC_DATA] with Chas…"
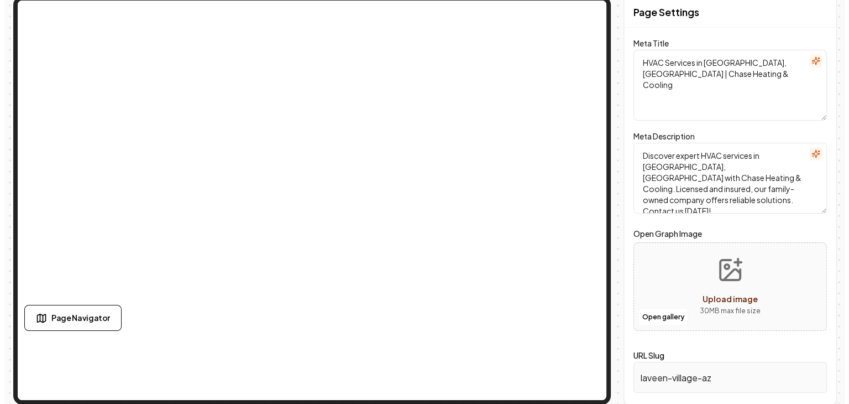
scroll to position [0, 0]
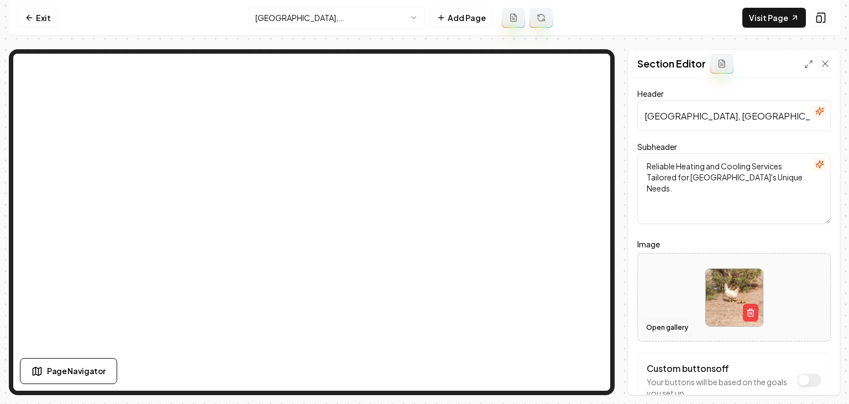
click at [660, 329] on button "Open gallery" at bounding box center [668, 328] width 50 height 18
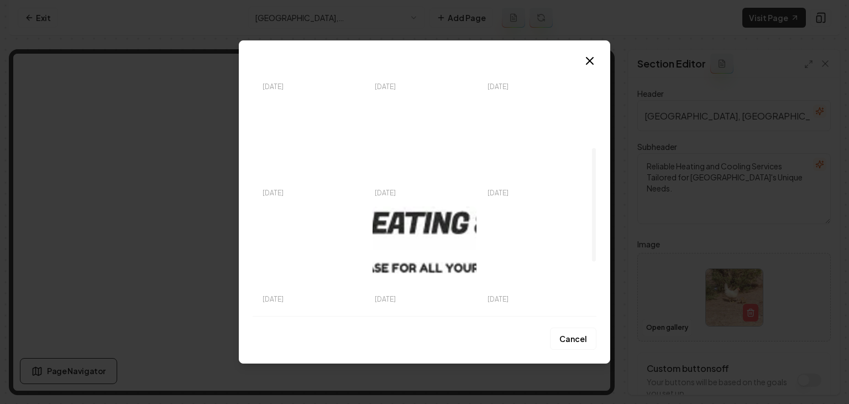
scroll to position [309, 0]
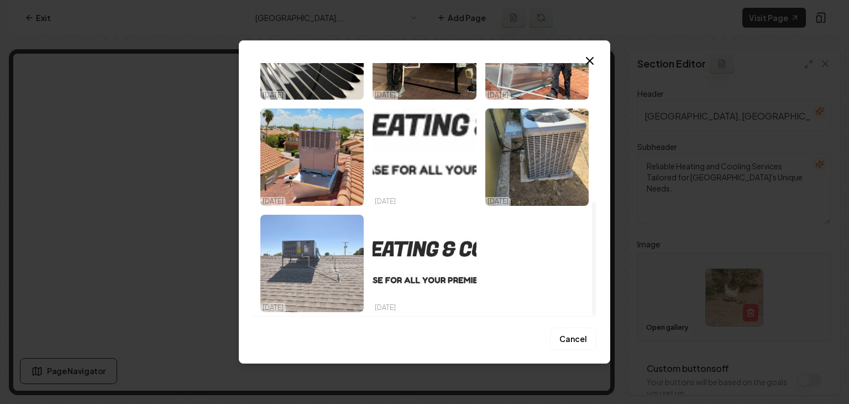
click at [327, 253] on img "Select image image_68d154fb5c7cd75eb82a901c.jpeg" at bounding box center [311, 263] width 103 height 97
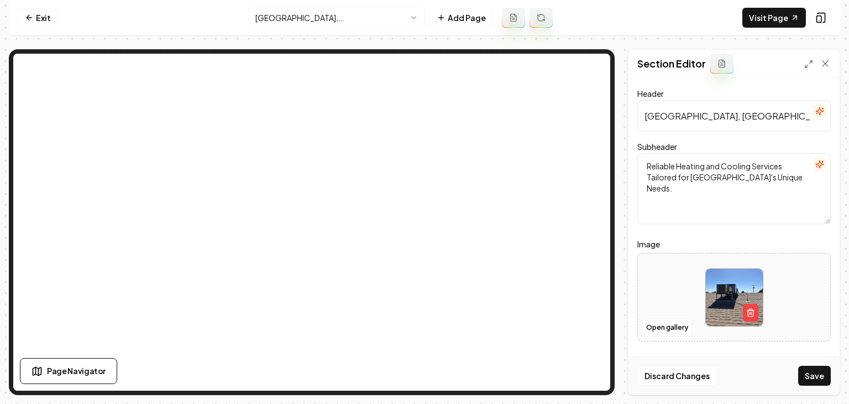
click at [800, 374] on button "Save" at bounding box center [815, 376] width 33 height 20
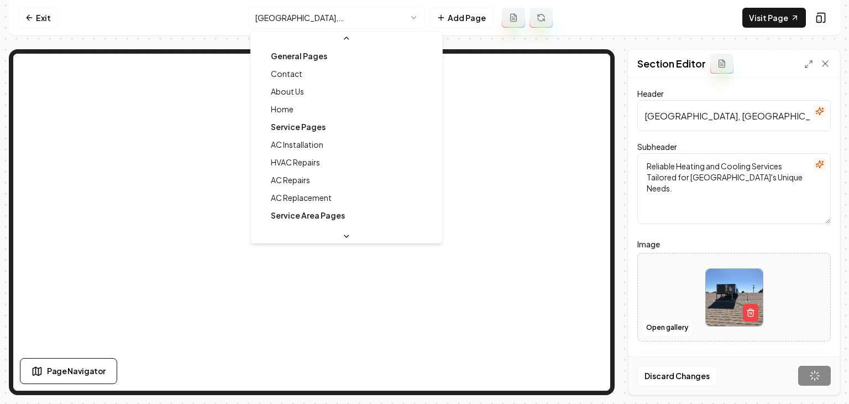
click at [335, 17] on html "Computer Required This feature is only available on a computer. Please switch t…" at bounding box center [424, 202] width 849 height 404
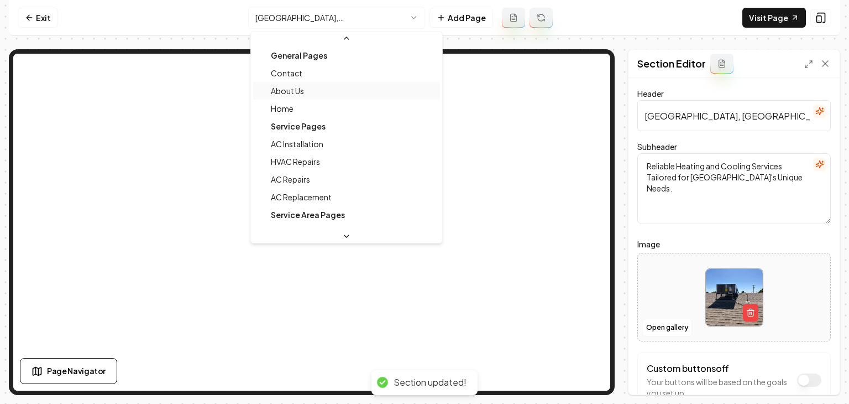
scroll to position [0, 0]
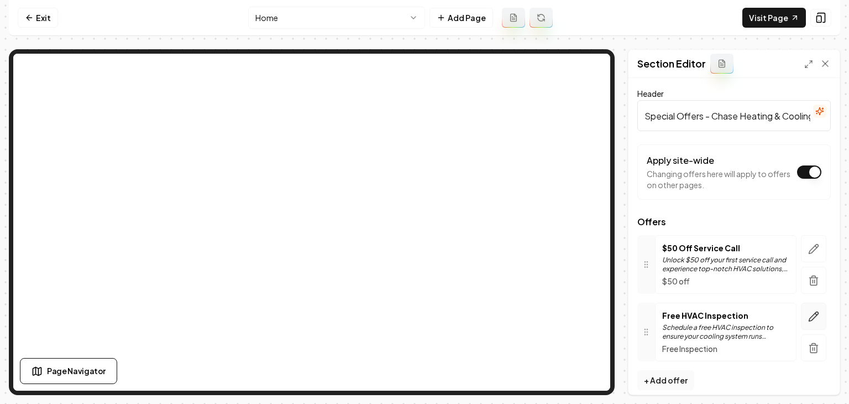
click at [808, 312] on icon "button" at bounding box center [813, 316] width 11 height 11
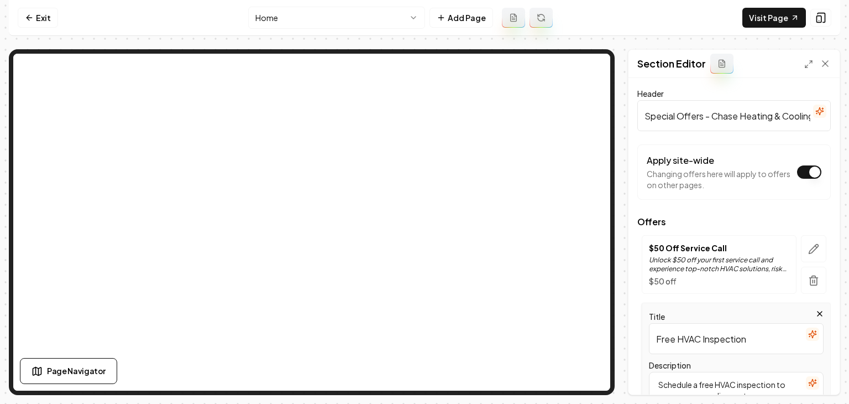
drag, startPoint x: 755, startPoint y: 337, endPoint x: 609, endPoint y: 344, distance: 145.6
click at [594, 291] on div "Page Settings Section Editor Header Special Offers - Chase Heating & Cooling Ap…" at bounding box center [425, 222] width 832 height 346
paste input "ree Estimate for installation & replacement"
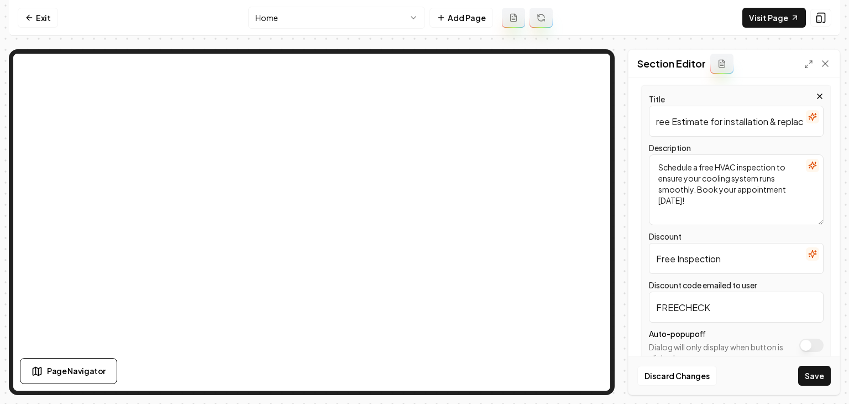
drag, startPoint x: 701, startPoint y: 125, endPoint x: 610, endPoint y: 118, distance: 90.9
click at [594, 65] on div "Page Settings Section Editor Header Special Offers - Chase Heating & Cooling Ap…" at bounding box center [425, 222] width 832 height 346
type input "ree Estimate for installation & replacement"
drag, startPoint x: 719, startPoint y: 255, endPoint x: 689, endPoint y: 259, distance: 30.1
click at [680, 254] on input "Free Inspection" at bounding box center [736, 258] width 175 height 31
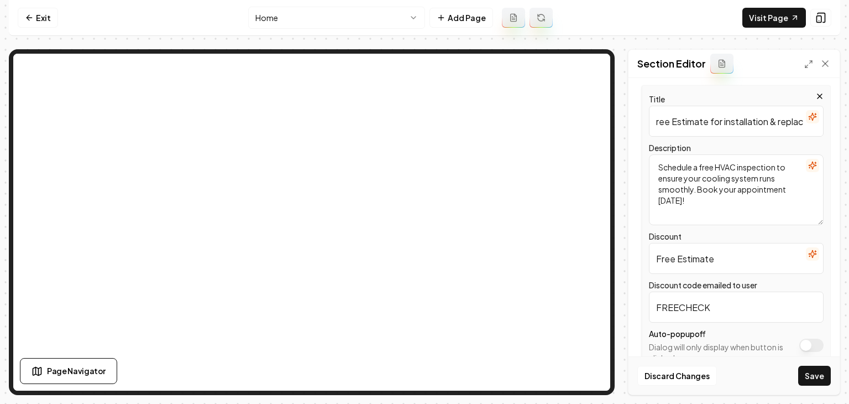
type input "Free Estimate"
click at [723, 123] on input "ree Estimate for installation & replacement" at bounding box center [736, 121] width 175 height 31
type input "Free Estimate for Installation & Replacement"
click at [806, 170] on button "button" at bounding box center [812, 165] width 13 height 13
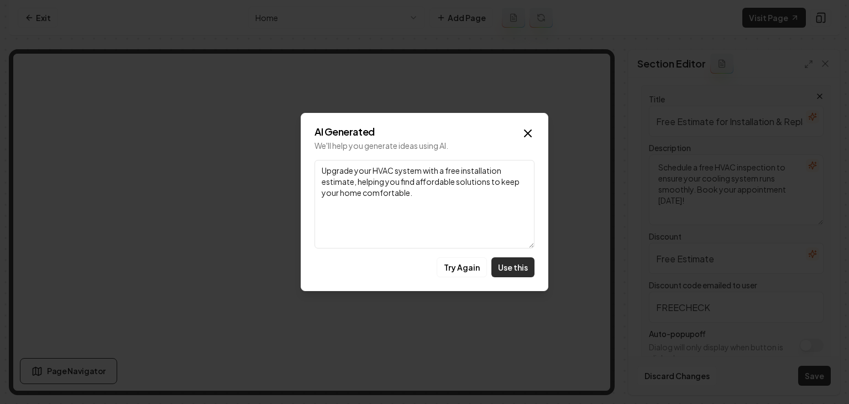
click at [503, 260] on button "Use this" at bounding box center [513, 267] width 43 height 20
type textarea "Upgrade your HVAC system with a free installation estimate, helping you find af…"
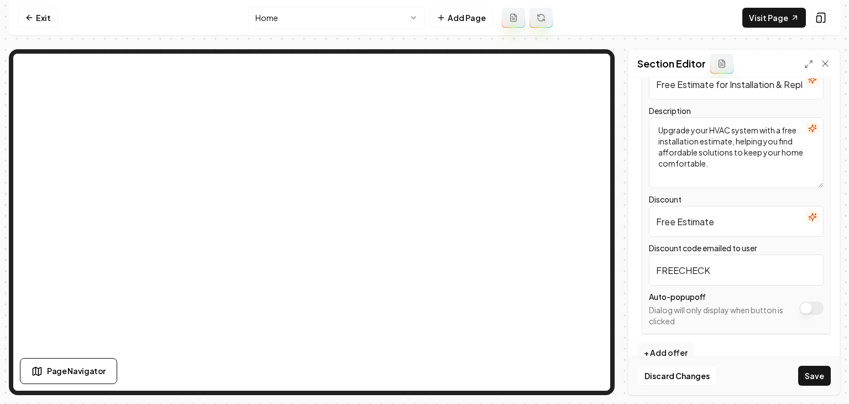
scroll to position [255, 0]
drag, startPoint x: 728, startPoint y: 267, endPoint x: 676, endPoint y: 266, distance: 52.0
click at [676, 266] on input "FREECHECK" at bounding box center [736, 269] width 175 height 31
type input "F"
type input "FR33ESTIM"
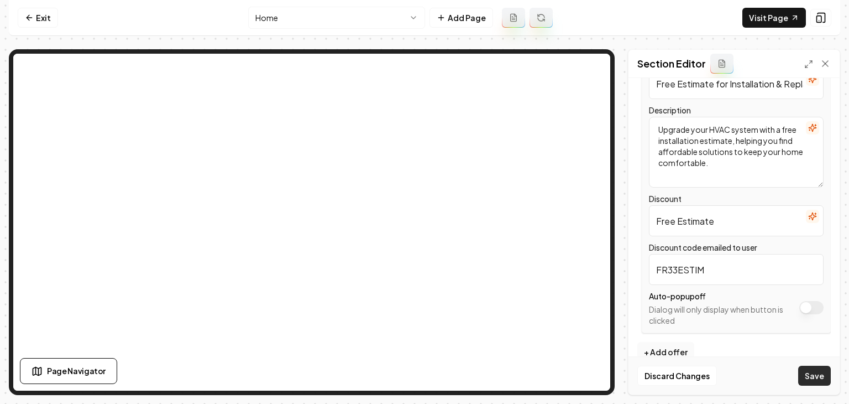
click at [813, 374] on button "Save" at bounding box center [815, 376] width 33 height 20
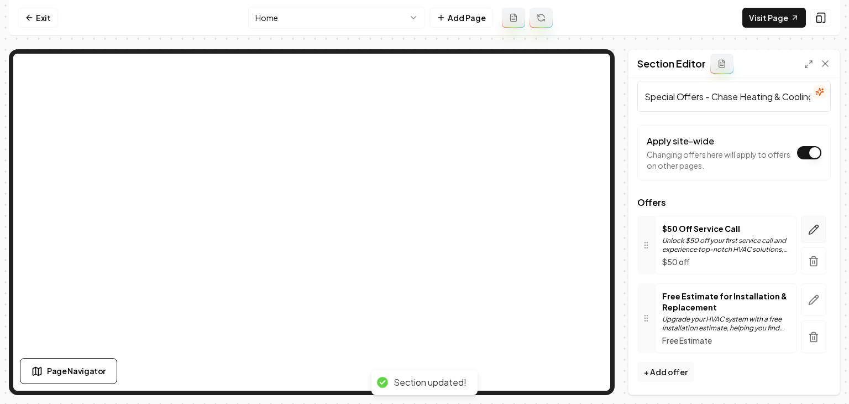
click at [808, 231] on icon "button" at bounding box center [813, 229] width 11 height 11
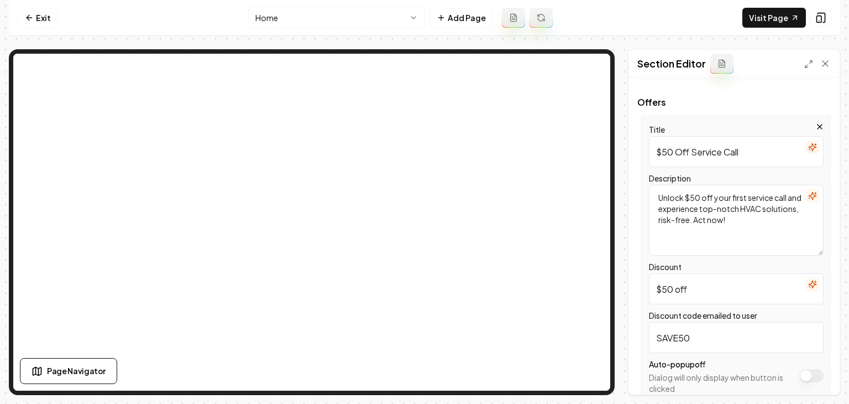
scroll to position [130, 0]
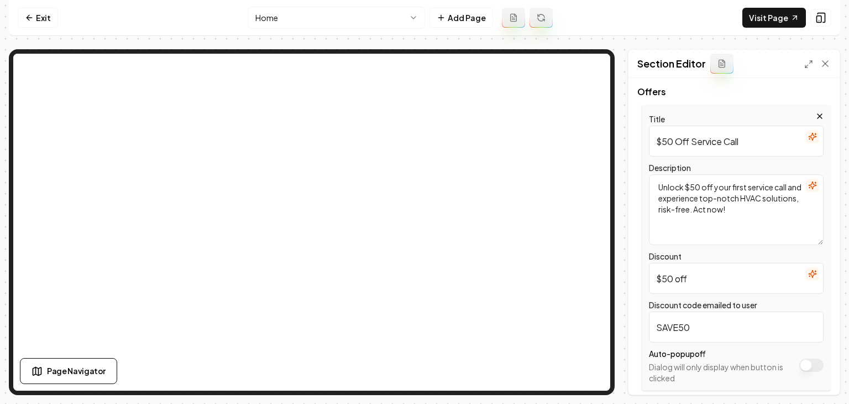
drag, startPoint x: 748, startPoint y: 141, endPoint x: 628, endPoint y: 143, distance: 120.0
click at [628, 143] on div "Page Settings Section Editor Header Special Offers - Chase Heating & Cooling Ap…" at bounding box center [734, 222] width 212 height 346
paste input "First-Time Customer Special: $0 Diagnostic & Trip Charge"
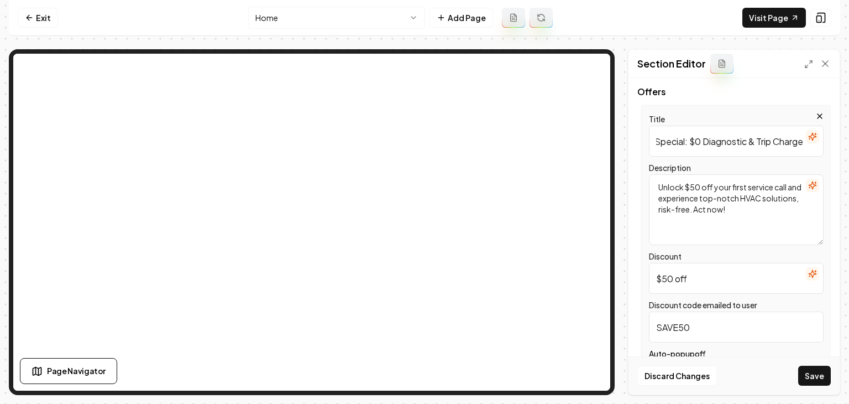
type input "First-Time Customer Special: $0 Diagnostic & Trip Charge"
drag, startPoint x: 697, startPoint y: 278, endPoint x: 645, endPoint y: 281, distance: 51.5
click at [645, 281] on div "Title First-Time Customer Special: $0 Diagnostic & Trip Charge Description Unlo…" at bounding box center [736, 247] width 189 height 285
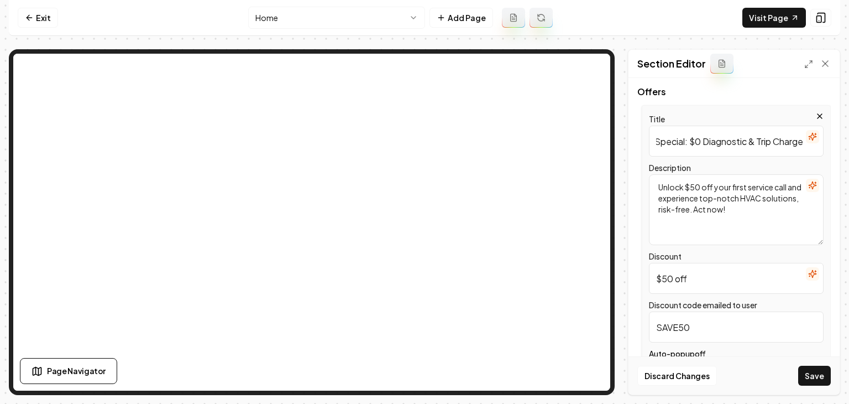
drag, startPoint x: 732, startPoint y: 150, endPoint x: 808, endPoint y: 158, distance: 76.8
click at [831, 140] on div "Header Special Offers - Chase Heating & Cooling Apply site-wide Changing offers…" at bounding box center [734, 236] width 211 height 316
drag, startPoint x: 679, startPoint y: 281, endPoint x: 610, endPoint y: 277, distance: 68.2
click at [612, 280] on div "Page Settings Section Editor Header Special Offers - Chase Heating & Cooling Ap…" at bounding box center [425, 222] width 832 height 346
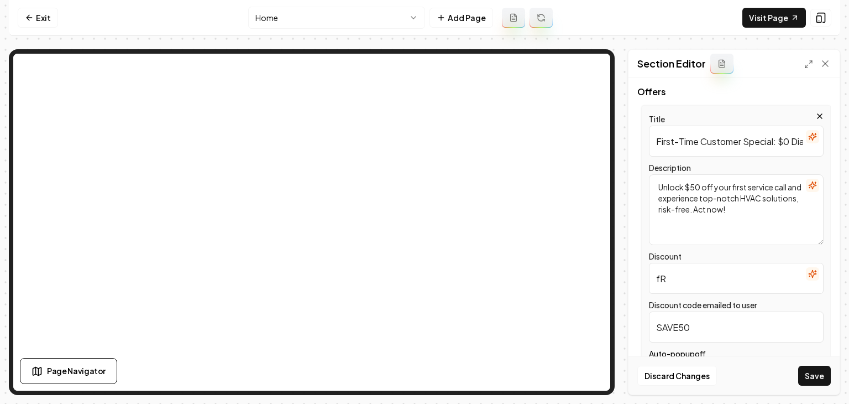
type input "f"
type input "Free"
drag, startPoint x: 670, startPoint y: 186, endPoint x: 617, endPoint y: 161, distance: 58.1
click at [619, 163] on div "Page Settings Section Editor Header Special Offers - Chase Heating & Cooling Ap…" at bounding box center [425, 222] width 832 height 346
paste textarea "New here? Your first service call comes with $0 diagnostic and $0 trip charge (…"
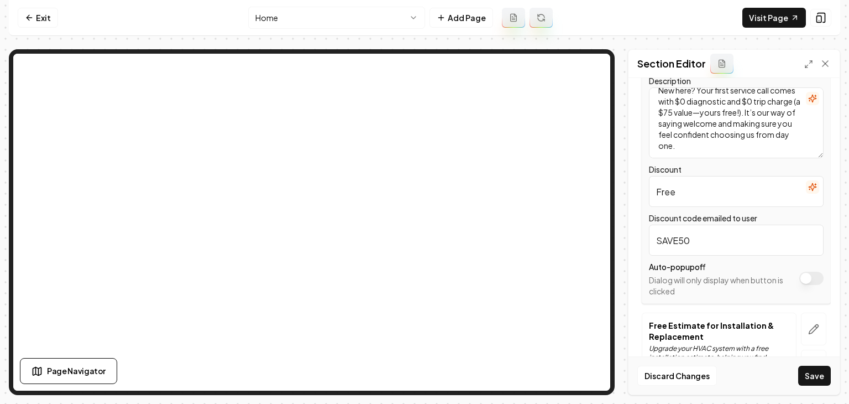
scroll to position [241, 0]
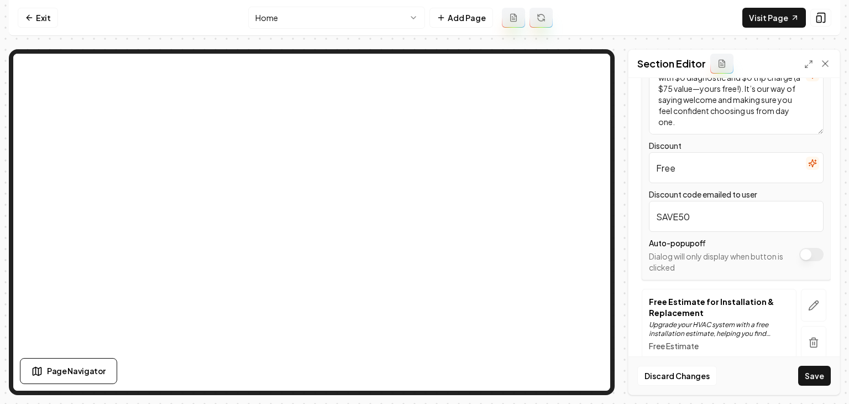
type textarea "New here? Your first service call comes with $0 diagnostic and $0 trip charge (…"
drag, startPoint x: 666, startPoint y: 220, endPoint x: 625, endPoint y: 216, distance: 40.6
click at [626, 219] on div "Page Settings Section Editor Header Special Offers - Chase Heating & Cooling Ap…" at bounding box center [425, 222] width 832 height 346
type input "0"
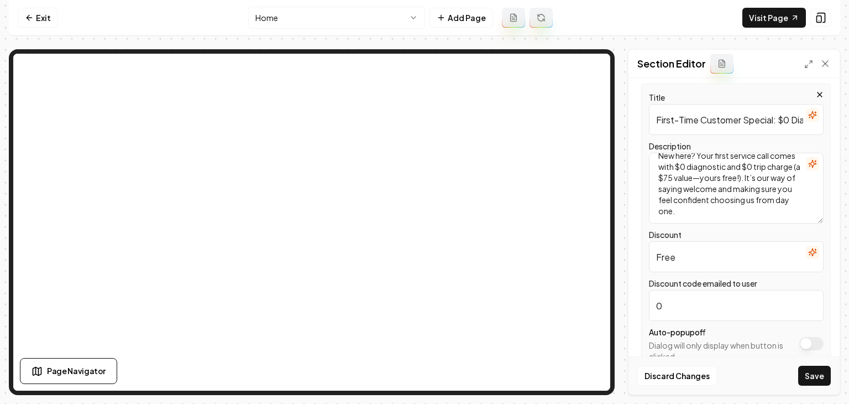
scroll to position [169, 0]
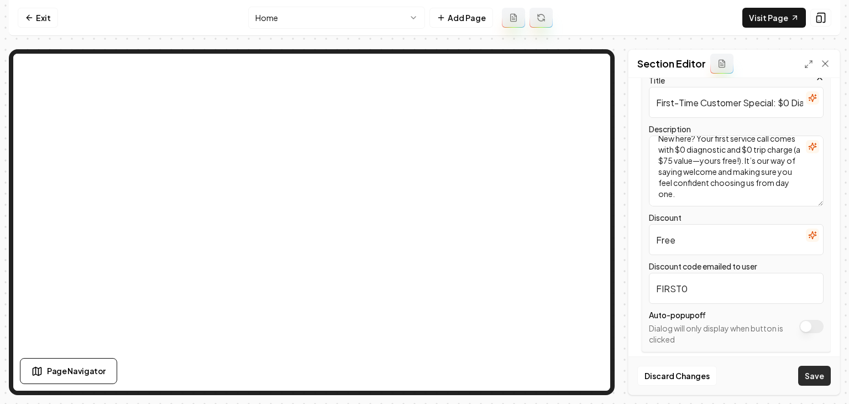
type input "FIRST0"
click at [806, 381] on button "Save" at bounding box center [815, 376] width 33 height 20
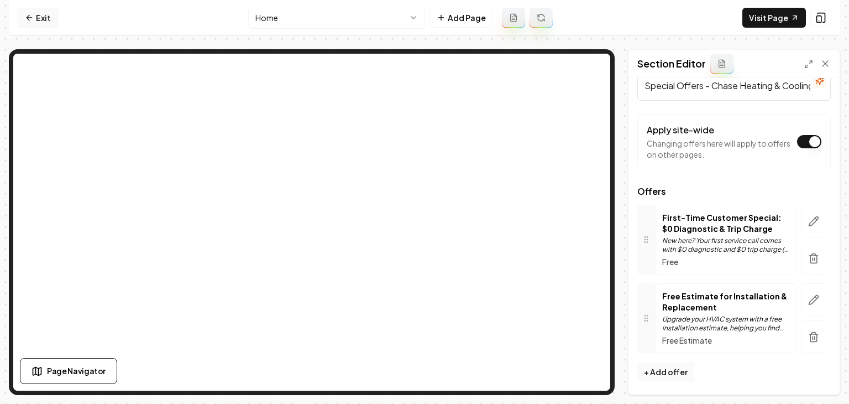
drag, startPoint x: 43, startPoint y: 16, endPoint x: 39, endPoint y: 24, distance: 8.9
click at [43, 17] on link "Exit" at bounding box center [38, 18] width 40 height 20
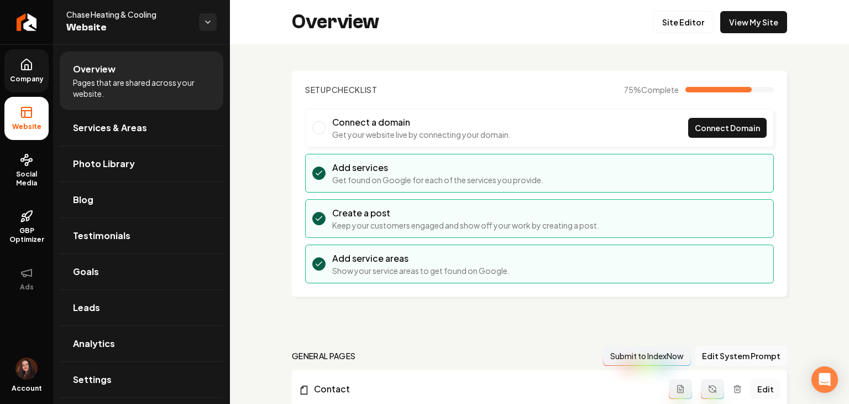
click at [23, 50] on link "Company" at bounding box center [26, 70] width 44 height 43
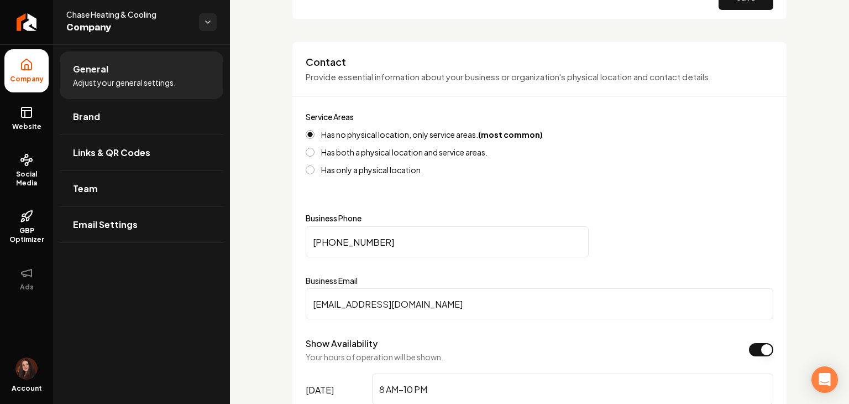
scroll to position [442, 0]
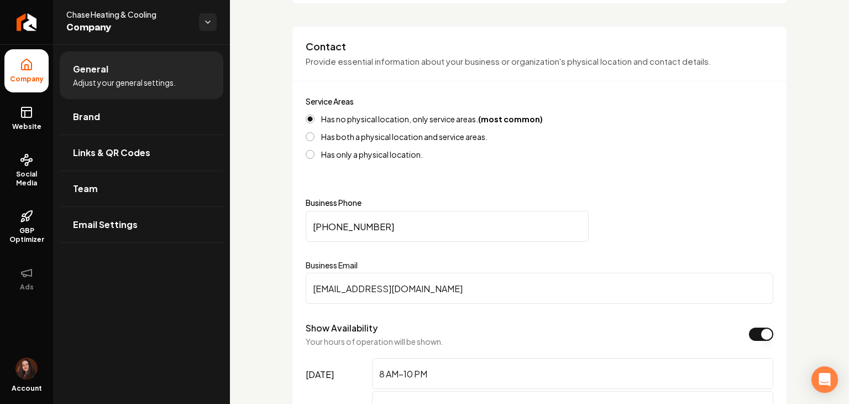
drag, startPoint x: 411, startPoint y: 220, endPoint x: 305, endPoint y: 228, distance: 105.9
click at [306, 228] on input "[PHONE_NUMBER]" at bounding box center [447, 226] width 283 height 31
paste input "Main content area"
type input "(480) 600-8882"
drag, startPoint x: 469, startPoint y: 285, endPoint x: 243, endPoint y: 265, distance: 227.1
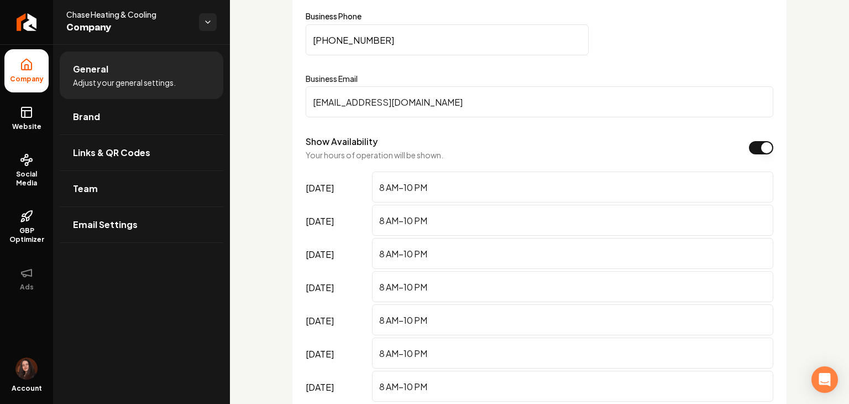
scroll to position [719, 0]
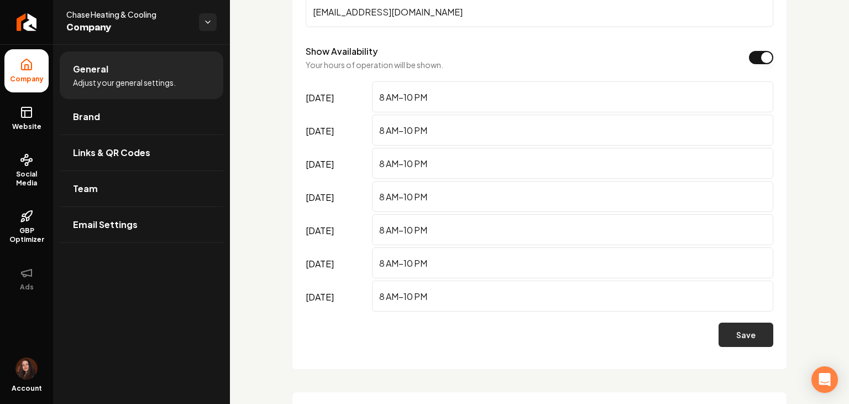
click at [750, 337] on button "Save" at bounding box center [746, 334] width 55 height 24
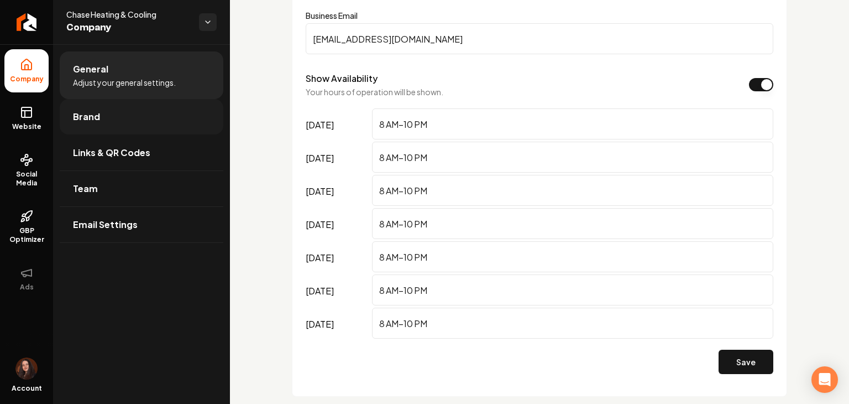
scroll to position [664, 0]
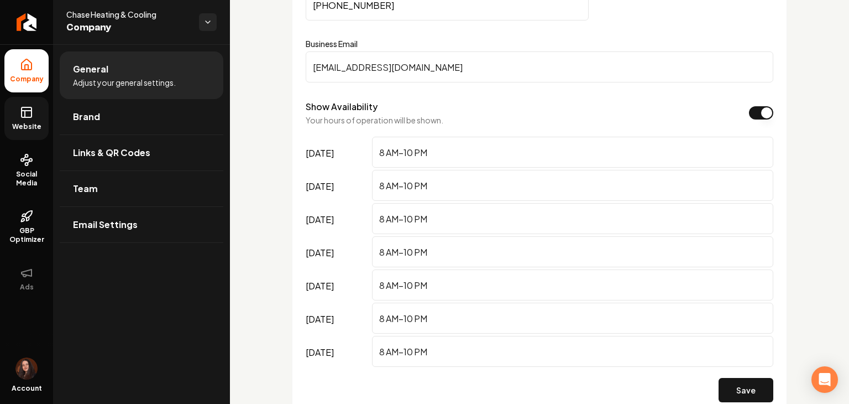
click at [24, 118] on icon at bounding box center [26, 112] width 13 height 13
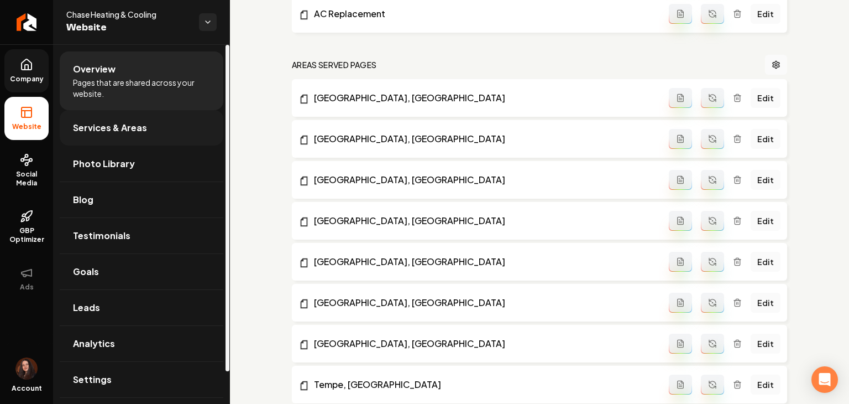
click at [128, 130] on span "Services & Areas" at bounding box center [110, 127] width 74 height 13
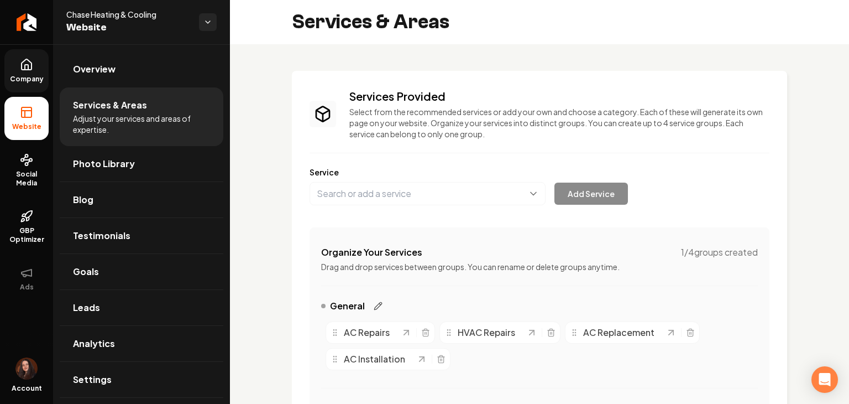
click at [378, 304] on icon "Main content area" at bounding box center [378, 305] width 9 height 9
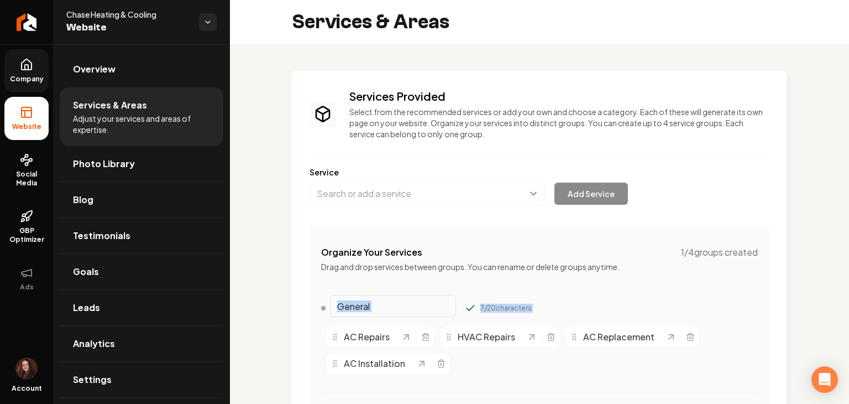
click at [377, 301] on input "General" at bounding box center [393, 306] width 126 height 22
drag, startPoint x: 376, startPoint y: 304, endPoint x: 321, endPoint y: 301, distance: 55.4
click at [321, 301] on div "General" at bounding box center [388, 308] width 135 height 18
type input "h"
type input "Heating"
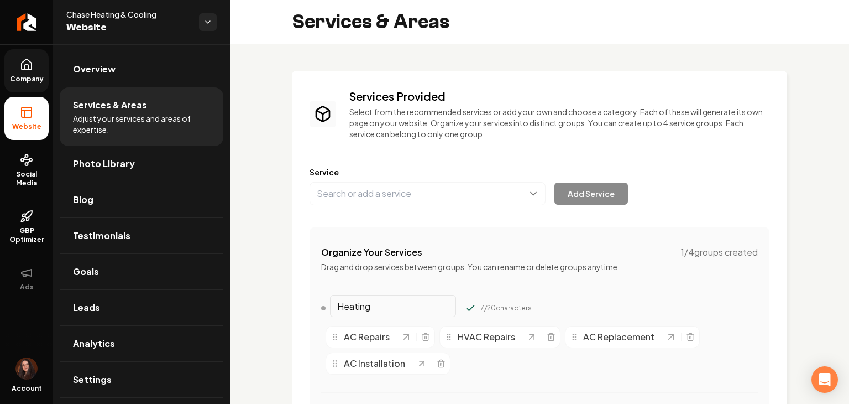
click at [465, 302] on button "Main content area" at bounding box center [470, 307] width 11 height 11
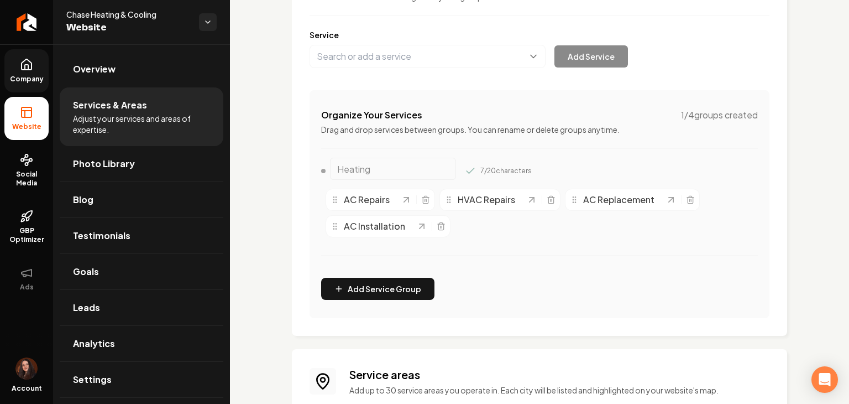
scroll to position [142, 0]
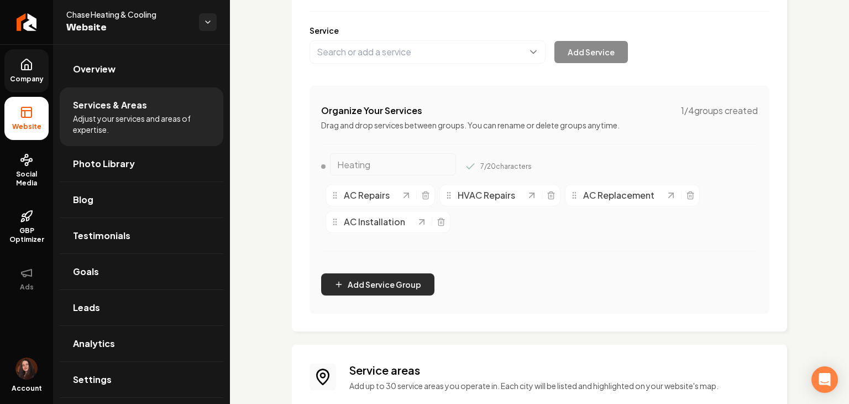
click at [356, 284] on button "Add Service Group" at bounding box center [377, 284] width 113 height 22
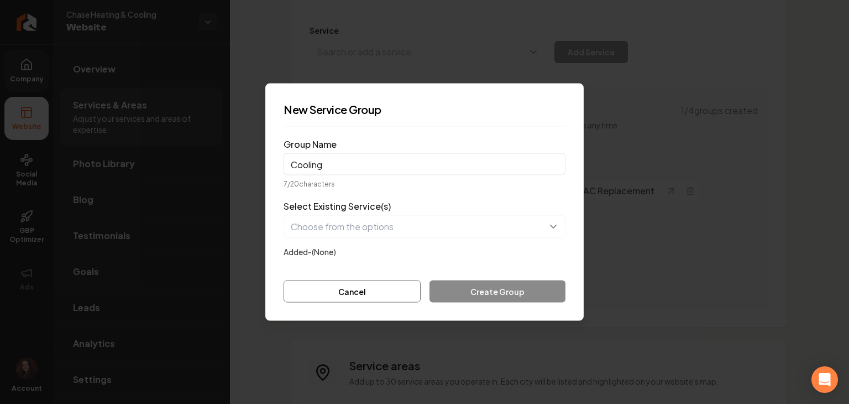
type input "Cooling"
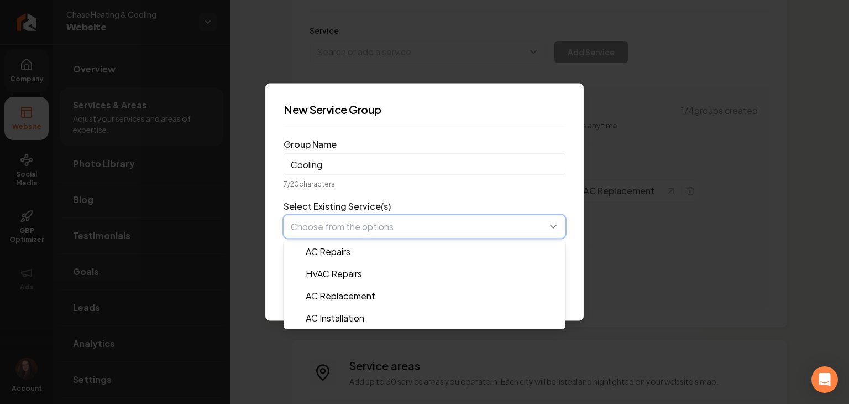
click at [327, 228] on button "button" at bounding box center [425, 226] width 282 height 23
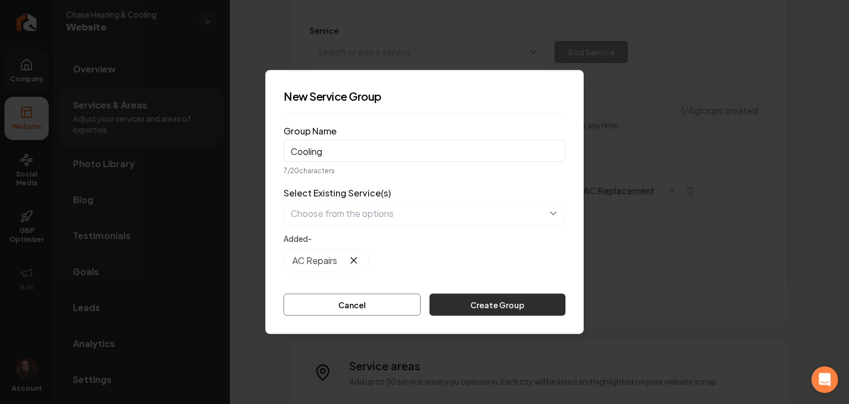
click at [461, 294] on button "Create Group" at bounding box center [498, 305] width 136 height 22
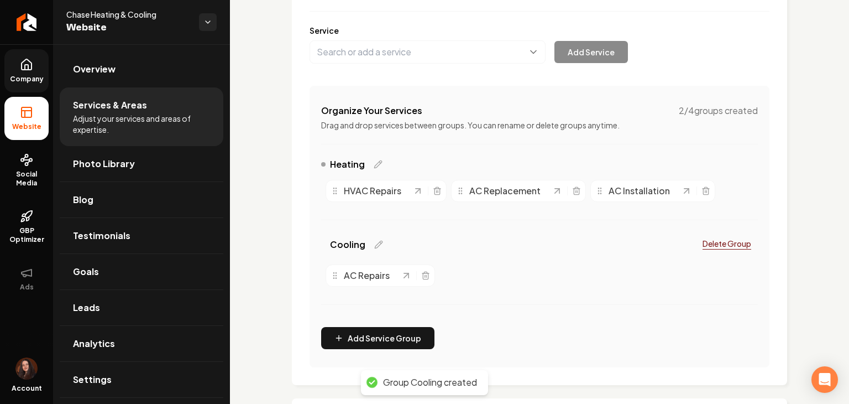
click at [359, 326] on div "Organize Your Services 2 / 4 groups created Drag and drop services between grou…" at bounding box center [540, 226] width 460 height 281
click at [353, 330] on button "Add Service Group" at bounding box center [377, 338] width 113 height 22
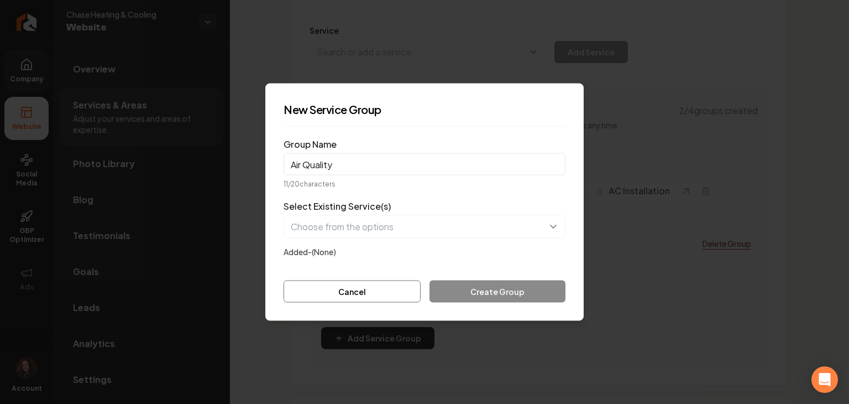
type input "Air Quality"
click at [321, 231] on button "button" at bounding box center [425, 226] width 282 height 23
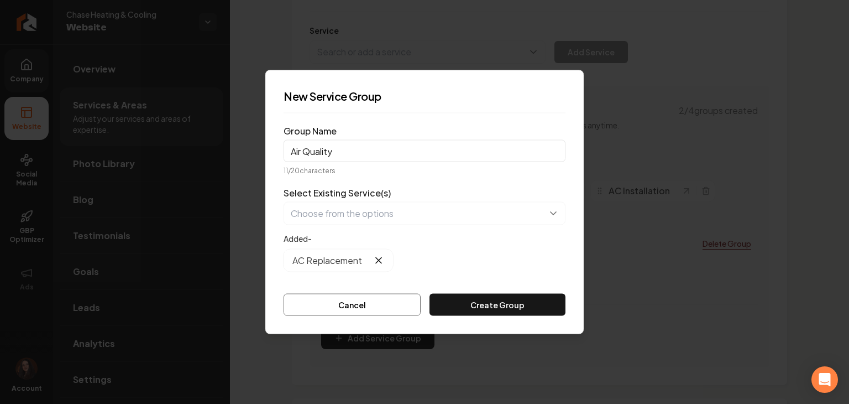
click at [489, 290] on form "Group Name Air Quality 11 / 20 characters Select Existing Service(s) Added- AC …" at bounding box center [425, 219] width 282 height 194
click at [485, 294] on button "Create Group" at bounding box center [498, 305] width 136 height 22
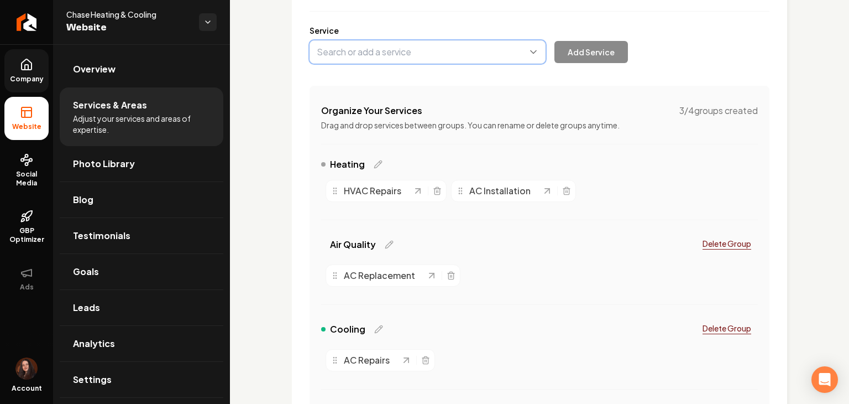
drag, startPoint x: 374, startPoint y: 42, endPoint x: 374, endPoint y: 52, distance: 10.0
click at [374, 42] on button "Main content area" at bounding box center [428, 51] width 236 height 23
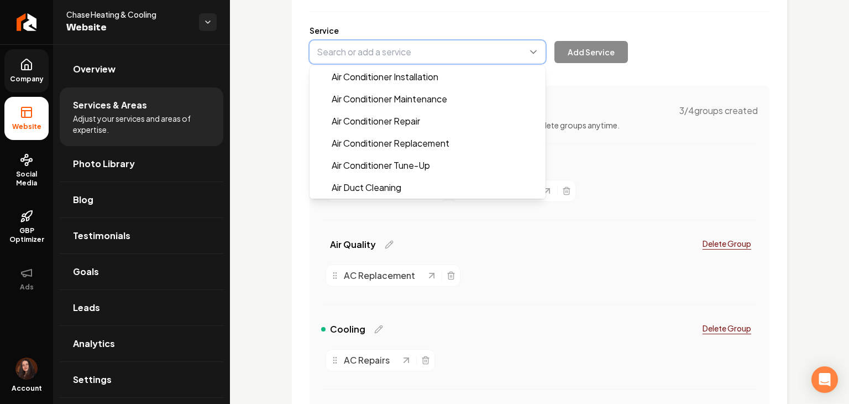
paste input "Heating Repair & Replacement"
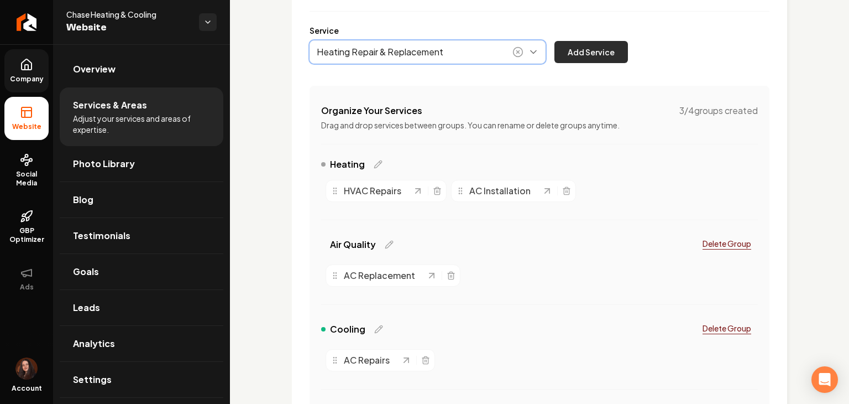
type input "Heating Repair & Replacement"
click at [606, 45] on button "Add Service" at bounding box center [592, 52] width 74 height 22
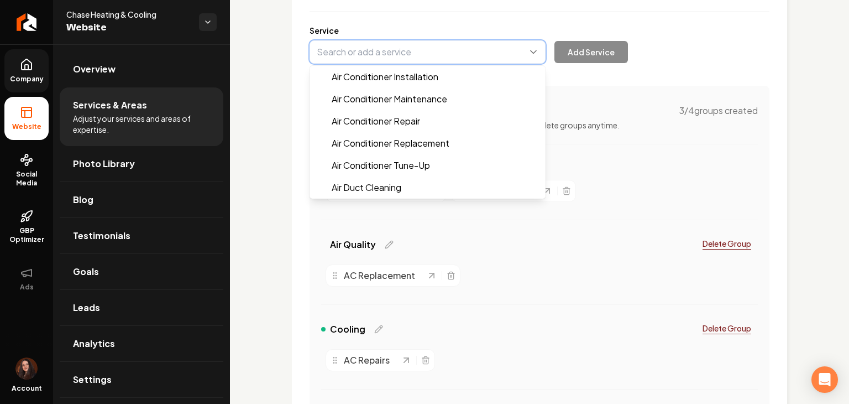
click at [348, 58] on button "Main content area" at bounding box center [428, 51] width 236 height 23
paste input "Heating Installation (Furnace, Heat Pump, Mini Split)"
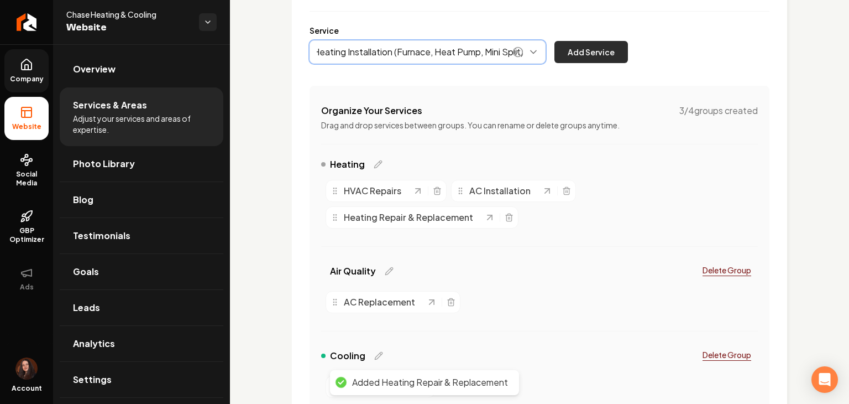
type input "Heating Installation (Furnace, Heat Pump, Mini Split)"
click at [588, 57] on button "Add Service" at bounding box center [592, 52] width 74 height 22
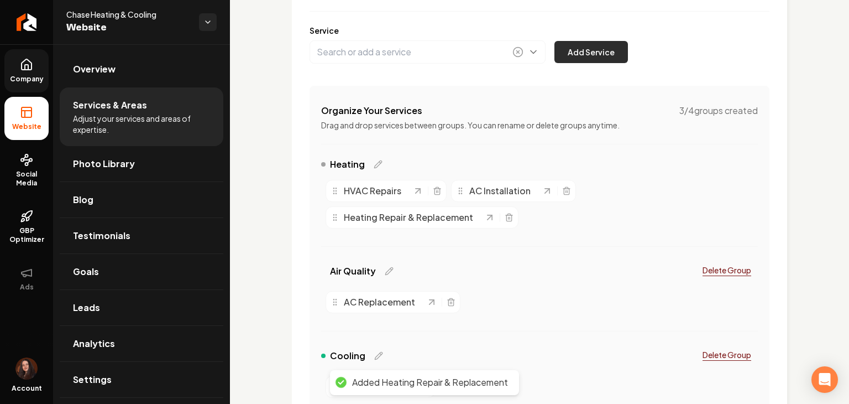
scroll to position [0, 0]
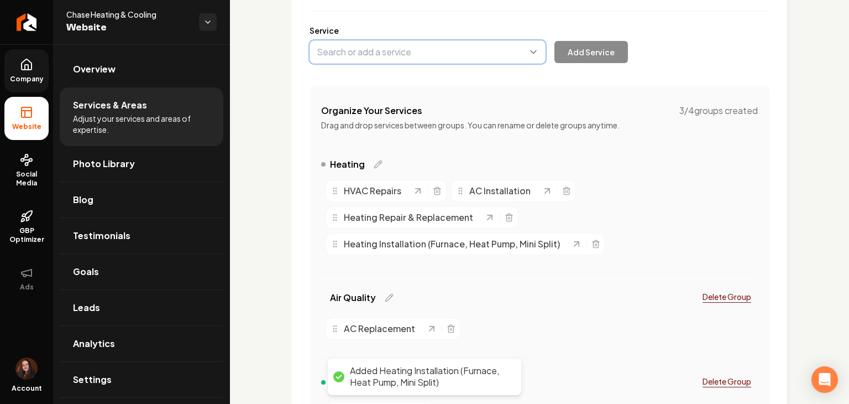
click at [332, 47] on button "Main content area" at bounding box center [428, 51] width 236 height 23
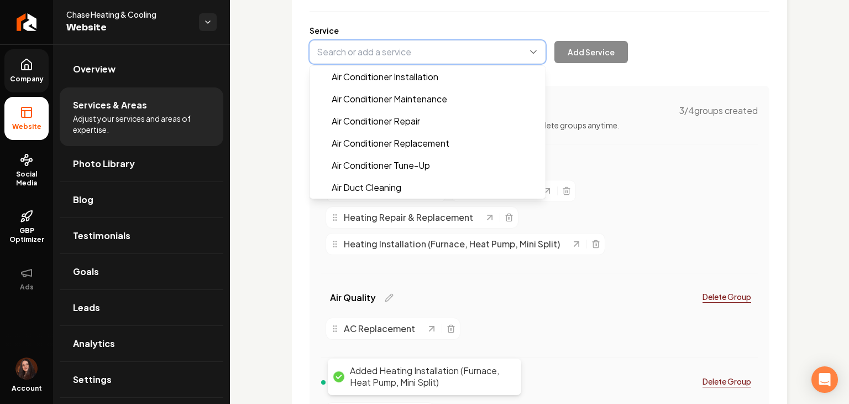
paste input "Heating Maintenance, Inspections & Tune-Ups"
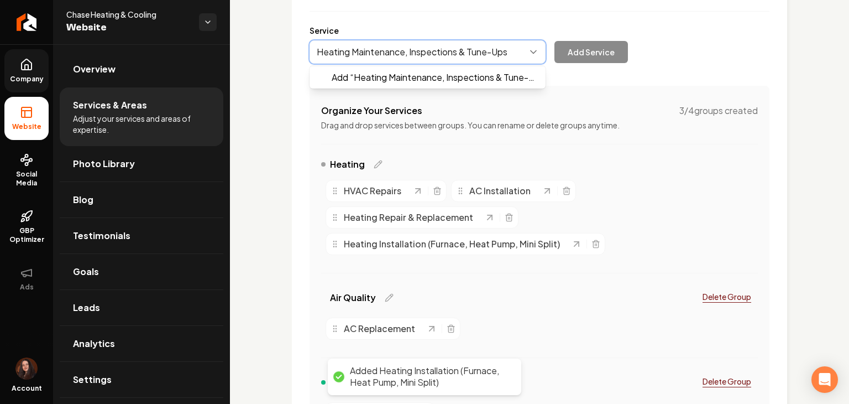
drag, startPoint x: 346, startPoint y: 74, endPoint x: 352, endPoint y: 71, distance: 6.5
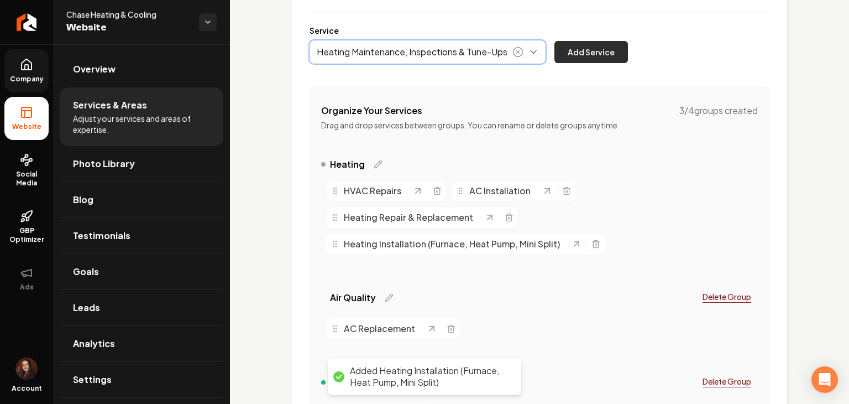
type input "Heating Maintenance, Inspections & Tune-Ups"
click at [580, 57] on button "Add Service" at bounding box center [592, 52] width 74 height 22
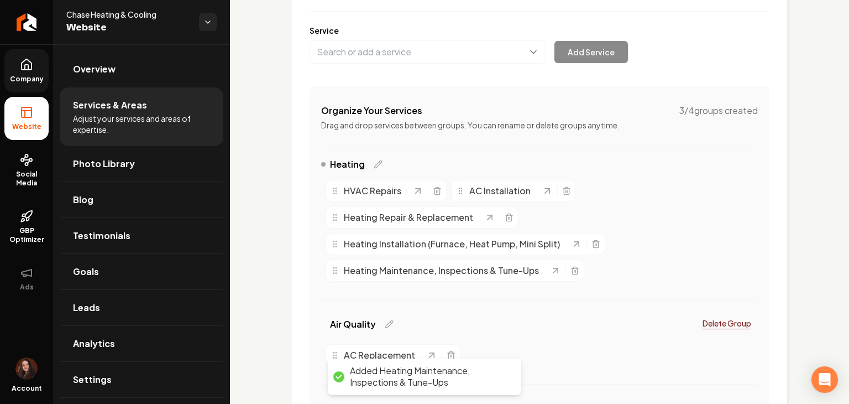
click at [357, 64] on div "Services Provided Select from the recommended services or add your own and choo…" at bounding box center [540, 239] width 460 height 585
paste input "Light Commercial Heating Services"
click at [354, 60] on button "Main content area" at bounding box center [428, 51] width 236 height 23
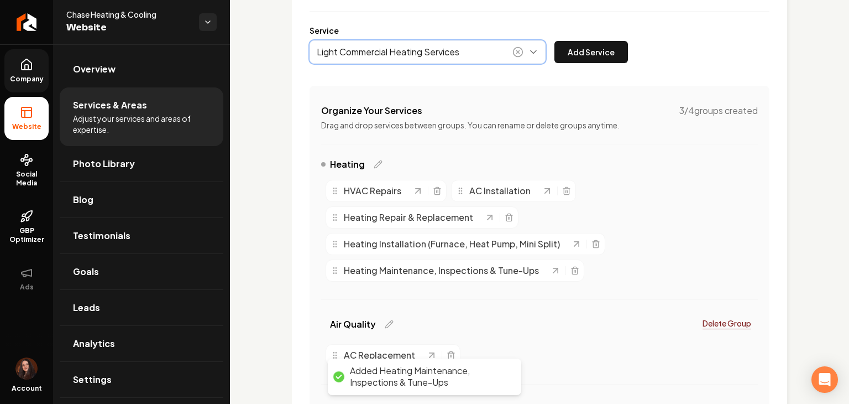
drag, startPoint x: 359, startPoint y: 80, endPoint x: 553, endPoint y: 59, distance: 194.7
type input "Light Commercial Heating Services"
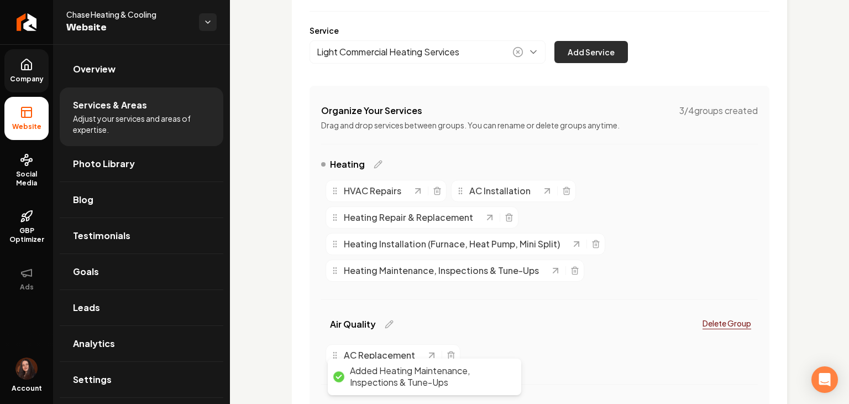
click at [581, 51] on button "Add Service" at bounding box center [592, 52] width 74 height 22
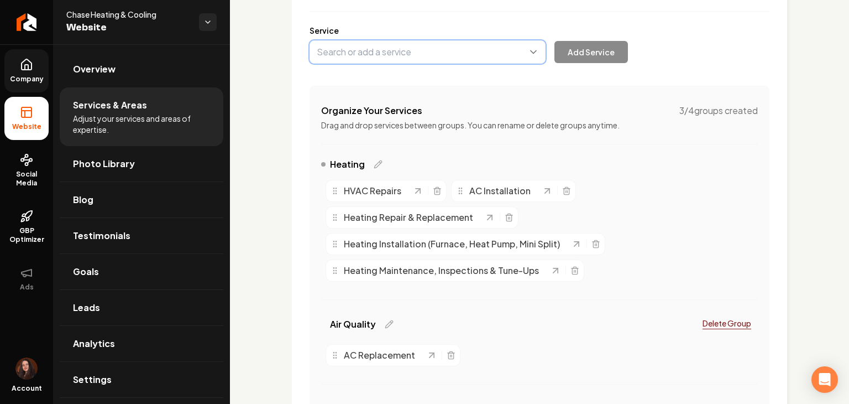
click at [352, 52] on button "Main content area" at bounding box center [428, 51] width 236 height 23
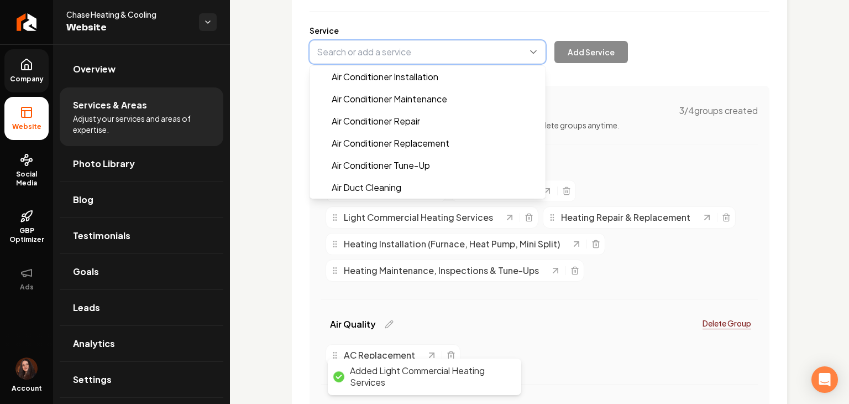
paste input "New Construction & Remodel Heating"
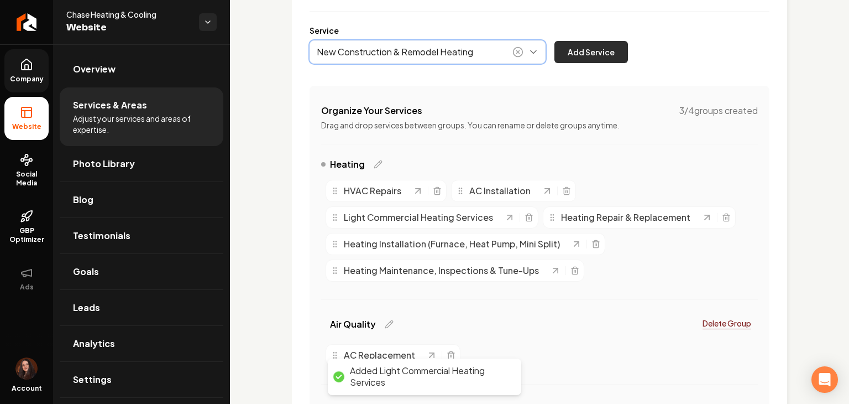
type input "New Construction & Remodel Heating"
click at [603, 50] on button "Add Service" at bounding box center [592, 52] width 74 height 22
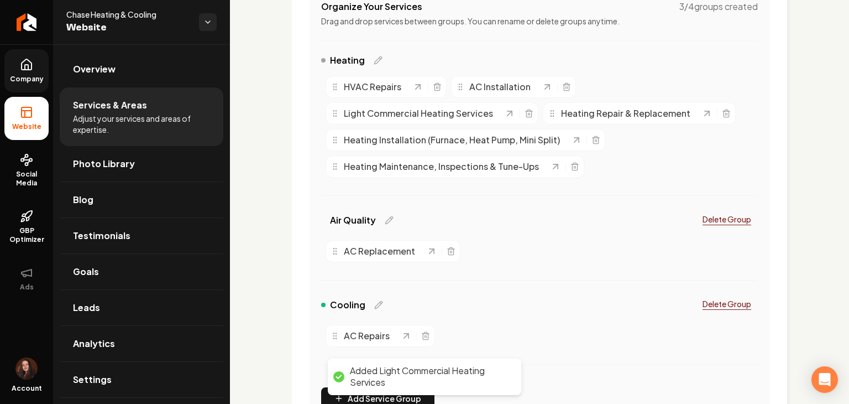
scroll to position [252, 0]
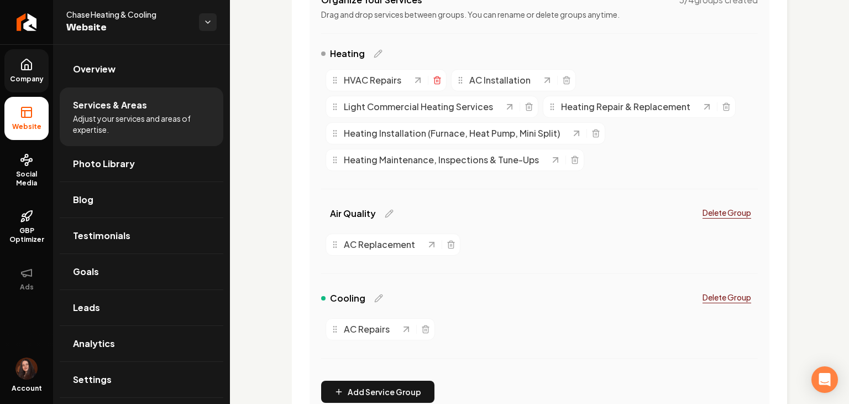
click at [437, 80] on line "Main content area" at bounding box center [437, 81] width 0 height 2
click at [441, 80] on line "Main content area" at bounding box center [441, 81] width 0 height 2
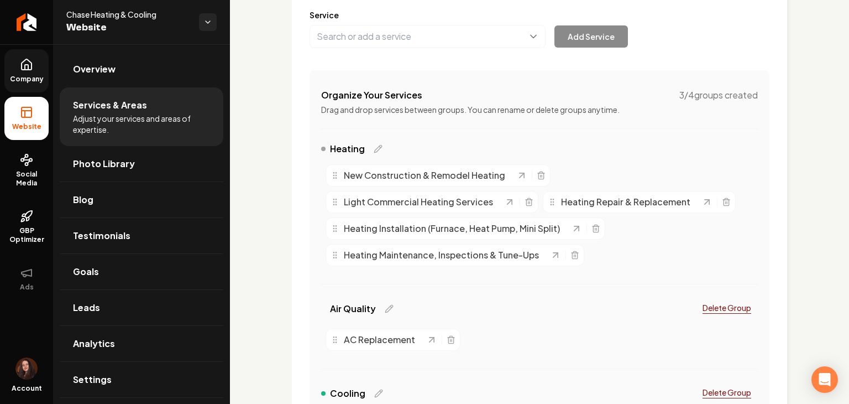
scroll to position [142, 0]
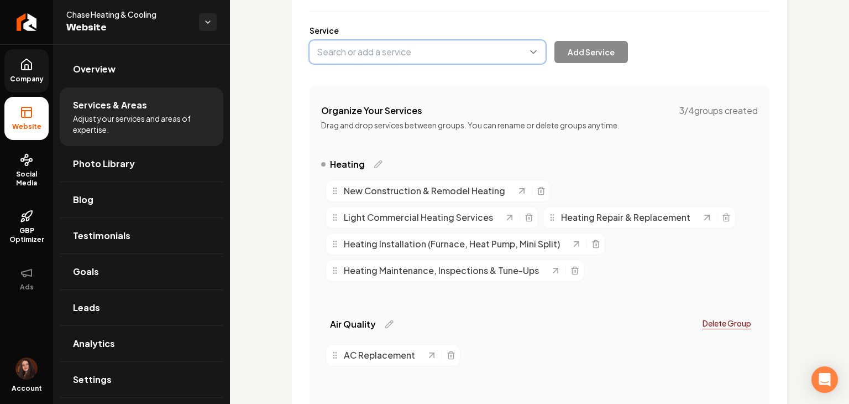
click at [410, 59] on button "Main content area" at bounding box center [428, 51] width 236 height 23
paste input "A/C Repair & Replacement"
type input "A/C Repair & Replacement"
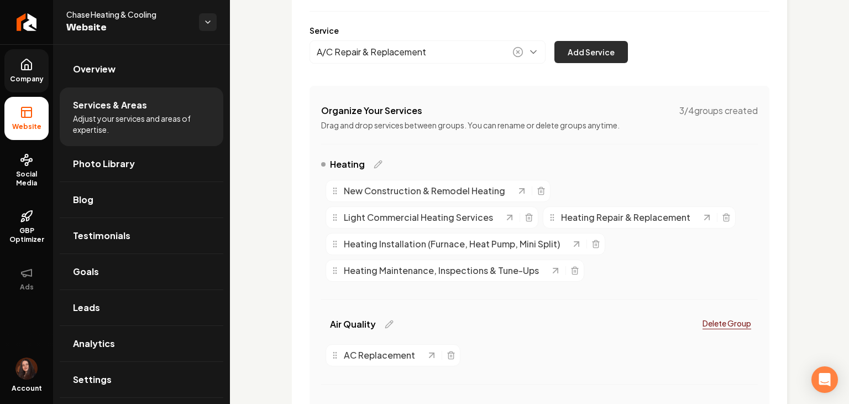
click at [591, 56] on button "Add Service" at bounding box center [592, 52] width 74 height 22
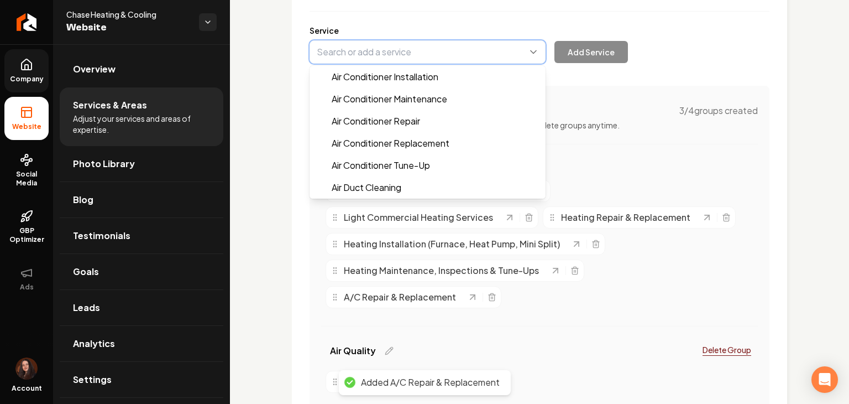
click at [321, 56] on button "Main content area" at bounding box center [428, 51] width 236 height 23
paste input "A/C Installation (Central, Mini Split, Heat Pump)"
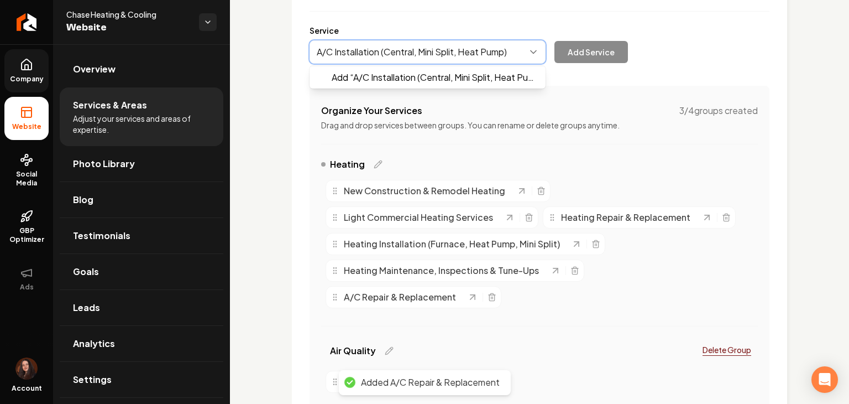
drag, startPoint x: 332, startPoint y: 78, endPoint x: 406, endPoint y: 41, distance: 82.8
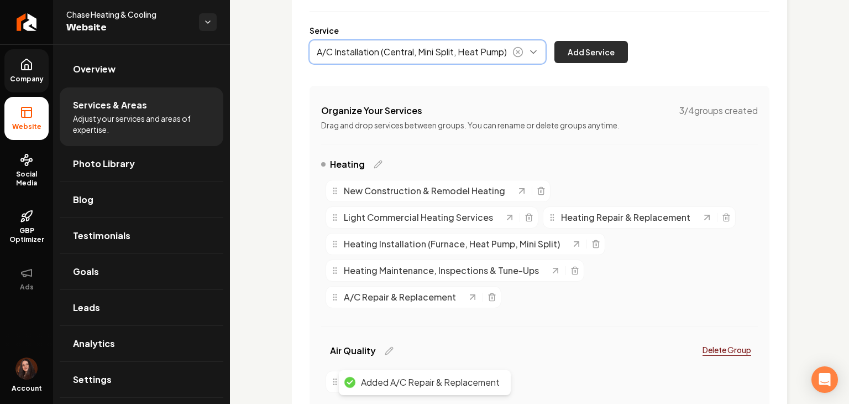
type input "A/C Installation (Central, Mini Split, Heat Pump)"
click at [603, 54] on button "Add Service" at bounding box center [592, 52] width 74 height 22
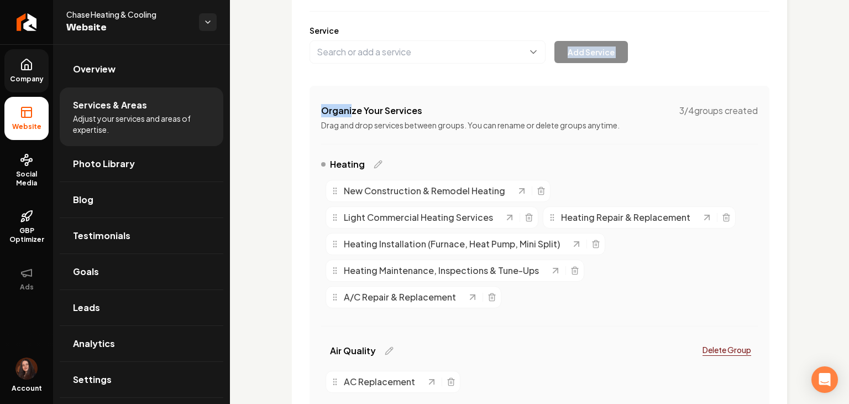
click at [349, 62] on div "Services Provided Select from the recommended services or add your own and choo…" at bounding box center [540, 252] width 460 height 611
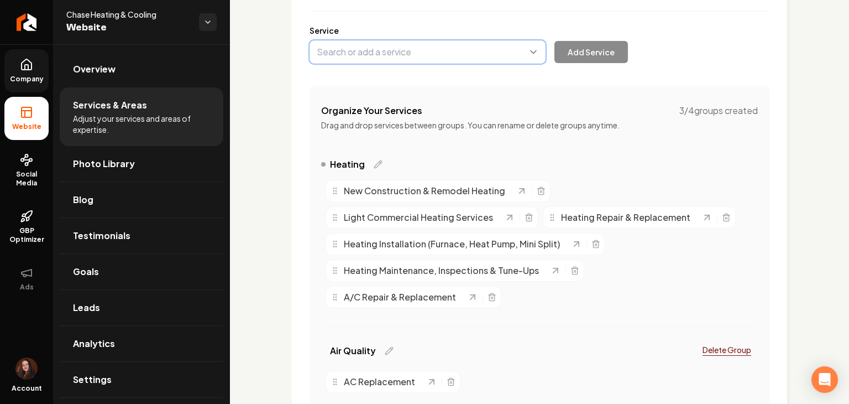
click at [347, 54] on button "Main content area" at bounding box center [428, 51] width 236 height 23
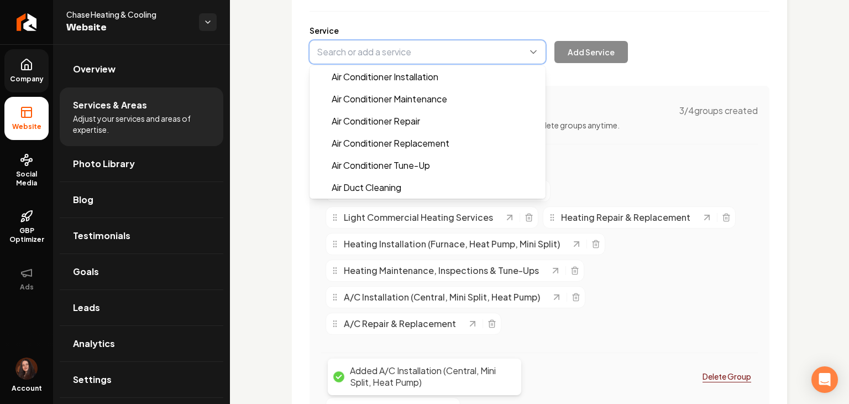
paste input "A/C Maintenance, Inspections & Tune-Ups"
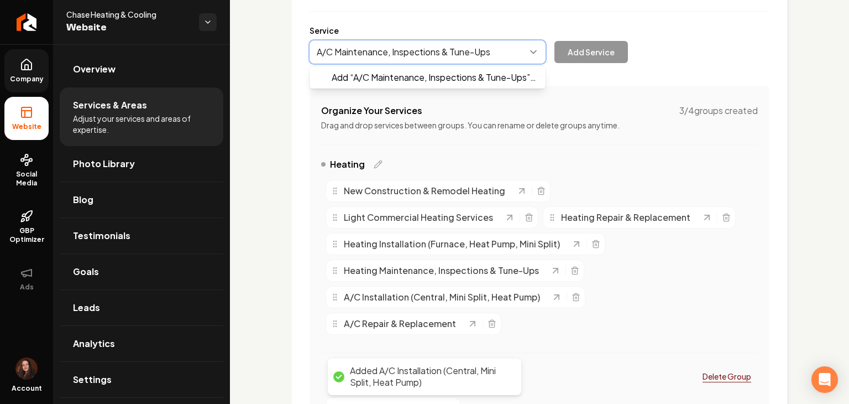
drag, startPoint x: 343, startPoint y: 65, endPoint x: 624, endPoint y: 60, distance: 281.0
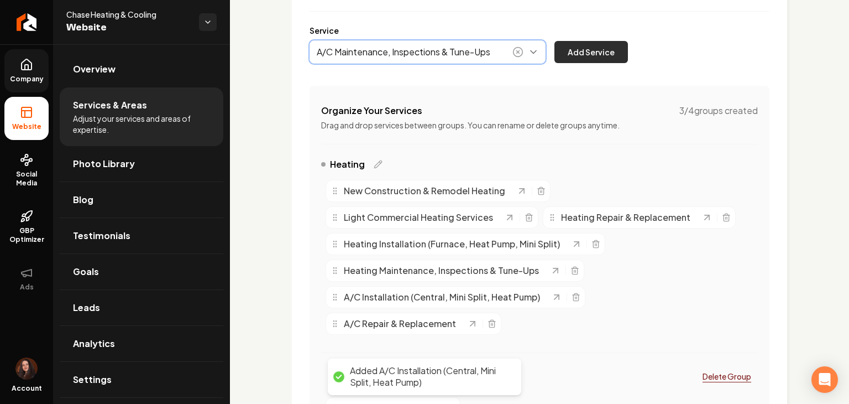
type input "A/C Maintenance, Inspections & Tune-Ups"
click at [614, 48] on button "Add Service" at bounding box center [592, 52] width 74 height 22
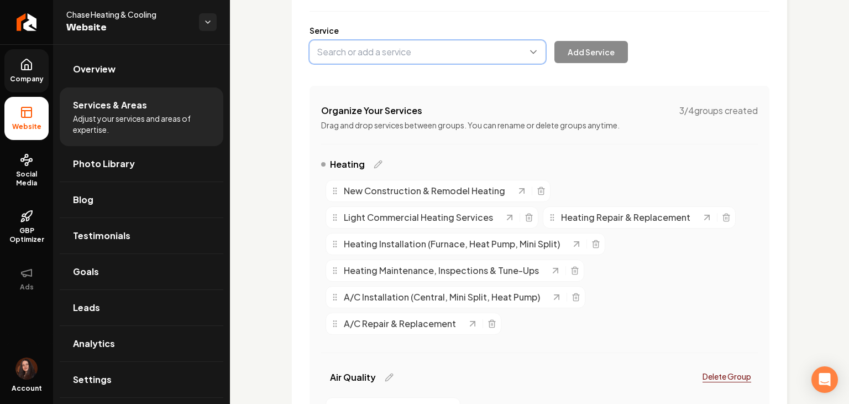
click at [364, 62] on button "Main content area" at bounding box center [428, 51] width 236 height 23
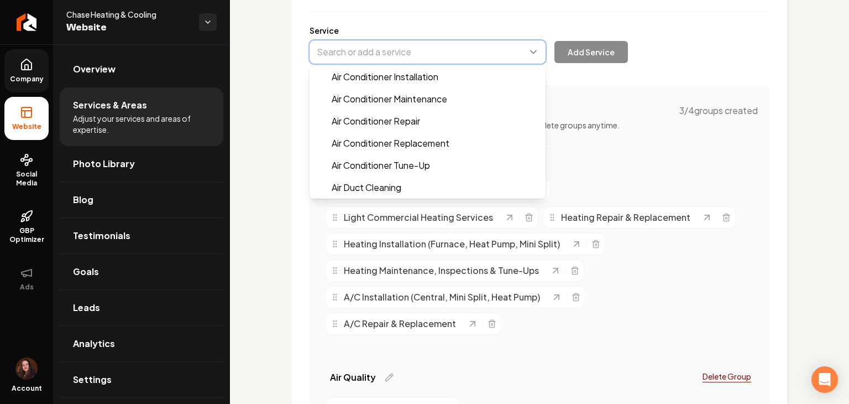
paste input "Light Commercial A/C Services"
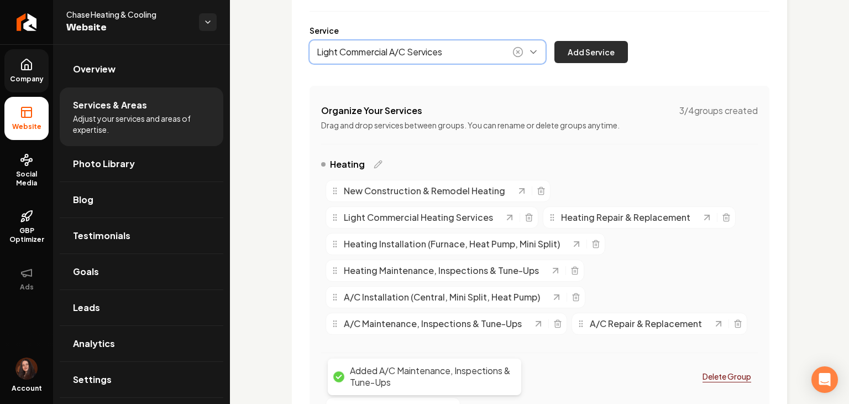
type input "Light Commercial A/C Services"
click at [598, 54] on button "Add Service" at bounding box center [592, 52] width 74 height 22
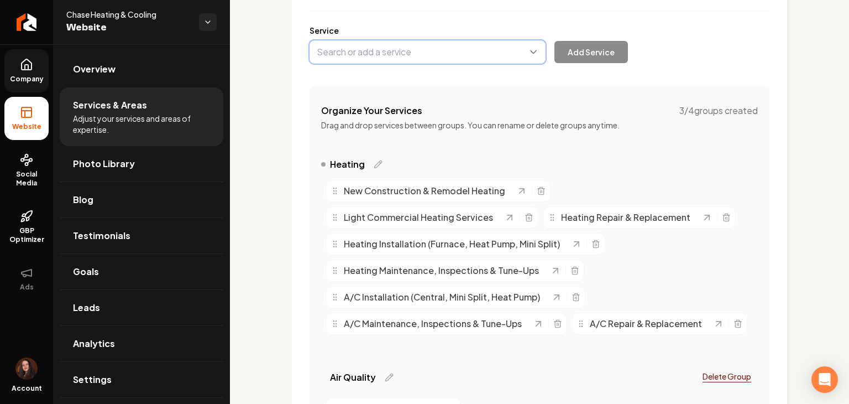
click at [365, 59] on button "Main content area" at bounding box center [428, 51] width 236 height 23
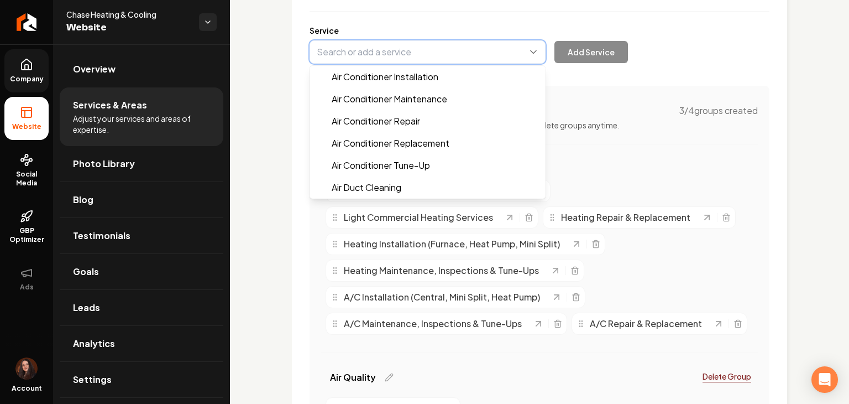
paste input "New Construction & Remodel A/C"
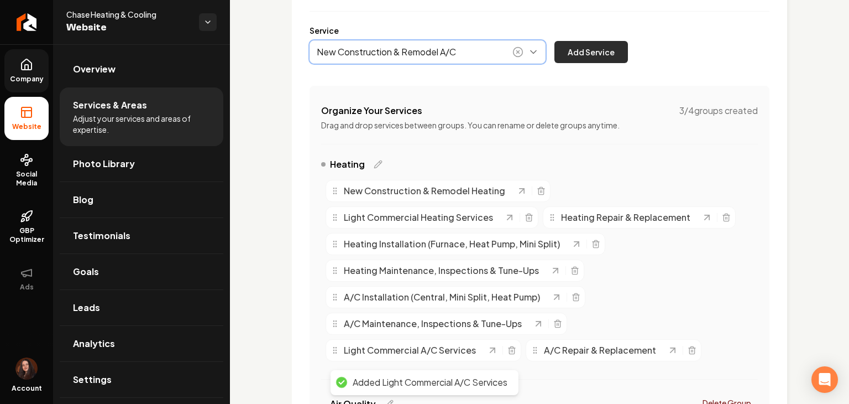
type input "New Construction & Remodel A/C"
click at [562, 57] on button "Add Service" at bounding box center [592, 52] width 74 height 22
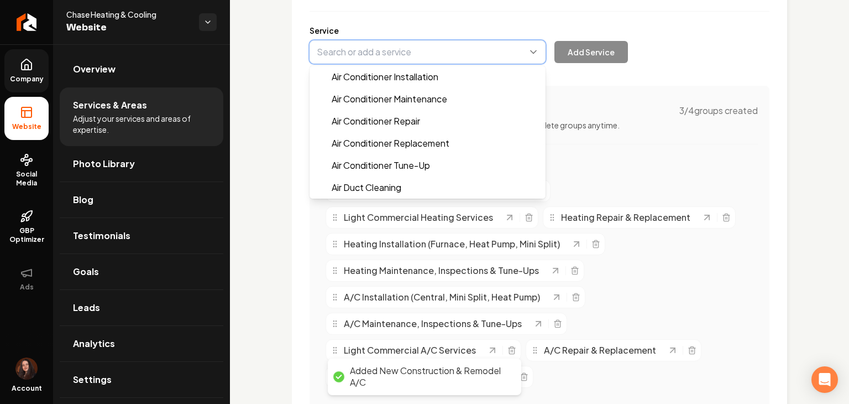
click at [347, 62] on button "Main content area" at bounding box center [428, 51] width 236 height 23
paste input "Air Filtration & UV Light Systems"
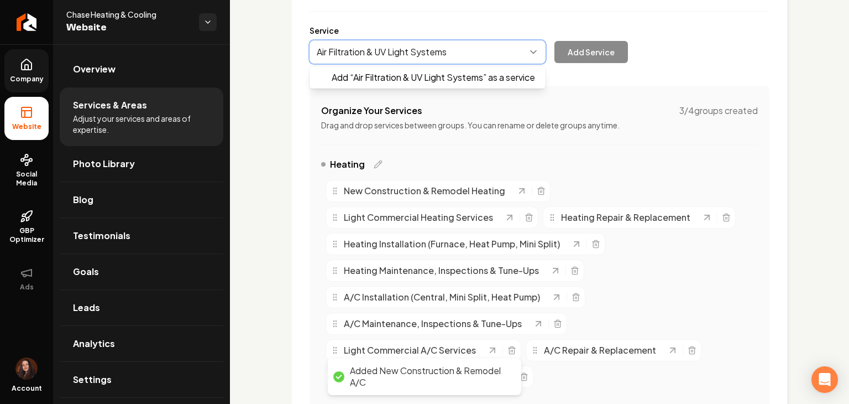
drag, startPoint x: 359, startPoint y: 78, endPoint x: 410, endPoint y: 69, distance: 51.6
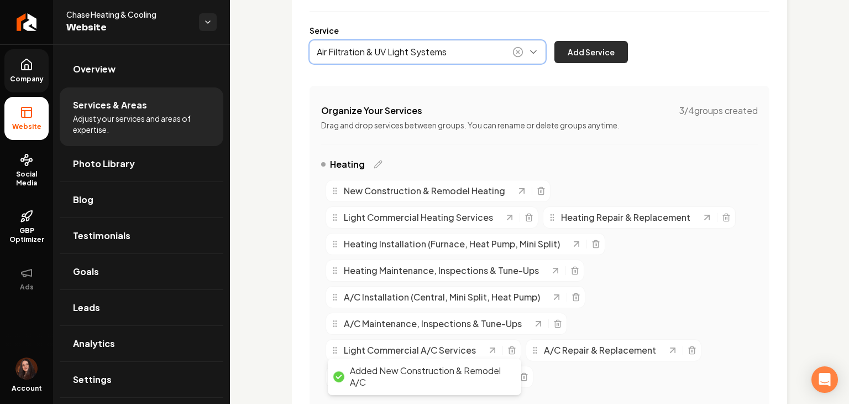
type input "Air Filtration & UV Light Systems"
click at [599, 58] on button "Add Service" at bounding box center [592, 52] width 74 height 22
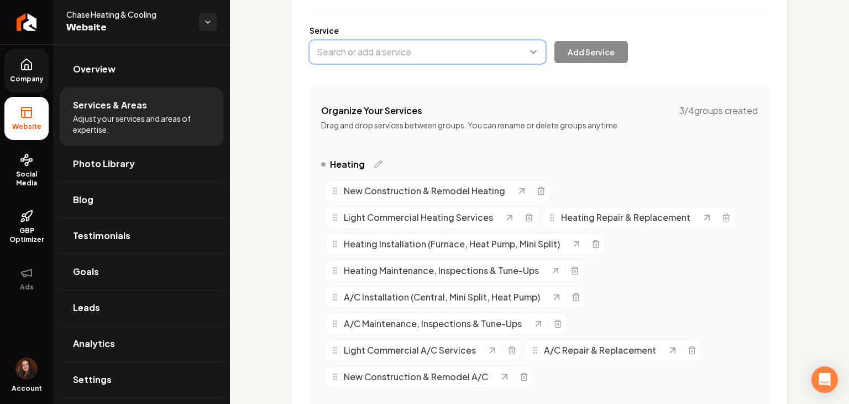
click at [378, 47] on button "Main content area" at bounding box center [428, 51] width 236 height 23
paste input "Humidifiers & Home Zoning"
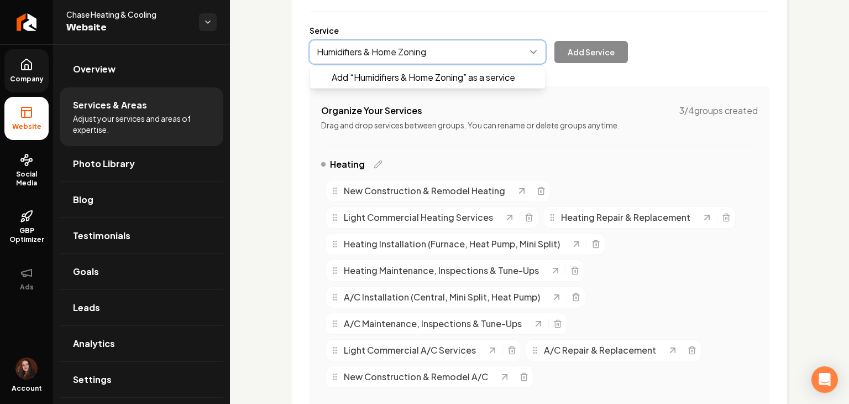
drag, startPoint x: 380, startPoint y: 76, endPoint x: 400, endPoint y: 68, distance: 20.8
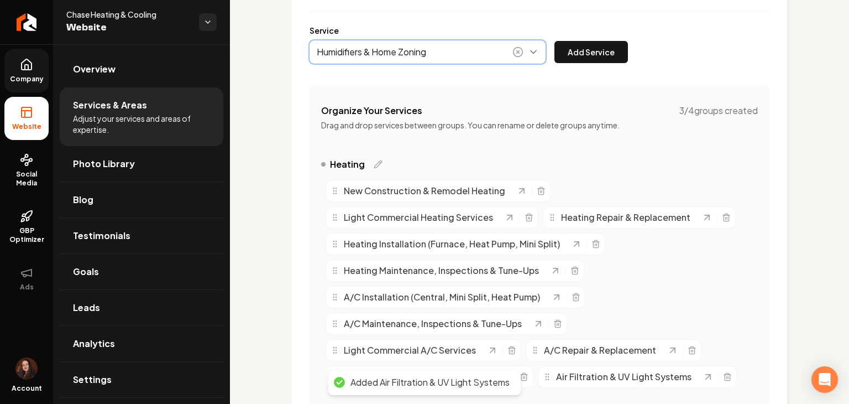
type input "Humidifiers & Home Zoning"
drag, startPoint x: 577, startPoint y: 64, endPoint x: 541, endPoint y: 41, distance: 42.5
click at [577, 64] on div "Services Provided Select from the recommended services or add your own and choo…" at bounding box center [540, 292] width 460 height 691
click at [564, 51] on button "Add Service" at bounding box center [592, 52] width 74 height 22
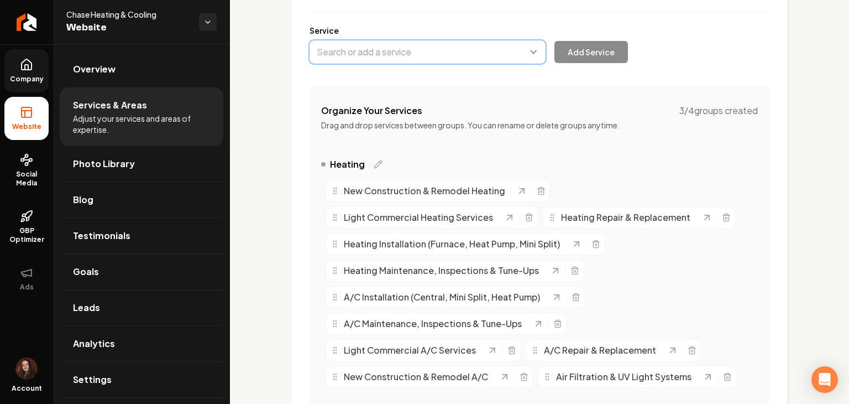
click at [422, 54] on button "Main content area" at bounding box center [428, 51] width 236 height 23
paste input "Thermostat Installation & Replacement"
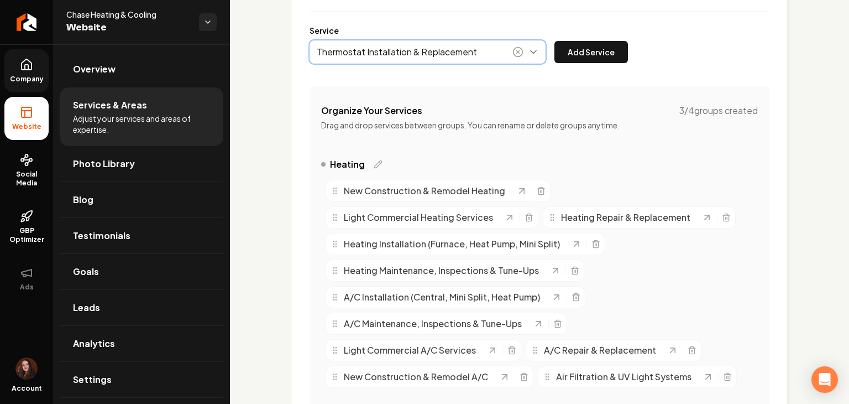
drag, startPoint x: 427, startPoint y: 80, endPoint x: 456, endPoint y: 72, distance: 29.6
type input "Thermostat Installation & Replacement"
drag, startPoint x: 564, startPoint y: 56, endPoint x: 487, endPoint y: 17, distance: 87.1
click at [564, 56] on button "Add Service" at bounding box center [592, 52] width 74 height 22
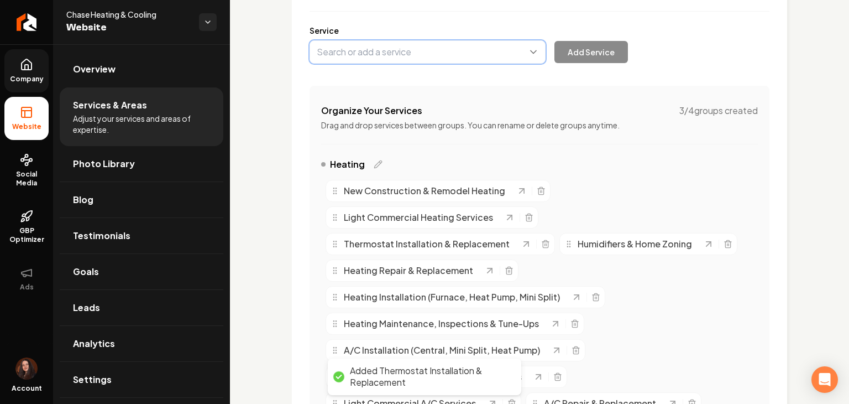
click at [350, 59] on button "Main content area" at bounding box center [428, 51] width 236 height 23
paste input "Air Duct & Forced Air System Services"
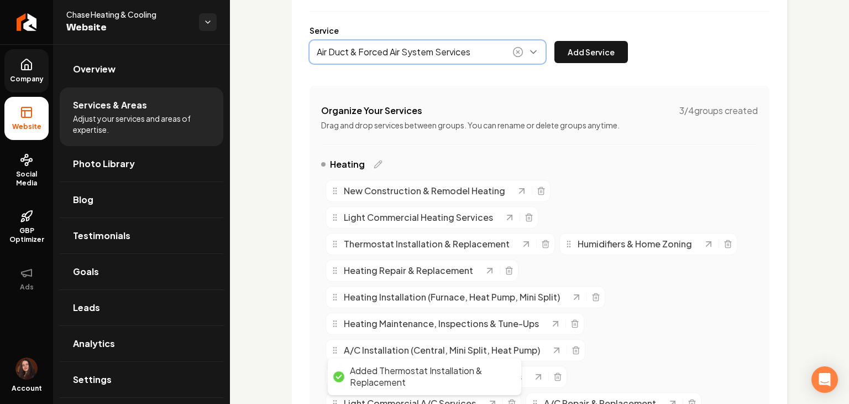
drag, startPoint x: 352, startPoint y: 72, endPoint x: 491, endPoint y: 57, distance: 140.2
type input "Air Duct & Forced Air System Services"
click at [578, 55] on button "Add Service" at bounding box center [592, 52] width 74 height 22
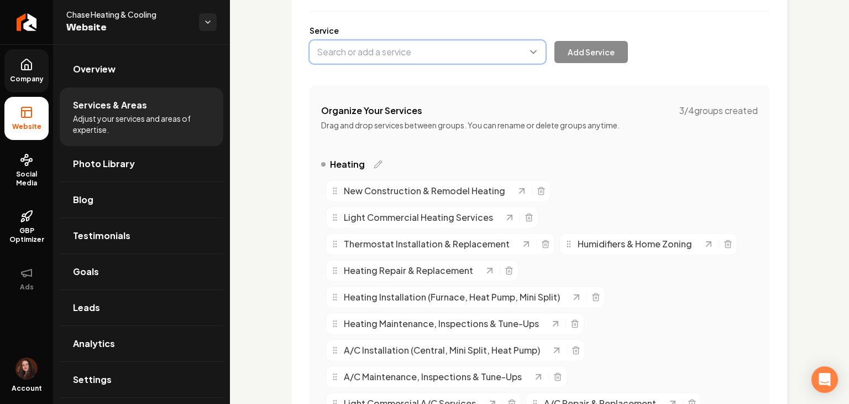
click at [363, 56] on button "Main content area" at bounding box center [428, 51] width 236 height 23
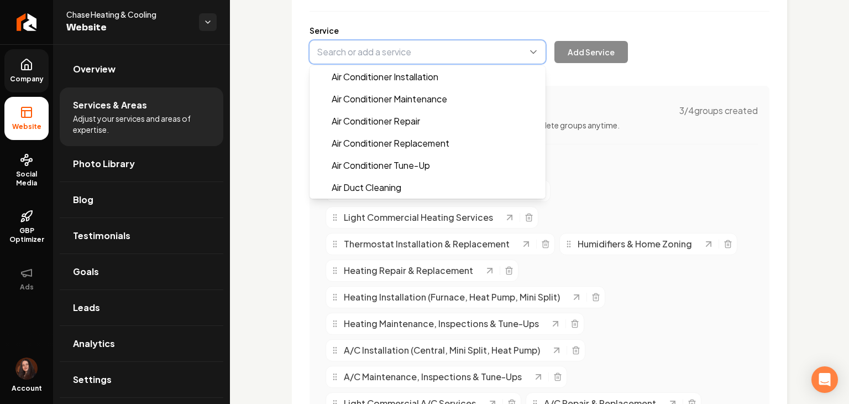
paste input "Whole-Home Air Quality Assessments"
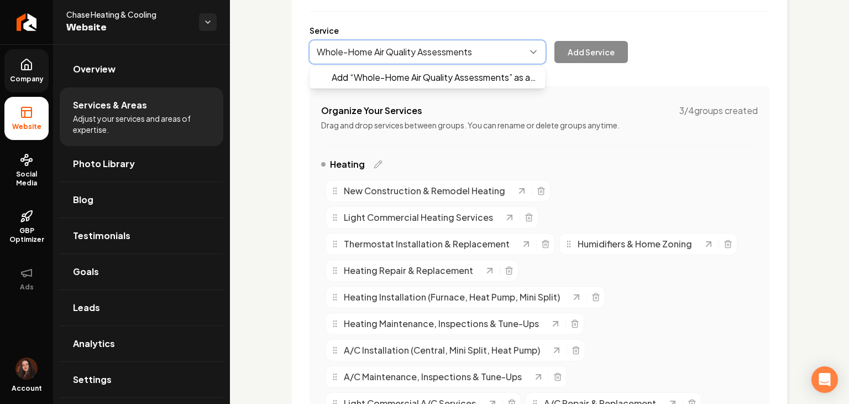
drag, startPoint x: 369, startPoint y: 80, endPoint x: 442, endPoint y: 51, distance: 77.7
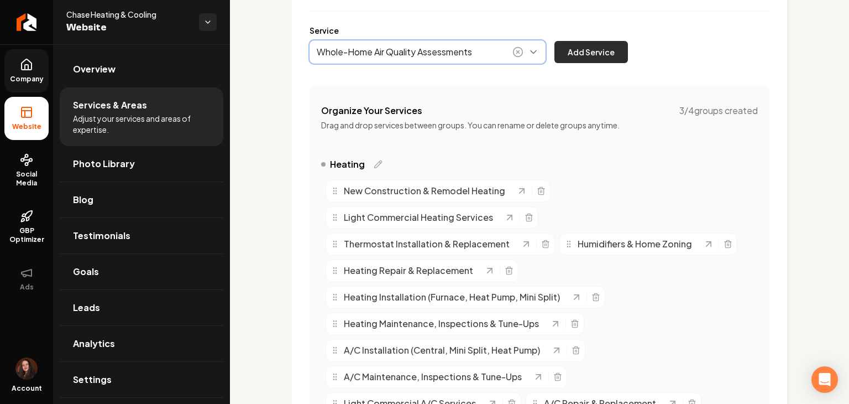
type input "Whole-Home Air Quality Assessments"
click at [577, 43] on button "Add Service" at bounding box center [592, 52] width 74 height 22
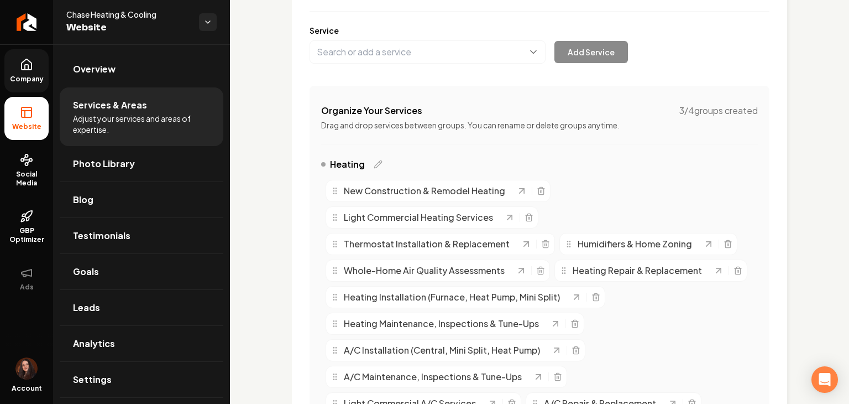
click at [375, 32] on label "Service" at bounding box center [540, 30] width 460 height 11
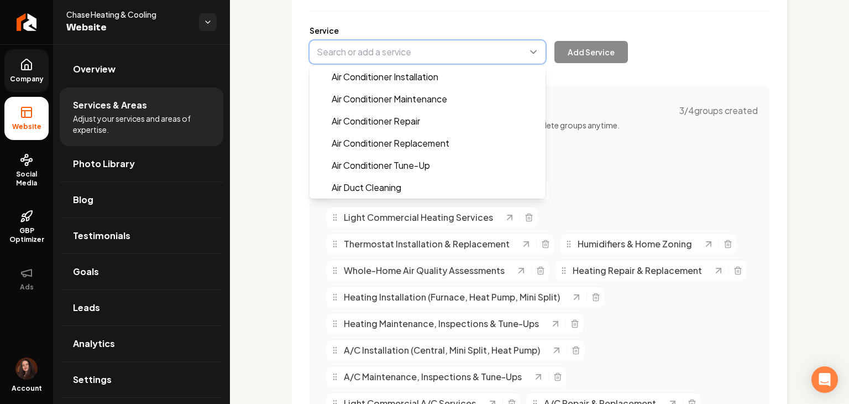
click at [368, 48] on button "Main content area" at bounding box center [428, 51] width 236 height 23
paste input "A/C Surge Protection"
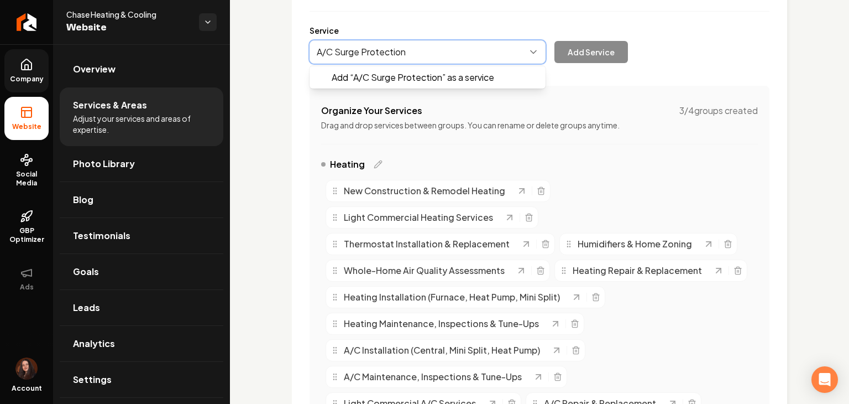
type input "A/C Surge Protection"
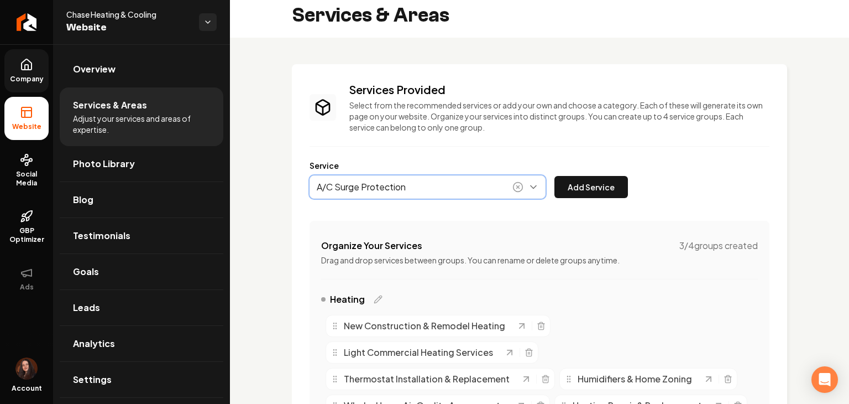
scroll to position [0, 0]
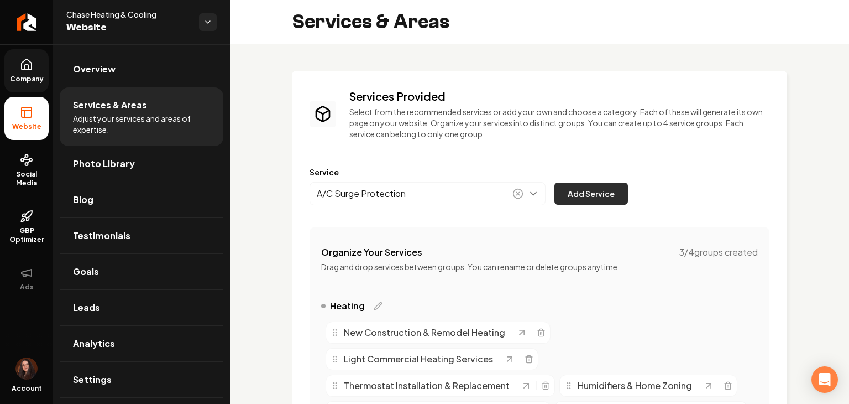
click at [587, 190] on button "Add Service" at bounding box center [592, 193] width 74 height 22
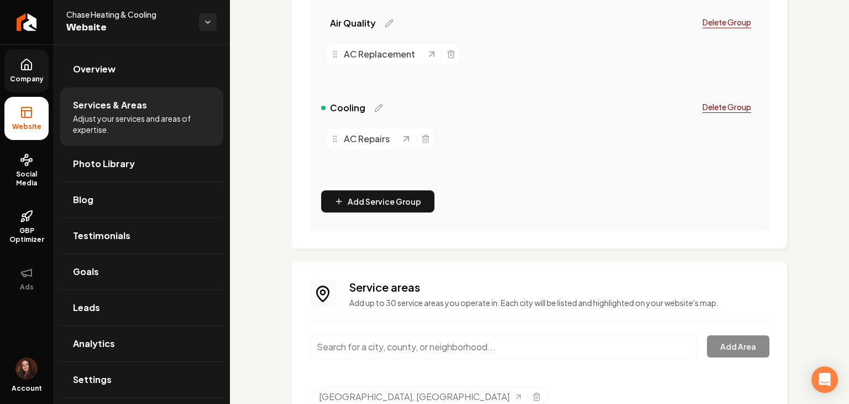
scroll to position [576, 0]
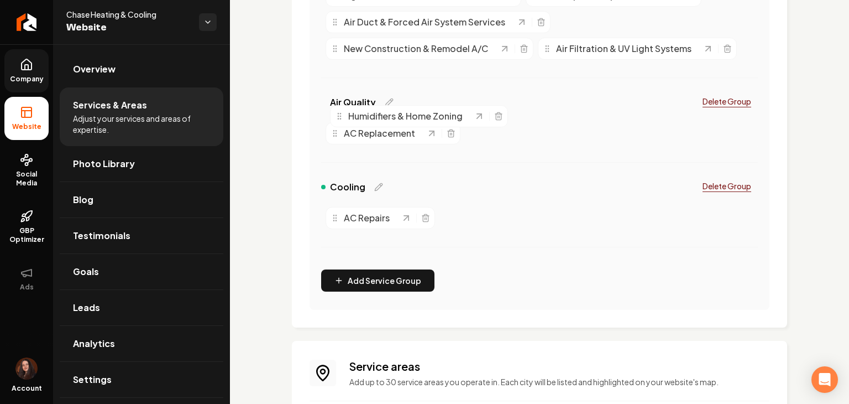
drag, startPoint x: 611, startPoint y: 111, endPoint x: 384, endPoint y: 116, distance: 226.8
click at [448, 131] on icon "Main content area" at bounding box center [450, 134] width 5 height 6
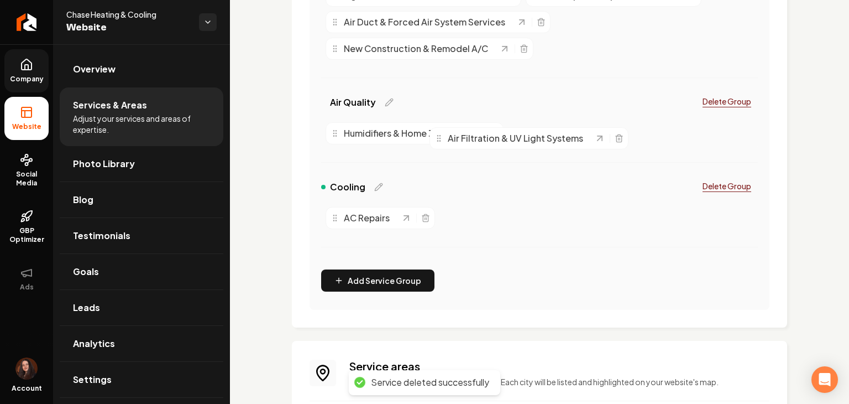
drag, startPoint x: 581, startPoint y: 45, endPoint x: 471, endPoint y: 134, distance: 141.9
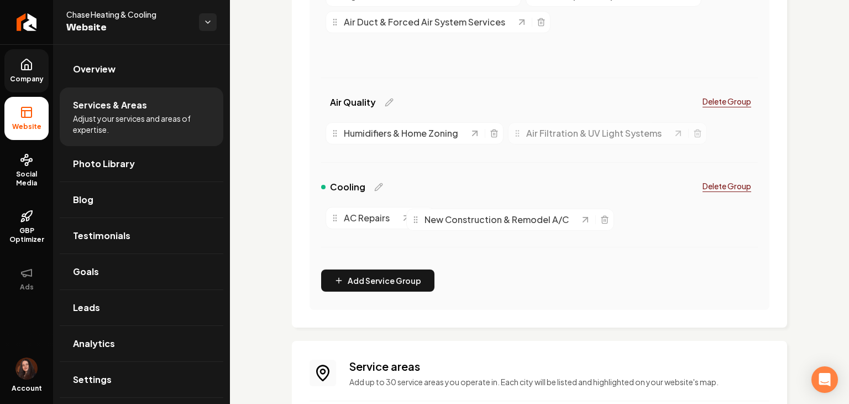
drag, startPoint x: 385, startPoint y: 54, endPoint x: 463, endPoint y: 218, distance: 182.0
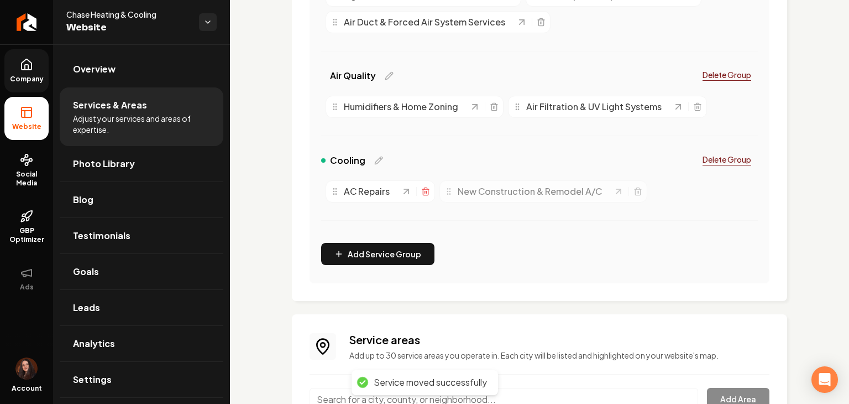
click at [425, 193] on icon "Main content area" at bounding box center [425, 191] width 9 height 9
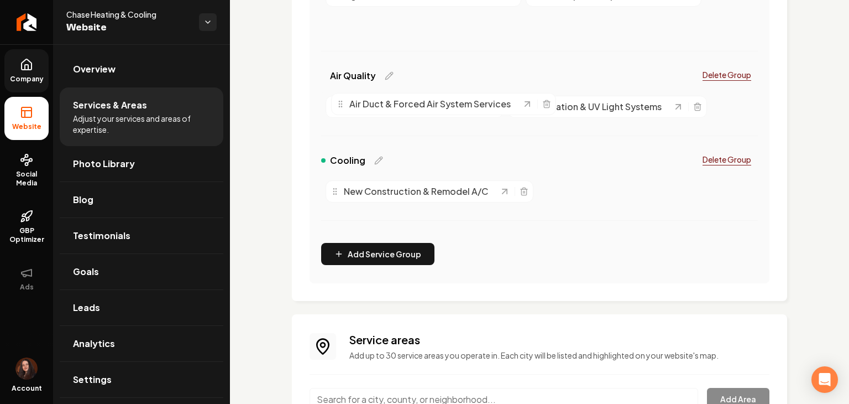
drag, startPoint x: 465, startPoint y: 27, endPoint x: 471, endPoint y: 108, distance: 81.0
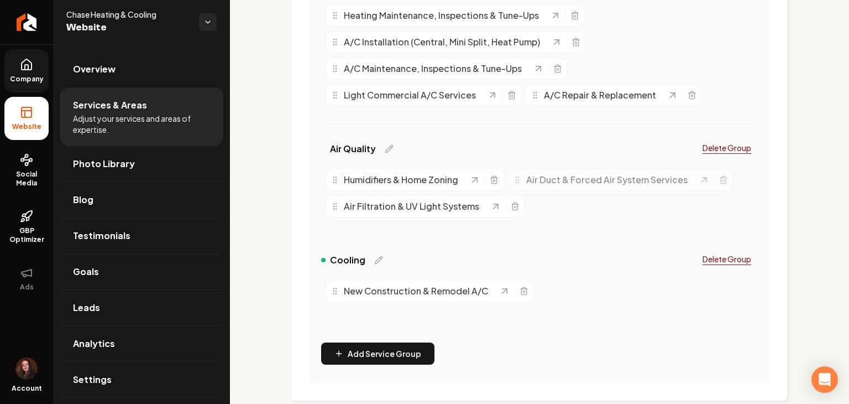
scroll to position [465, 0]
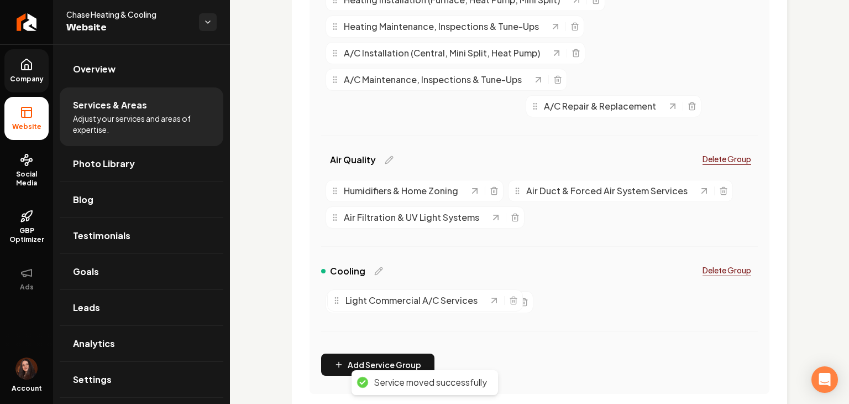
drag, startPoint x: 390, startPoint y: 109, endPoint x: 390, endPoint y: 309, distance: 200.2
click at [392, 307] on span "Light Commercial A/C Services" at bounding box center [412, 300] width 132 height 13
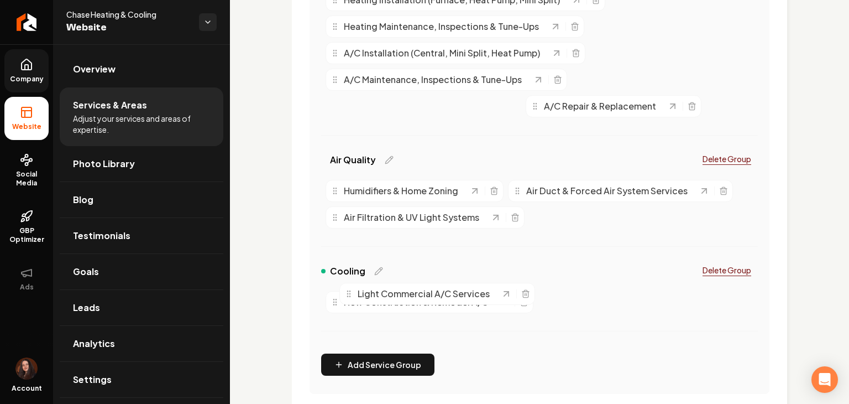
drag, startPoint x: 398, startPoint y: 107, endPoint x: 410, endPoint y: 288, distance: 181.8
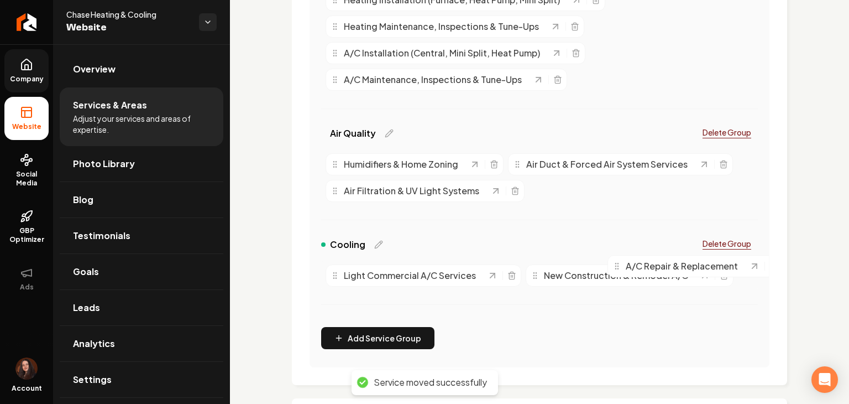
drag, startPoint x: 373, startPoint y: 106, endPoint x: 409, endPoint y: 292, distance: 189.8
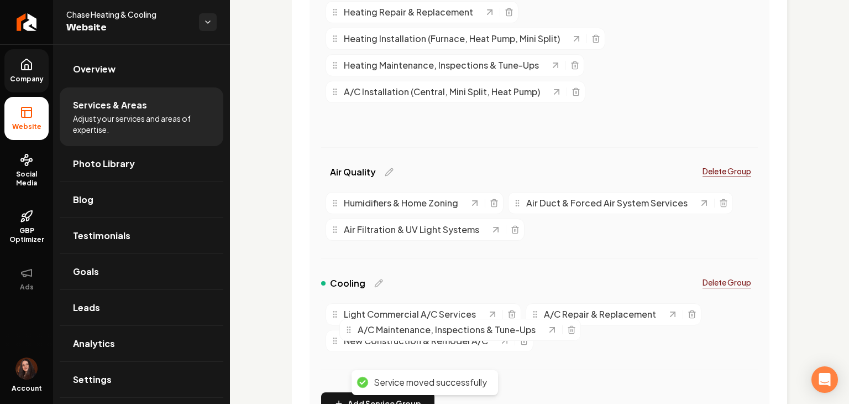
scroll to position [431, 0]
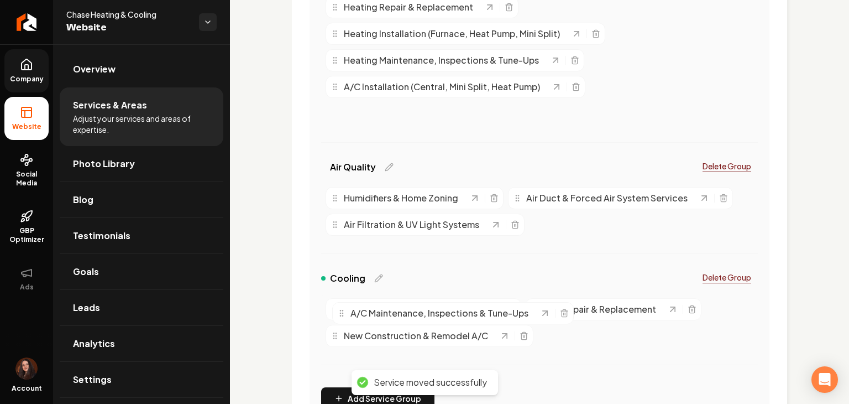
drag, startPoint x: 380, startPoint y: 136, endPoint x: 387, endPoint y: 316, distance: 179.8
click at [387, 316] on span "A/C Maintenance, Inspections & Tune-Ups" at bounding box center [440, 312] width 178 height 13
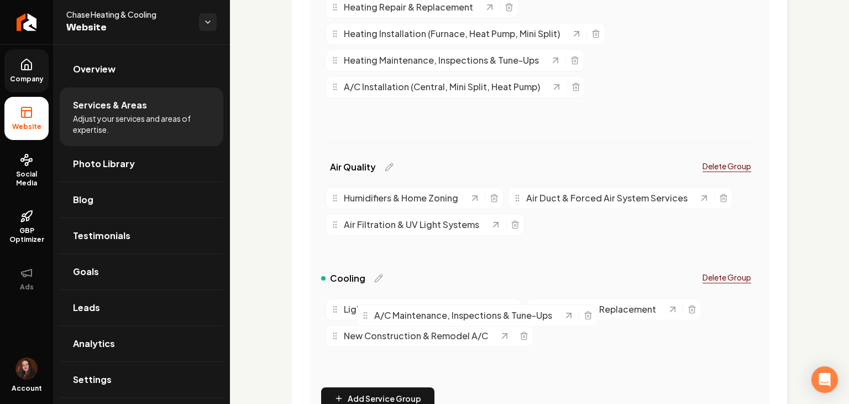
drag, startPoint x: 349, startPoint y: 113, endPoint x: 380, endPoint y: 316, distance: 205.9
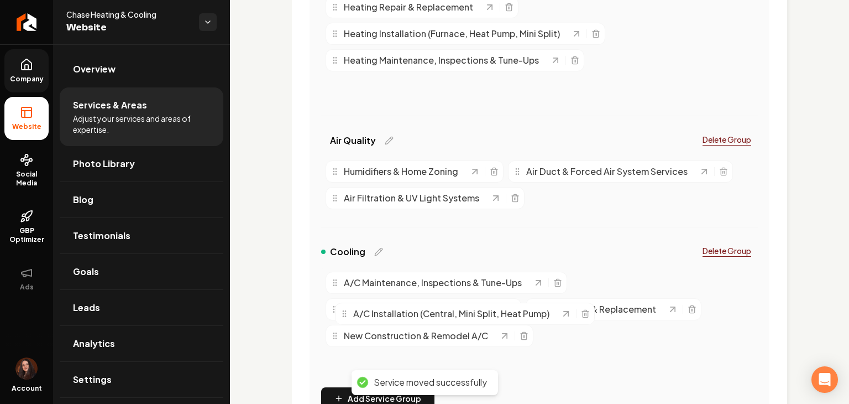
drag, startPoint x: 371, startPoint y: 87, endPoint x: 380, endPoint y: 313, distance: 226.4
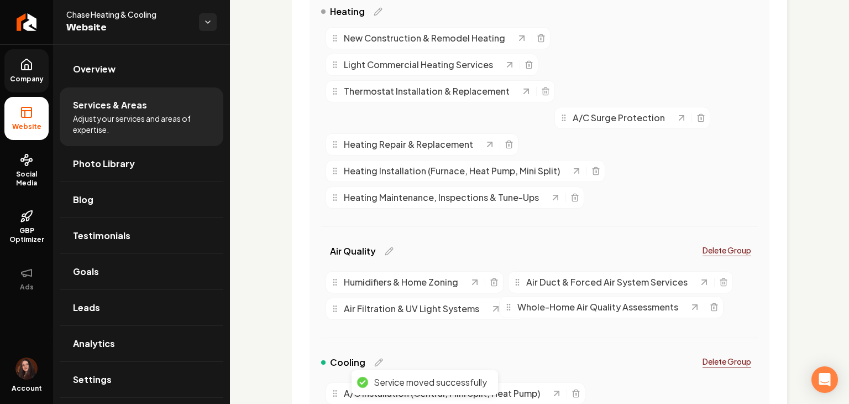
scroll to position [295, 0]
drag, startPoint x: 388, startPoint y: 148, endPoint x: 557, endPoint y: 307, distance: 232.8
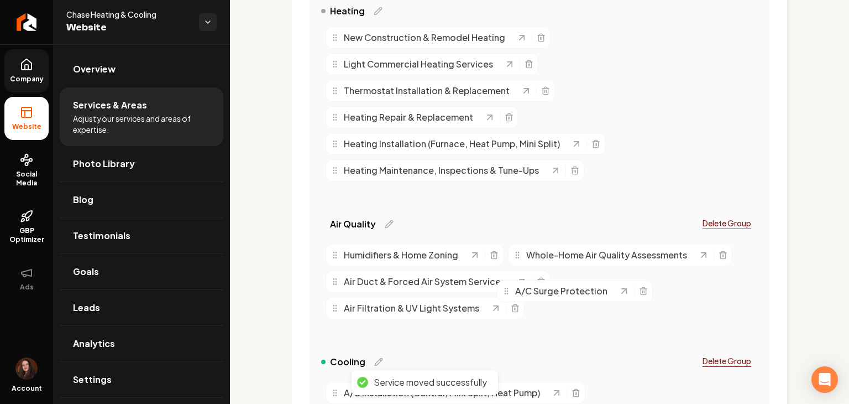
drag, startPoint x: 613, startPoint y: 92, endPoint x: 550, endPoint y: 292, distance: 209.7
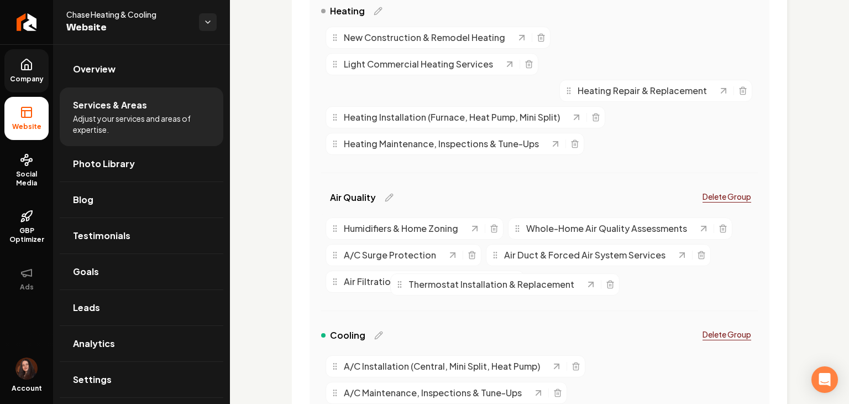
drag, startPoint x: 401, startPoint y: 93, endPoint x: 465, endPoint y: 295, distance: 211.6
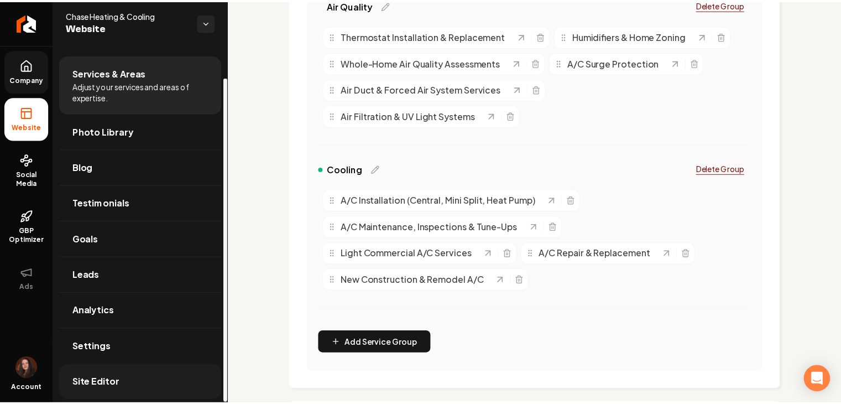
scroll to position [35, 0]
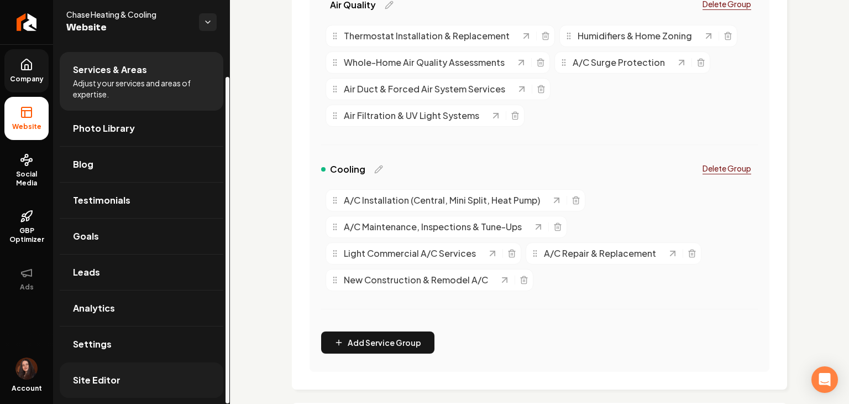
click at [131, 371] on link "Site Editor" at bounding box center [142, 379] width 164 height 35
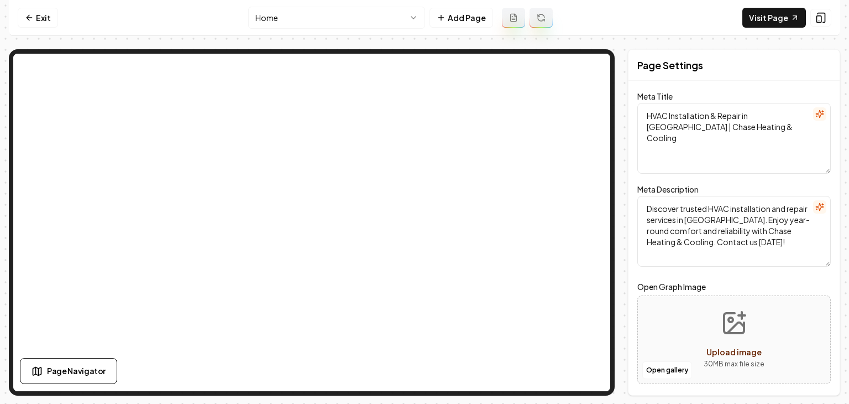
click at [309, 25] on html "Computer Required This feature is only available on a computer. Please switch t…" at bounding box center [424, 202] width 849 height 404
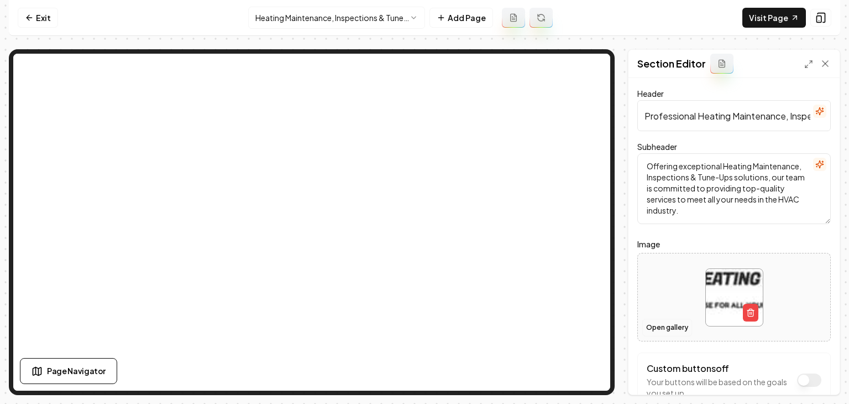
click at [655, 322] on button "Open gallery" at bounding box center [668, 328] width 50 height 18
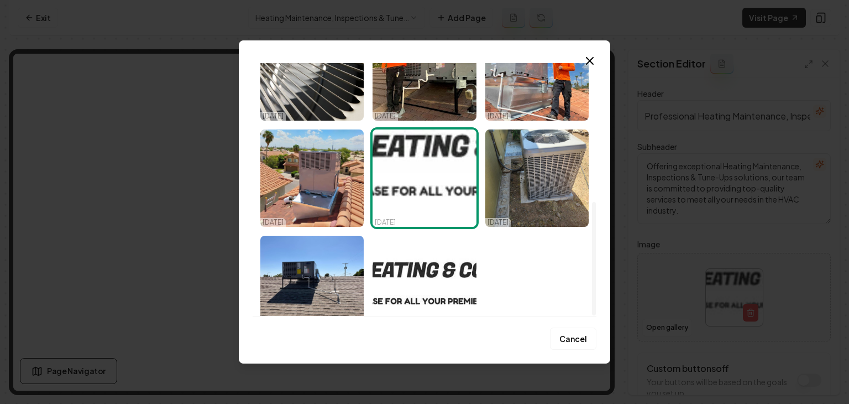
scroll to position [253, 0]
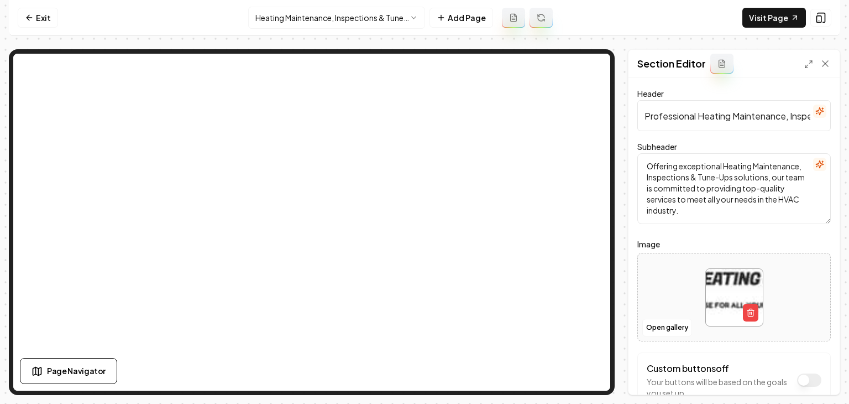
click at [685, 288] on div at bounding box center [734, 297] width 192 height 76
type input "**********"
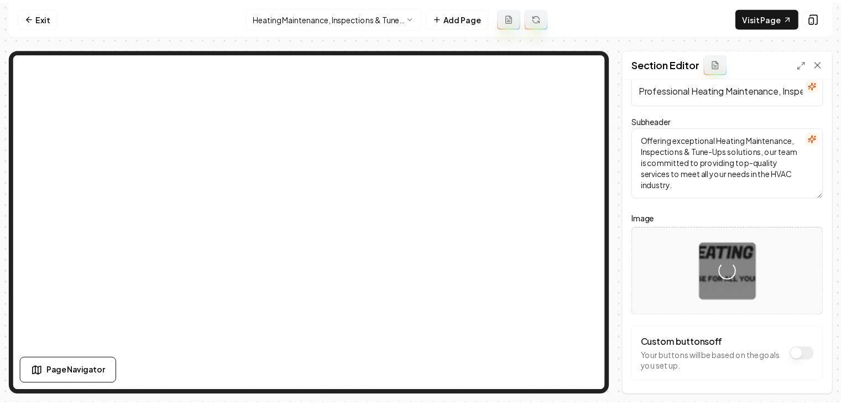
scroll to position [70, 0]
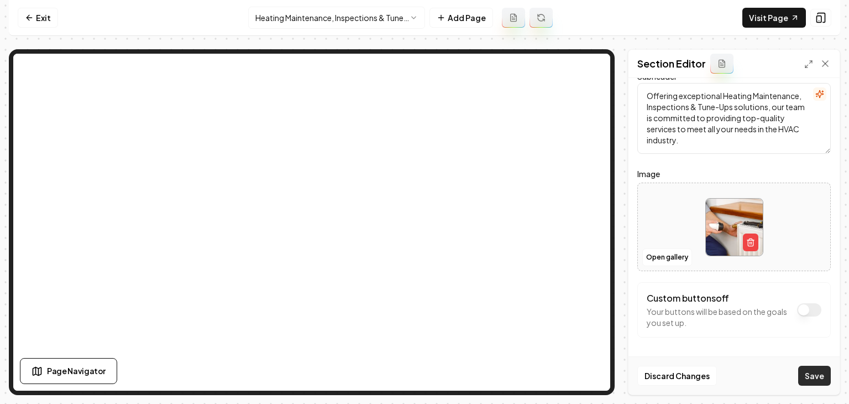
click at [808, 384] on button "Save" at bounding box center [815, 376] width 33 height 20
click at [299, 20] on html "Computer Required This feature is only available on a computer. Please switch t…" at bounding box center [424, 202] width 849 height 404
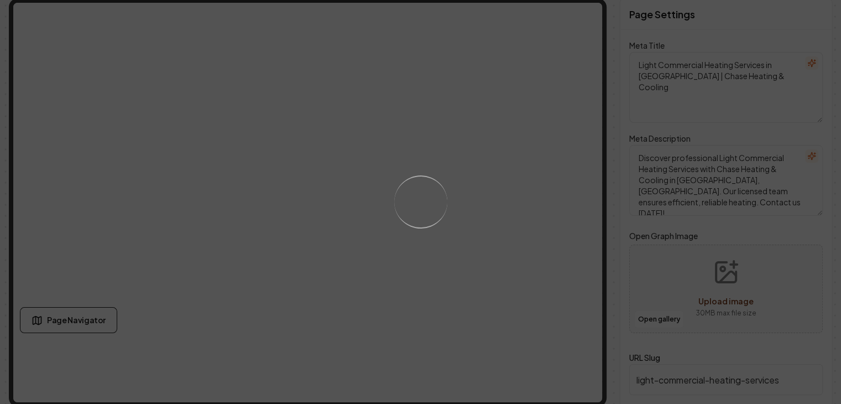
scroll to position [53, 0]
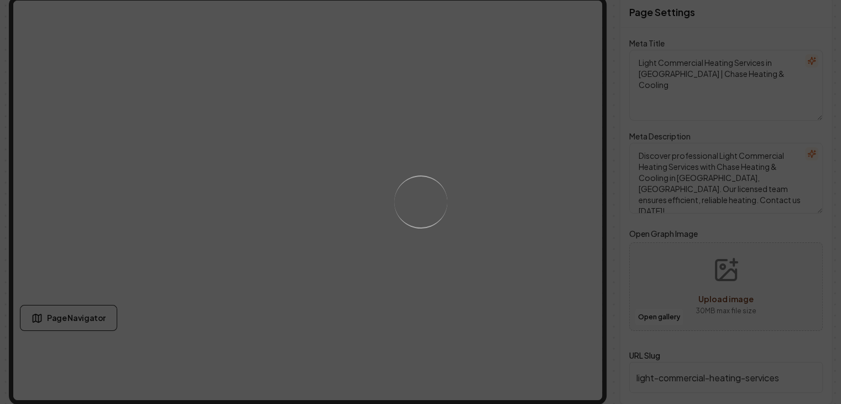
click at [302, 211] on div "Loading..." at bounding box center [420, 202] width 841 height 404
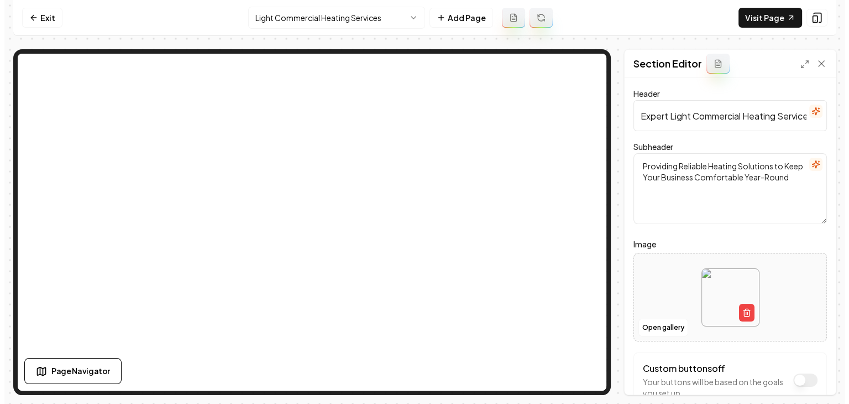
scroll to position [0, 0]
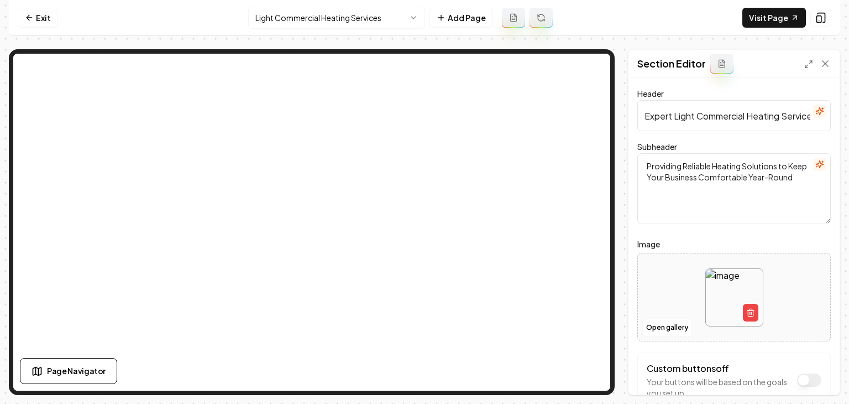
click at [656, 274] on div at bounding box center [734, 297] width 192 height 76
type input "**********"
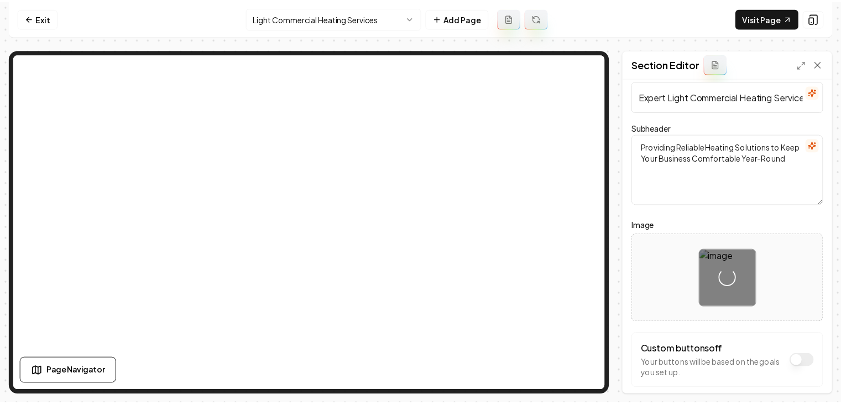
scroll to position [70, 0]
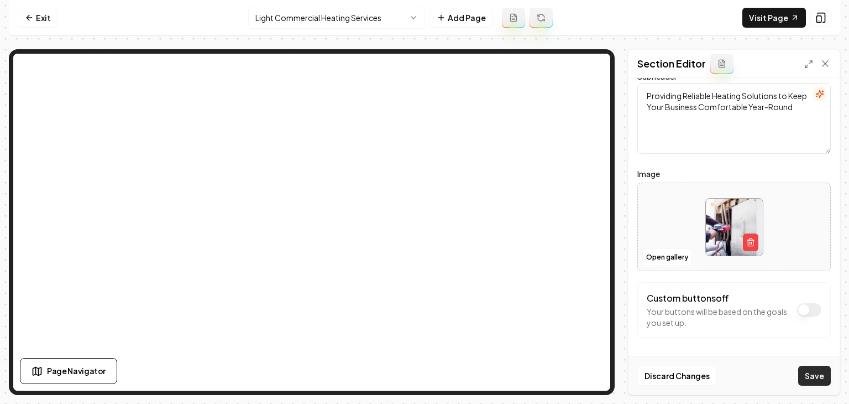
click at [813, 378] on button "Save" at bounding box center [815, 376] width 33 height 20
click at [280, 17] on html "Computer Required This feature is only available on a computer. Please switch t…" at bounding box center [424, 202] width 849 height 404
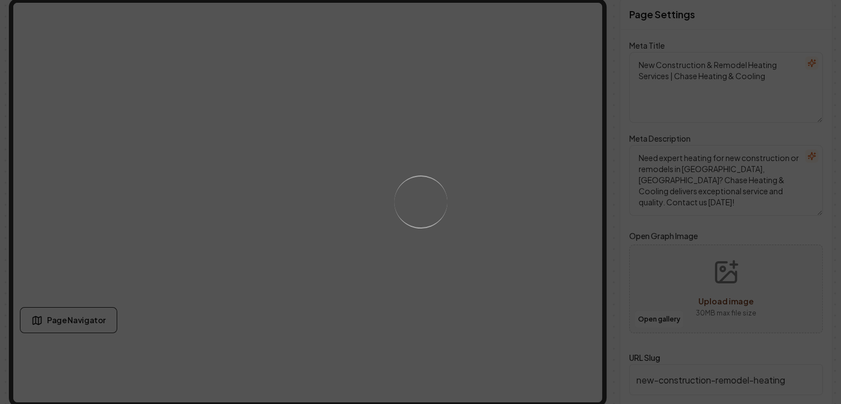
scroll to position [53, 0]
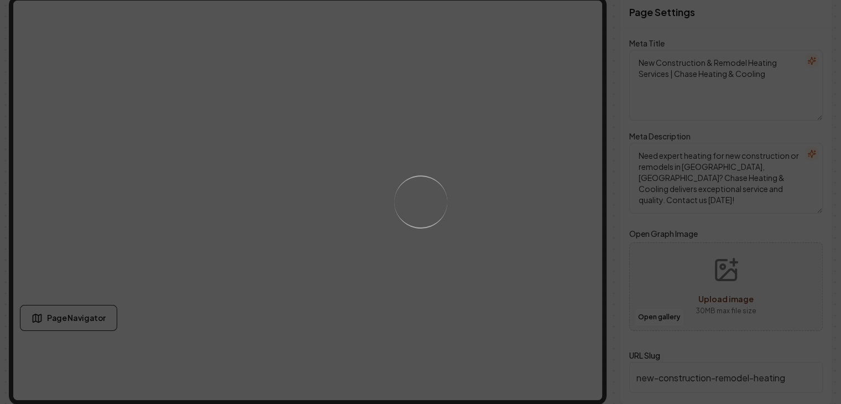
click at [450, 216] on div "Loading..." at bounding box center [420, 202] width 841 height 404
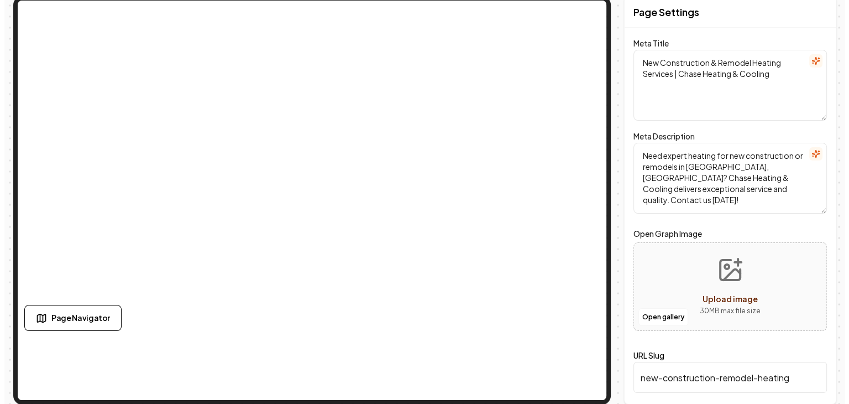
scroll to position [0, 0]
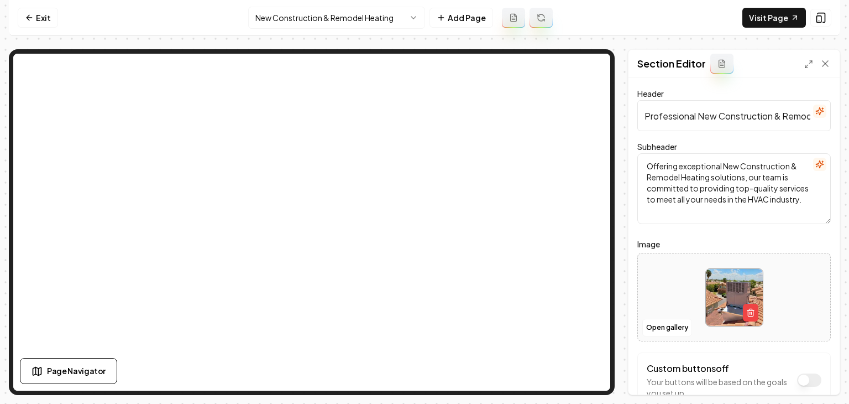
click at [650, 271] on div at bounding box center [734, 297] width 192 height 76
type input "**********"
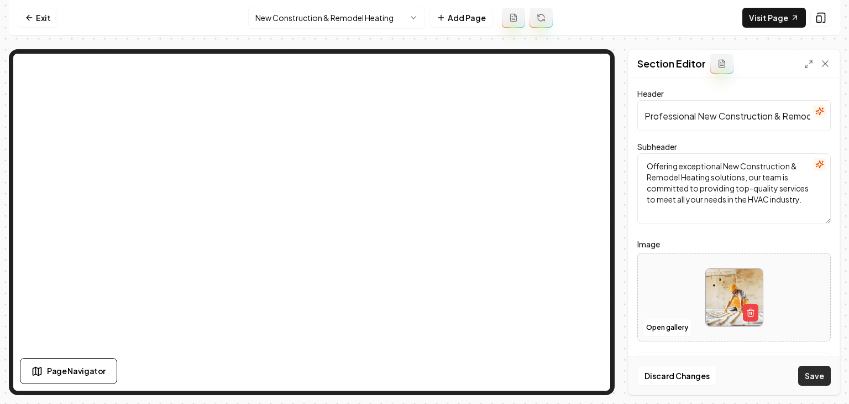
click at [809, 378] on button "Save" at bounding box center [815, 376] width 33 height 20
click at [363, 20] on html "Computer Required This feature is only available on a computer. Please switch t…" at bounding box center [424, 202] width 849 height 404
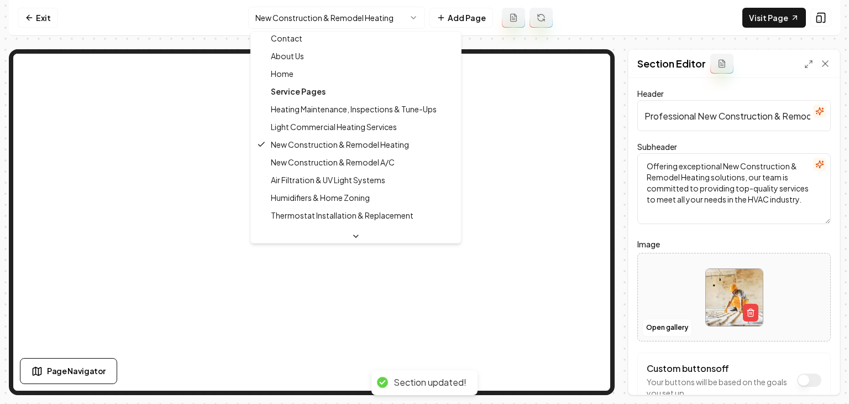
scroll to position [55, 0]
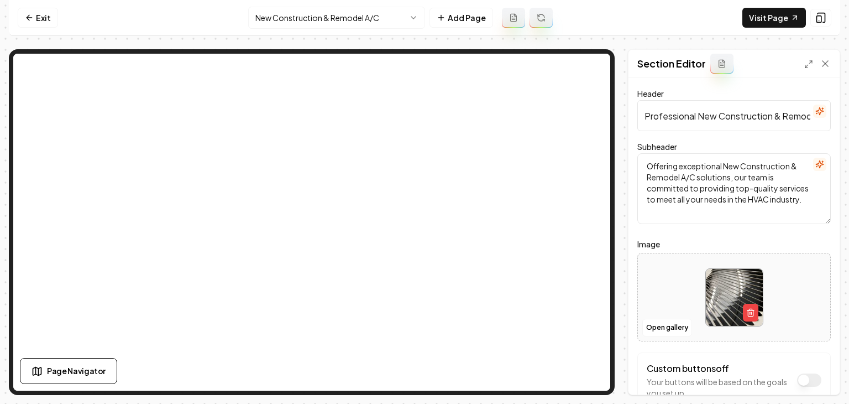
click at [666, 282] on div at bounding box center [734, 297] width 192 height 76
type input "**********"
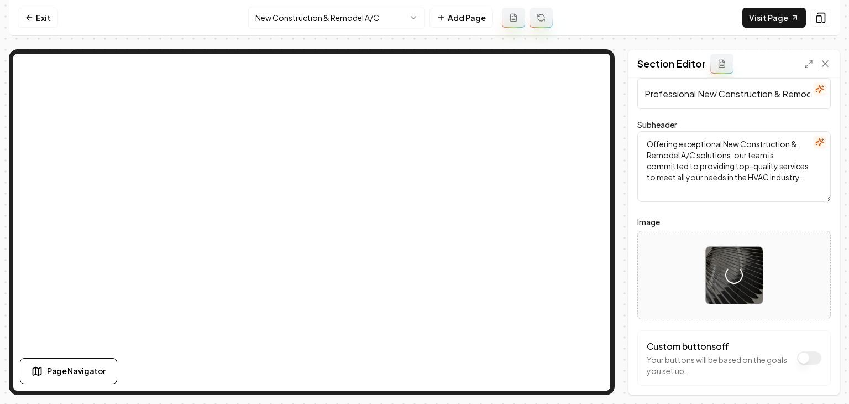
scroll to position [70, 0]
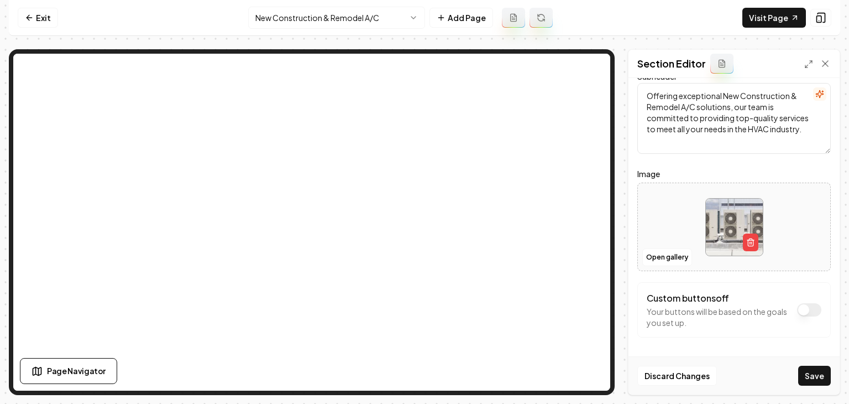
click at [813, 384] on button "Save" at bounding box center [815, 376] width 33 height 20
click at [370, 21] on html "Computer Required This feature is only available on a computer. Please switch t…" at bounding box center [424, 202] width 849 height 404
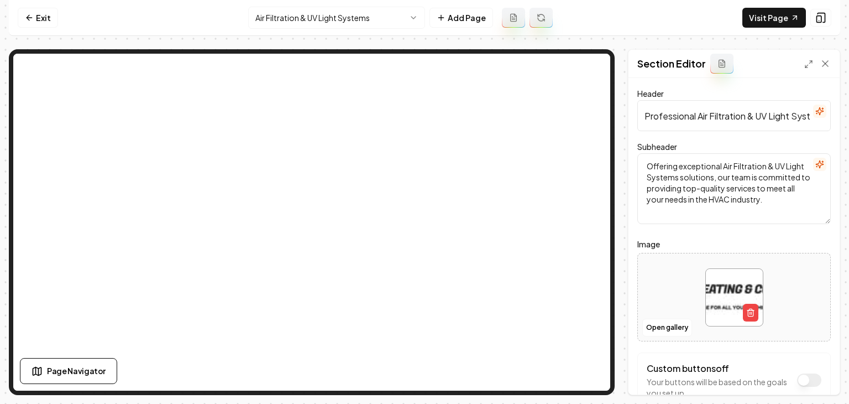
click at [673, 278] on div at bounding box center [734, 297] width 192 height 76
type input "**********"
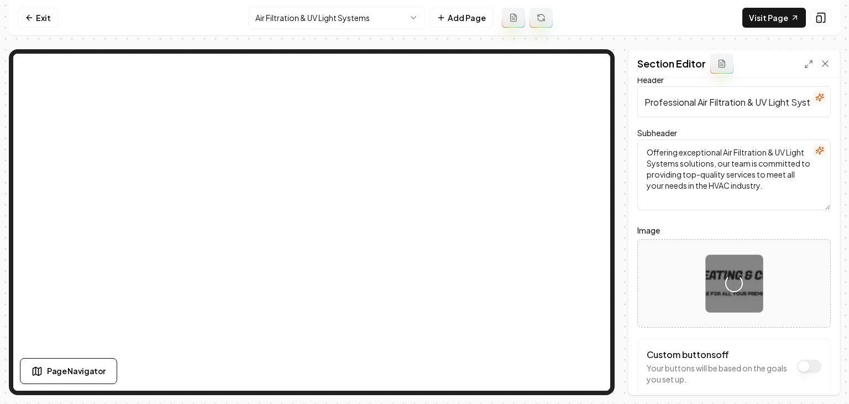
scroll to position [70, 0]
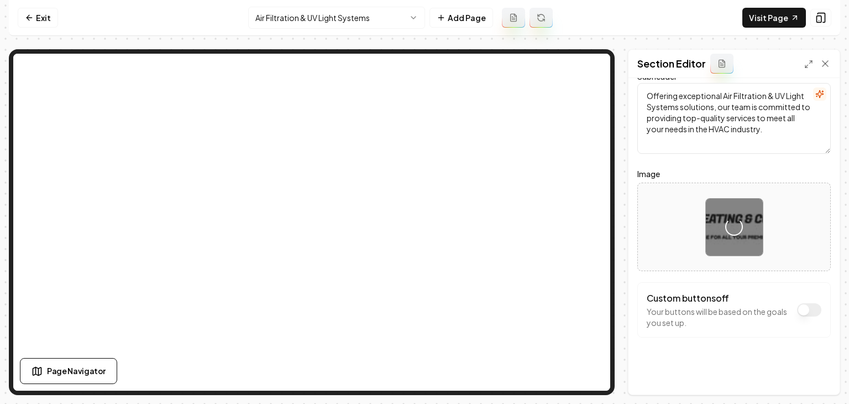
click at [798, 282] on div "Custom buttons off Your buttons will be based on the goals you set up." at bounding box center [735, 309] width 194 height 55
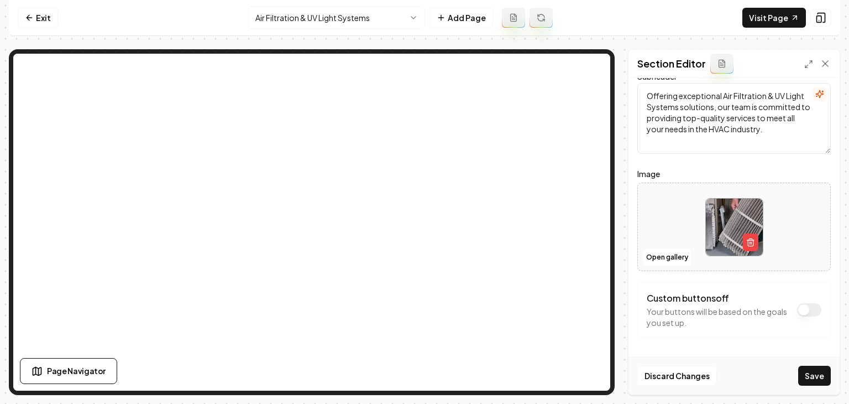
click at [814, 368] on button "Save" at bounding box center [815, 376] width 33 height 20
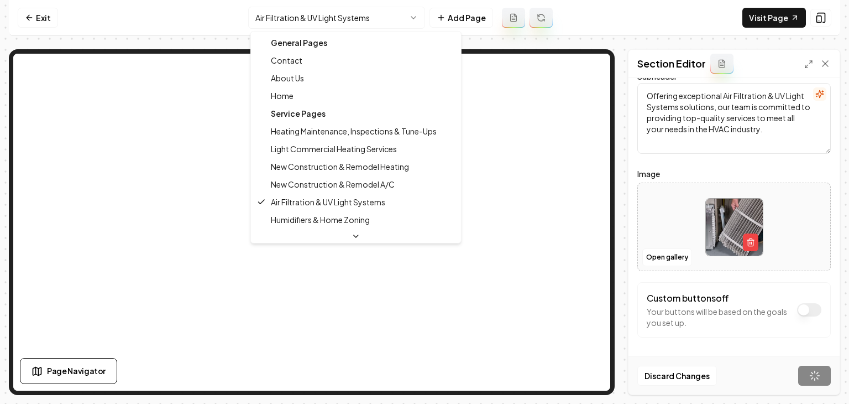
click at [341, 9] on html "Computer Required This feature is only available on a computer. Please switch t…" at bounding box center [424, 202] width 849 height 404
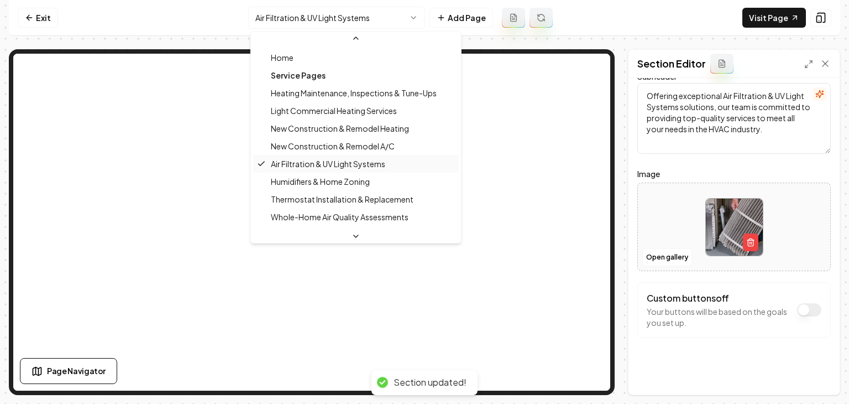
scroll to position [55, 0]
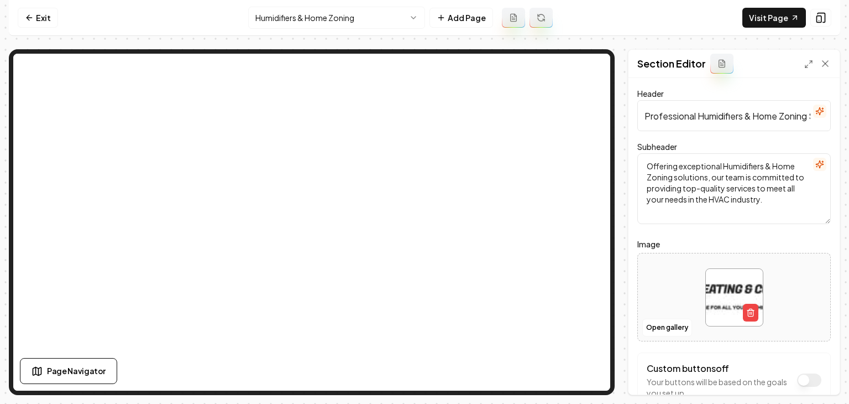
click at [668, 282] on div at bounding box center [734, 297] width 192 height 76
click at [681, 284] on div at bounding box center [734, 297] width 192 height 76
click at [345, 17] on html "Computer Required This feature is only available on a computer. Please switch t…" at bounding box center [424, 202] width 849 height 404
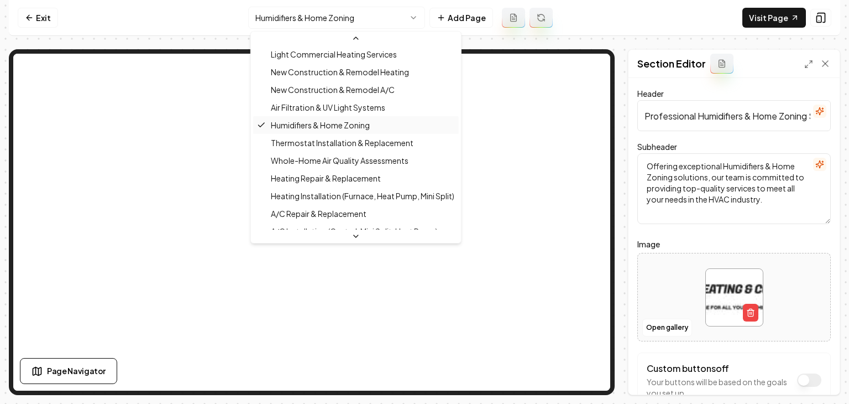
scroll to position [111, 0]
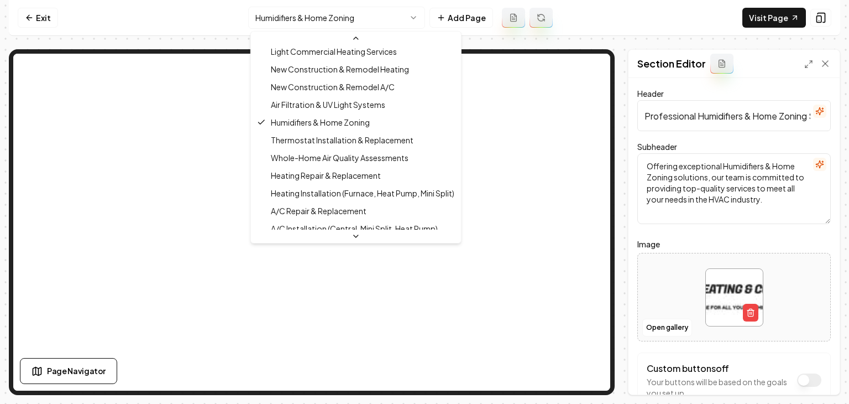
click at [646, 267] on html "Computer Required This feature is only available on a computer. Please switch t…" at bounding box center [424, 202] width 849 height 404
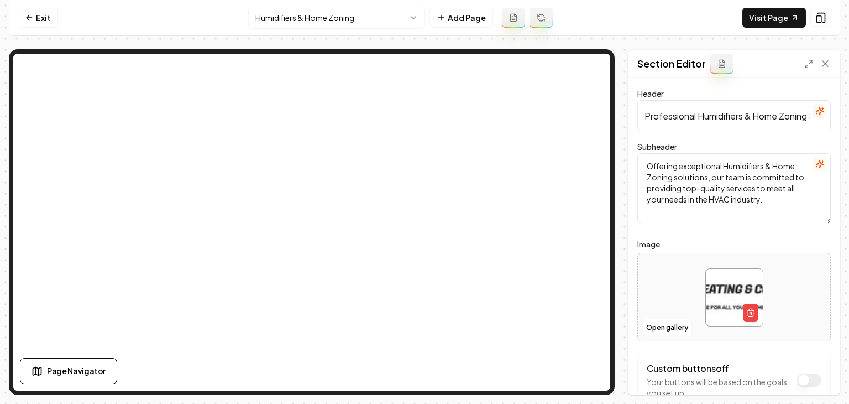
click at [664, 268] on div at bounding box center [734, 297] width 192 height 76
type input "**********"
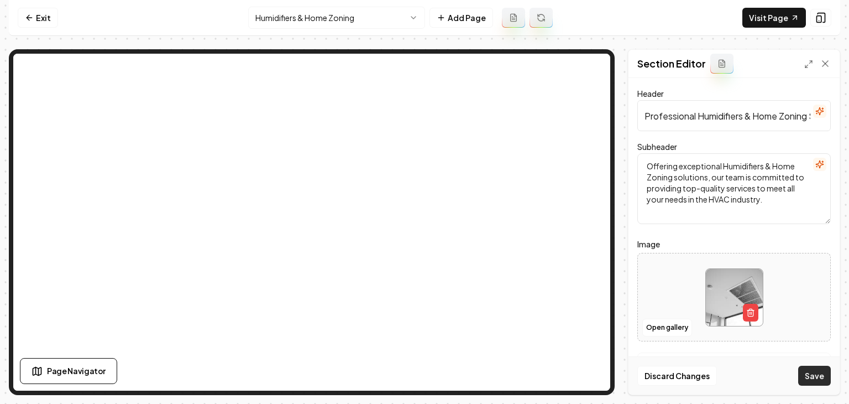
click at [816, 380] on button "Save" at bounding box center [815, 376] width 33 height 20
click at [261, 17] on html "Computer Required This feature is only available on a computer. Please switch t…" at bounding box center [424, 202] width 849 height 404
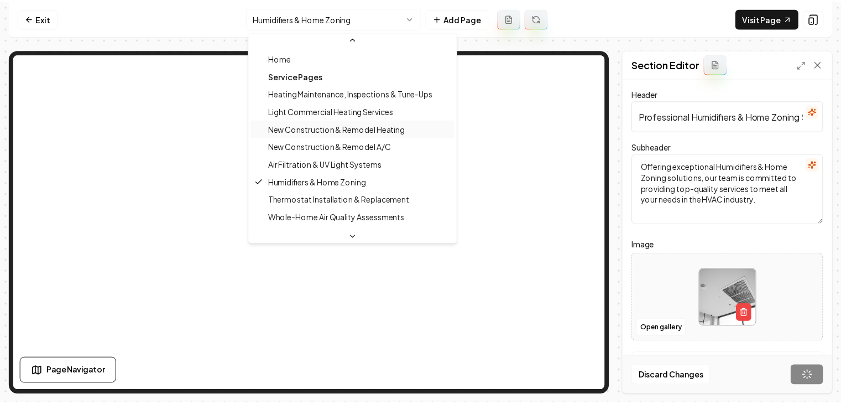
scroll to position [55, 0]
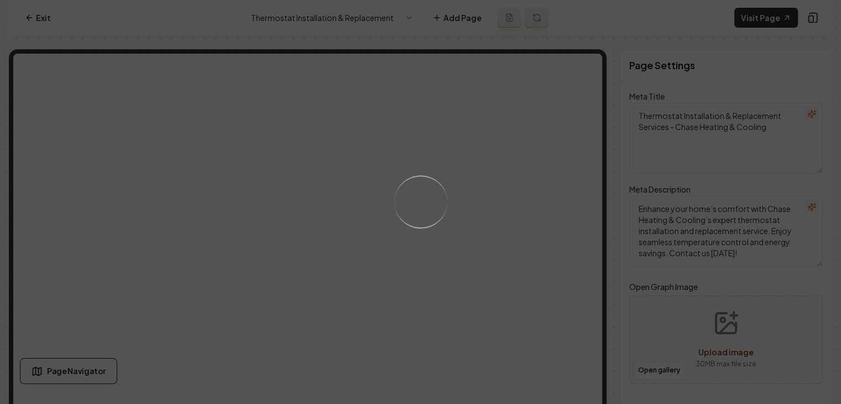
click at [509, 246] on div "Loading..." at bounding box center [420, 202] width 841 height 404
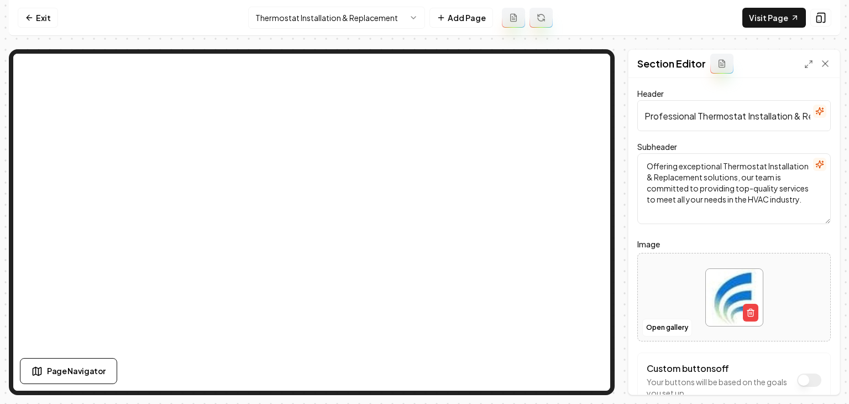
click at [664, 267] on div at bounding box center [734, 297] width 192 height 76
click at [657, 293] on div at bounding box center [734, 297] width 192 height 76
type input "**********"
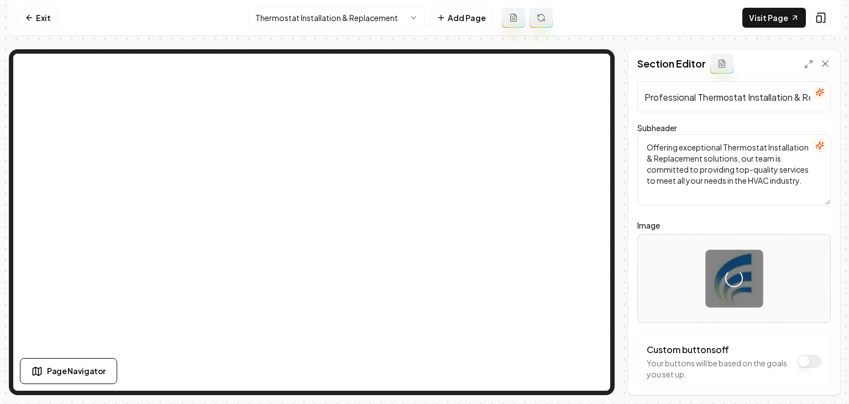
scroll to position [70, 0]
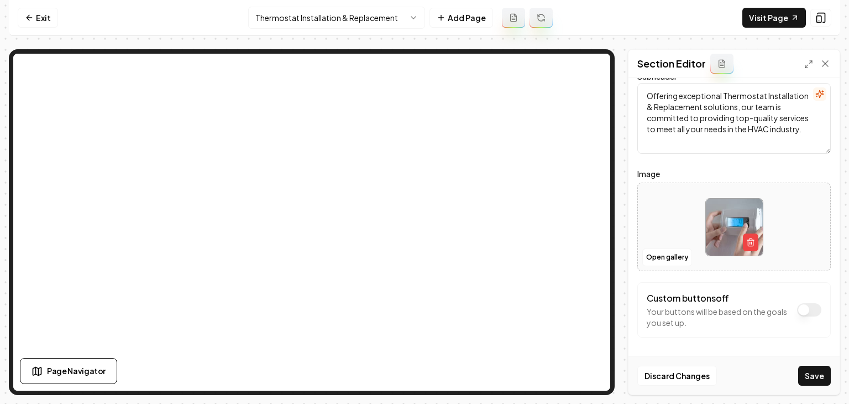
click at [816, 373] on button "Save" at bounding box center [815, 376] width 33 height 20
click at [283, 18] on html "Computer Required This feature is only available on a computer. Please switch t…" at bounding box center [424, 202] width 849 height 404
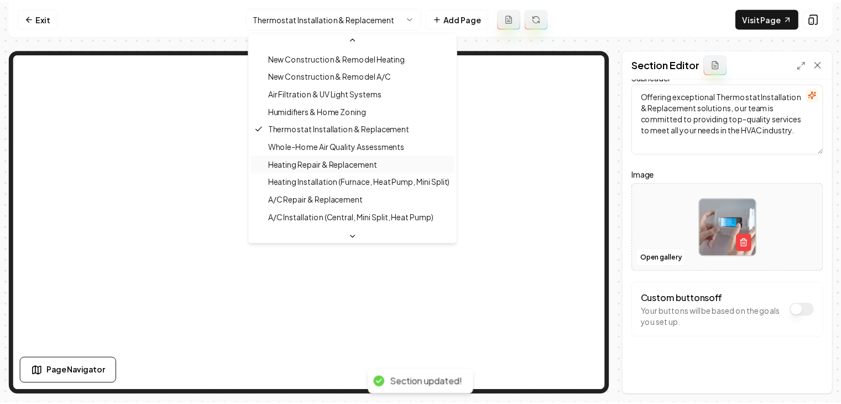
scroll to position [140, 0]
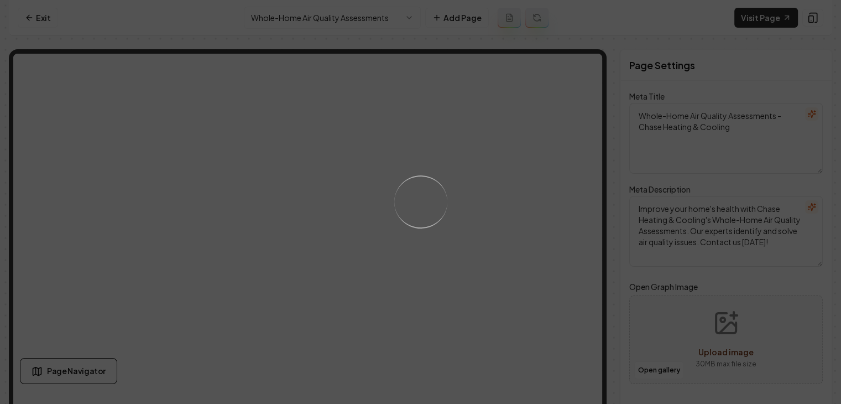
click at [487, 260] on div "Loading..." at bounding box center [420, 202] width 841 height 404
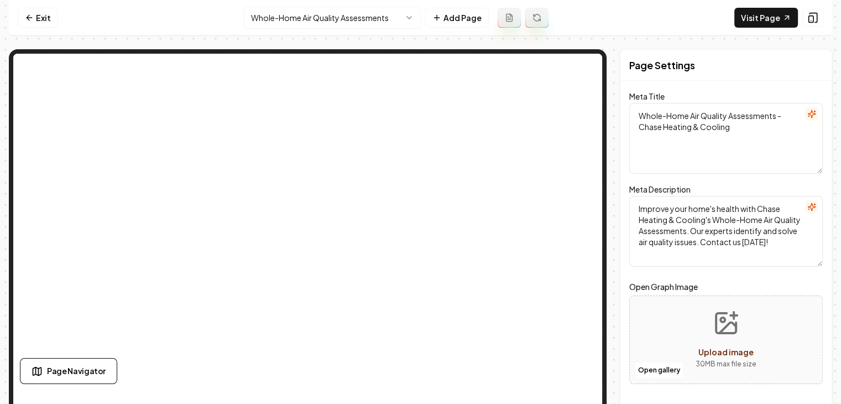
click at [299, 12] on html "Computer Required This feature is only available on a computer. Please switch t…" at bounding box center [420, 202] width 841 height 404
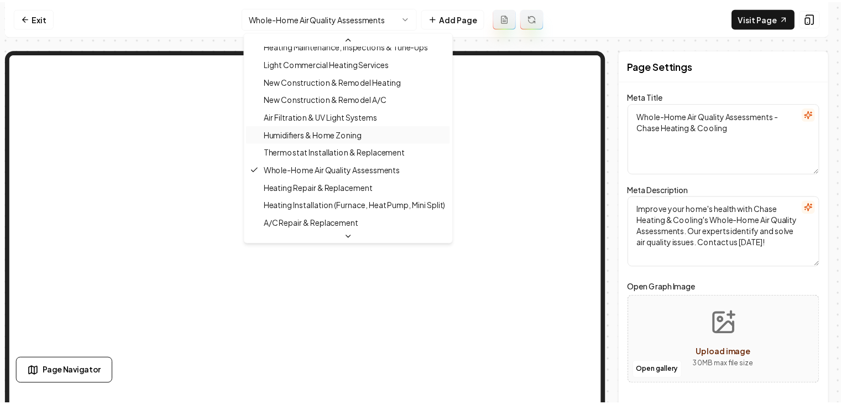
scroll to position [102, 0]
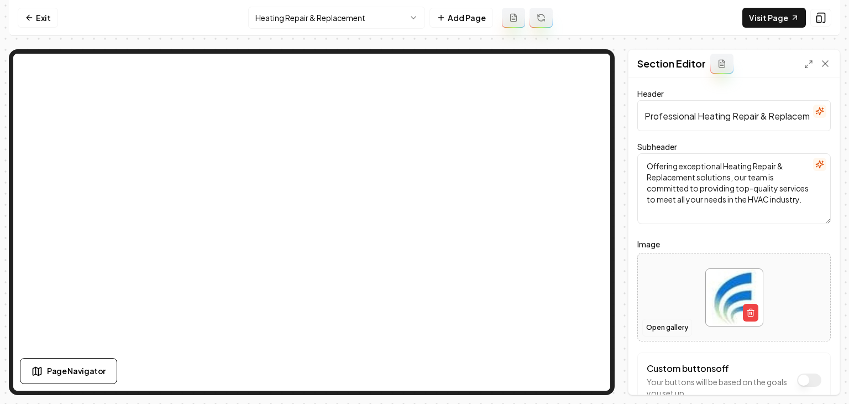
click at [656, 327] on button "Open gallery" at bounding box center [668, 328] width 50 height 18
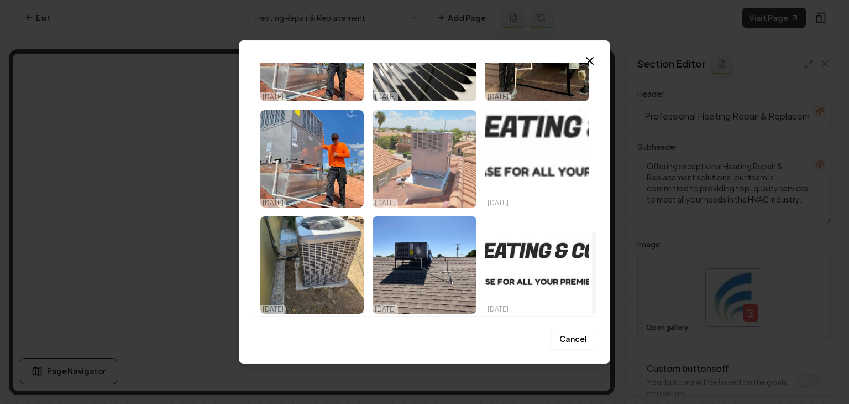
scroll to position [521, 0]
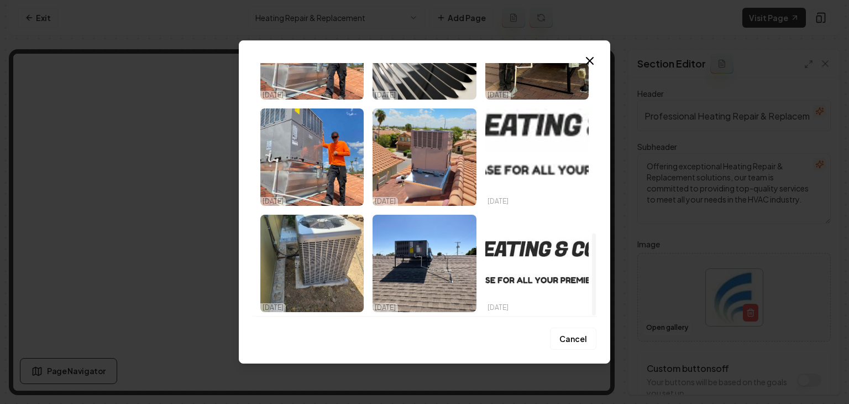
drag, startPoint x: 439, startPoint y: 242, endPoint x: 751, endPoint y: 333, distance: 325.5
click at [439, 242] on img "Select image image_68d154fb5c7cd75eb82a901c.jpeg" at bounding box center [424, 263] width 103 height 97
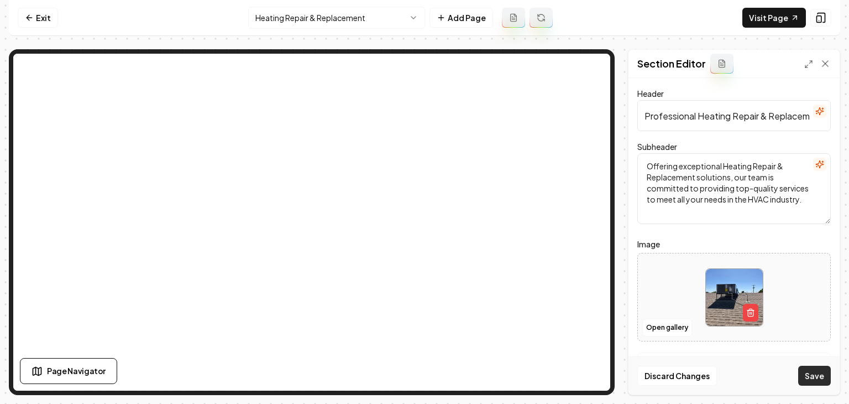
click at [815, 374] on button "Save" at bounding box center [815, 376] width 33 height 20
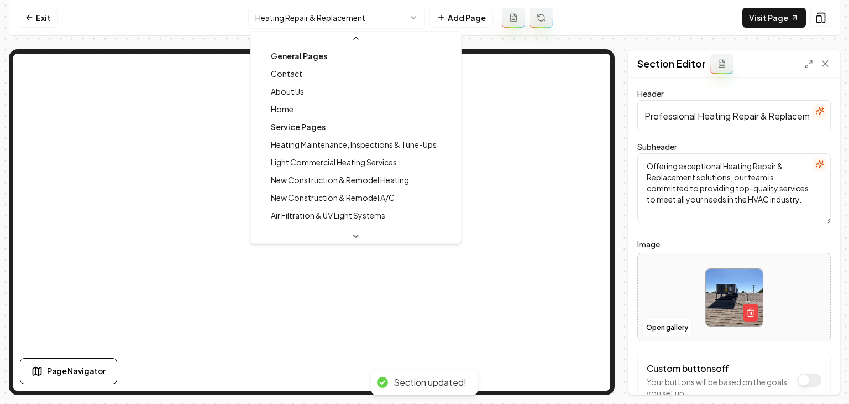
click at [404, 23] on html "Computer Required This feature is only available on a computer. Please switch t…" at bounding box center [424, 202] width 849 height 404
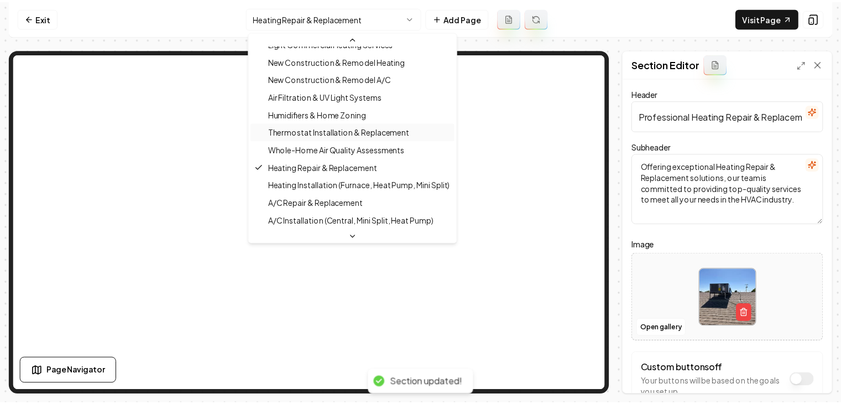
scroll to position [120, 0]
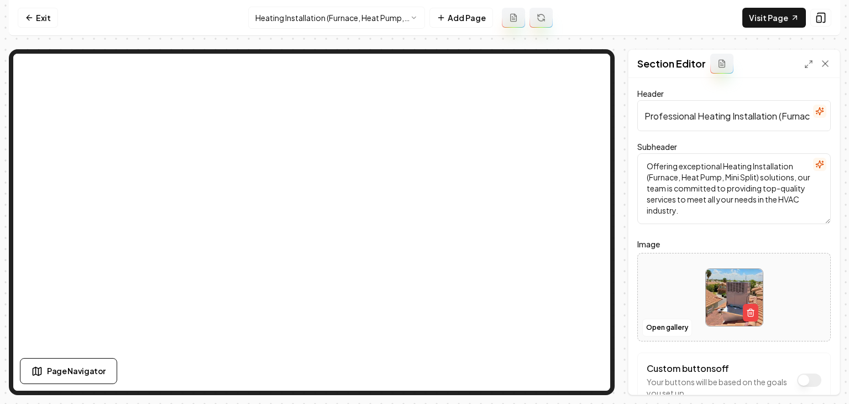
click at [659, 283] on div at bounding box center [734, 297] width 192 height 76
type input "**********"
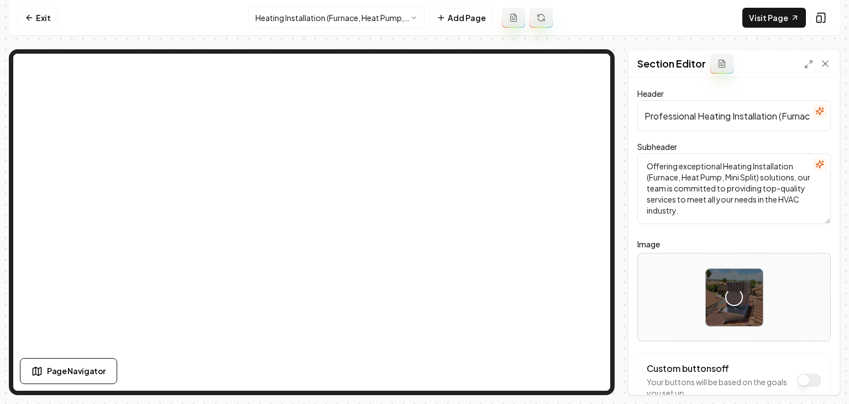
click at [756, 346] on form "Header Professional Heating Installation (Furnace, Heat Pump, Mini Split) Servi…" at bounding box center [735, 269] width 194 height 365
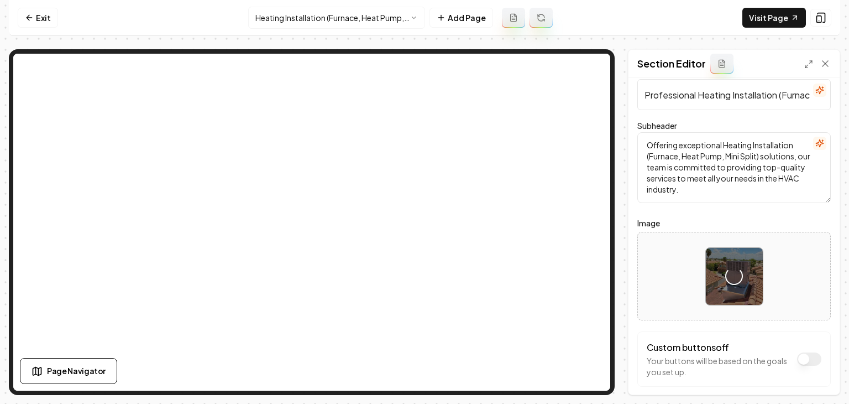
scroll to position [70, 0]
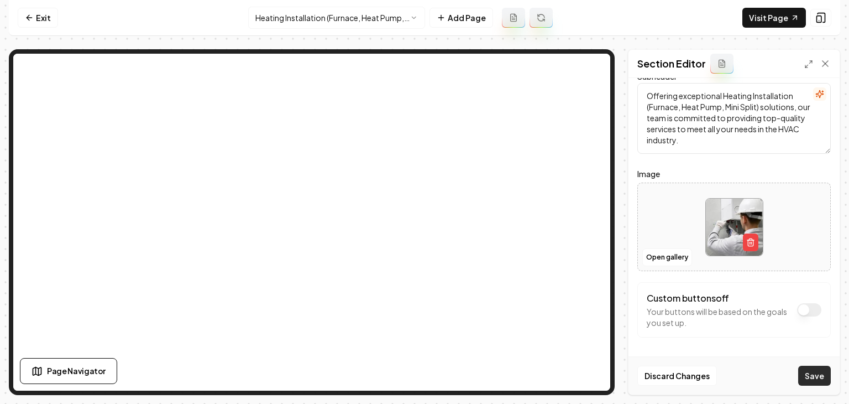
click at [814, 380] on button "Save" at bounding box center [815, 376] width 33 height 20
click at [265, 25] on html "Computer Required This feature is only available on a computer. Please switch t…" at bounding box center [424, 202] width 849 height 404
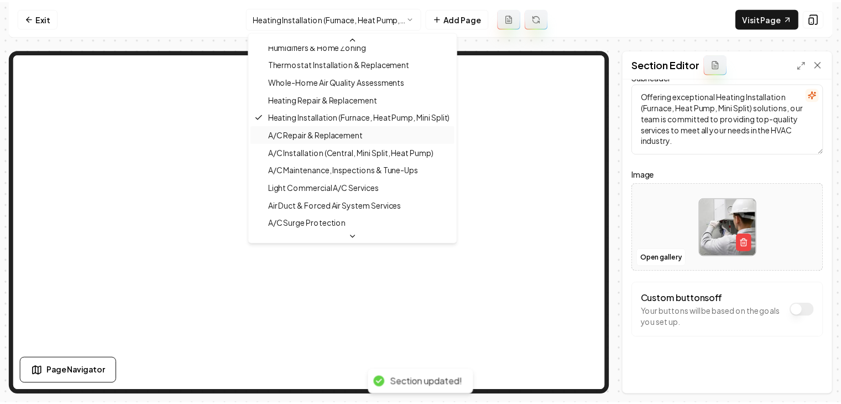
scroll to position [193, 0]
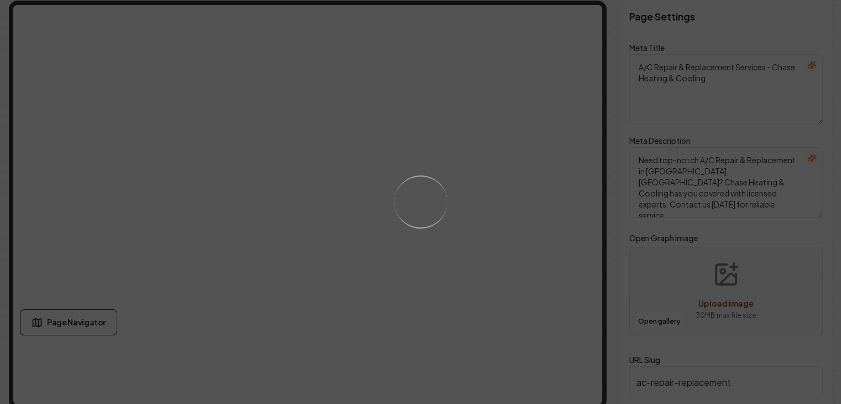
scroll to position [53, 0]
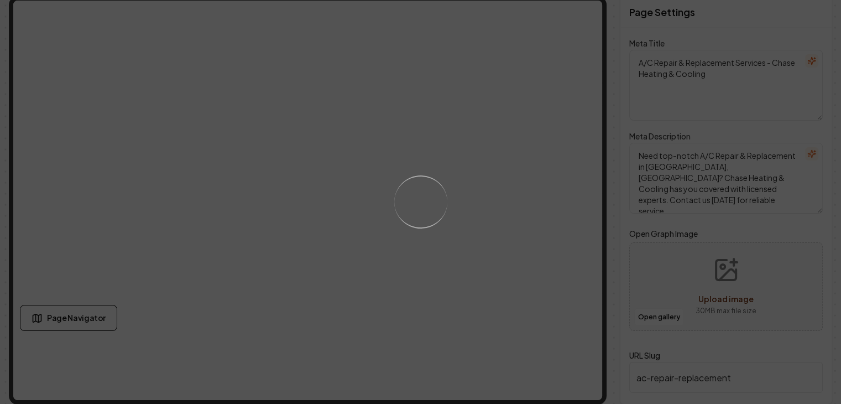
click at [438, 118] on div "Loading..." at bounding box center [420, 202] width 841 height 404
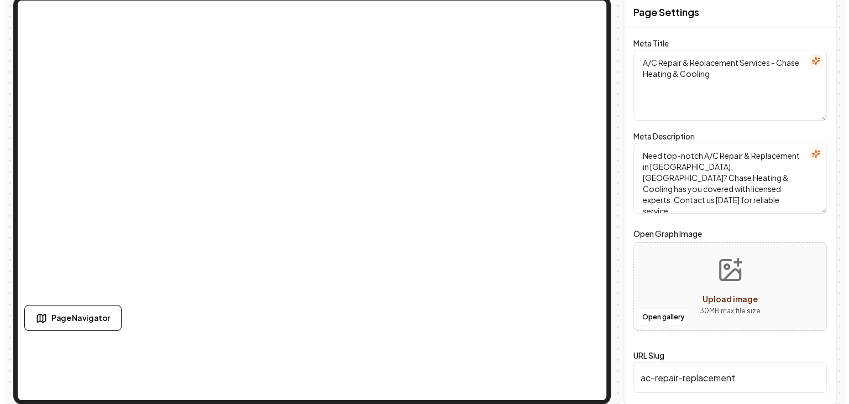
scroll to position [0, 0]
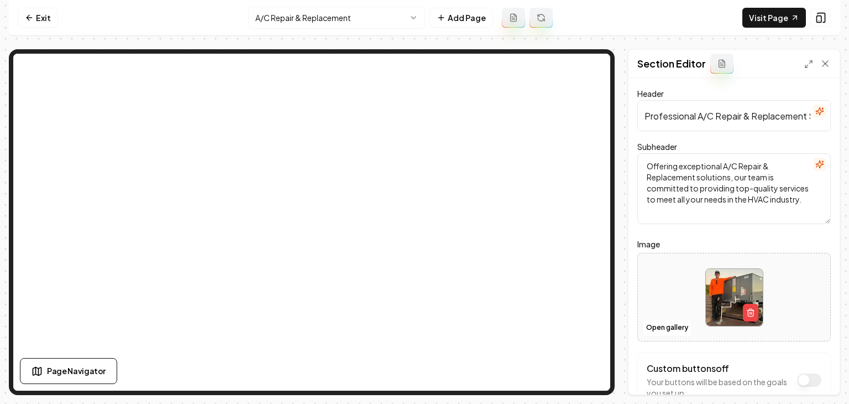
click at [666, 296] on div at bounding box center [734, 297] width 192 height 76
type input "**********"
click at [671, 348] on form "Header Professional A/C Repair & Replacement Services Subheader Offering except…" at bounding box center [735, 269] width 194 height 365
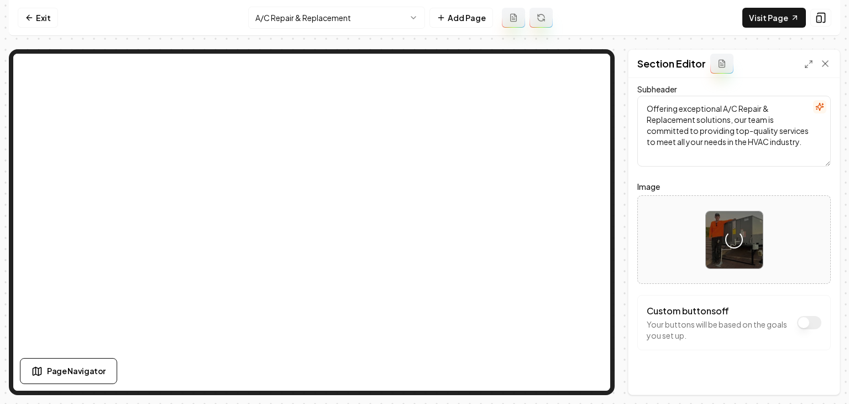
scroll to position [70, 0]
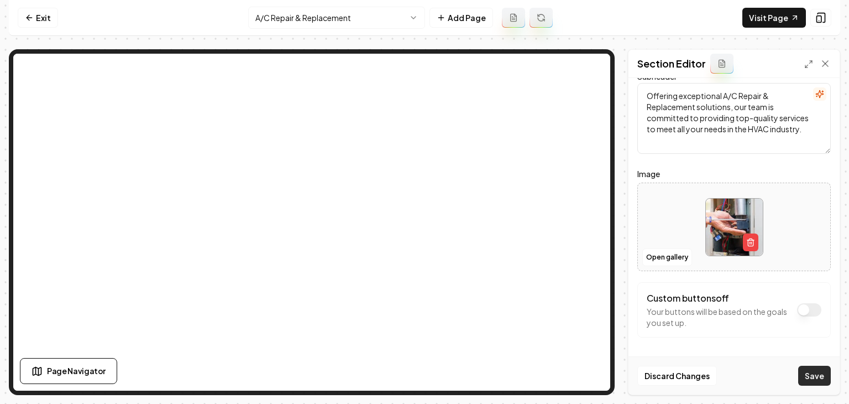
click at [816, 368] on button "Save" at bounding box center [815, 376] width 33 height 20
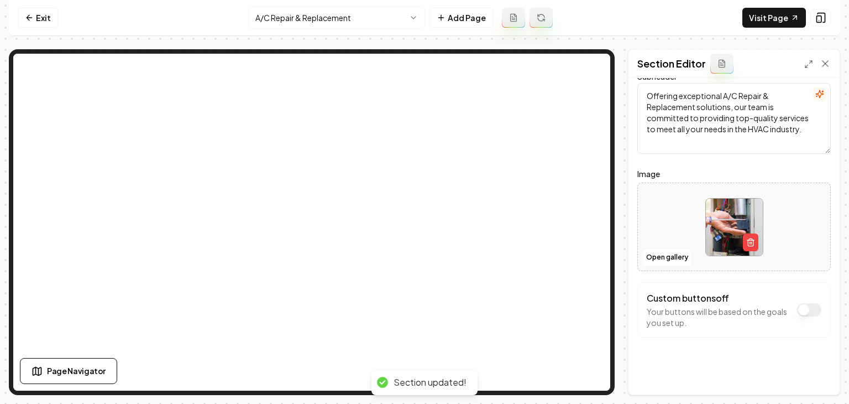
click at [385, 18] on html "Computer Required This feature is only available on a computer. Please switch t…" at bounding box center [424, 202] width 849 height 404
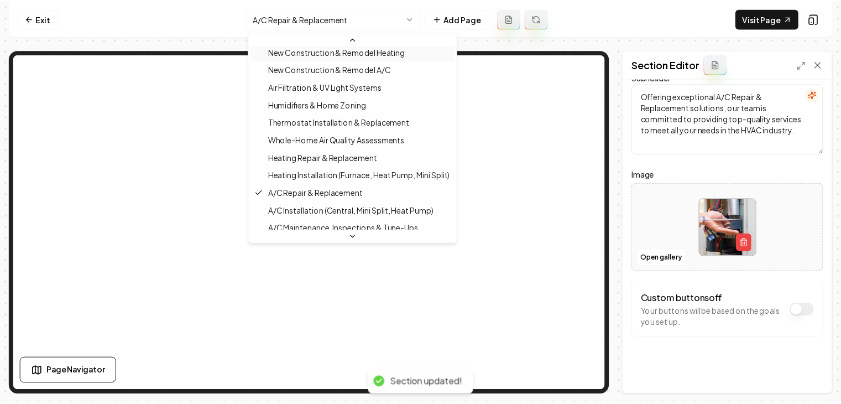
scroll to position [155, 0]
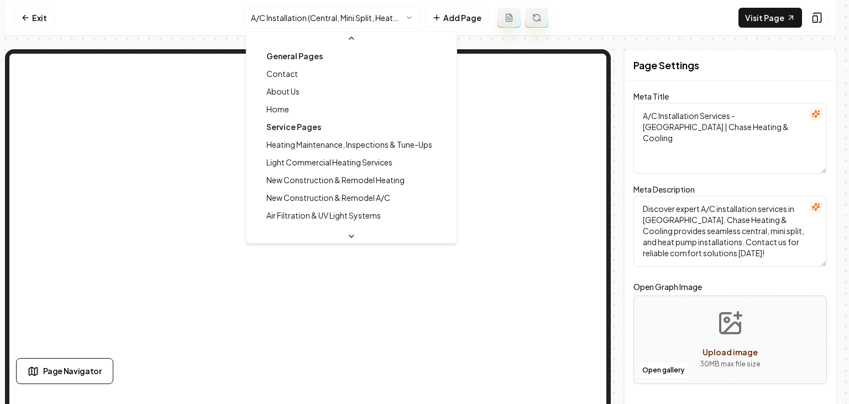
click at [300, 22] on html "Computer Required This feature is only available on a computer. Please switch t…" at bounding box center [424, 202] width 849 height 404
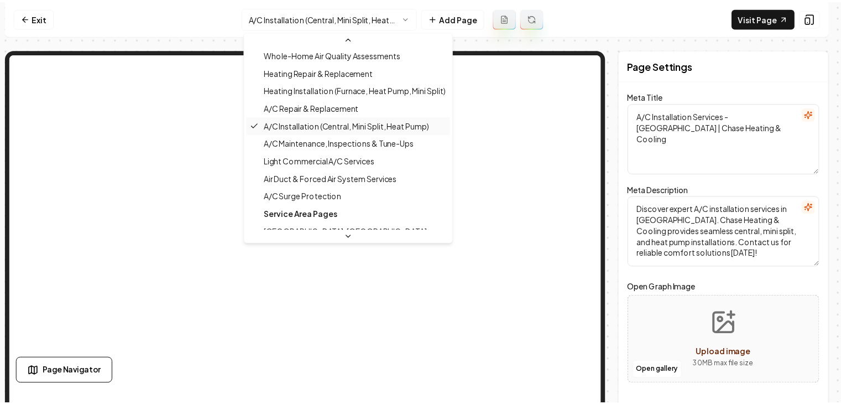
scroll to position [228, 0]
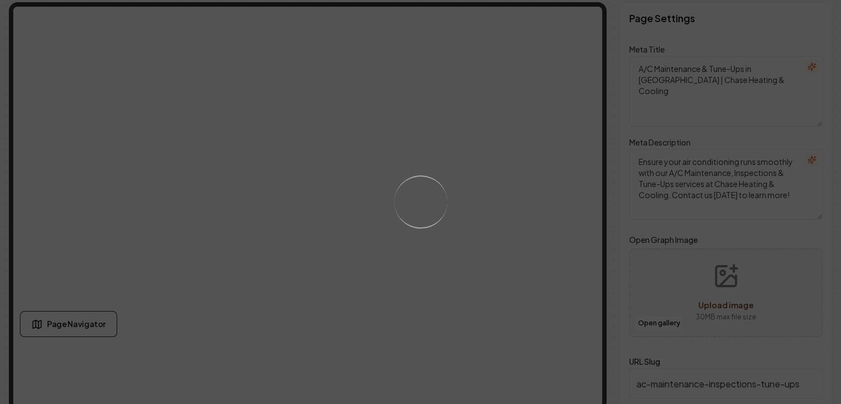
scroll to position [53, 0]
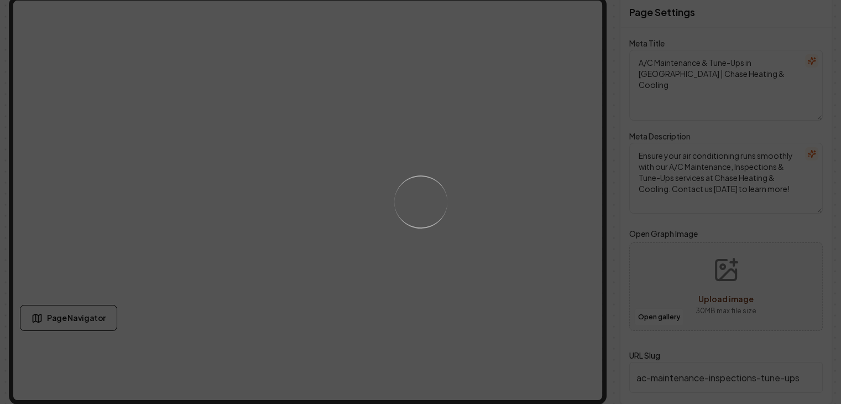
click at [478, 255] on div "Loading..." at bounding box center [420, 202] width 841 height 404
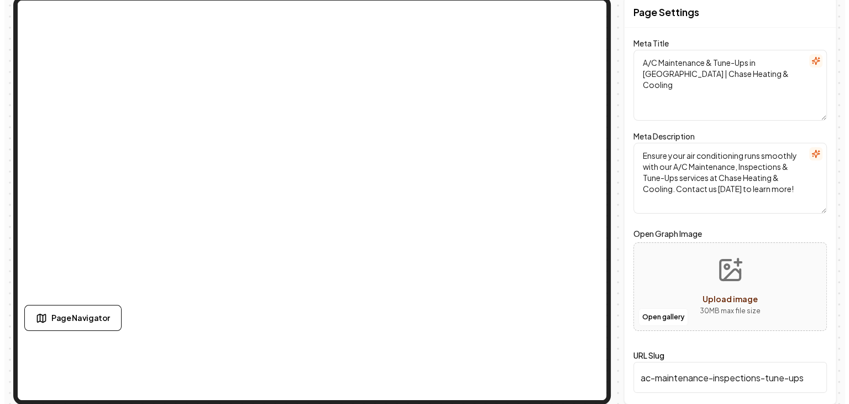
scroll to position [0, 0]
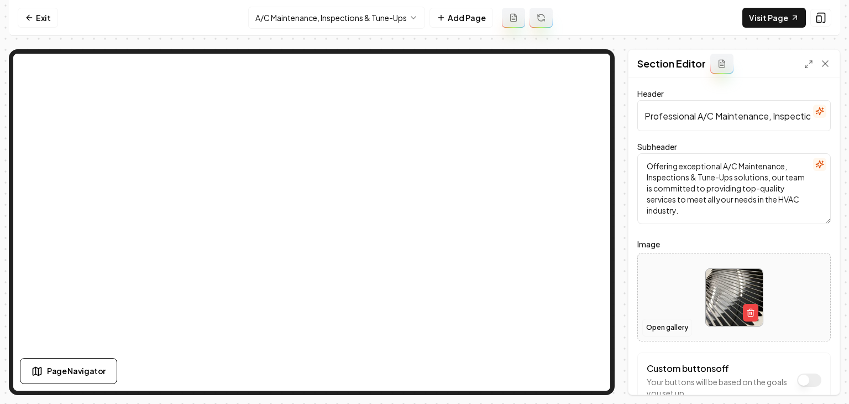
click at [655, 330] on button "Open gallery" at bounding box center [668, 328] width 50 height 18
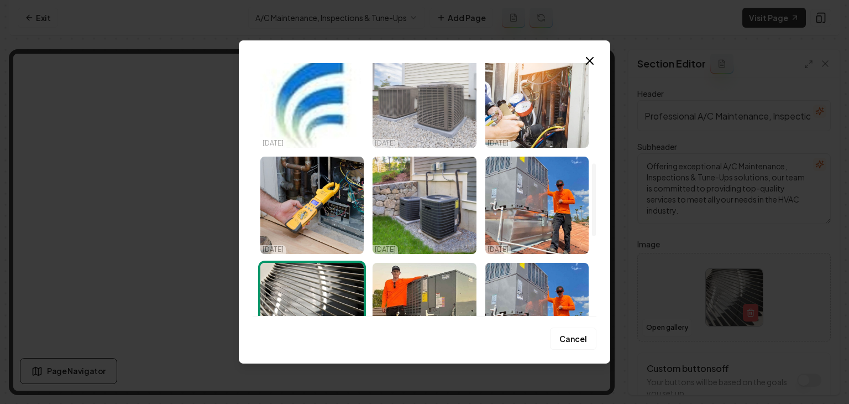
scroll to position [387, 0]
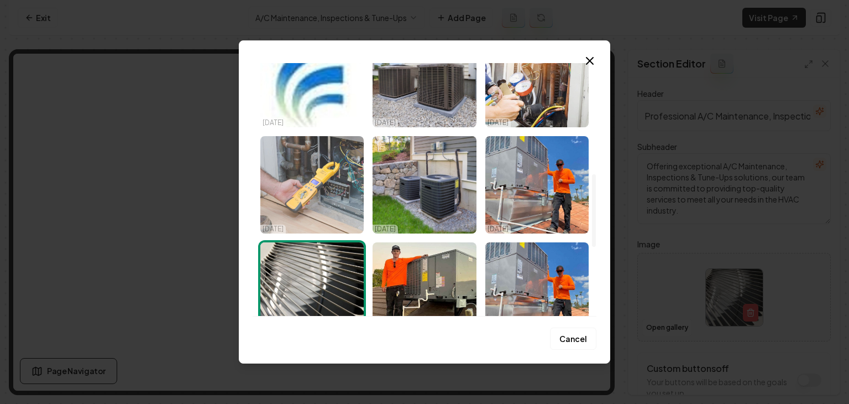
click at [349, 204] on img "Select image image_68d156b25c7cd75eb837862a.jpg" at bounding box center [311, 184] width 103 height 97
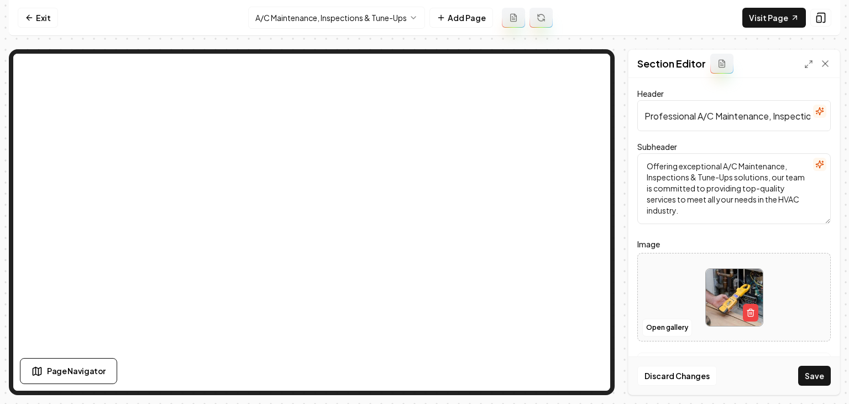
click at [817, 372] on button "Save" at bounding box center [815, 376] width 33 height 20
click at [309, 18] on html "Computer Required This feature is only available on a computer. Please switch t…" at bounding box center [424, 202] width 849 height 404
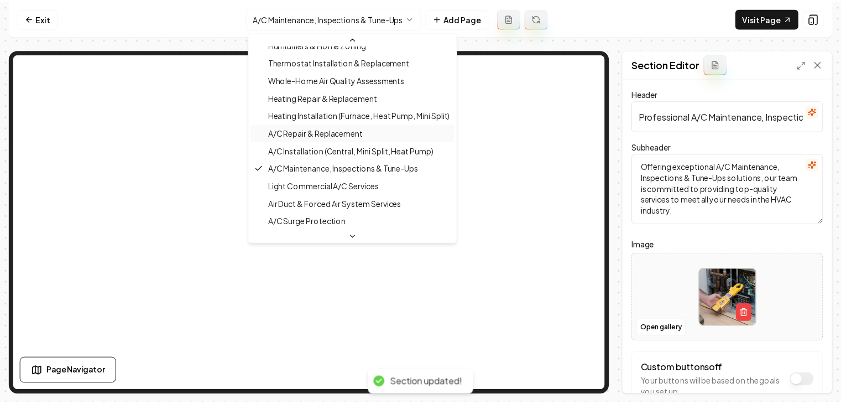
scroll to position [191, 0]
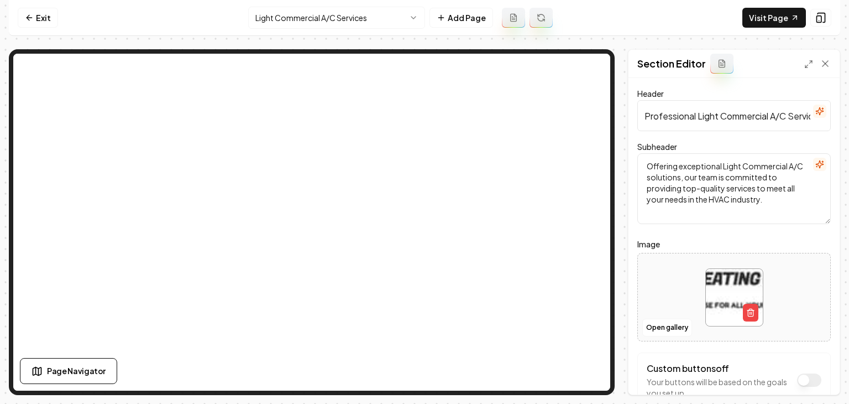
click at [682, 279] on div at bounding box center [734, 297] width 192 height 76
type input "**********"
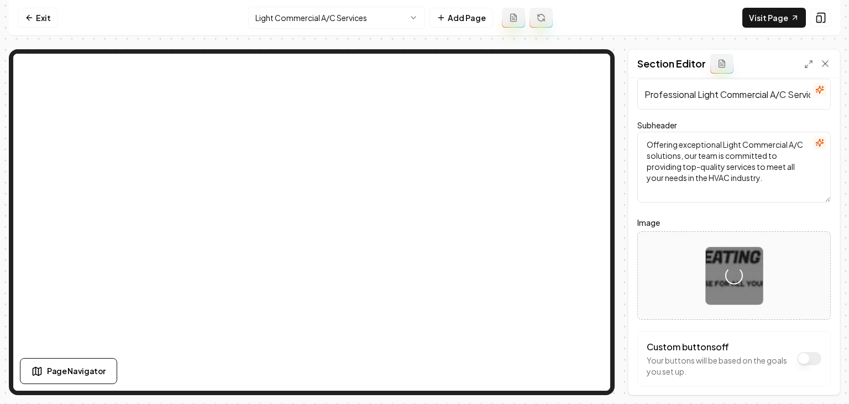
scroll to position [70, 0]
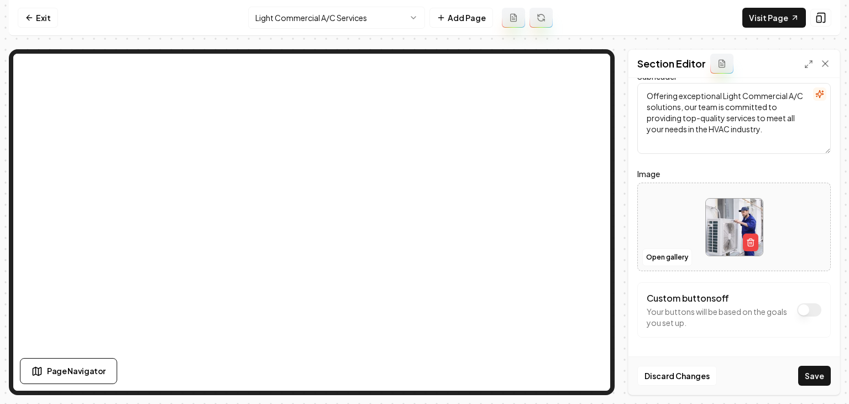
click at [818, 373] on button "Save" at bounding box center [815, 376] width 33 height 20
click at [300, 29] on nav "Exit Light Commercial A/C Services Add Page Visit Page" at bounding box center [425, 18] width 832 height 36
click at [302, 25] on html "Computer Required This feature is only available on a computer. Please switch t…" at bounding box center [424, 202] width 849 height 404
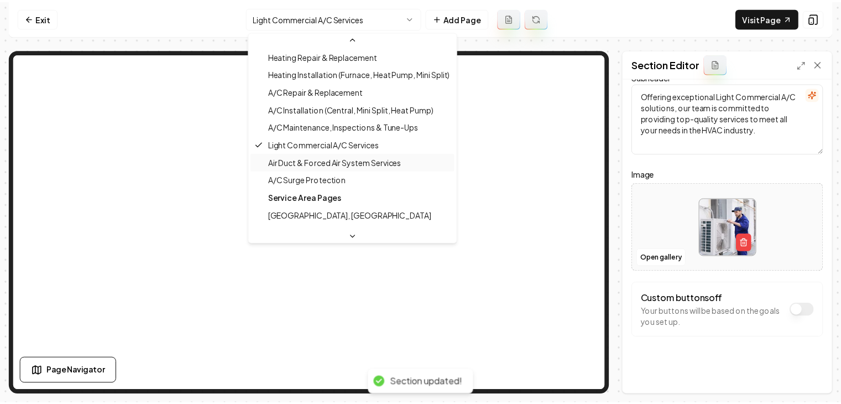
scroll to position [264, 0]
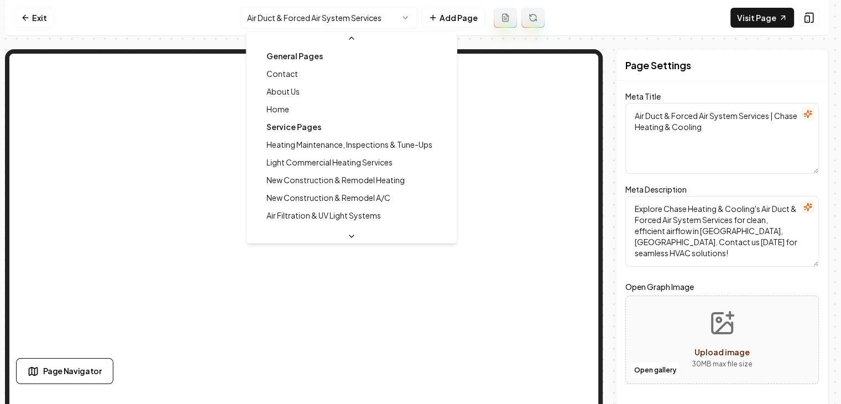
click at [302, 15] on html "Computer Required This feature is only available on a computer. Please switch t…" at bounding box center [420, 202] width 841 height 404
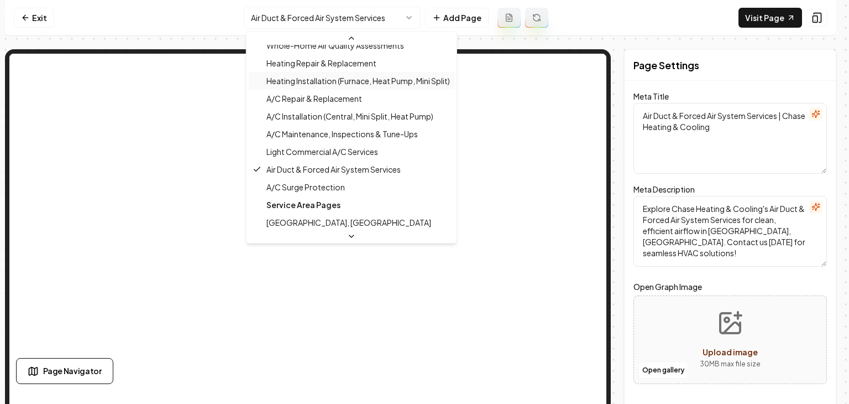
scroll to position [226, 0]
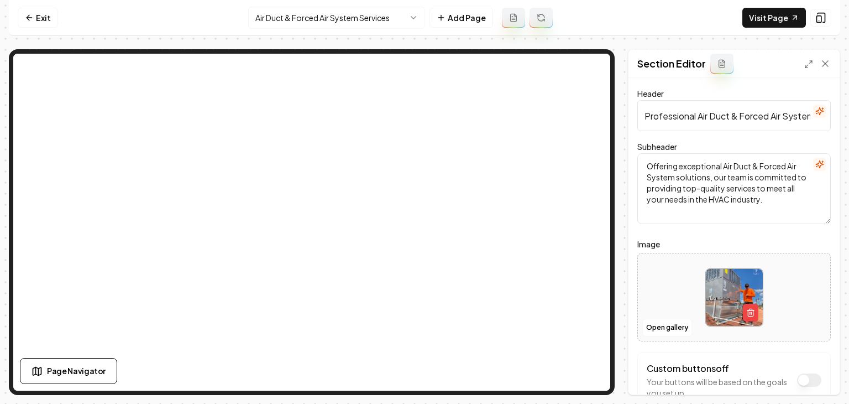
click at [672, 288] on div at bounding box center [734, 297] width 192 height 76
type input "**********"
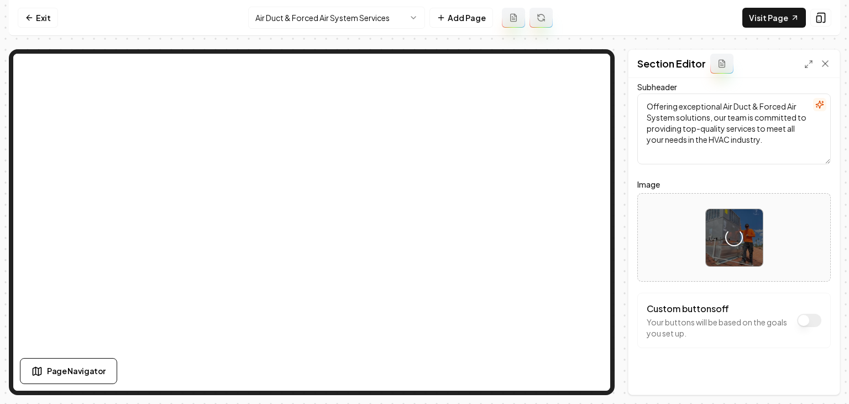
scroll to position [70, 0]
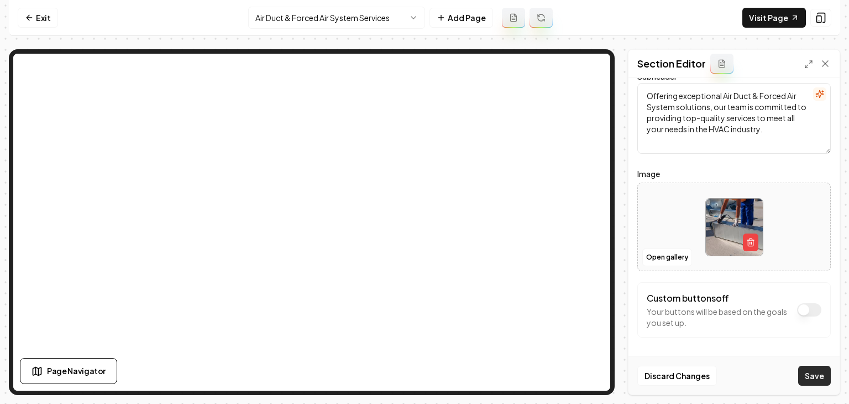
click at [811, 377] on button "Save" at bounding box center [815, 376] width 33 height 20
click at [289, 24] on html "Computer Required This feature is only available on a computer. Please switch t…" at bounding box center [424, 202] width 849 height 404
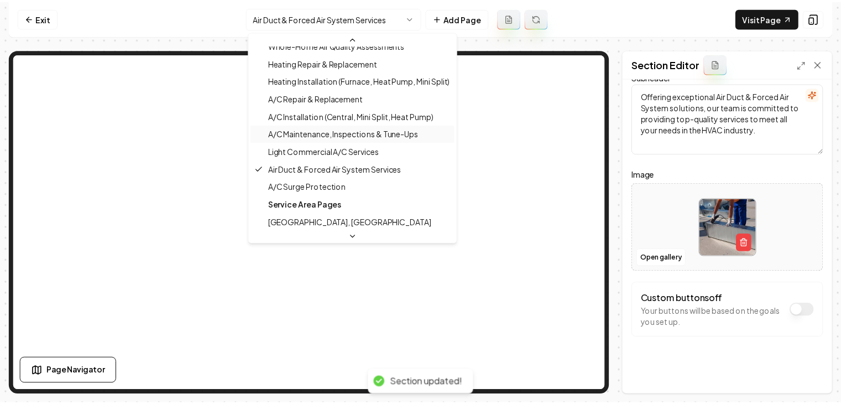
scroll to position [226, 0]
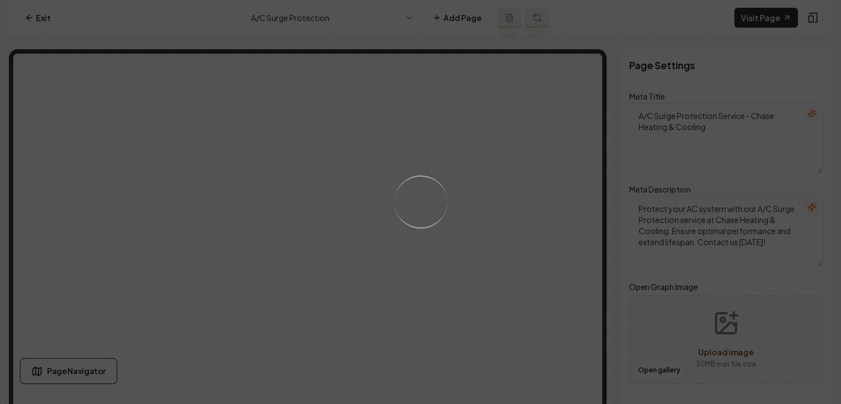
click at [473, 225] on div "Loading..." at bounding box center [420, 202] width 841 height 404
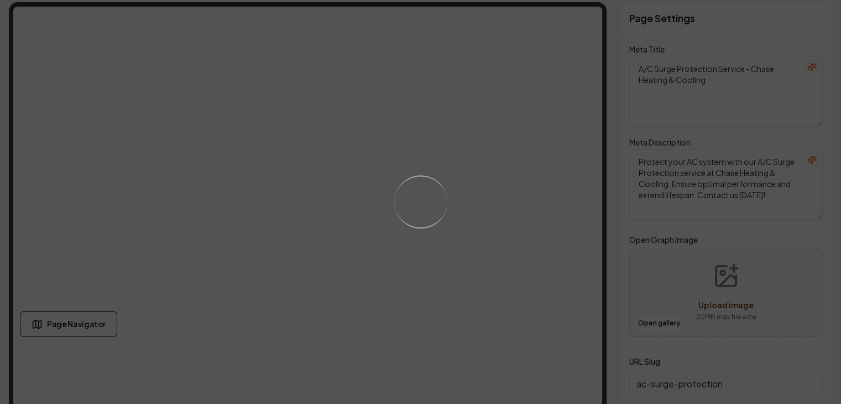
scroll to position [53, 0]
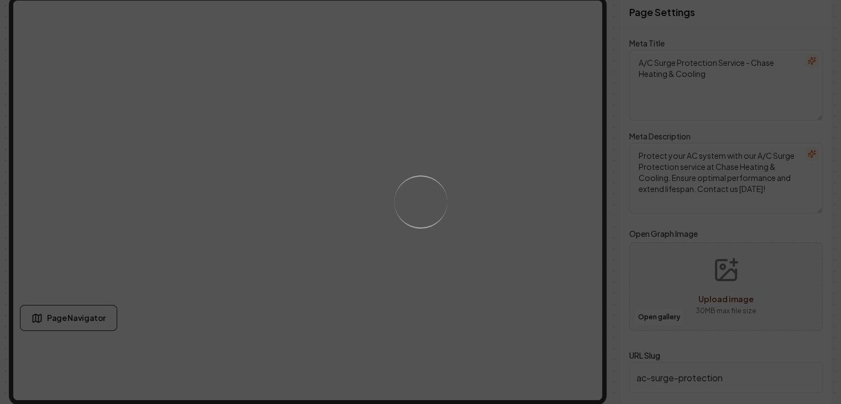
click at [498, 203] on div "Loading..." at bounding box center [420, 202] width 841 height 404
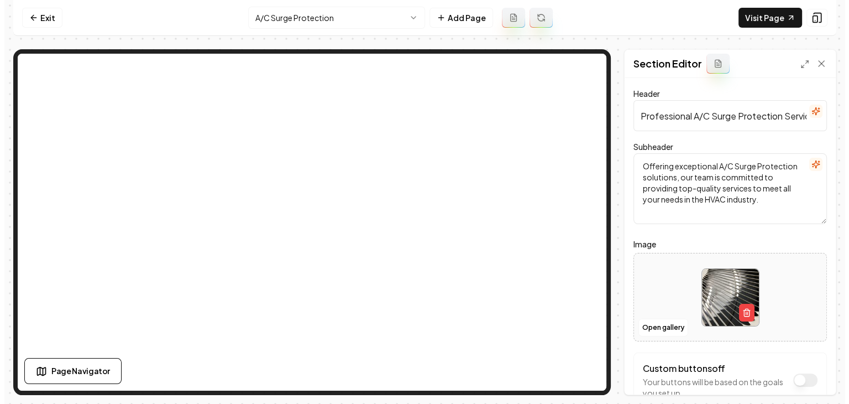
scroll to position [0, 0]
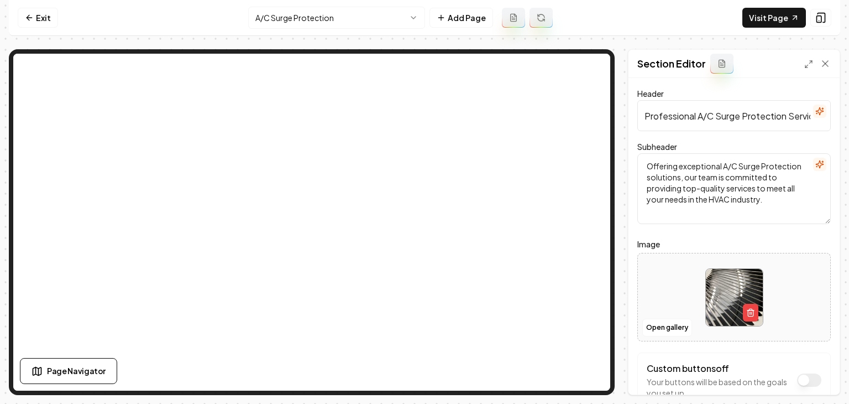
click at [681, 284] on div at bounding box center [734, 297] width 192 height 76
click at [657, 326] on button "Open gallery" at bounding box center [668, 328] width 50 height 18
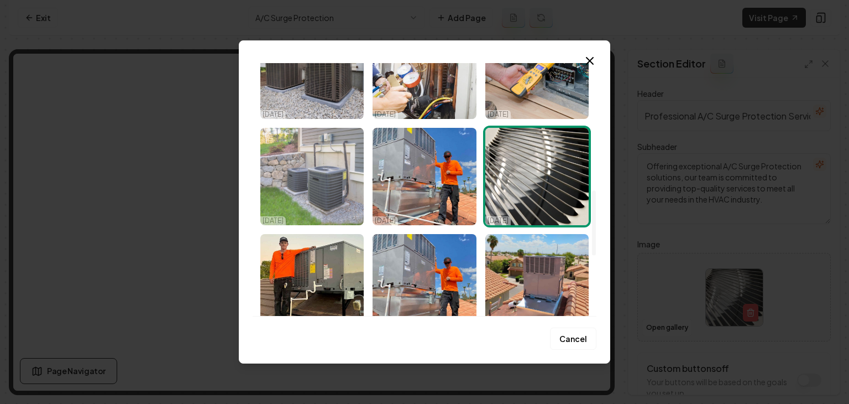
scroll to position [498, 0]
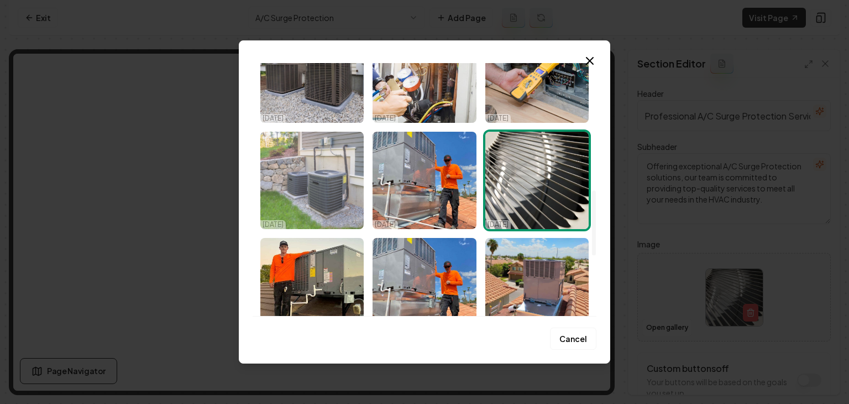
click at [317, 196] on img "Select image image_68d156a45c7cd75eb8371bd5.jpg" at bounding box center [311, 180] width 103 height 97
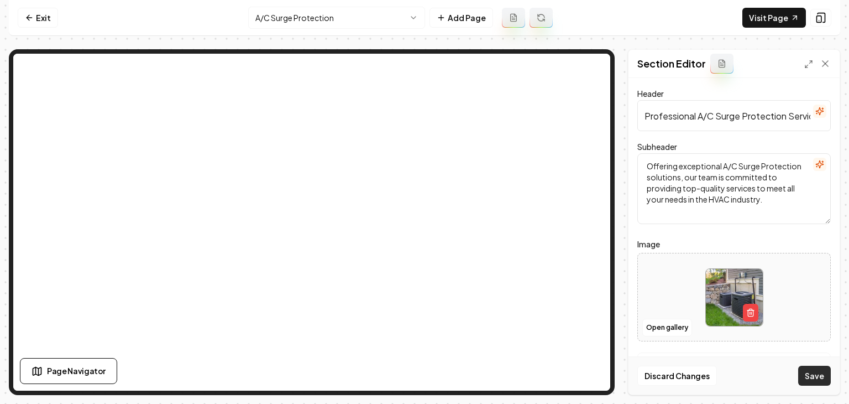
click at [822, 381] on button "Save" at bounding box center [815, 376] width 33 height 20
click at [290, 9] on html "Computer Required This feature is only available on a computer. Please switch t…" at bounding box center [424, 202] width 849 height 404
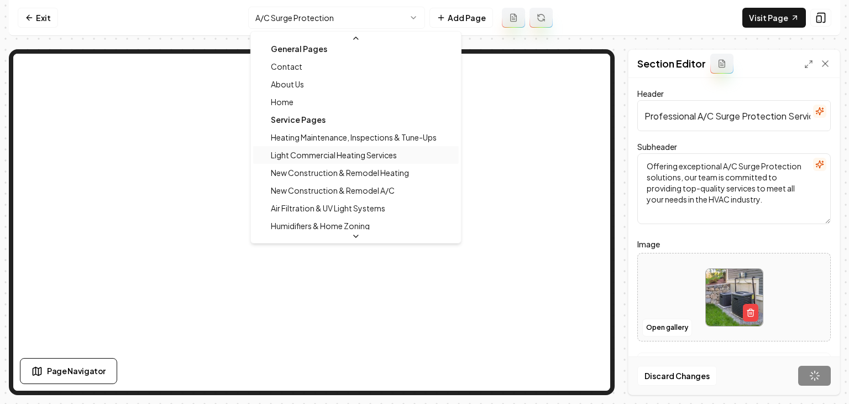
scroll to position [0, 0]
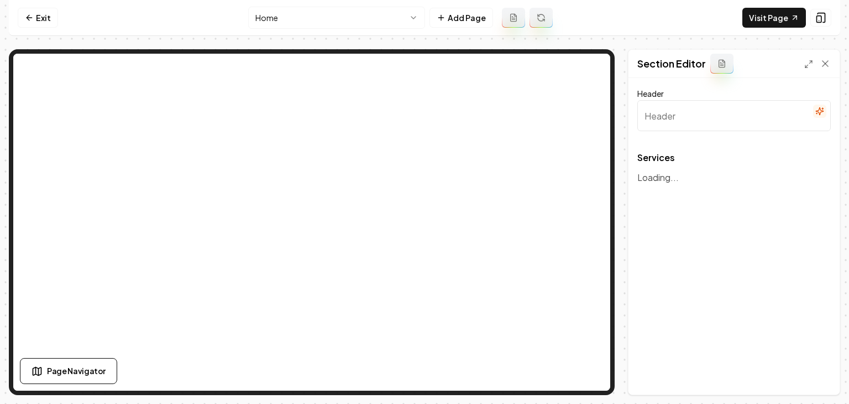
type input "Our Expert HVAC Services"
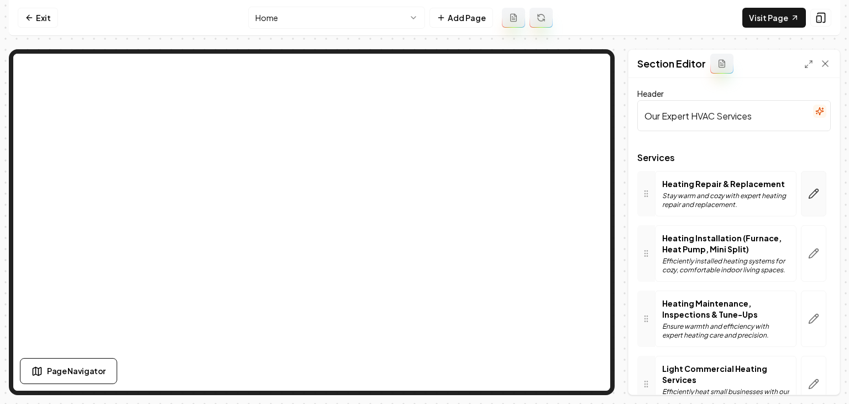
click at [812, 186] on button "button" at bounding box center [813, 193] width 25 height 45
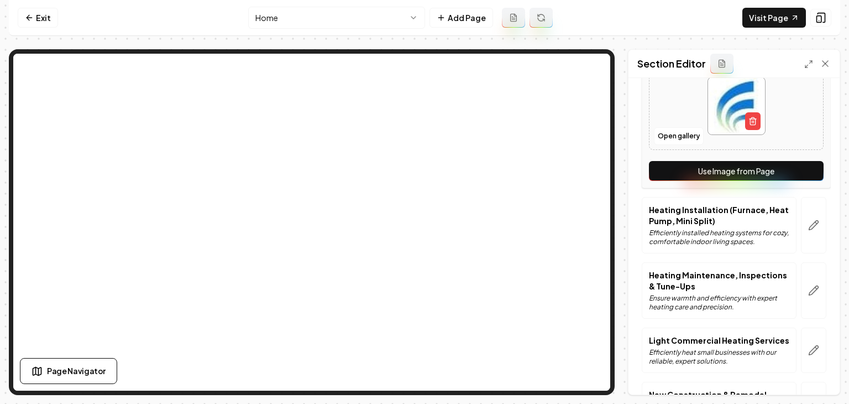
scroll to position [276, 0]
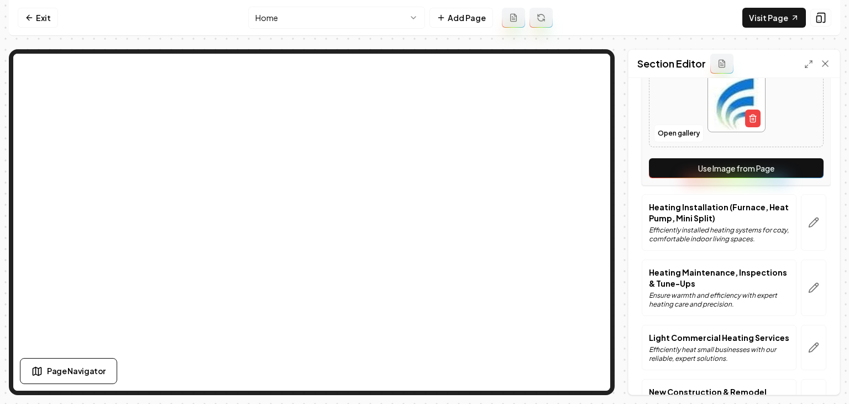
click at [777, 175] on button "Use Image from Page" at bounding box center [736, 168] width 175 height 20
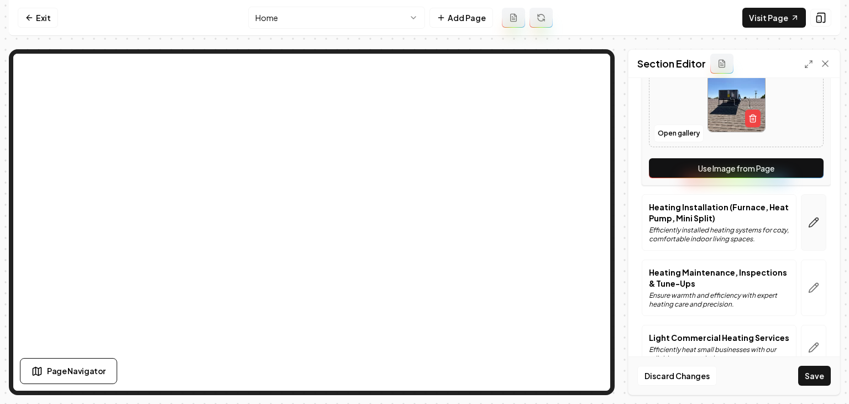
click at [801, 215] on button "button" at bounding box center [813, 222] width 25 height 56
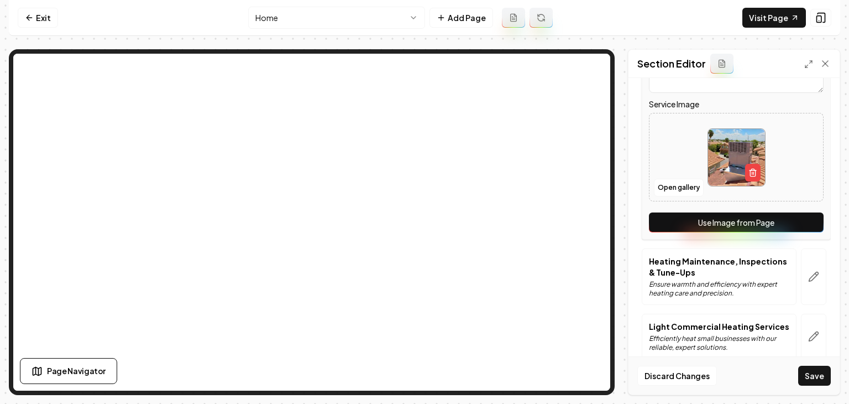
click at [796, 227] on button "Use Image from Page" at bounding box center [736, 222] width 175 height 20
click at [805, 268] on button "button" at bounding box center [813, 276] width 25 height 56
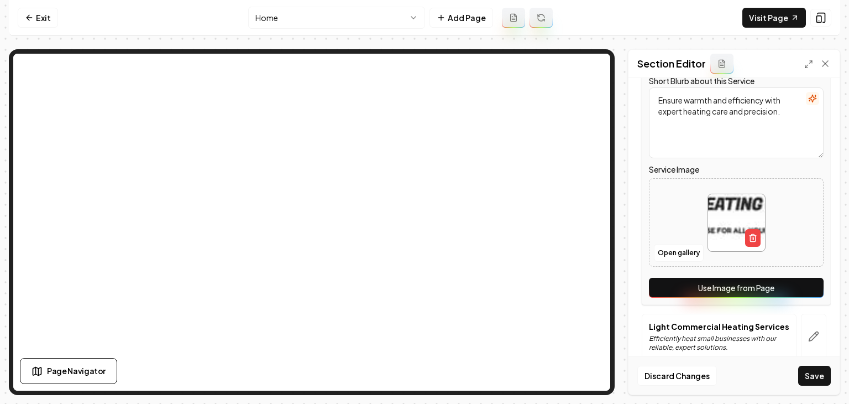
click at [792, 280] on button "Use Image from Page" at bounding box center [736, 288] width 175 height 20
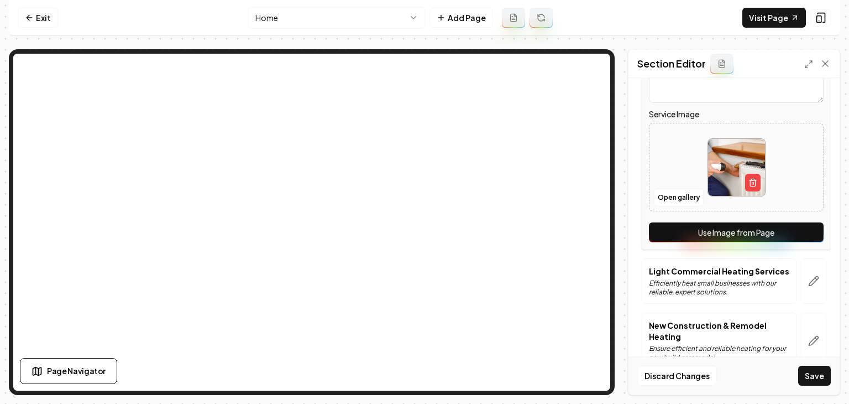
click at [801, 280] on button "button" at bounding box center [813, 280] width 25 height 45
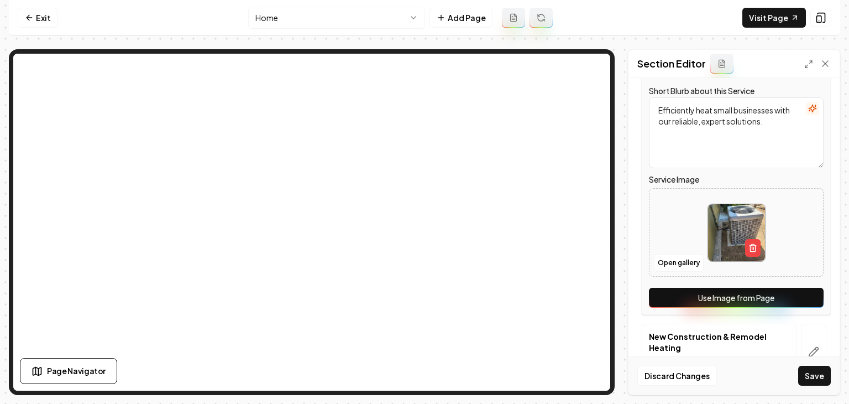
click at [790, 288] on button "Use Image from Page" at bounding box center [736, 298] width 175 height 20
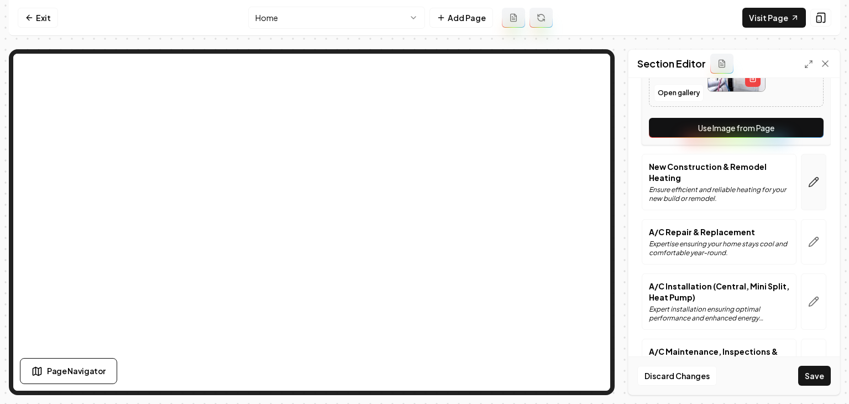
scroll to position [498, 0]
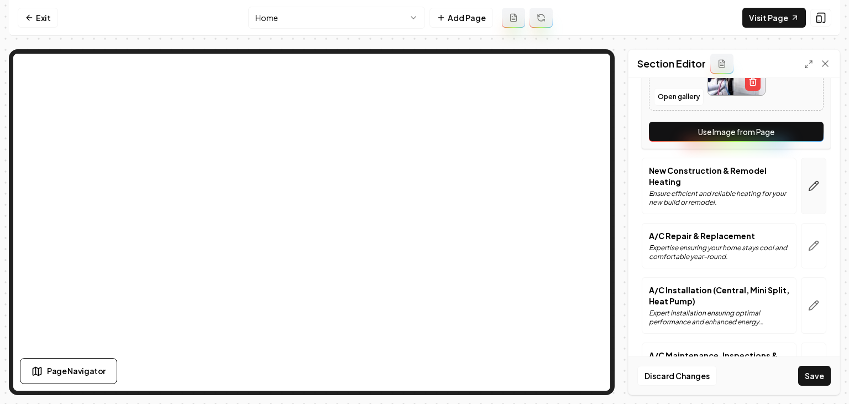
click at [808, 185] on icon "button" at bounding box center [813, 185] width 11 height 11
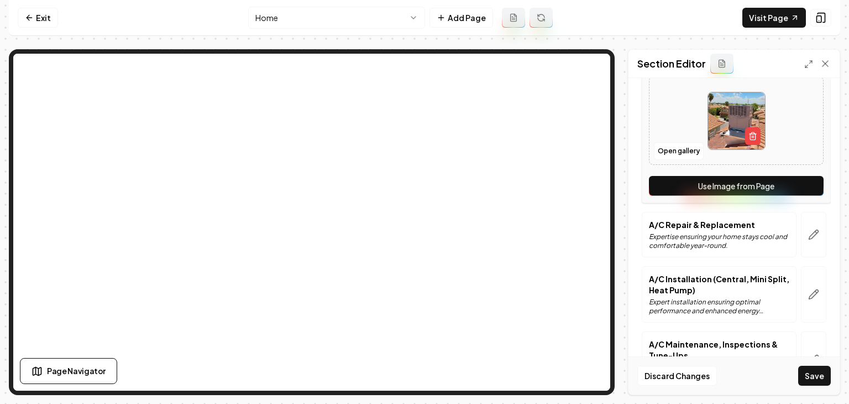
click at [801, 190] on button "Use Image from Page" at bounding box center [736, 186] width 175 height 20
click at [811, 245] on button "button" at bounding box center [813, 234] width 25 height 45
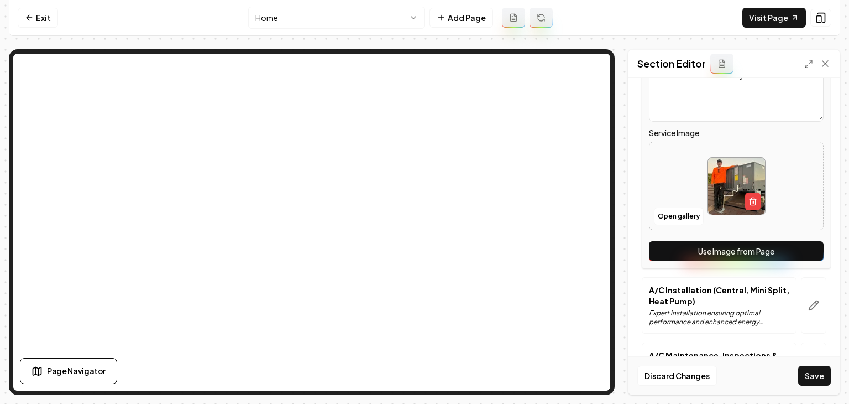
click at [803, 241] on button "Use Image from Page" at bounding box center [736, 251] width 175 height 20
click at [808, 301] on icon "button" at bounding box center [813, 305] width 11 height 11
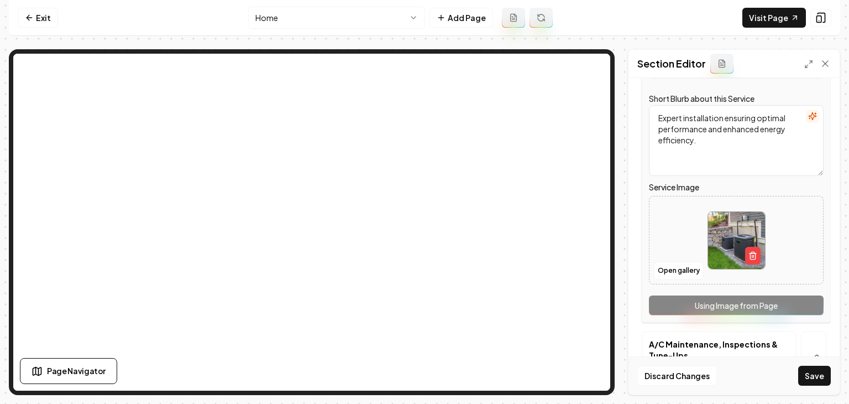
click at [799, 312] on div "Service Name A/C Installation (Central, Mini Split, Heat Pump) Short Blurb abou…" at bounding box center [736, 177] width 189 height 291
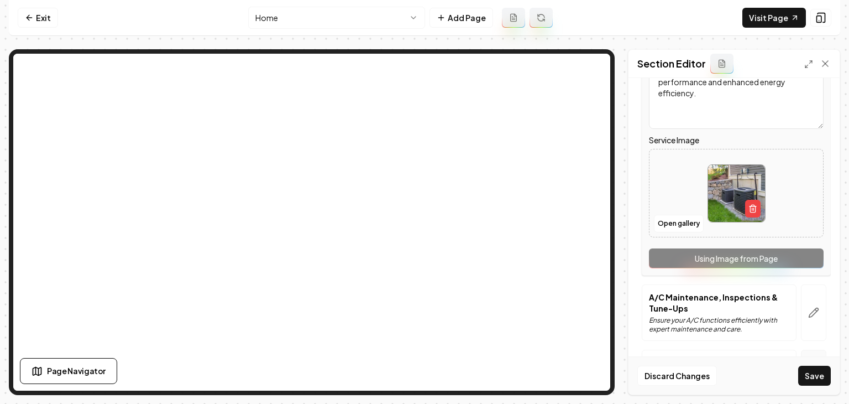
scroll to position [608, 0]
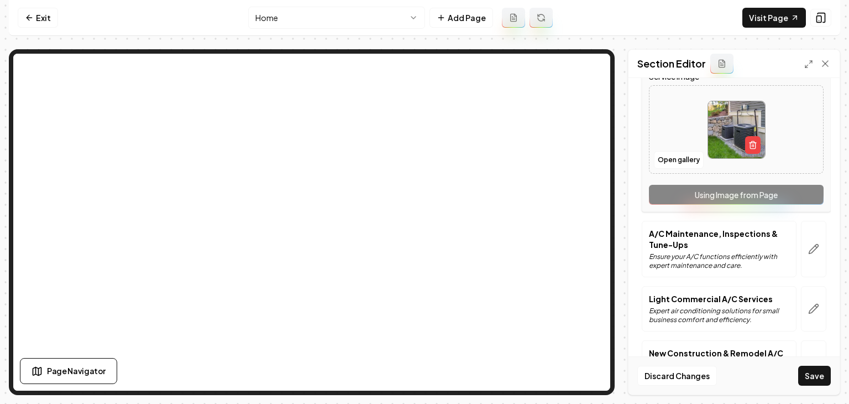
click at [801, 237] on button "button" at bounding box center [813, 249] width 25 height 56
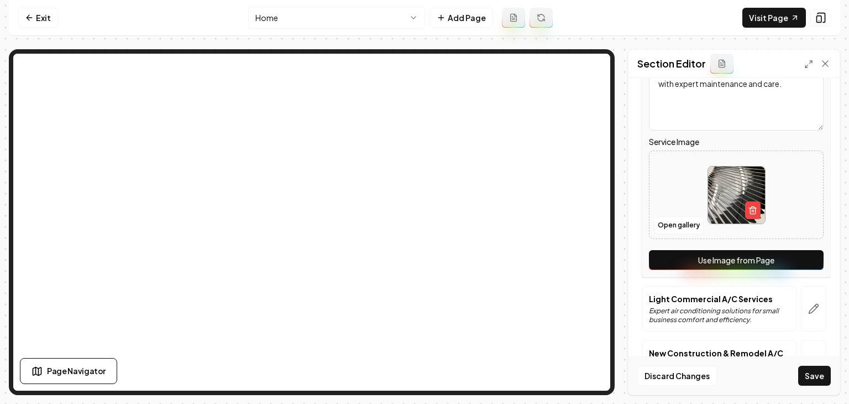
click at [783, 264] on button "Use Image from Page" at bounding box center [736, 260] width 175 height 20
click at [808, 306] on icon "button" at bounding box center [813, 308] width 11 height 11
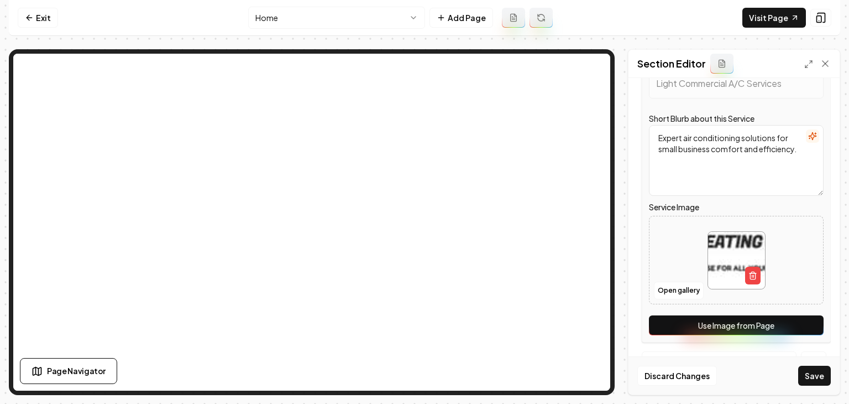
click at [804, 310] on div "Service Name Light Commercial A/C Services Short Blurb about this Service Exper…" at bounding box center [736, 196] width 189 height 291
click at [805, 323] on button "Use Image from Page" at bounding box center [736, 325] width 175 height 20
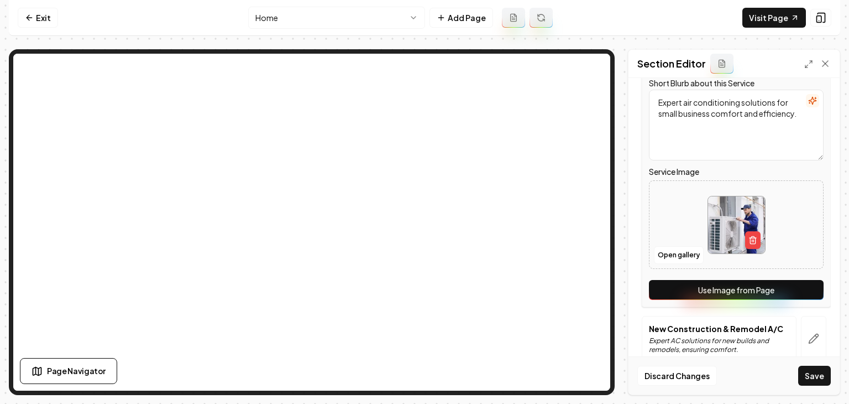
scroll to position [829, 0]
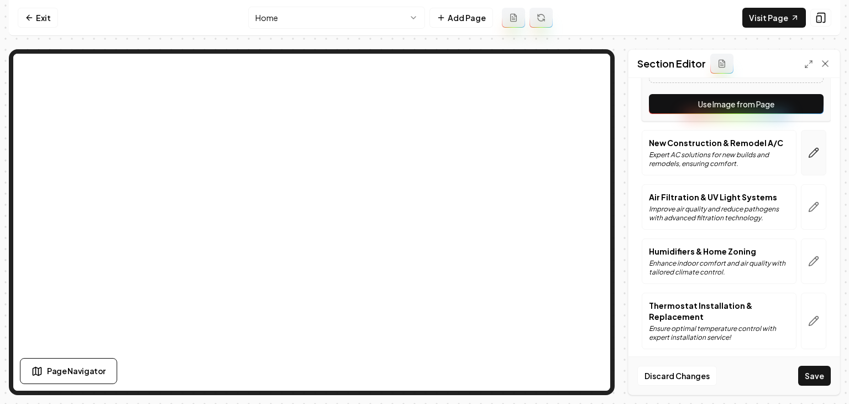
click at [803, 163] on button "button" at bounding box center [813, 152] width 25 height 45
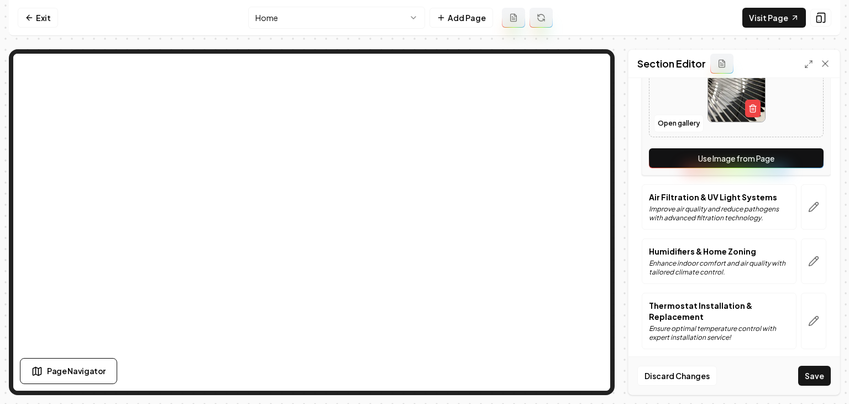
click at [802, 164] on button "Use Image from Page" at bounding box center [736, 158] width 175 height 20
click at [807, 171] on div "Service Name New Construction & Remodel A/C Short Blurb about this Service Expe…" at bounding box center [736, 29] width 189 height 291
click at [810, 204] on icon "button" at bounding box center [813, 206] width 11 height 11
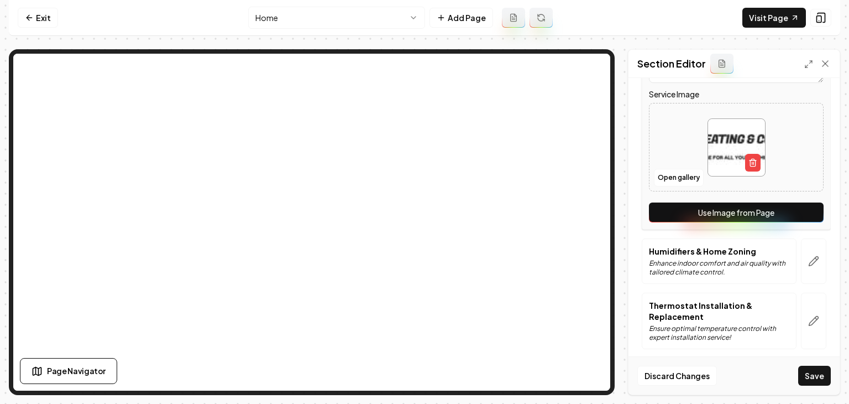
click at [805, 210] on button "Use Image from Page" at bounding box center [736, 212] width 175 height 20
click at [801, 253] on button "button" at bounding box center [813, 260] width 25 height 45
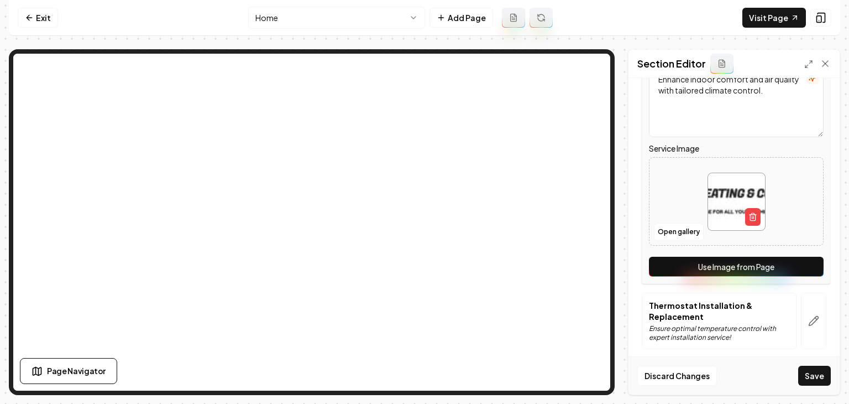
click at [800, 264] on button "Use Image from Page" at bounding box center [736, 267] width 175 height 20
click at [808, 317] on icon "button" at bounding box center [813, 320] width 11 height 11
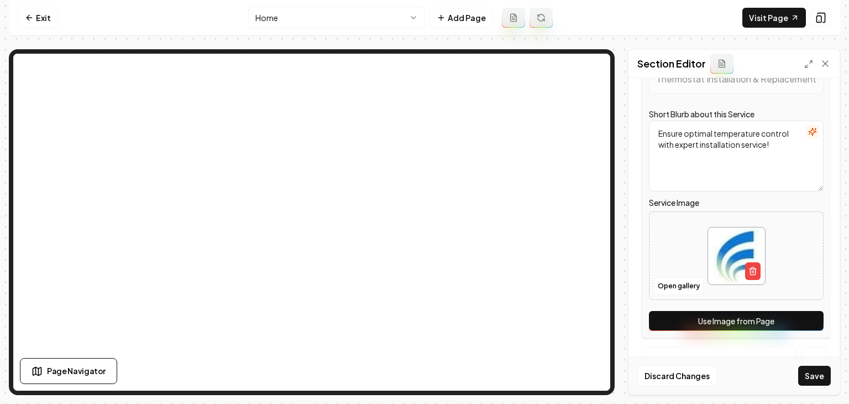
click at [797, 321] on button "Use Image from Page" at bounding box center [736, 321] width 175 height 20
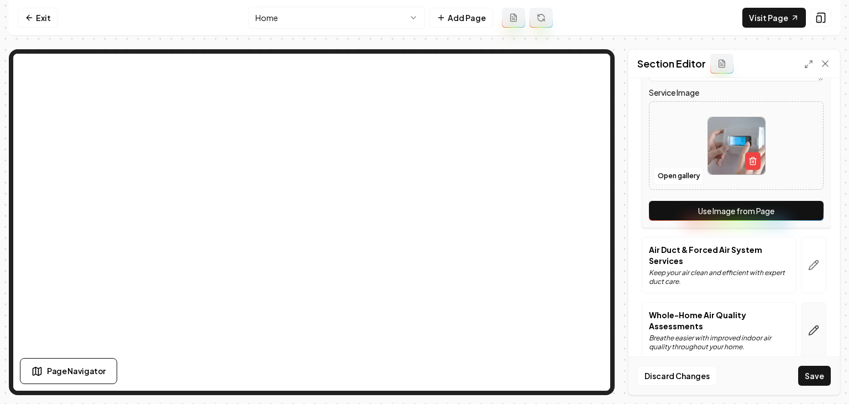
scroll to position [940, 0]
click at [804, 273] on button "button" at bounding box center [813, 264] width 25 height 56
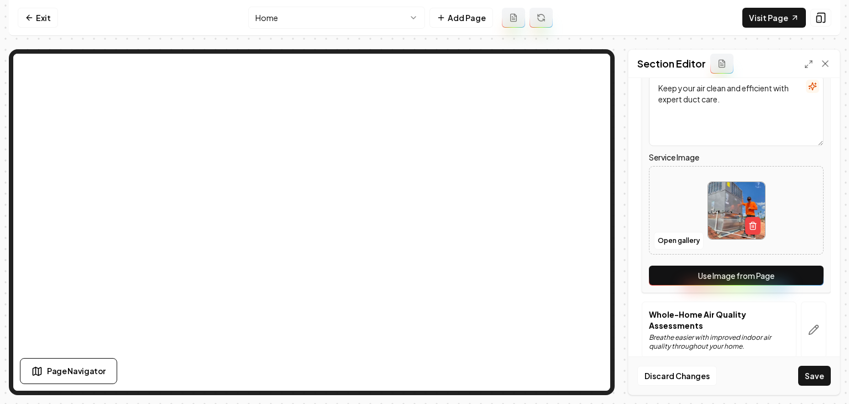
click at [803, 272] on button "Use Image from Page" at bounding box center [736, 275] width 175 height 20
click at [813, 319] on button "button" at bounding box center [813, 329] width 25 height 56
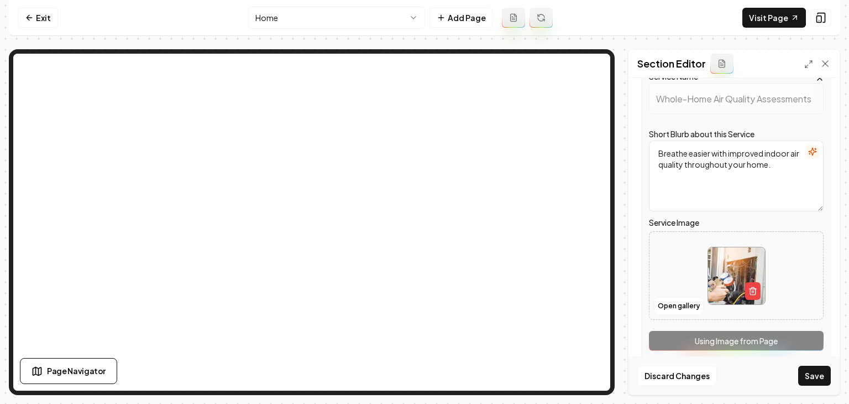
click at [805, 337] on div "Service Name Whole-Home Air Quality Assessments Short Blurb about this Service …" at bounding box center [736, 212] width 189 height 291
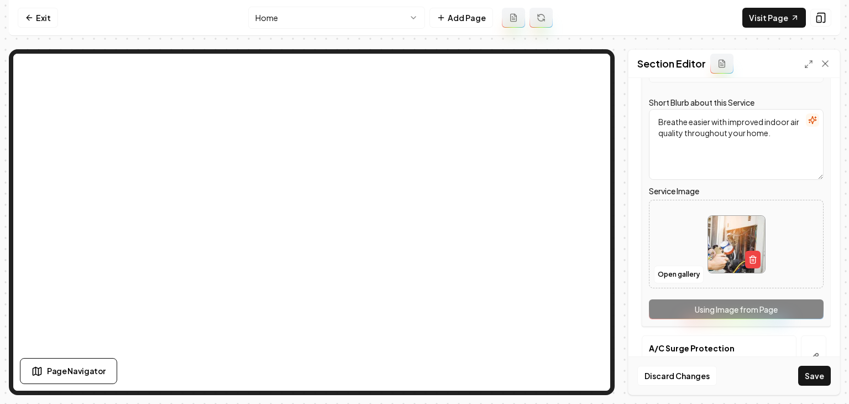
scroll to position [1005, 0]
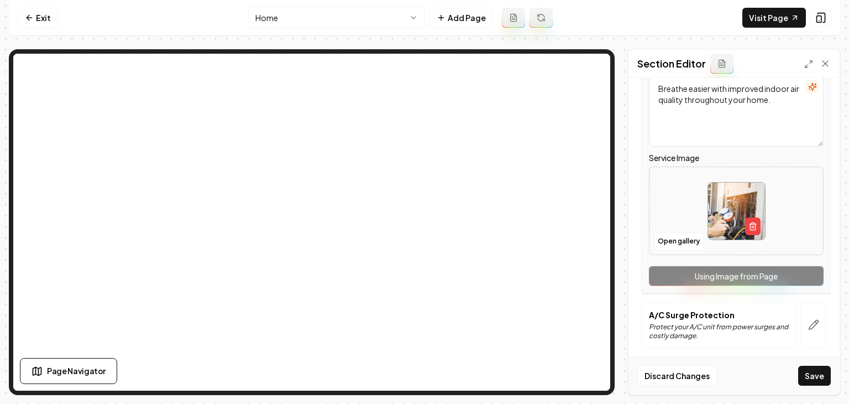
click at [808, 326] on icon "button" at bounding box center [813, 324] width 11 height 11
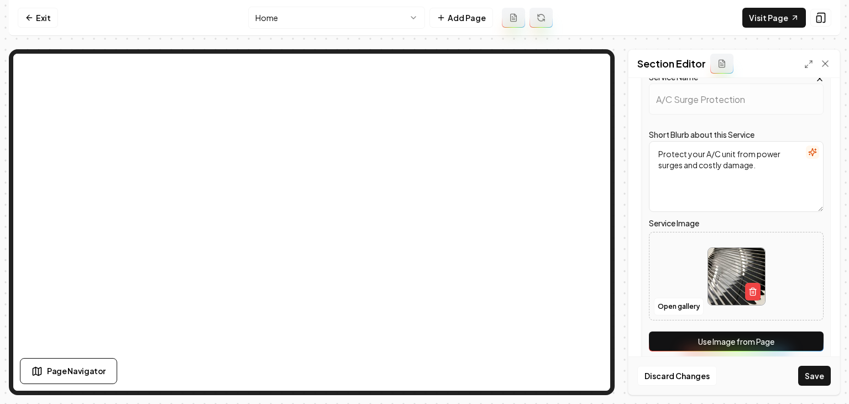
click at [803, 336] on button "Use Image from Page" at bounding box center [736, 341] width 175 height 20
click at [816, 370] on button "Save" at bounding box center [815, 376] width 33 height 20
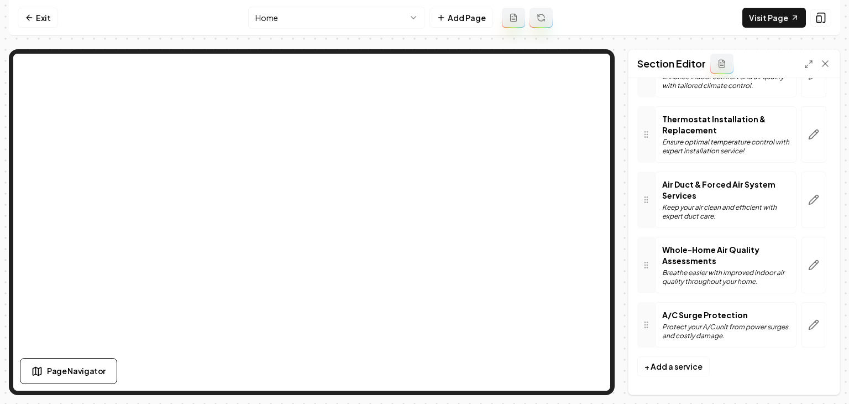
click at [357, 19] on html "Computer Required This feature is only available on a computer. Please switch t…" at bounding box center [424, 202] width 849 height 404
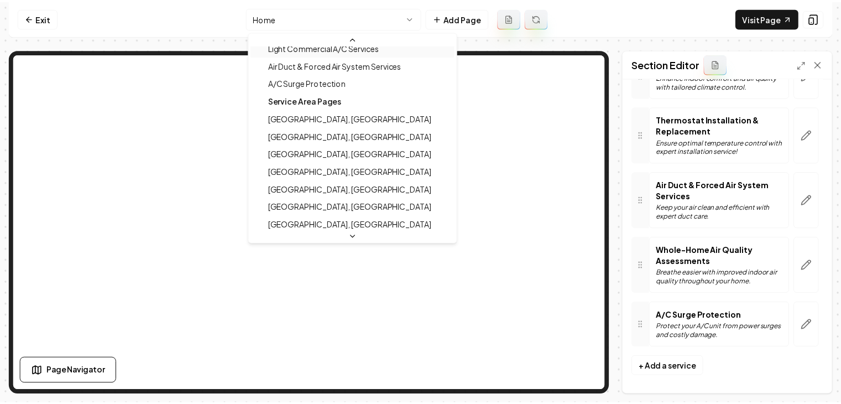
scroll to position [332, 0]
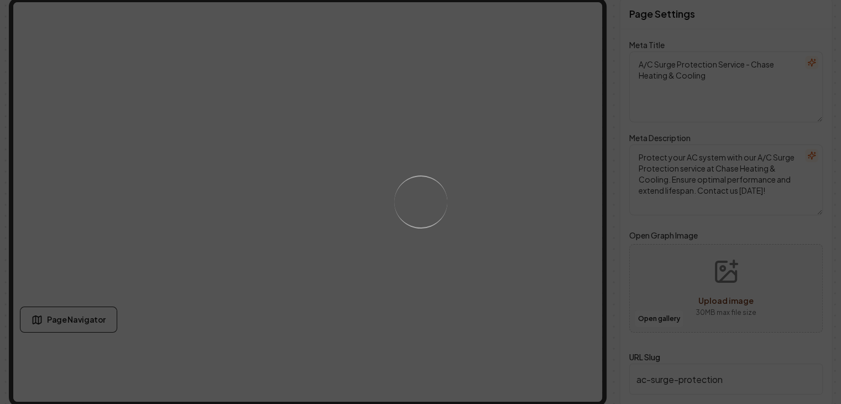
scroll to position [53, 0]
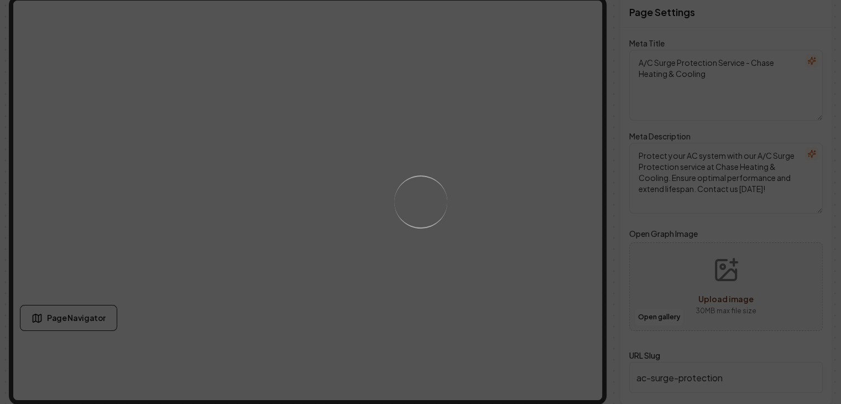
click at [513, 213] on div "Loading..." at bounding box center [420, 202] width 841 height 404
click at [535, 273] on div "Loading..." at bounding box center [420, 202] width 841 height 404
click at [520, 225] on div "Loading..." at bounding box center [420, 202] width 841 height 404
click at [500, 208] on div "Loading..." at bounding box center [420, 202] width 841 height 404
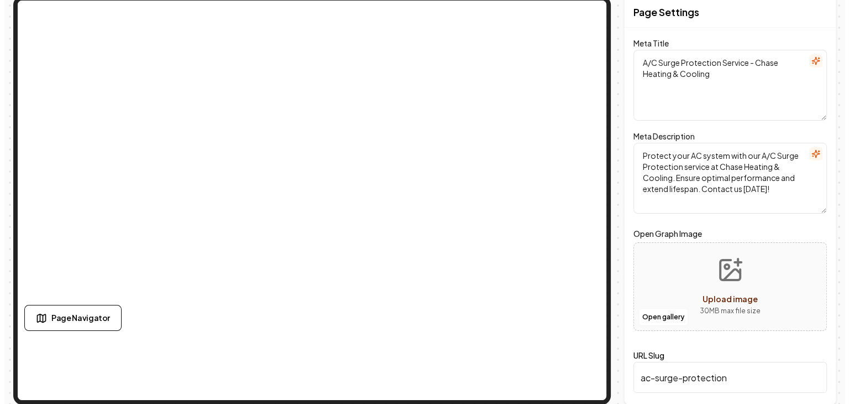
scroll to position [0, 0]
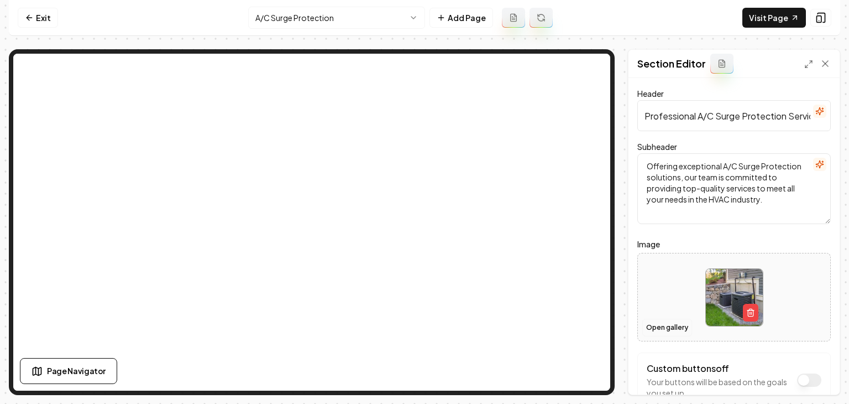
click at [659, 330] on button "Open gallery" at bounding box center [668, 328] width 50 height 18
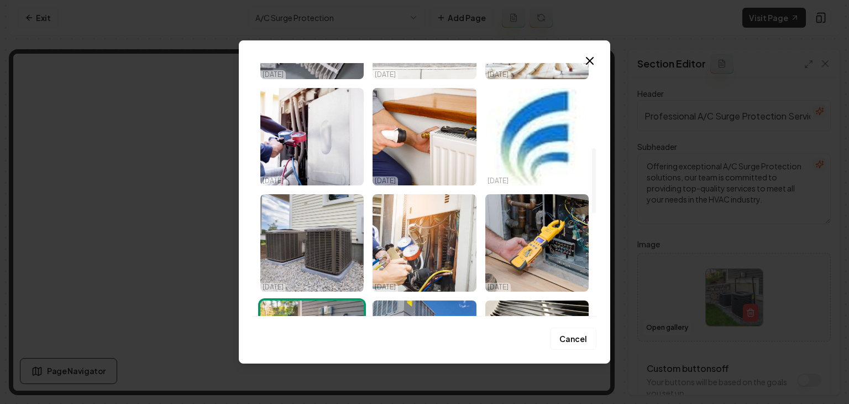
scroll to position [332, 0]
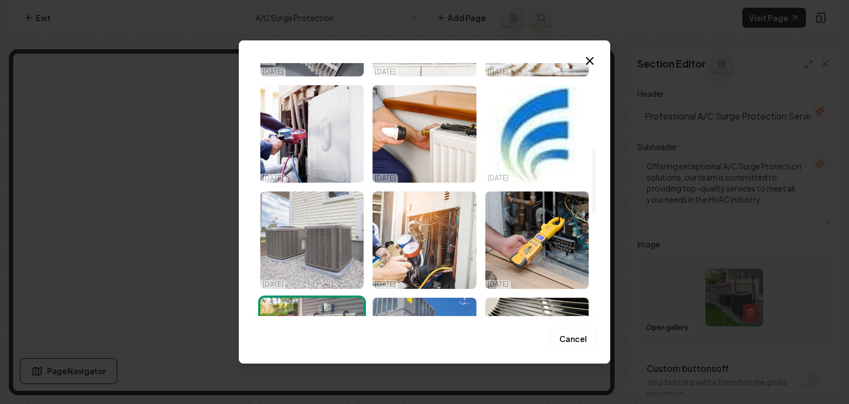
click at [360, 234] on img "Select image image_68d156cd5c7cd75eb838382e.jpg" at bounding box center [311, 239] width 103 height 97
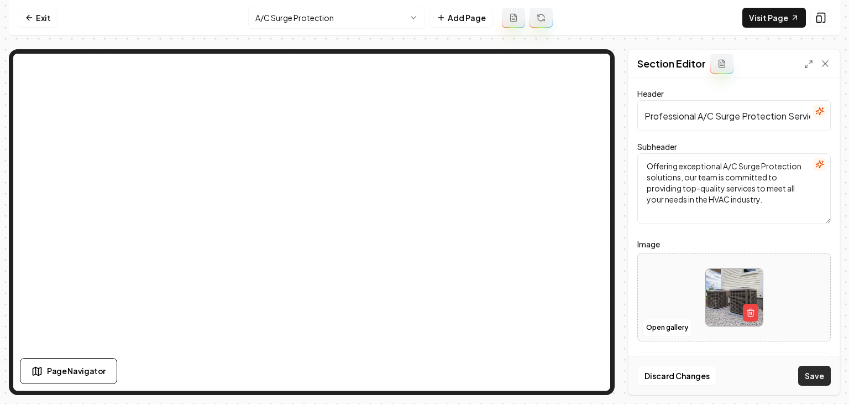
click at [806, 374] on button "Save" at bounding box center [815, 376] width 33 height 20
click at [266, 13] on html "Computer Required This feature is only available on a computer. Please switch t…" at bounding box center [424, 202] width 849 height 404
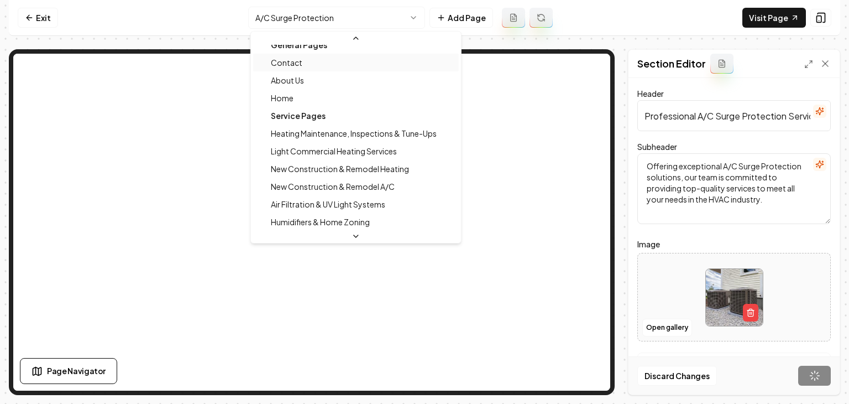
scroll to position [0, 0]
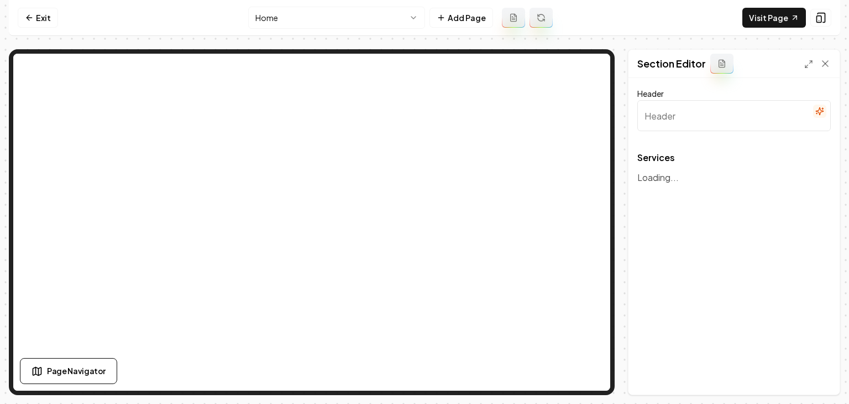
type input "Our Expert HVAC Services"
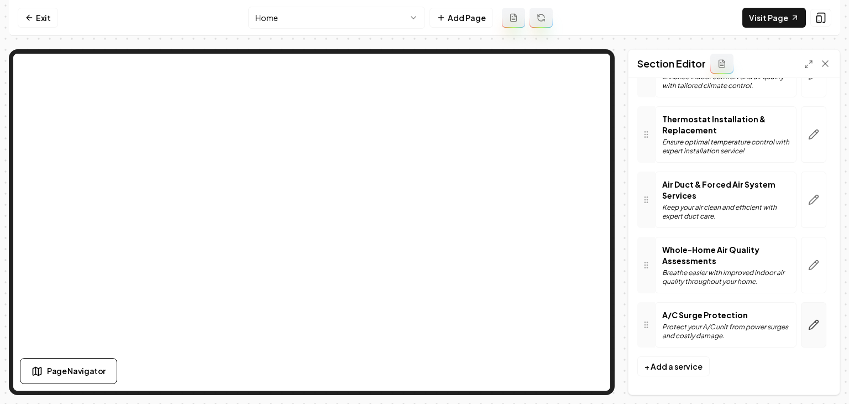
click at [810, 320] on icon "button" at bounding box center [813, 324] width 11 height 11
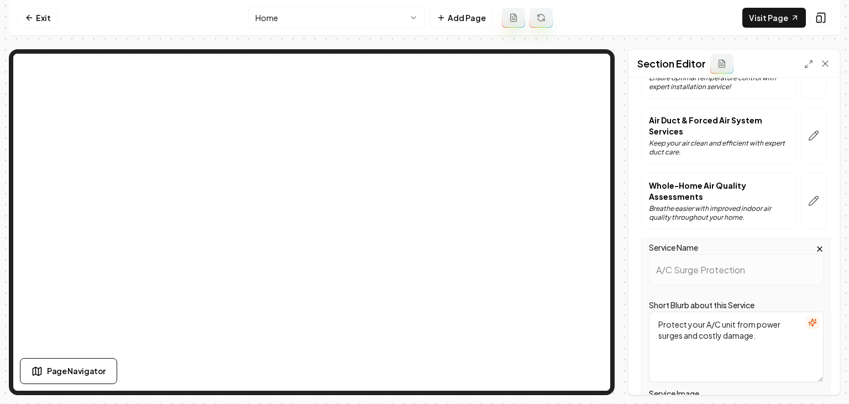
scroll to position [967, 0]
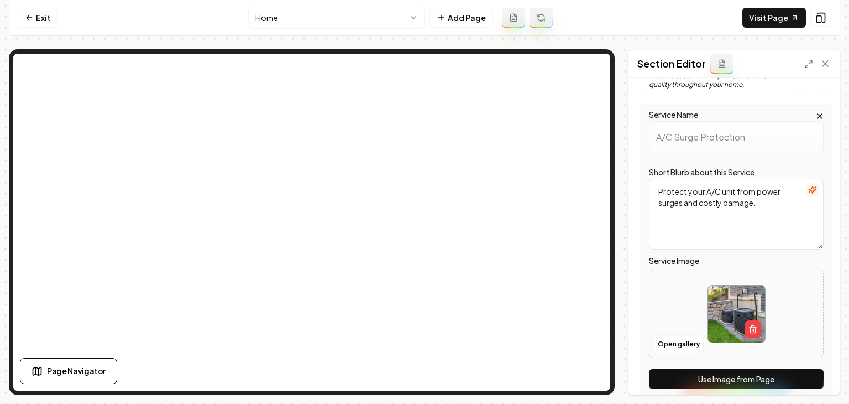
drag, startPoint x: 776, startPoint y: 371, endPoint x: 802, endPoint y: 388, distance: 30.8
click at [776, 372] on button "Use Image from Page" at bounding box center [736, 379] width 175 height 20
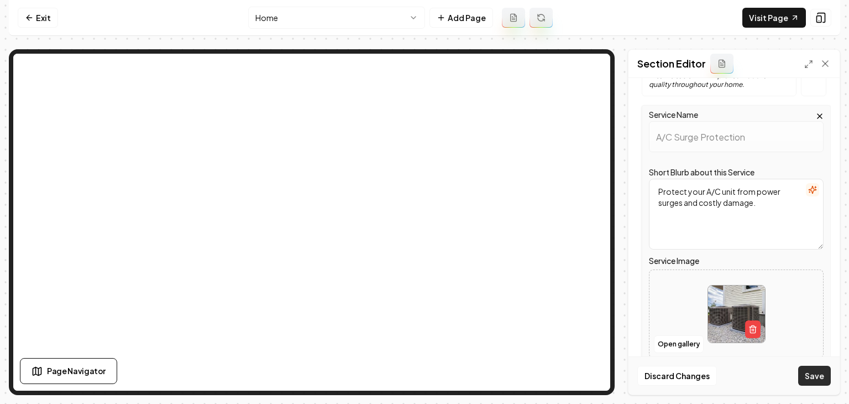
click at [811, 381] on button "Save" at bounding box center [815, 376] width 33 height 20
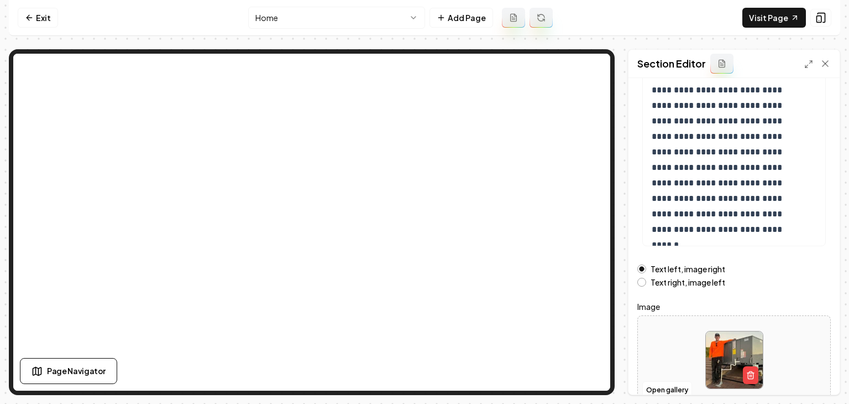
scroll to position [137, 0]
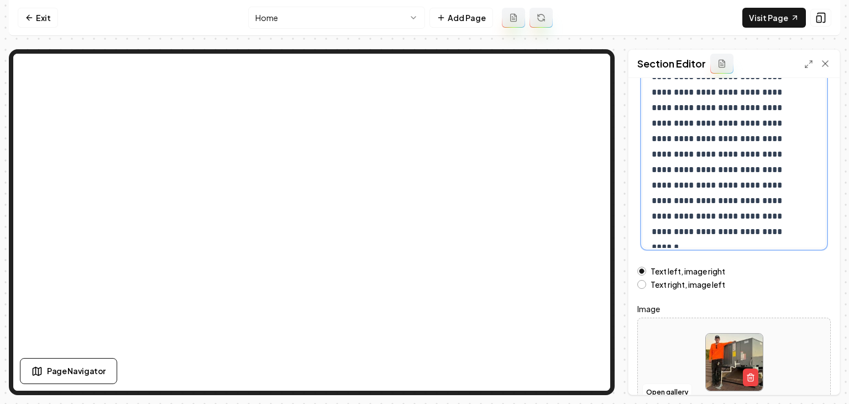
click at [792, 215] on p "**********" at bounding box center [726, 116] width 149 height 248
click at [802, 229] on div "**********" at bounding box center [734, 115] width 182 height 265
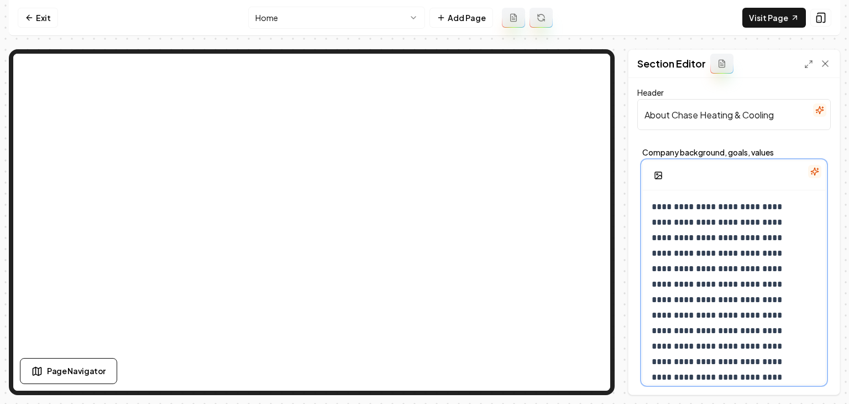
scroll to position [0, 0]
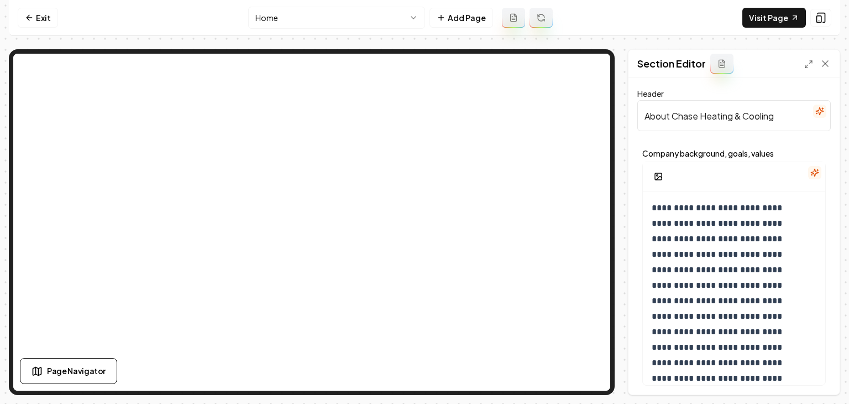
click at [661, 160] on div "**********" at bounding box center [735, 267] width 194 height 246
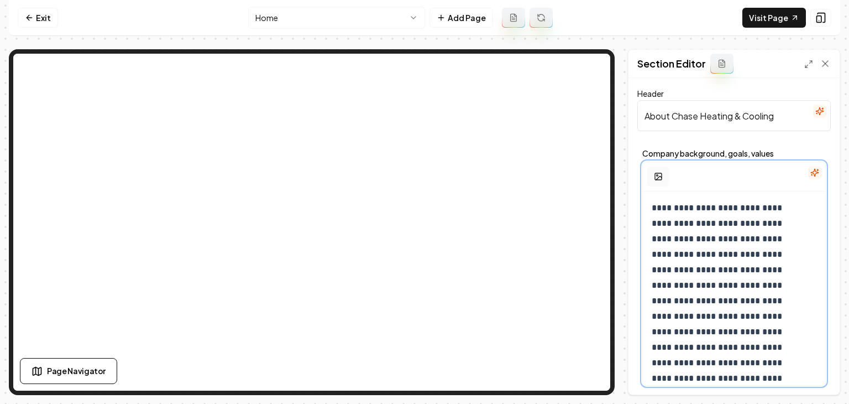
click at [664, 171] on button "button" at bounding box center [659, 176] width 22 height 20
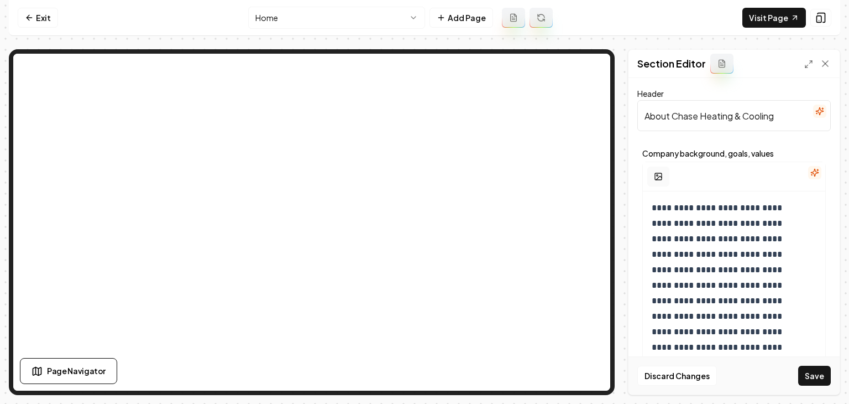
scroll to position [121, 0]
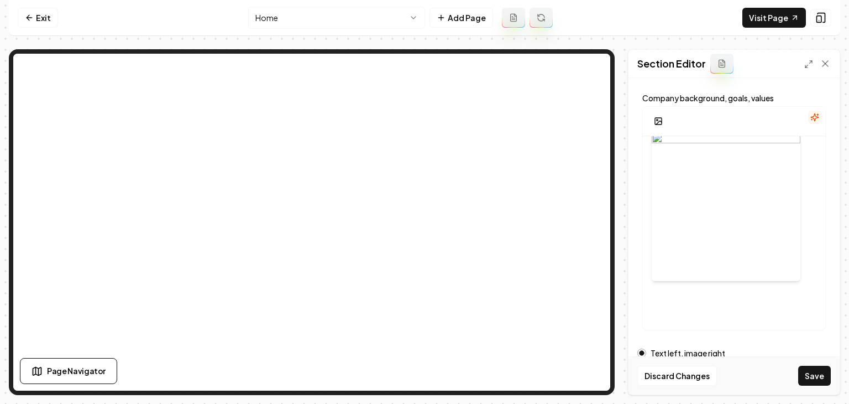
click at [812, 375] on button "Save" at bounding box center [815, 376] width 33 height 20
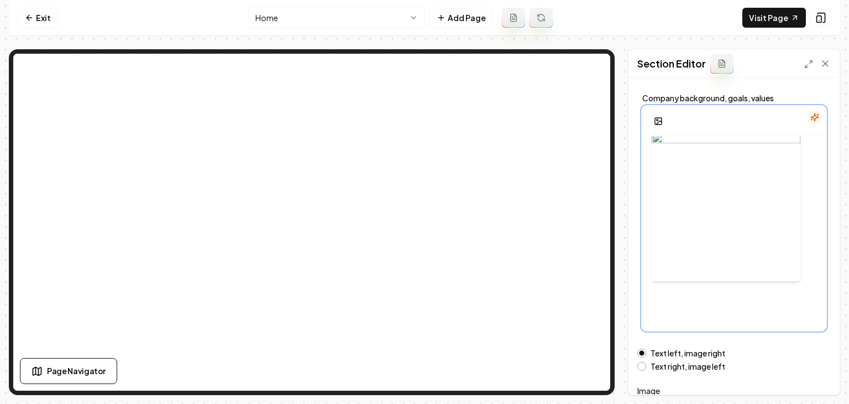
click at [780, 215] on div at bounding box center [726, 206] width 149 height 184
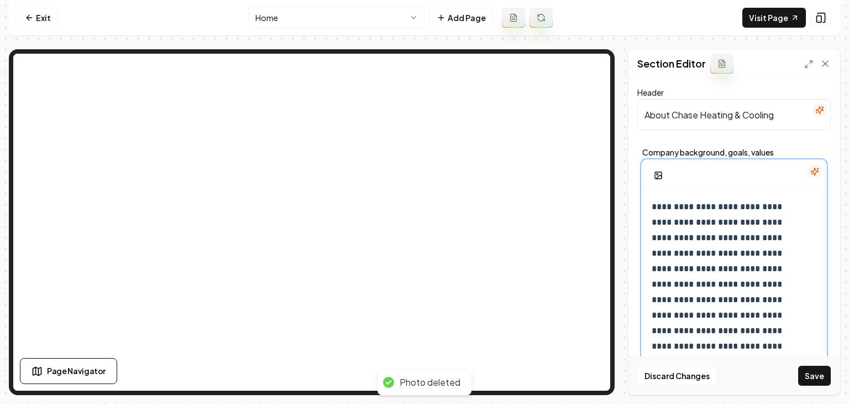
scroll to position [0, 0]
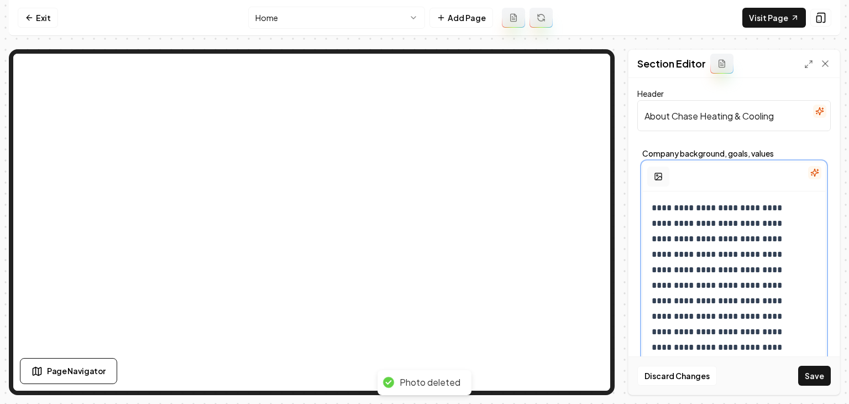
click at [661, 178] on icon "button" at bounding box center [658, 176] width 9 height 9
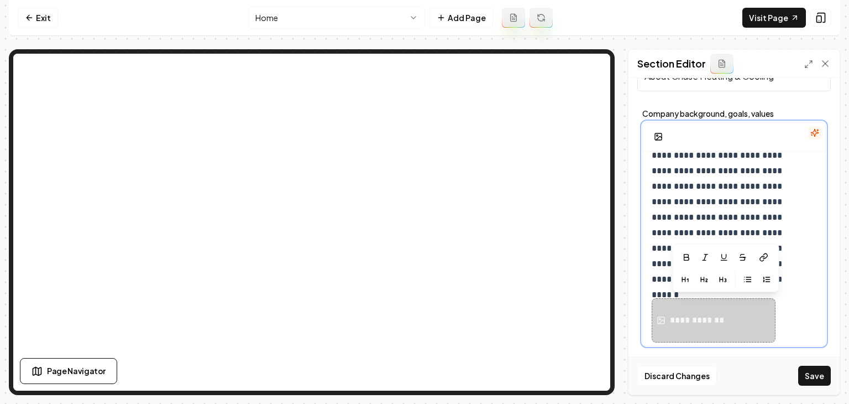
scroll to position [111, 0]
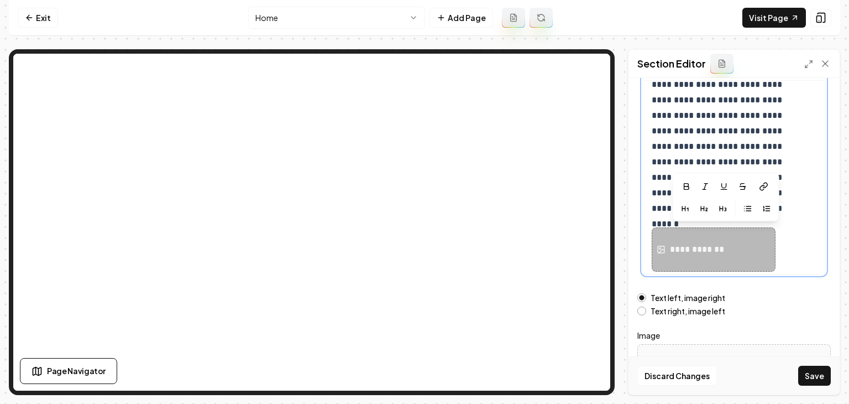
click at [710, 263] on div "**********" at bounding box center [714, 249] width 124 height 44
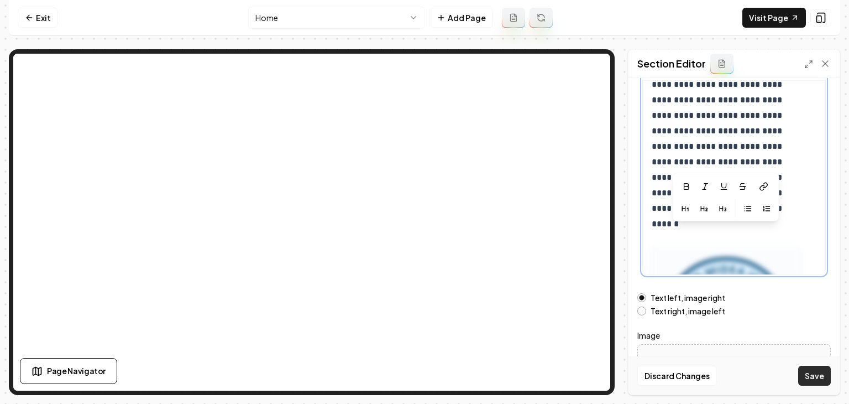
scroll to position [289, 0]
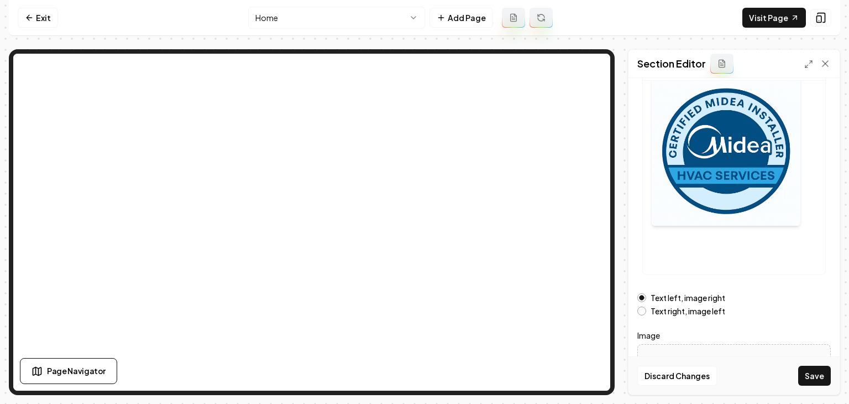
drag, startPoint x: 815, startPoint y: 375, endPoint x: 810, endPoint y: 356, distance: 20.7
click at [815, 375] on button "Save" at bounding box center [815, 376] width 33 height 20
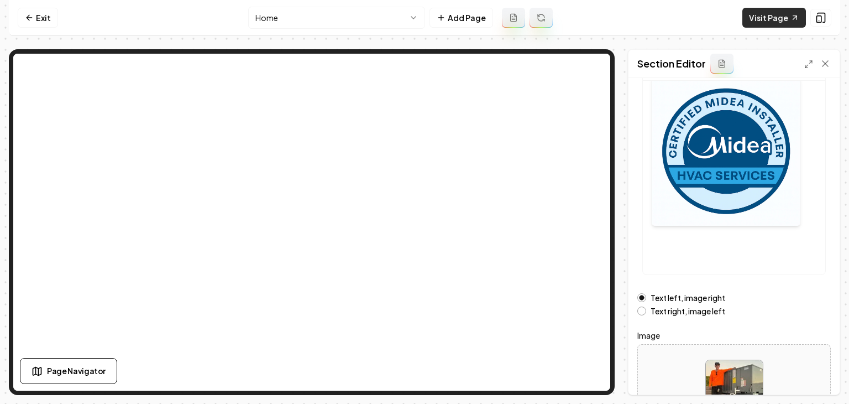
click at [752, 23] on link "Visit Page" at bounding box center [775, 18] width 64 height 20
click at [761, 16] on link "Visit Page" at bounding box center [775, 18] width 64 height 20
click at [40, 24] on link "Exit" at bounding box center [38, 18] width 40 height 20
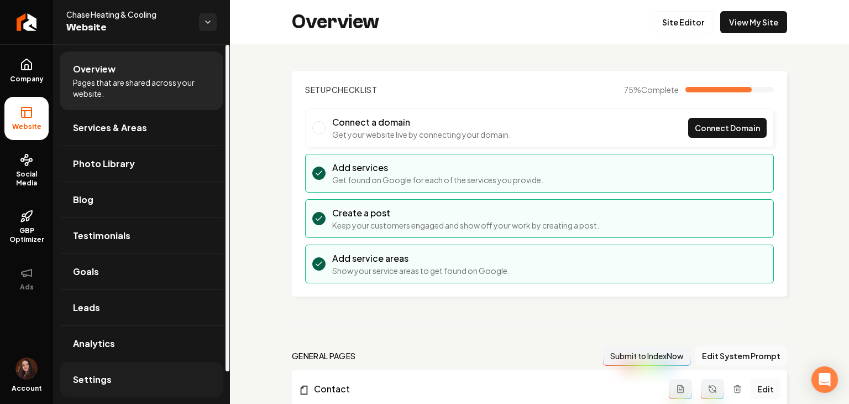
click at [100, 373] on span "Settings" at bounding box center [92, 379] width 39 height 13
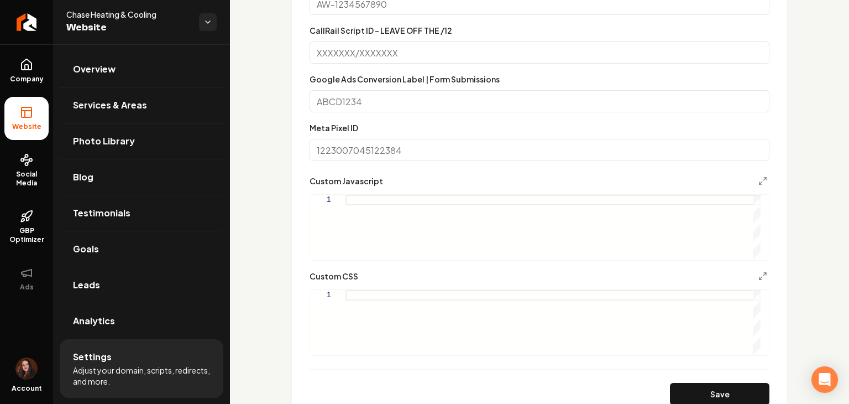
scroll to position [719, 0]
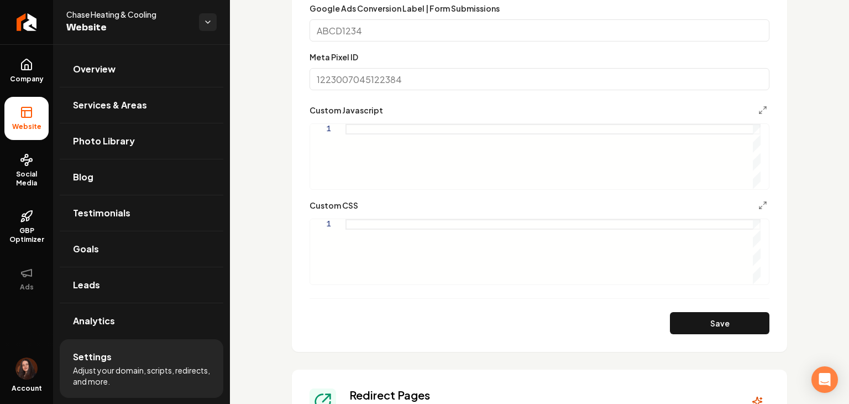
click at [395, 286] on form "Google Analytics ID Google Tag Manager ID Google Ads ID CallRail Script ID - LE…" at bounding box center [540, 70] width 460 height 527
click at [398, 274] on div "Main content area" at bounding box center [553, 251] width 415 height 65
type textarea "**********"
click at [703, 333] on button "Save" at bounding box center [720, 323] width 100 height 22
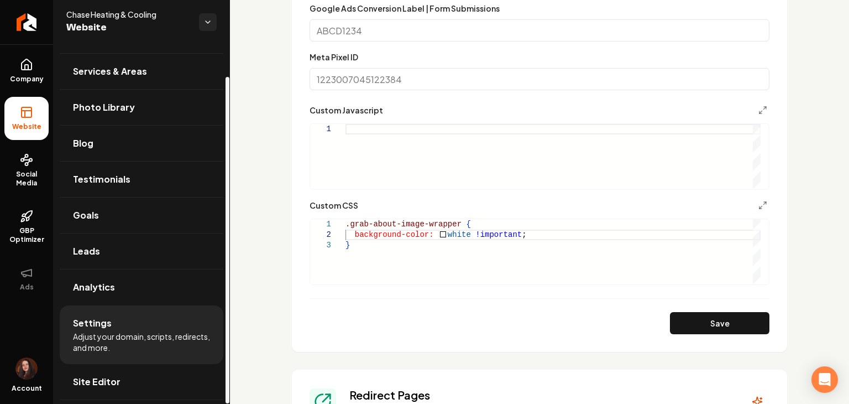
scroll to position [35, 0]
click at [155, 372] on link "Site Editor" at bounding box center [142, 379] width 164 height 35
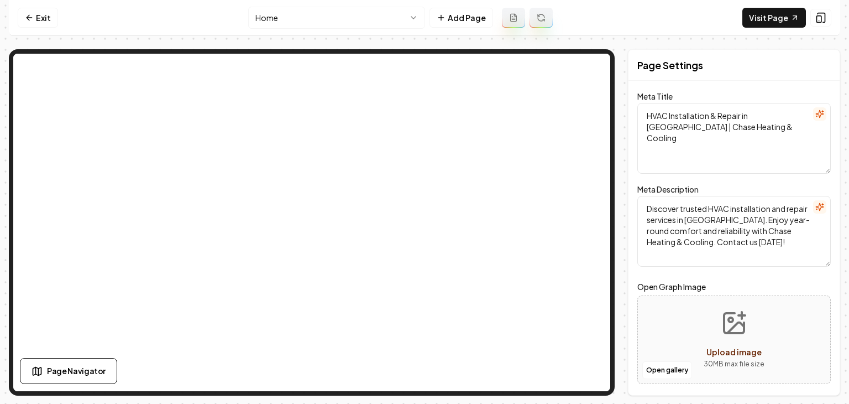
click at [756, 29] on nav "Exit Home Add Page Visit Page" at bounding box center [425, 18] width 832 height 36
click at [27, 34] on nav "Exit Home Add Page Visit Page" at bounding box center [425, 18] width 832 height 36
click at [27, 23] on link "Exit" at bounding box center [38, 18] width 40 height 20
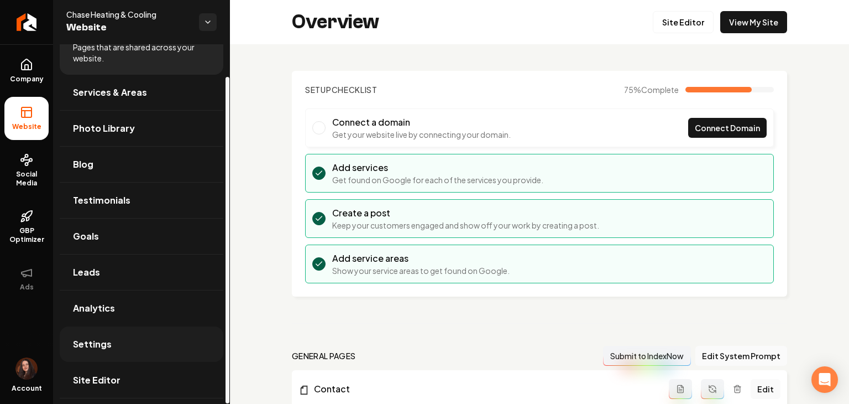
click at [107, 342] on span "Settings" at bounding box center [92, 343] width 39 height 13
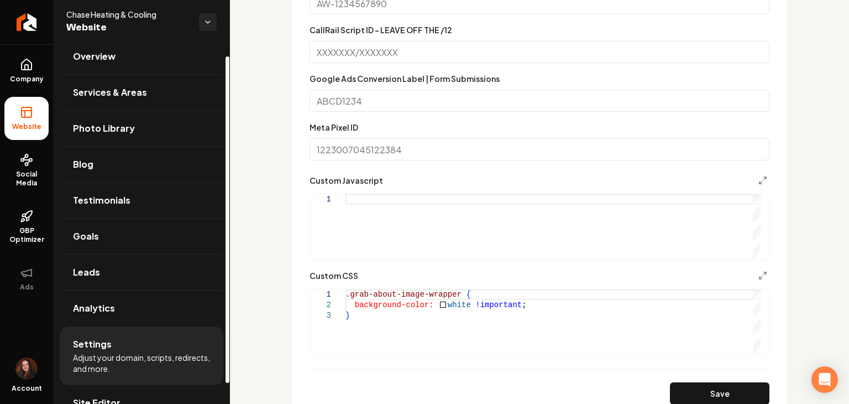
scroll to position [664, 0]
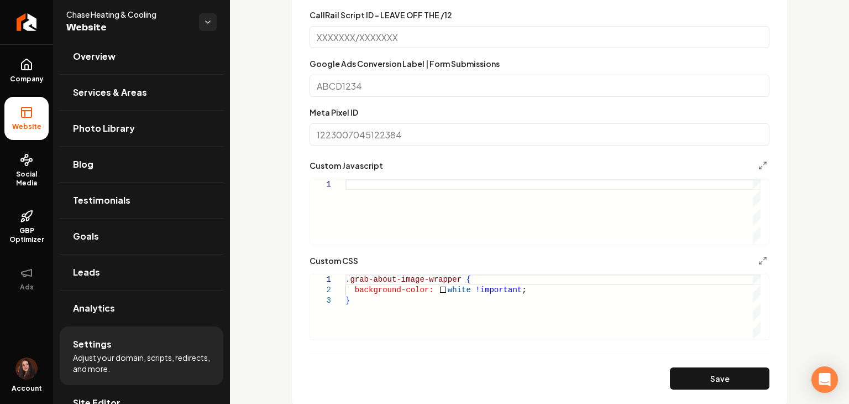
click at [453, 279] on div ".grab-about-image-wrapper { background-color: white !important ; }" at bounding box center [553, 306] width 415 height 65
click at [734, 382] on button "Save" at bounding box center [720, 378] width 100 height 22
drag, startPoint x: 494, startPoint y: 287, endPoint x: 353, endPoint y: 289, distance: 141.0
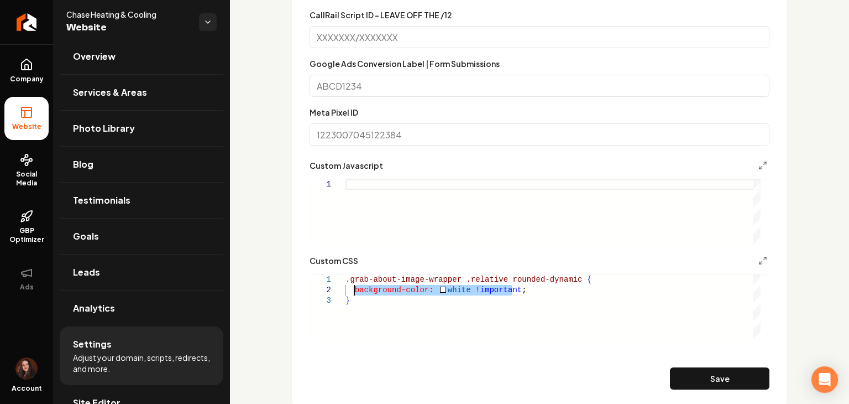
click at [353, 289] on div ".grab-about-image-wrapper .relative rounded-dynamic { background-color: white !…" at bounding box center [553, 306] width 415 height 65
drag, startPoint x: 559, startPoint y: 290, endPoint x: 467, endPoint y: 291, distance: 91.8
click at [467, 291] on div ".grab-about-image-wrapper .relative rounded-dynamic { background-color: rgba ( …" at bounding box center [553, 306] width 415 height 65
click at [427, 316] on div ".grab-about-image-wrapper .relative rounded-dynamic { background-color: rgba ( …" at bounding box center [553, 306] width 415 height 65
click at [588, 291] on div ".grab-about-image-wrapper .relative rounded-dynamic { background-color: rgba ( …" at bounding box center [553, 306] width 415 height 65
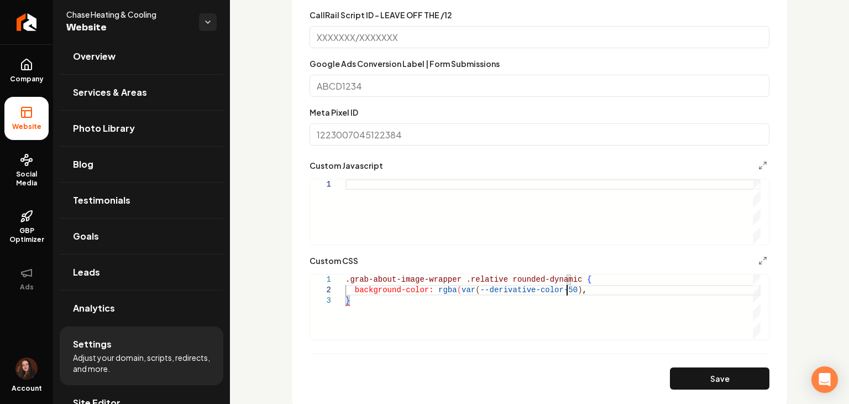
scroll to position [11, 221]
drag, startPoint x: 365, startPoint y: 305, endPoint x: 355, endPoint y: 287, distance: 20.3
click at [355, 287] on div ".grab-about-image-wrapper .relative rounded-dynamic { background-color: rgba ( …" at bounding box center [553, 306] width 415 height 65
click at [705, 290] on div ".grab-about-image-wrapper .relative rounded-dynamic { background-color: rgba ( …" at bounding box center [553, 306] width 415 height 65
drag, startPoint x: 561, startPoint y: 291, endPoint x: 488, endPoint y: 291, distance: 73.0
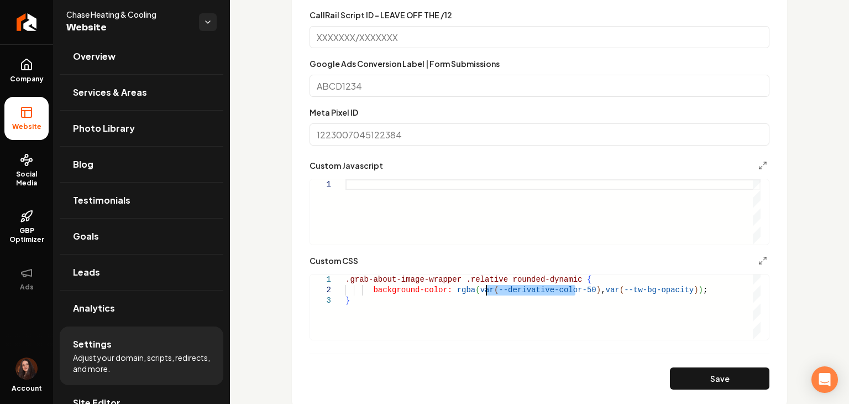
click at [487, 292] on div ".grab-about-image-wrapper .relative rounded-dynamic { background-color: rgba ( …" at bounding box center [553, 306] width 415 height 65
click at [690, 290] on div ".grab-about-image-wrapper .relative rounded-dynamic { background-color: rgba ( …" at bounding box center [553, 306] width 415 height 65
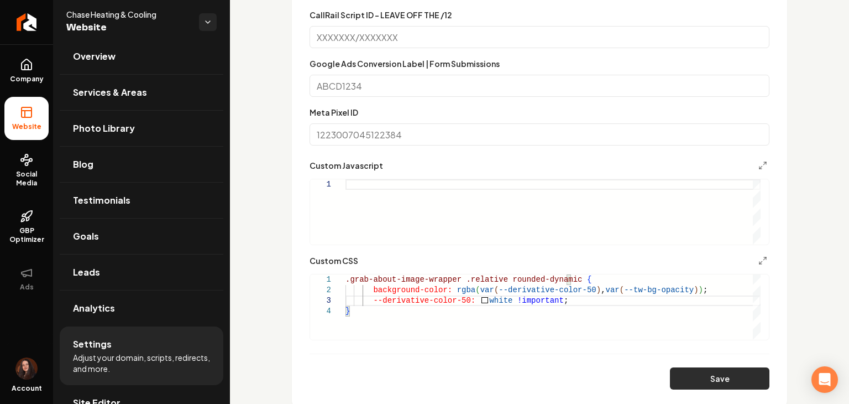
click at [672, 381] on button "Save" at bounding box center [720, 378] width 100 height 22
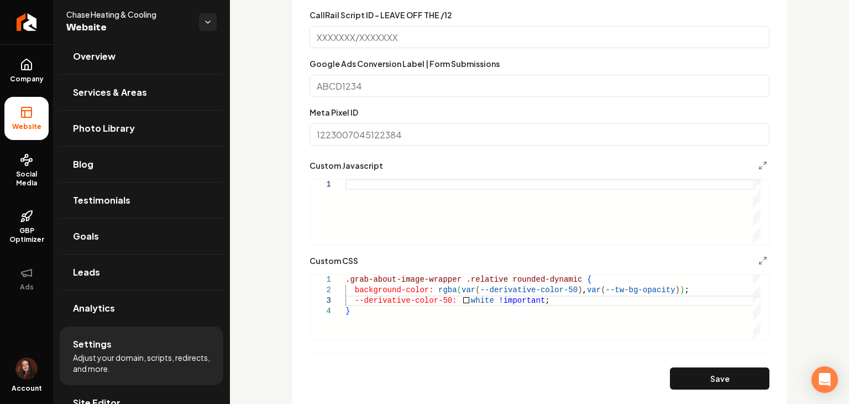
scroll to position [22, 3]
click at [354, 300] on div ".grab-about-image-wrapper .relative rounded-dynamic { background-color: rgba ( …" at bounding box center [553, 306] width 415 height 65
drag, startPoint x: 563, startPoint y: 275, endPoint x: 456, endPoint y: 280, distance: 107.9
click at [456, 280] on div ".grab-about-image-wrapper .relative rounded-dynamic { background-color: rgba ( …" at bounding box center [553, 306] width 415 height 65
type textarea "**********"
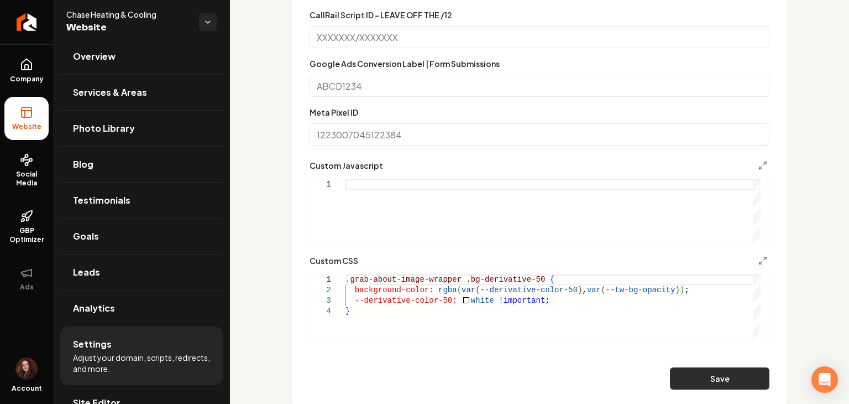
click at [690, 375] on button "Save" at bounding box center [720, 378] width 100 height 22
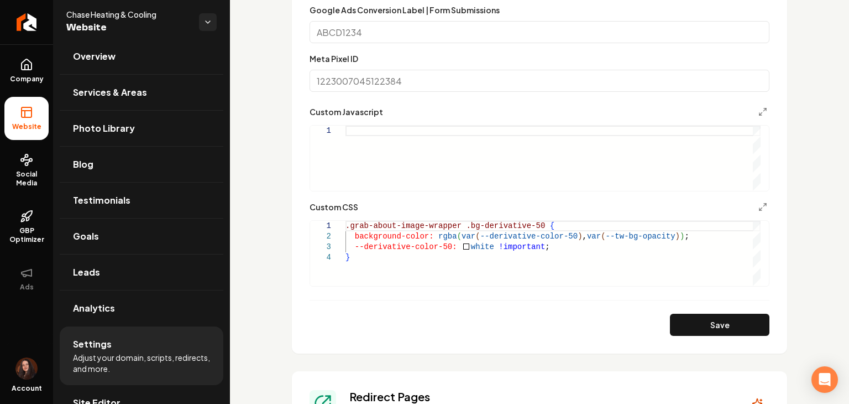
scroll to position [719, 0]
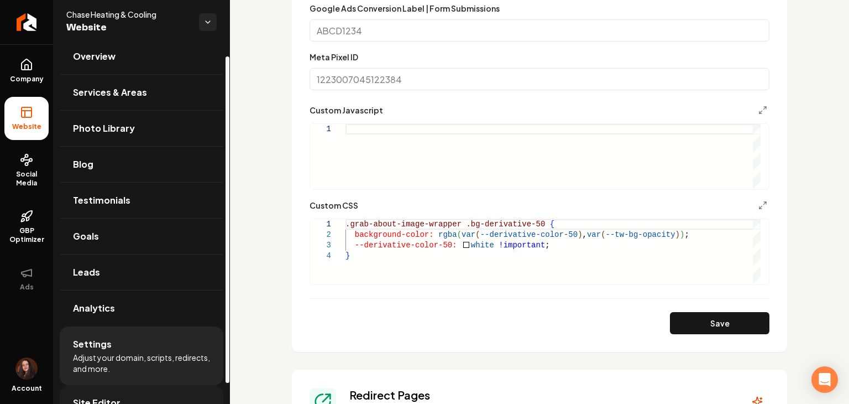
click at [174, 398] on link "Site Editor" at bounding box center [142, 402] width 164 height 35
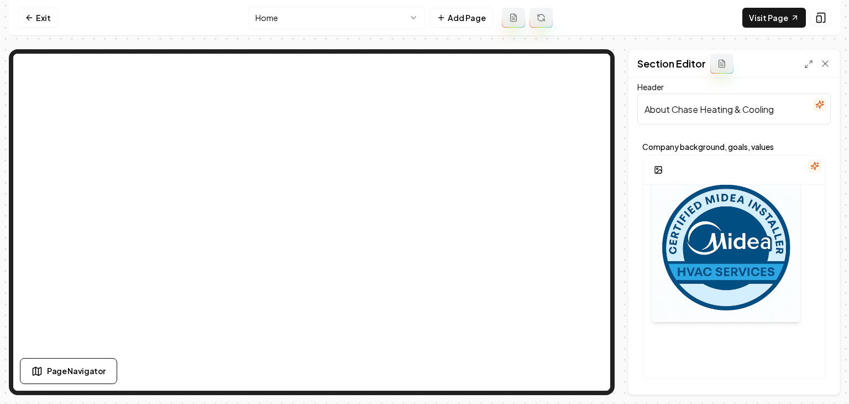
scroll to position [55, 0]
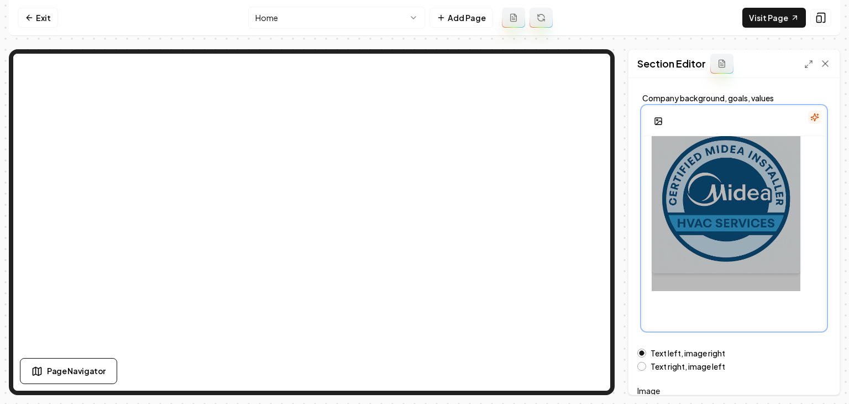
click at [719, 223] on div at bounding box center [726, 199] width 149 height 184
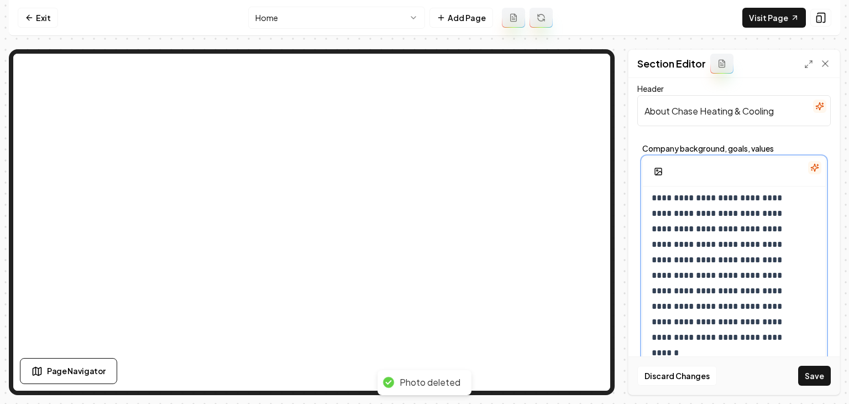
scroll to position [0, 0]
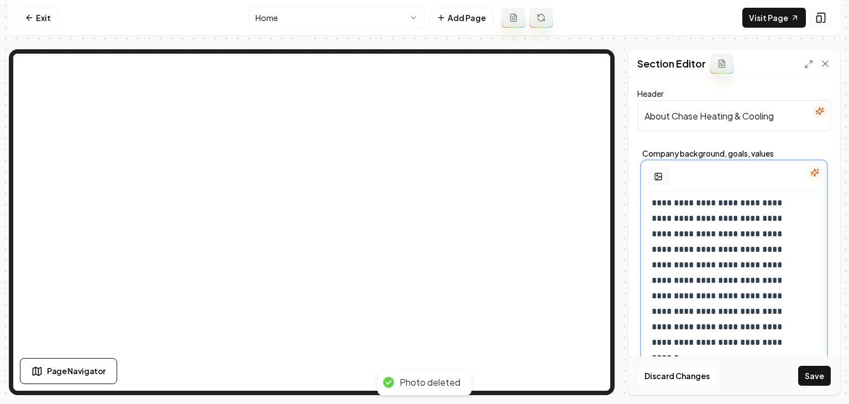
click at [664, 180] on button "button" at bounding box center [659, 176] width 22 height 20
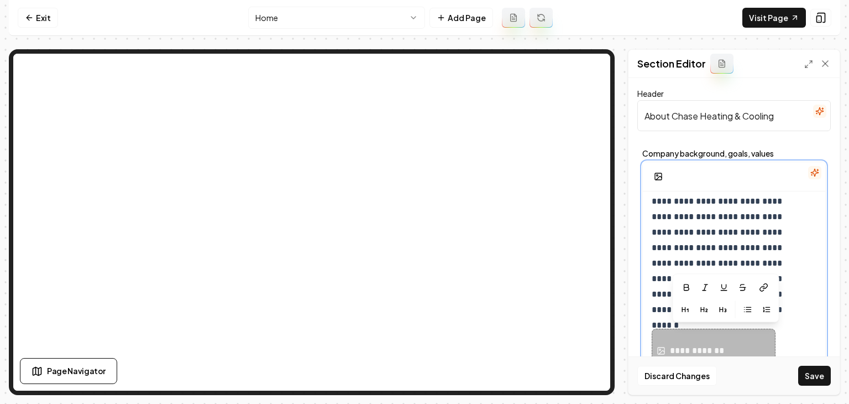
scroll to position [131, 0]
click at [744, 336] on div "**********" at bounding box center [714, 350] width 124 height 44
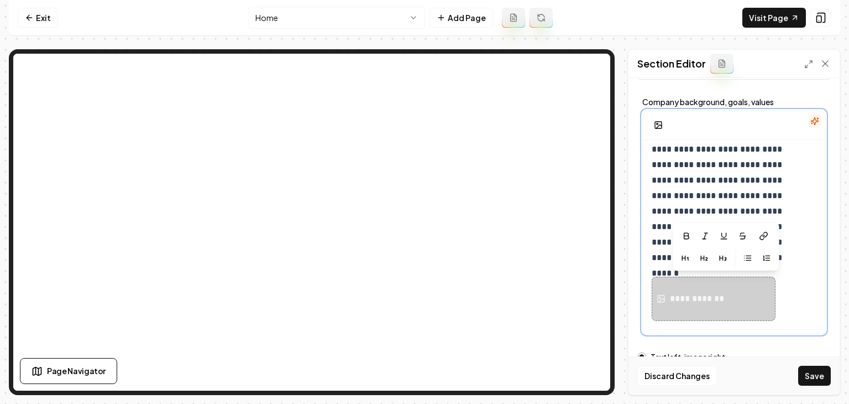
scroll to position [55, 0]
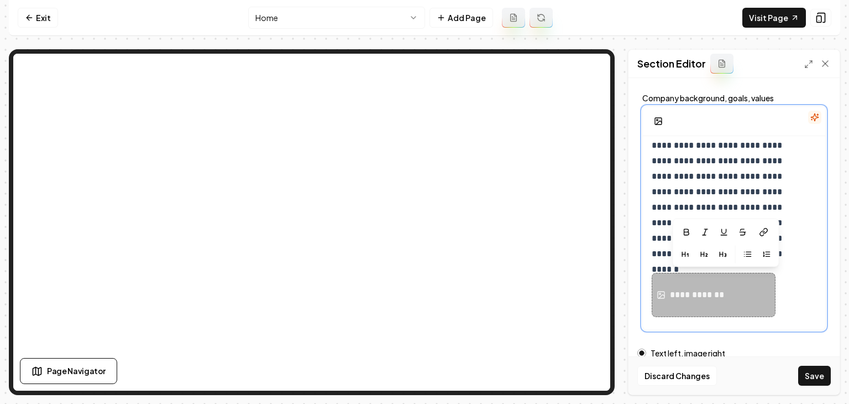
click at [698, 304] on div "**********" at bounding box center [714, 295] width 124 height 44
click at [686, 304] on div "**********" at bounding box center [714, 295] width 124 height 44
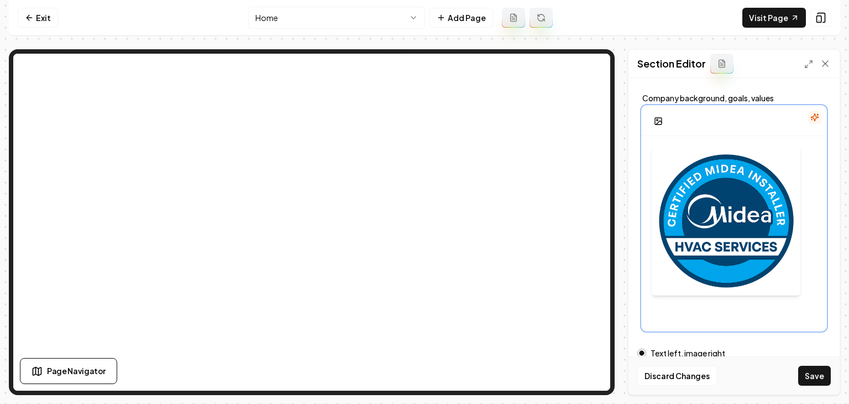
scroll to position [289, 0]
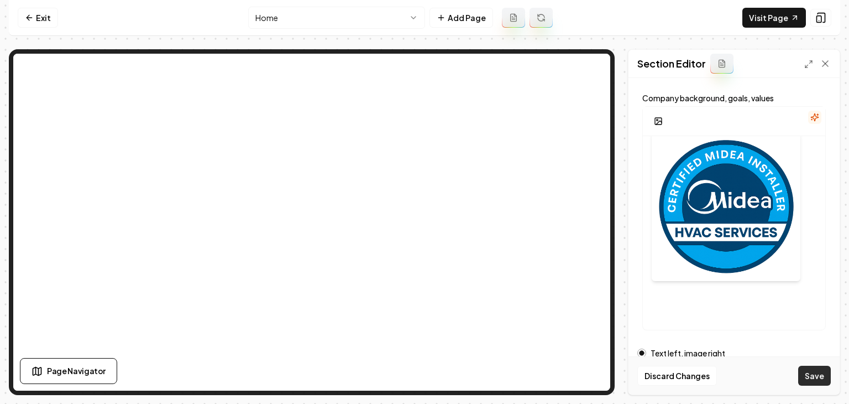
click at [801, 373] on button "Save" at bounding box center [815, 376] width 33 height 20
